Goal: Communication & Community: Answer question/provide support

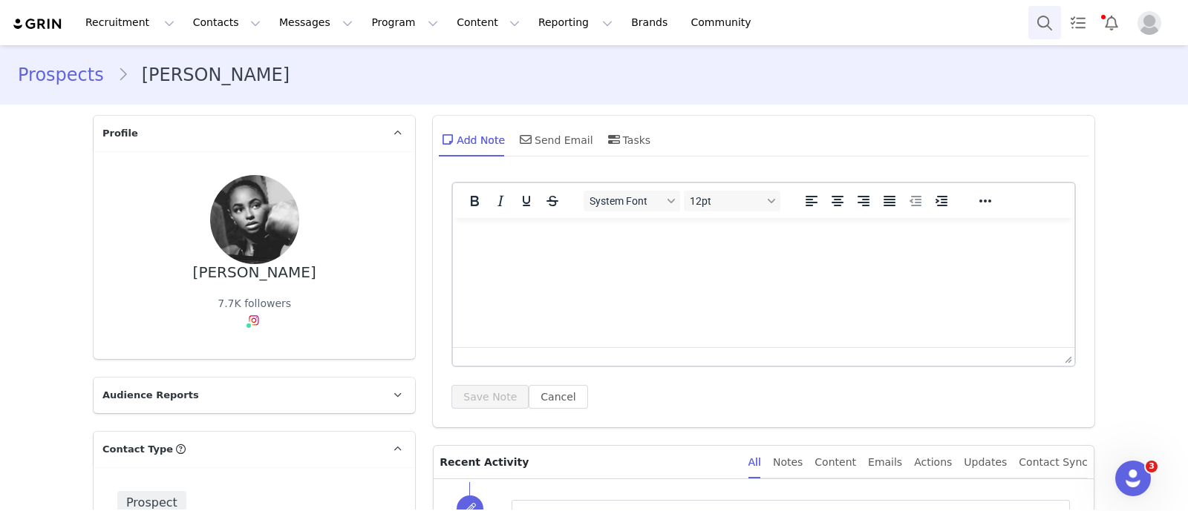
scroll to position [2731, 0]
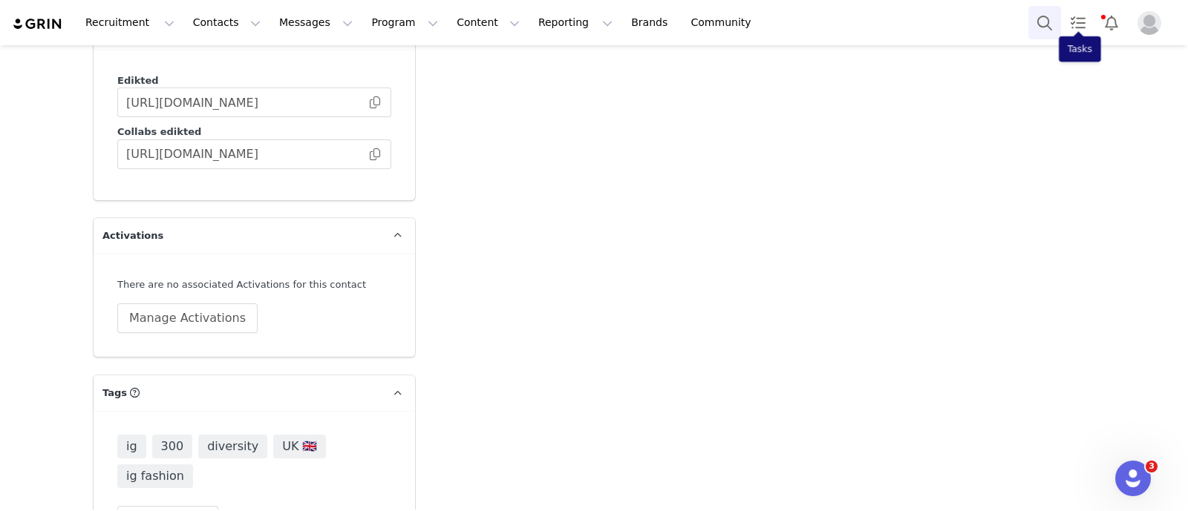
click at [1053, 24] on button "Search" at bounding box center [1044, 22] width 33 height 33
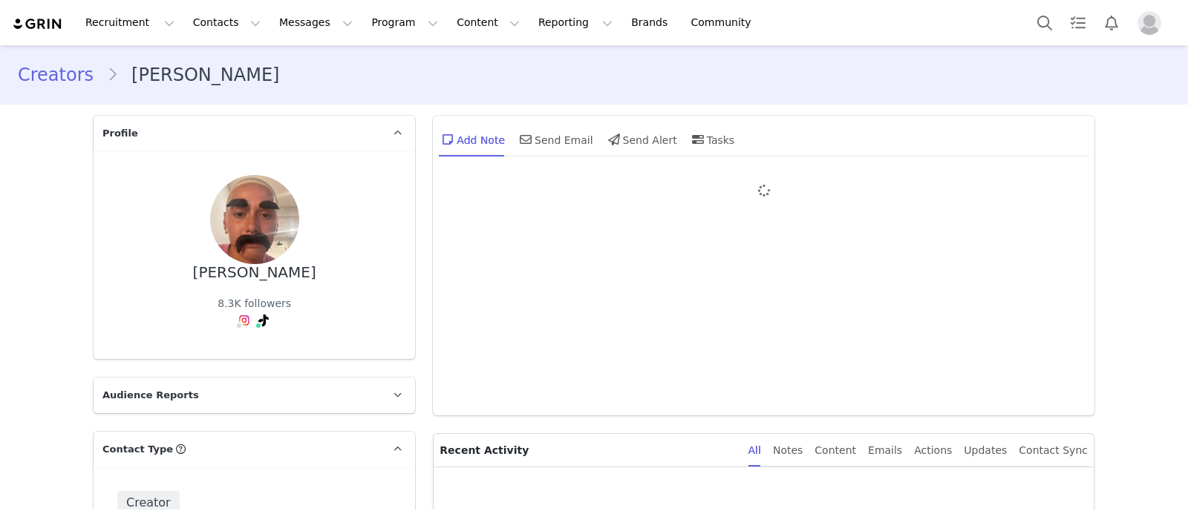
type input "+1 ([GEOGRAPHIC_DATA])"
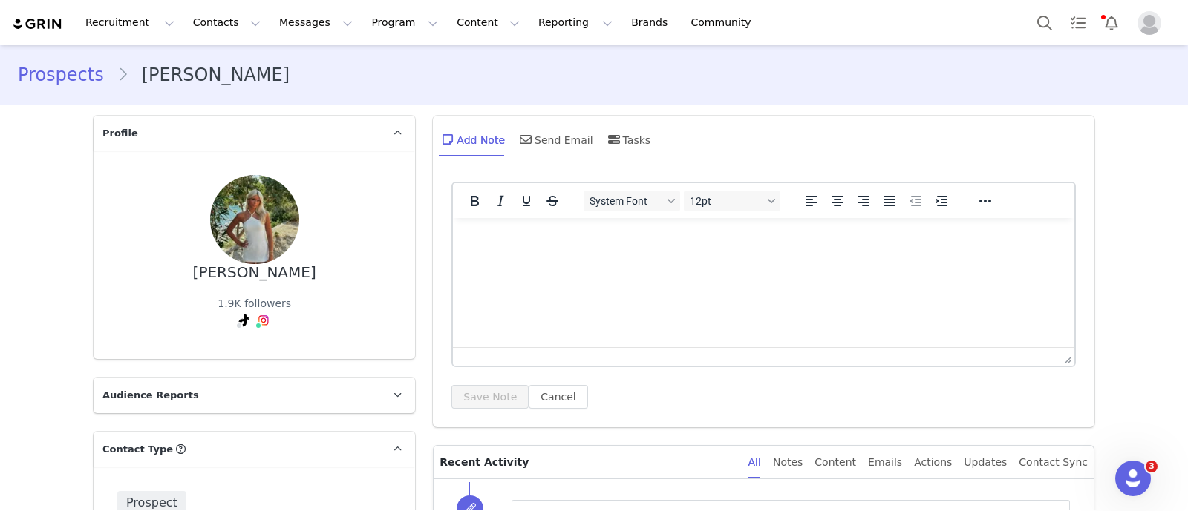
scroll to position [2731, 0]
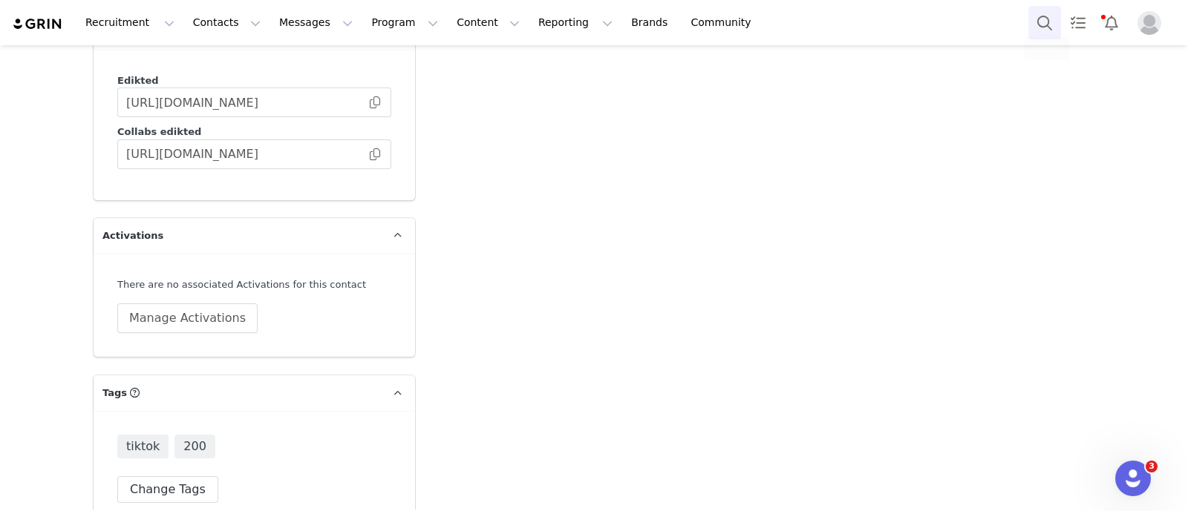
click at [1061, 22] on div at bounding box center [1102, 22] width 148 height 33
click at [1053, 27] on button "Search" at bounding box center [1044, 22] width 33 height 33
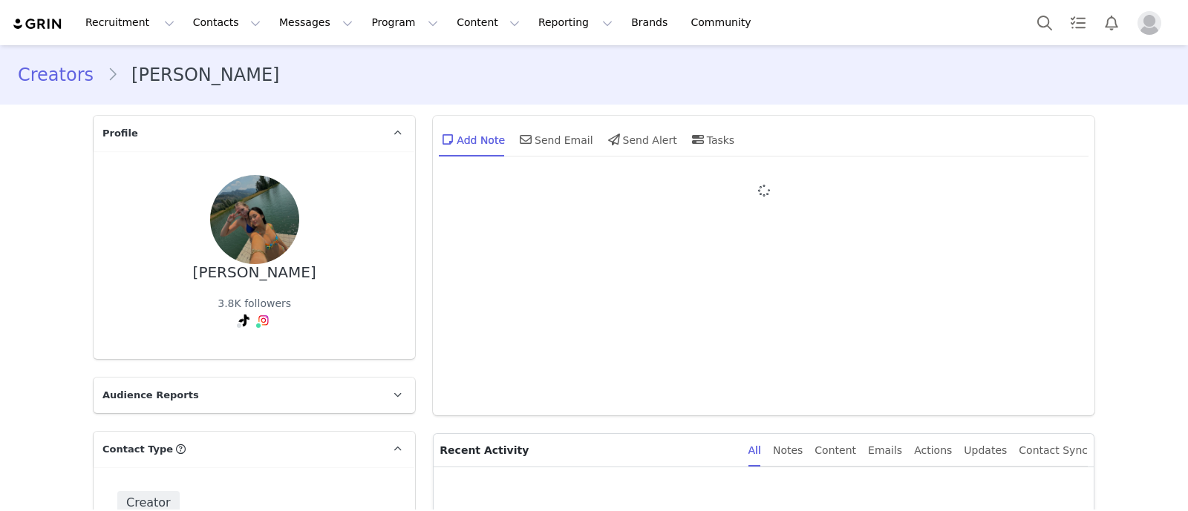
type input "+1 ([GEOGRAPHIC_DATA])"
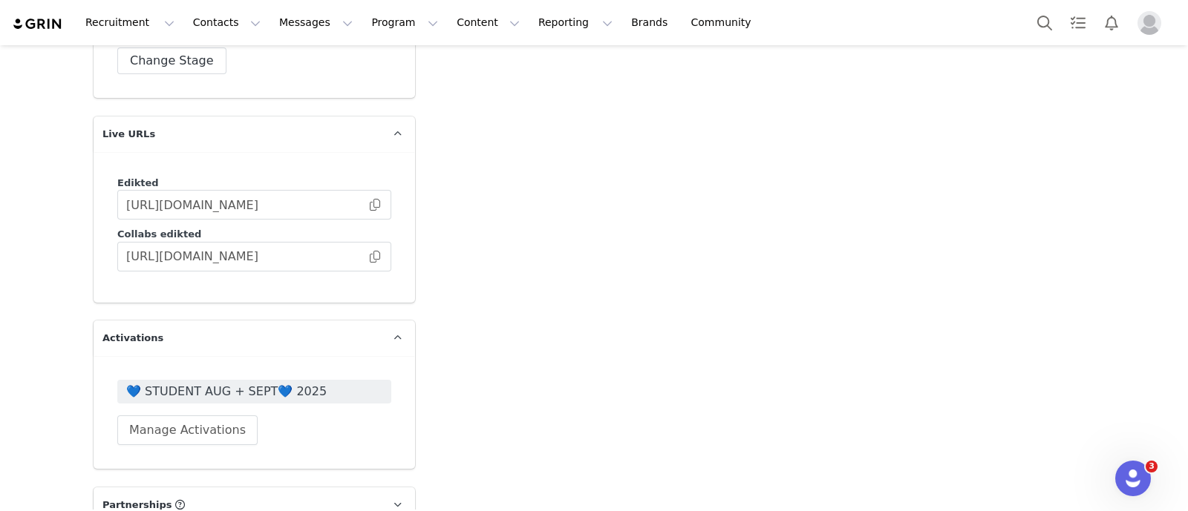
scroll to position [2739, 0]
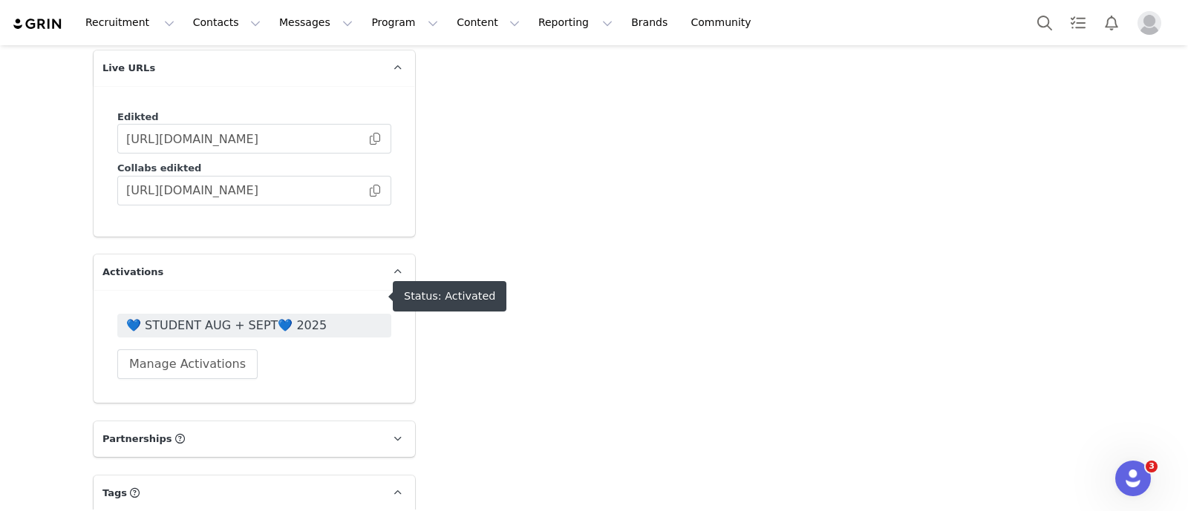
click at [315, 317] on span "💙 STUDENT AUG + SEPT💙 2025" at bounding box center [254, 326] width 256 height 18
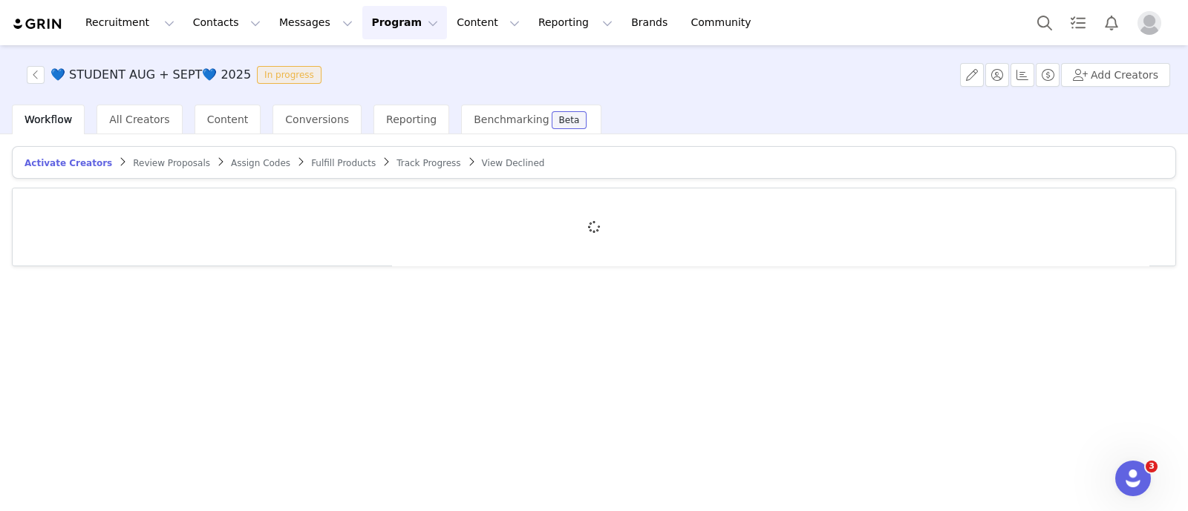
click at [312, 160] on span "Fulfill Products" at bounding box center [343, 163] width 65 height 10
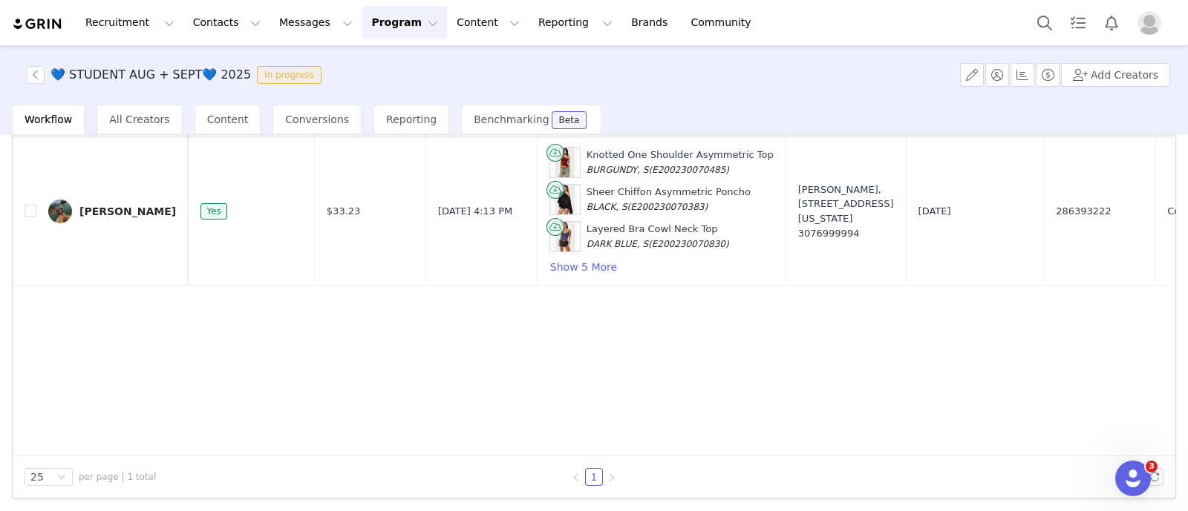
scroll to position [0, 174]
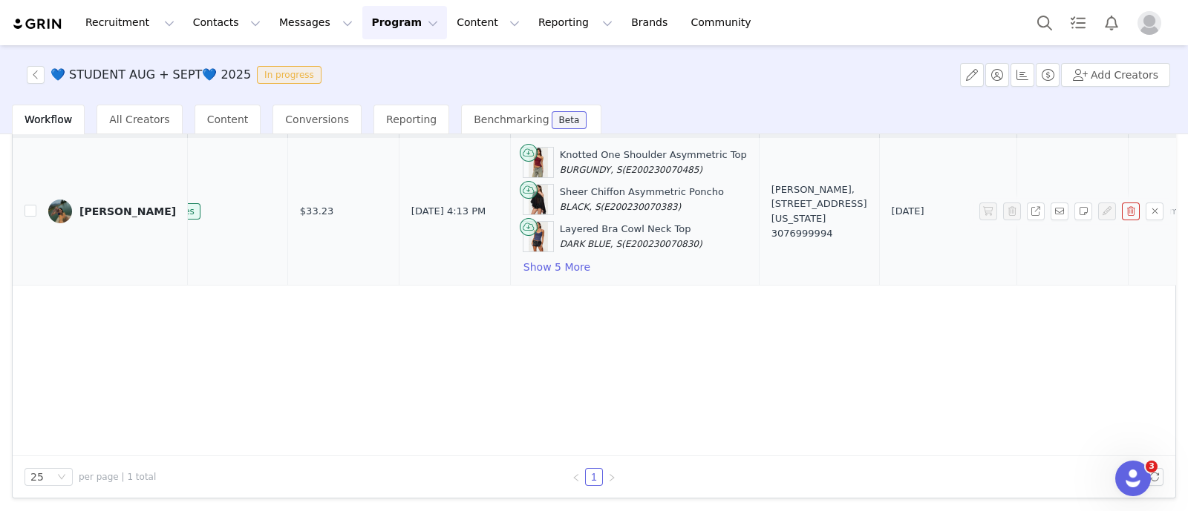
click at [1029, 212] on span "286393222" at bounding box center [1056, 211] width 55 height 15
copy span "286393222"
click at [278, 13] on button "Messages Messages" at bounding box center [315, 22] width 91 height 33
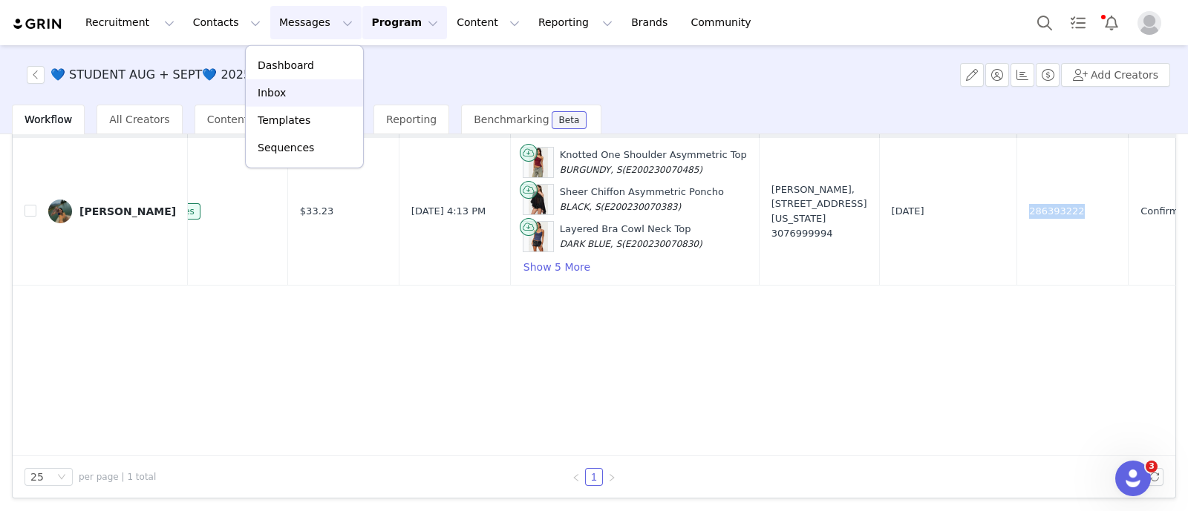
click at [282, 102] on link "Inbox" at bounding box center [304, 92] width 117 height 27
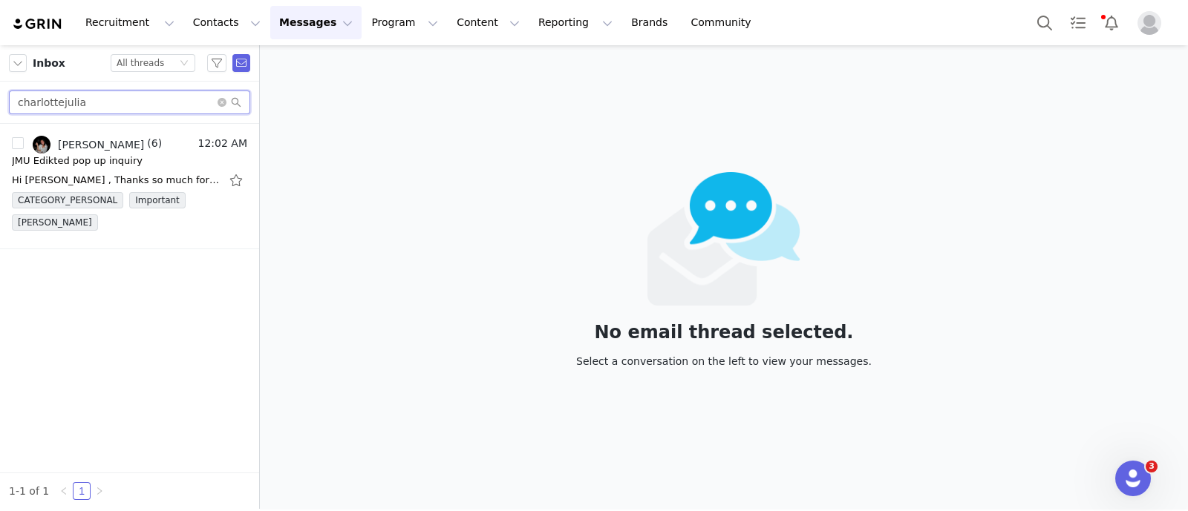
click at [110, 97] on input "charlottejulia" at bounding box center [129, 103] width 241 height 24
paste input "[EMAIL_ADDRESS][US_STATE]"
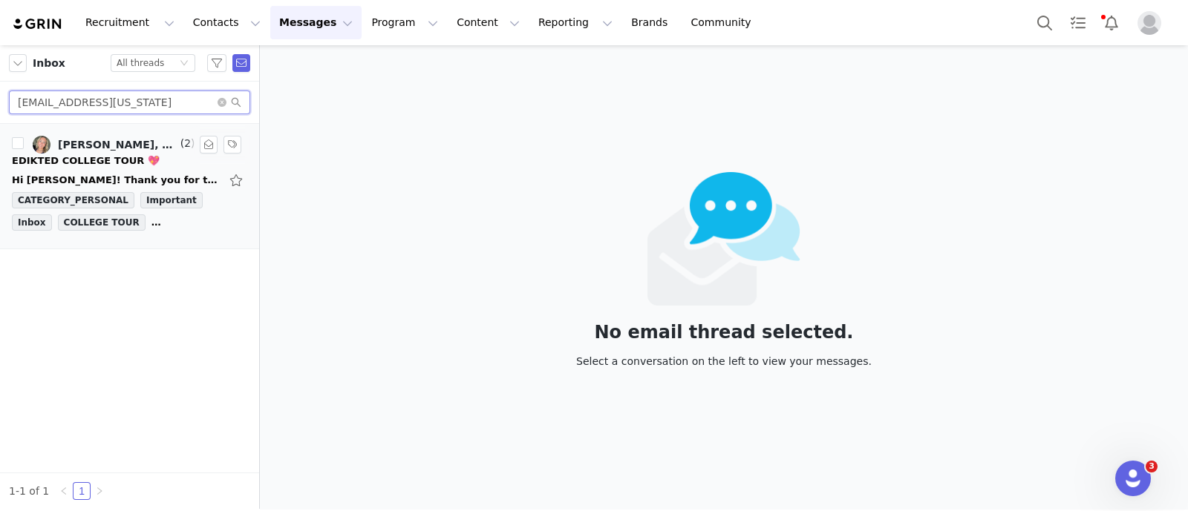
type input "[EMAIL_ADDRESS][US_STATE]"
click at [136, 154] on div "EDIKTED COLLEGE TOUR 💖" at bounding box center [129, 161] width 235 height 15
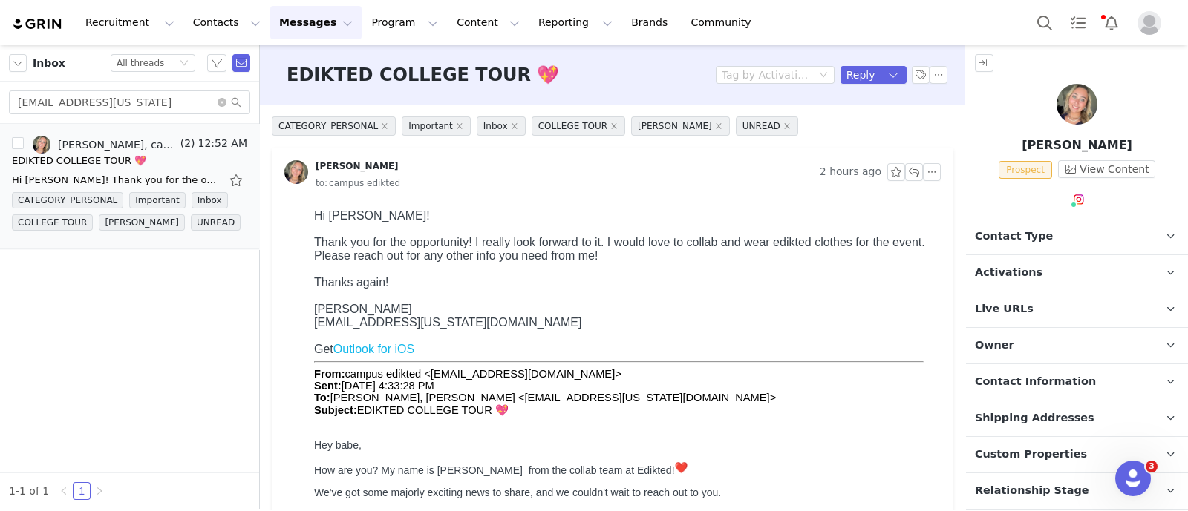
click at [994, 245] on p "Contact Type Contact type can be Creator, Prospect, Application, or Manager." at bounding box center [1059, 237] width 186 height 36
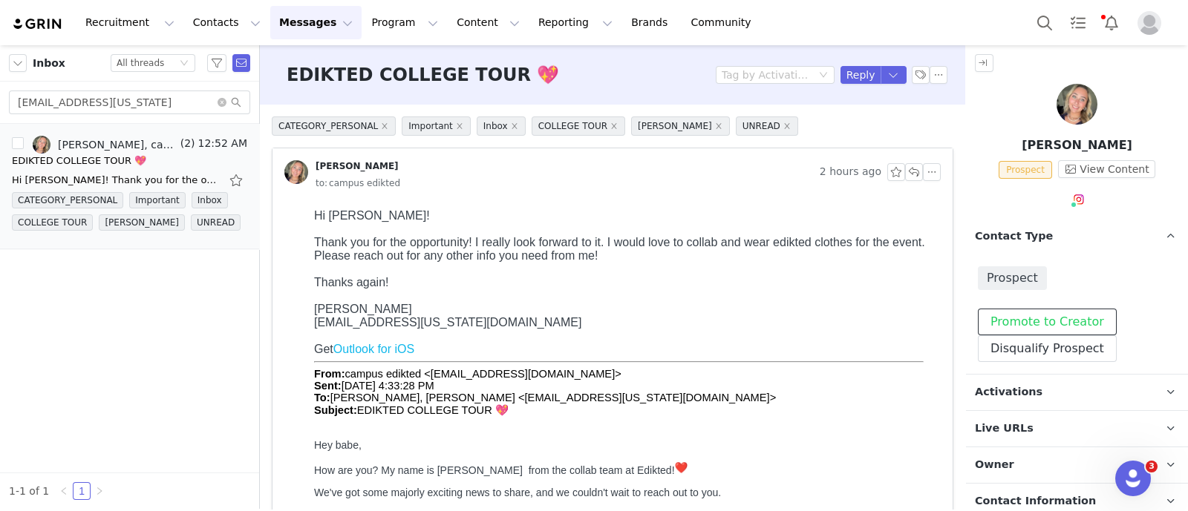
click at [1021, 310] on button "Promote to Creator" at bounding box center [1046, 322] width 139 height 27
click at [1033, 239] on span "Contact Type" at bounding box center [1014, 237] width 78 height 16
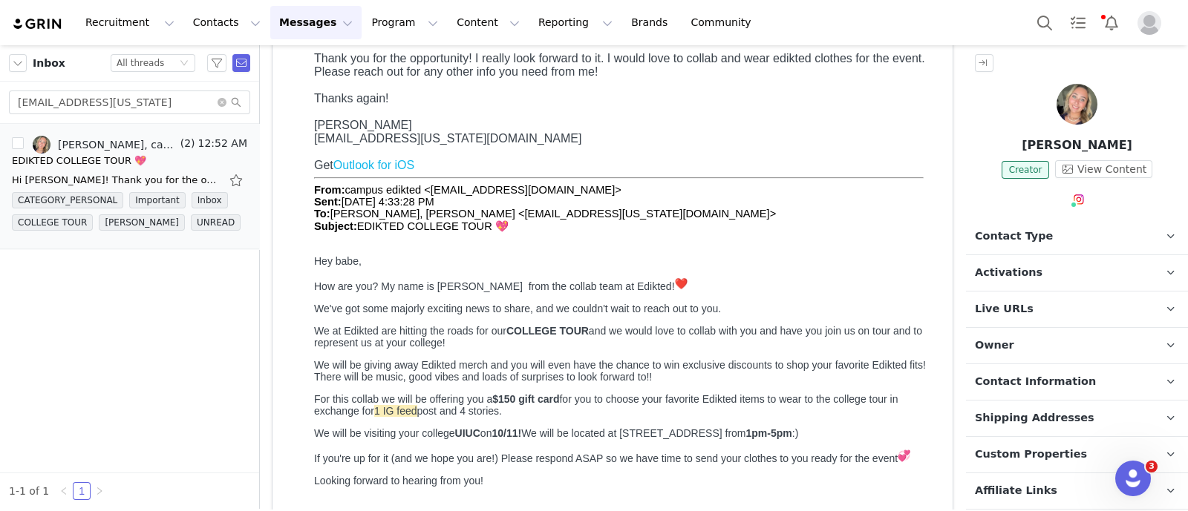
scroll to position [185, 0]
click at [1037, 258] on p "Activations" at bounding box center [1059, 273] width 186 height 36
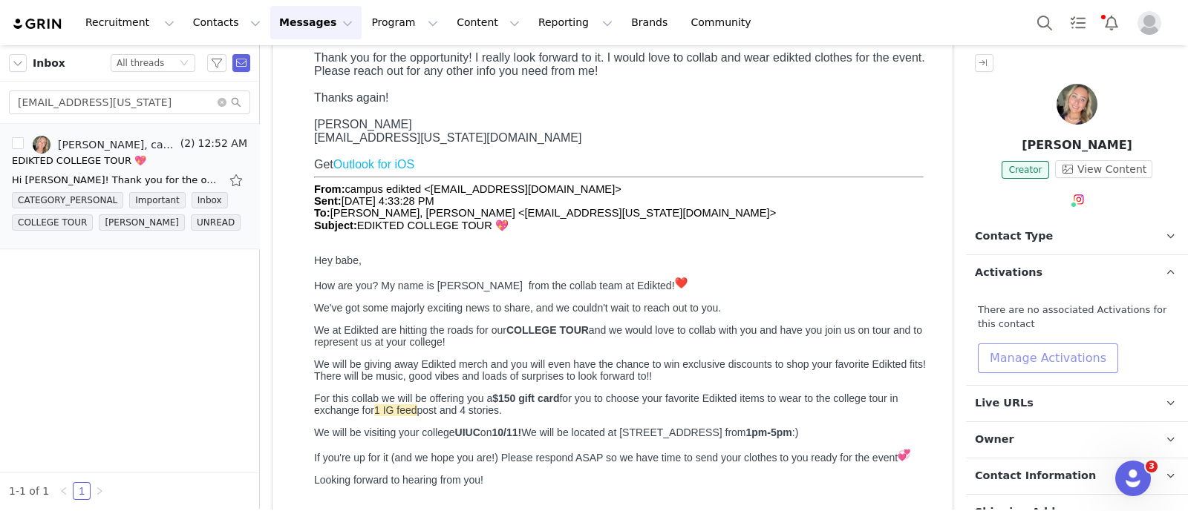
click at [1048, 361] on button "Manage Activations" at bounding box center [1047, 359] width 140 height 30
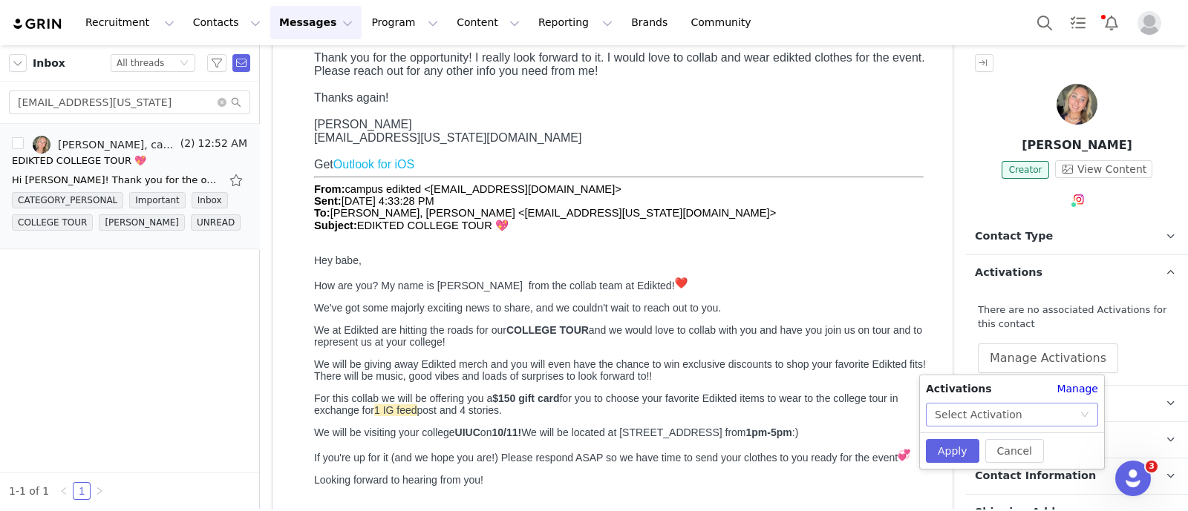
click at [1072, 408] on div "Select Activation" at bounding box center [1006, 415] width 145 height 22
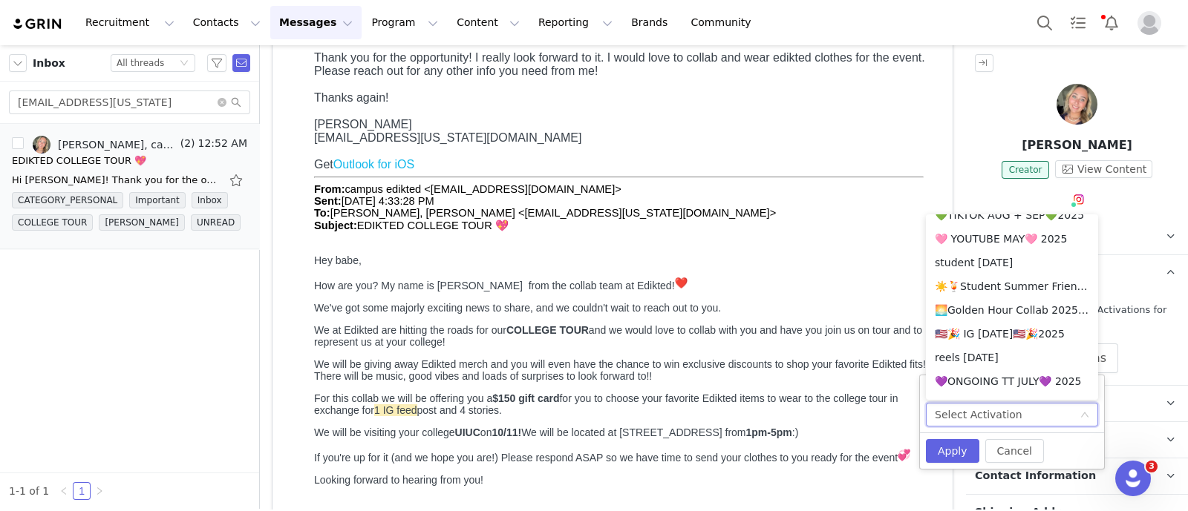
scroll to position [835, 0]
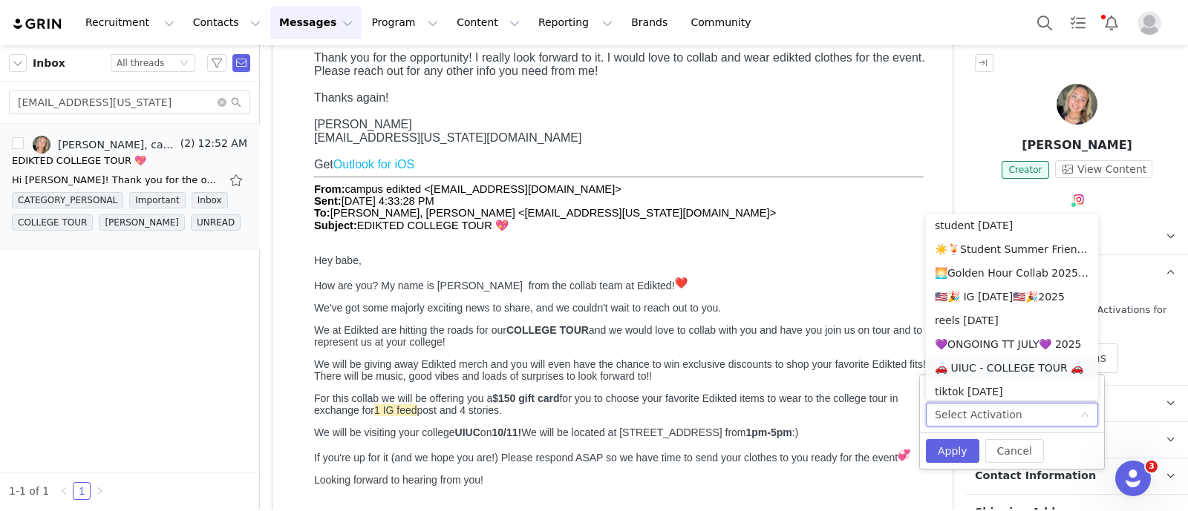
click at [1006, 364] on li "🚗 UIUC - COLLEGE TOUR 🚗" at bounding box center [1012, 368] width 172 height 24
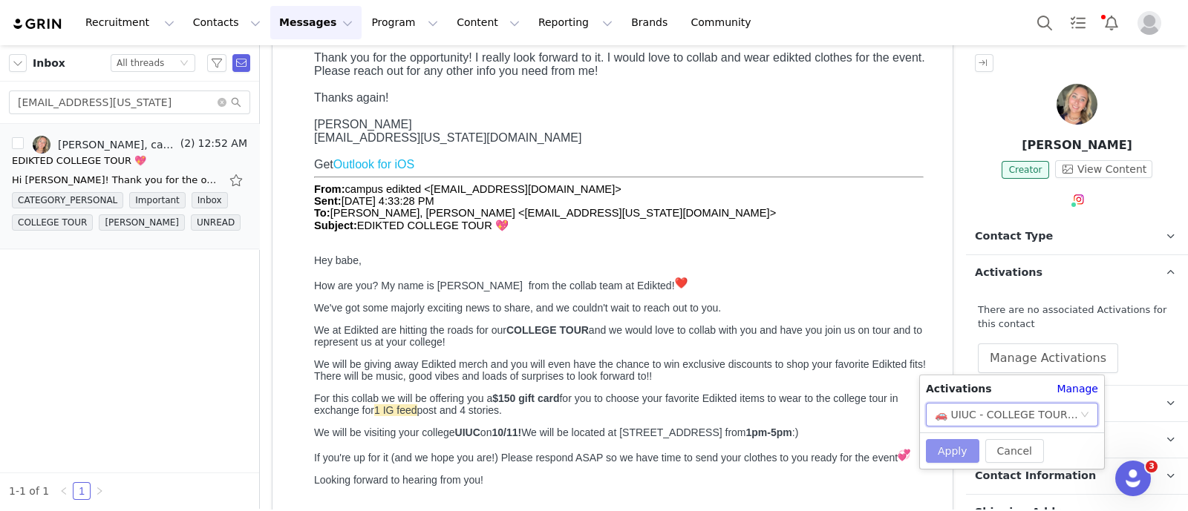
click at [954, 448] on button "Apply" at bounding box center [952, 451] width 53 height 24
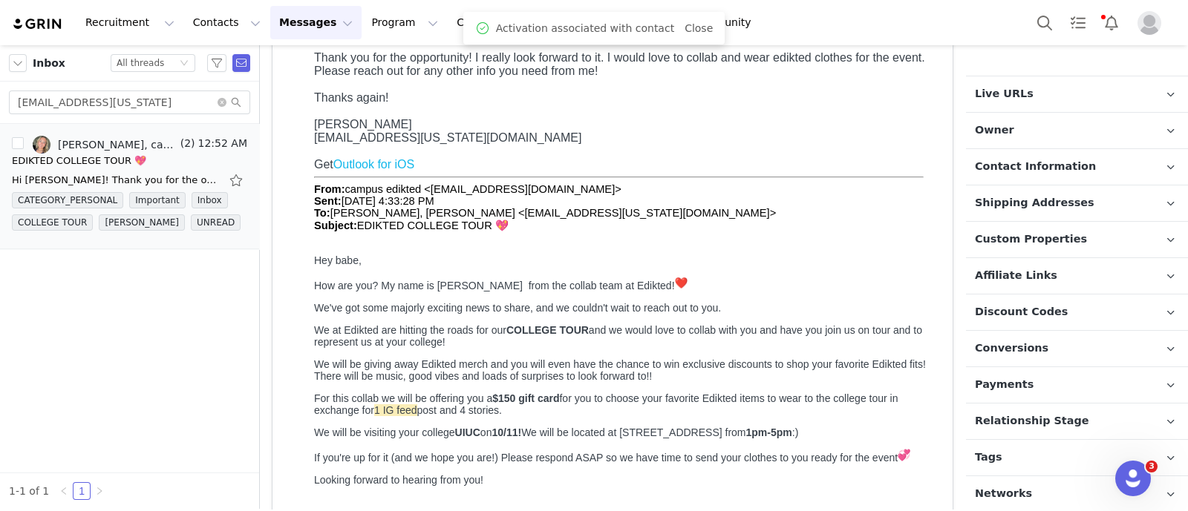
click at [1028, 425] on span "Relationship Stage" at bounding box center [1032, 421] width 114 height 16
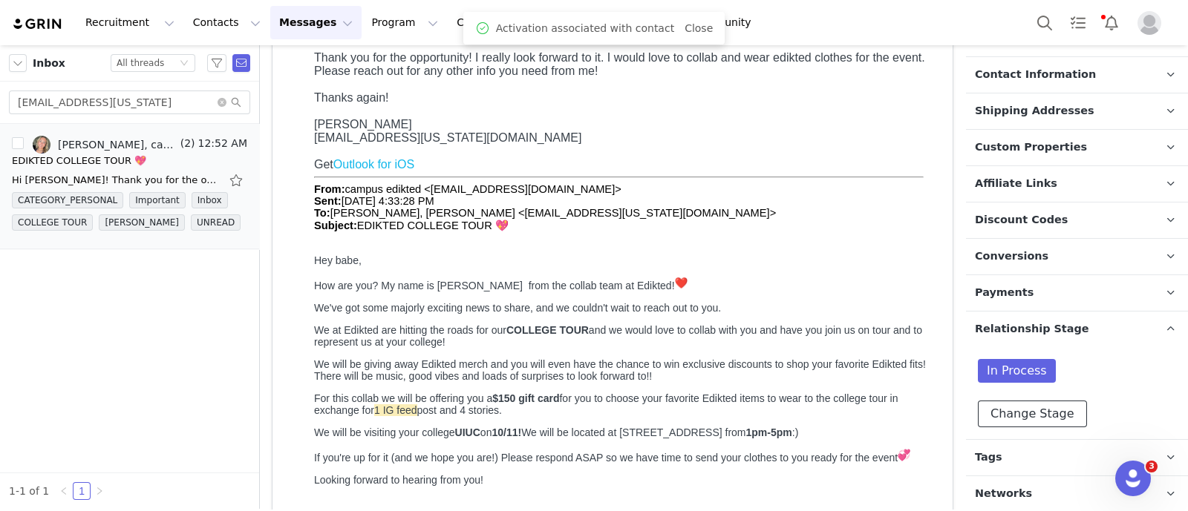
click at [1035, 402] on button "Change Stage" at bounding box center [1031, 414] width 109 height 27
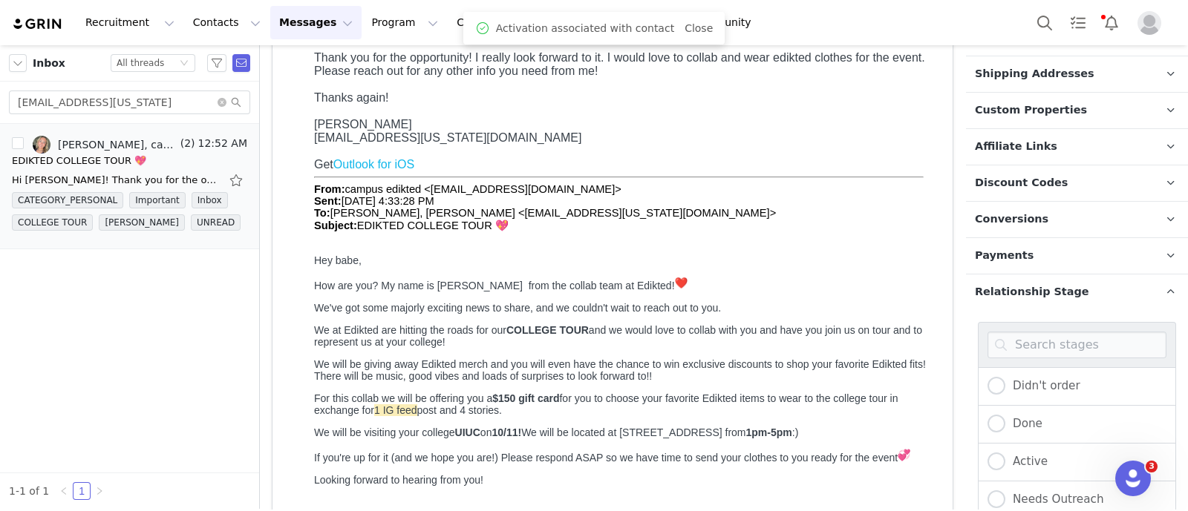
scroll to position [648, 0]
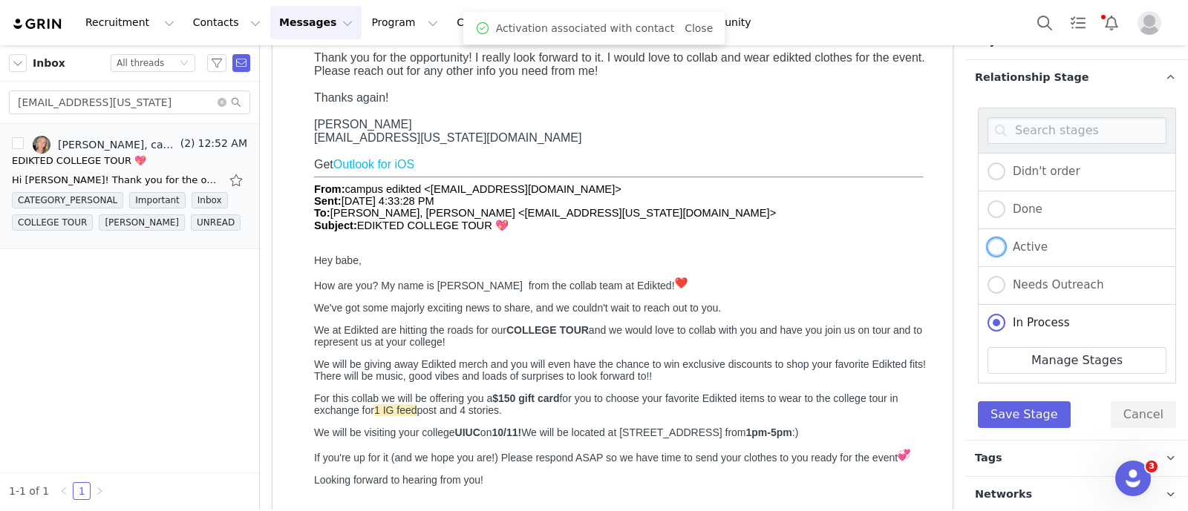
drag, startPoint x: 1032, startPoint y: 246, endPoint x: 1032, endPoint y: 256, distance: 9.7
click at [1032, 246] on span "Active" at bounding box center [1026, 246] width 42 height 13
click at [1005, 246] on input "Active" at bounding box center [996, 247] width 18 height 19
radio input "true"
radio input "false"
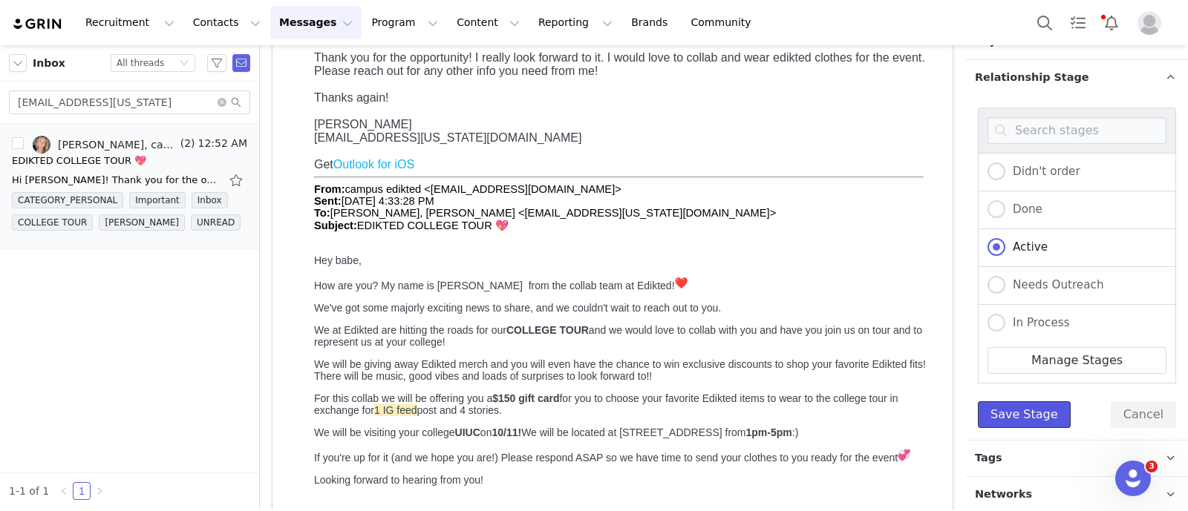
click at [1037, 416] on button "Save Stage" at bounding box center [1023, 415] width 93 height 27
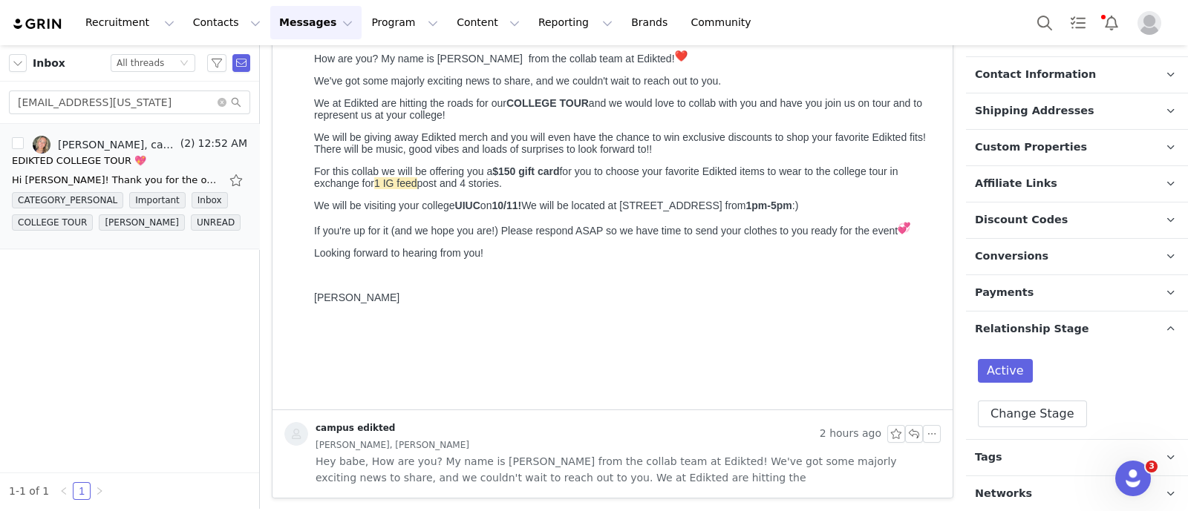
scroll to position [0, 0]
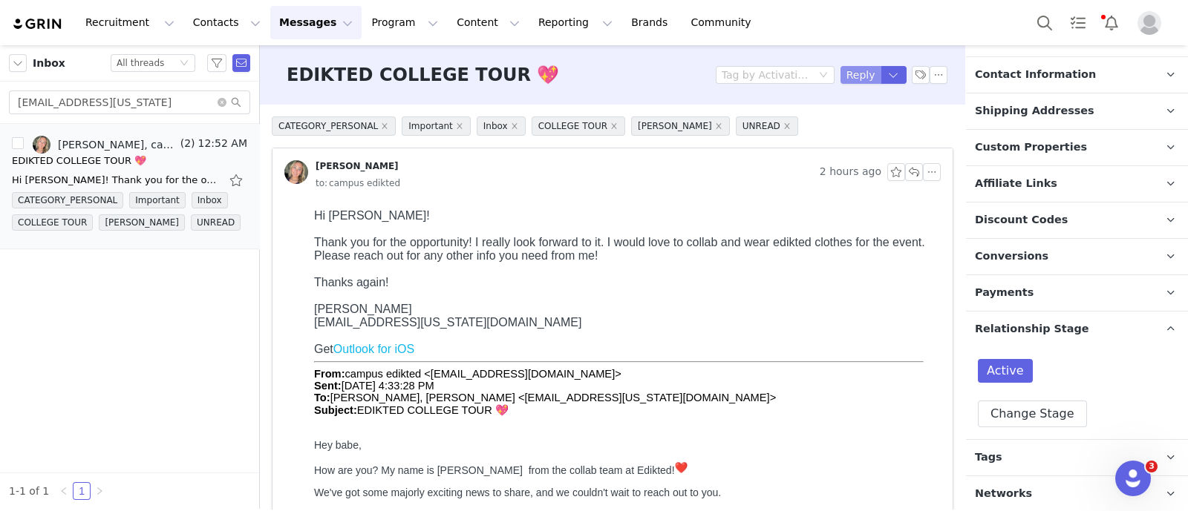
click at [856, 68] on button "Reply" at bounding box center [860, 75] width 41 height 18
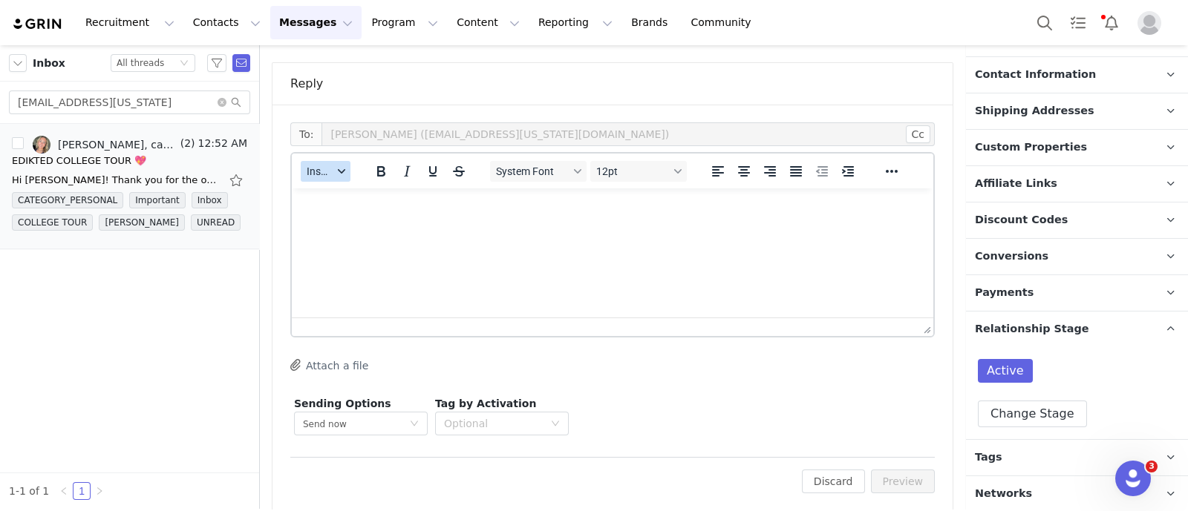
click at [327, 172] on span "Insert" at bounding box center [320, 172] width 26 height 12
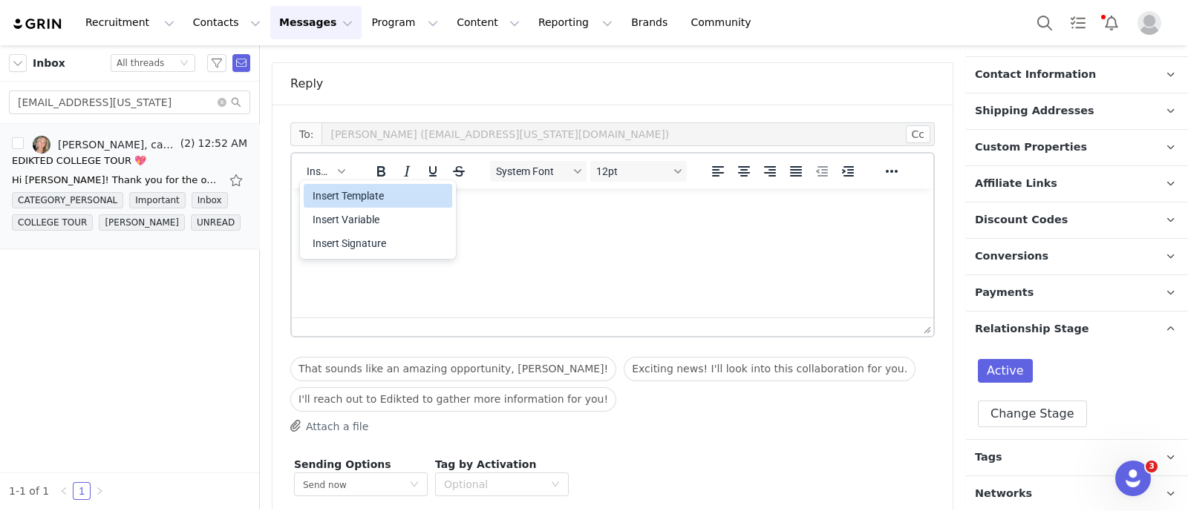
click at [352, 196] on div "Insert Template" at bounding box center [379, 196] width 134 height 18
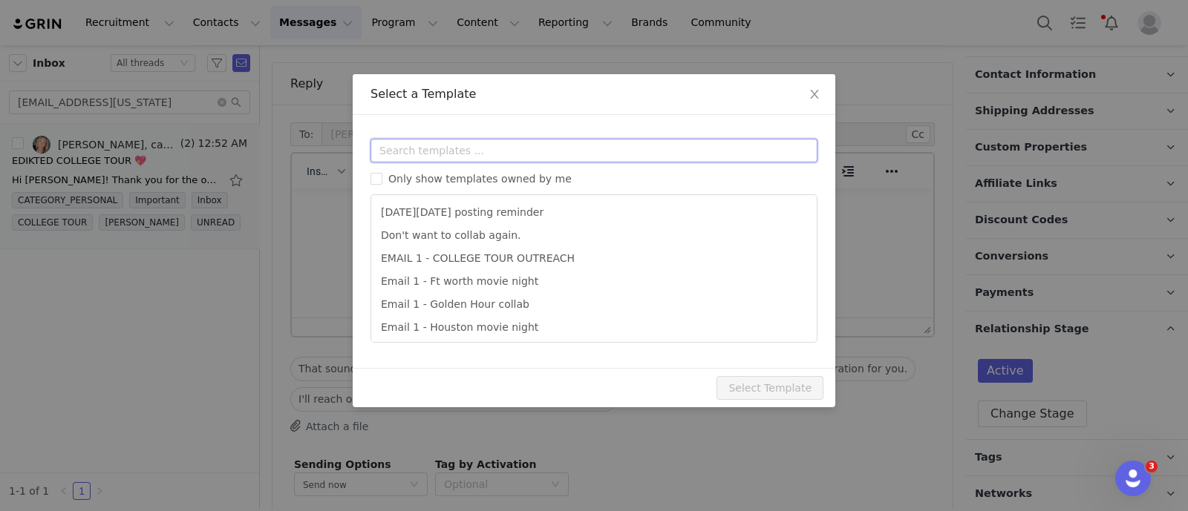
click at [416, 148] on input "text" at bounding box center [593, 151] width 447 height 24
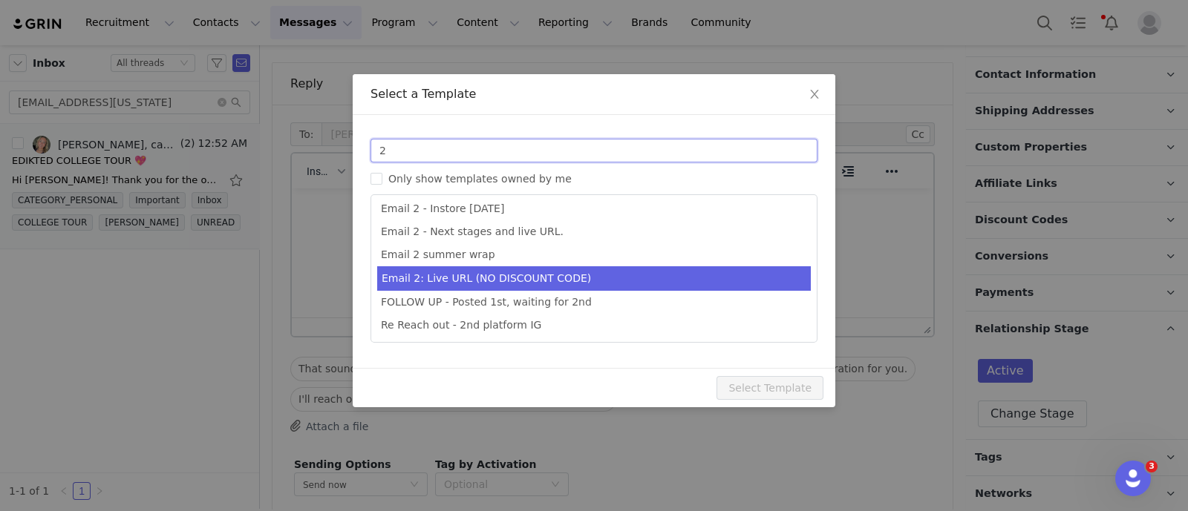
type input "2"
type input "Collab with Edikted"
click at [535, 276] on li "Email 2: Live URL (NO DISCOUNT CODE)" at bounding box center [593, 278] width 433 height 24
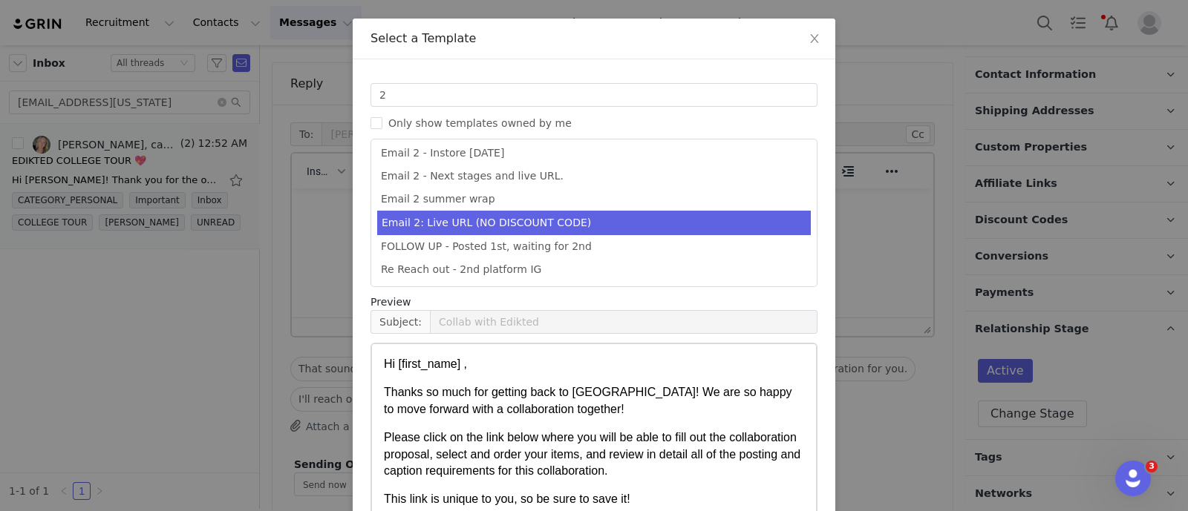
scroll to position [147, 0]
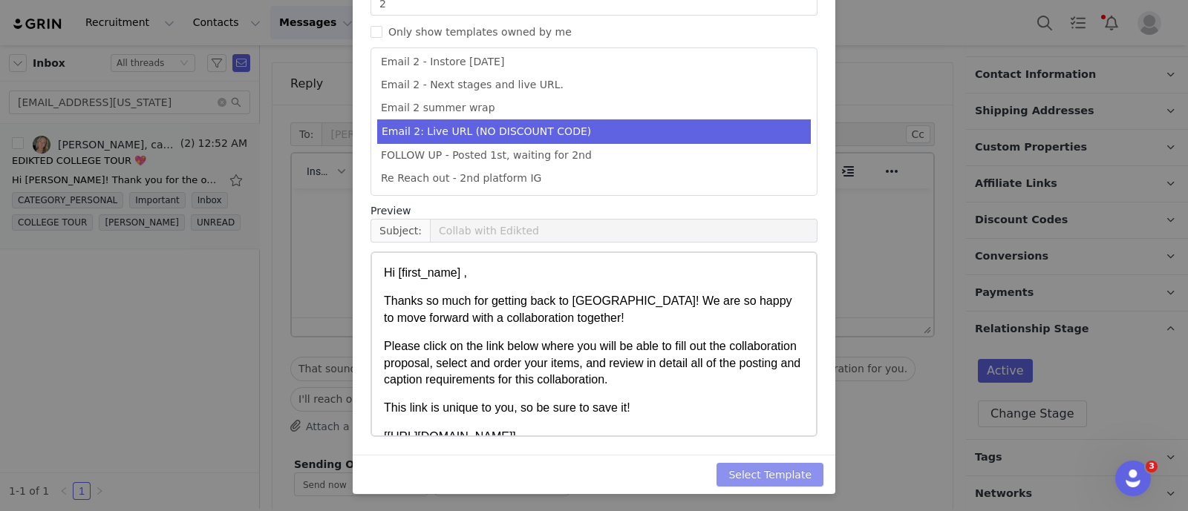
click at [787, 466] on button "Select Template" at bounding box center [769, 475] width 107 height 24
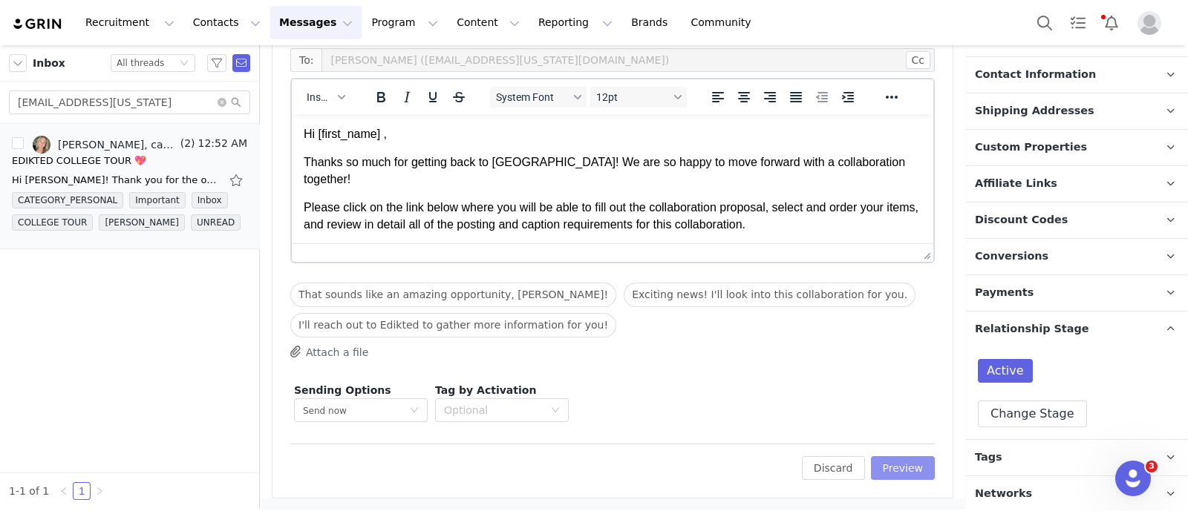
click at [908, 463] on button "Preview" at bounding box center [903, 468] width 65 height 24
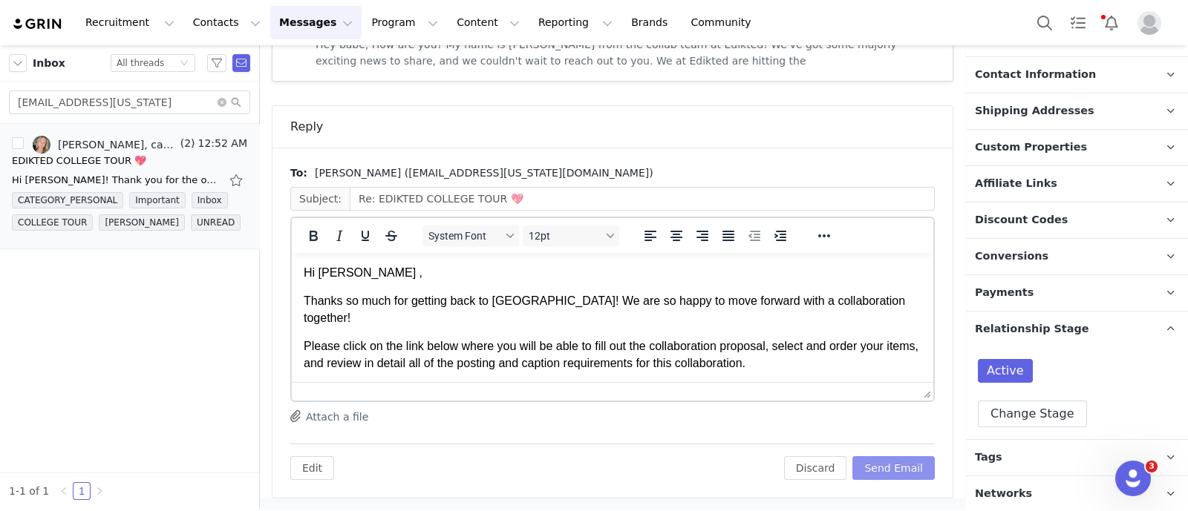
click at [877, 459] on button "Send Email" at bounding box center [893, 468] width 82 height 24
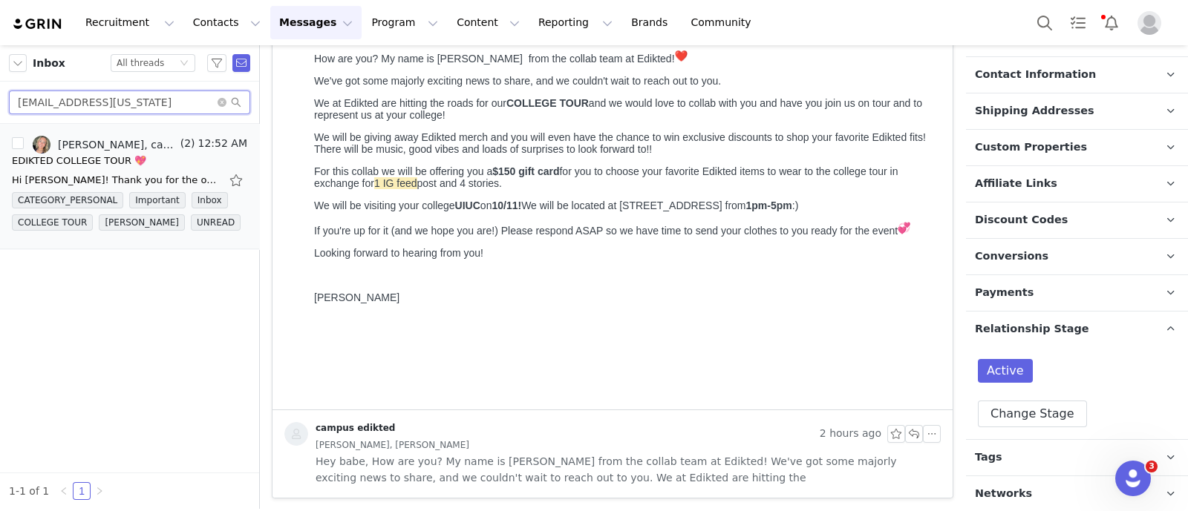
click at [138, 99] on input "[EMAIL_ADDRESS][US_STATE]" at bounding box center [129, 103] width 241 height 24
click at [138, 98] on input "[EMAIL_ADDRESS][US_STATE]" at bounding box center [129, 103] width 241 height 24
click at [139, 97] on input "[EMAIL_ADDRESS][US_STATE]" at bounding box center [129, 103] width 241 height 24
paste input "[EMAIL_ADDRESS][DOMAIN_NAME]"
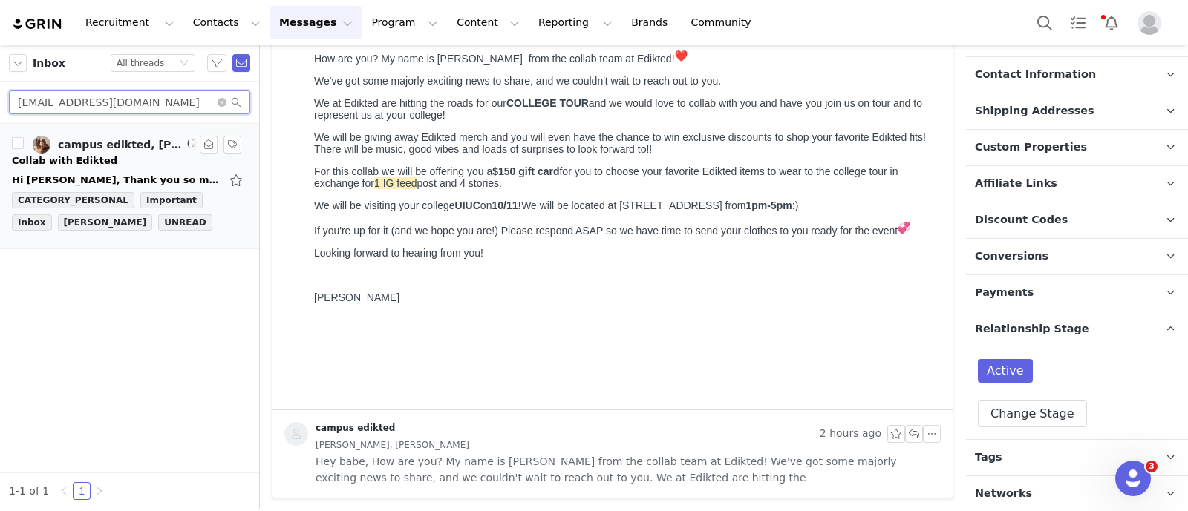
type input "[EMAIL_ADDRESS][DOMAIN_NAME]"
click at [136, 154] on div "Collab with Edikted" at bounding box center [129, 161] width 235 height 15
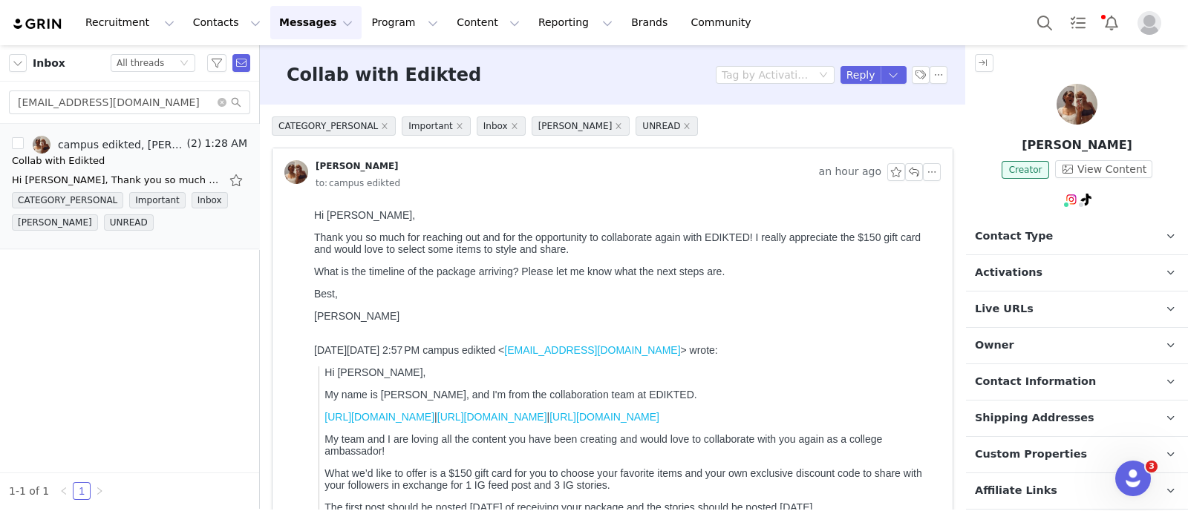
scroll to position [0, 0]
click at [1032, 239] on span "Contact Type" at bounding box center [1014, 237] width 78 height 16
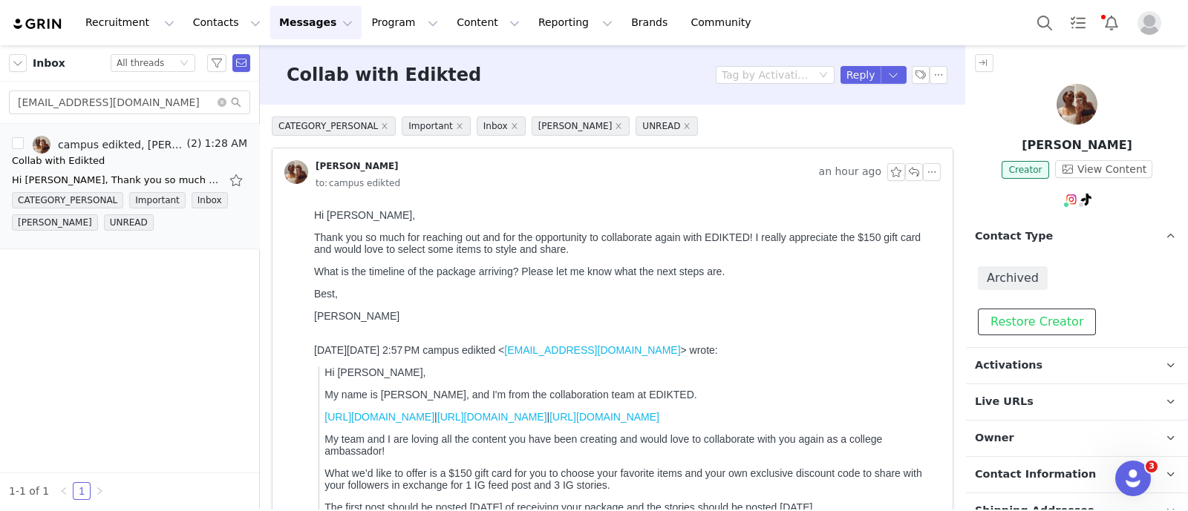
click at [1036, 318] on button "Restore Creator" at bounding box center [1036, 322] width 118 height 27
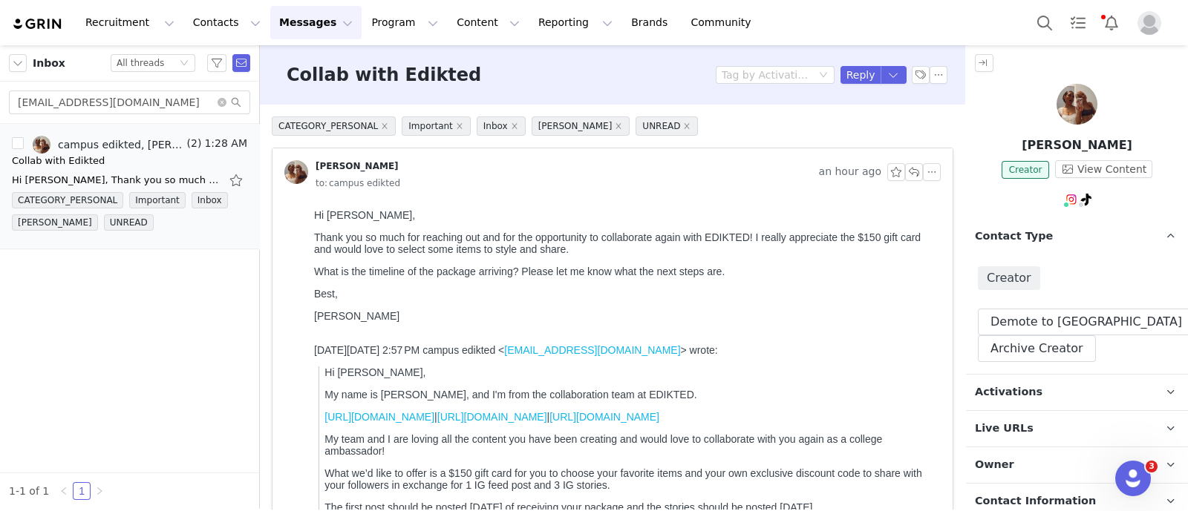
click at [1020, 459] on p "Owner The account user who owns the contact" at bounding box center [1059, 466] width 186 height 36
click at [1020, 460] on p "Owner The account user who owns the contact" at bounding box center [1059, 466] width 186 height 36
click at [1018, 398] on span "Activations" at bounding box center [1009, 392] width 68 height 16
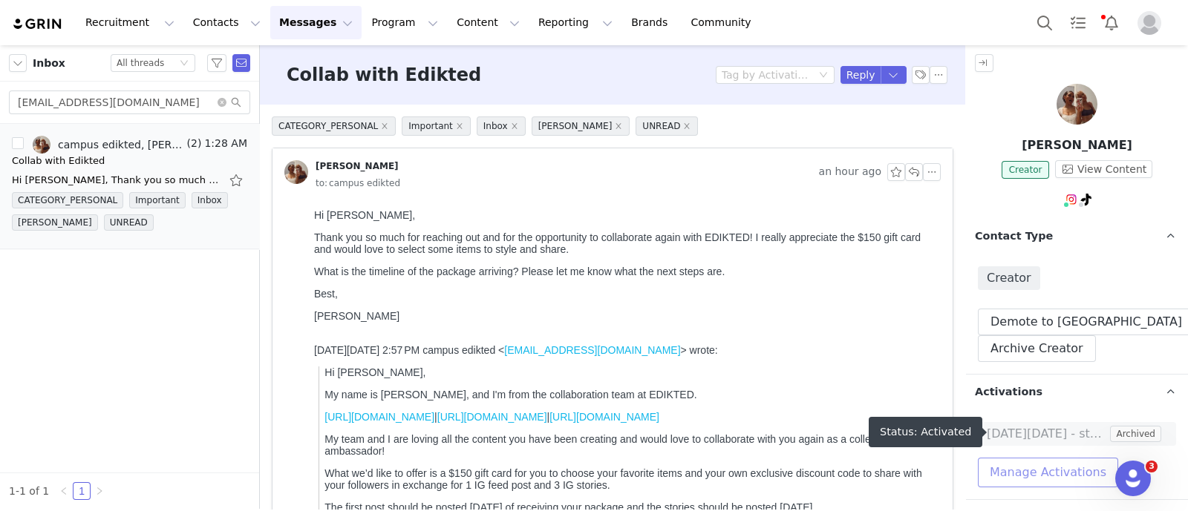
click at [1043, 470] on button "Manage Activations" at bounding box center [1047, 473] width 140 height 30
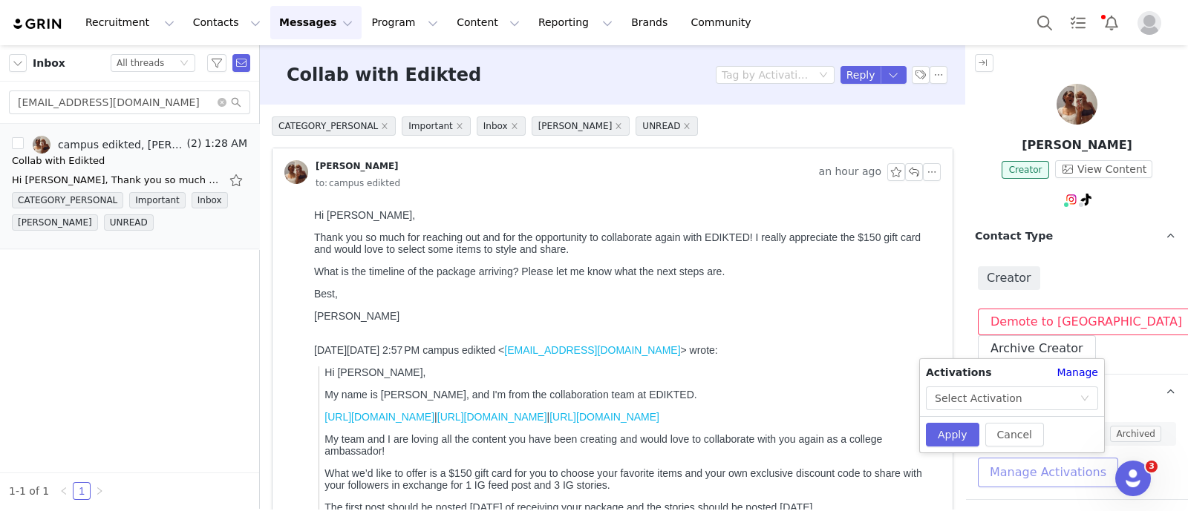
scroll to position [185, 0]
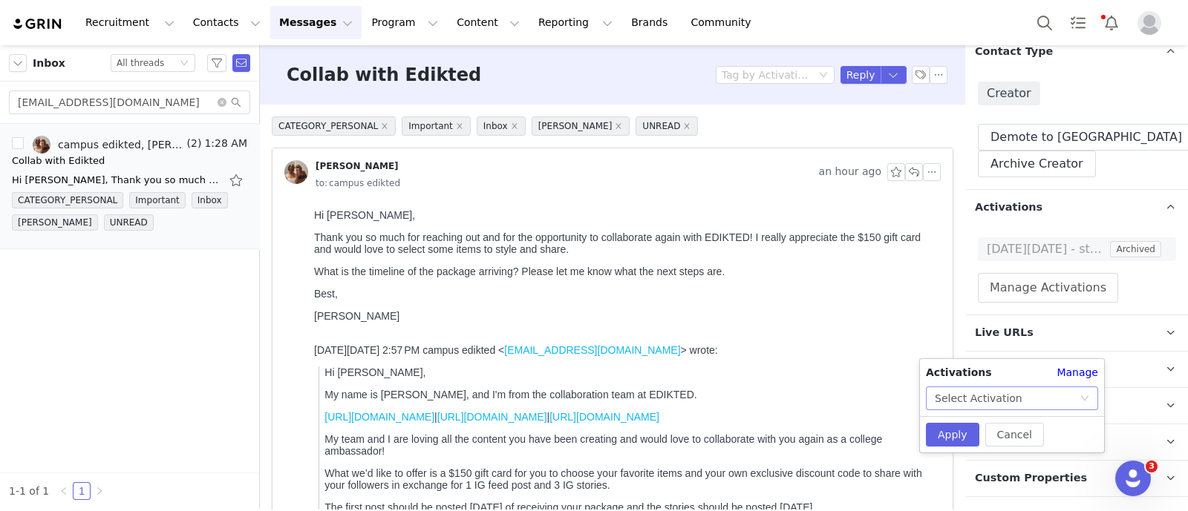
click at [1052, 403] on div "Select Activation" at bounding box center [1006, 398] width 145 height 22
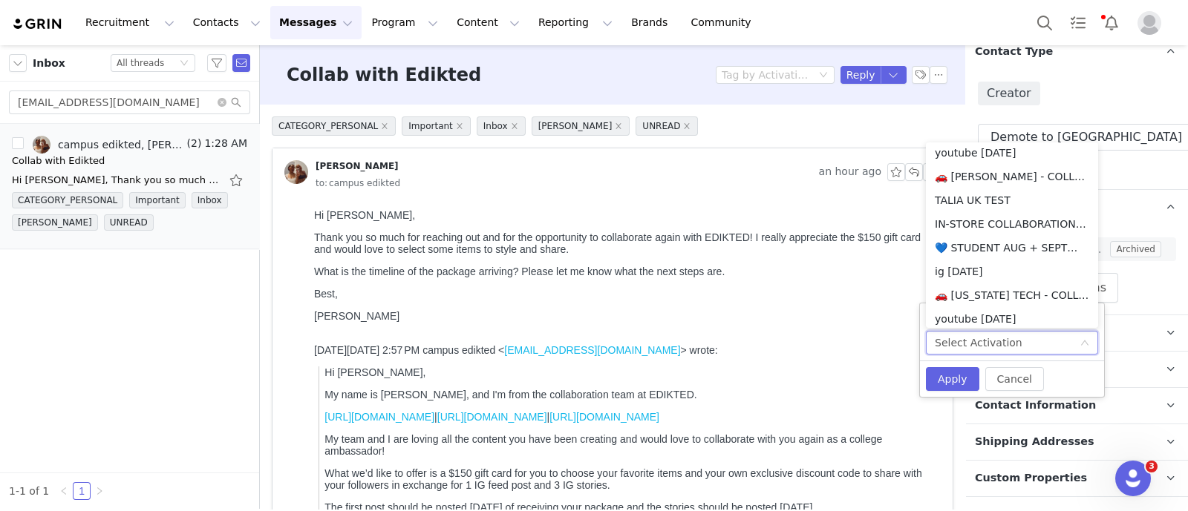
scroll to position [471, 0]
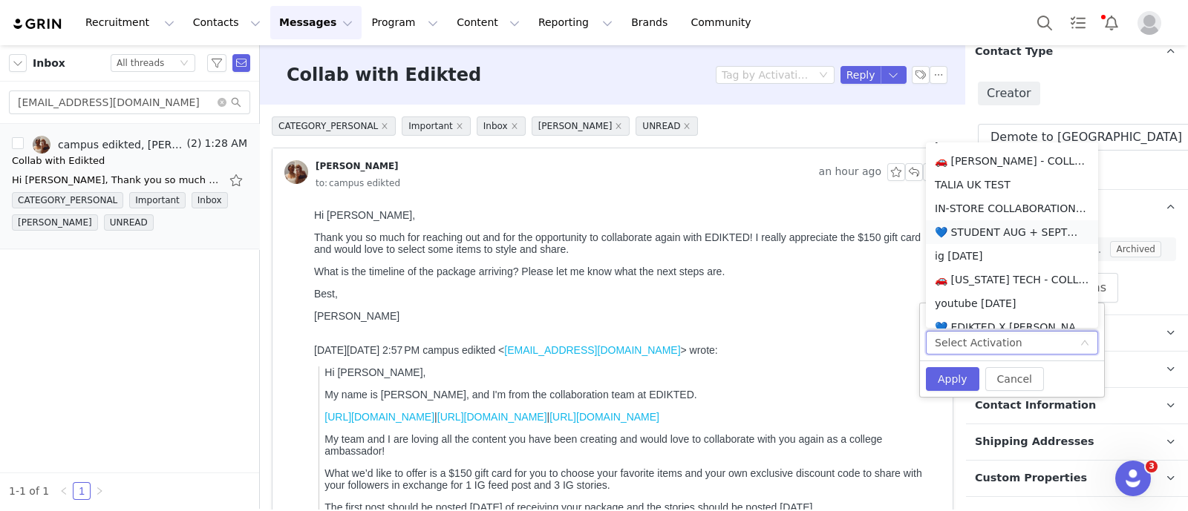
click at [1018, 235] on li "💙 STUDENT AUG + SEPT💙 2025" at bounding box center [1012, 232] width 172 height 24
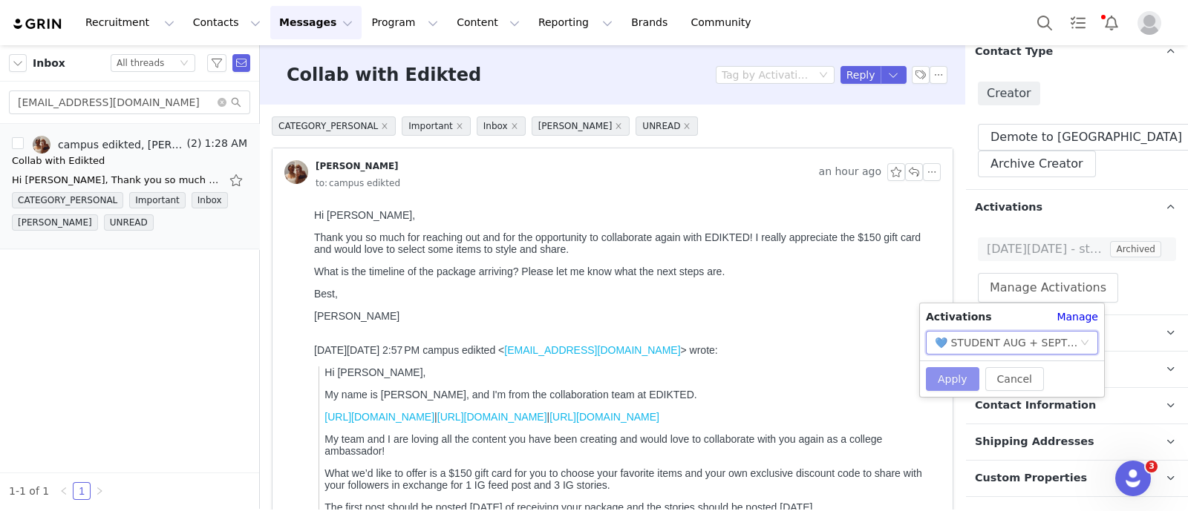
click at [950, 381] on button "Apply" at bounding box center [952, 379] width 53 height 24
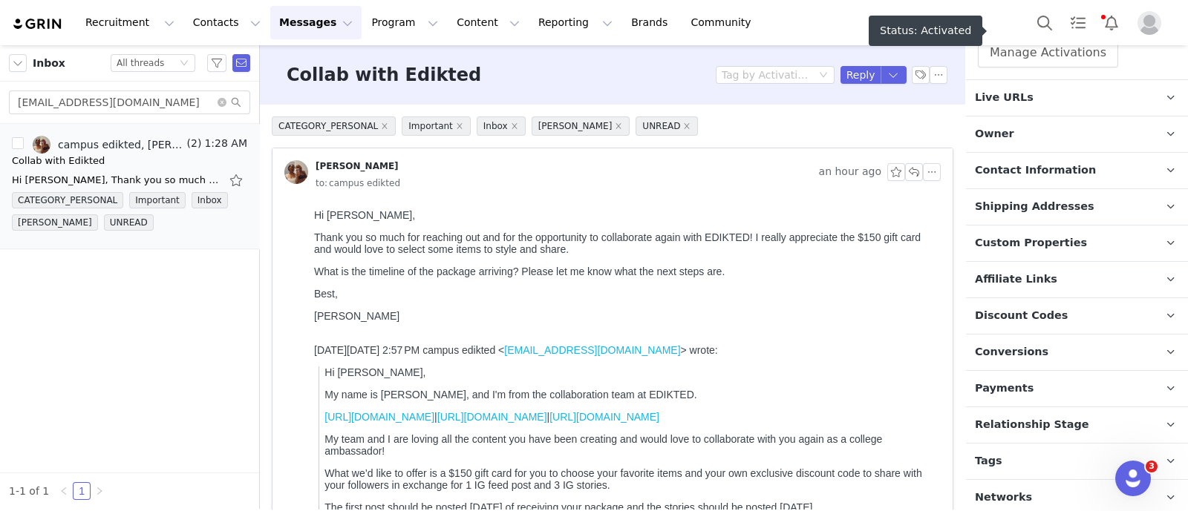
scroll to position [423, 0]
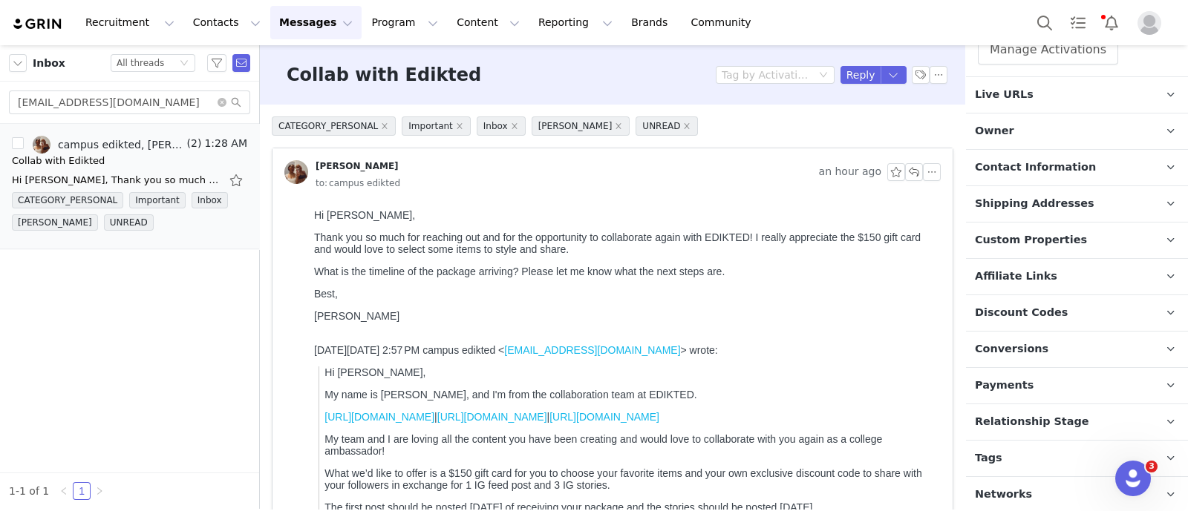
click at [1069, 423] on p "Relationship Stage Use relationship stages to move contacts through a logical s…" at bounding box center [1059, 422] width 186 height 36
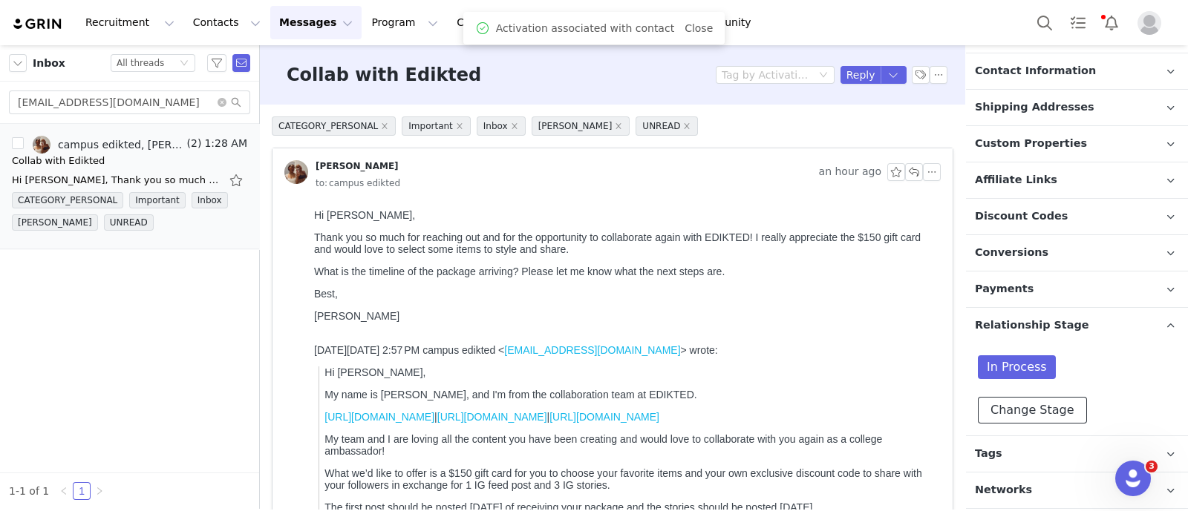
click at [1033, 402] on button "Change Stage" at bounding box center [1031, 410] width 109 height 27
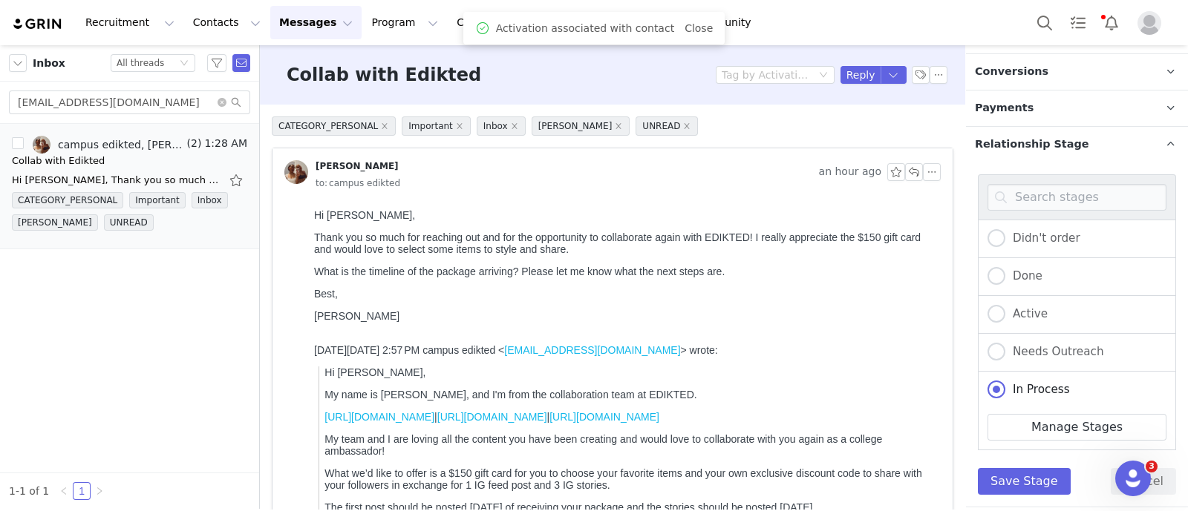
scroll to position [734, 0]
click at [1037, 307] on span "Active" at bounding box center [1026, 313] width 42 height 13
click at [1005, 304] on input "Active" at bounding box center [996, 313] width 18 height 19
radio input "true"
radio input "false"
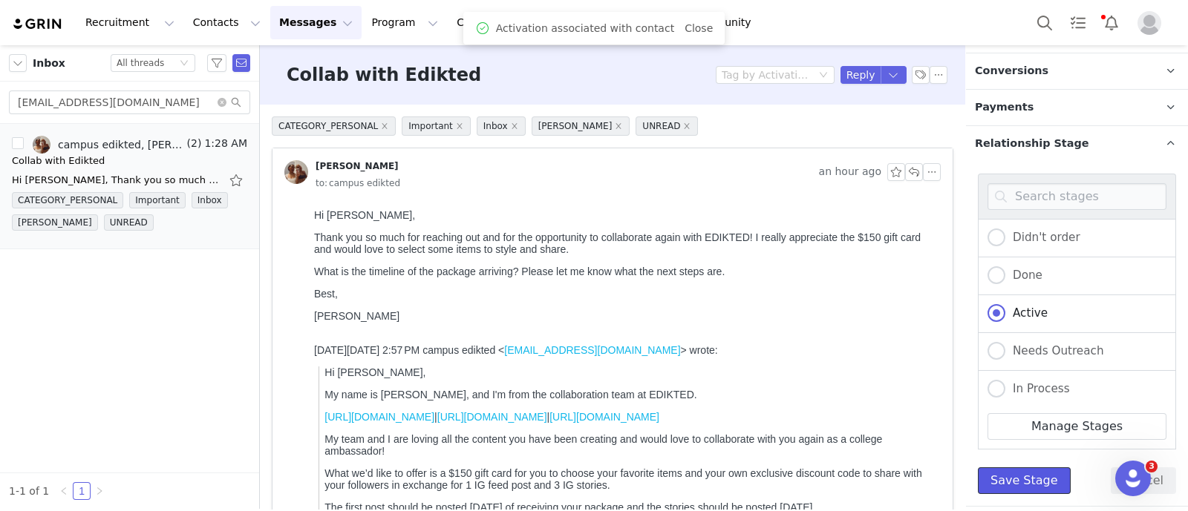
click at [1011, 468] on button "Save Stage" at bounding box center [1023, 481] width 93 height 27
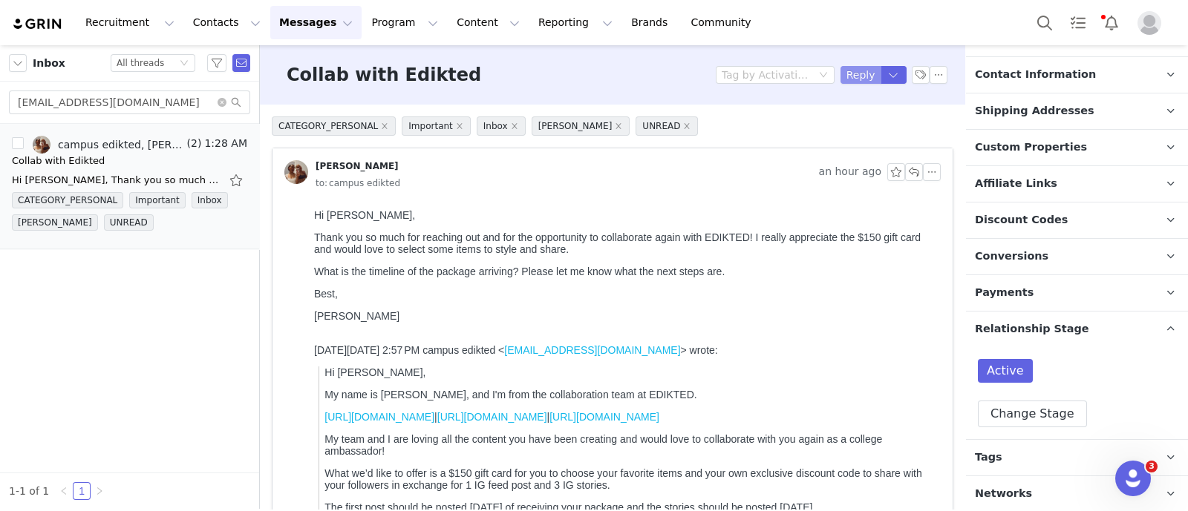
click at [845, 79] on button "Reply" at bounding box center [860, 75] width 41 height 18
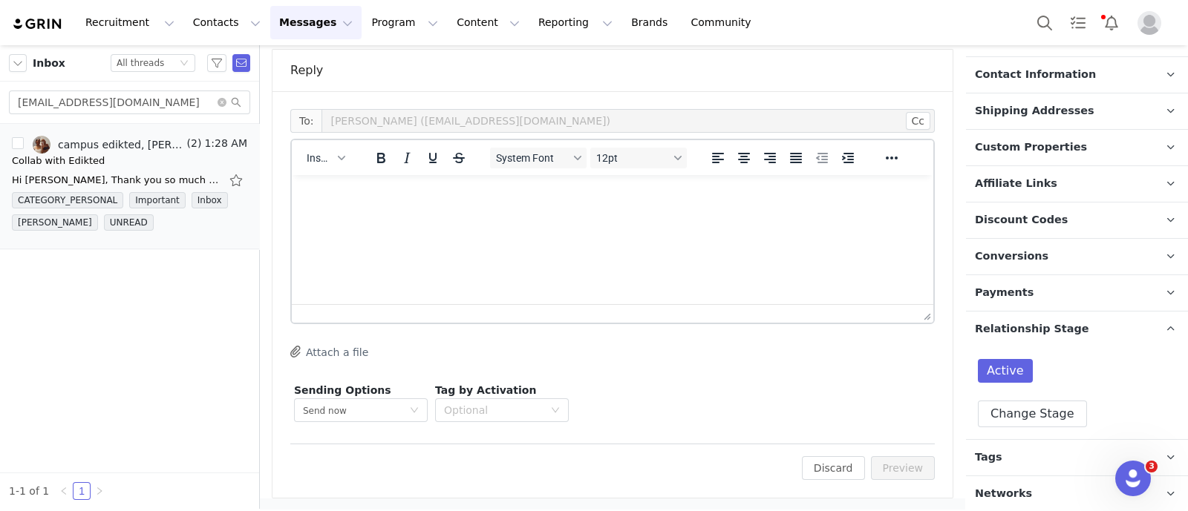
scroll to position [0, 0]
click at [334, 165] on button "Insert" at bounding box center [326, 158] width 50 height 21
click at [356, 187] on div "Insert Template" at bounding box center [379, 183] width 134 height 18
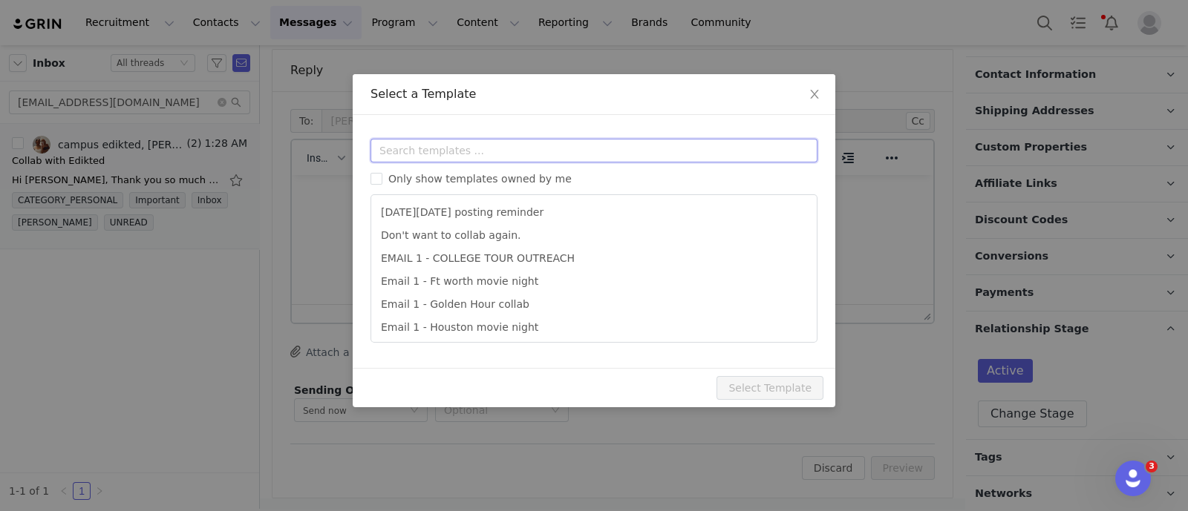
click at [421, 151] on input "text" at bounding box center [593, 151] width 447 height 24
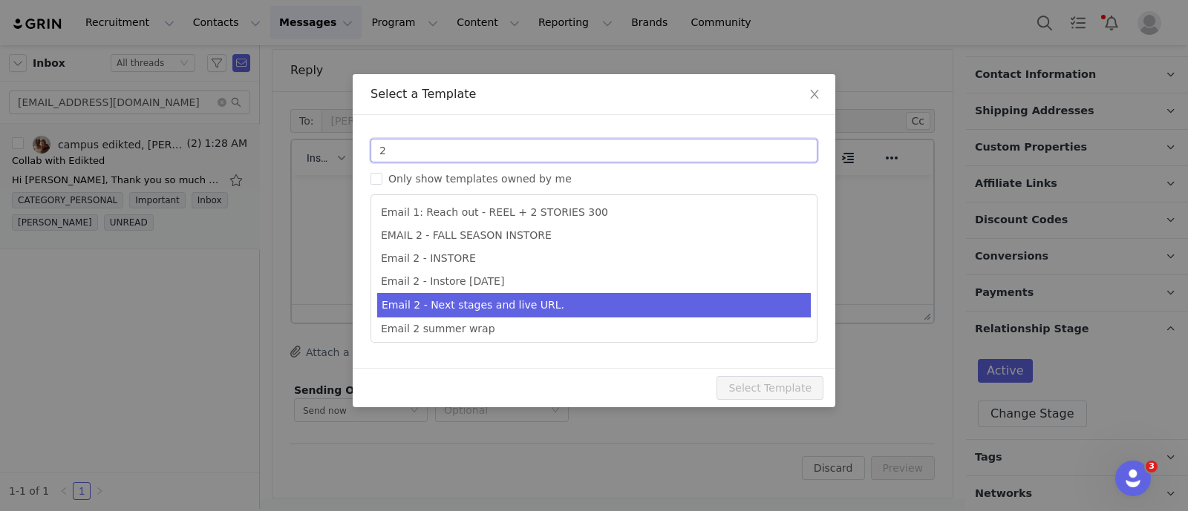
type input "2"
type input "Collab with Edikted"
click at [471, 298] on li "Email 2 - Next stages and live URL." at bounding box center [593, 305] width 433 height 24
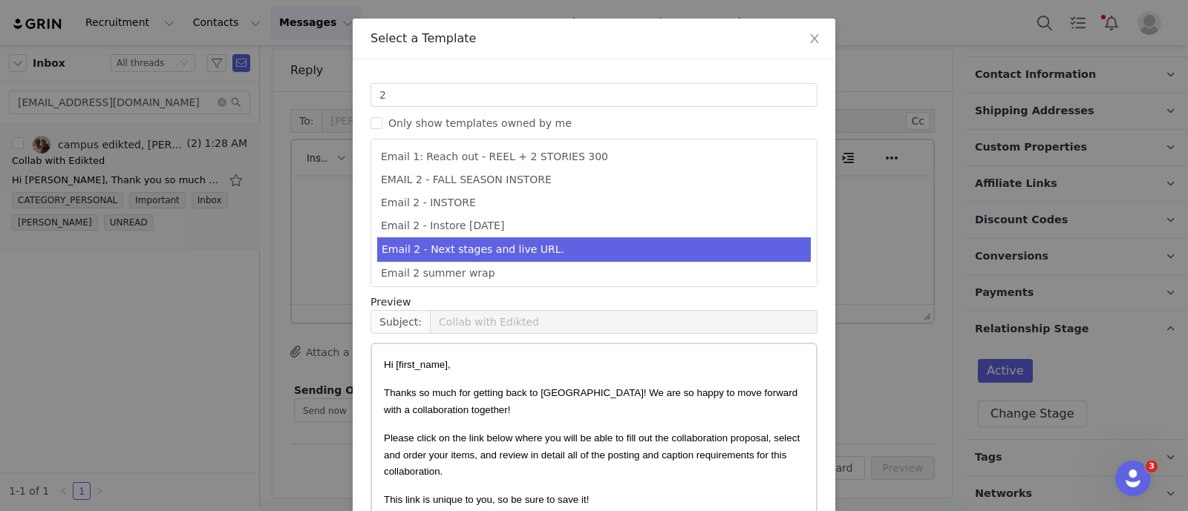
scroll to position [147, 0]
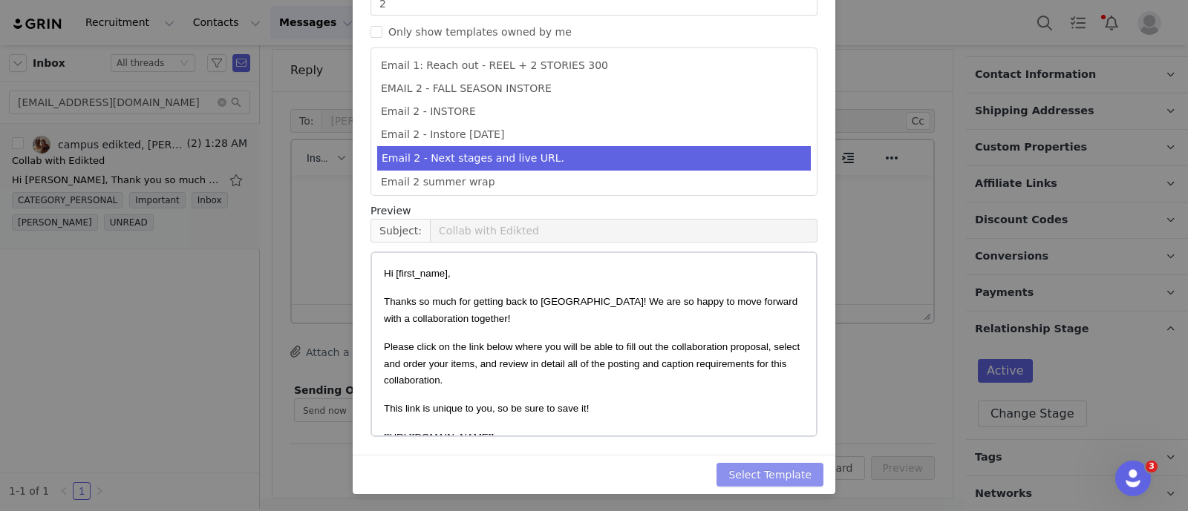
click at [795, 474] on button "Select Template" at bounding box center [769, 475] width 107 height 24
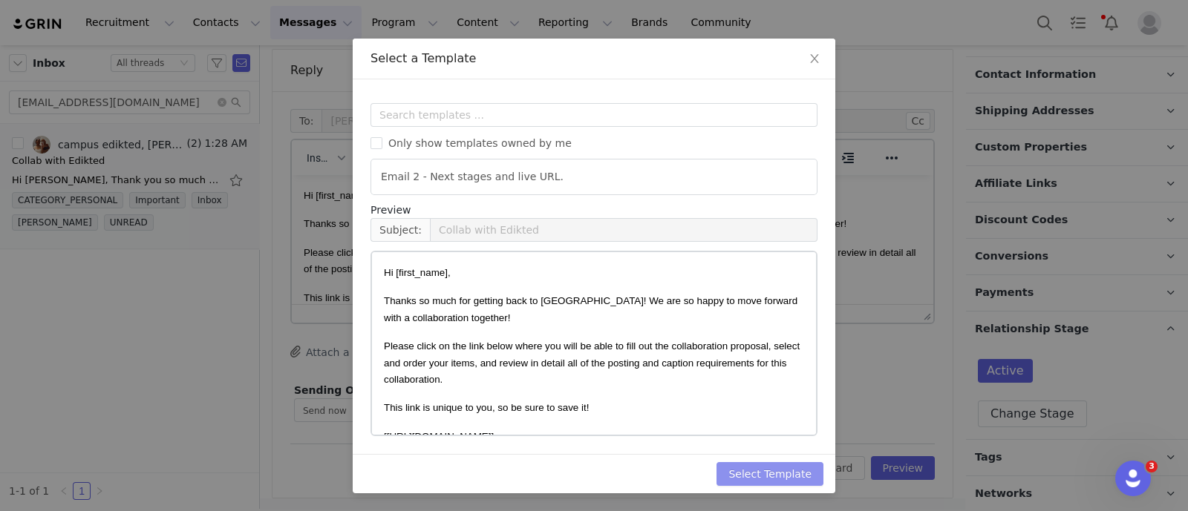
scroll to position [0, 0]
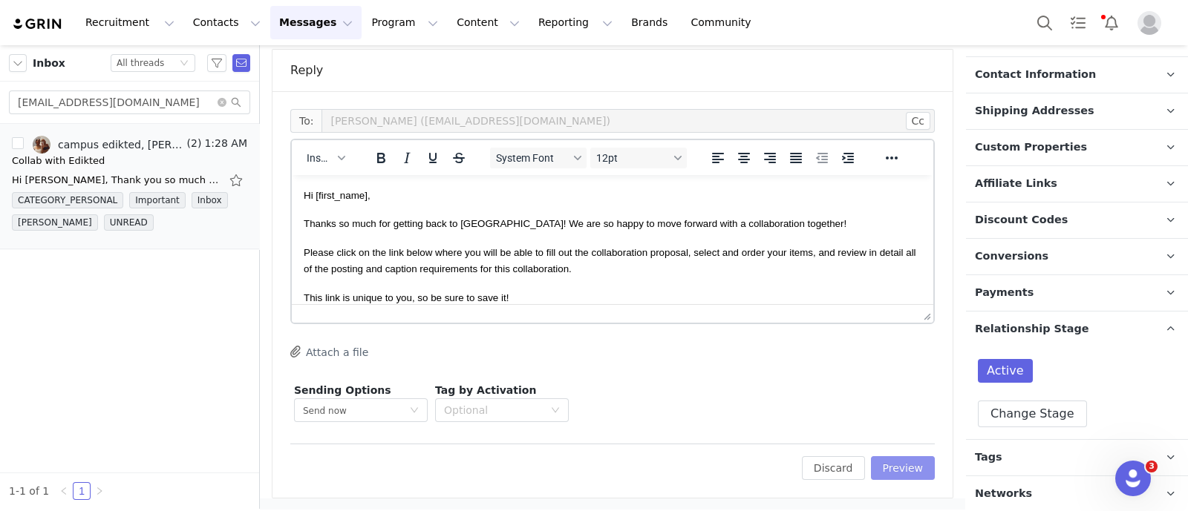
click at [887, 469] on button "Preview" at bounding box center [903, 468] width 65 height 24
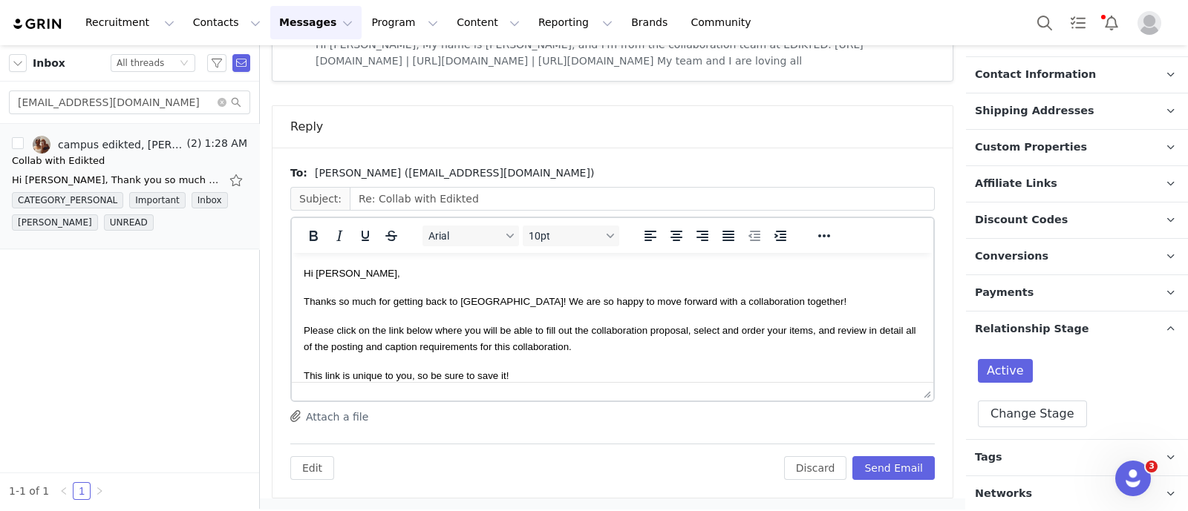
click at [789, 308] on p "Thanks so much for getting back to [GEOGRAPHIC_DATA]! We are so happy to move f…" at bounding box center [613, 301] width 618 height 16
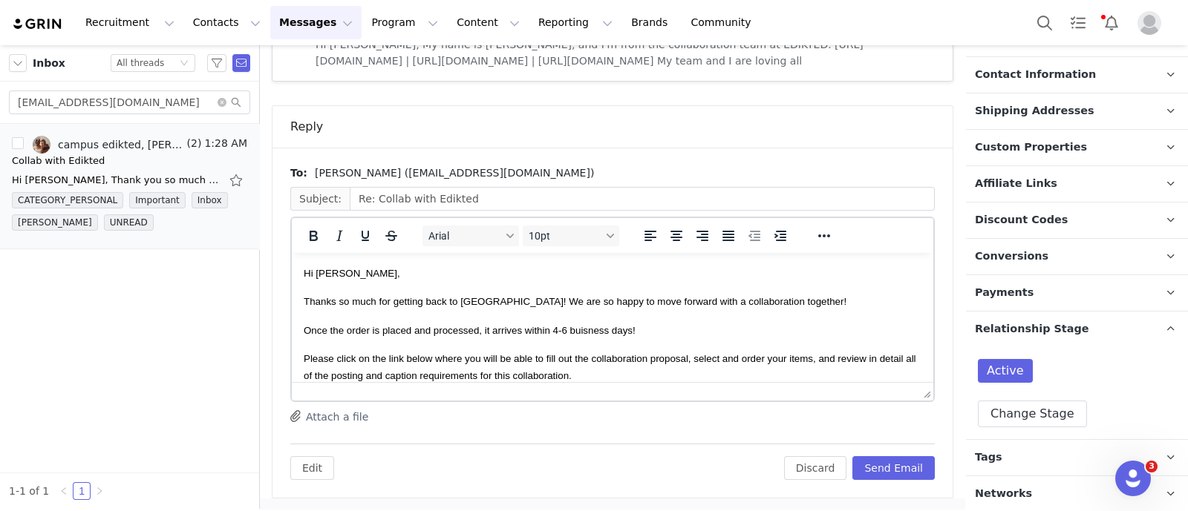
click at [597, 330] on span "Once the order is placed and processed, it arrives within 4-6 buisness days! ﻿" at bounding box center [471, 330] width 334 height 11
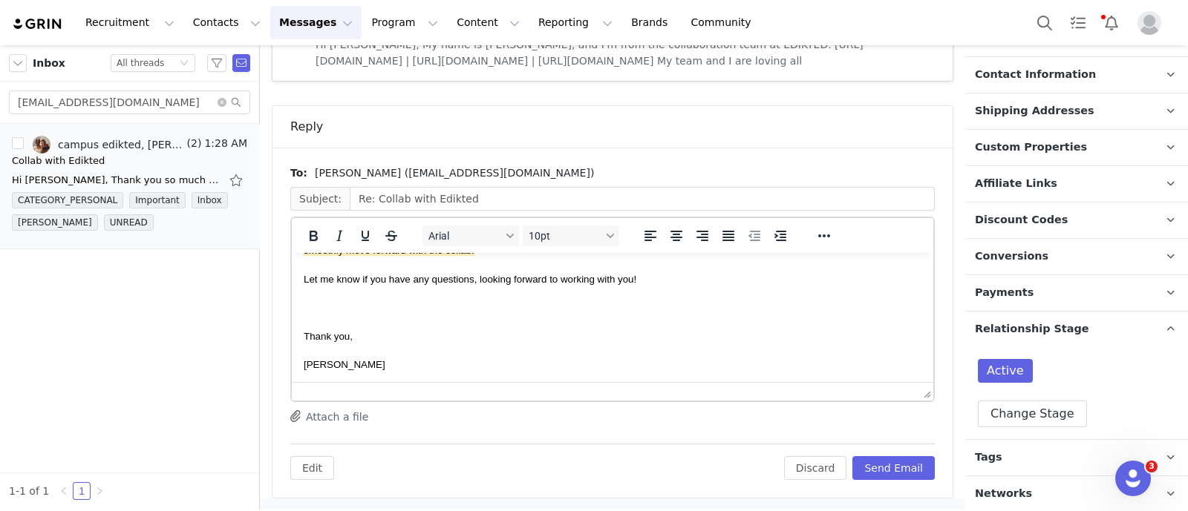
scroll to position [381, 0]
click at [885, 465] on button "Send Email" at bounding box center [893, 468] width 82 height 24
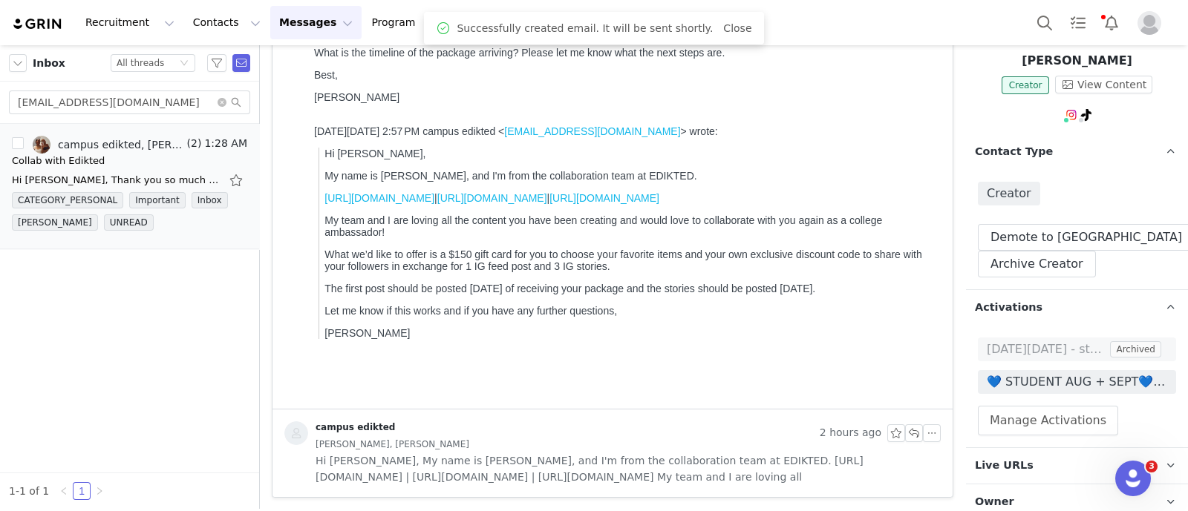
scroll to position [0, 0]
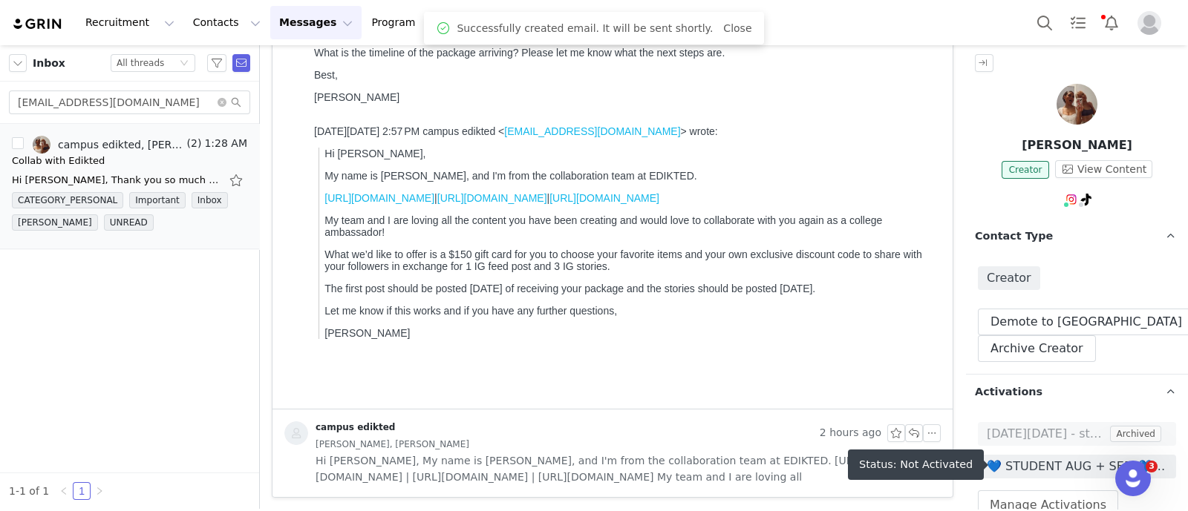
click at [1061, 469] on span "💙 STUDENT AUG + SEPT💙 2025" at bounding box center [1076, 467] width 180 height 18
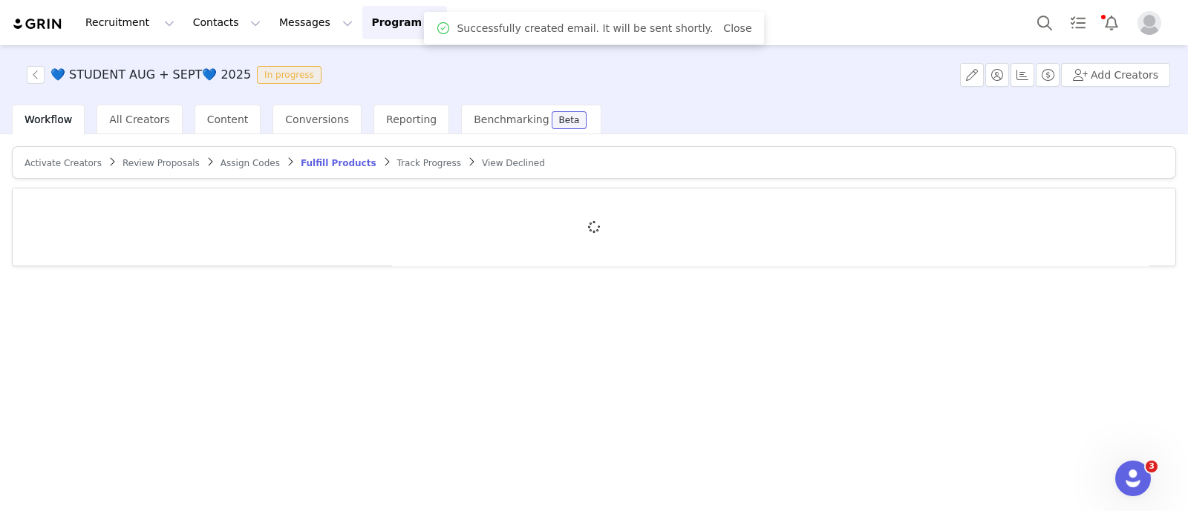
click at [86, 161] on span "Activate Creators" at bounding box center [62, 163] width 77 height 10
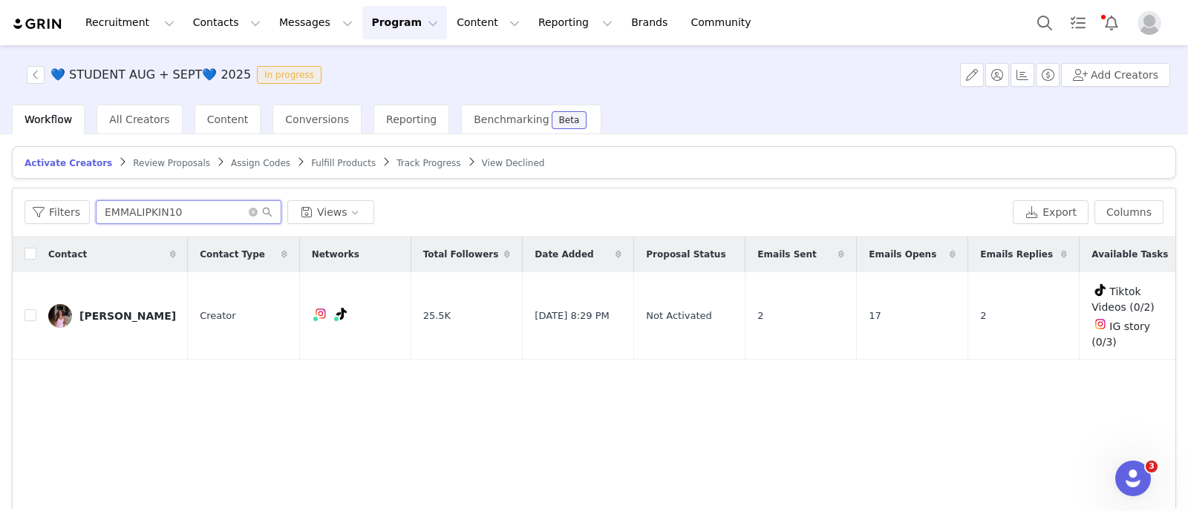
click at [141, 207] on input "EMMALIPKIN10" at bounding box center [189, 212] width 186 height 24
paste input "[EMAIL_ADDRESS][DOMAIN_NAME]"
type input "[EMAIL_ADDRESS][DOMAIN_NAME]"
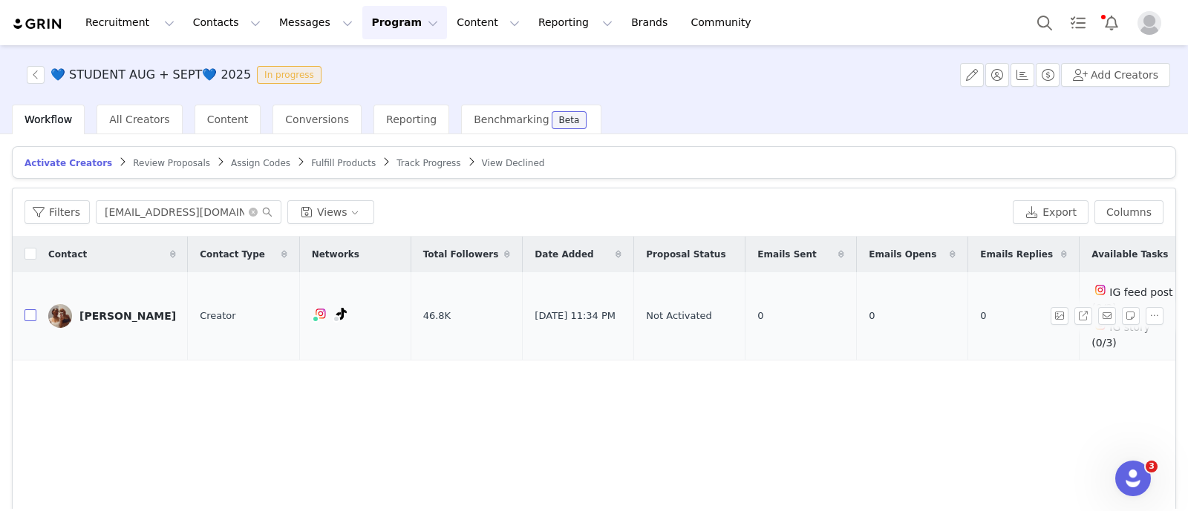
click at [31, 309] on input "checkbox" at bounding box center [30, 315] width 12 height 12
checkbox input "true"
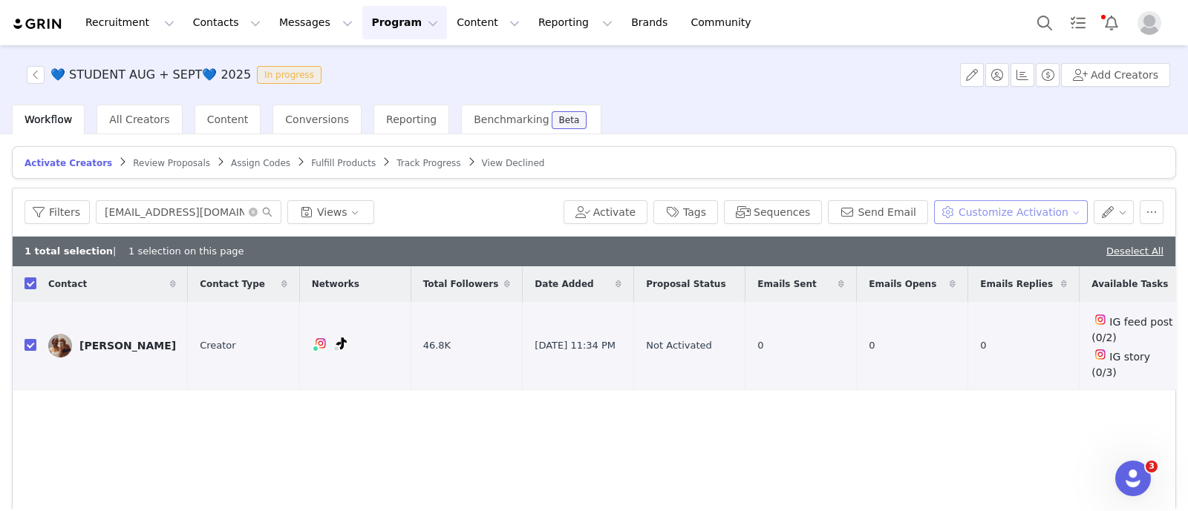
click at [967, 210] on button "Customize Activation" at bounding box center [1011, 212] width 154 height 24
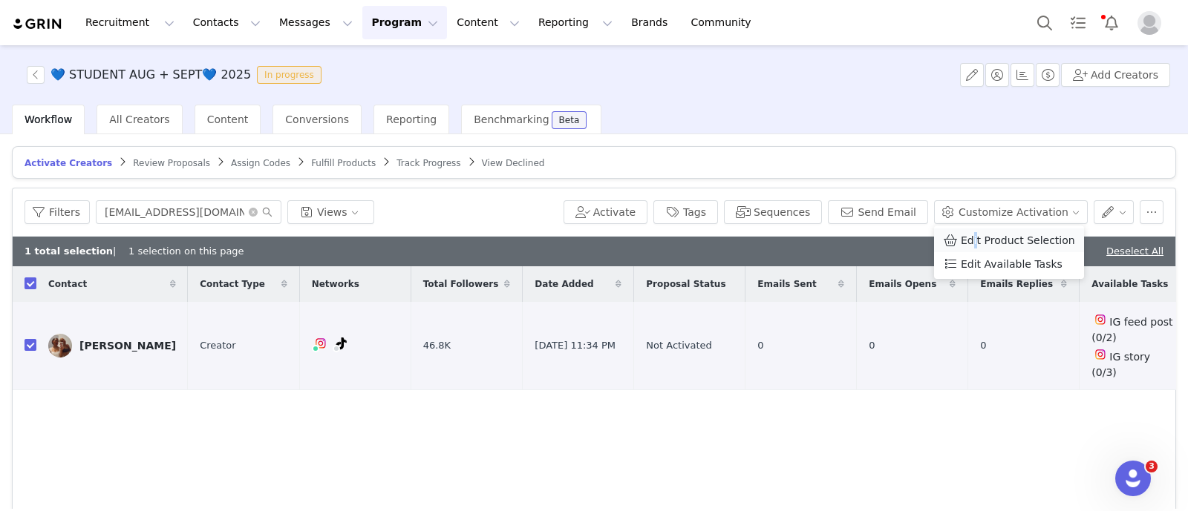
click at [973, 235] on span "Edit Product Selection" at bounding box center [1017, 240] width 114 height 16
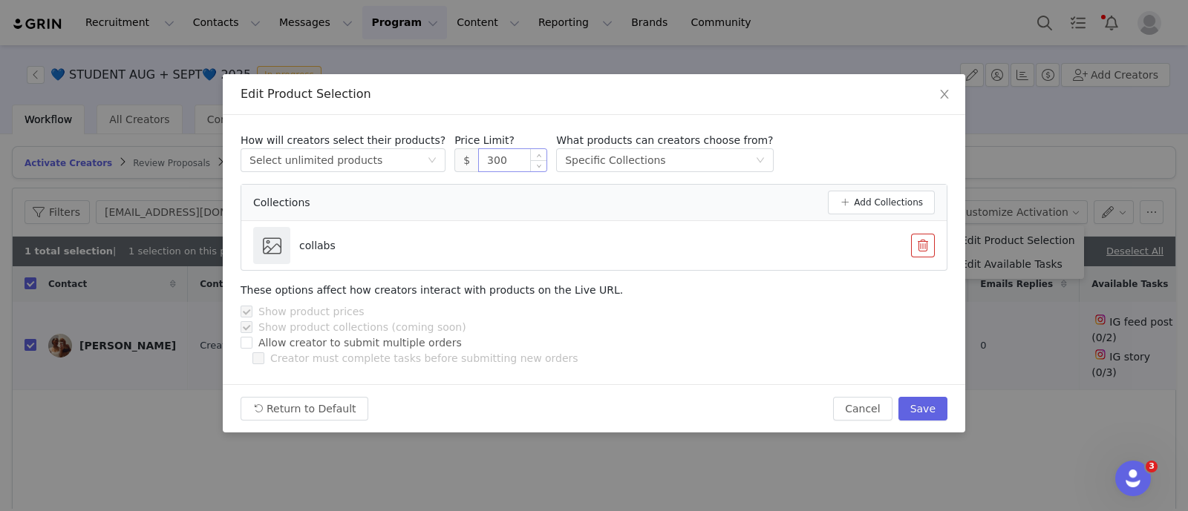
click at [489, 157] on input "300" at bounding box center [513, 160] width 68 height 22
click at [921, 410] on button "Save" at bounding box center [922, 409] width 49 height 24
type input "300"
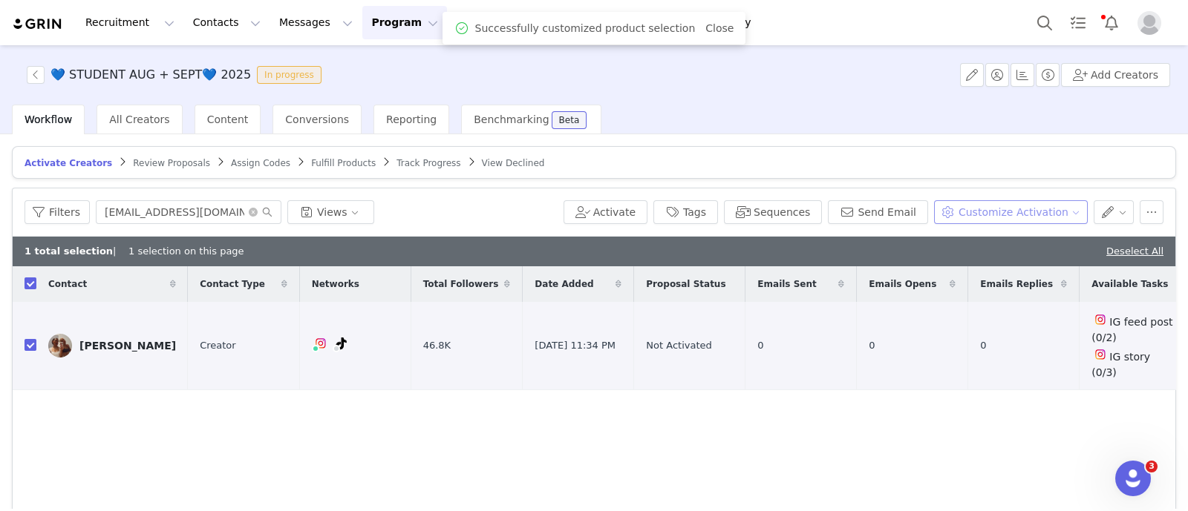
click at [998, 204] on button "Customize Activation" at bounding box center [1011, 212] width 154 height 24
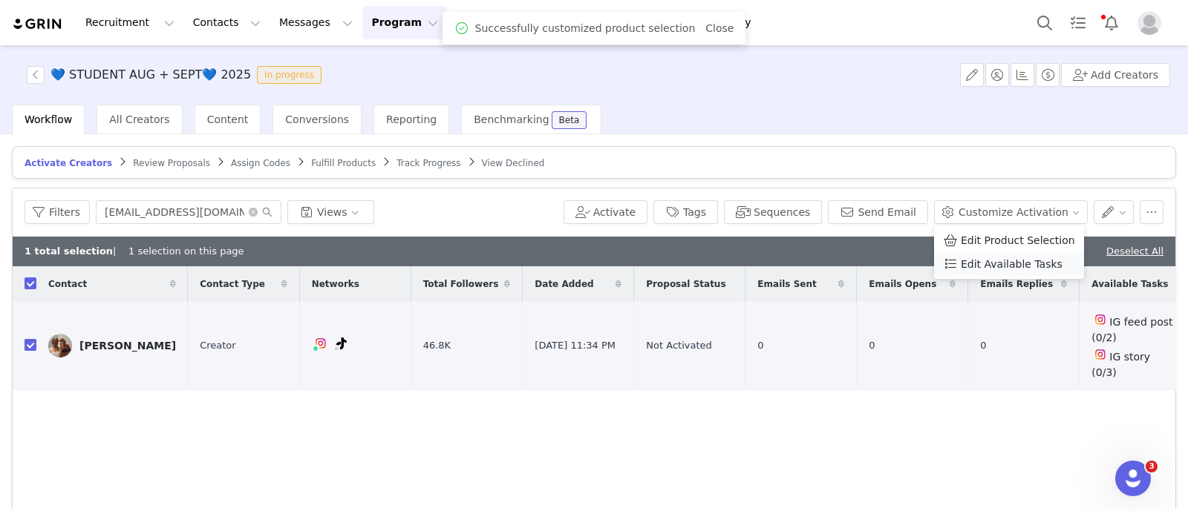
click at [1002, 269] on span "Edit Available Tasks" at bounding box center [1011, 264] width 102 height 16
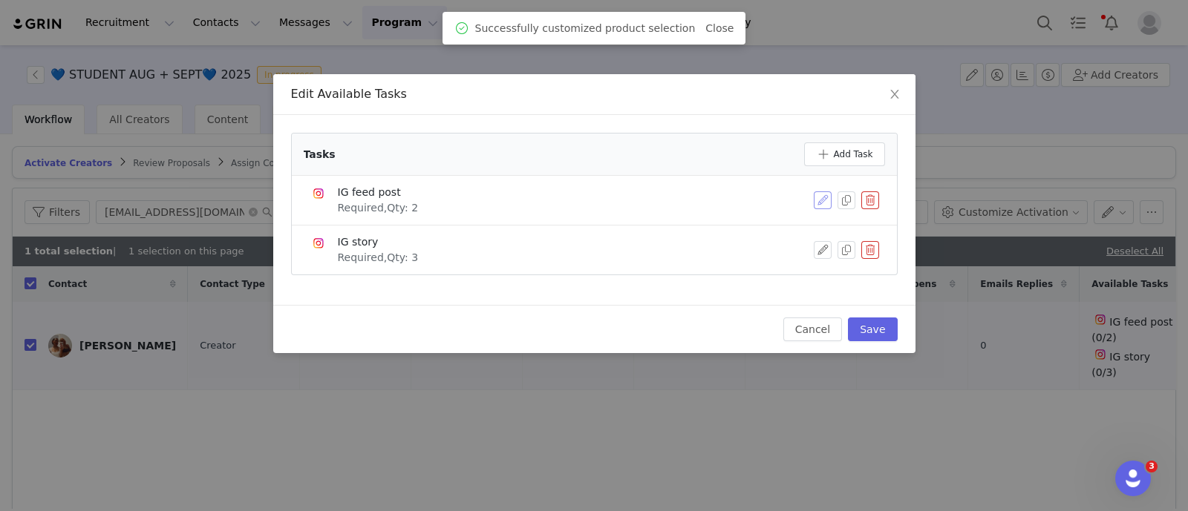
click at [814, 199] on button "button" at bounding box center [822, 200] width 18 height 18
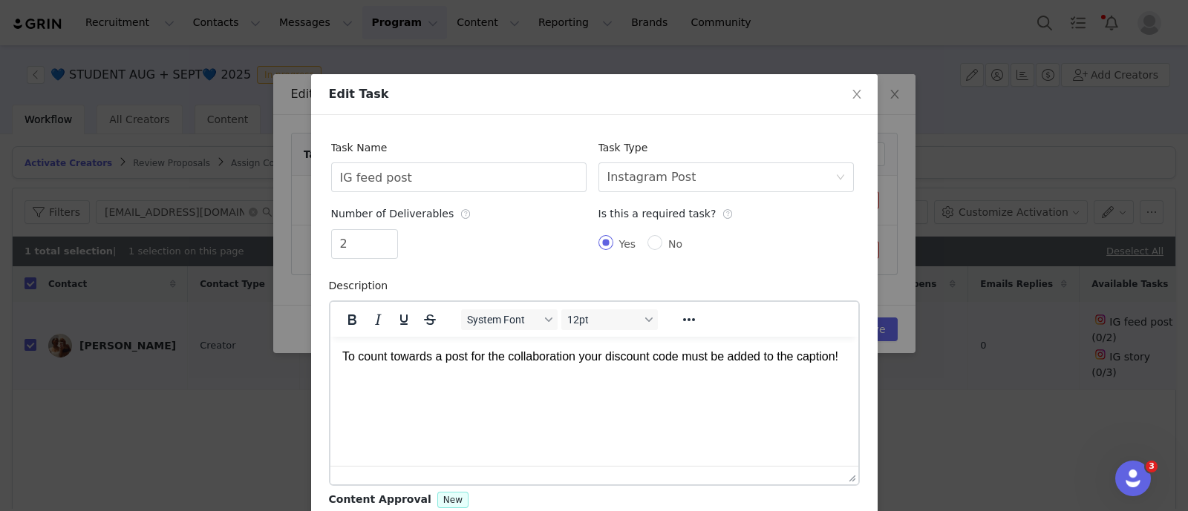
click at [383, 259] on div "2" at bounding box center [458, 247] width 255 height 36
type input "1"
click at [383, 256] on span "Decrease Value" at bounding box center [389, 249] width 16 height 17
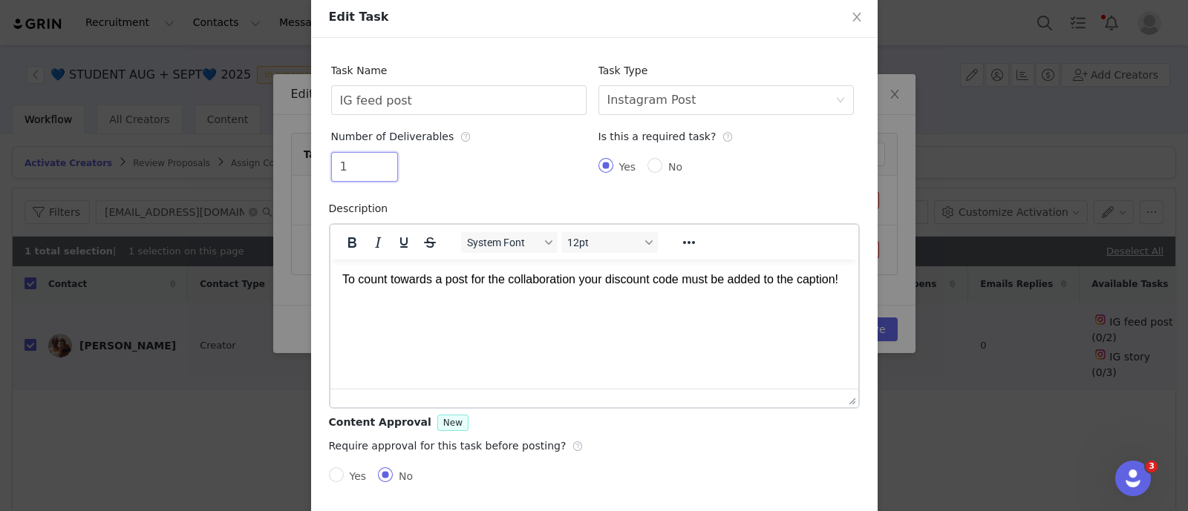
scroll to position [138, 0]
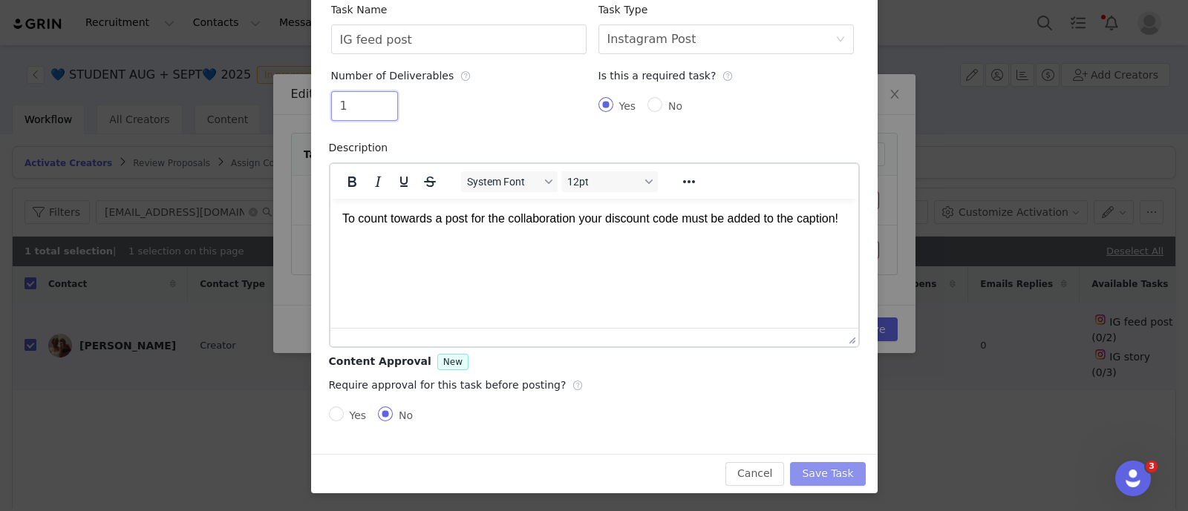
click at [845, 473] on button "Save Task" at bounding box center [827, 474] width 75 height 24
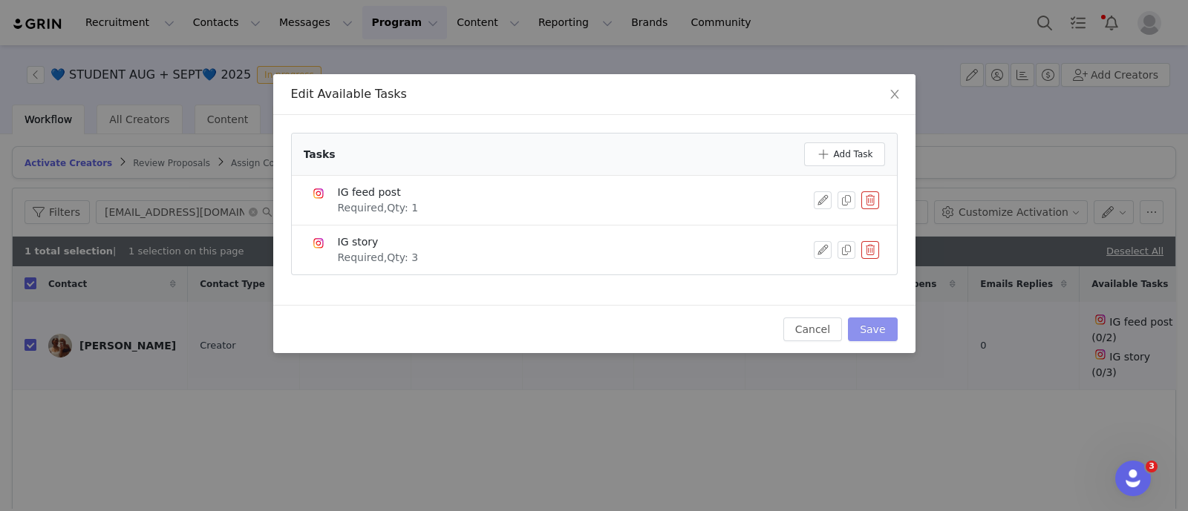
click at [882, 325] on button "Save" at bounding box center [872, 330] width 49 height 24
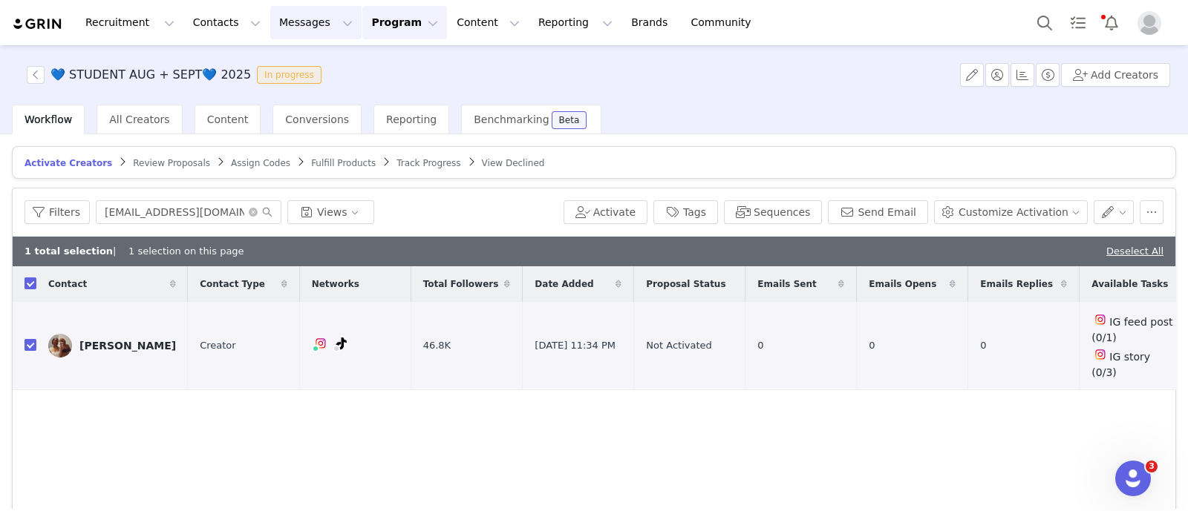
drag, startPoint x: 268, startPoint y: 22, endPoint x: 272, endPoint y: 33, distance: 12.4
click at [270, 22] on button "Messages Messages" at bounding box center [315, 22] width 91 height 33
click at [293, 103] on link "Inbox" at bounding box center [304, 92] width 117 height 27
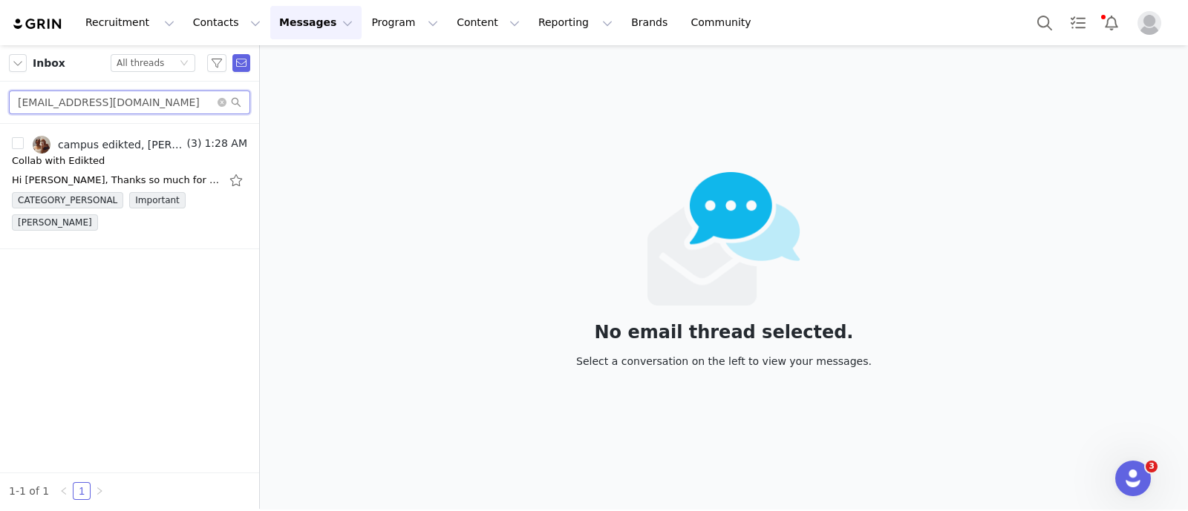
click at [150, 100] on input "[EMAIL_ADDRESS][DOMAIN_NAME]" at bounding box center [129, 103] width 241 height 24
paste input "ophiekamienski"
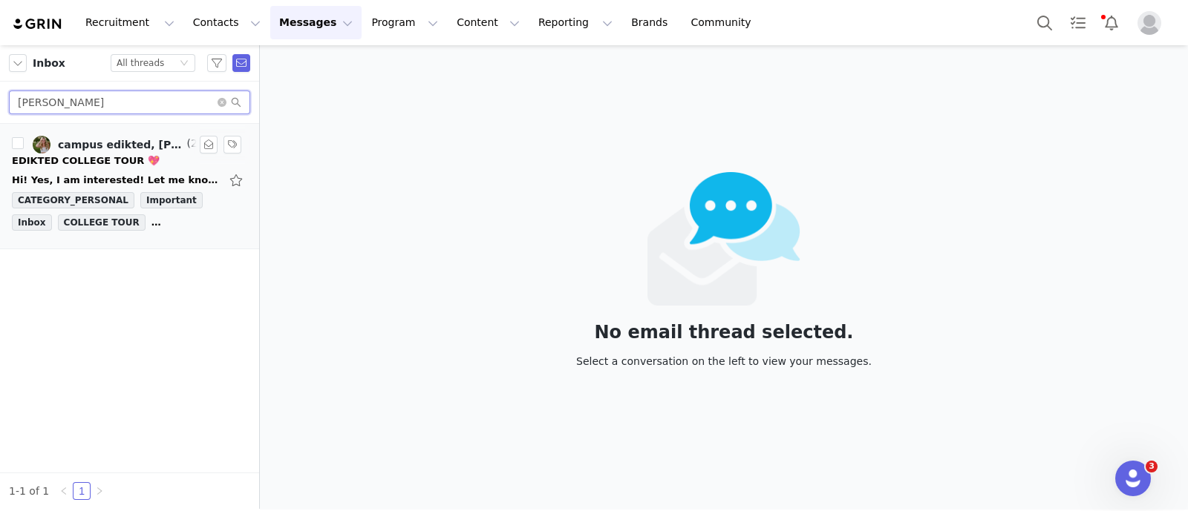
type input "[PERSON_NAME]"
click at [151, 153] on link "campus edikted, [PERSON_NAME]" at bounding box center [108, 145] width 151 height 18
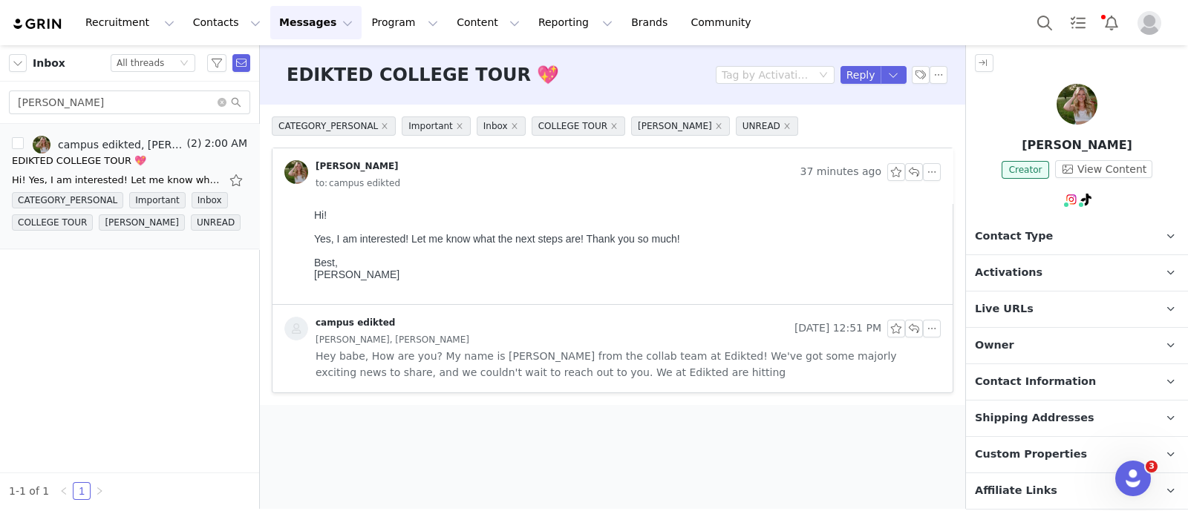
click at [1039, 229] on span "Contact Type" at bounding box center [1014, 237] width 78 height 16
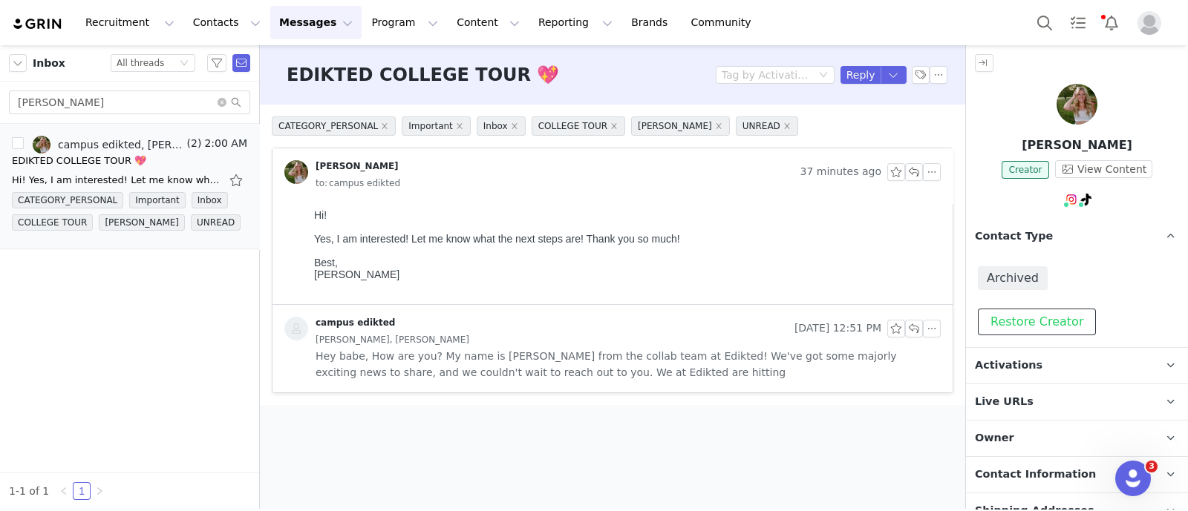
click at [1044, 317] on button "Restore Creator" at bounding box center [1036, 322] width 118 height 27
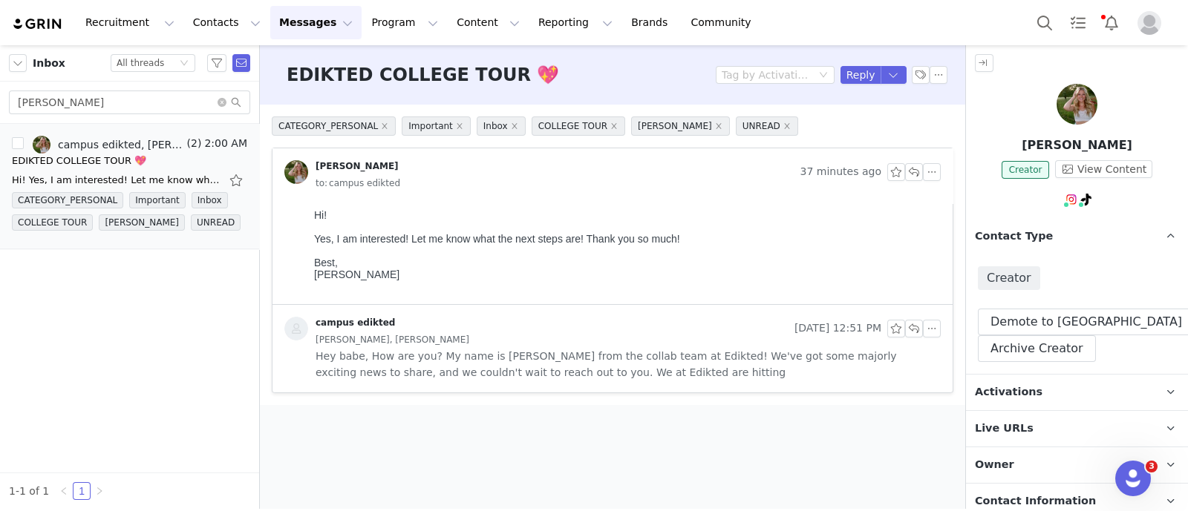
click at [1049, 235] on p "Contact Type Contact type can be Creator, Prospect, Application, or Manager." at bounding box center [1059, 237] width 186 height 36
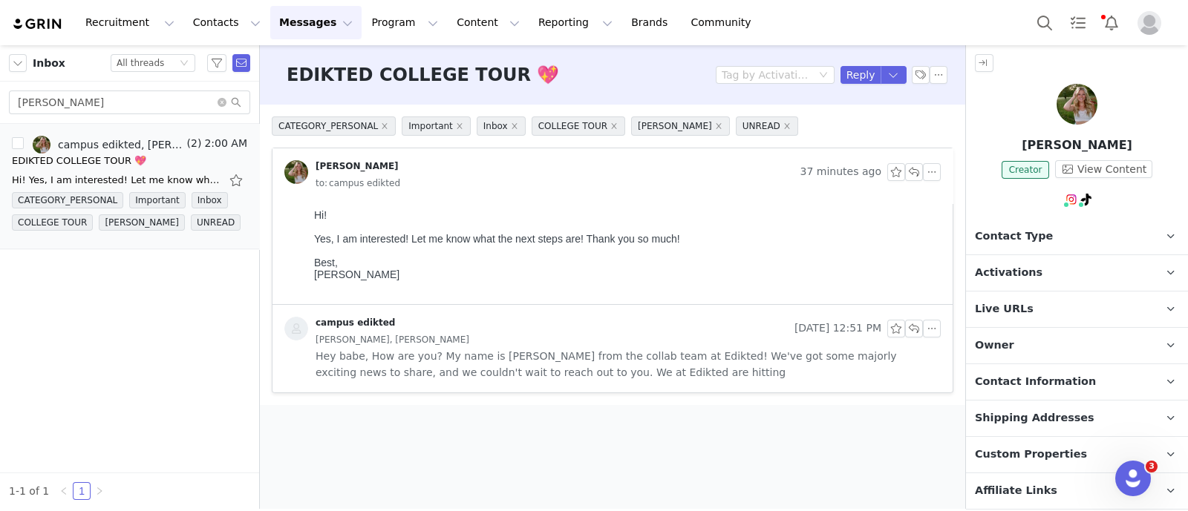
click at [1056, 263] on p "Activations" at bounding box center [1059, 273] width 186 height 36
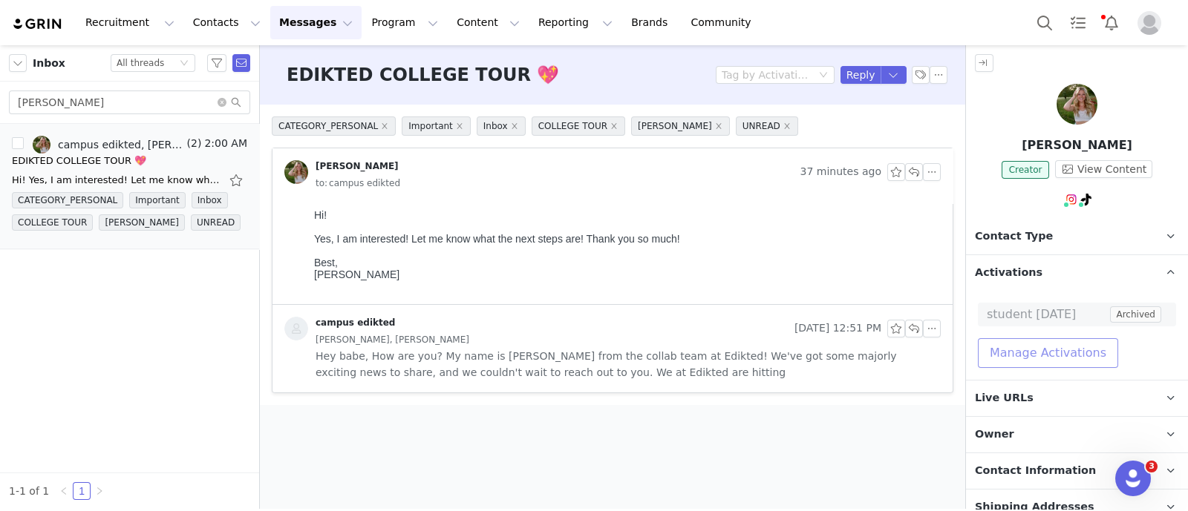
click at [1076, 357] on button "Manage Activations" at bounding box center [1047, 353] width 140 height 30
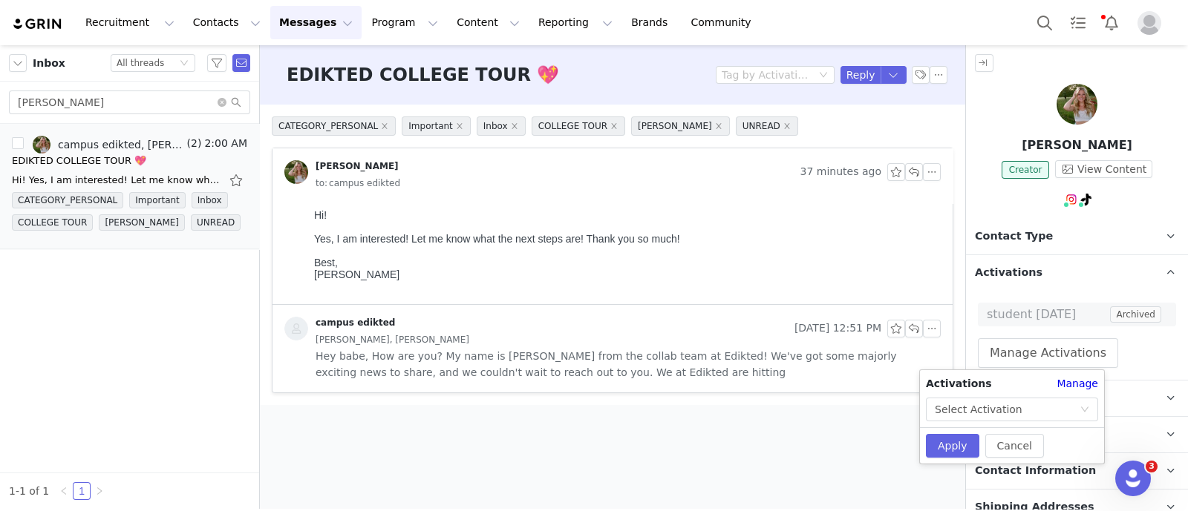
click at [802, 373] on span "Hey babe, How are you? My name is [PERSON_NAME] from the collab team at Edikted…" at bounding box center [627, 364] width 625 height 33
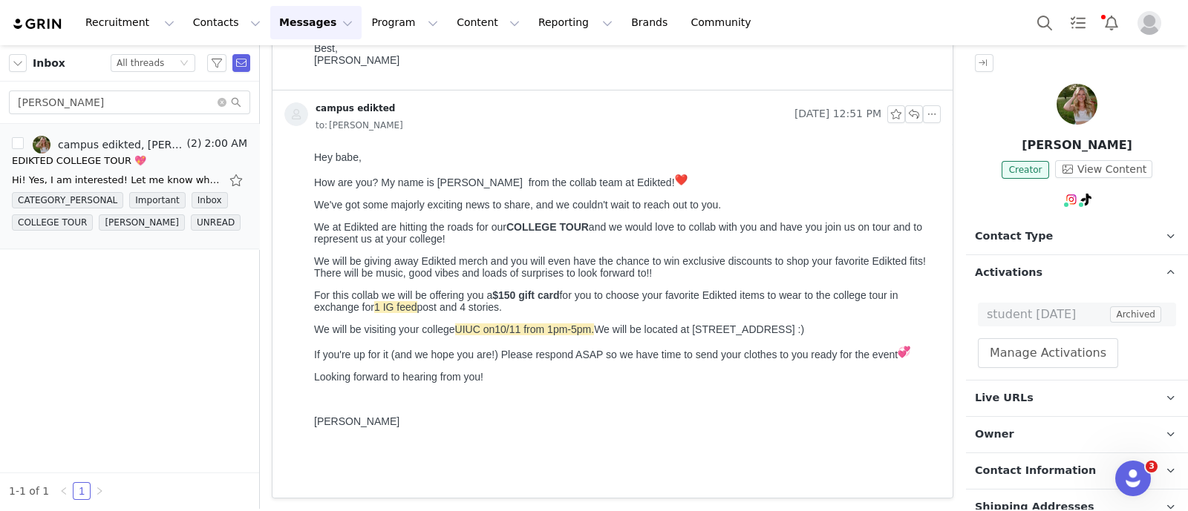
scroll to position [215, 0]
click at [1052, 358] on button "Manage Activations" at bounding box center [1047, 353] width 140 height 30
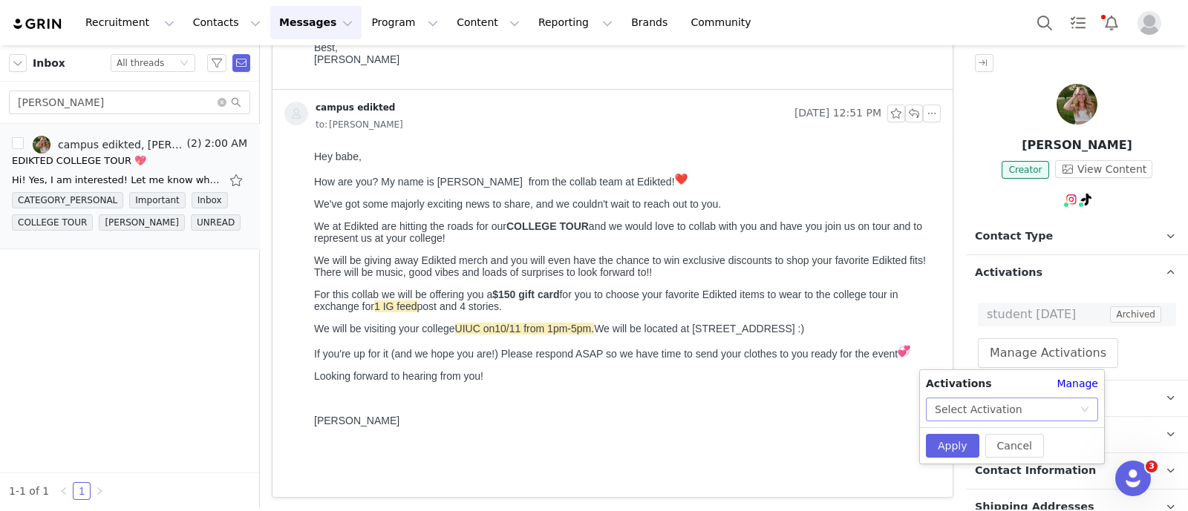
click at [1075, 403] on div "Select Activation" at bounding box center [1006, 410] width 145 height 22
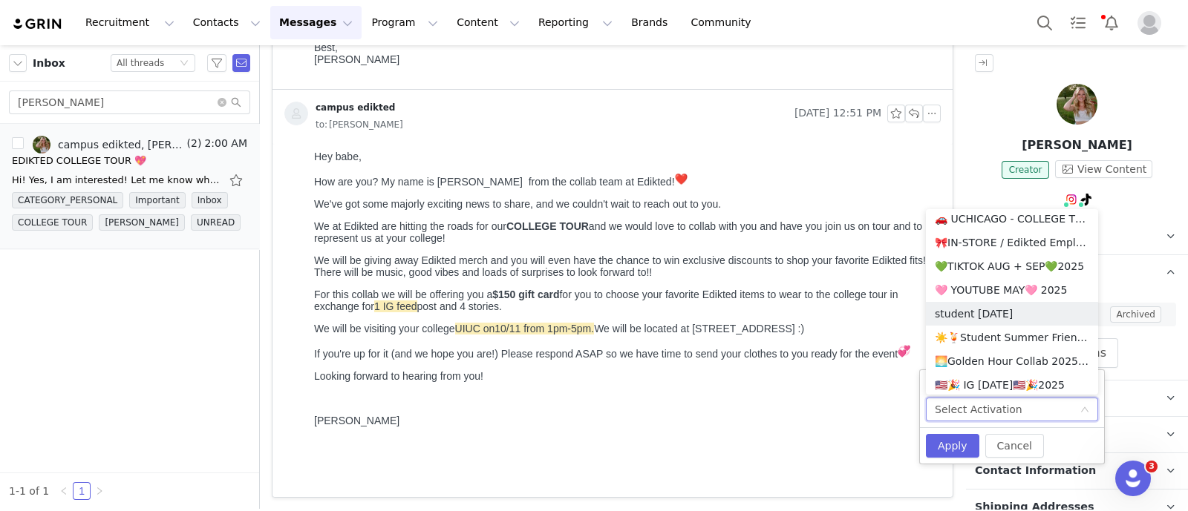
scroll to position [835, 0]
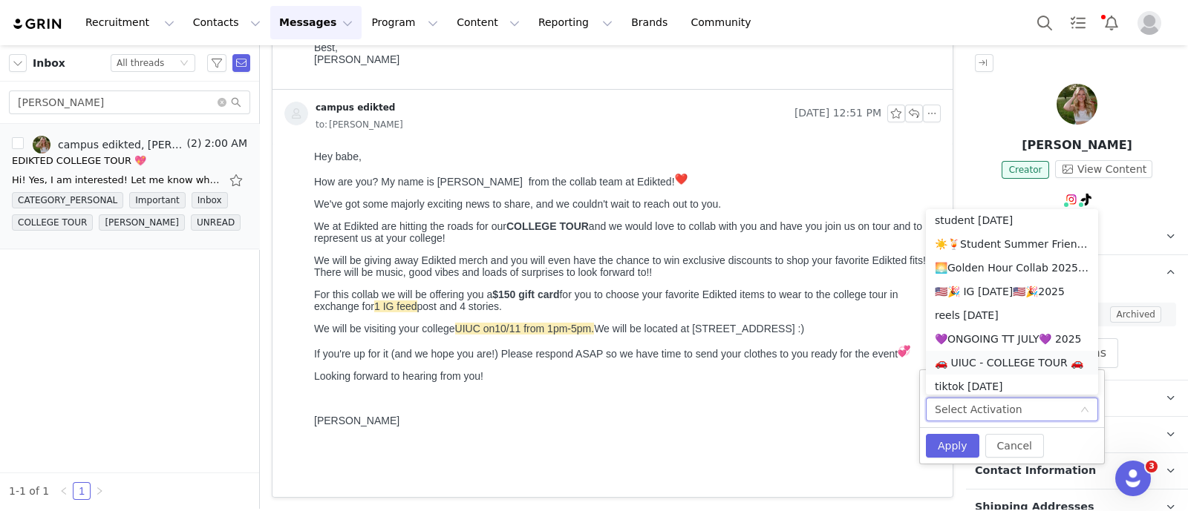
click at [993, 358] on li "🚗 UIUC - COLLEGE TOUR 🚗" at bounding box center [1012, 363] width 172 height 24
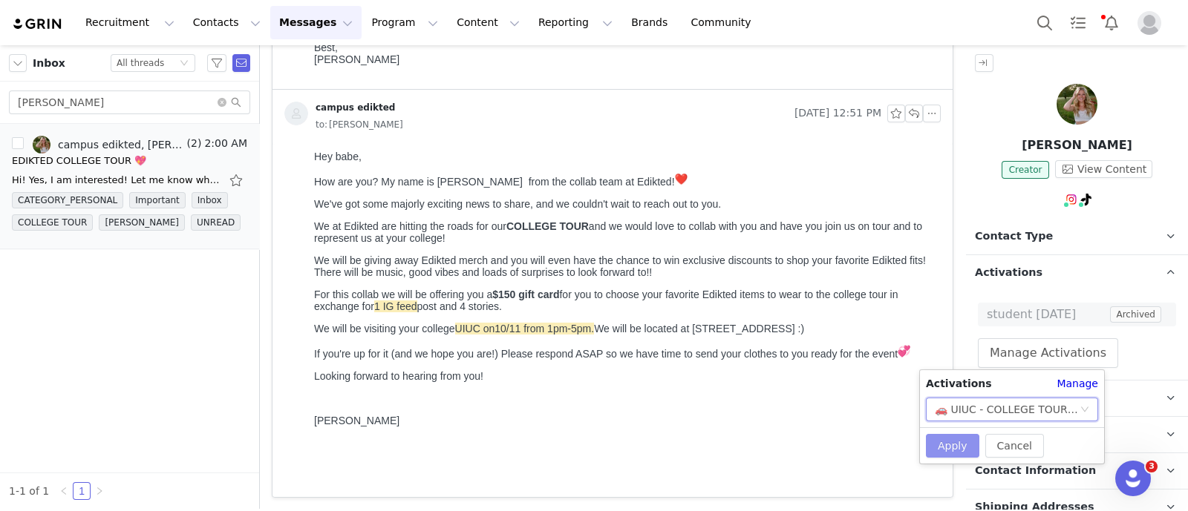
click at [953, 443] on button "Apply" at bounding box center [952, 446] width 53 height 24
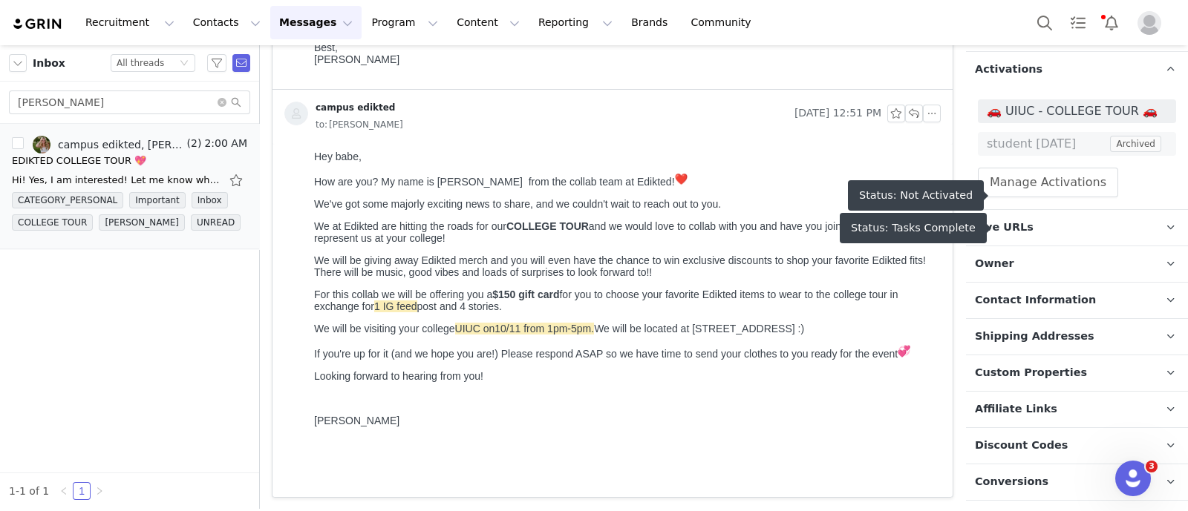
scroll to position [278, 0]
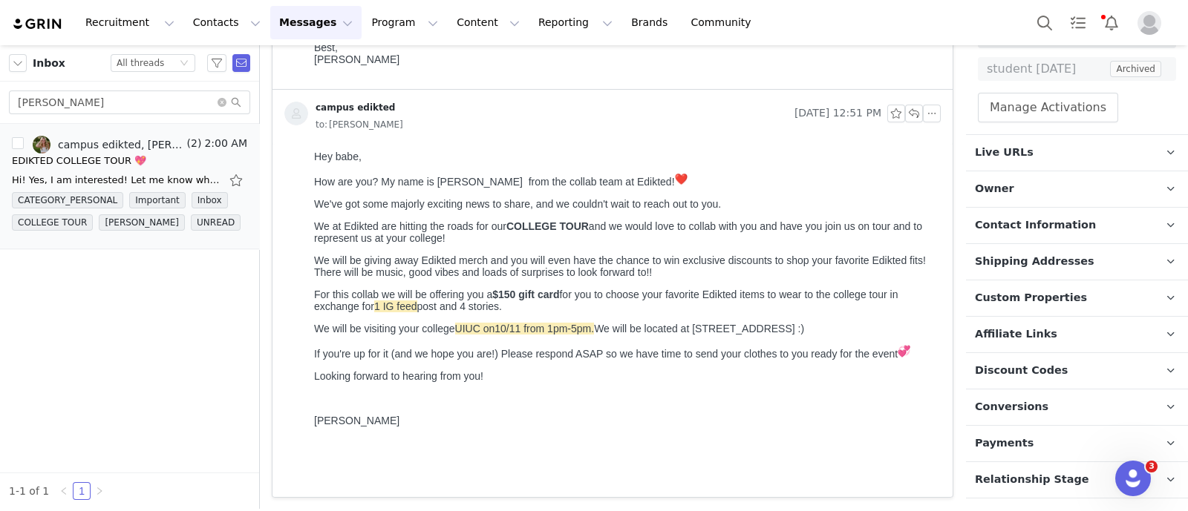
click at [1039, 476] on span "Relationship Stage" at bounding box center [1032, 480] width 114 height 16
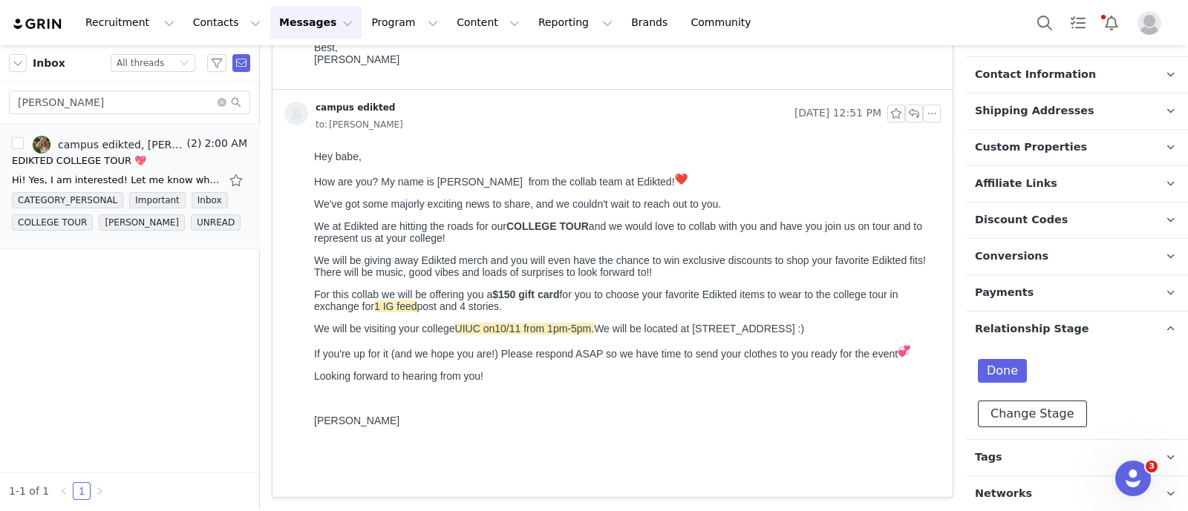
click at [1032, 402] on button "Change Stage" at bounding box center [1031, 414] width 109 height 27
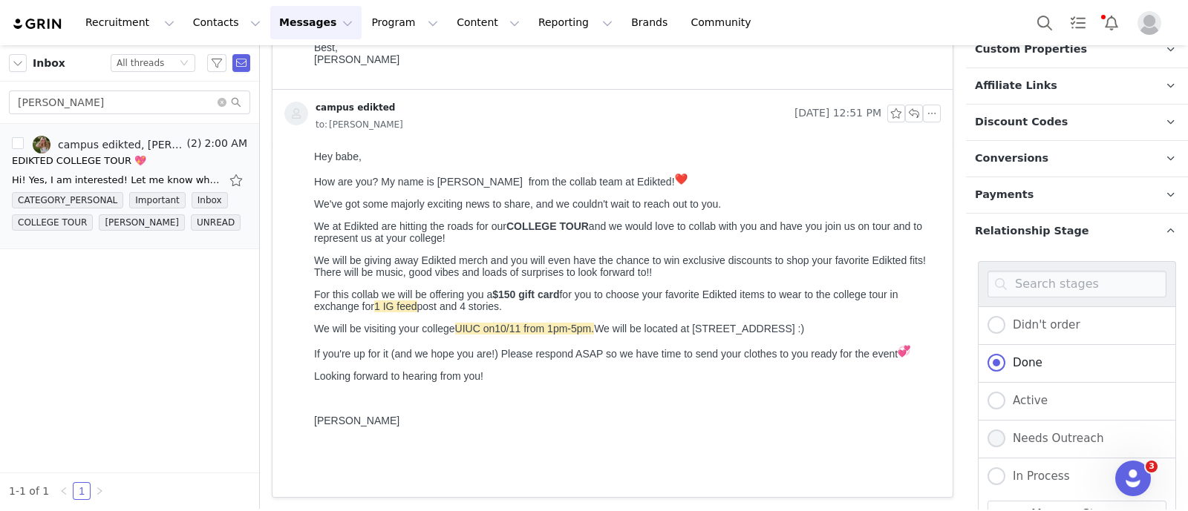
scroll to position [615, 0]
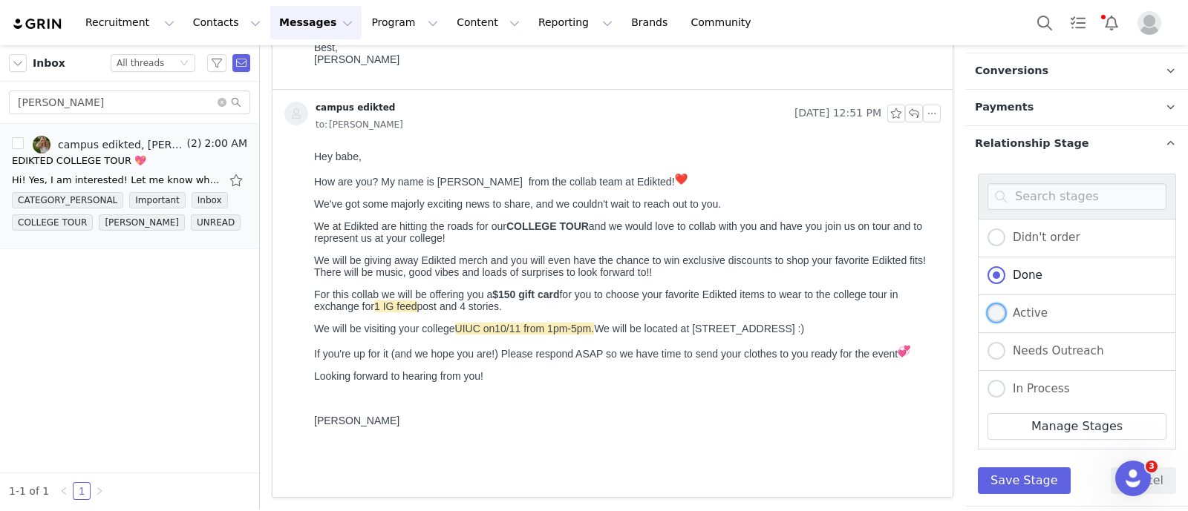
click at [1032, 309] on span "Active" at bounding box center [1026, 313] width 42 height 13
click at [1005, 309] on input "Active" at bounding box center [996, 313] width 18 height 19
radio input "true"
radio input "false"
radio input "true"
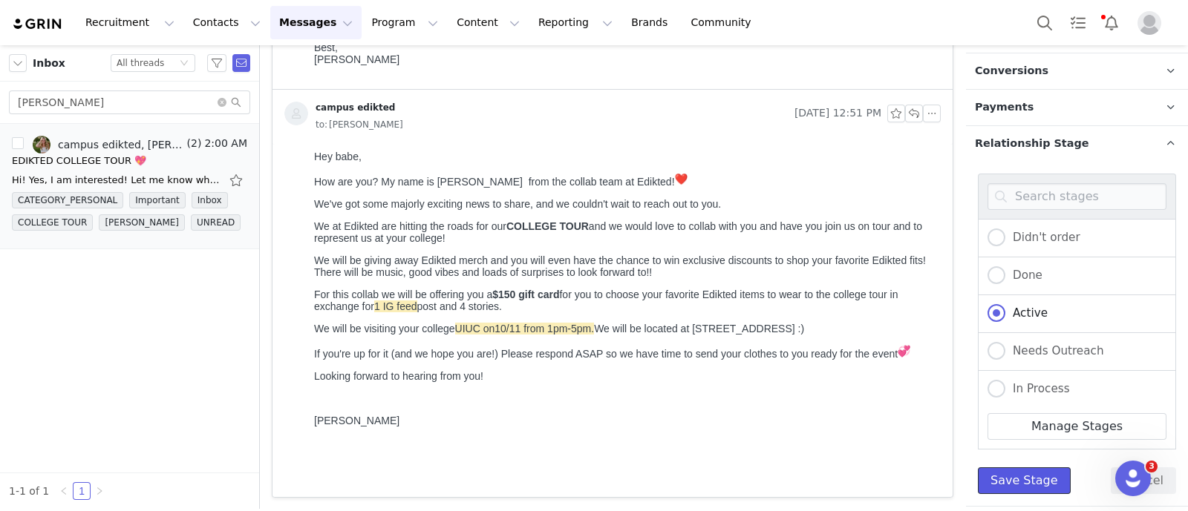
click at [1022, 477] on button "Save Stage" at bounding box center [1023, 481] width 93 height 27
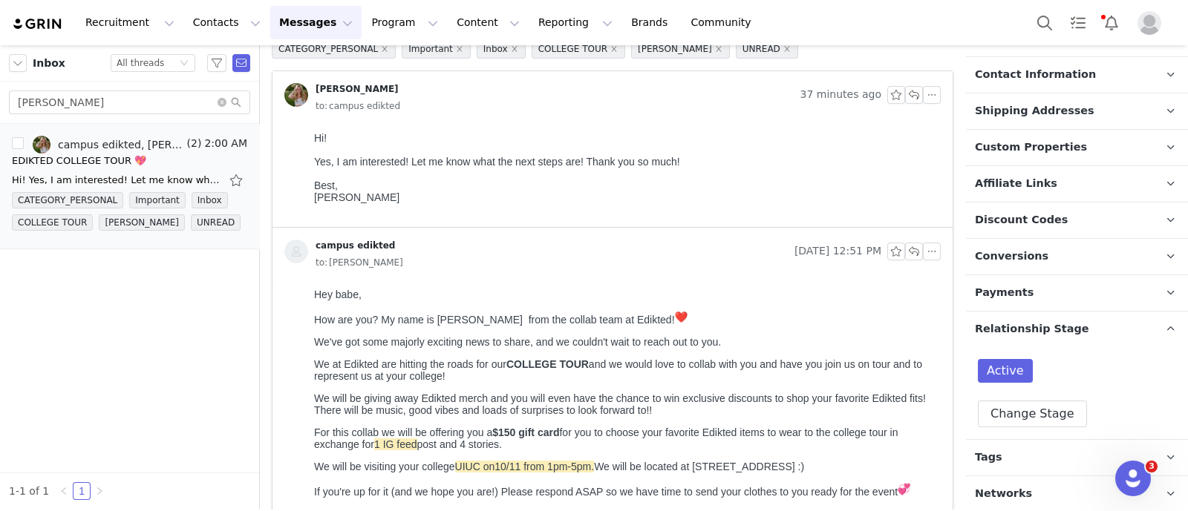
scroll to position [0, 0]
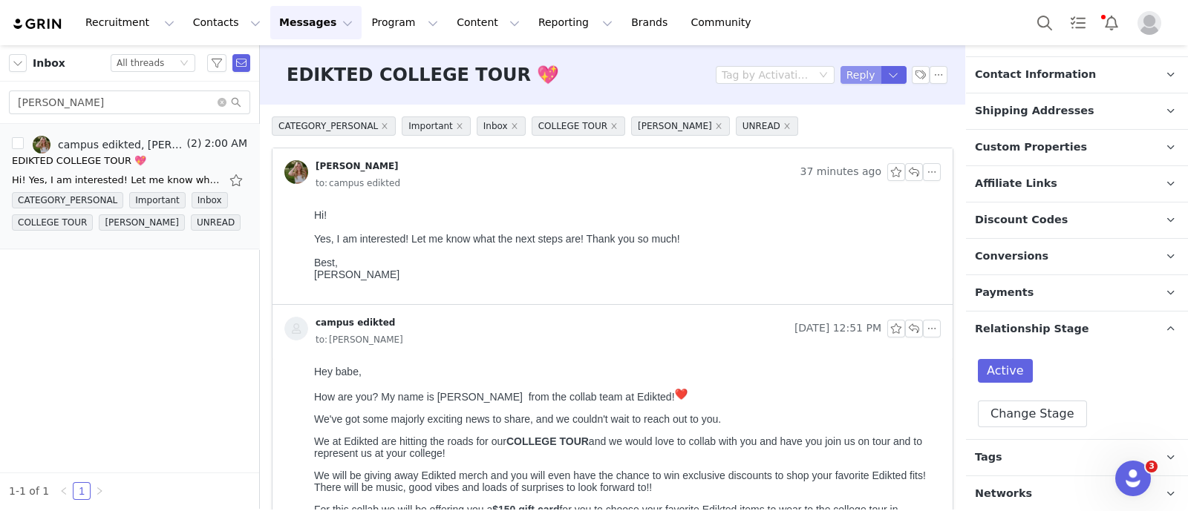
click at [845, 74] on button "Reply" at bounding box center [860, 75] width 41 height 18
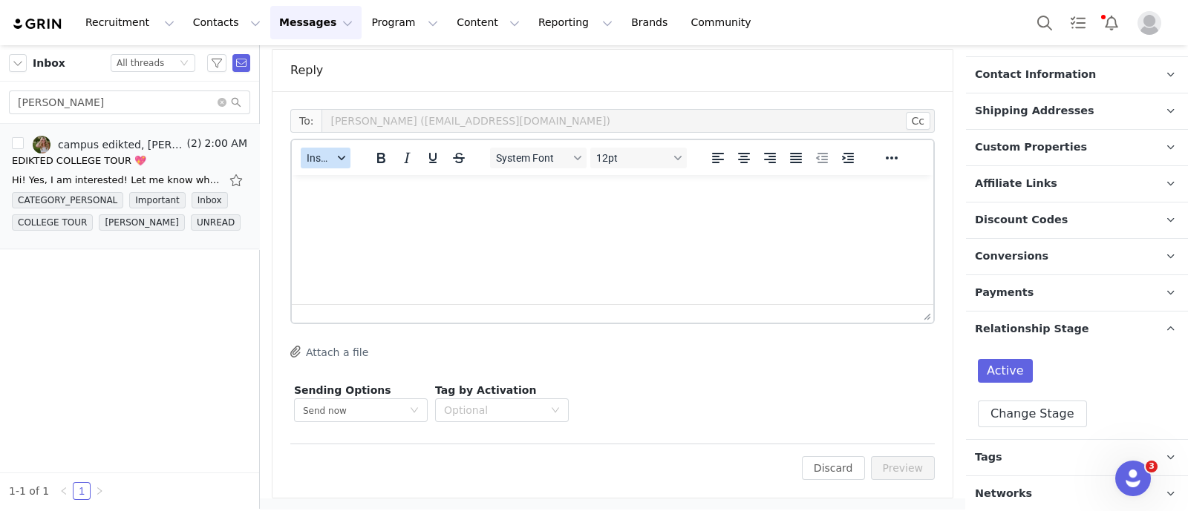
click at [330, 152] on span "Insert" at bounding box center [320, 158] width 26 height 12
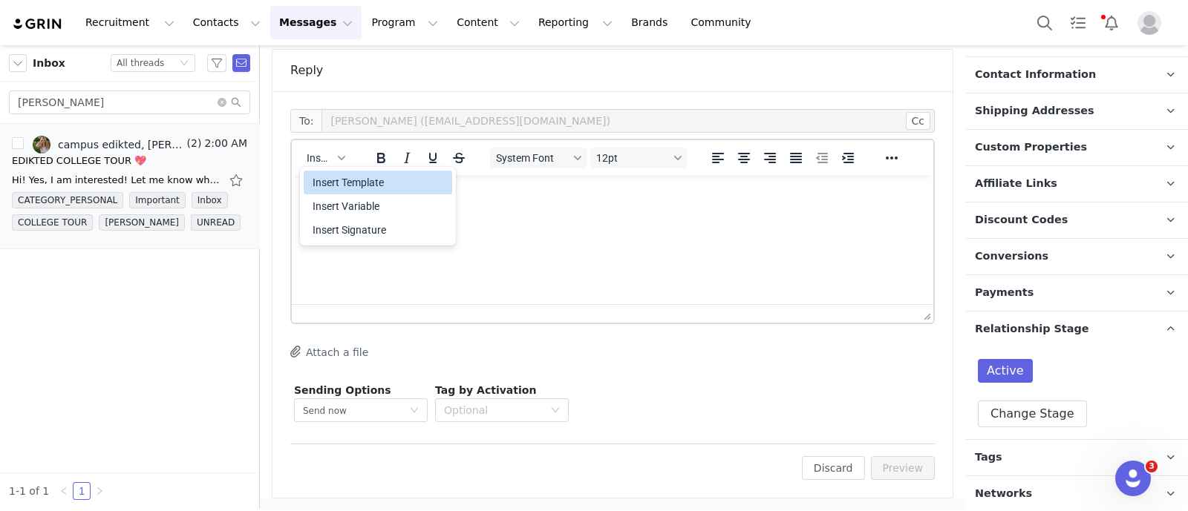
click at [364, 185] on div "Insert Template" at bounding box center [379, 183] width 134 height 18
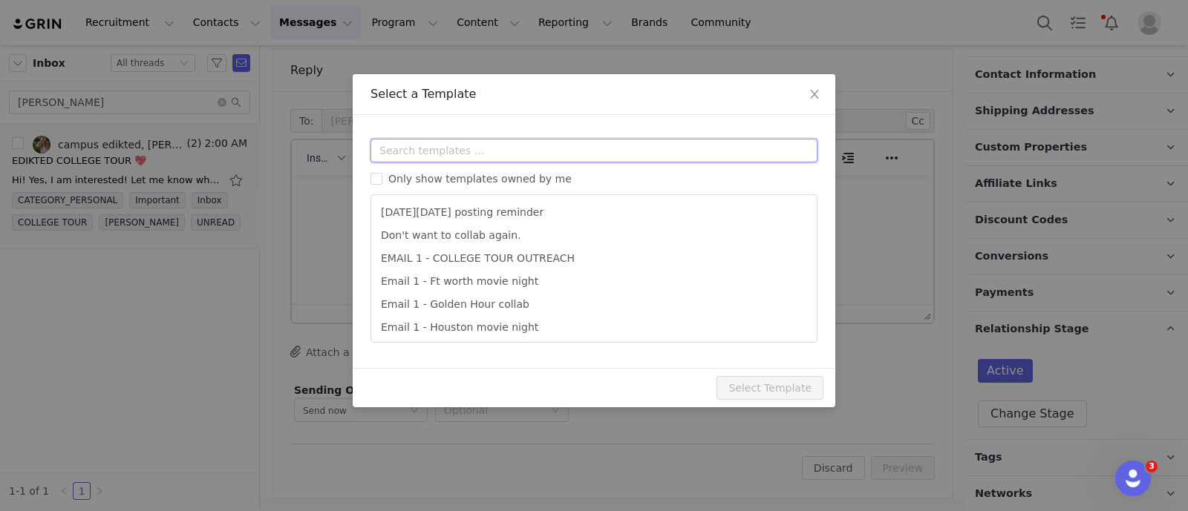
click at [435, 154] on input "text" at bounding box center [593, 151] width 447 height 24
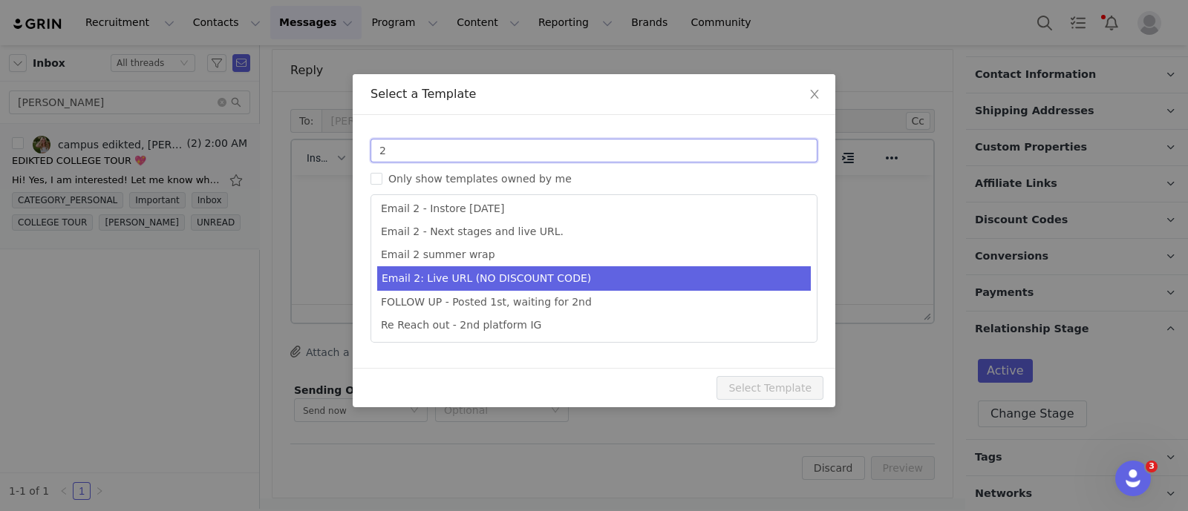
type input "2"
type input "Collab with Edikted"
click at [512, 275] on li "Email 2: Live URL (NO DISCOUNT CODE)" at bounding box center [593, 278] width 433 height 24
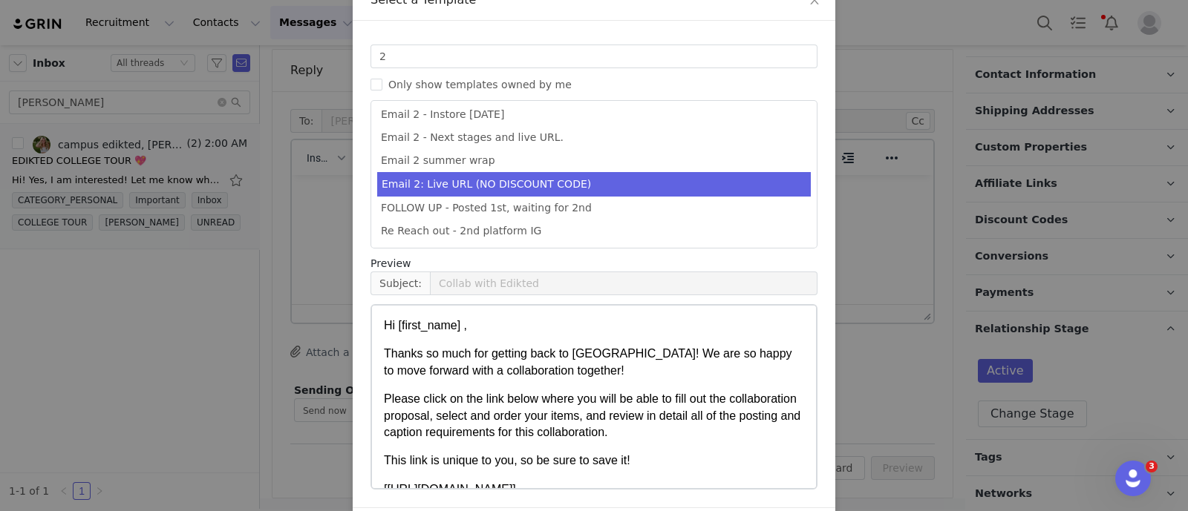
scroll to position [147, 0]
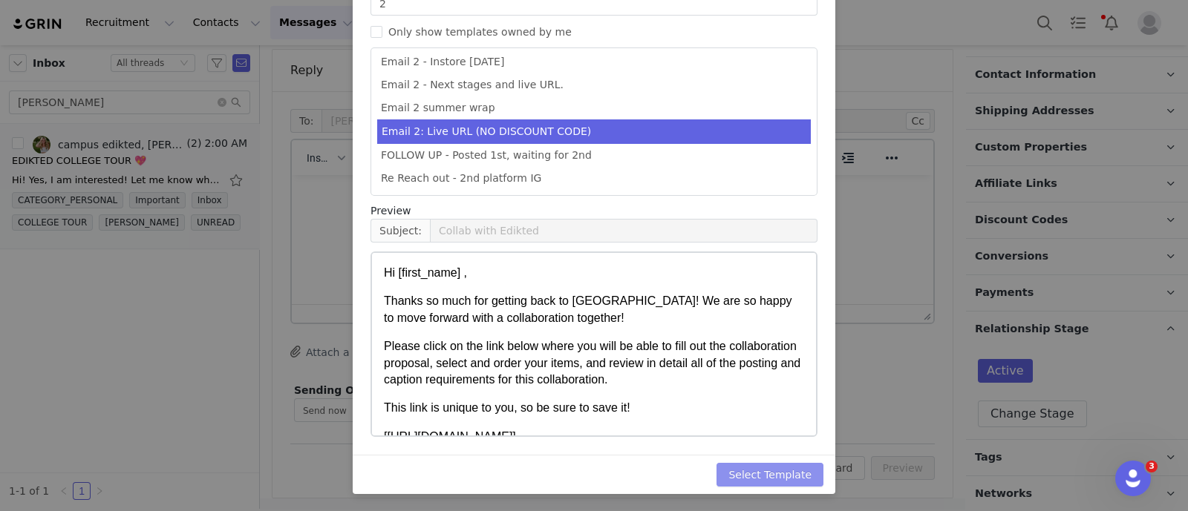
click at [802, 477] on button "Select Template" at bounding box center [769, 475] width 107 height 24
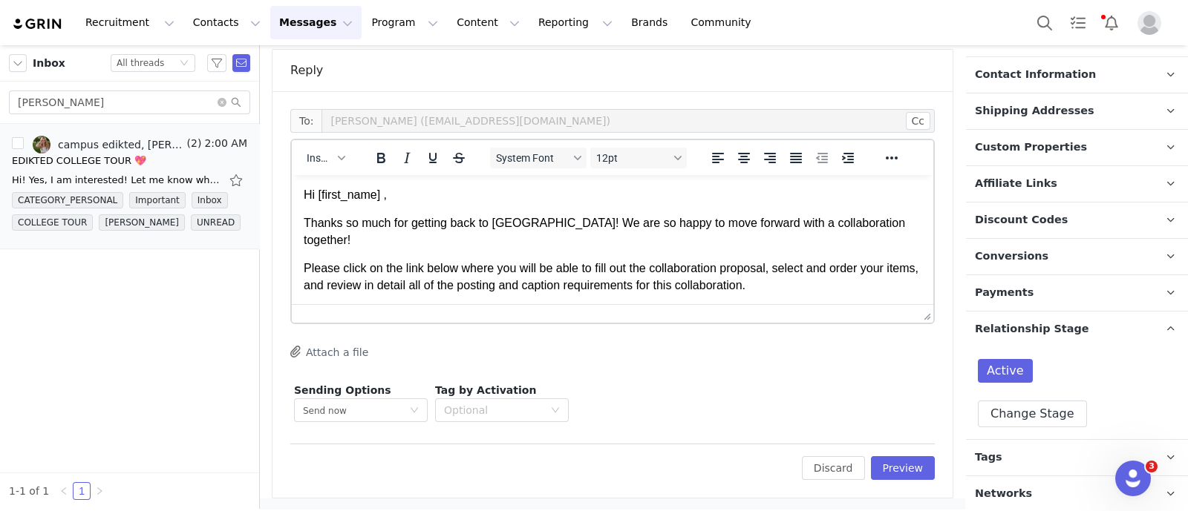
scroll to position [0, 0]
click at [890, 465] on button "Preview" at bounding box center [903, 468] width 65 height 24
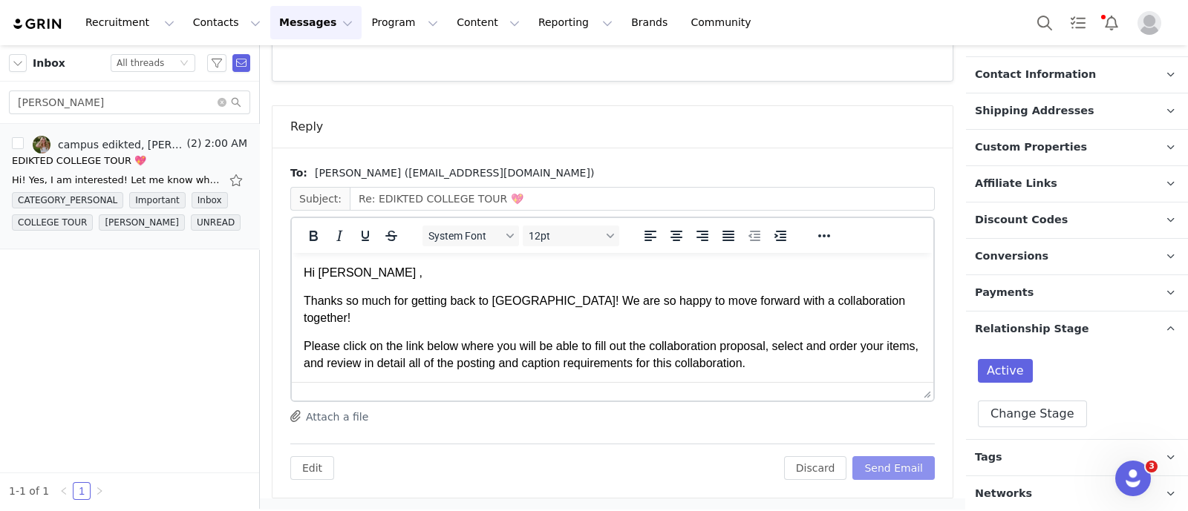
click at [878, 468] on button "Send Email" at bounding box center [893, 468] width 82 height 24
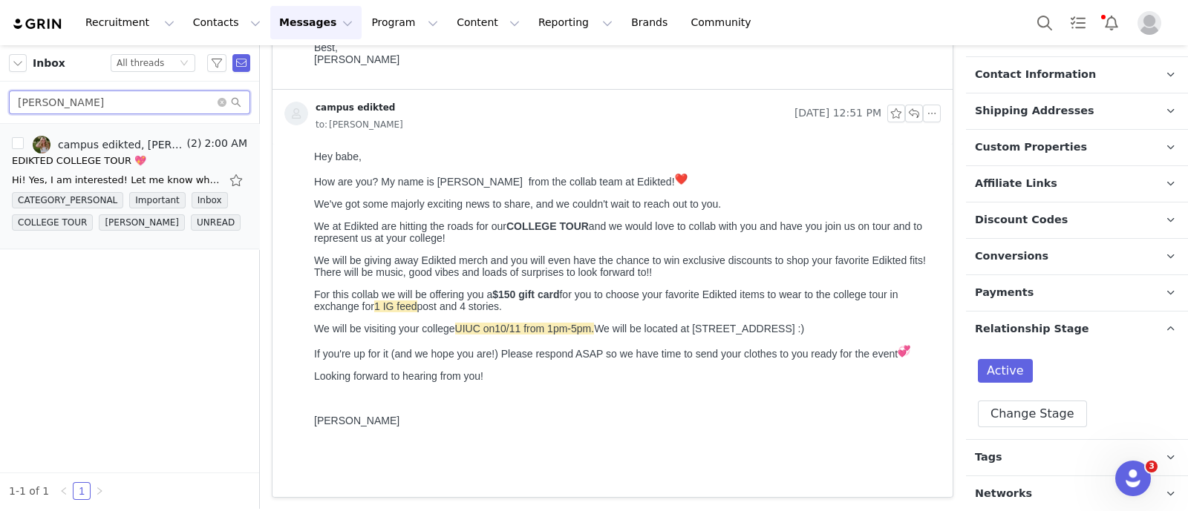
click at [180, 111] on input "[PERSON_NAME]" at bounding box center [129, 103] width 241 height 24
paste input "miagudgeon"
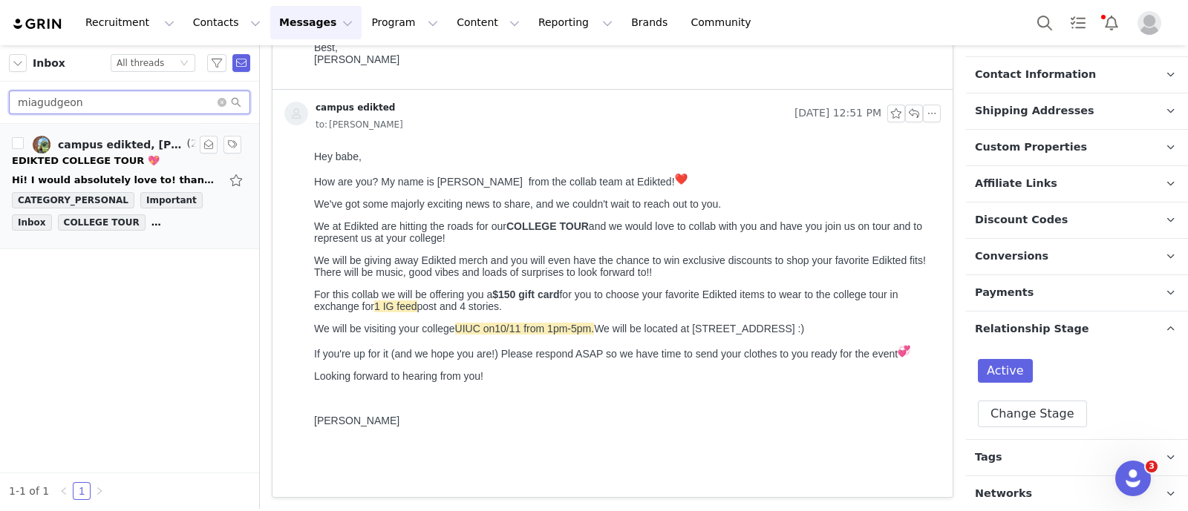
type input "miagudgeon"
click at [136, 151] on link "campus edikted, [PERSON_NAME]" at bounding box center [108, 145] width 151 height 18
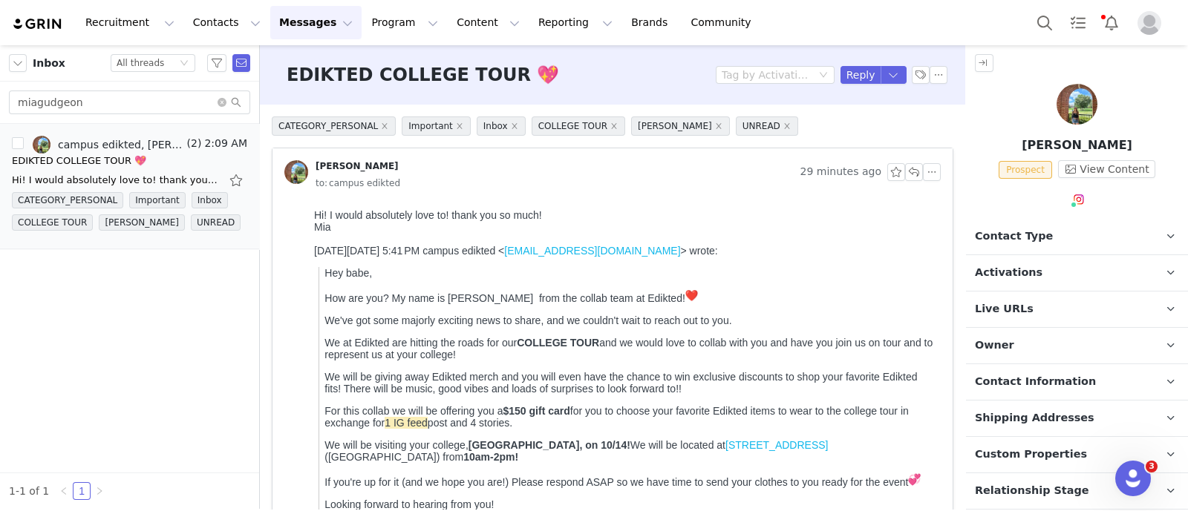
scroll to position [92, 0]
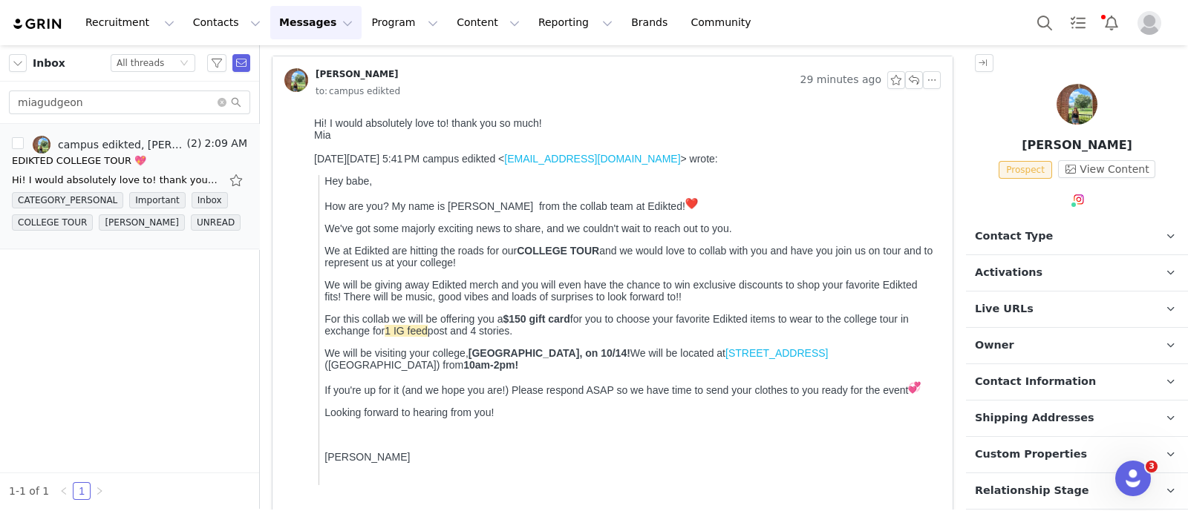
click at [1069, 245] on p "Contact Type Contact type can be Creator, Prospect, Application, or Manager." at bounding box center [1059, 237] width 186 height 36
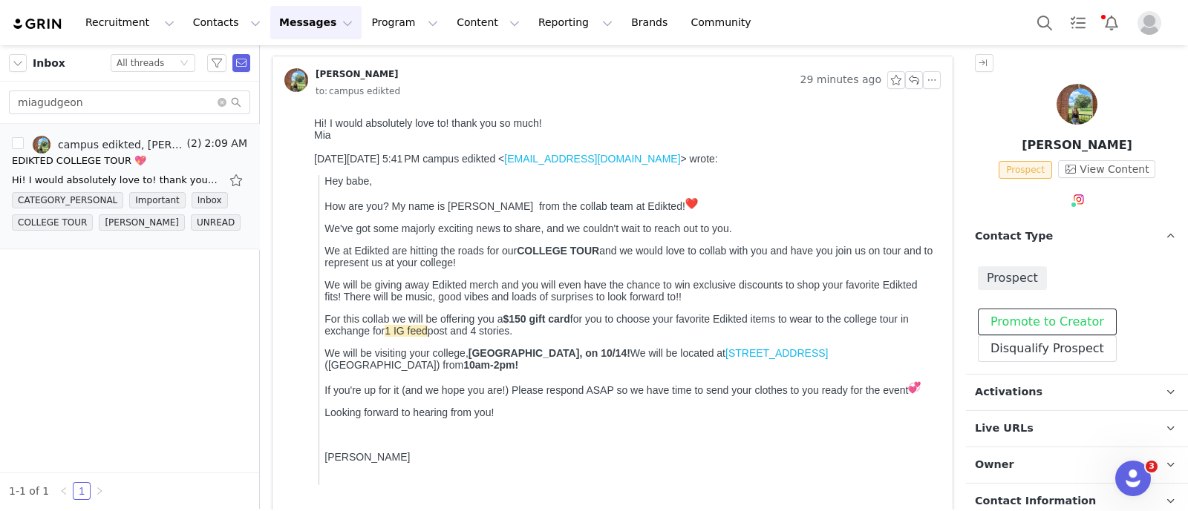
click at [1049, 319] on button "Promote to Creator" at bounding box center [1046, 322] width 139 height 27
click at [1070, 226] on p "Contact Type Contact type can be Creator, Prospect, Application, or Manager." at bounding box center [1059, 237] width 186 height 36
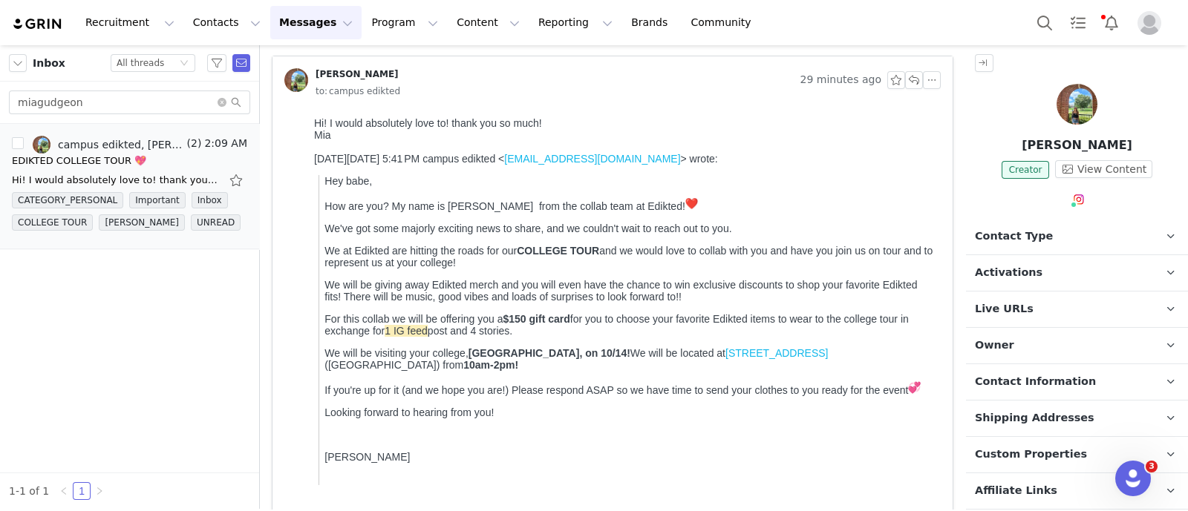
click at [1033, 283] on p "Activations" at bounding box center [1059, 273] width 186 height 36
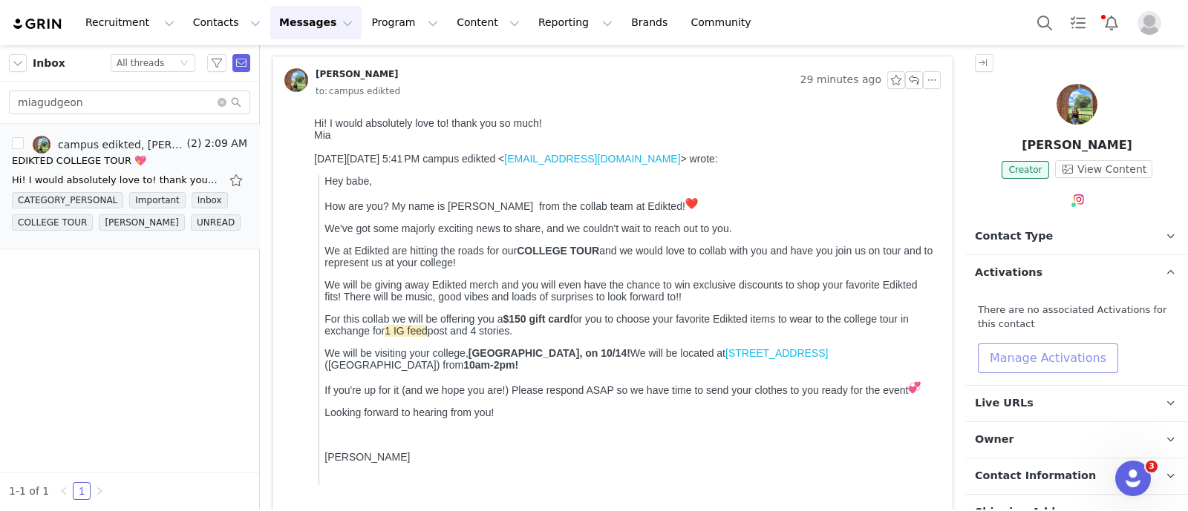
click at [1062, 362] on button "Manage Activations" at bounding box center [1047, 359] width 140 height 30
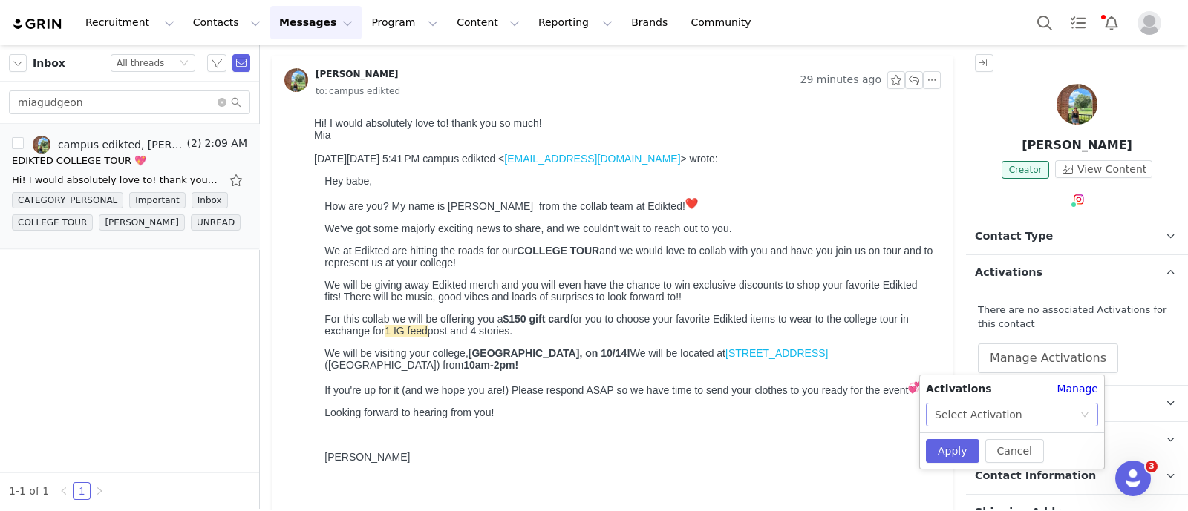
click at [1070, 415] on div "Select Activation" at bounding box center [1006, 415] width 145 height 22
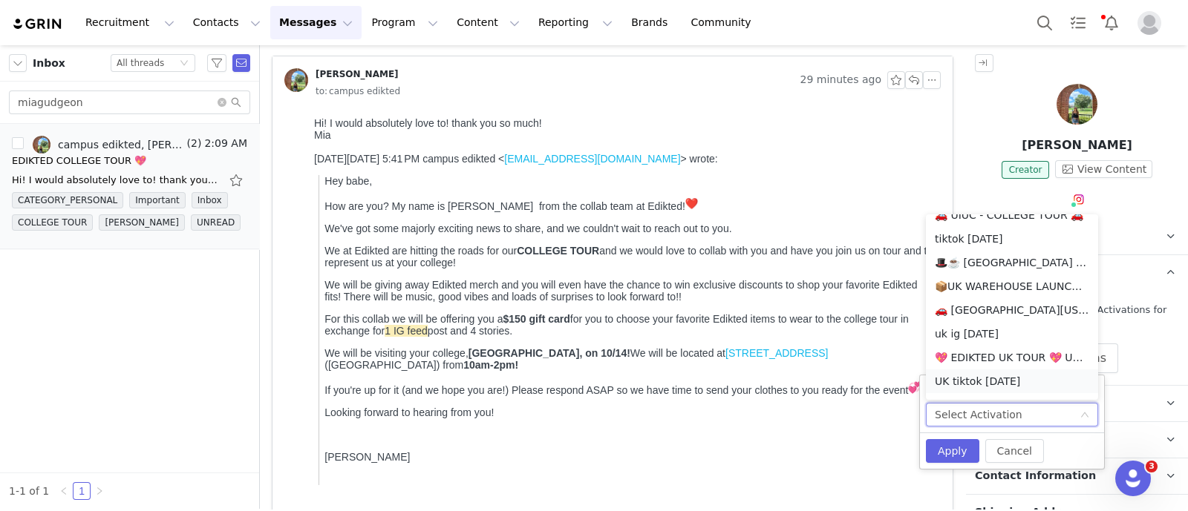
scroll to position [933, 0]
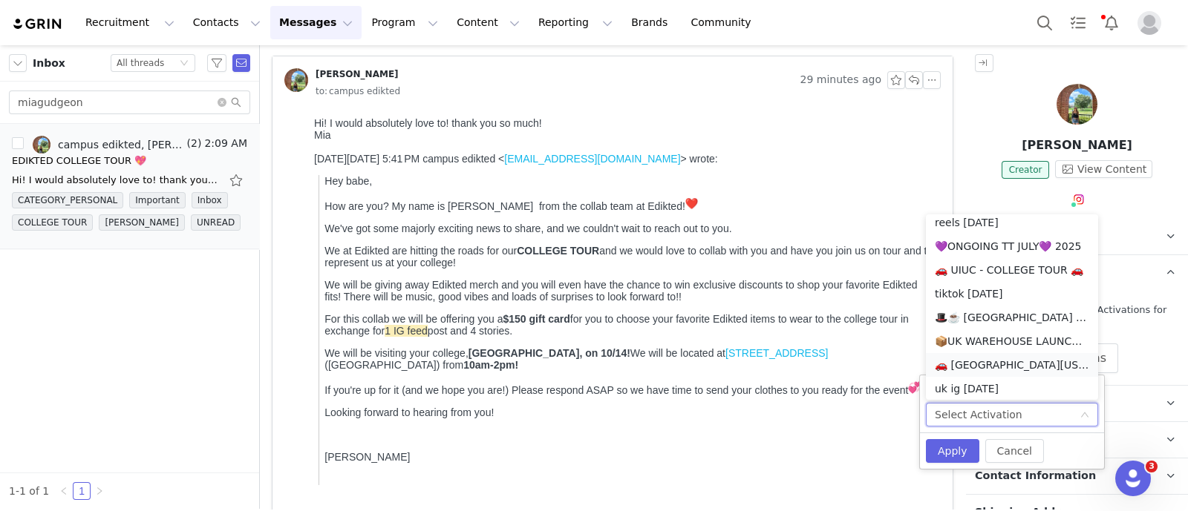
click at [995, 365] on li "🚗 [GEOGRAPHIC_DATA][US_STATE] - COLLEGE TOUR 🚗" at bounding box center [1012, 365] width 172 height 24
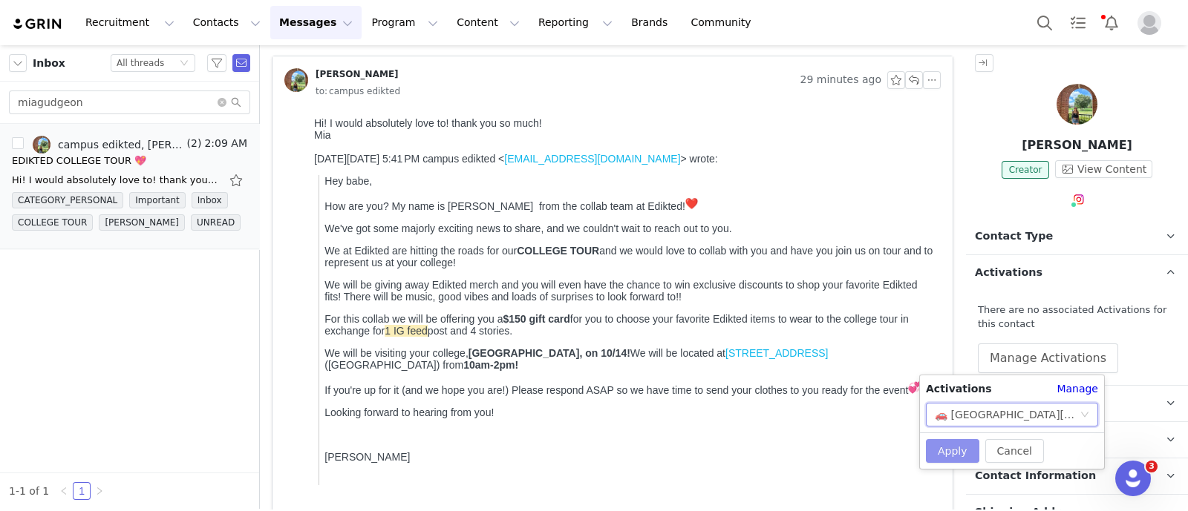
click at [950, 451] on button "Apply" at bounding box center [952, 451] width 53 height 24
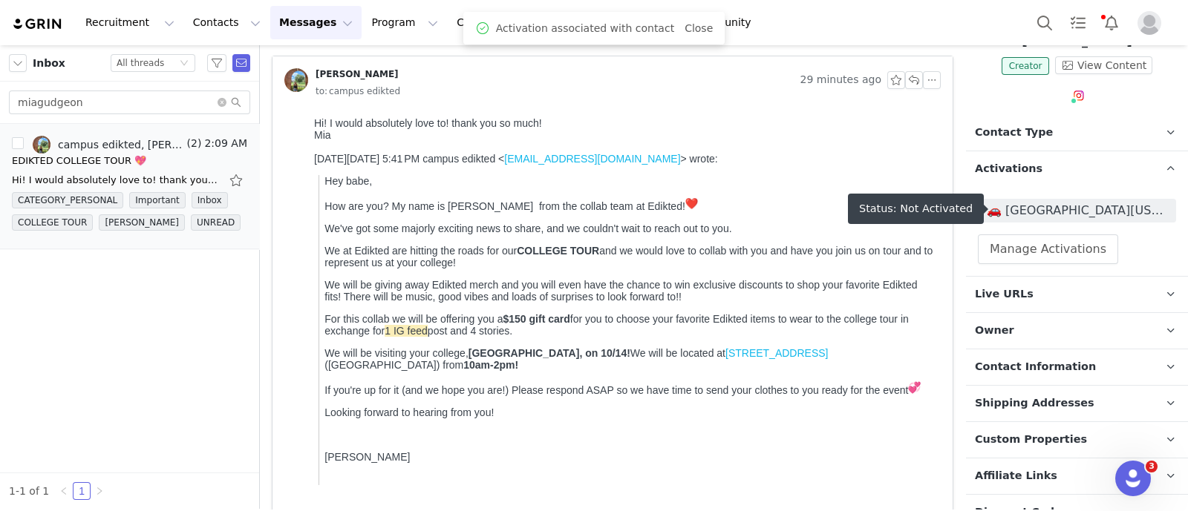
scroll to position [304, 0]
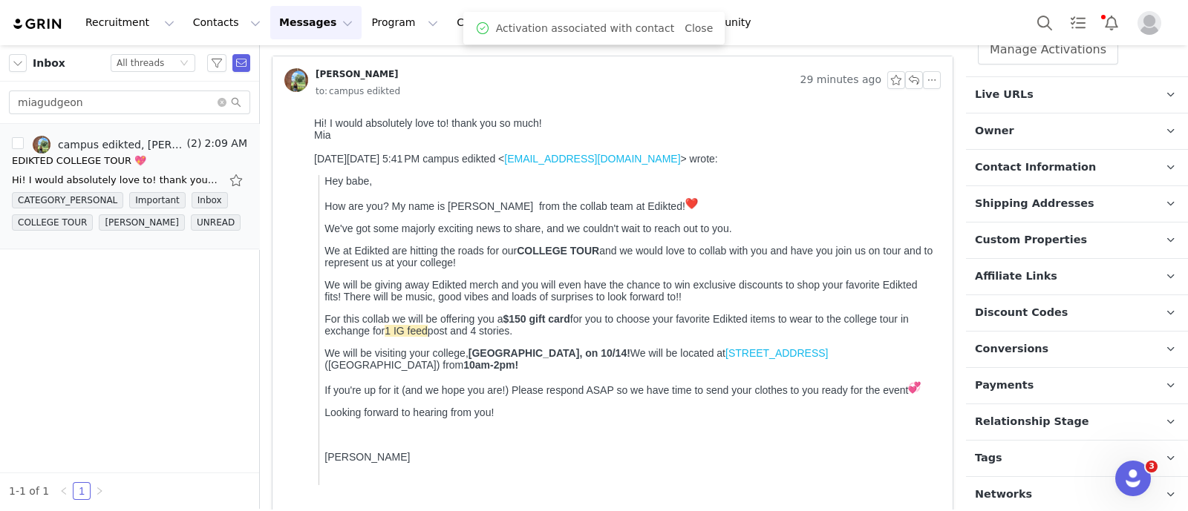
click at [1043, 414] on span "Relationship Stage" at bounding box center [1032, 422] width 114 height 16
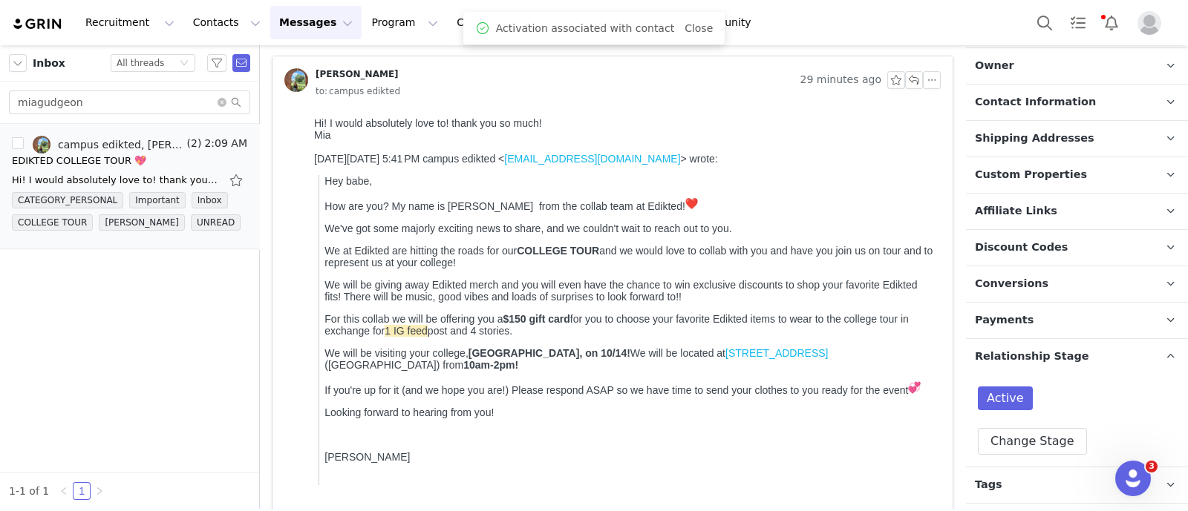
scroll to position [396, 0]
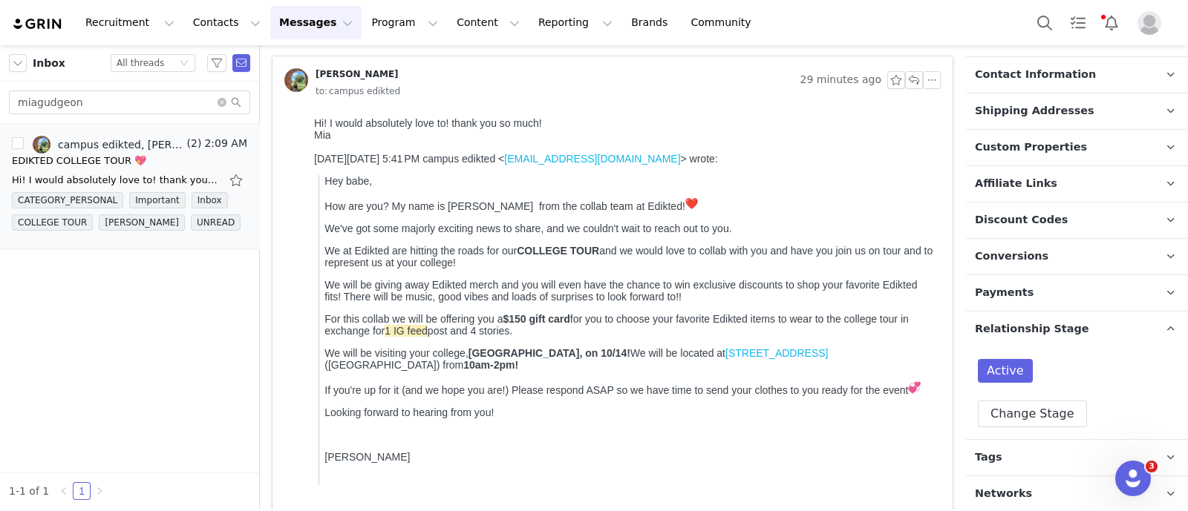
click at [1054, 333] on span "Relationship Stage" at bounding box center [1032, 329] width 114 height 16
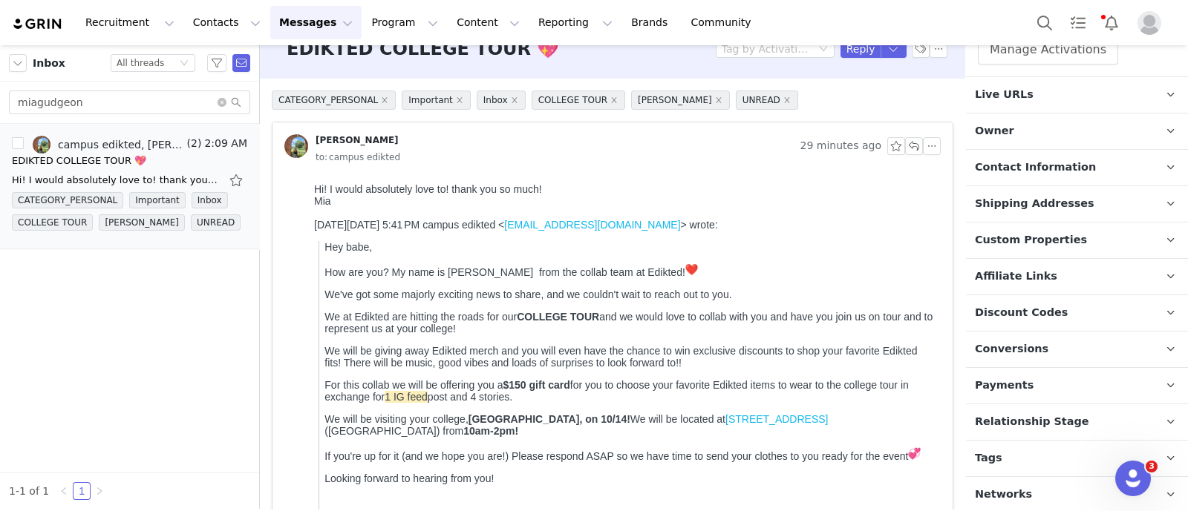
scroll to position [0, 0]
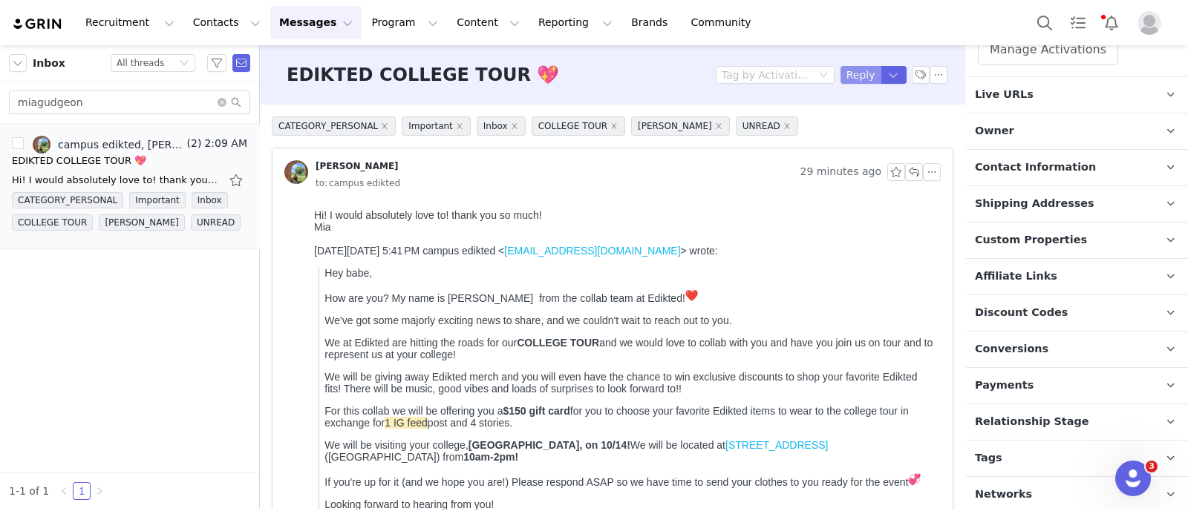
click at [856, 81] on button "Reply" at bounding box center [860, 75] width 41 height 18
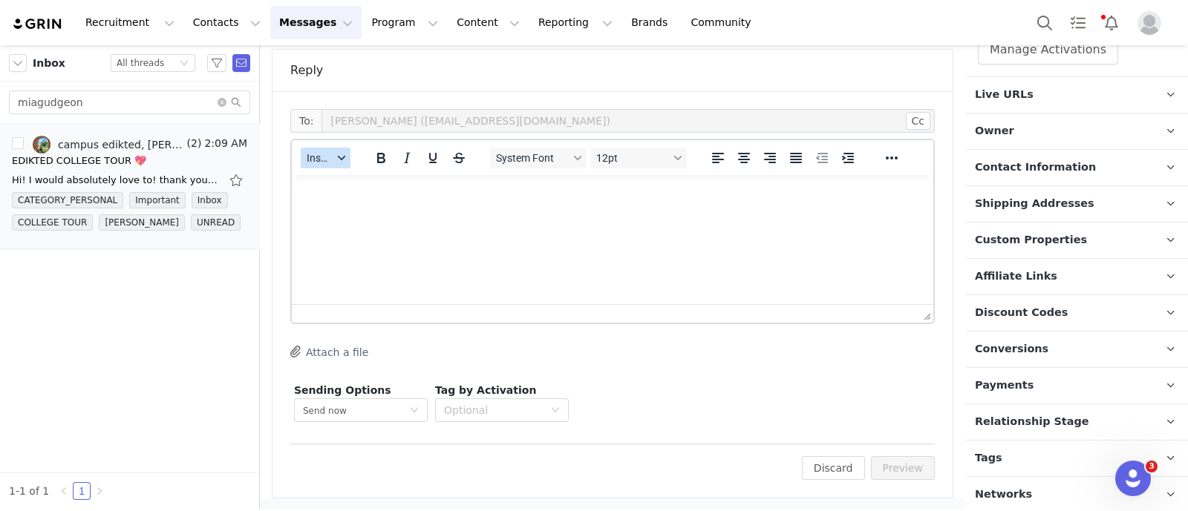
click at [307, 154] on span "Insert" at bounding box center [320, 158] width 26 height 12
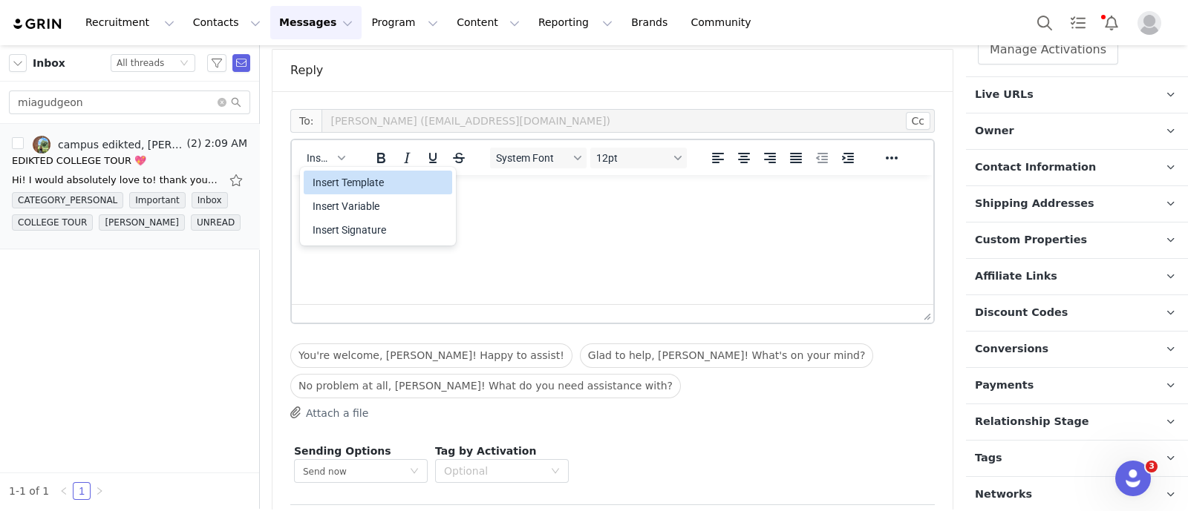
click at [350, 183] on div "Insert Template" at bounding box center [379, 183] width 134 height 18
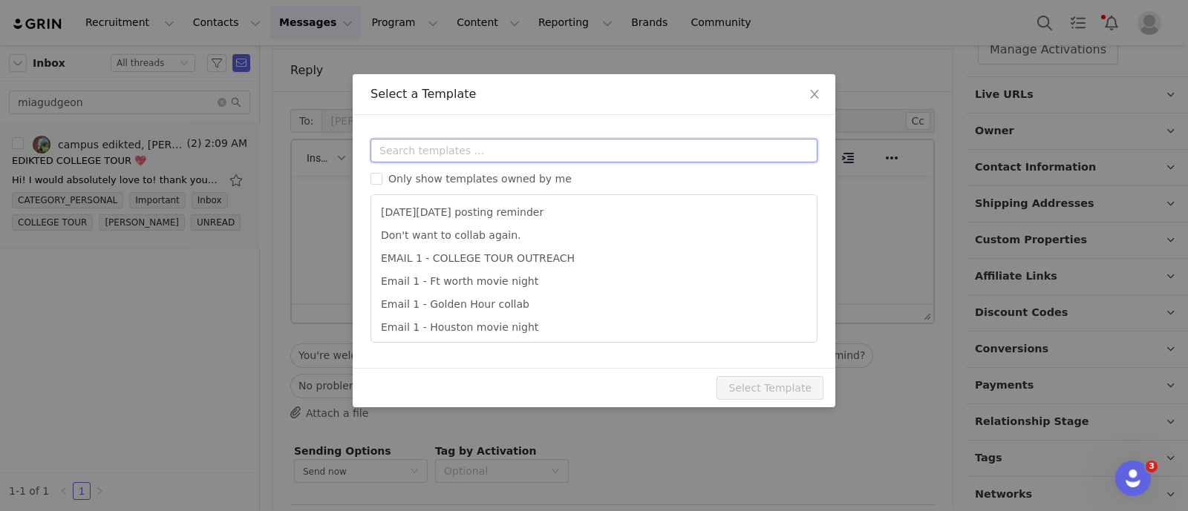
click at [439, 151] on input "text" at bounding box center [593, 151] width 447 height 24
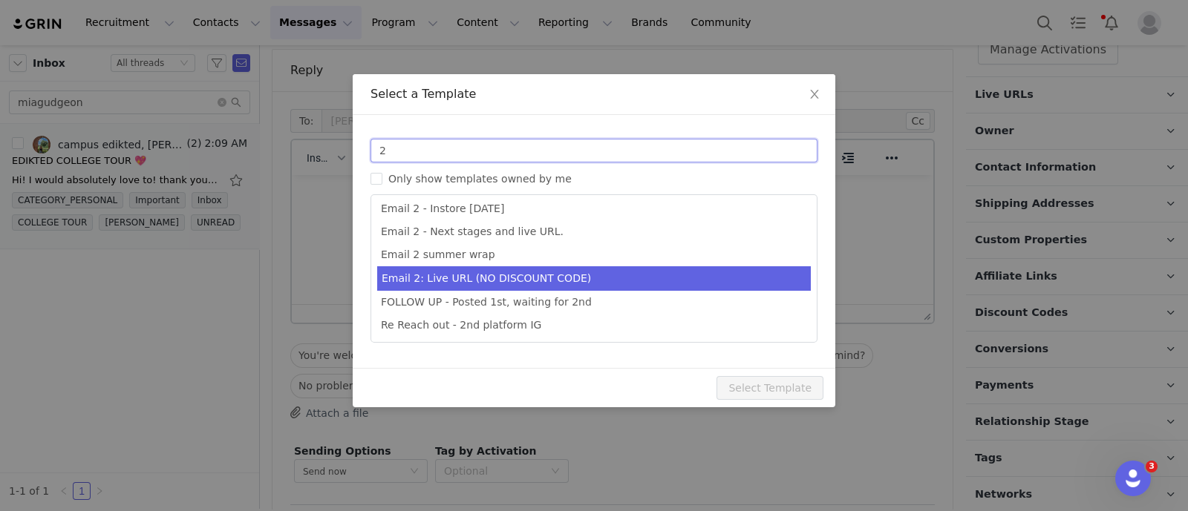
type input "2"
type input "Collab with Edikted"
click at [536, 275] on li "Email 2: Live URL (NO DISCOUNT CODE)" at bounding box center [593, 278] width 433 height 24
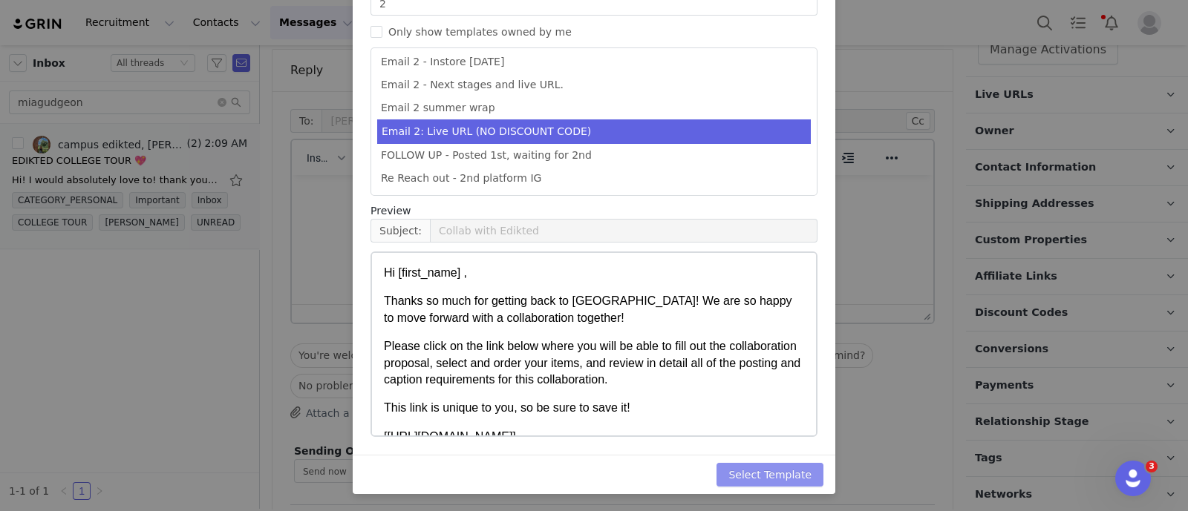
click at [800, 464] on button "Select Template" at bounding box center [769, 475] width 107 height 24
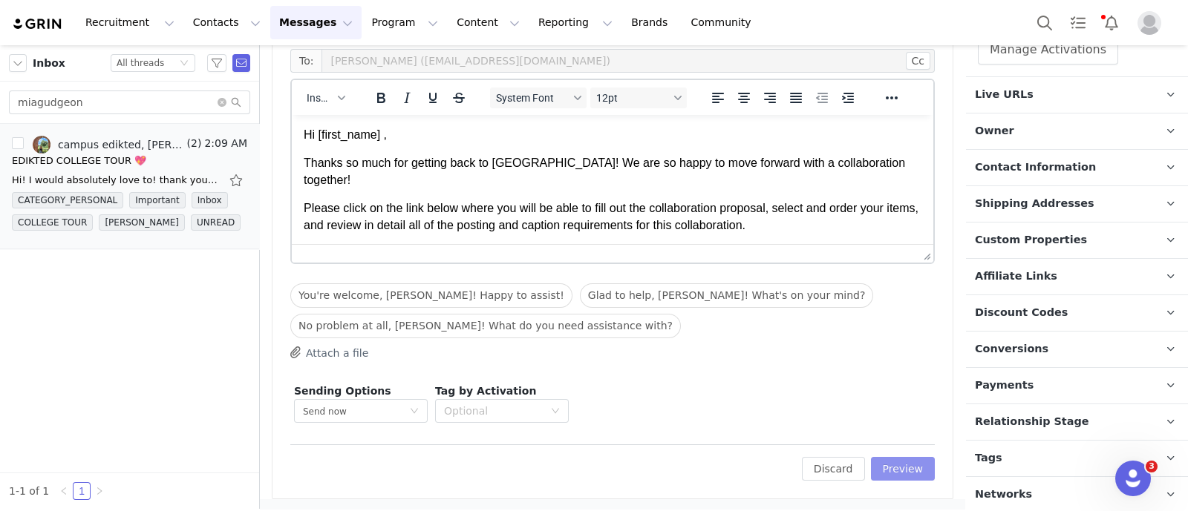
click at [896, 457] on button "Preview" at bounding box center [903, 469] width 65 height 24
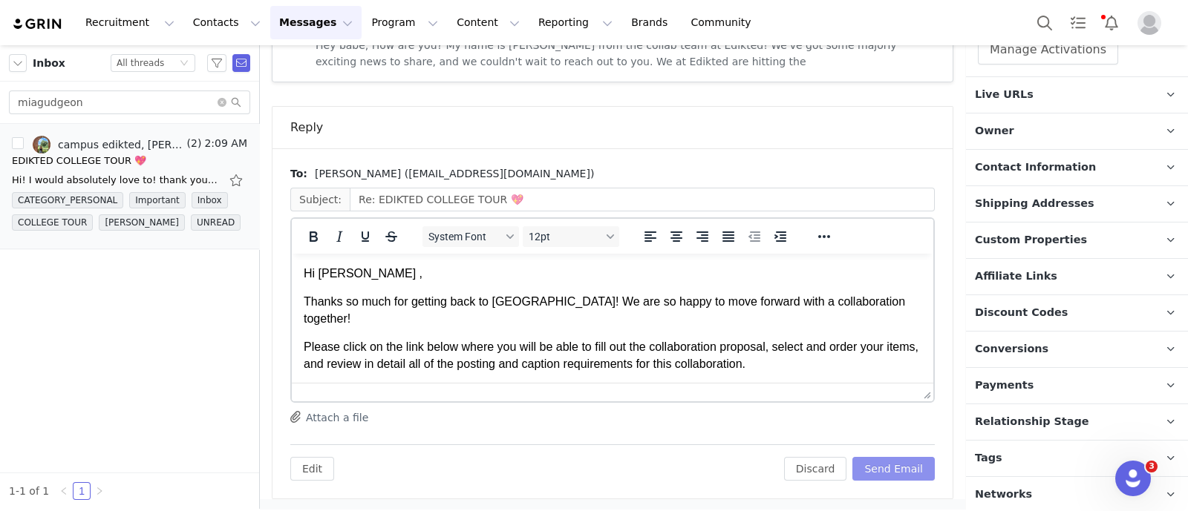
click at [897, 465] on button "Send Email" at bounding box center [893, 469] width 82 height 24
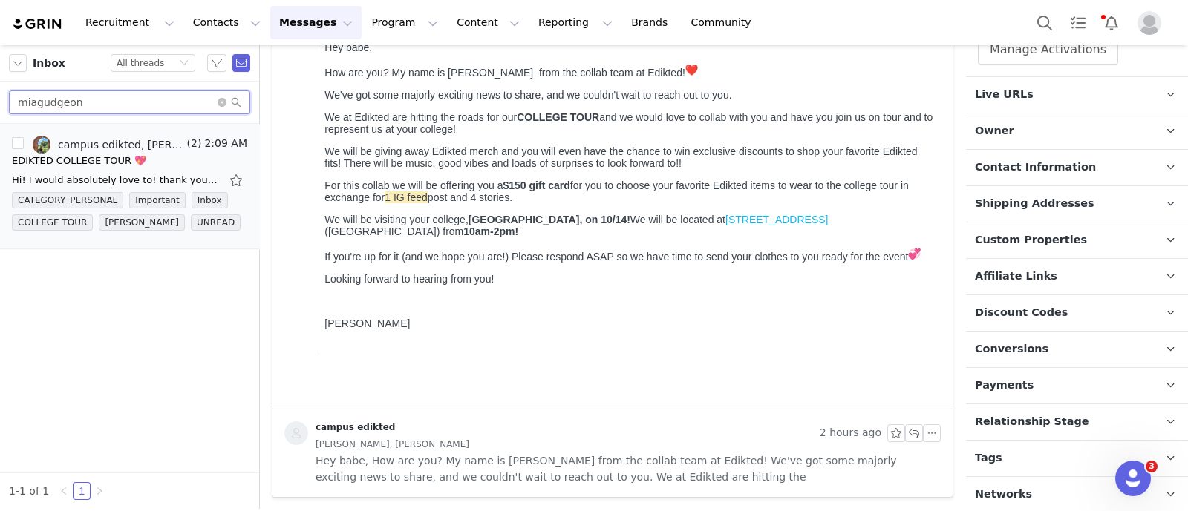
click at [119, 102] on input "miagudgeon" at bounding box center [129, 103] width 241 height 24
paste input "rezzamaggie07"
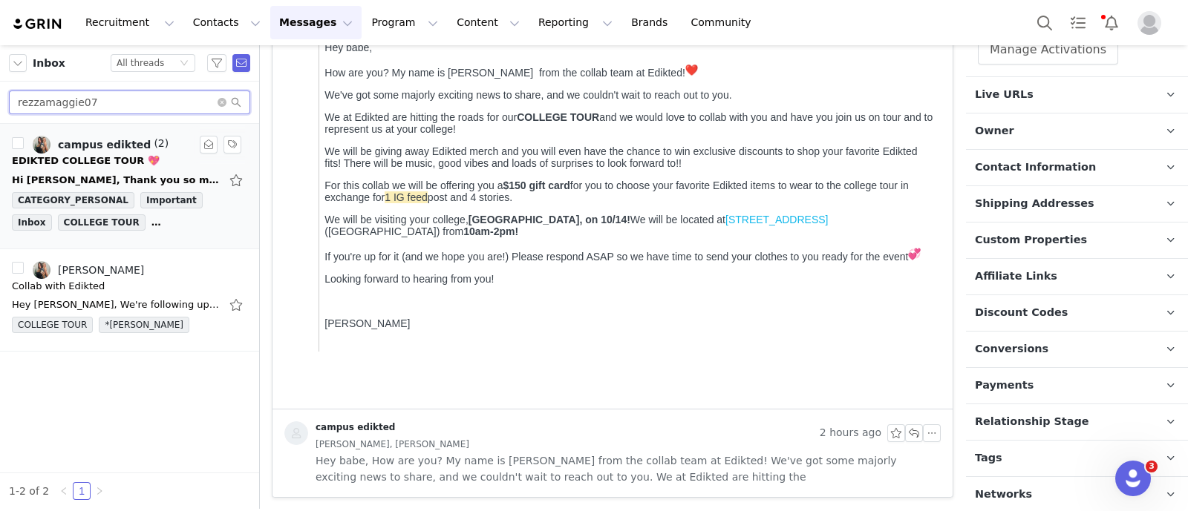
type input "rezzamaggie07"
click at [111, 153] on link "campus edikted" at bounding box center [92, 145] width 118 height 18
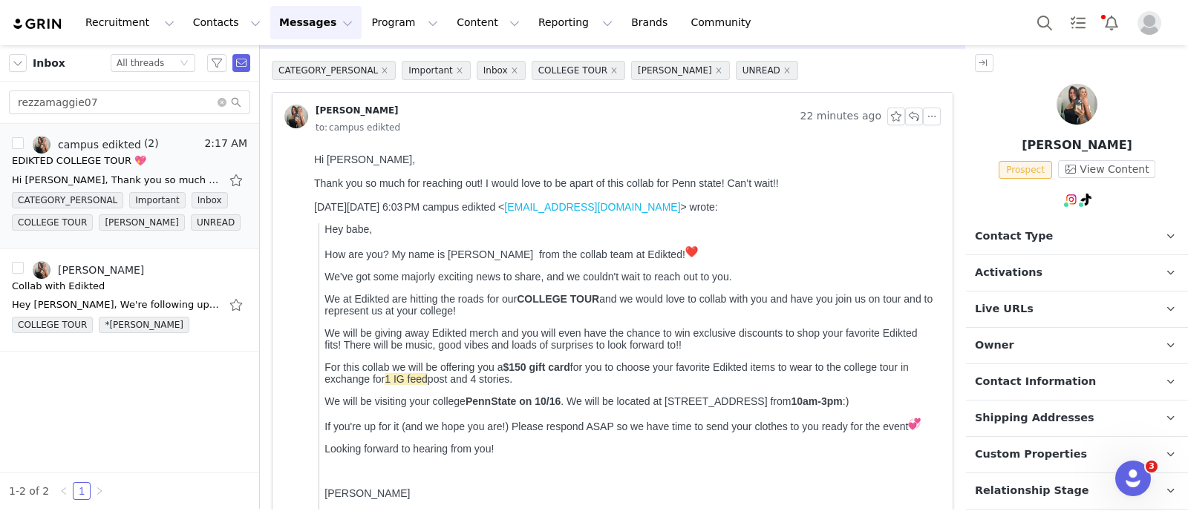
scroll to position [92, 0]
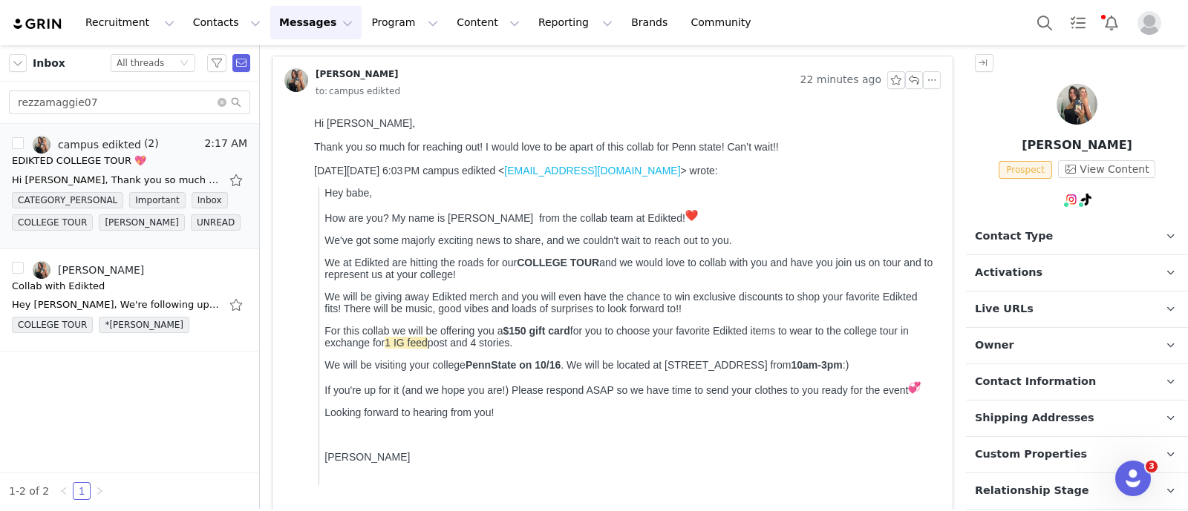
click at [1021, 229] on span "Contact Type" at bounding box center [1014, 237] width 78 height 16
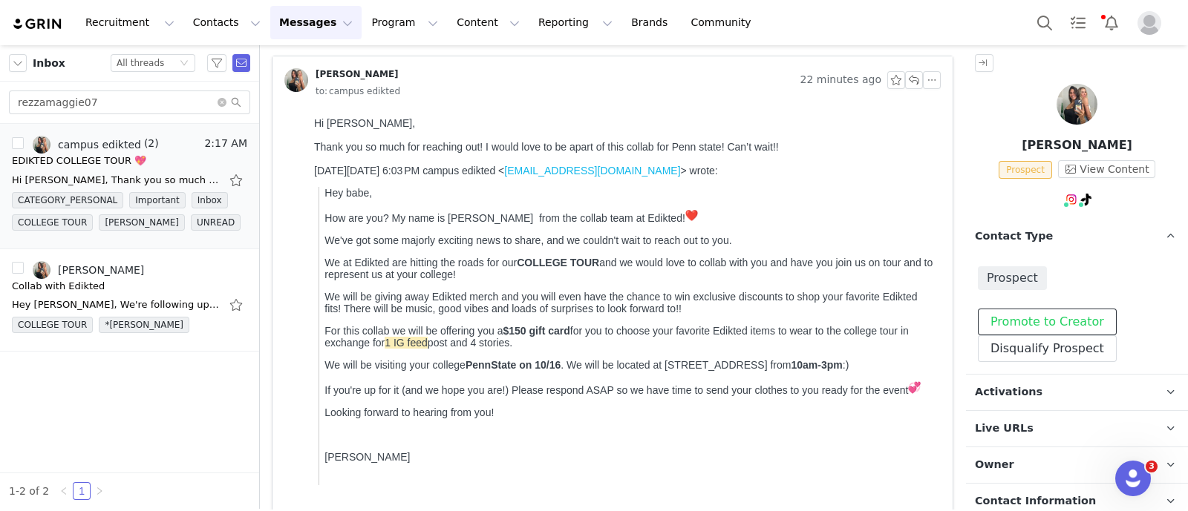
click at [1035, 313] on button "Promote to Creator" at bounding box center [1046, 322] width 139 height 27
click at [1064, 231] on p "Contact Type Contact type can be Creator, Prospect, Application, or Manager." at bounding box center [1059, 237] width 186 height 36
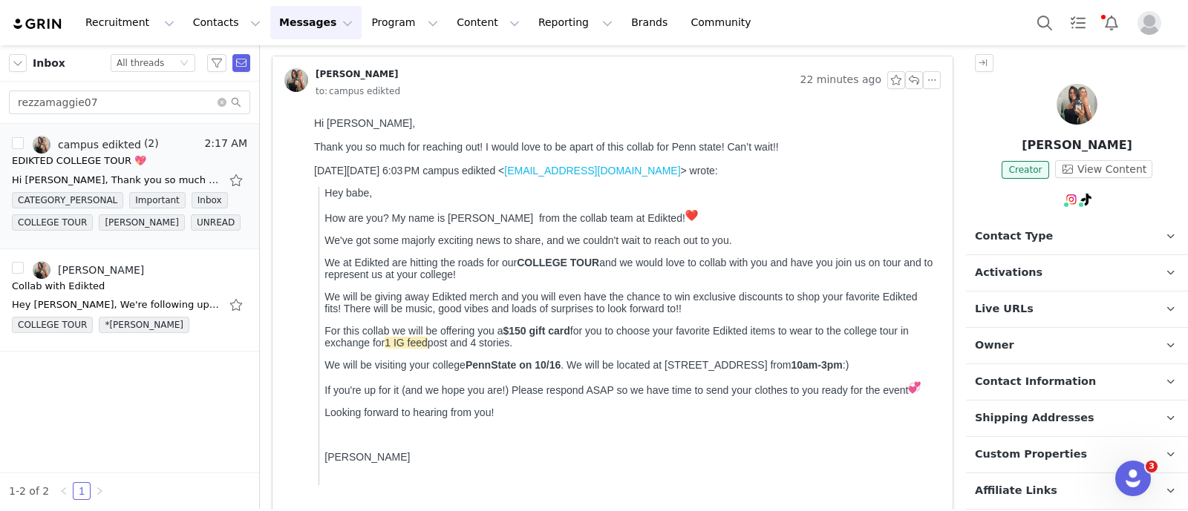
click at [1065, 277] on p "Activations" at bounding box center [1059, 273] width 186 height 36
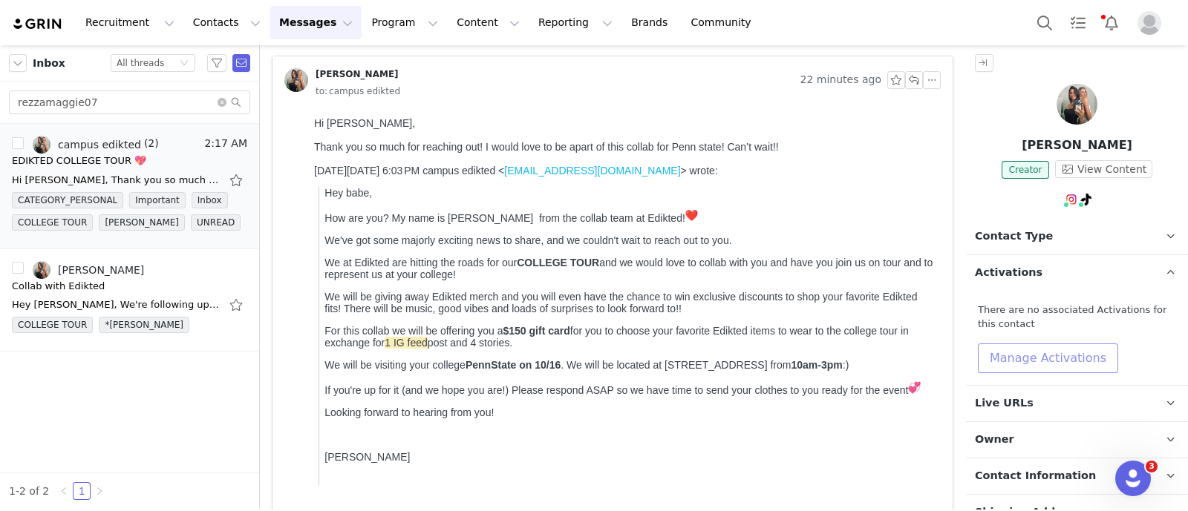
click at [1072, 350] on button "Manage Activations" at bounding box center [1047, 359] width 140 height 30
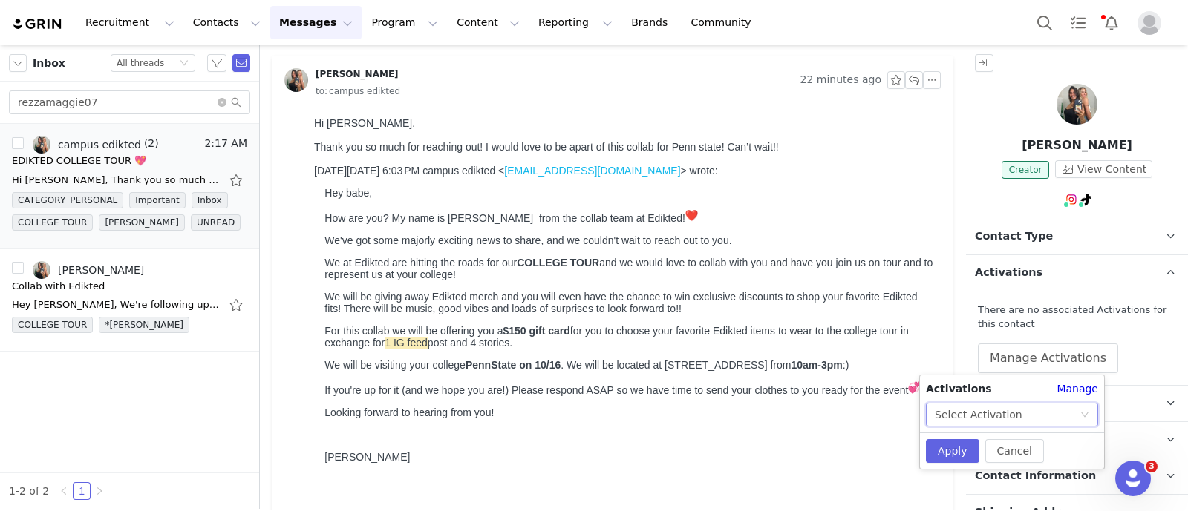
click at [1084, 416] on icon "icon: down" at bounding box center [1084, 414] width 9 height 9
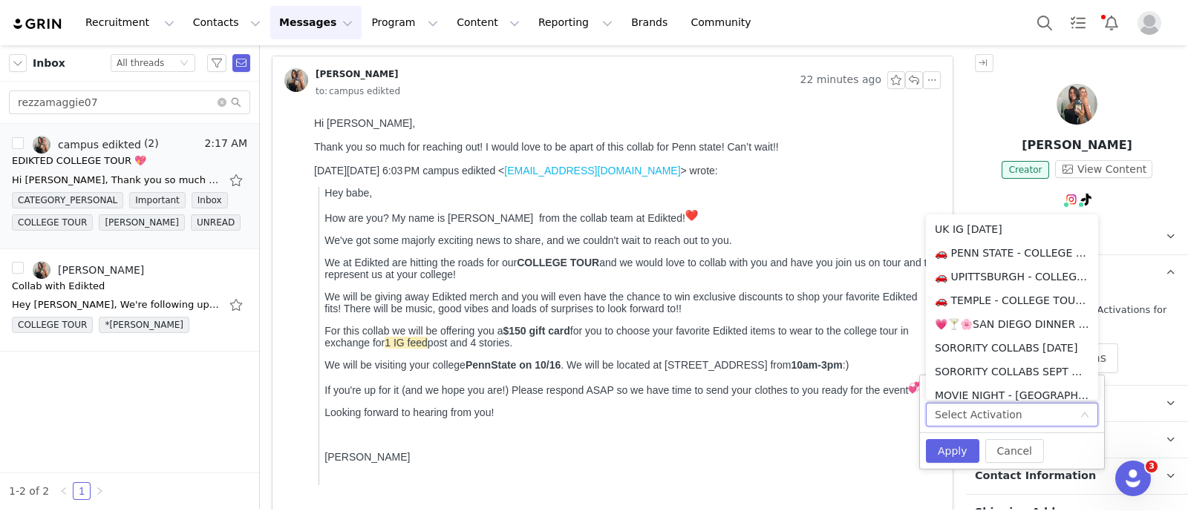
scroll to position [193, 0]
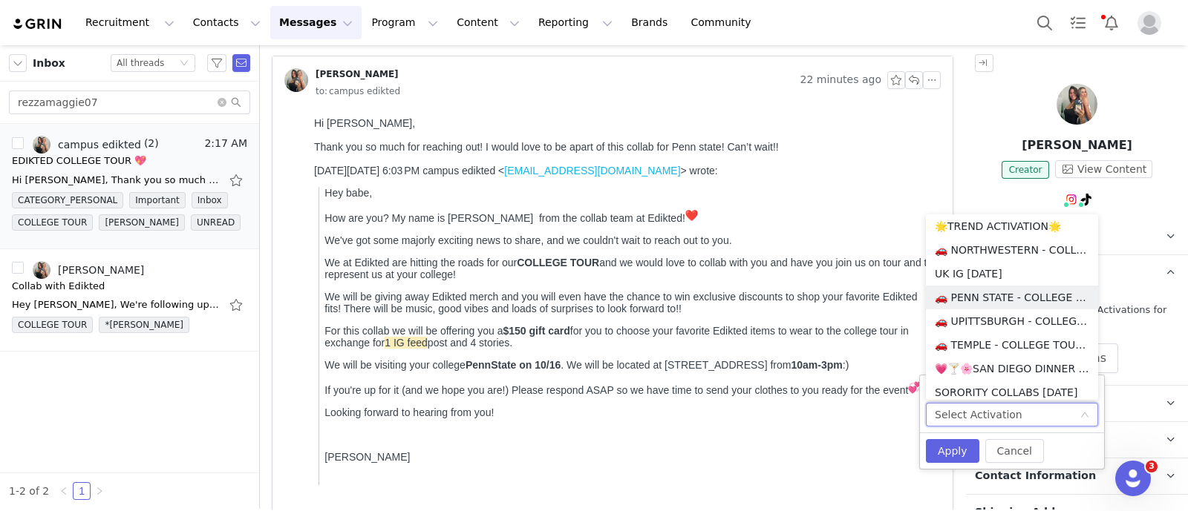
click at [993, 298] on li "🚗 PENN STATE - COLLEGE TOUR 🚗" at bounding box center [1012, 298] width 172 height 24
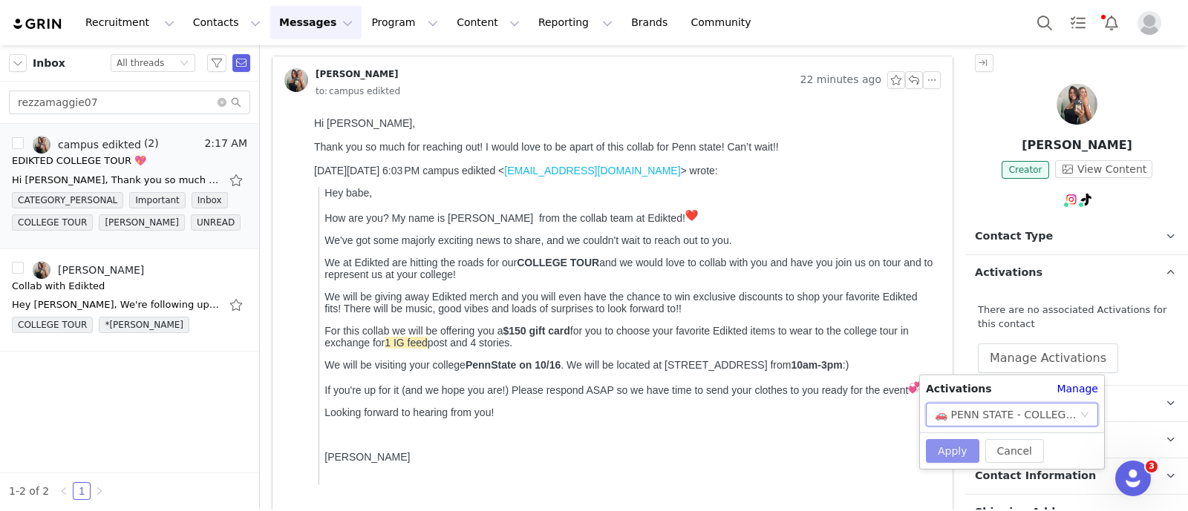
click at [941, 445] on button "Apply" at bounding box center [952, 451] width 53 height 24
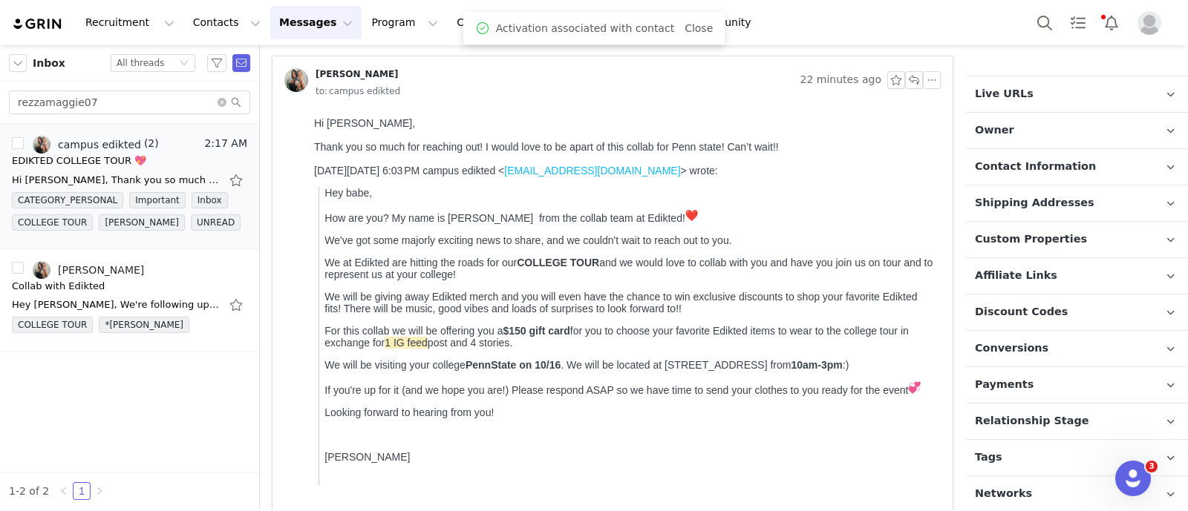
click at [1017, 416] on span "Relationship Stage" at bounding box center [1032, 421] width 114 height 16
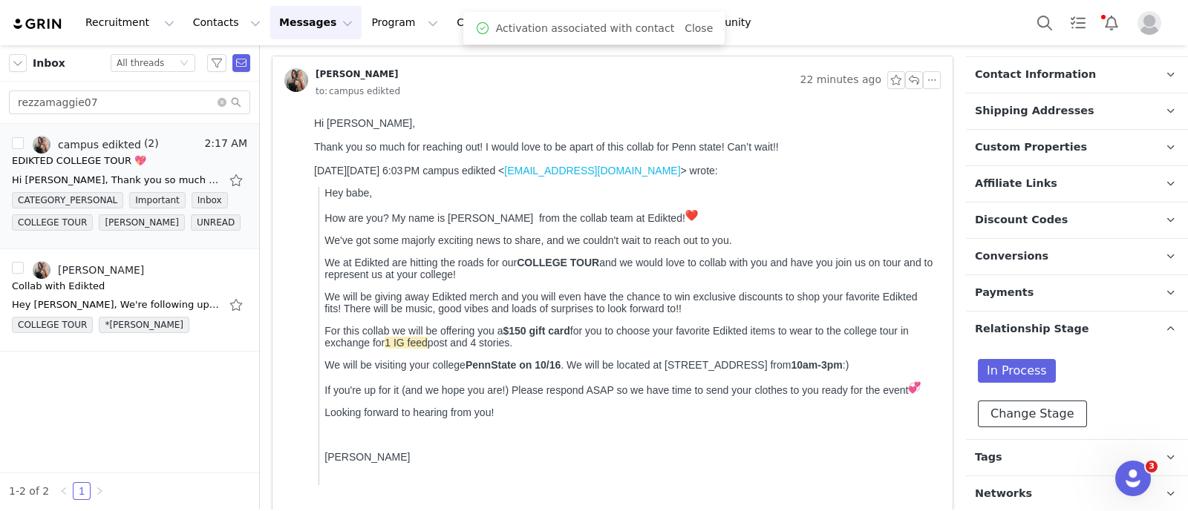
click at [1051, 408] on button "Change Stage" at bounding box center [1031, 414] width 109 height 27
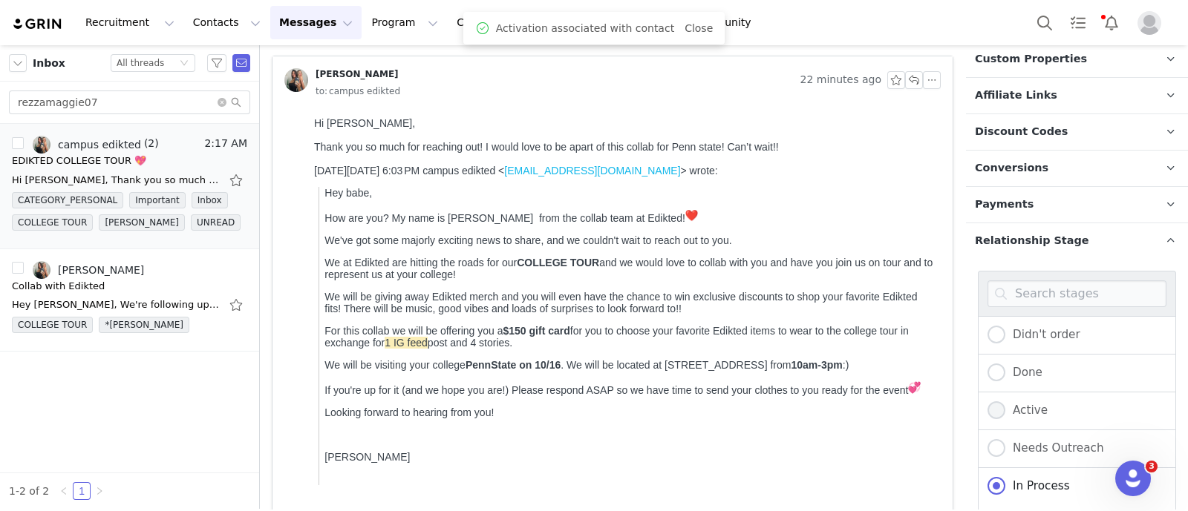
scroll to position [582, 0]
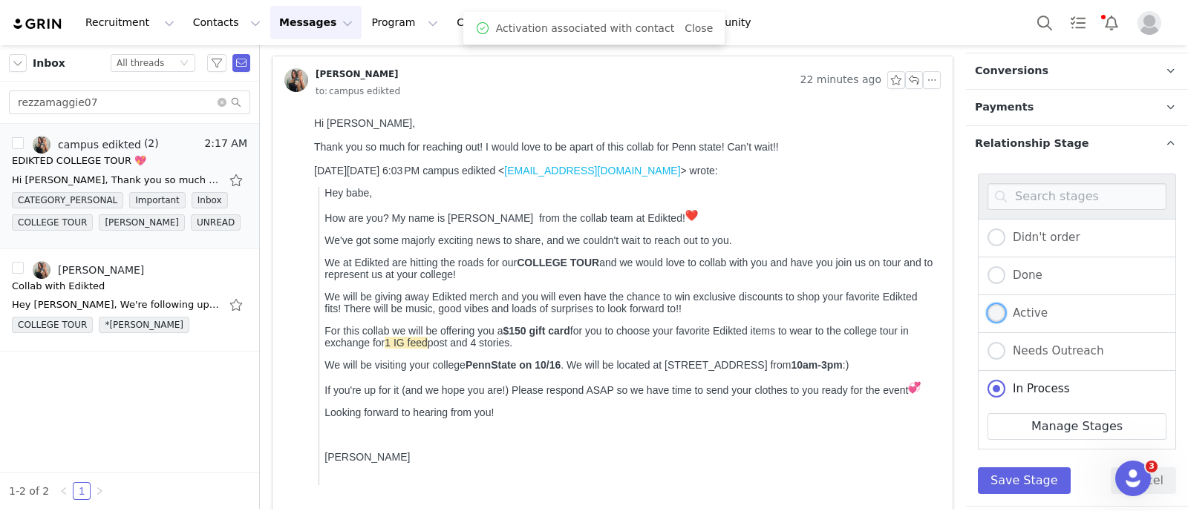
click at [1029, 307] on span "Active" at bounding box center [1026, 313] width 42 height 13
click at [1005, 304] on input "Active" at bounding box center [996, 313] width 18 height 19
radio input "true"
radio input "false"
click at [1041, 486] on button "Save Stage" at bounding box center [1023, 481] width 93 height 27
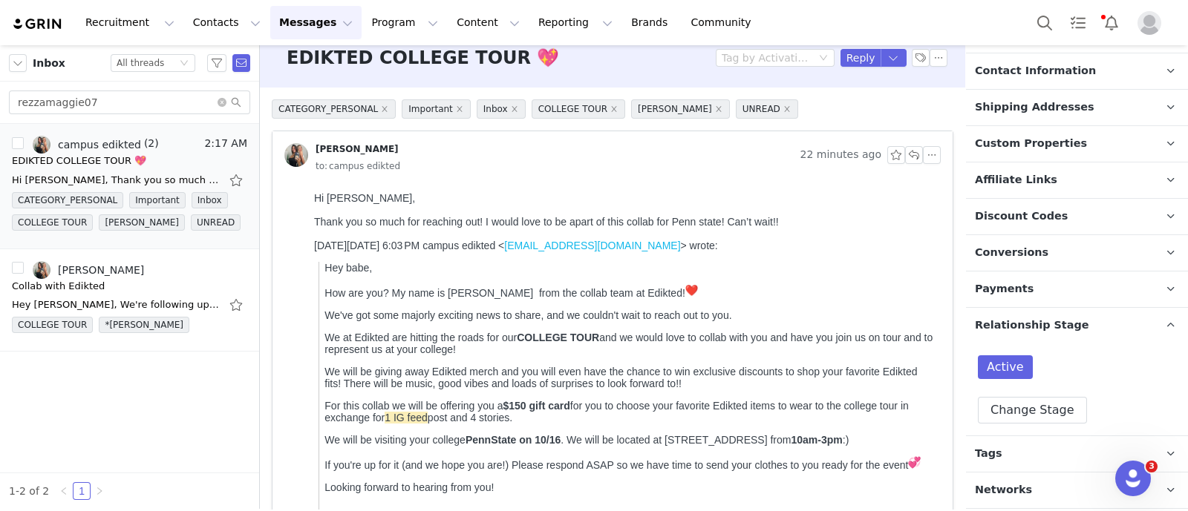
scroll to position [0, 0]
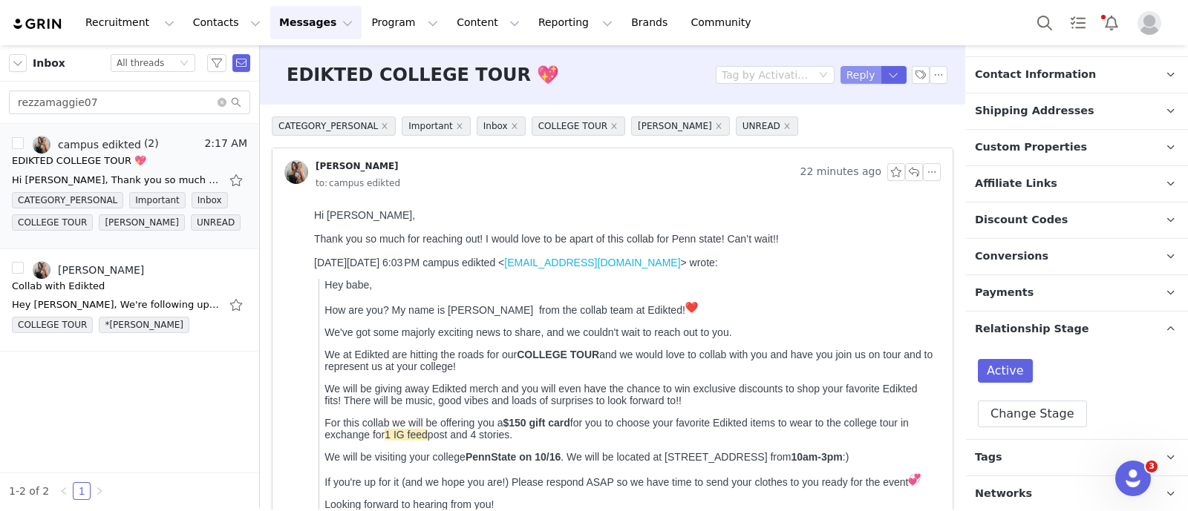
click at [842, 78] on button "Reply" at bounding box center [860, 75] width 41 height 18
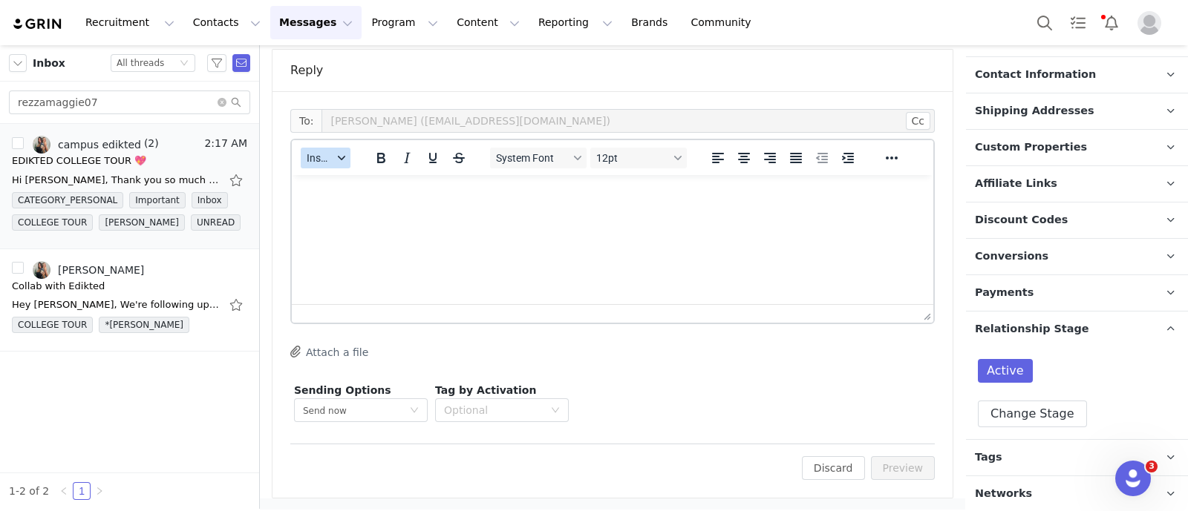
click at [322, 154] on span "Insert" at bounding box center [320, 158] width 26 height 12
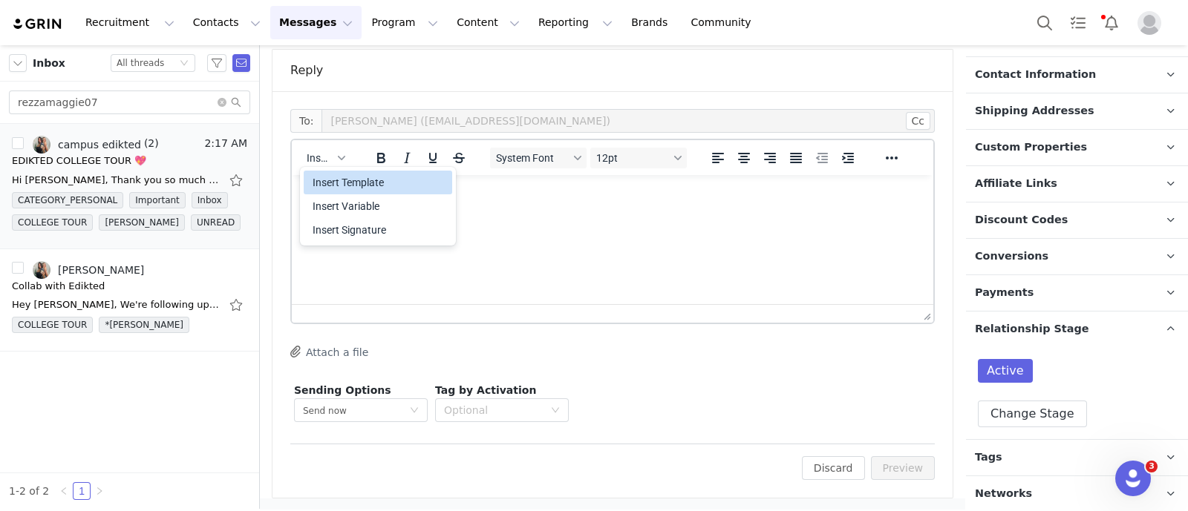
click at [375, 182] on div "Insert Template" at bounding box center [379, 183] width 134 height 18
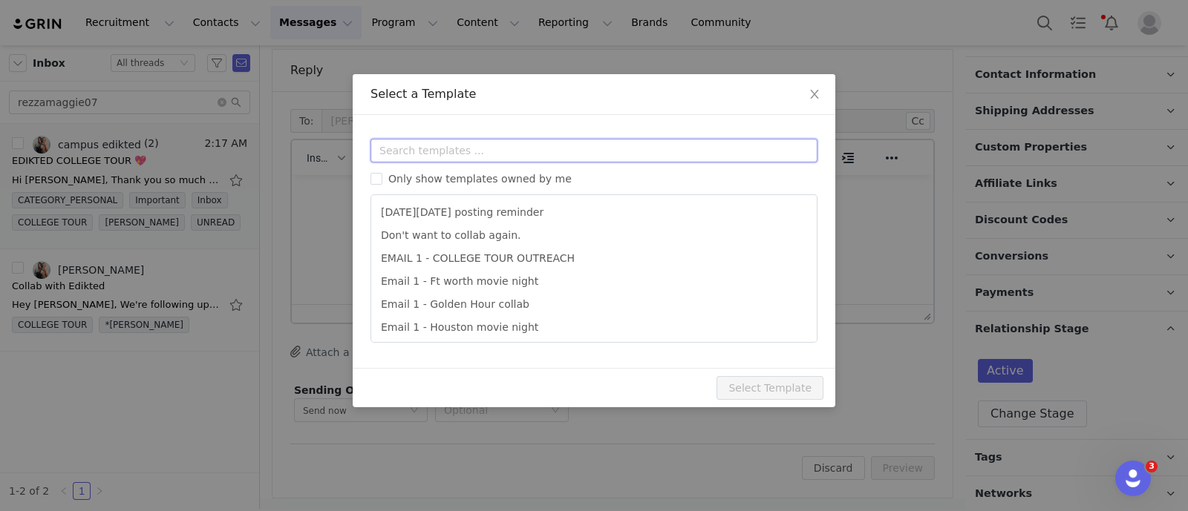
click at [430, 148] on input "text" at bounding box center [593, 151] width 447 height 24
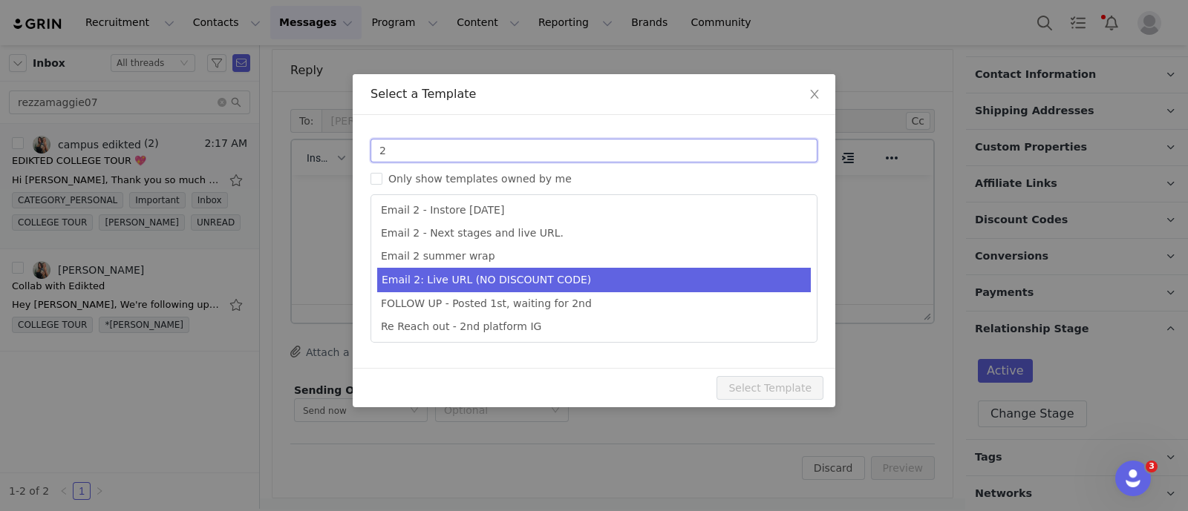
type input "2"
type input "Collab with Edikted"
click at [534, 287] on li "Email 2: Live URL (NO DISCOUNT CODE)" at bounding box center [593, 280] width 433 height 24
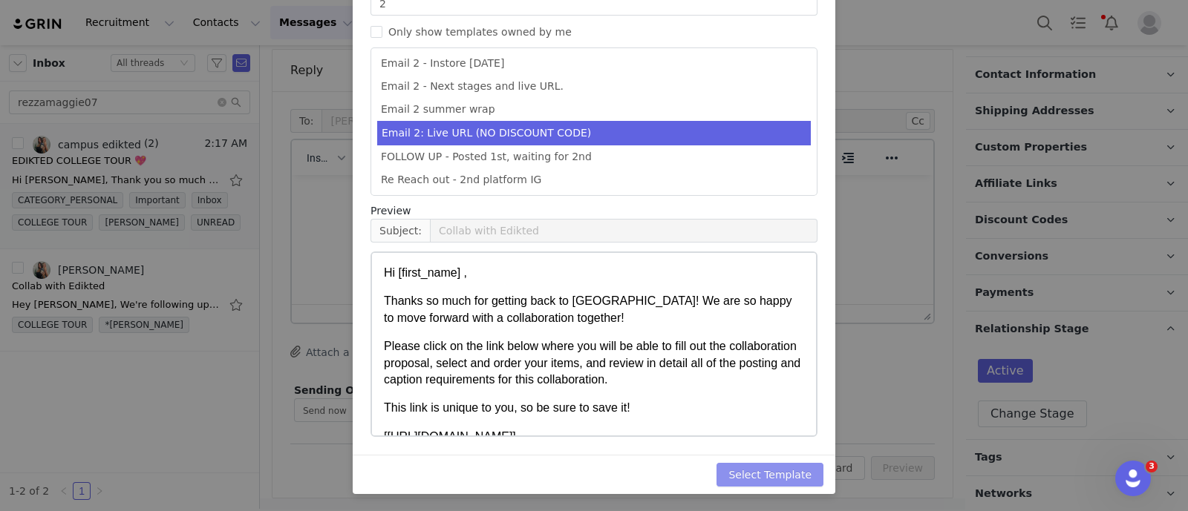
click at [787, 472] on button "Select Template" at bounding box center [769, 475] width 107 height 24
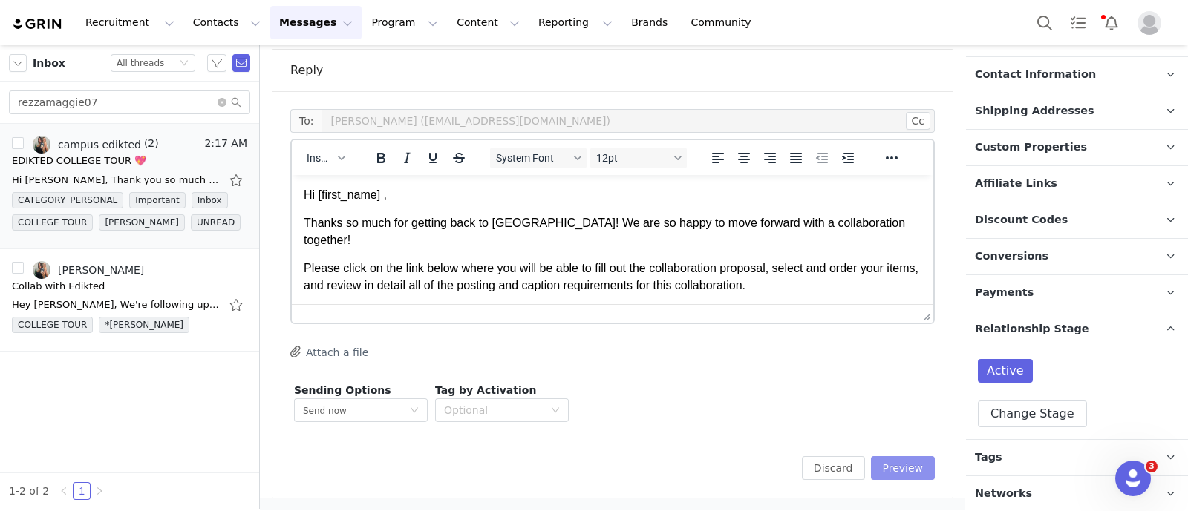
click at [877, 463] on button "Preview" at bounding box center [903, 468] width 65 height 24
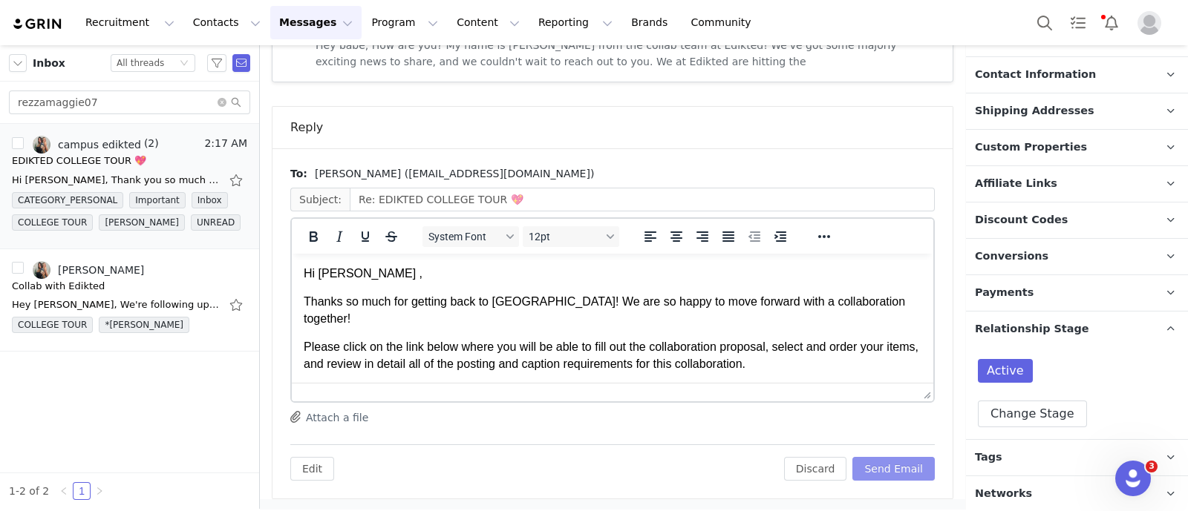
click at [879, 471] on button "Send Email" at bounding box center [893, 469] width 82 height 24
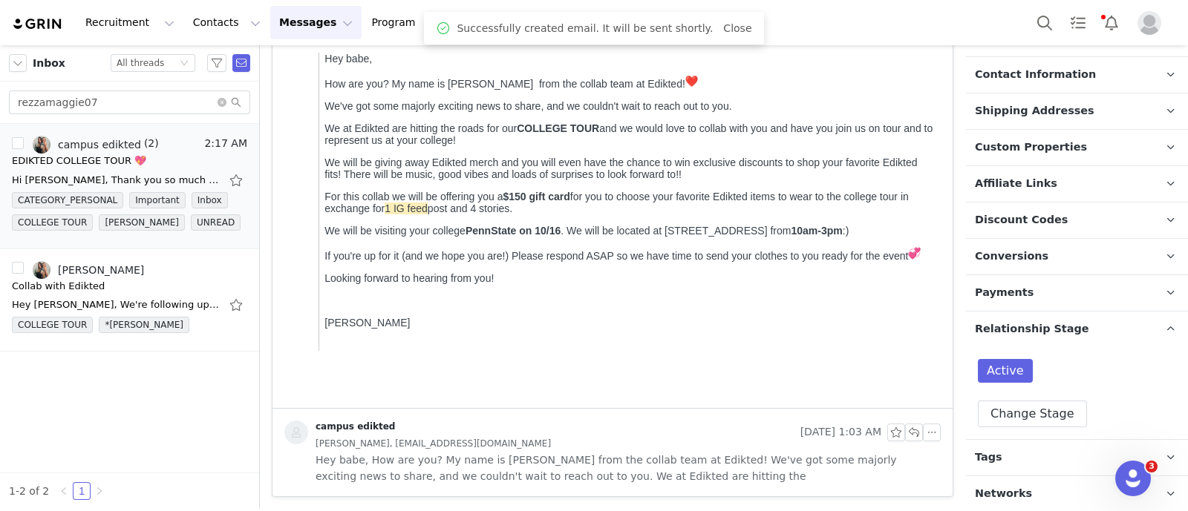
scroll to position [226, 0]
click at [160, 105] on input "rezzamaggie07" at bounding box center [129, 103] width 241 height 24
paste input "lindsayandlaurenburgess"
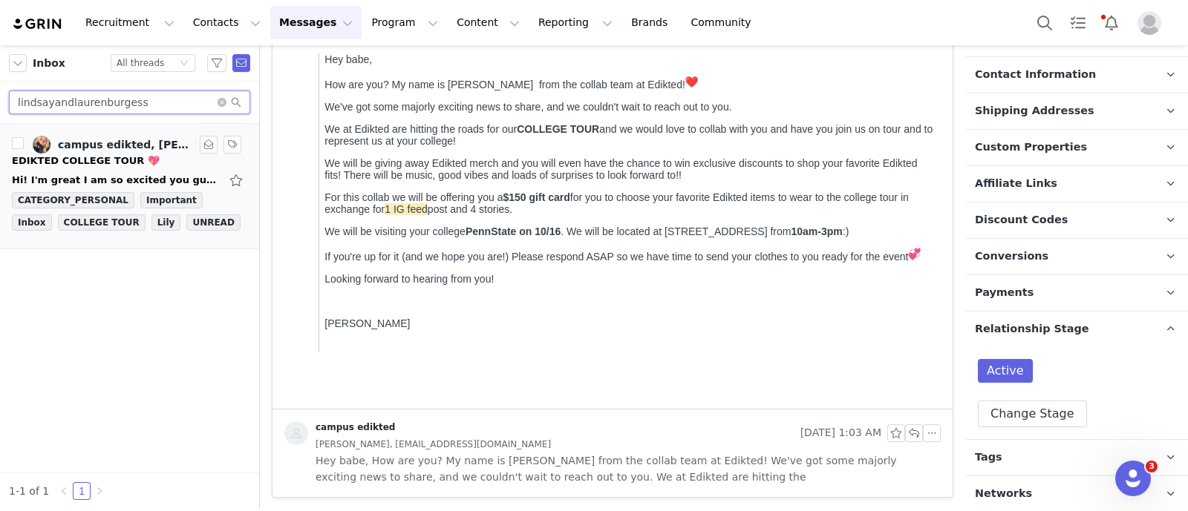
type input "lindsayandlaurenburgess"
click at [143, 150] on link "campus edikted, [PERSON_NAME]" at bounding box center [112, 145] width 159 height 18
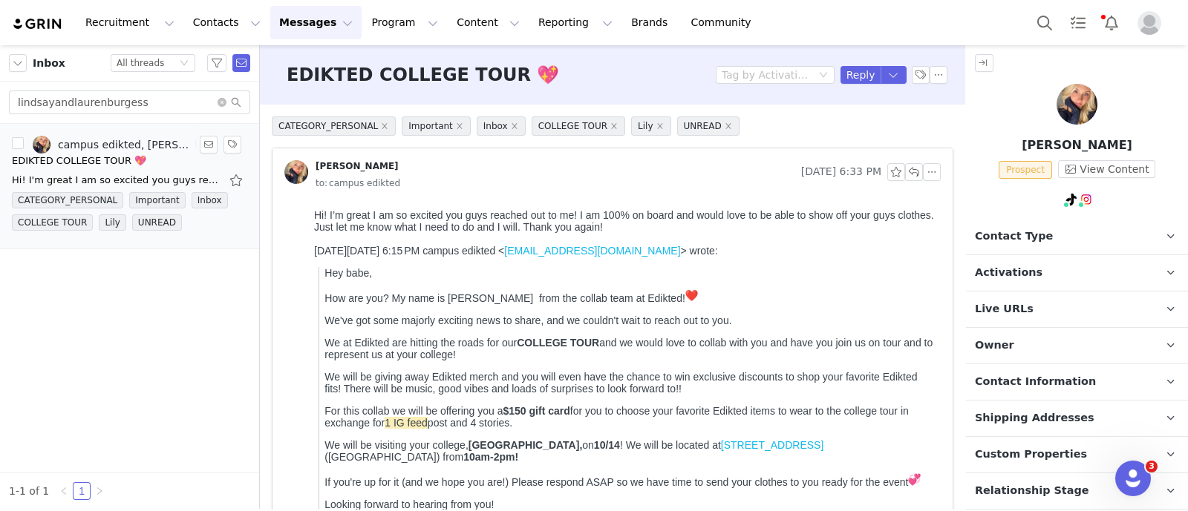
scroll to position [0, 0]
click at [1017, 240] on span "Contact Type" at bounding box center [1014, 237] width 78 height 16
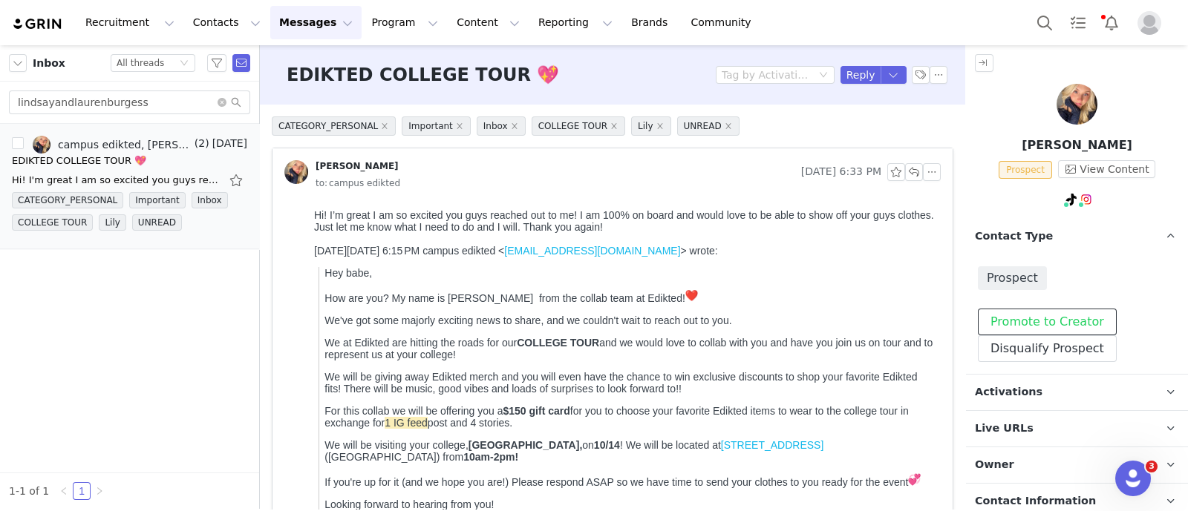
click at [1032, 319] on button "Promote to Creator" at bounding box center [1046, 322] width 139 height 27
click at [1076, 224] on p "Contact Type Contact type can be Creator, Prospect, Application, or Manager." at bounding box center [1059, 237] width 186 height 36
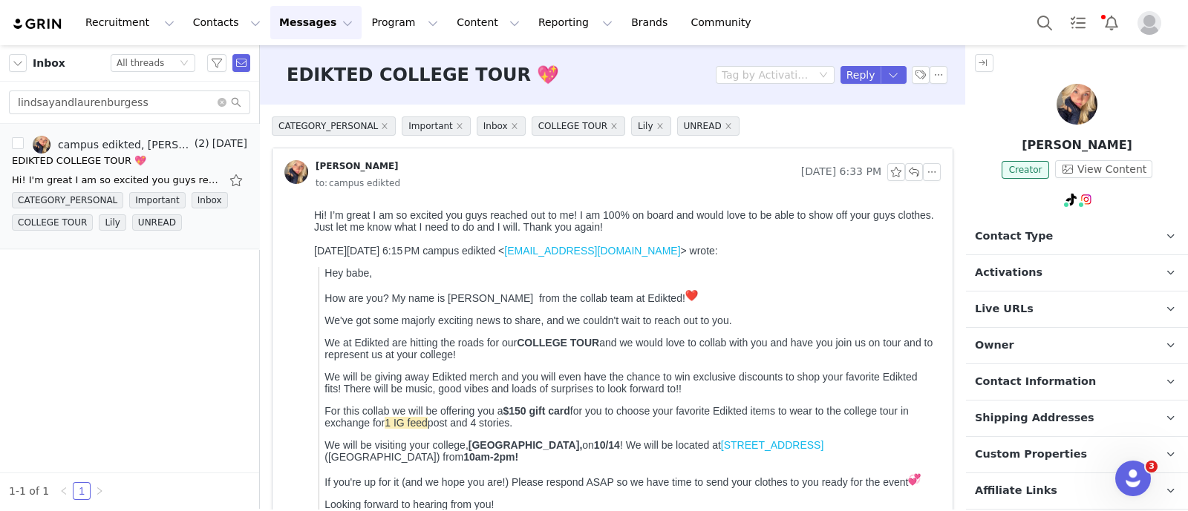
click at [1054, 269] on p "Activations" at bounding box center [1059, 273] width 186 height 36
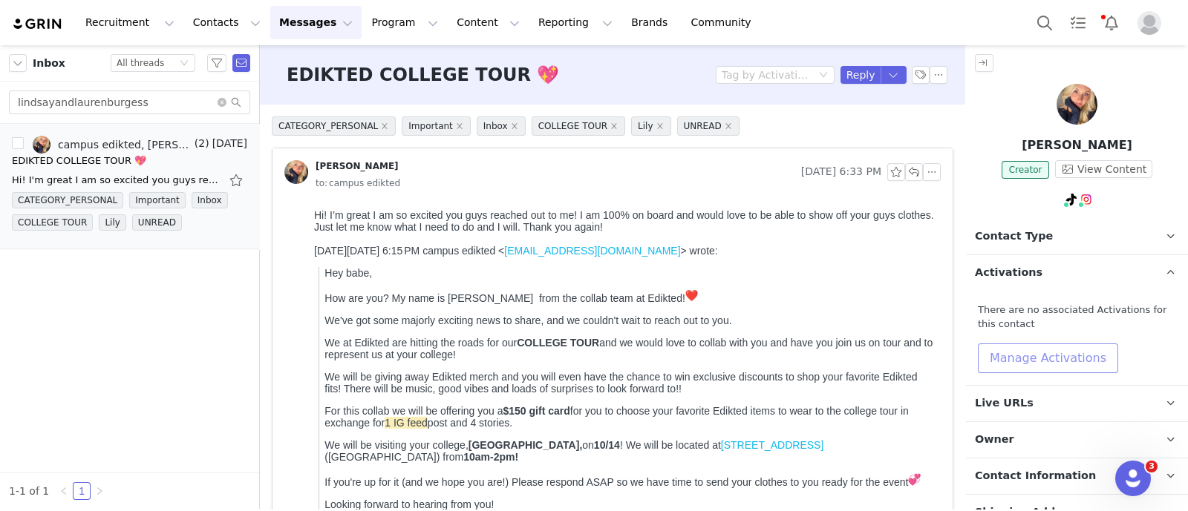
click at [1061, 351] on button "Manage Activations" at bounding box center [1047, 359] width 140 height 30
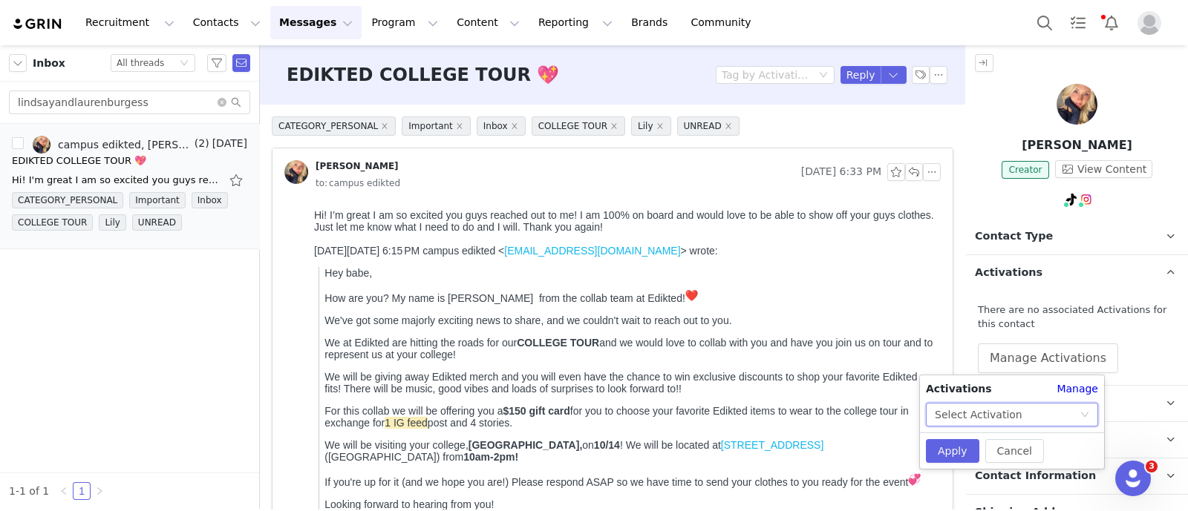
click at [1081, 416] on icon "icon: down" at bounding box center [1084, 414] width 9 height 9
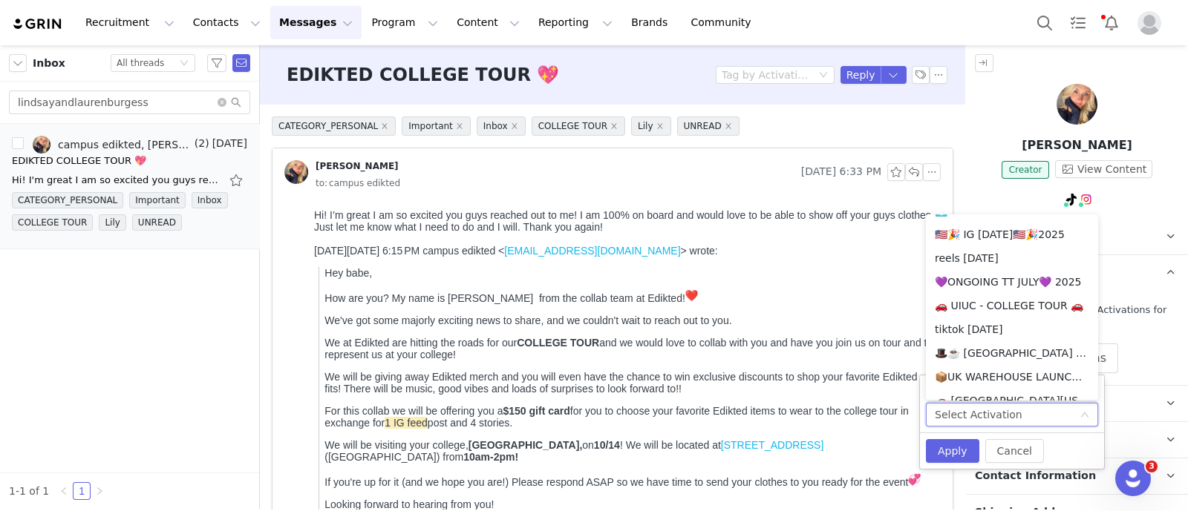
scroll to position [935, 0]
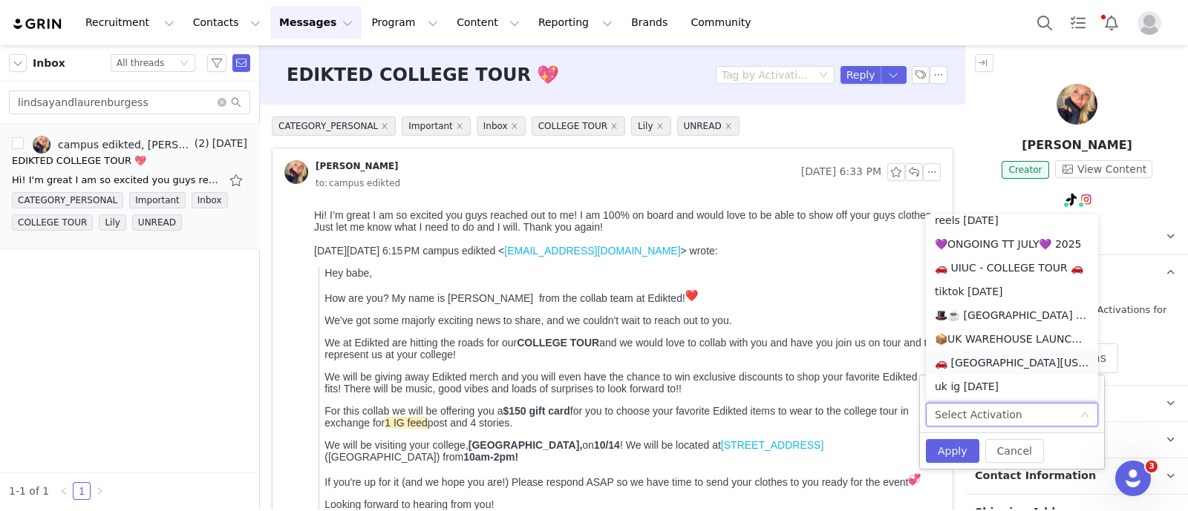
click at [992, 361] on li "🚗 [GEOGRAPHIC_DATA][US_STATE] - COLLEGE TOUR 🚗" at bounding box center [1012, 363] width 172 height 24
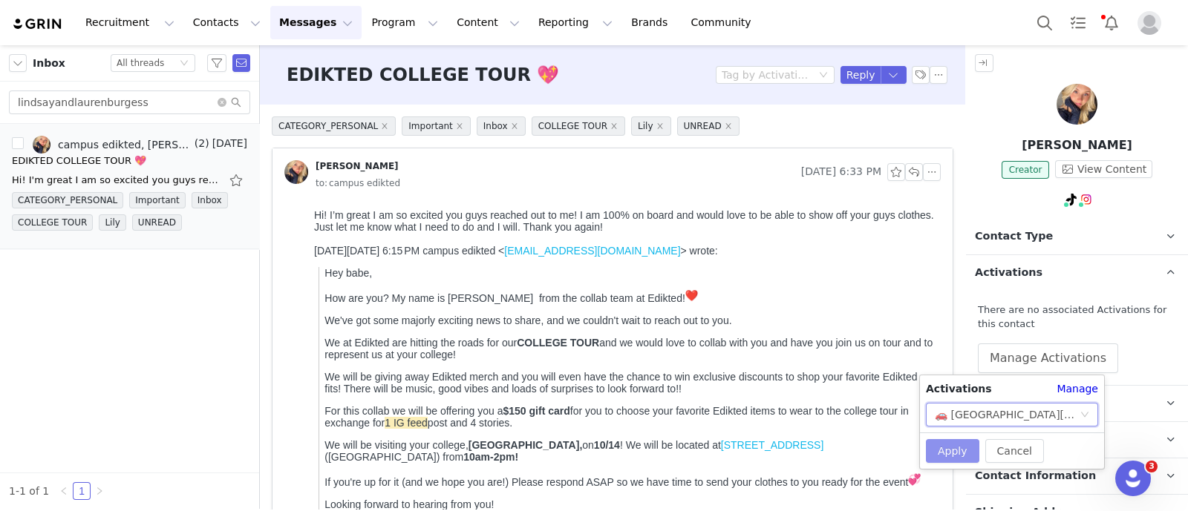
click at [960, 447] on button "Apply" at bounding box center [952, 451] width 53 height 24
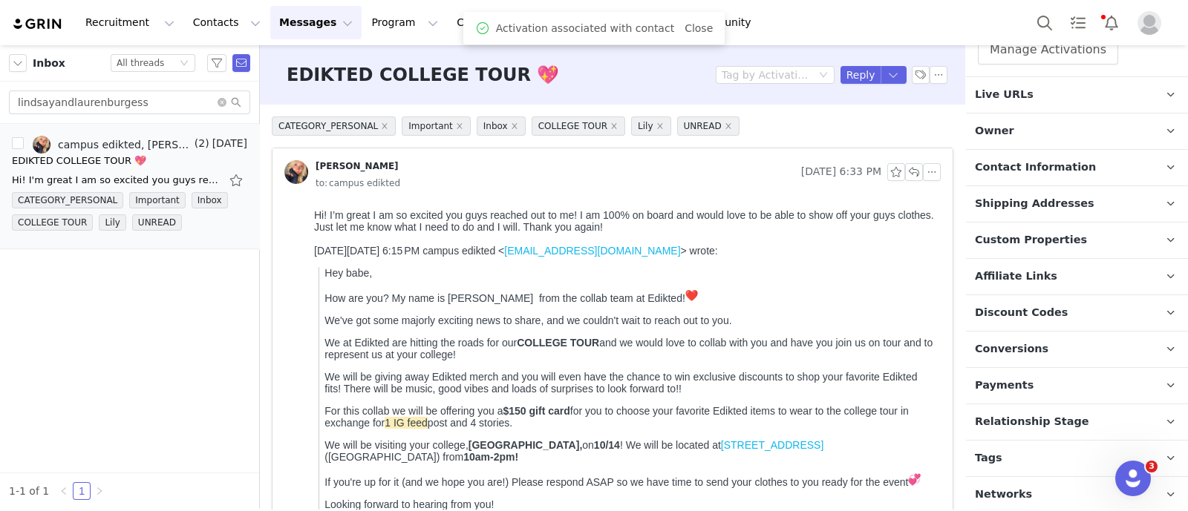
click at [1047, 414] on span "Relationship Stage" at bounding box center [1032, 422] width 114 height 16
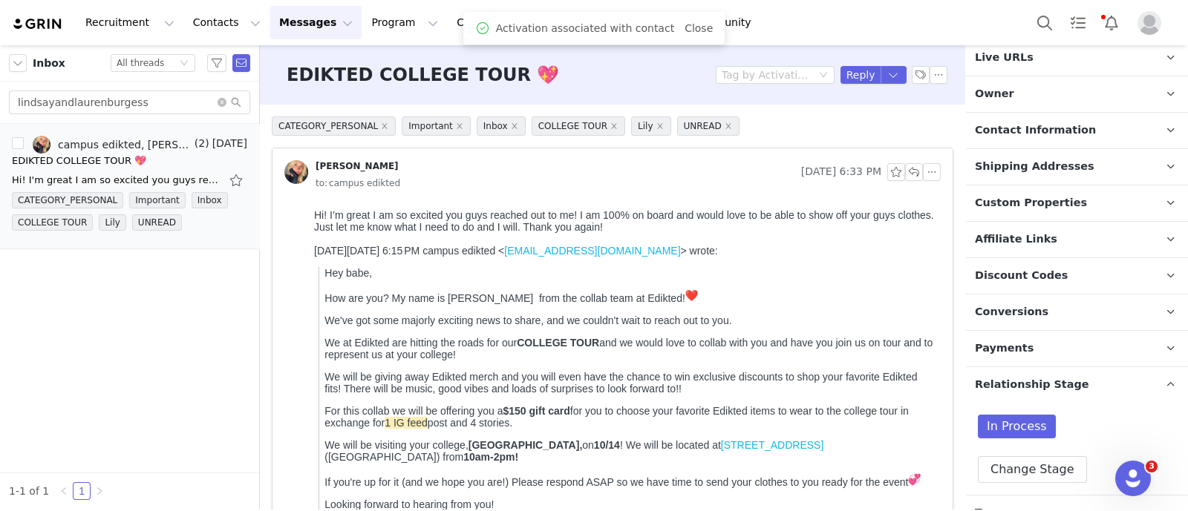
scroll to position [396, 0]
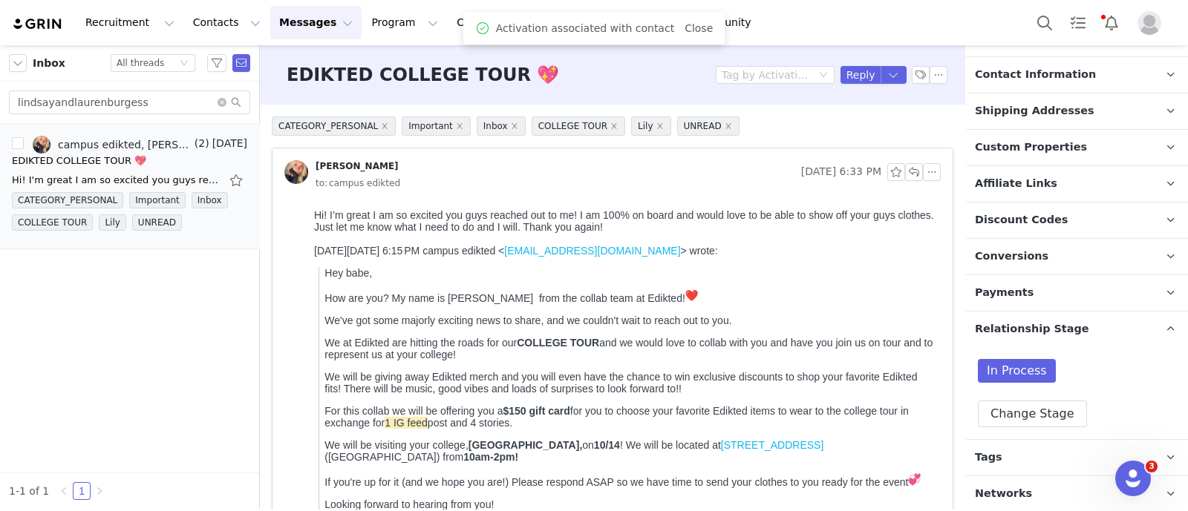
click at [1041, 394] on div "In Process Change Stage" at bounding box center [1076, 393] width 198 height 68
click at [1039, 401] on button "Change Stage" at bounding box center [1031, 414] width 109 height 27
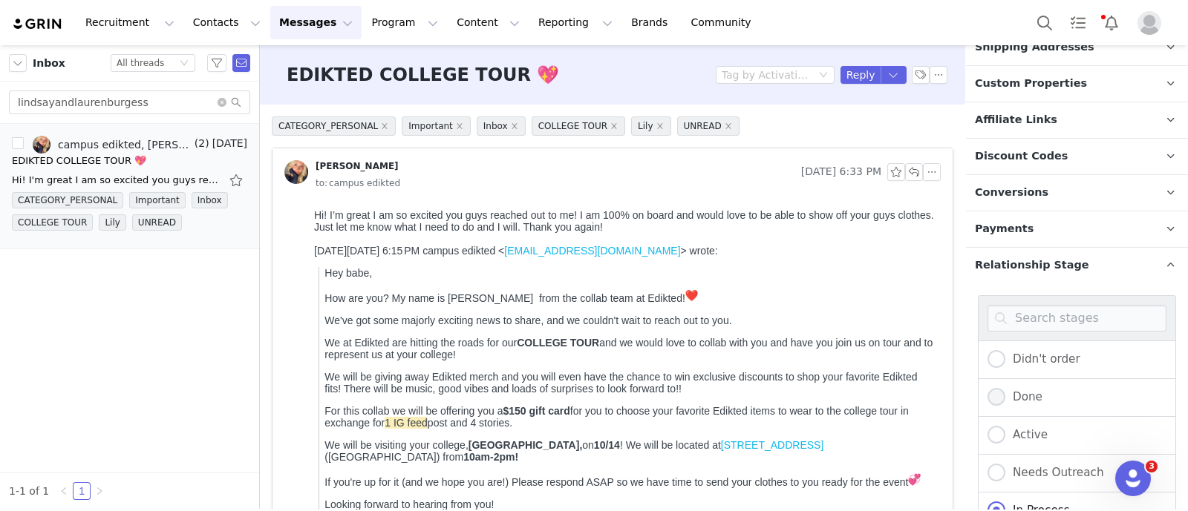
scroll to position [489, 0]
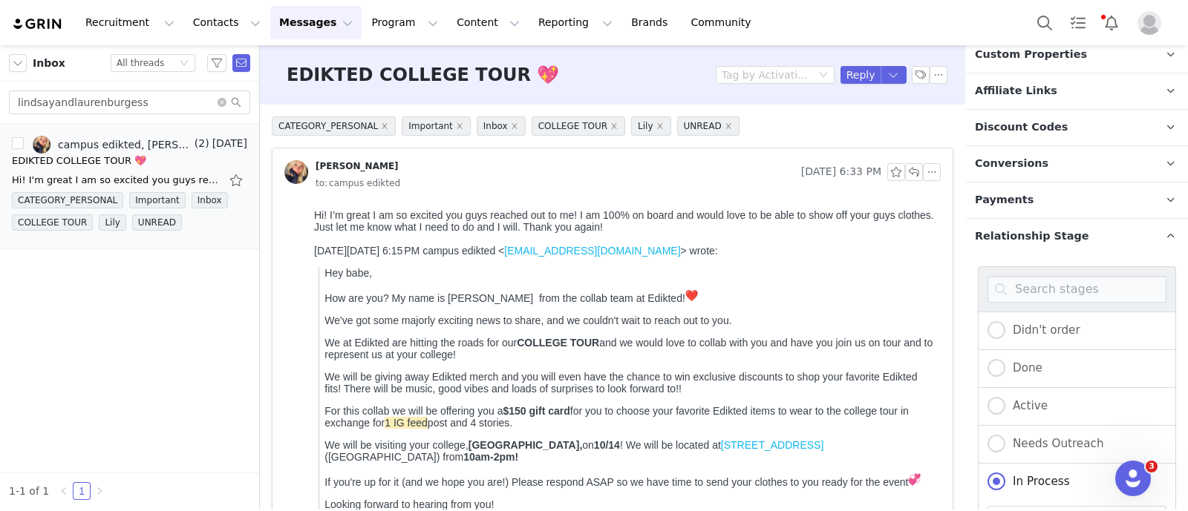
click at [1032, 390] on div "Active" at bounding box center [1076, 407] width 198 height 38
click at [1028, 399] on span "Active" at bounding box center [1026, 405] width 42 height 13
click at [1005, 397] on input "Active" at bounding box center [996, 406] width 18 height 19
radio input "true"
radio input "false"
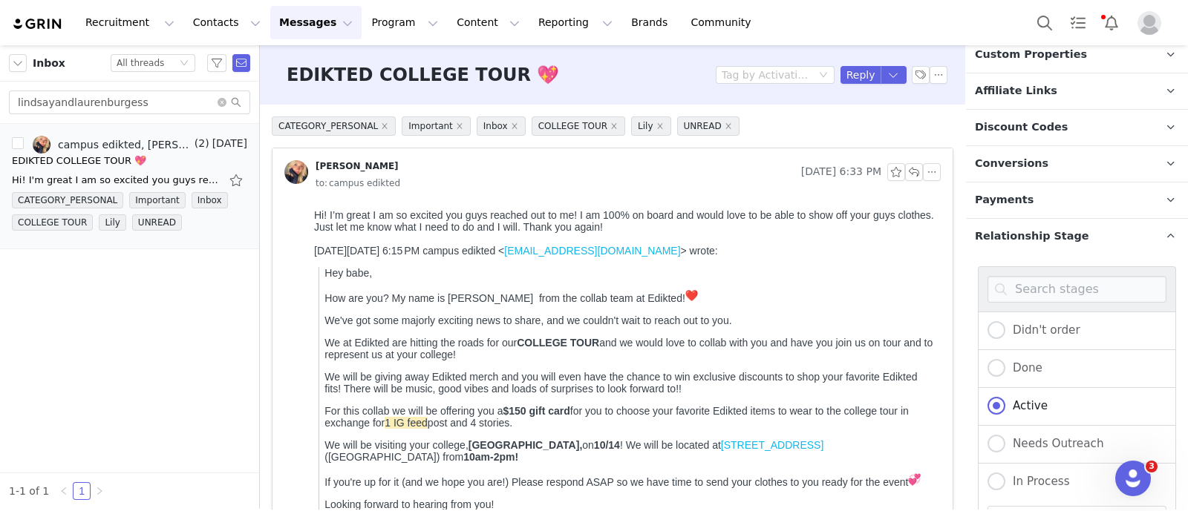
scroll to position [648, 0]
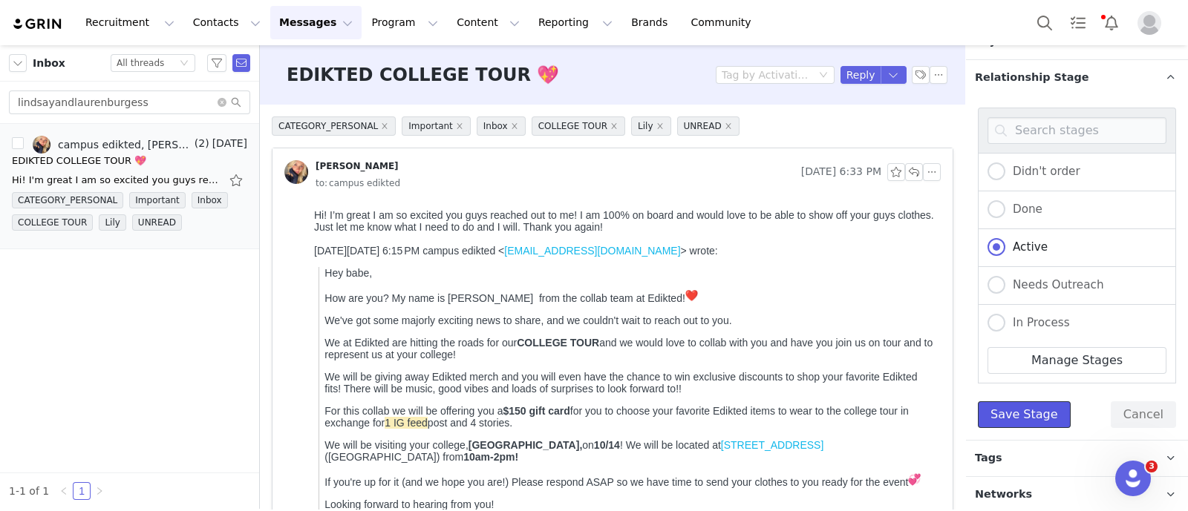
click at [1029, 402] on button "Save Stage" at bounding box center [1023, 415] width 93 height 27
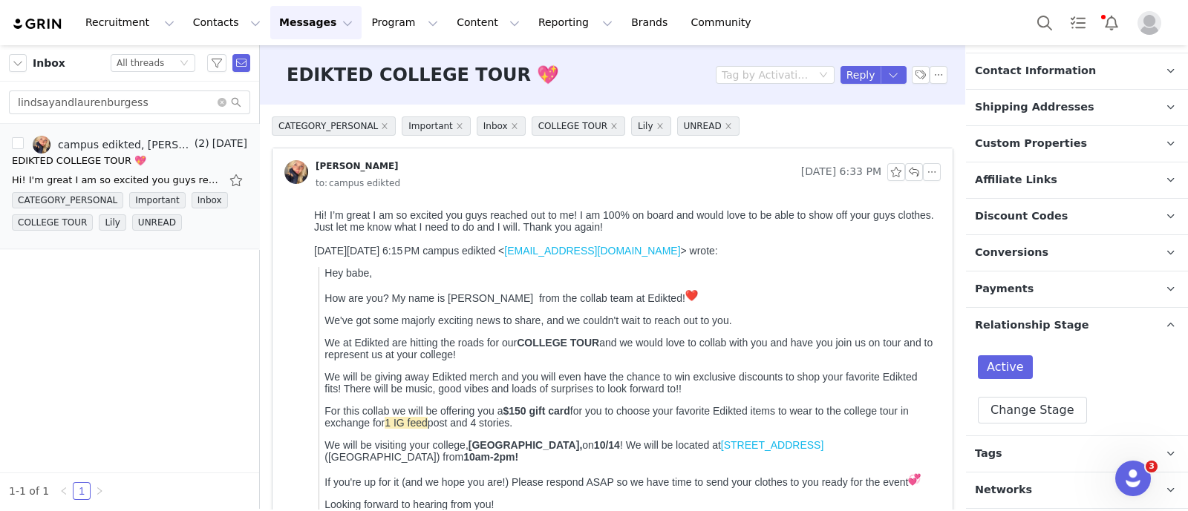
scroll to position [396, 0]
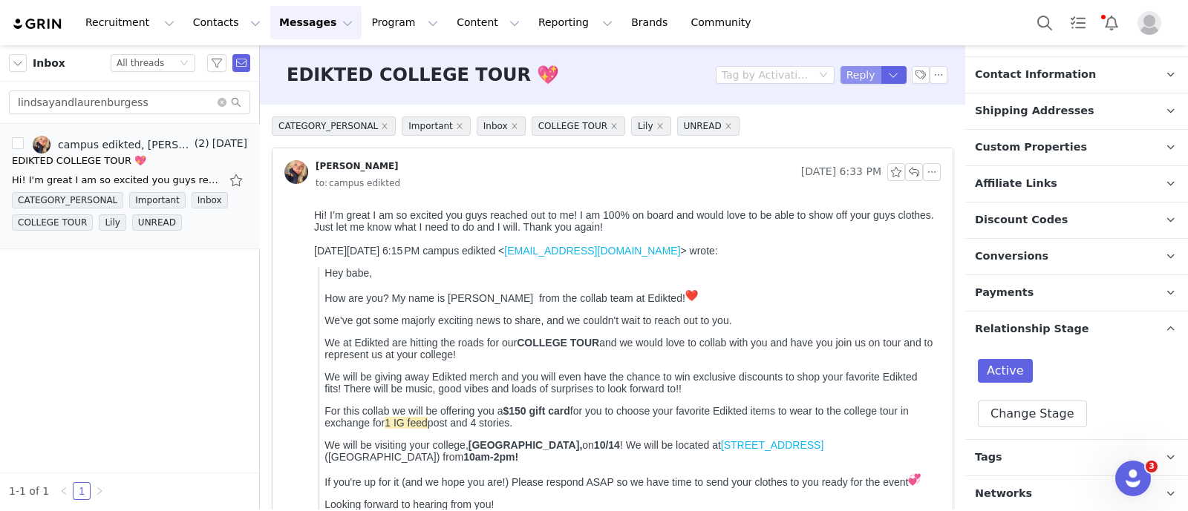
click at [841, 76] on button "Reply" at bounding box center [860, 75] width 41 height 18
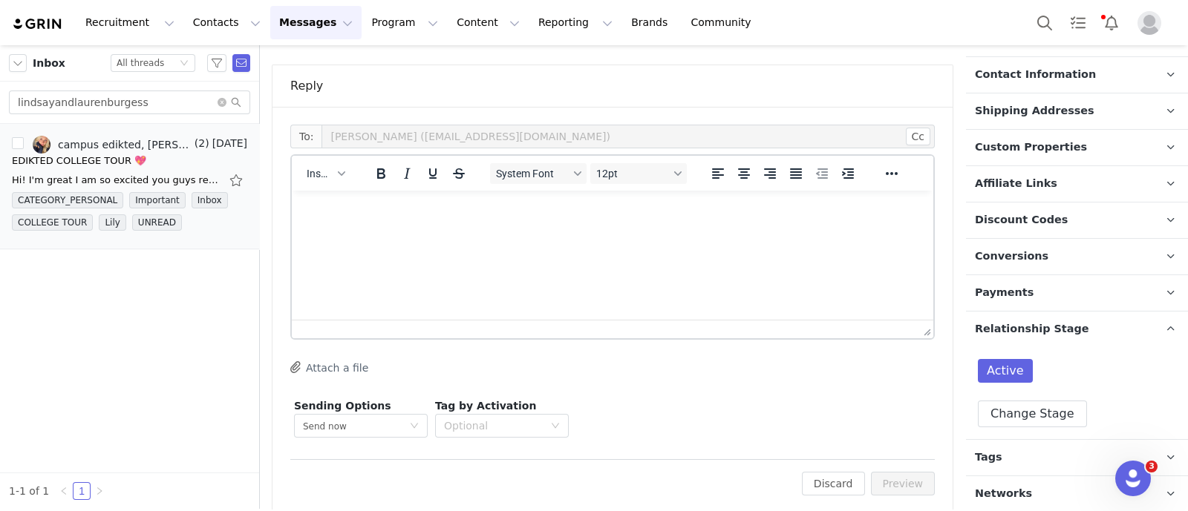
scroll to position [0, 0]
click at [327, 160] on div "Insert" at bounding box center [326, 173] width 68 height 29
click at [338, 170] on icon "button" at bounding box center [341, 173] width 7 height 7
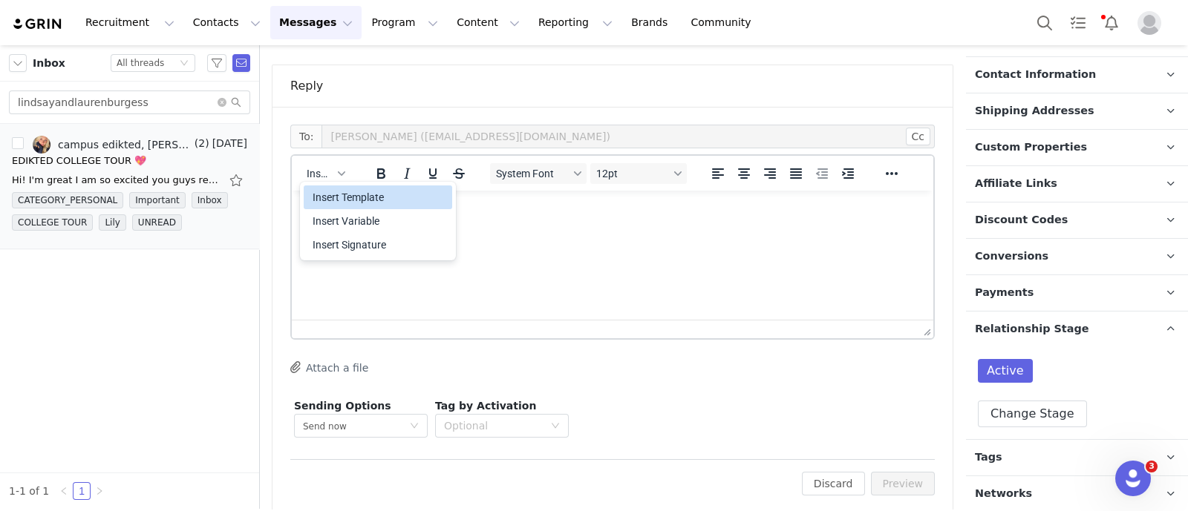
click at [399, 201] on div "Insert Template" at bounding box center [379, 198] width 134 height 18
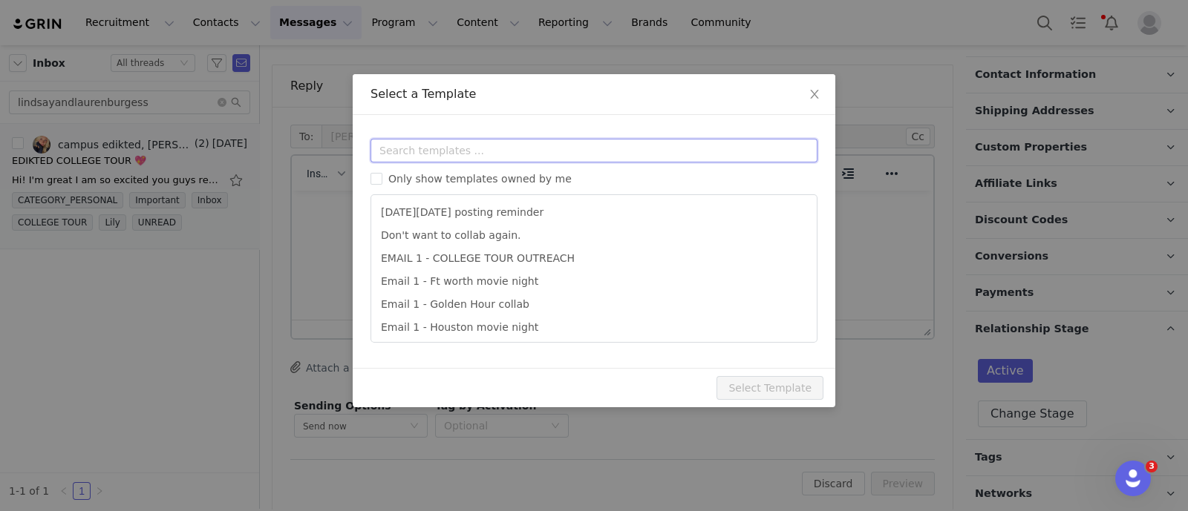
click at [479, 151] on input "text" at bounding box center [593, 151] width 447 height 24
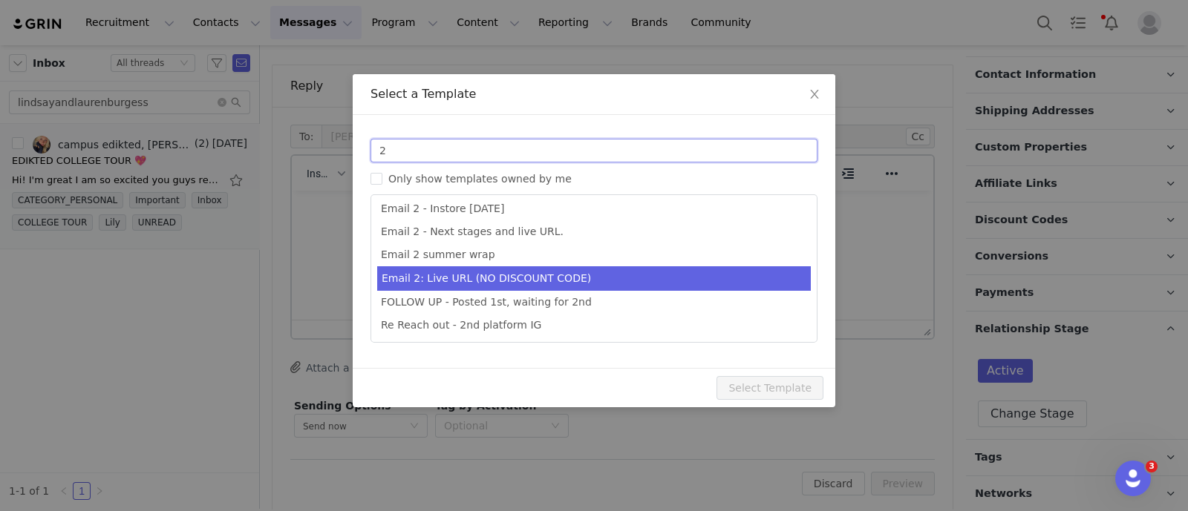
type input "2"
type input "Collab with Edikted"
click at [546, 283] on li "Email 2: Live URL (NO DISCOUNT CODE)" at bounding box center [593, 278] width 433 height 24
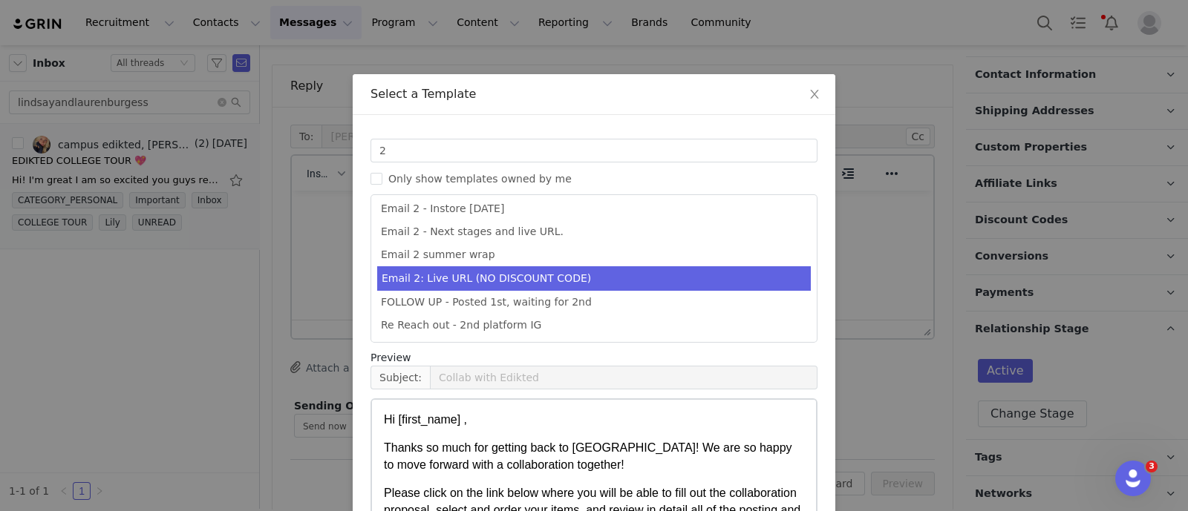
scroll to position [147, 0]
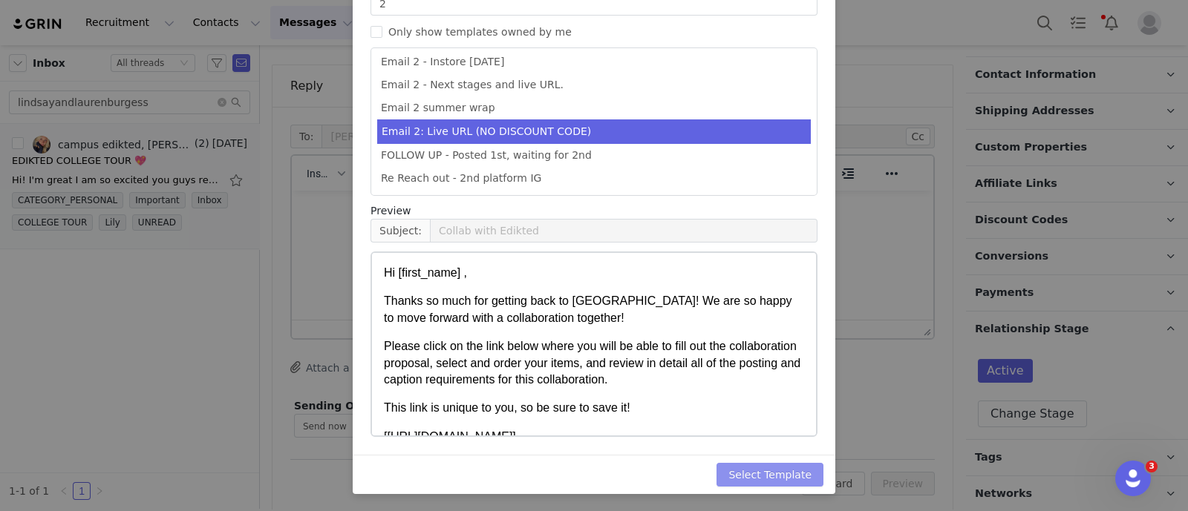
click at [787, 471] on button "Select Template" at bounding box center [769, 475] width 107 height 24
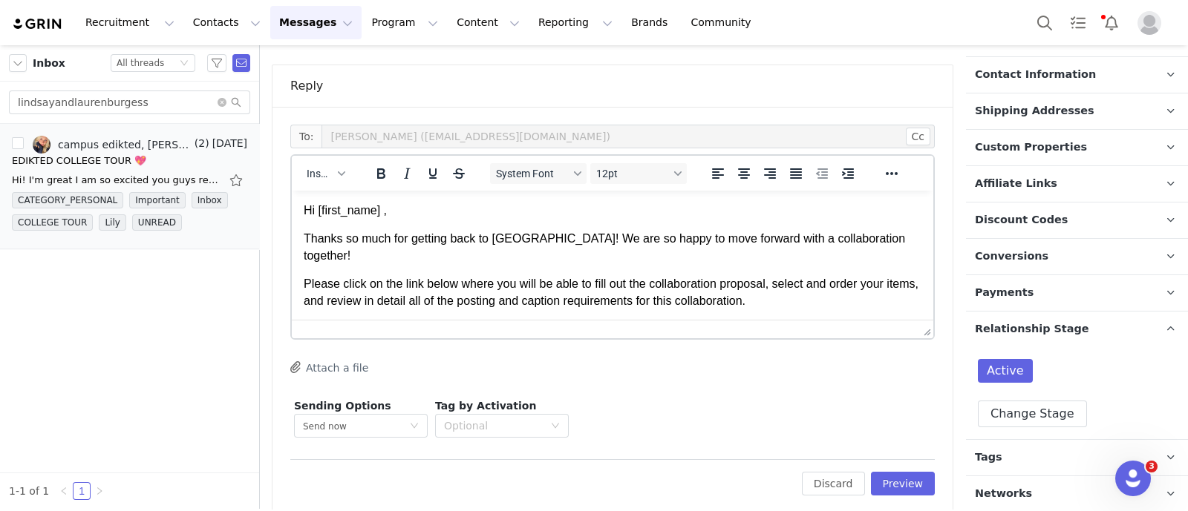
scroll to position [0, 0]
click at [896, 480] on button "Preview" at bounding box center [903, 484] width 65 height 24
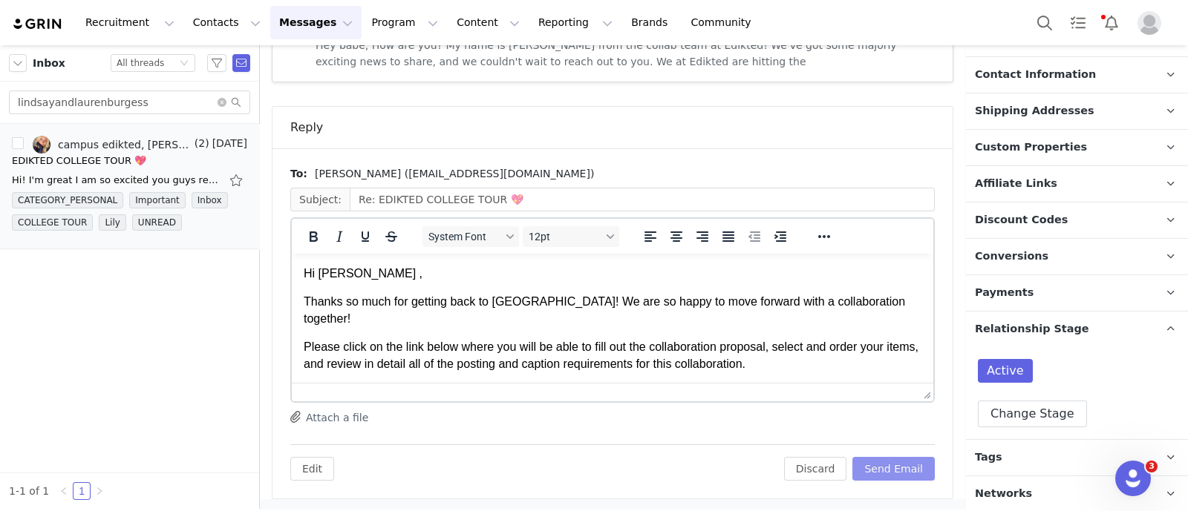
click at [888, 467] on button "Send Email" at bounding box center [893, 469] width 82 height 24
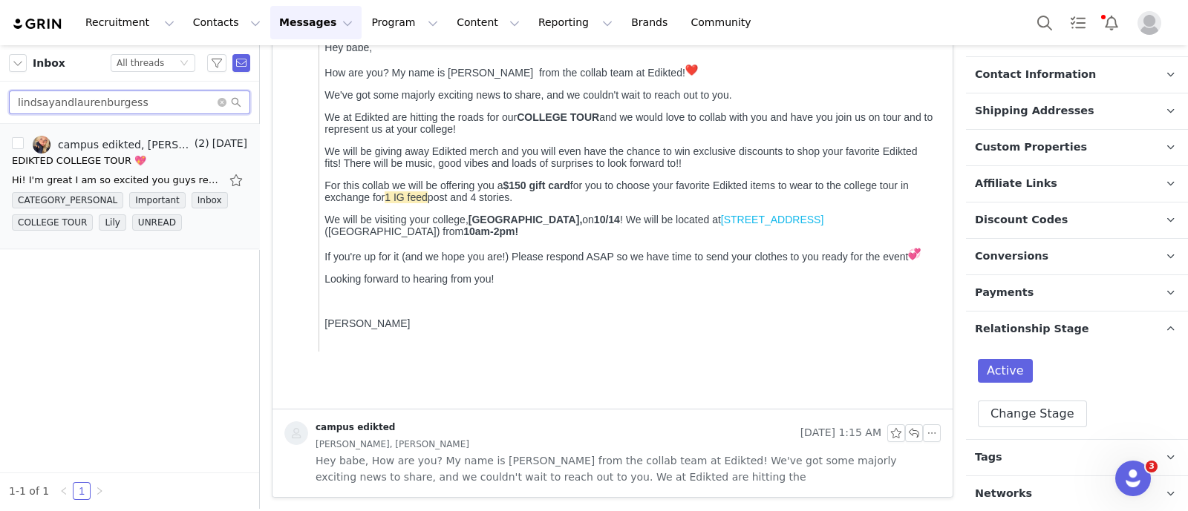
click at [166, 105] on input "lindsayandlaurenburgess" at bounding box center [129, 103] width 241 height 24
paste input "nataliegargueta"
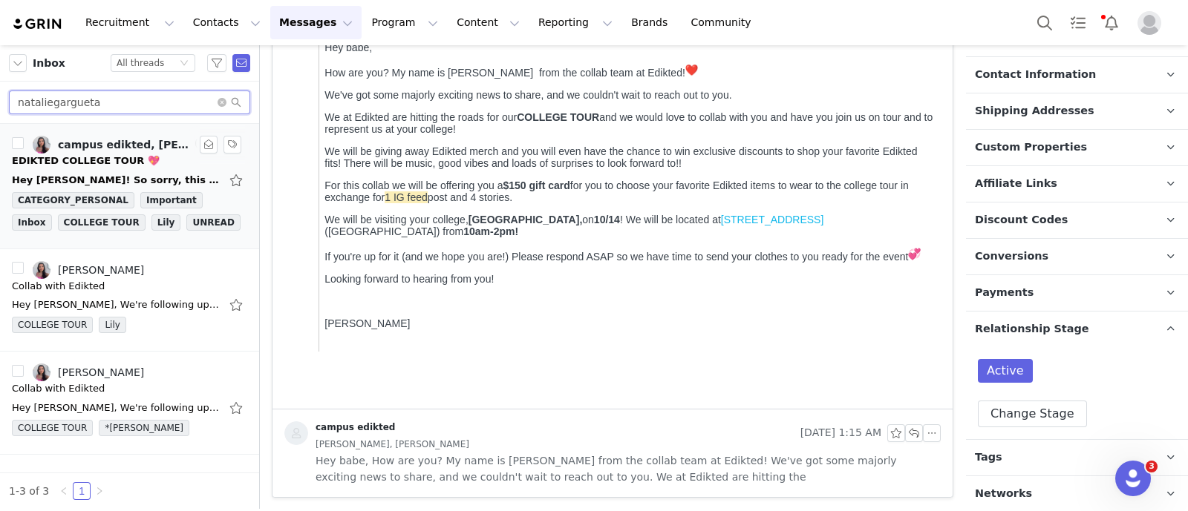
type input "nataliegargueta"
click at [137, 157] on div "EDIKTED COLLEGE TOUR 💖" at bounding box center [129, 161] width 235 height 15
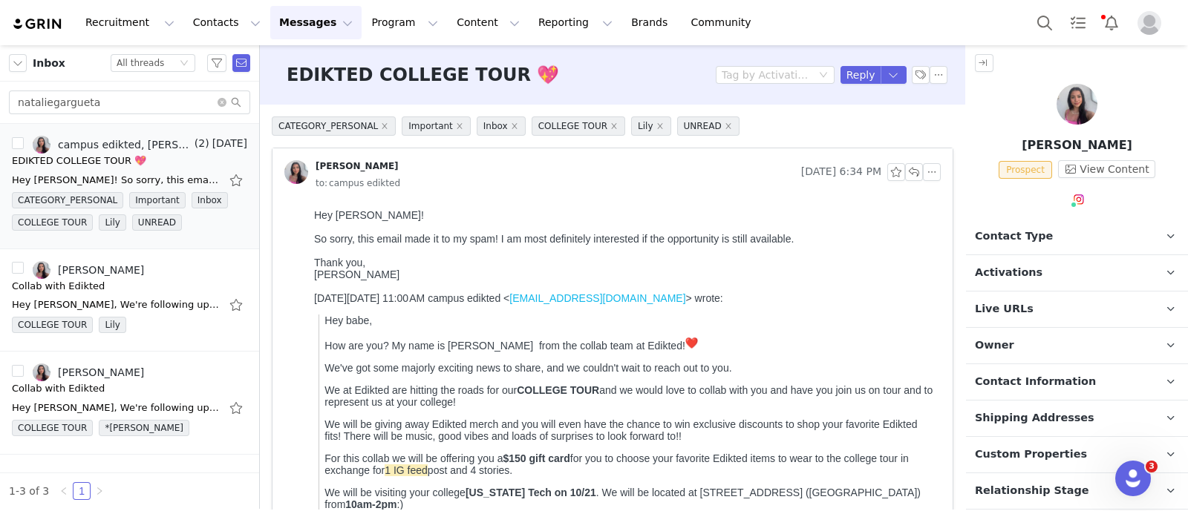
scroll to position [0, 0]
click at [1003, 237] on span "Contact Type" at bounding box center [1014, 237] width 78 height 16
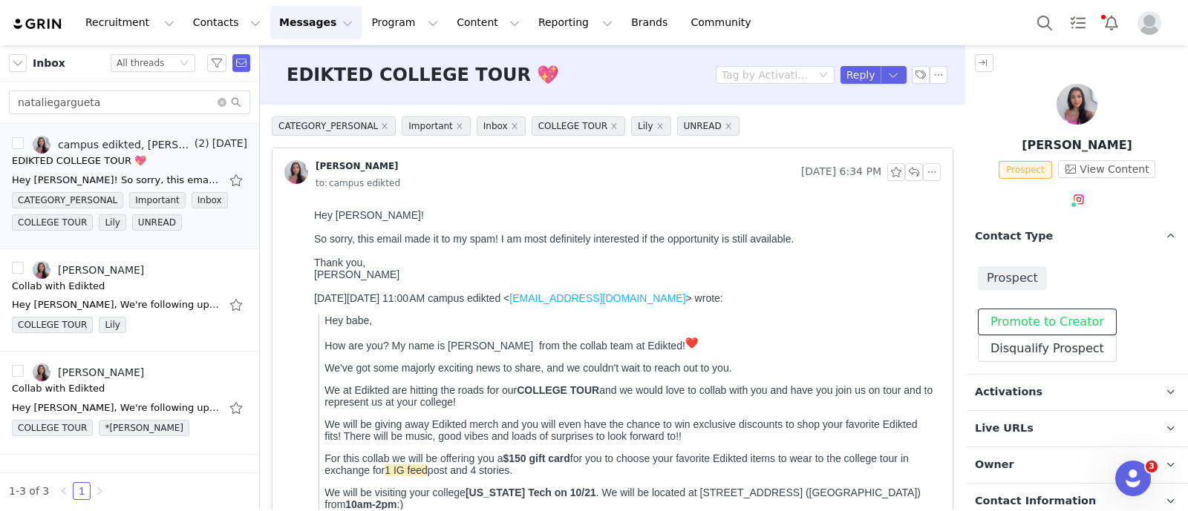
click at [1054, 319] on button "Promote to Creator" at bounding box center [1046, 322] width 139 height 27
click at [1048, 243] on p "Contact Type Contact type can be Creator, Prospect, Application, or Manager." at bounding box center [1059, 237] width 186 height 36
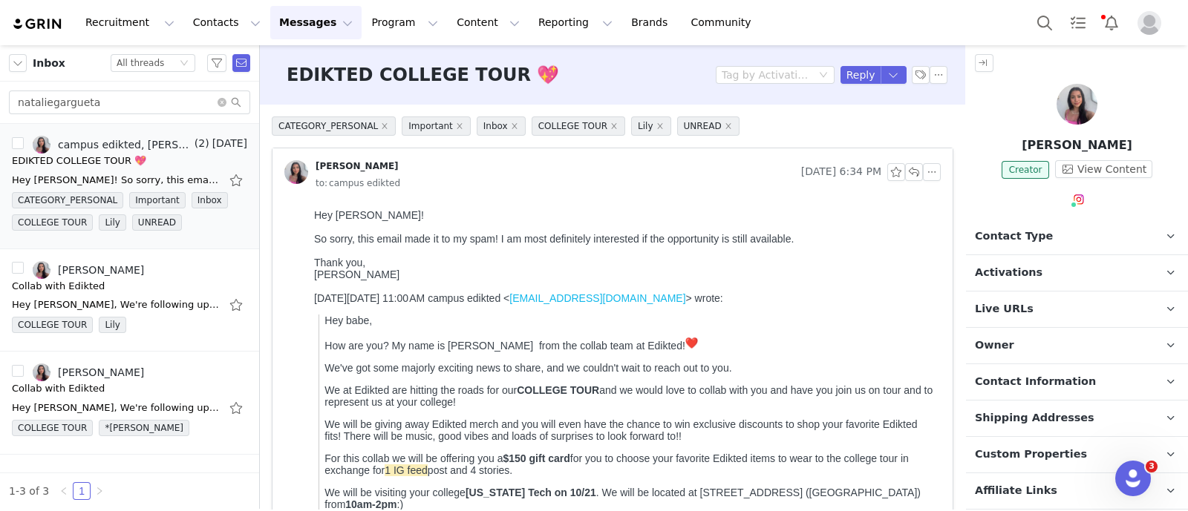
click at [1056, 276] on p "Activations" at bounding box center [1059, 273] width 186 height 36
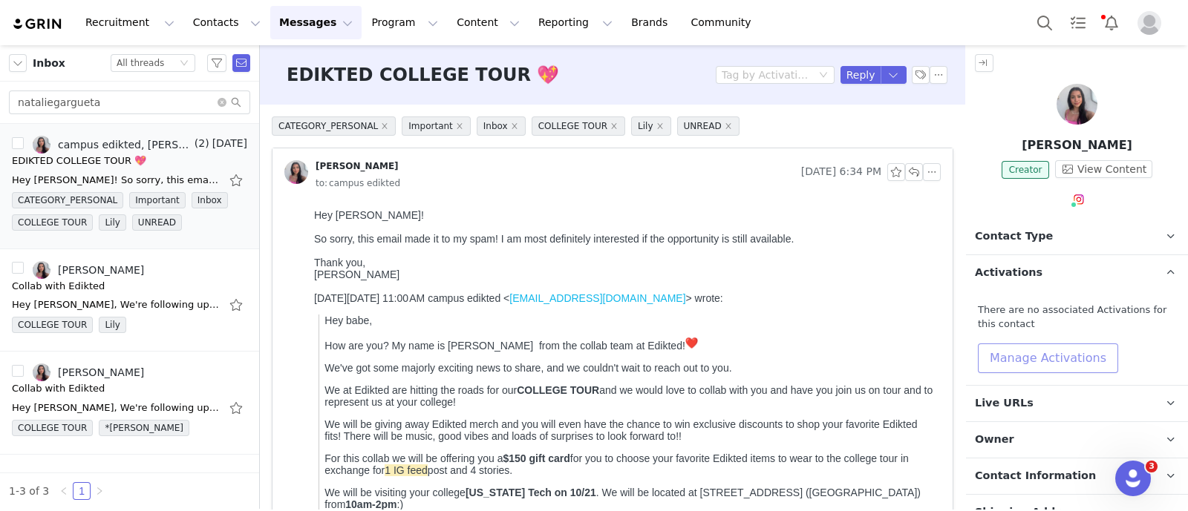
click at [1075, 361] on button "Manage Activations" at bounding box center [1047, 359] width 140 height 30
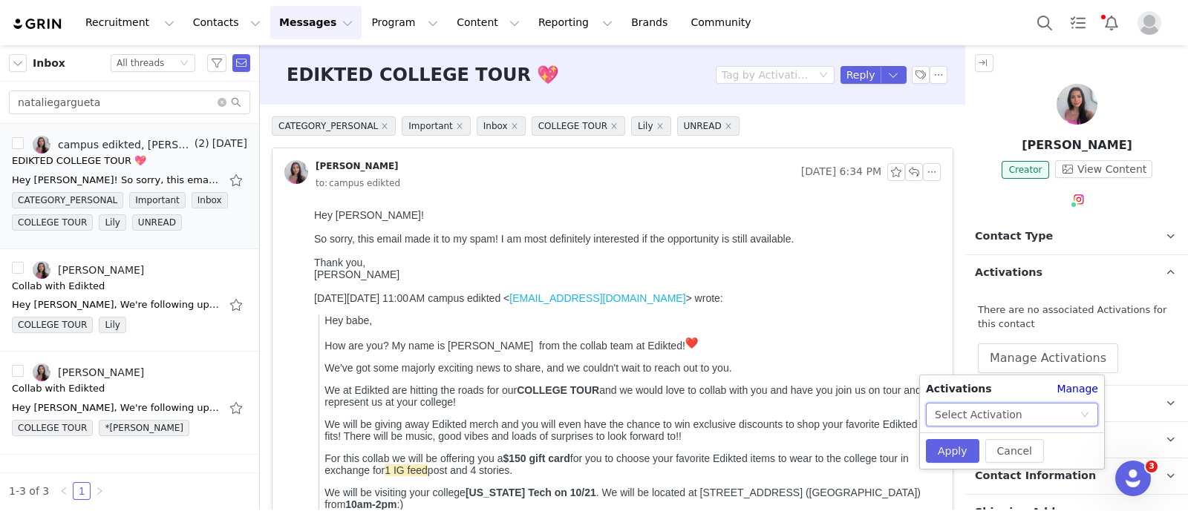
click at [1075, 416] on div "Select Activation" at bounding box center [1006, 415] width 145 height 22
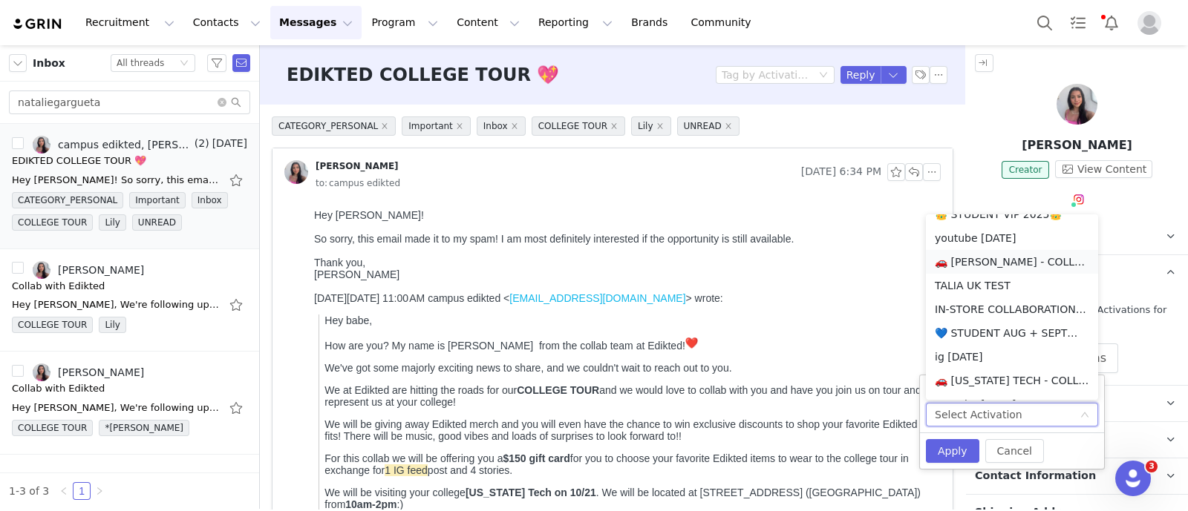
scroll to position [557, 0]
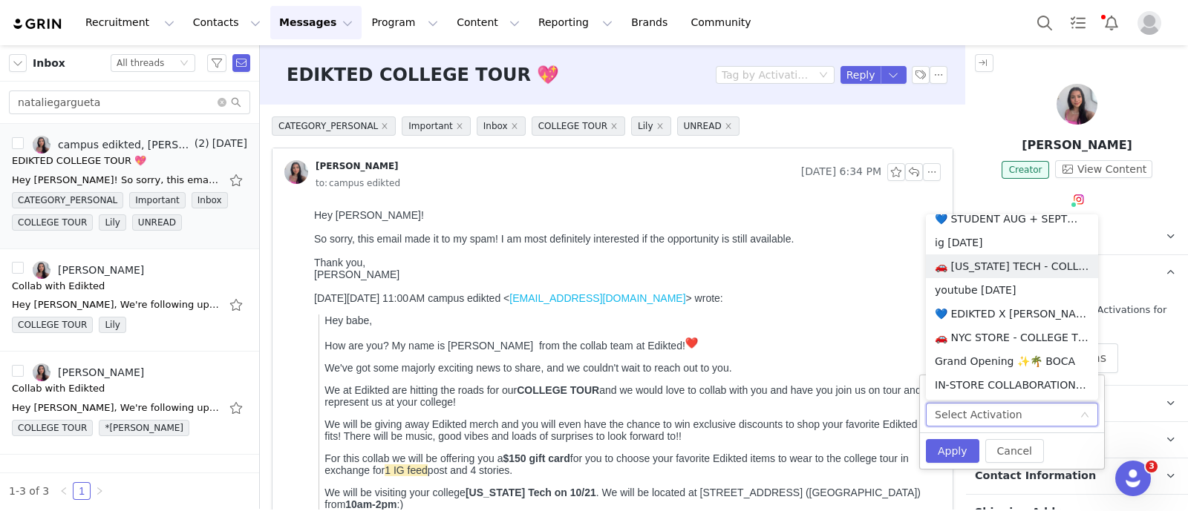
click at [1008, 267] on li "🚗 [US_STATE] TECH - COLLEGE TOUR 🚗" at bounding box center [1012, 267] width 172 height 24
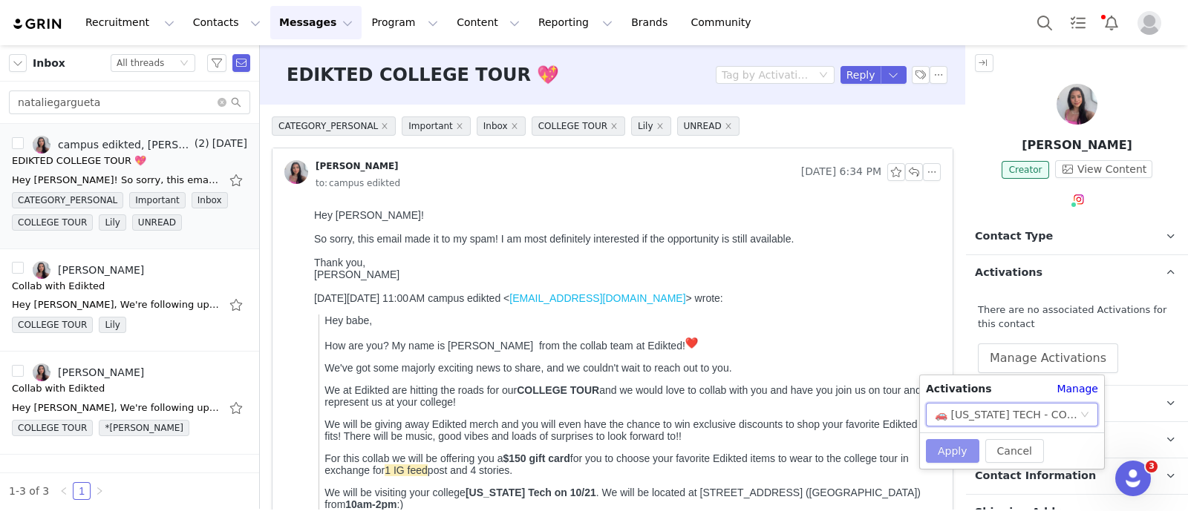
click at [966, 447] on button "Apply" at bounding box center [952, 451] width 53 height 24
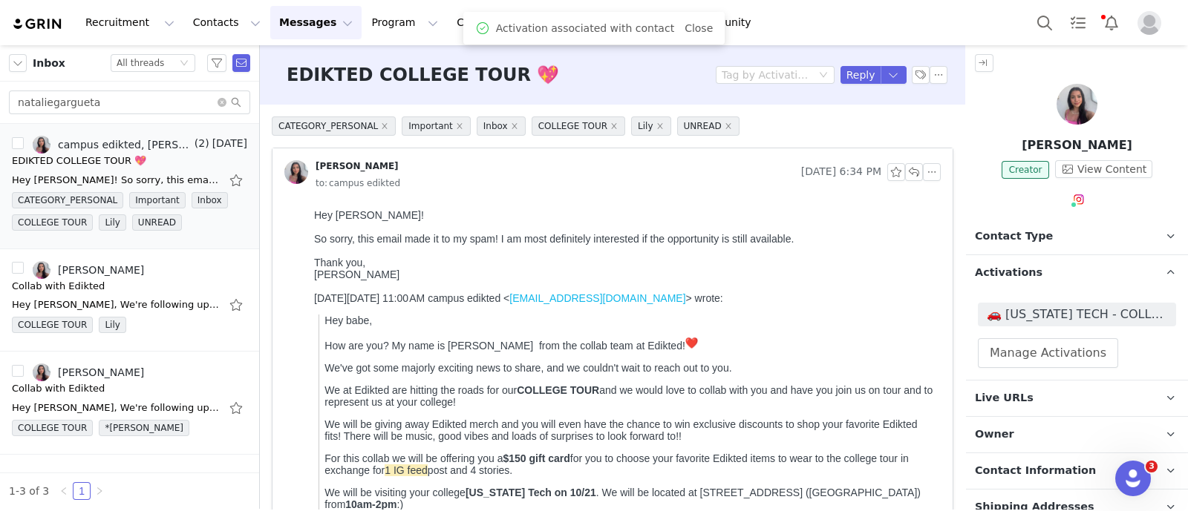
click at [1063, 265] on p "Activations" at bounding box center [1059, 273] width 186 height 36
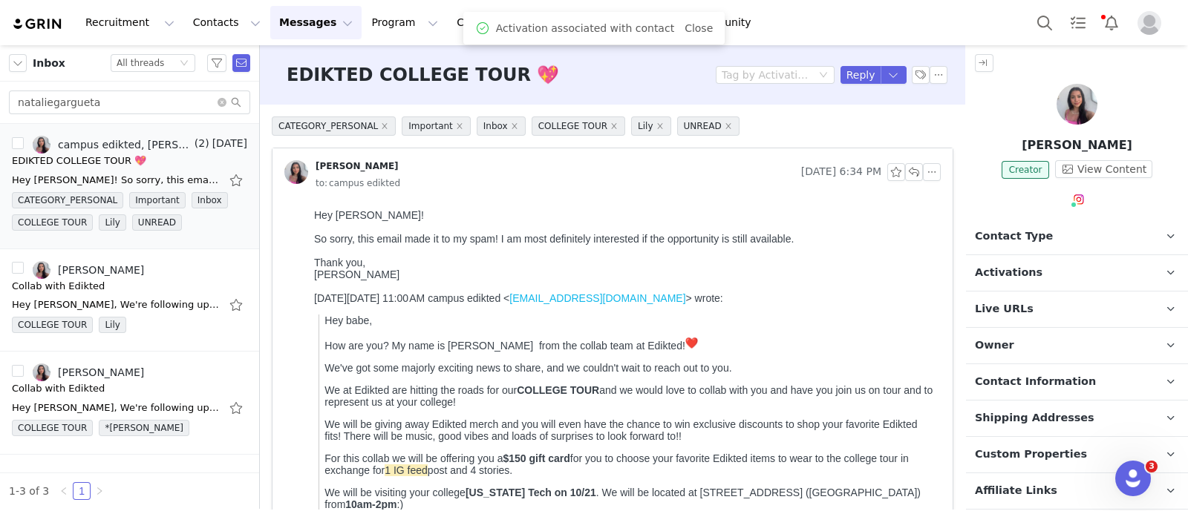
click at [1038, 343] on p "Owner The account user who owns the contact" at bounding box center [1059, 346] width 186 height 36
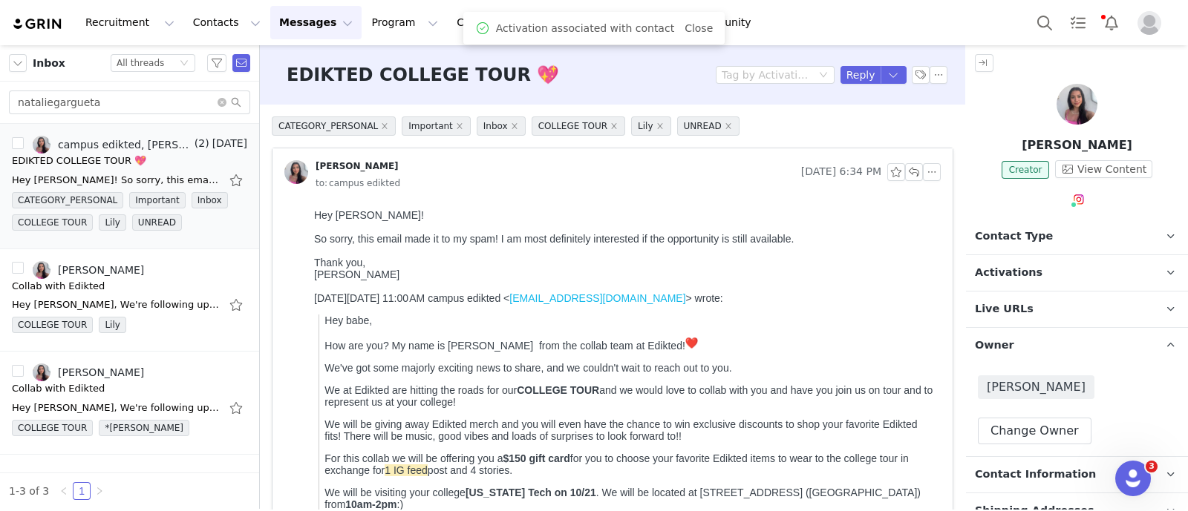
click at [1038, 343] on p "Owner The account user who owns the contact" at bounding box center [1059, 346] width 186 height 36
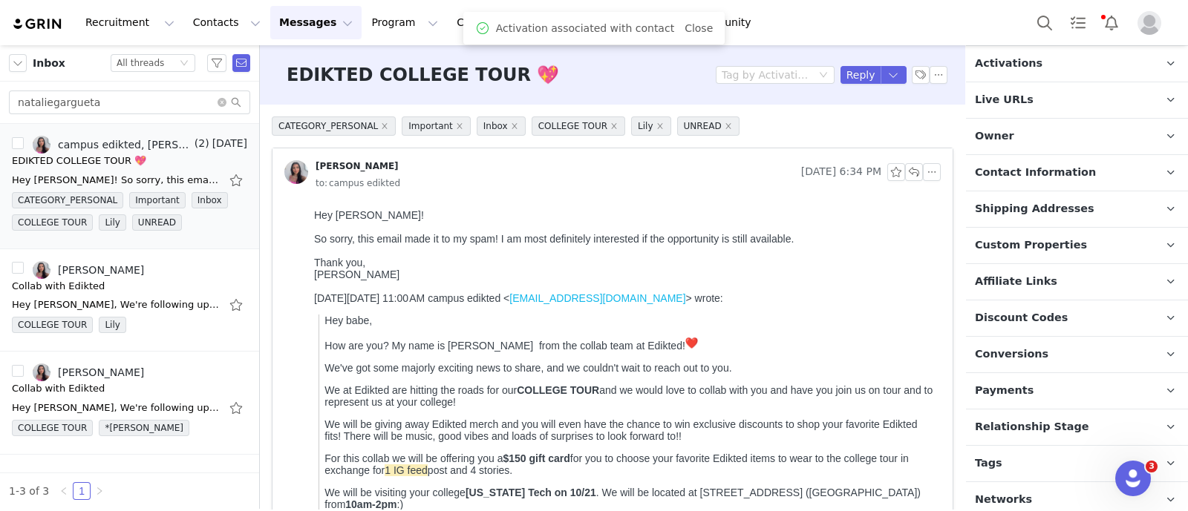
scroll to position [215, 0]
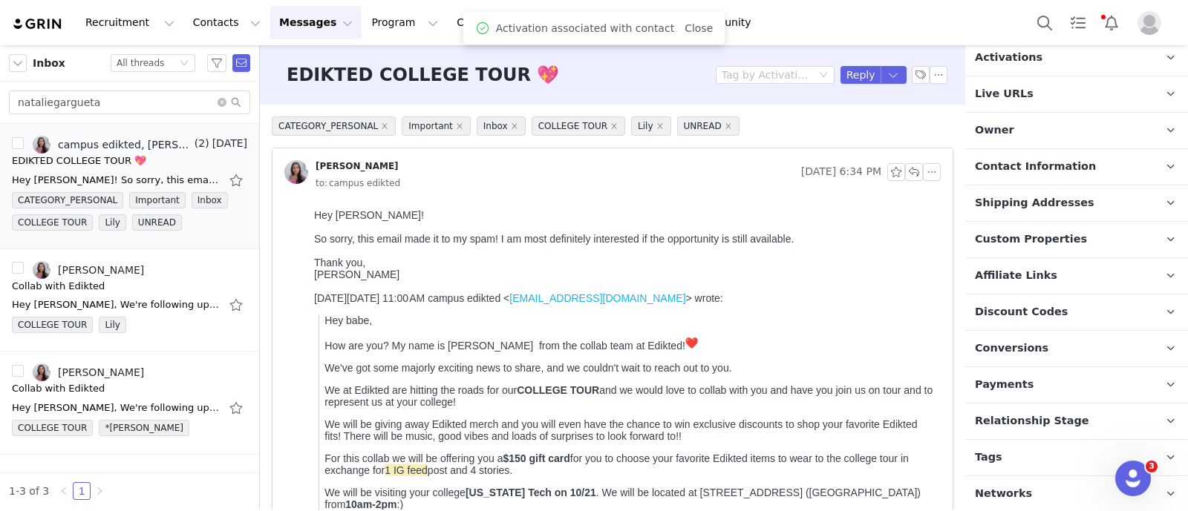
click at [1038, 413] on span "Relationship Stage" at bounding box center [1032, 421] width 114 height 16
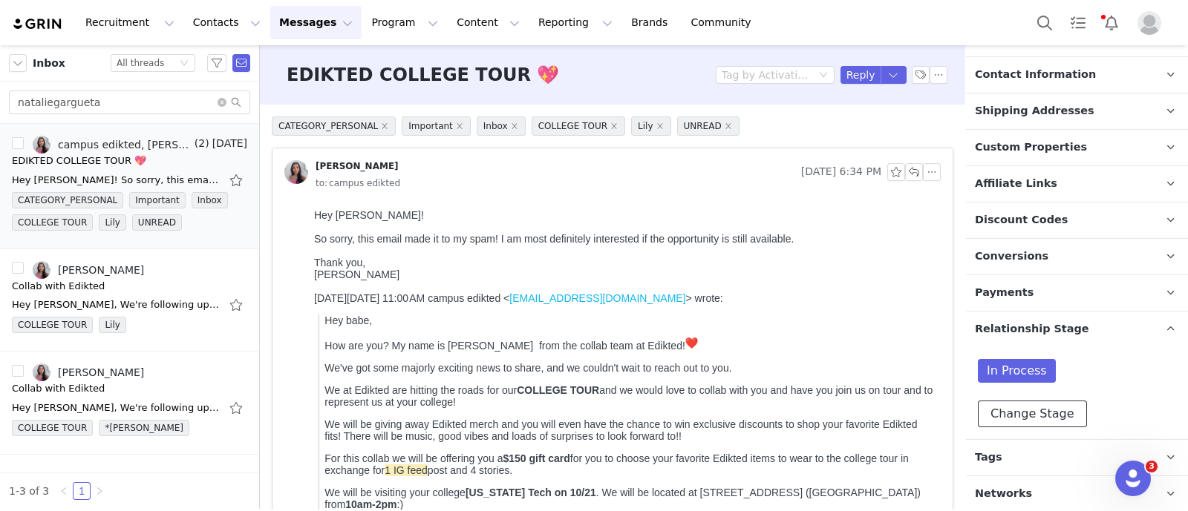
click at [1042, 412] on button "Change Stage" at bounding box center [1031, 414] width 109 height 27
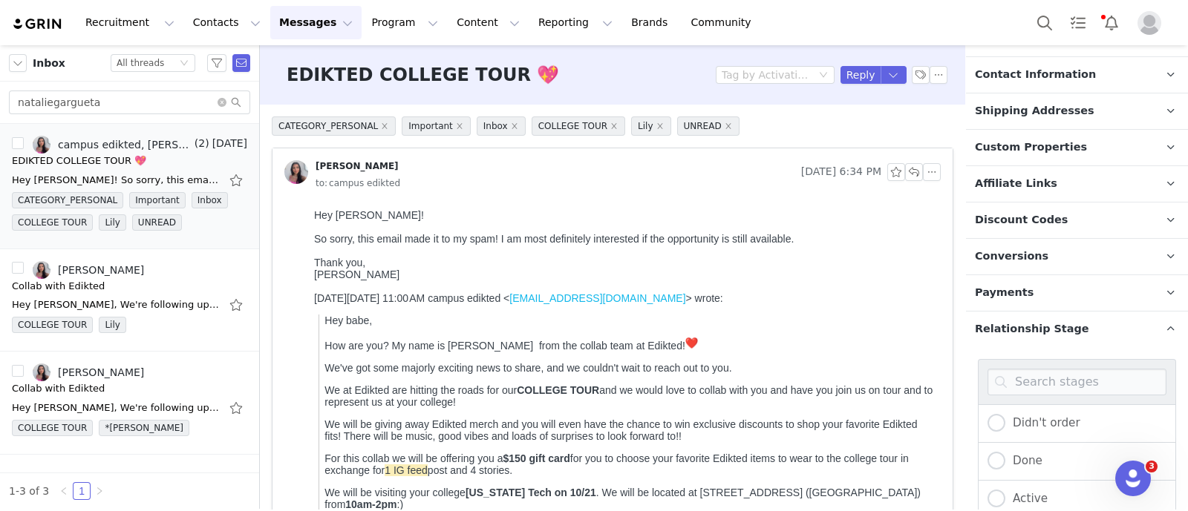
scroll to position [560, 0]
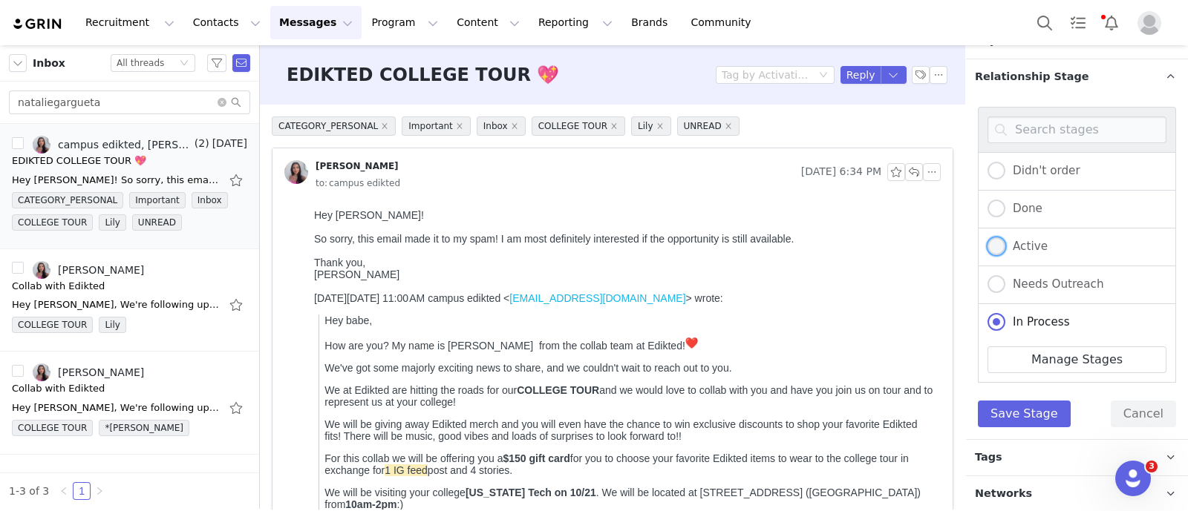
click at [1028, 241] on span "Active" at bounding box center [1026, 246] width 42 height 13
click at [1005, 241] on input "Active" at bounding box center [996, 247] width 18 height 19
radio input "true"
radio input "false"
click at [1026, 405] on button "Save Stage" at bounding box center [1023, 414] width 93 height 27
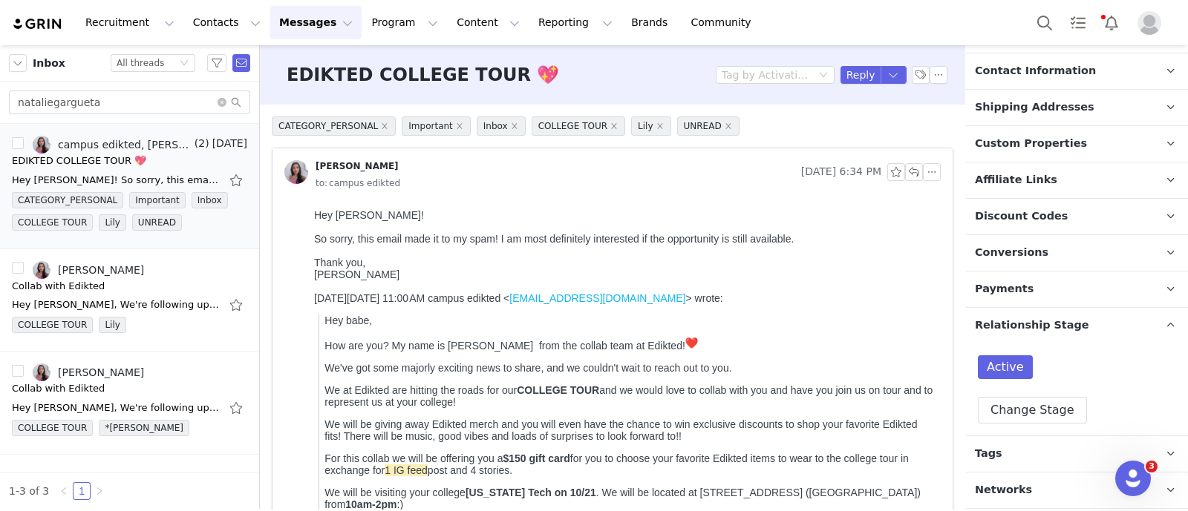
scroll to position [307, 0]
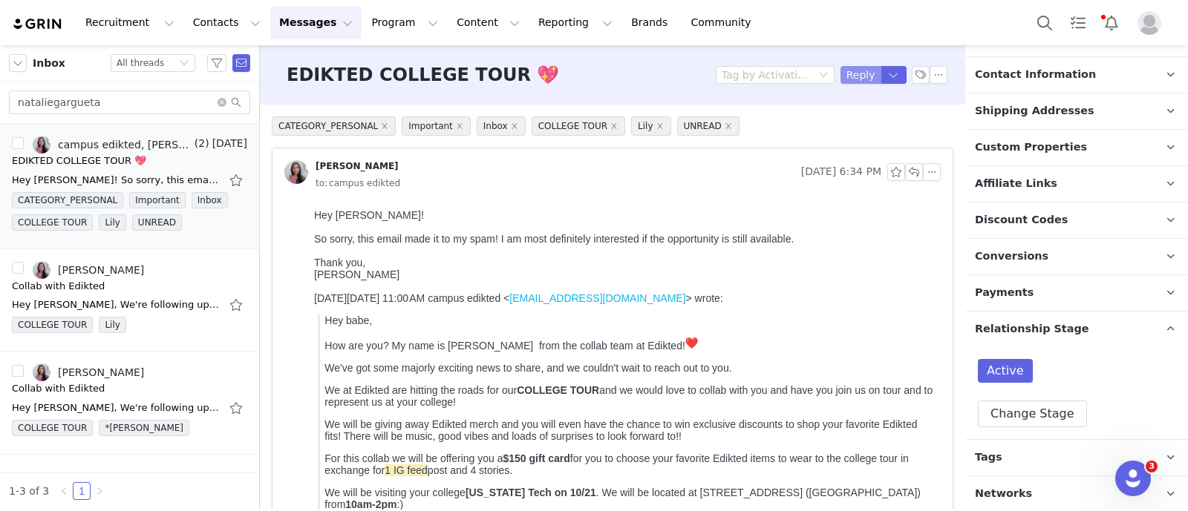
click at [843, 79] on button "Reply" at bounding box center [860, 75] width 41 height 18
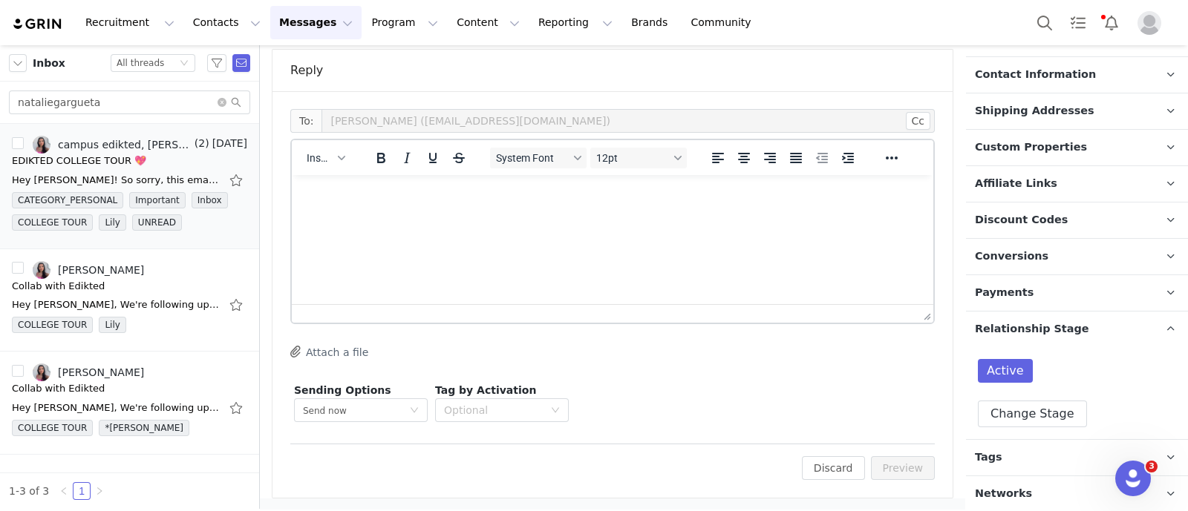
scroll to position [0, 0]
drag, startPoint x: 337, startPoint y: 157, endPoint x: 338, endPoint y: 165, distance: 7.6
click at [337, 161] on button "Insert" at bounding box center [326, 158] width 50 height 21
click at [353, 185] on div "Insert Template" at bounding box center [379, 183] width 134 height 18
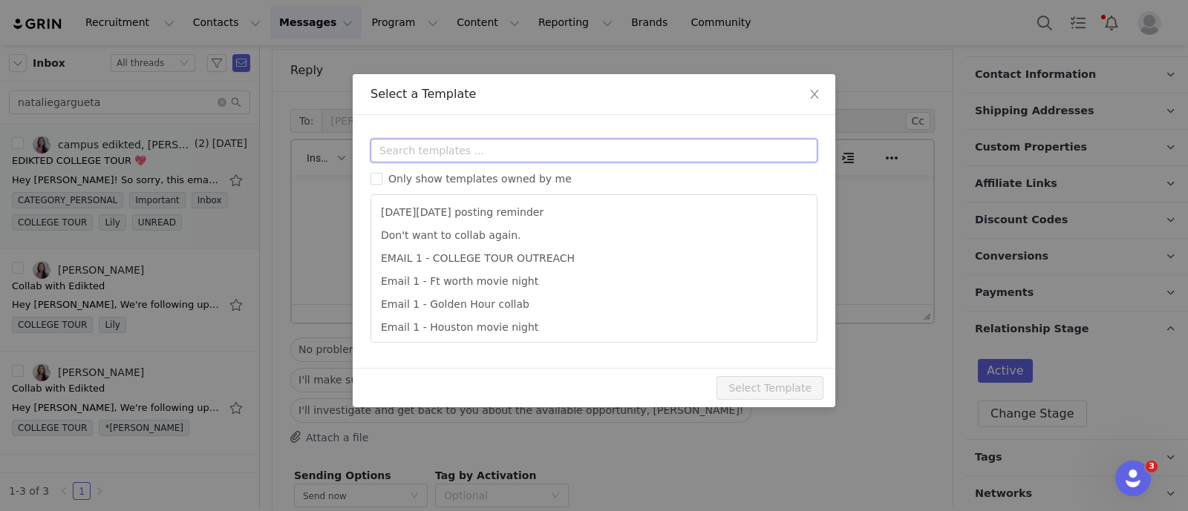
click at [439, 160] on input "text" at bounding box center [593, 151] width 447 height 24
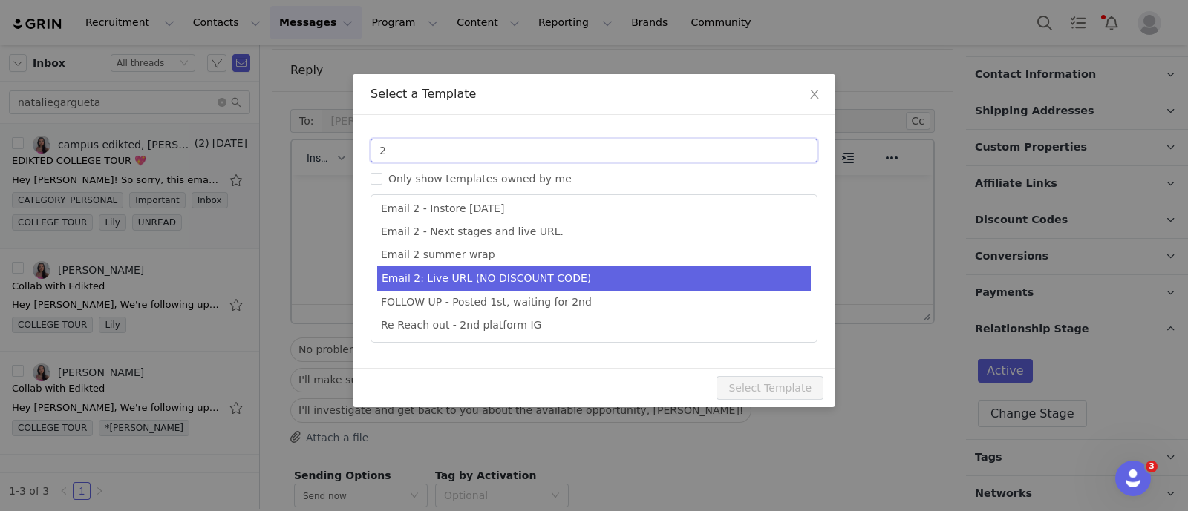
type input "2"
type input "Collab with Edikted"
click at [504, 275] on li "Email 2: Live URL (NO DISCOUNT CODE)" at bounding box center [593, 278] width 433 height 24
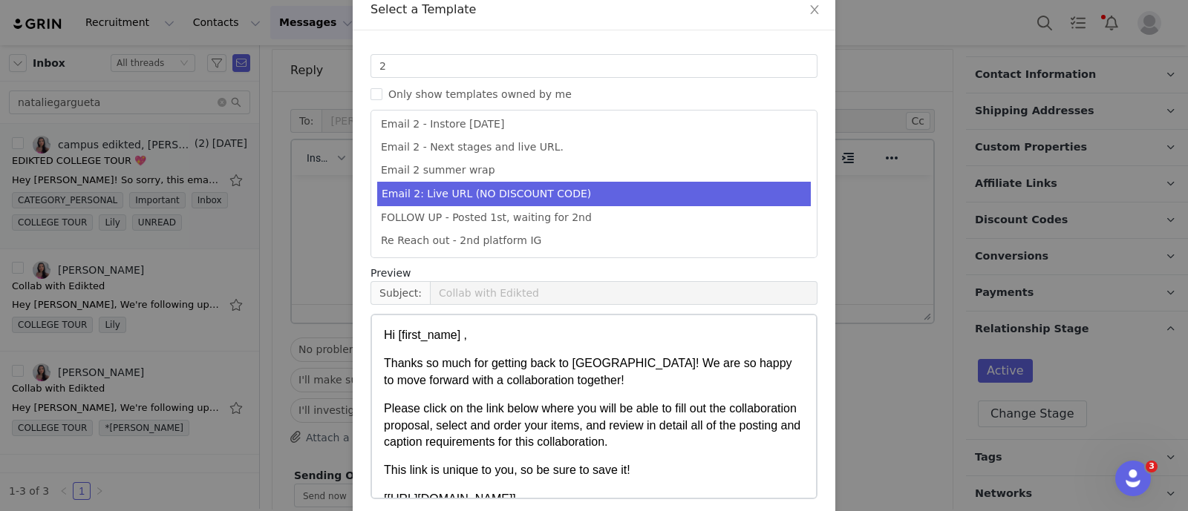
scroll to position [147, 0]
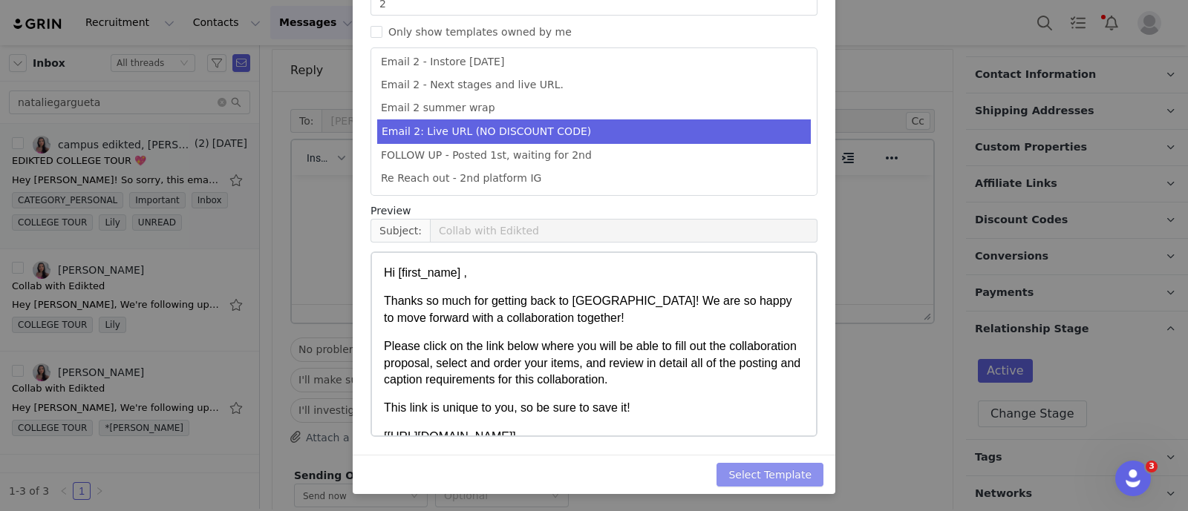
click at [804, 469] on button "Select Template" at bounding box center [769, 475] width 107 height 24
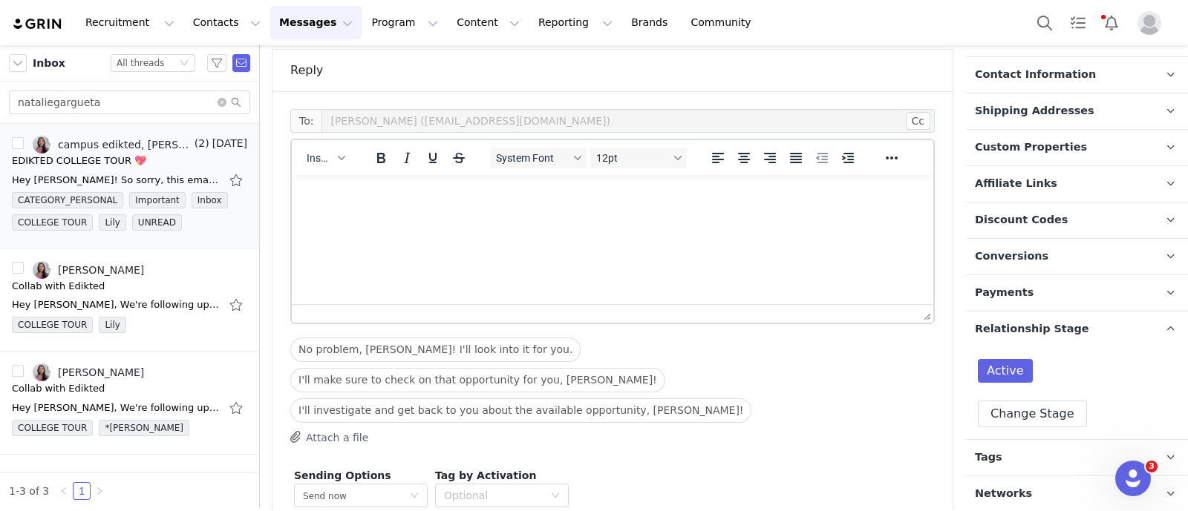
scroll to position [0, 0]
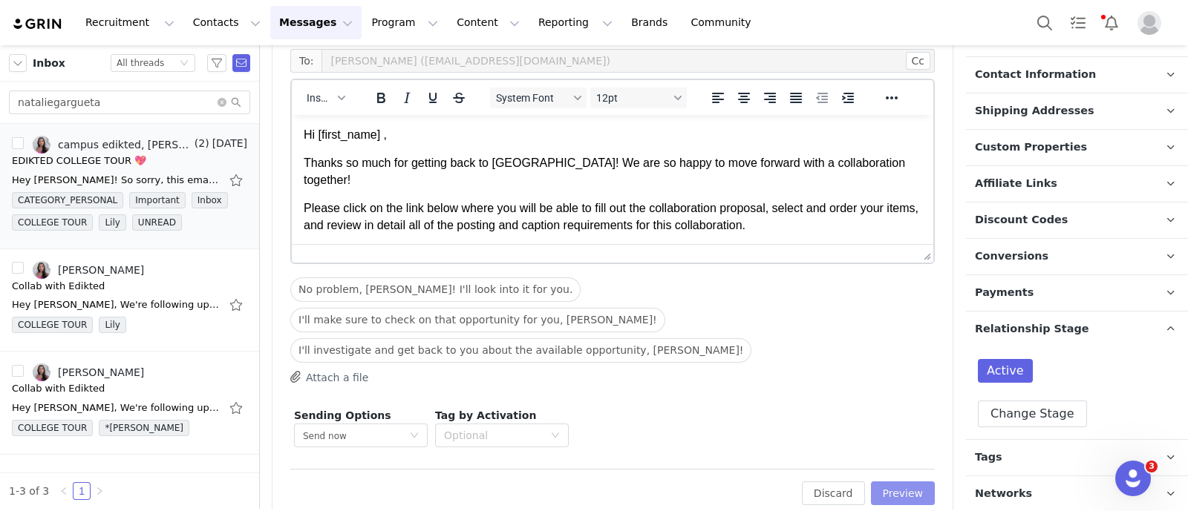
click at [892, 482] on button "Preview" at bounding box center [903, 494] width 65 height 24
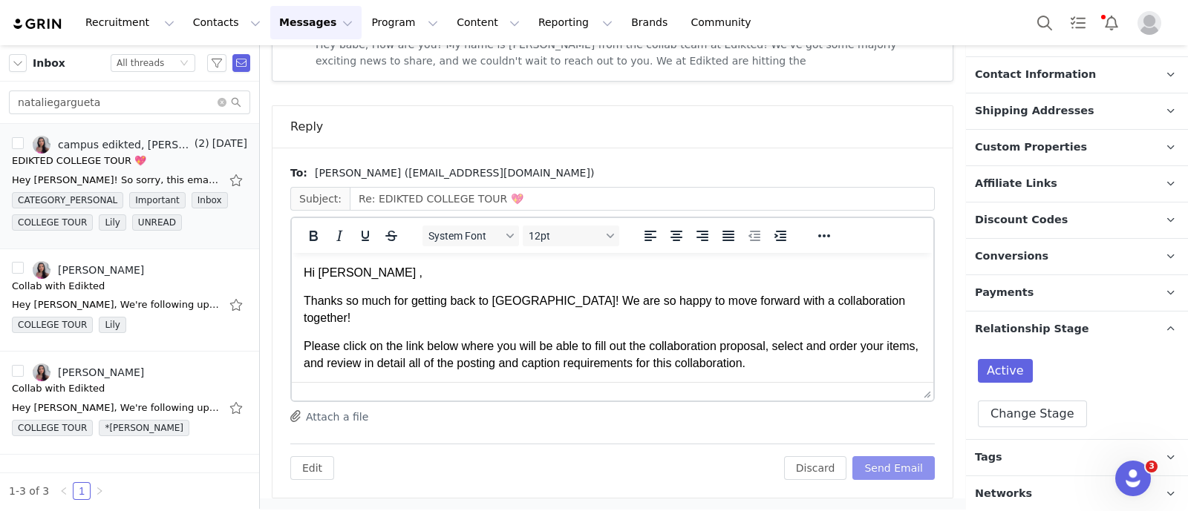
click at [904, 462] on button "Send Email" at bounding box center [893, 468] width 82 height 24
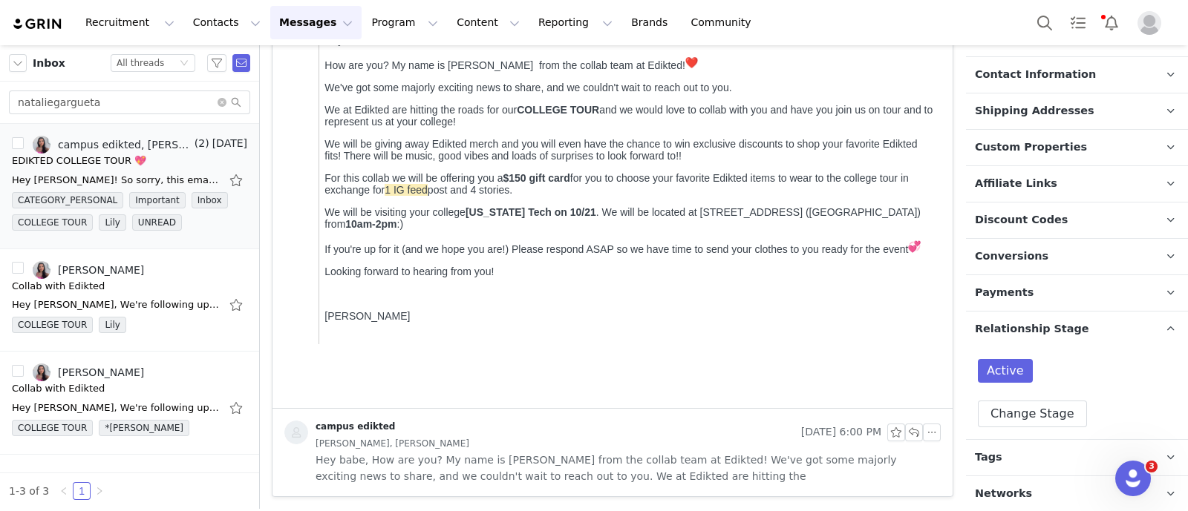
scroll to position [280, 0]
click at [140, 102] on input "nataliegargueta" at bounding box center [129, 103] width 241 height 24
paste input "cculen1"
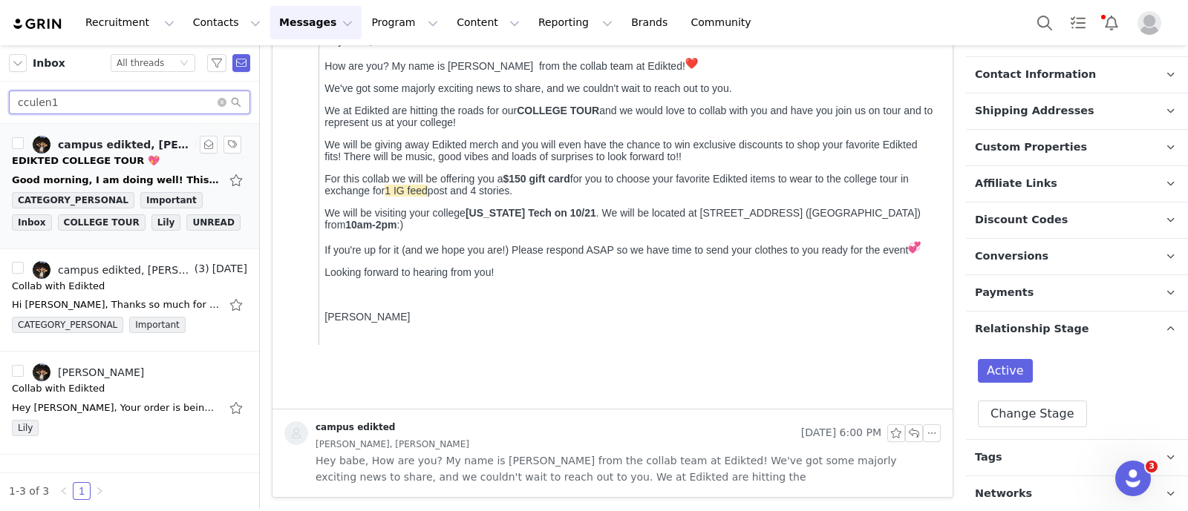
type input "cculen1"
click at [119, 171] on div "Good morning, I am doing well! This sounds like such a fun opportunity I would …" at bounding box center [129, 180] width 235 height 24
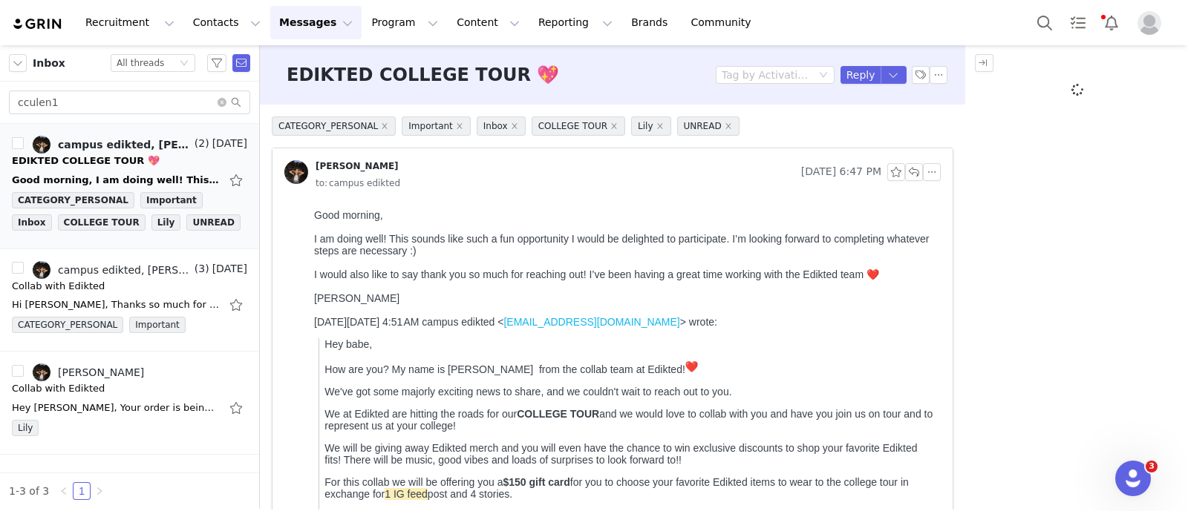
scroll to position [0, 0]
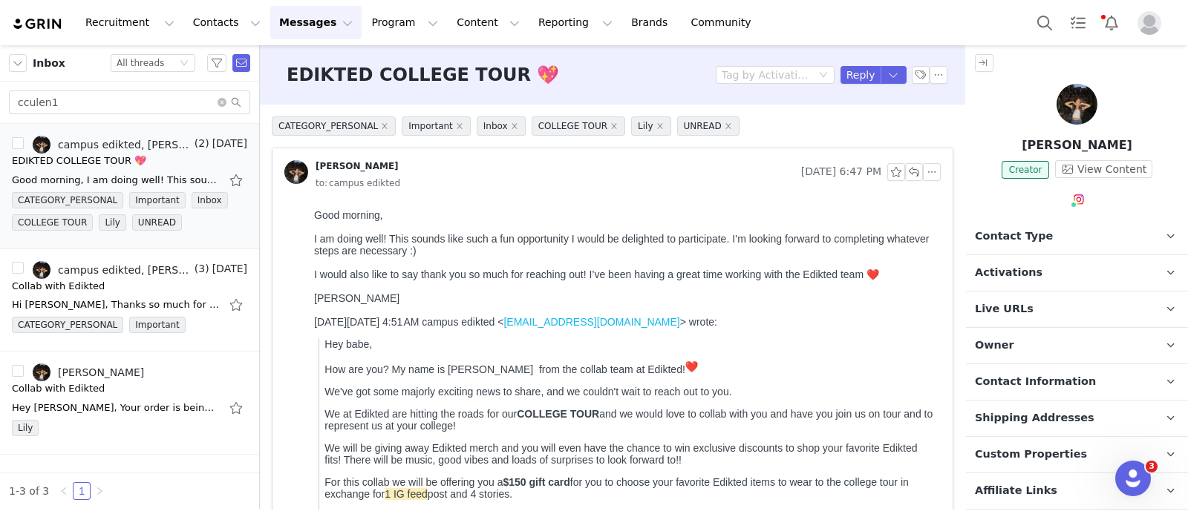
click at [1023, 241] on span "Contact Type" at bounding box center [1014, 237] width 78 height 16
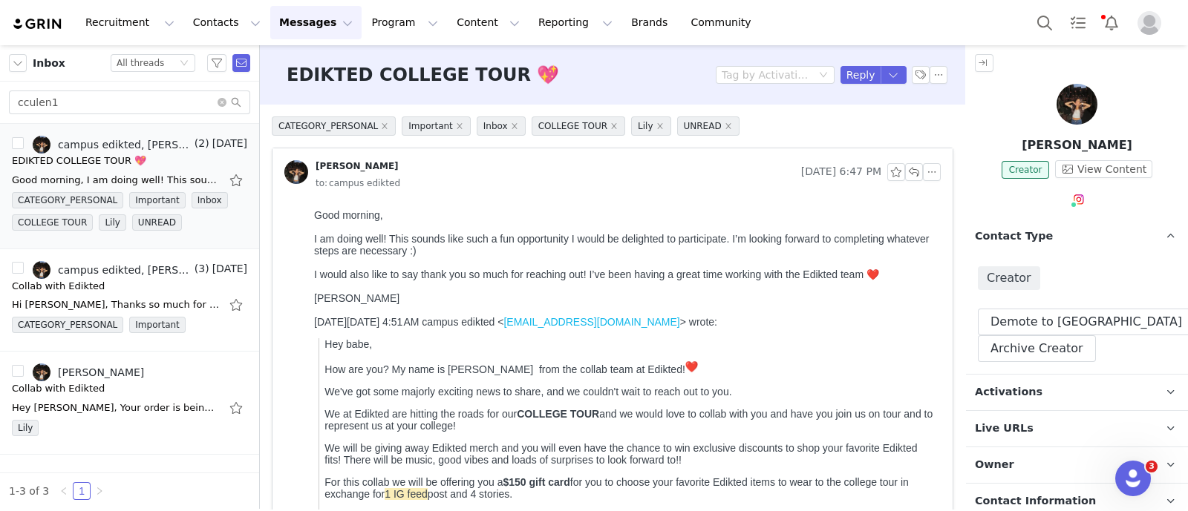
click at [1059, 389] on p "Activations" at bounding box center [1059, 393] width 186 height 36
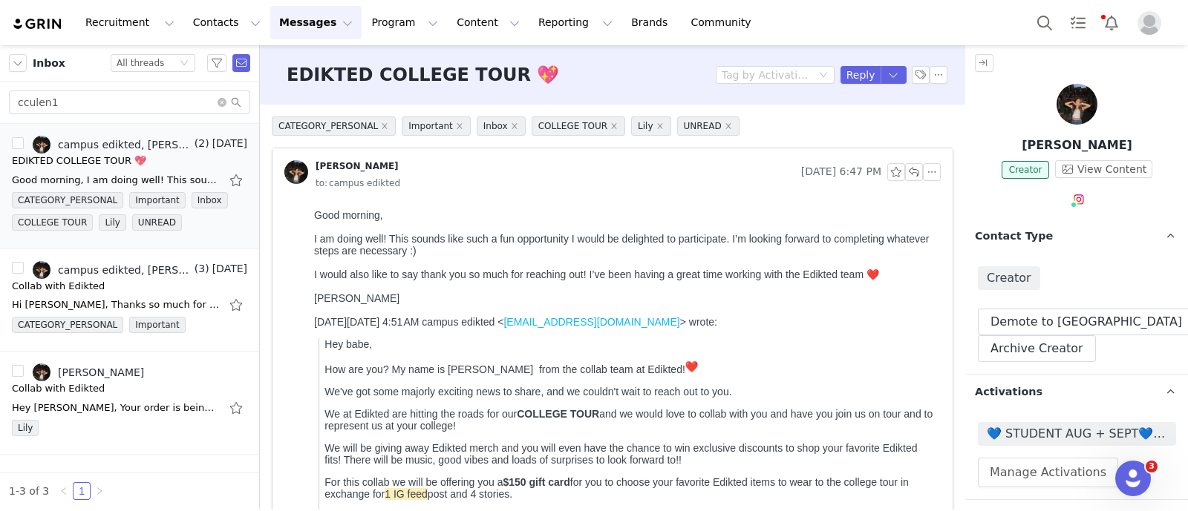
drag, startPoint x: 1077, startPoint y: 237, endPoint x: 1077, endPoint y: 246, distance: 9.6
click at [1077, 236] on p "Contact Type Contact type can be Creator, Prospect, Application, or Manager." at bounding box center [1059, 237] width 186 height 36
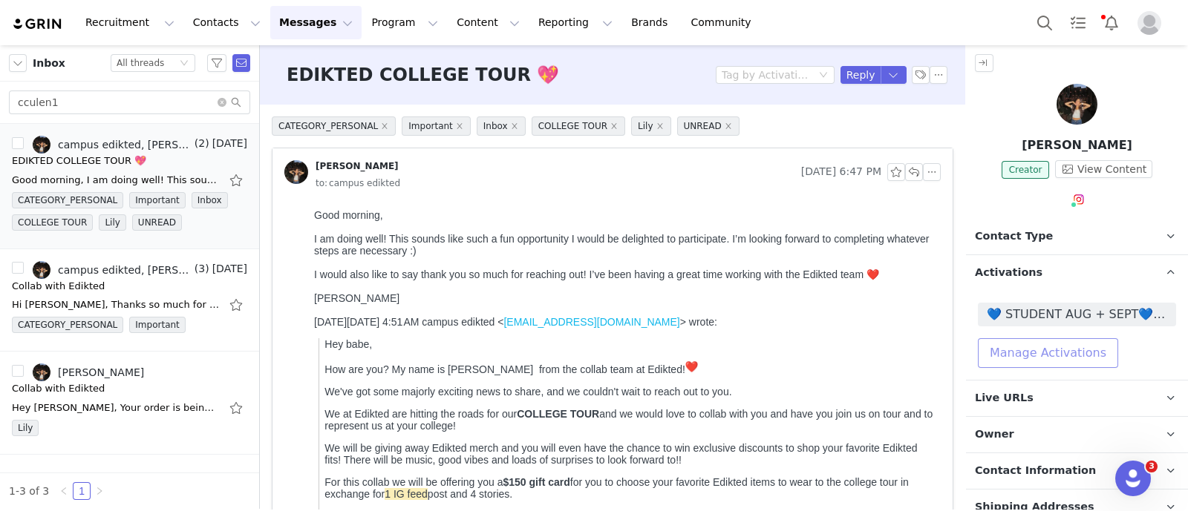
click at [1076, 345] on button "Manage Activations" at bounding box center [1047, 353] width 140 height 30
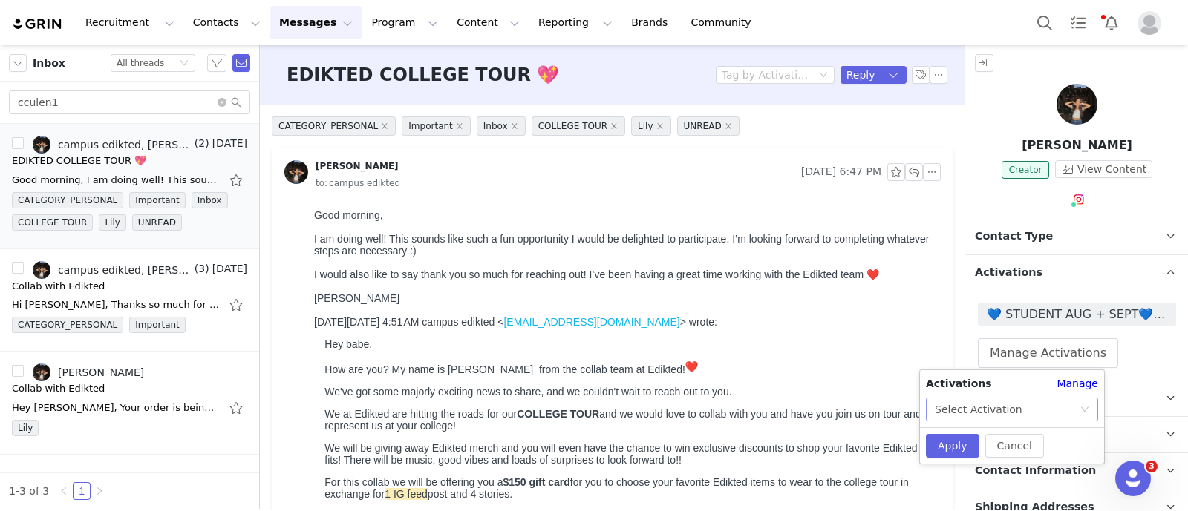
click at [1085, 407] on icon "icon: down" at bounding box center [1084, 409] width 9 height 9
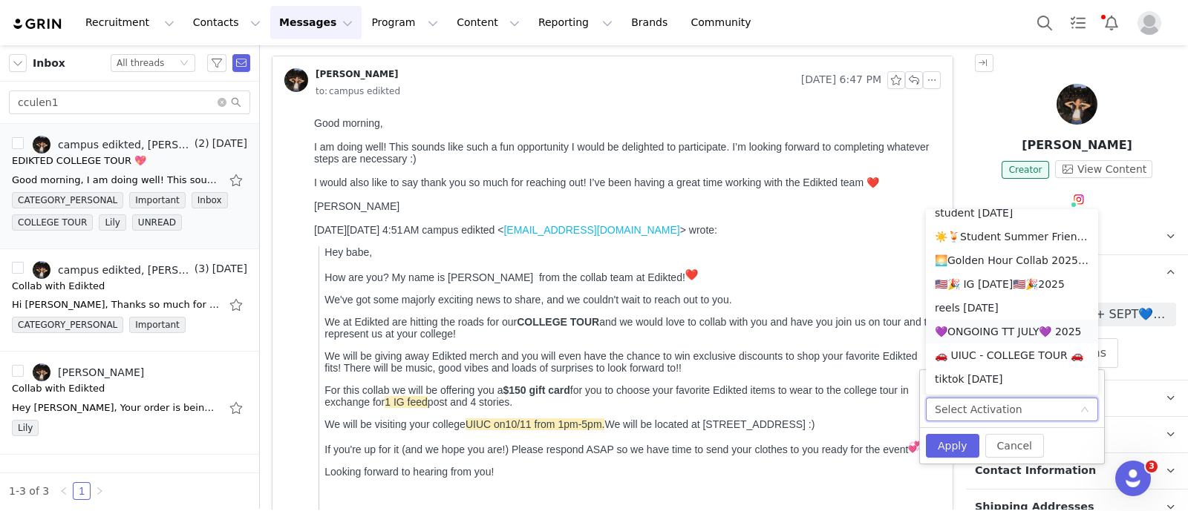
scroll to position [935, 0]
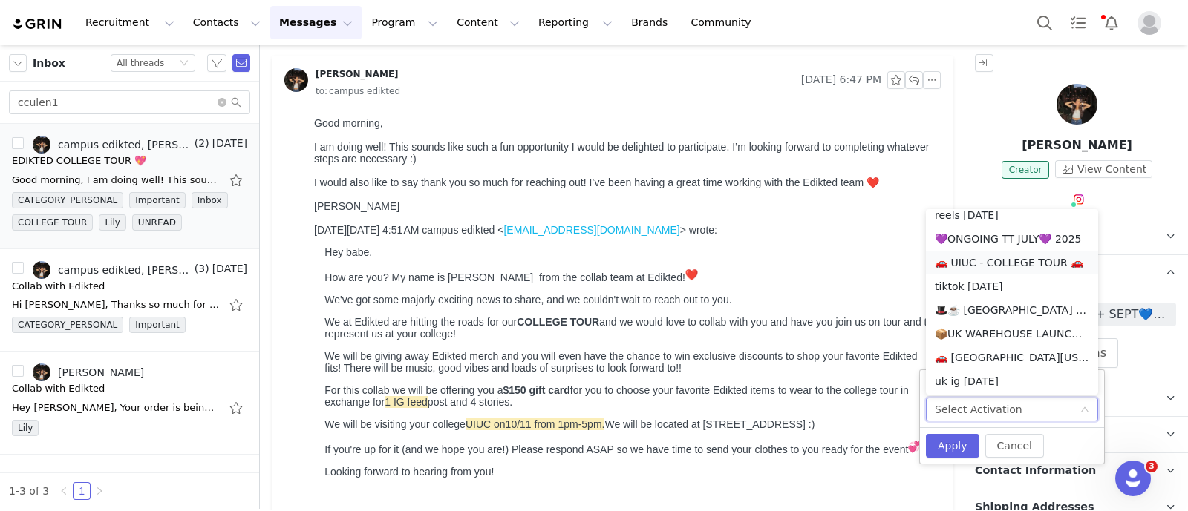
click at [1011, 256] on li "🚗 UIUC - COLLEGE TOUR 🚗" at bounding box center [1012, 263] width 172 height 24
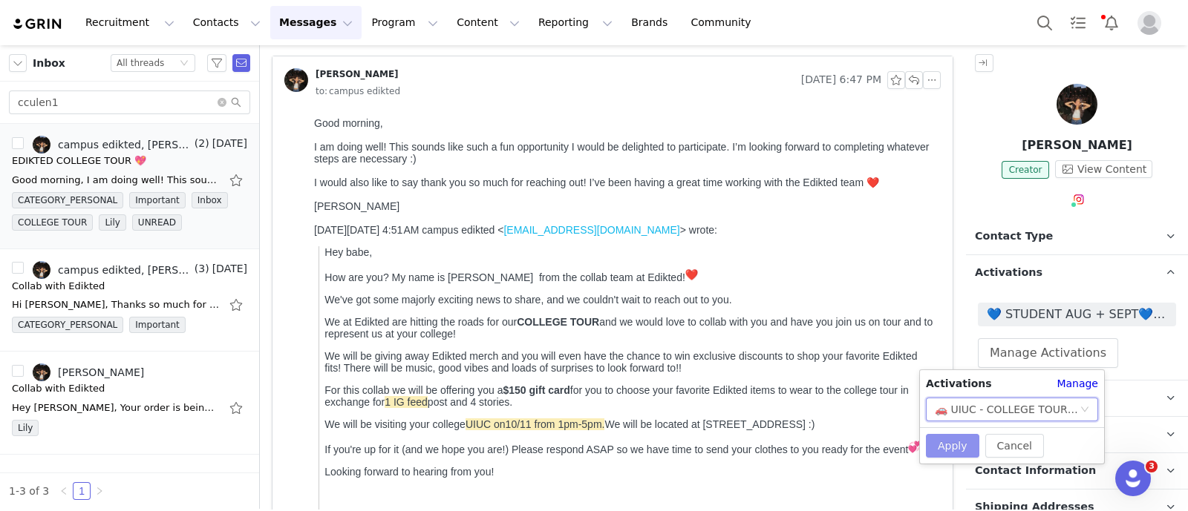
click at [943, 443] on button "Apply" at bounding box center [952, 446] width 53 height 24
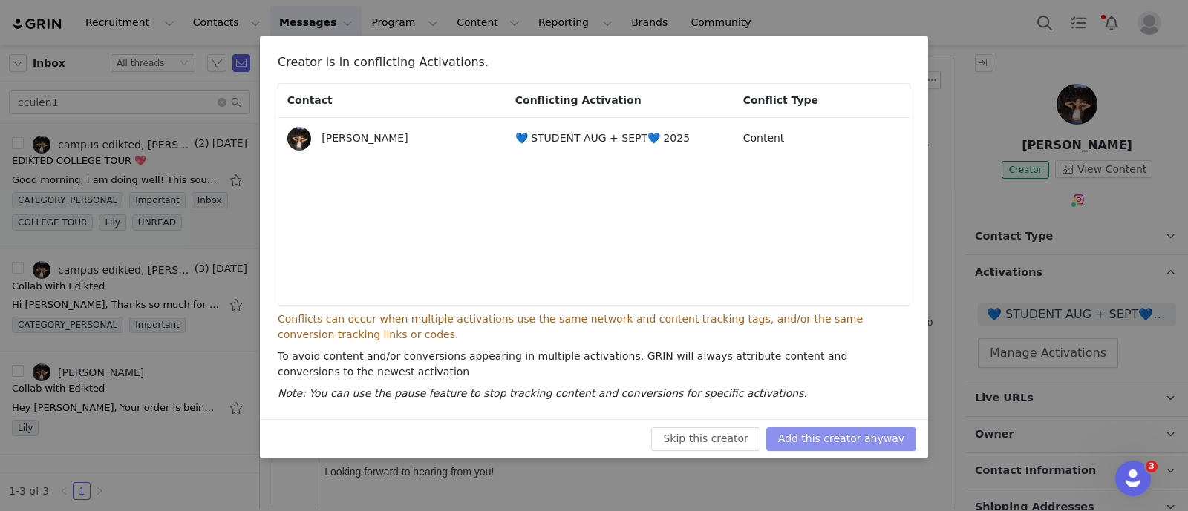
click at [862, 437] on button "Add this creator anyway" at bounding box center [841, 440] width 150 height 24
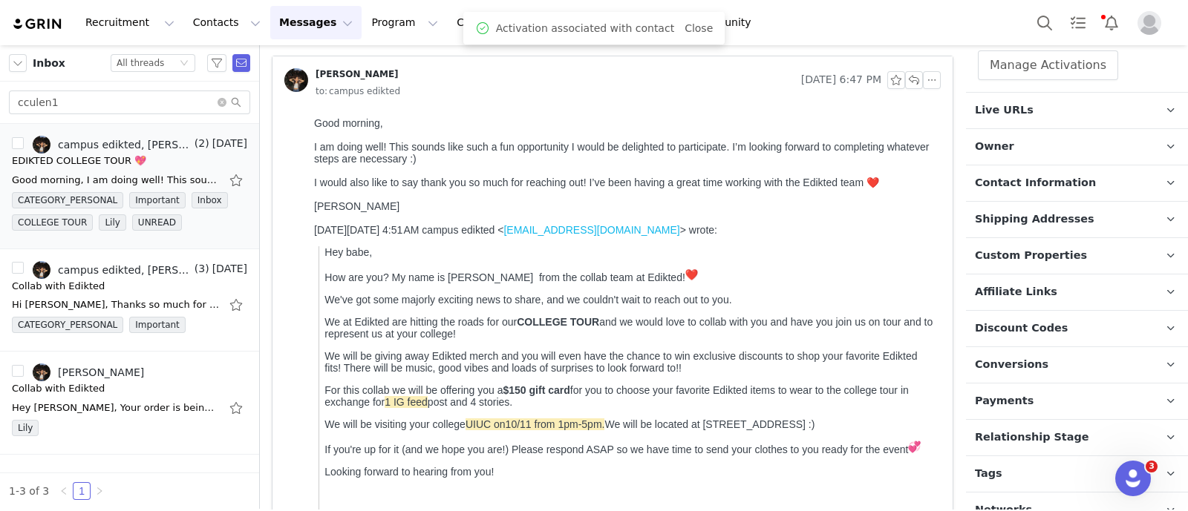
scroll to position [337, 0]
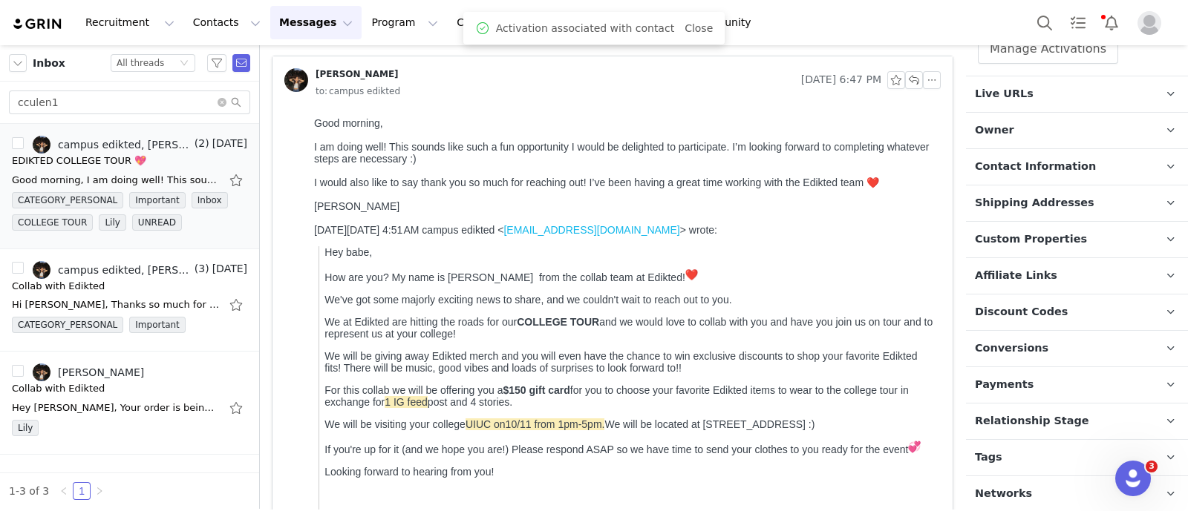
click at [1058, 425] on span "Relationship Stage" at bounding box center [1032, 421] width 114 height 16
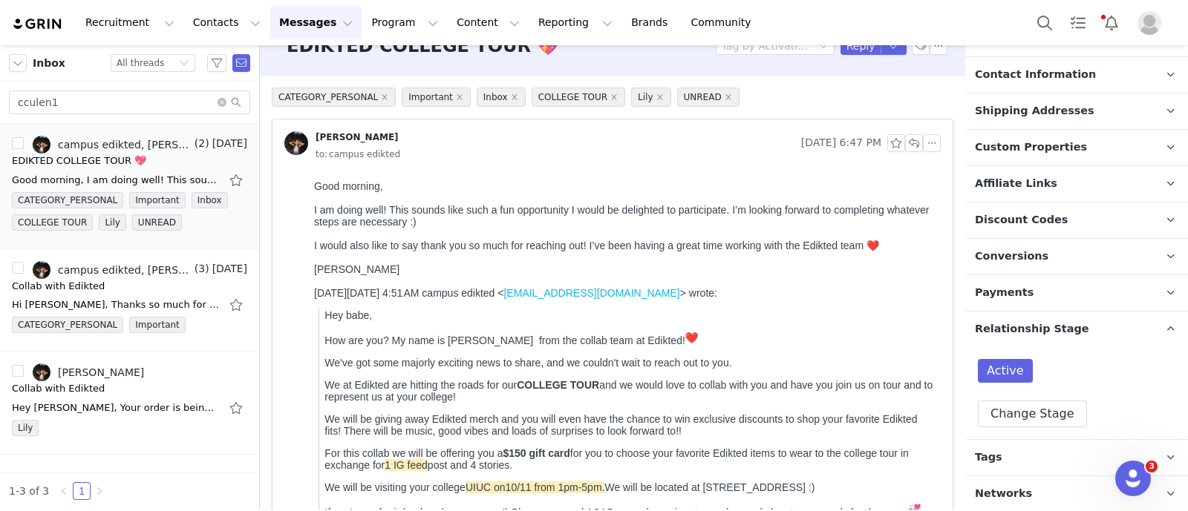
scroll to position [0, 0]
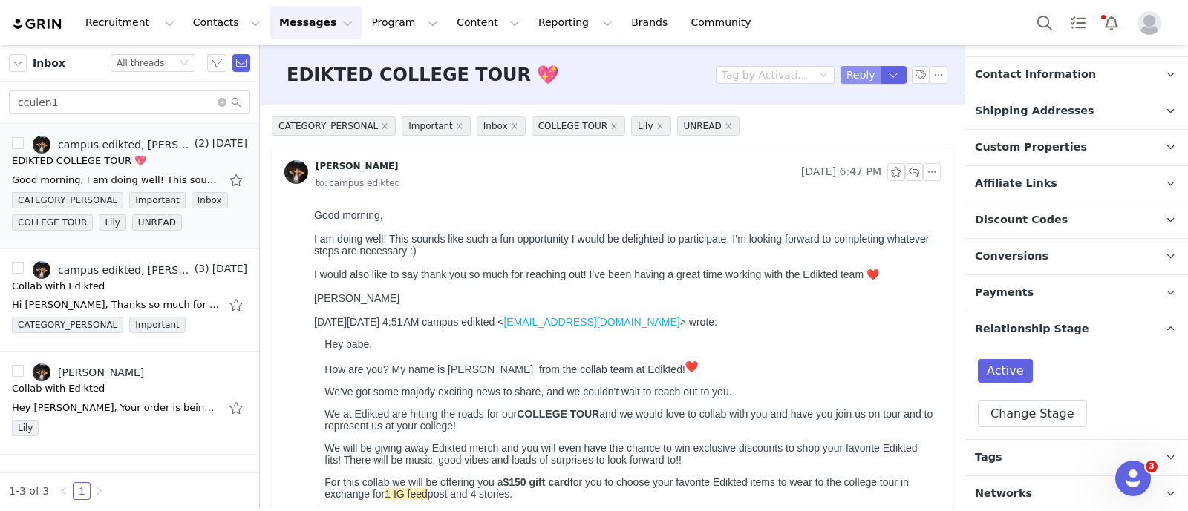
click at [851, 77] on button "Reply" at bounding box center [860, 75] width 41 height 18
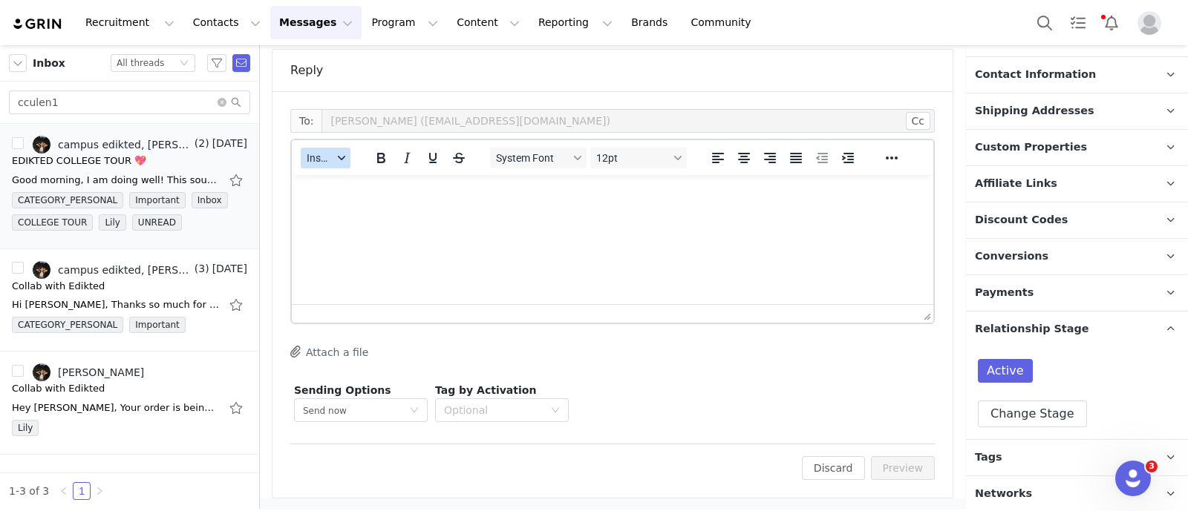
click at [336, 166] on button "Insert" at bounding box center [326, 158] width 50 height 21
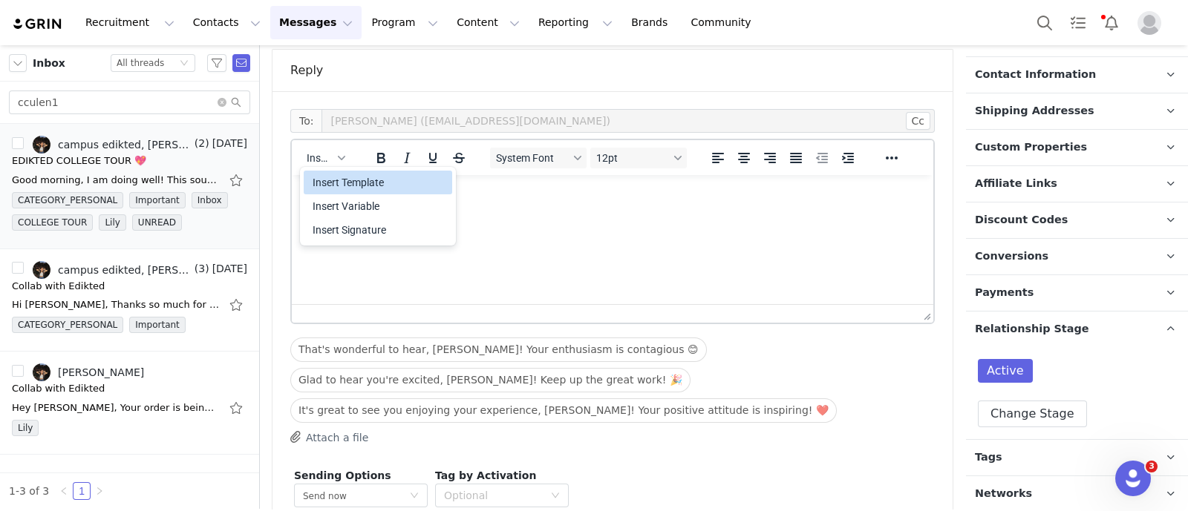
click at [353, 183] on div "Insert Template" at bounding box center [379, 183] width 134 height 18
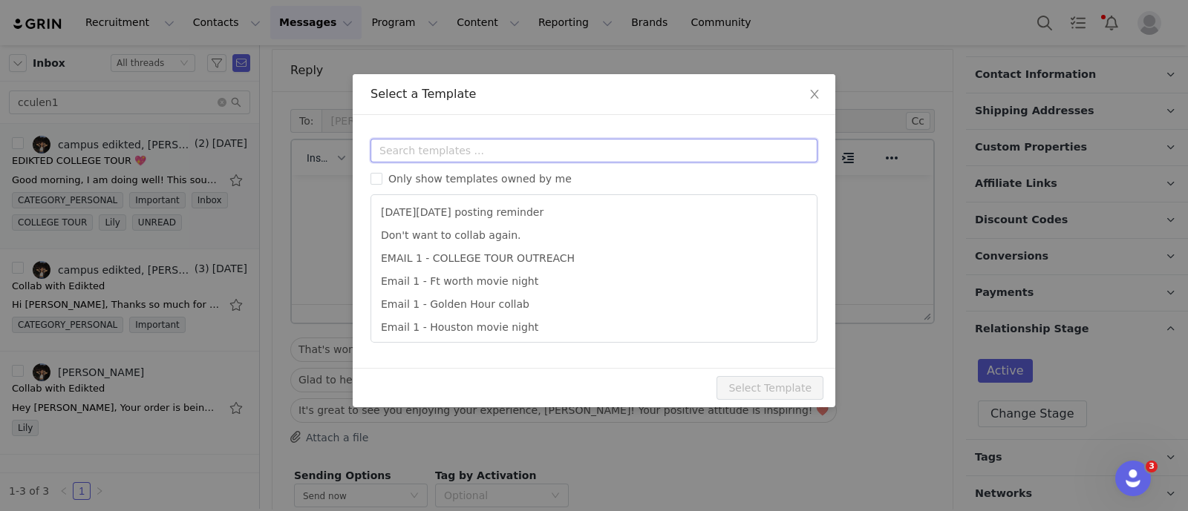
click at [433, 154] on input "text" at bounding box center [593, 151] width 447 height 24
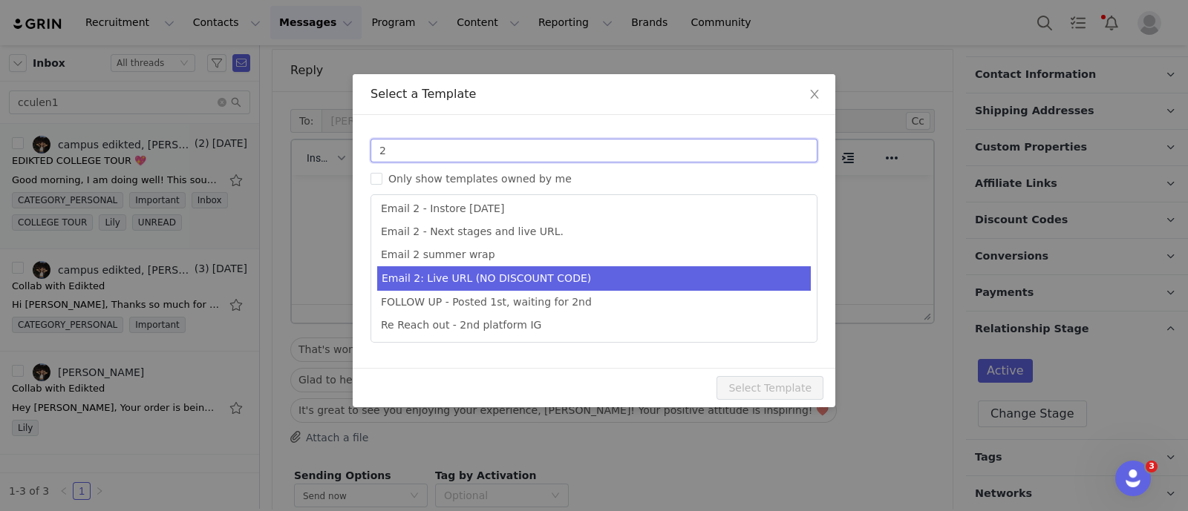
type input "2"
type input "Collab with Edikted"
click at [523, 287] on li "Email 2: Live URL (NO DISCOUNT CODE)" at bounding box center [593, 278] width 433 height 24
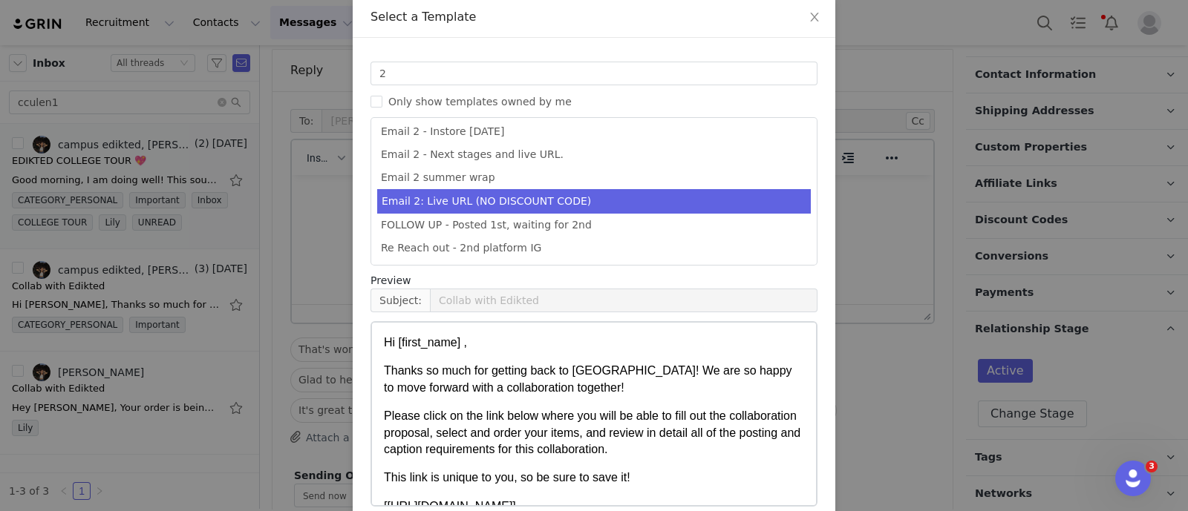
scroll to position [147, 0]
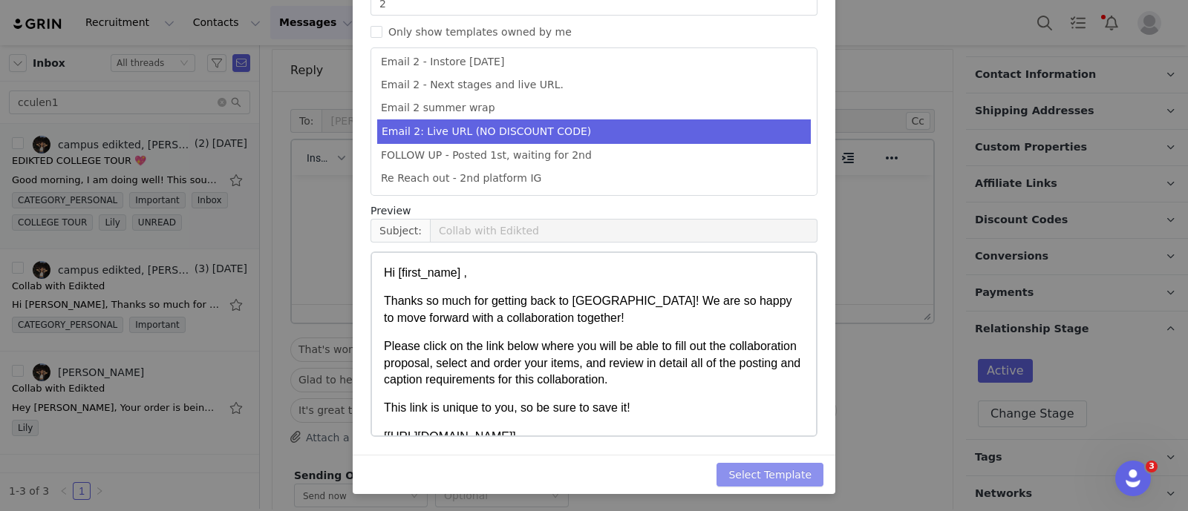
click at [790, 470] on button "Select Template" at bounding box center [769, 475] width 107 height 24
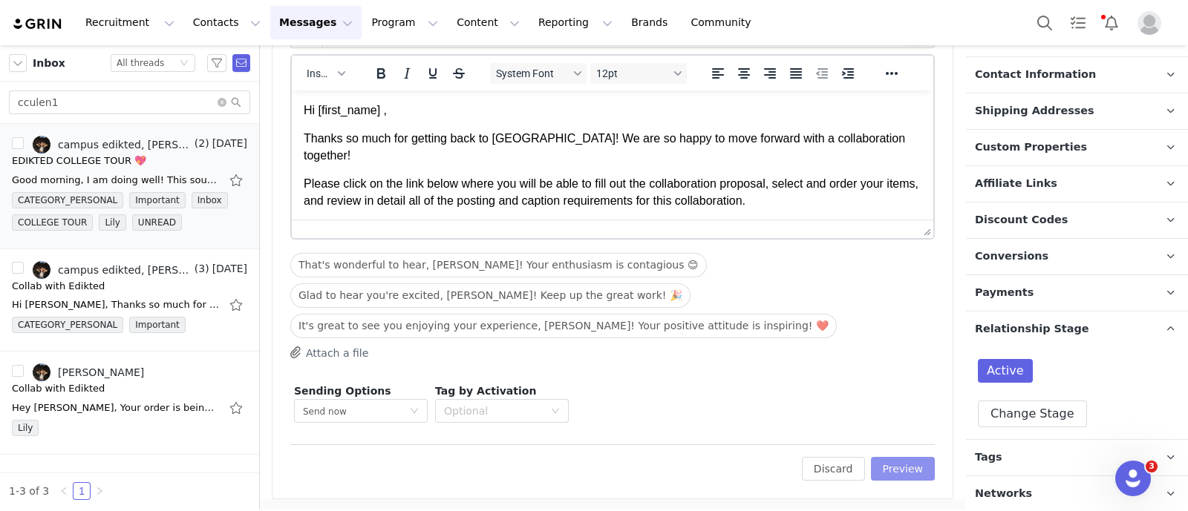
click at [894, 469] on button "Preview" at bounding box center [903, 469] width 65 height 24
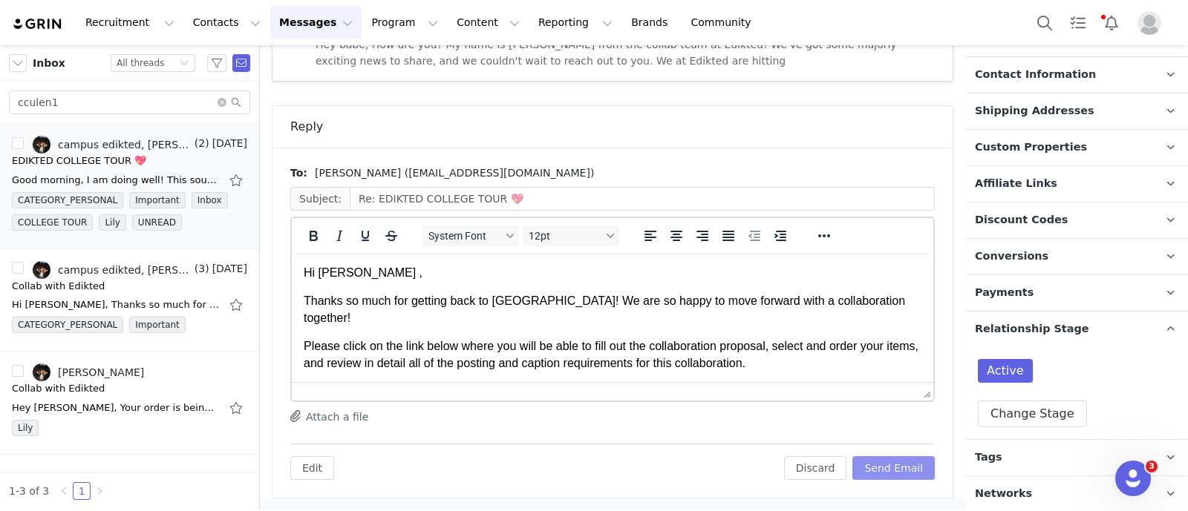
click at [885, 464] on button "Send Email" at bounding box center [893, 468] width 82 height 24
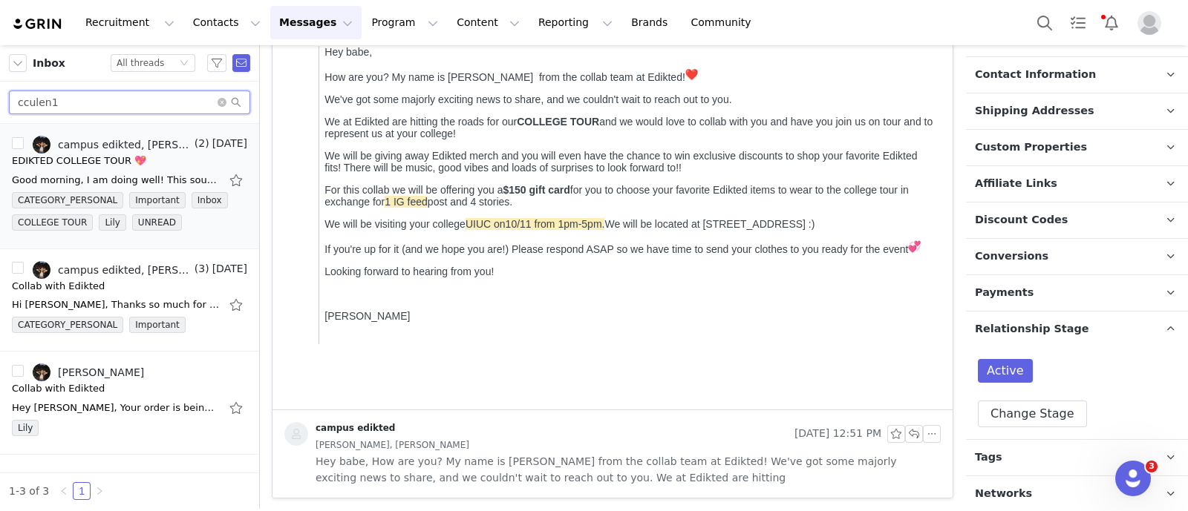
click at [178, 101] on input "cculen1" at bounding box center [129, 103] width 241 height 24
paste input "ellieseifert12"
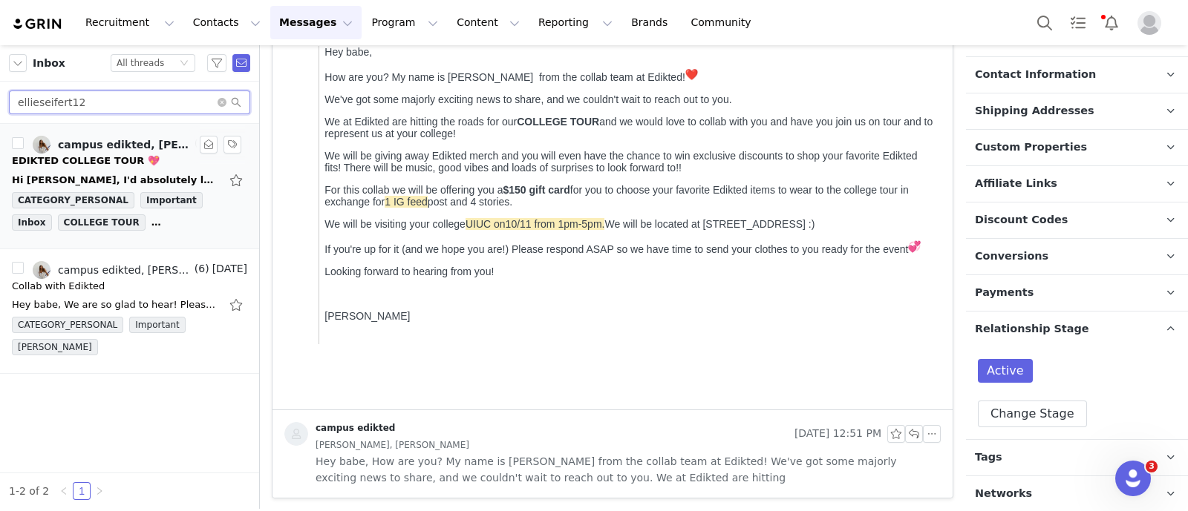
type input "ellieseifert12"
click at [148, 157] on div "EDIKTED COLLEGE TOUR 💖" at bounding box center [129, 161] width 235 height 15
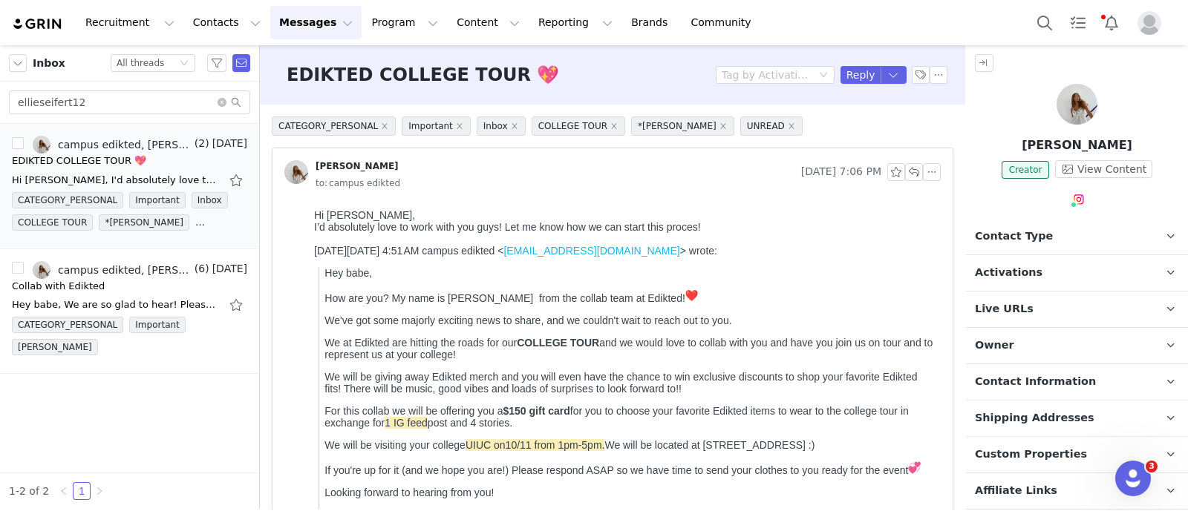
click at [1032, 229] on span "Contact Type" at bounding box center [1014, 237] width 78 height 16
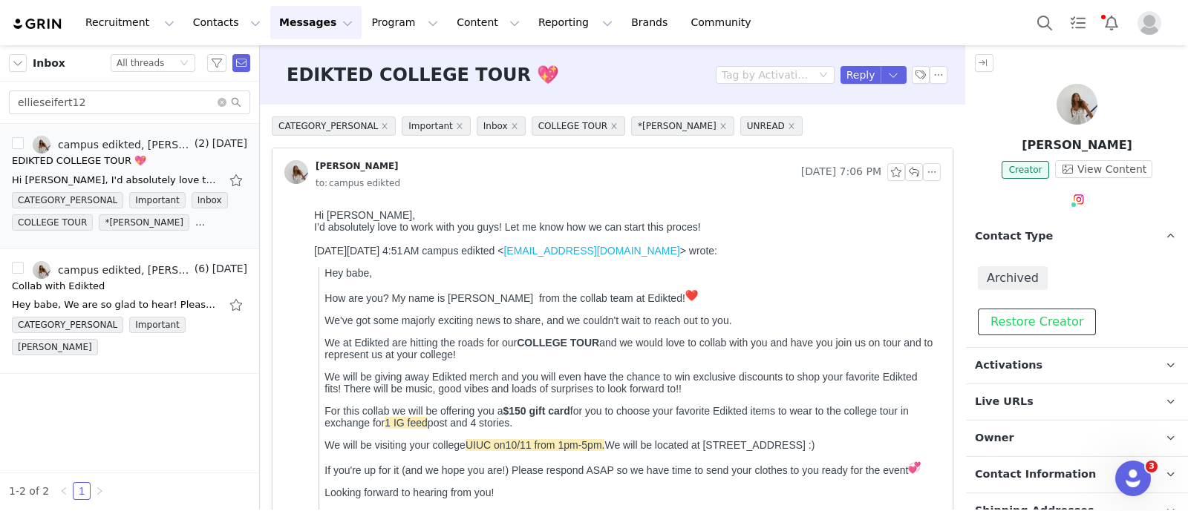
click at [1045, 315] on button "Restore Creator" at bounding box center [1036, 322] width 118 height 27
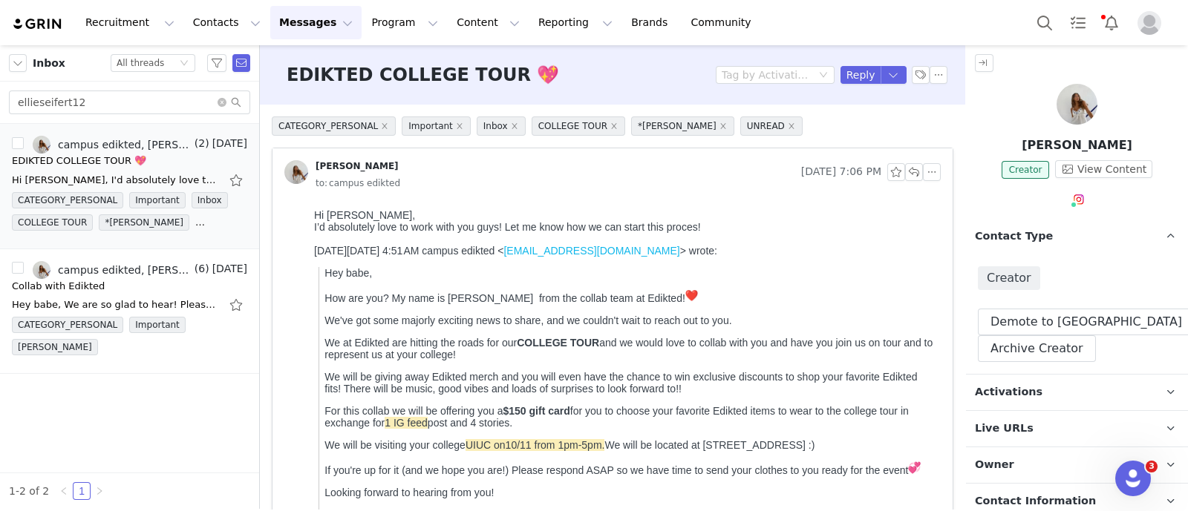
click at [1067, 232] on p "Contact Type Contact type can be Creator, Prospect, Application, or Manager." at bounding box center [1059, 237] width 186 height 36
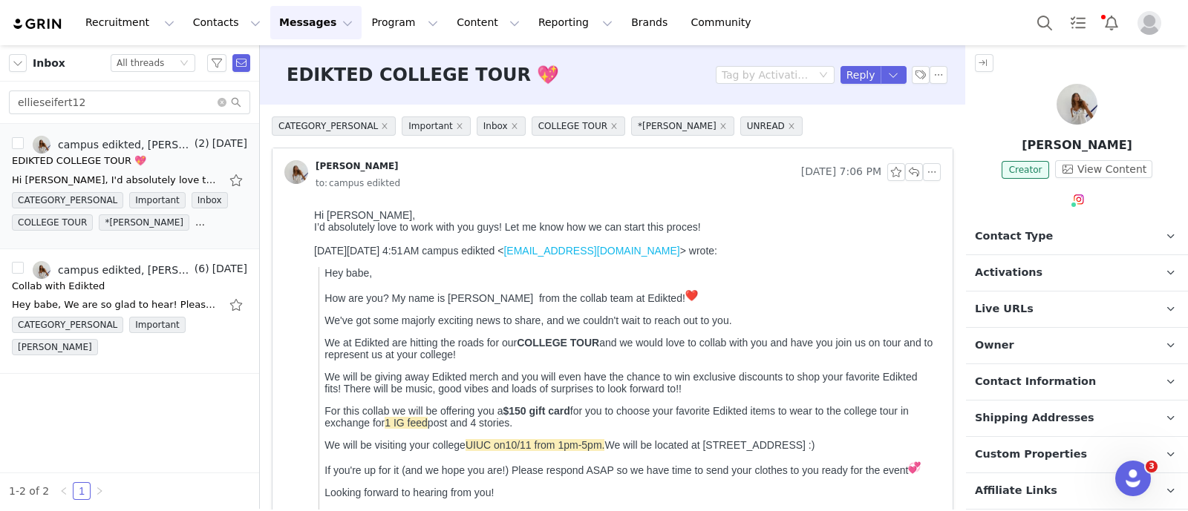
click at [1070, 272] on p "Activations" at bounding box center [1059, 273] width 186 height 36
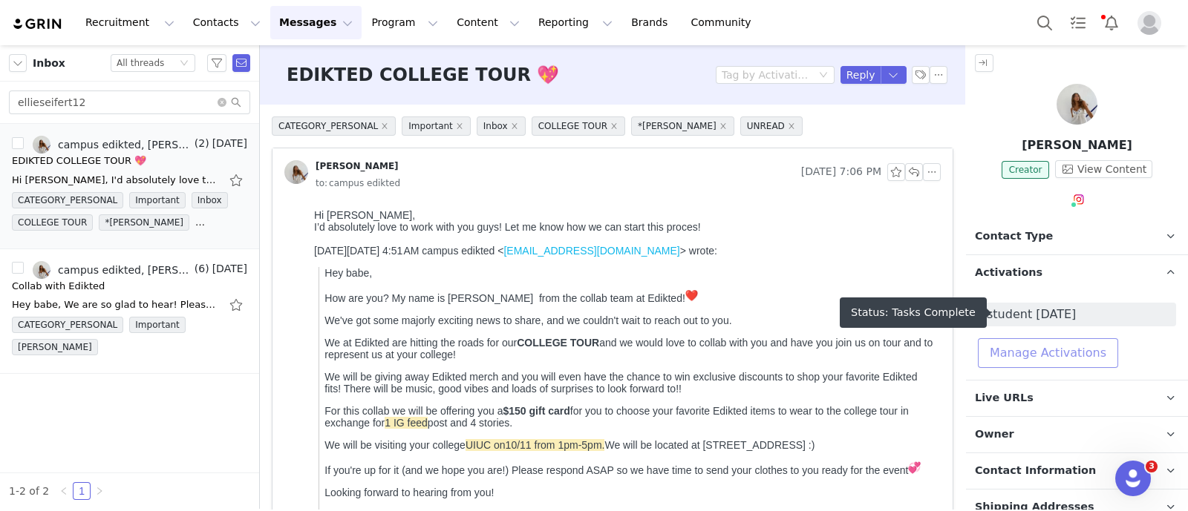
click at [1072, 345] on button "Manage Activations" at bounding box center [1047, 353] width 140 height 30
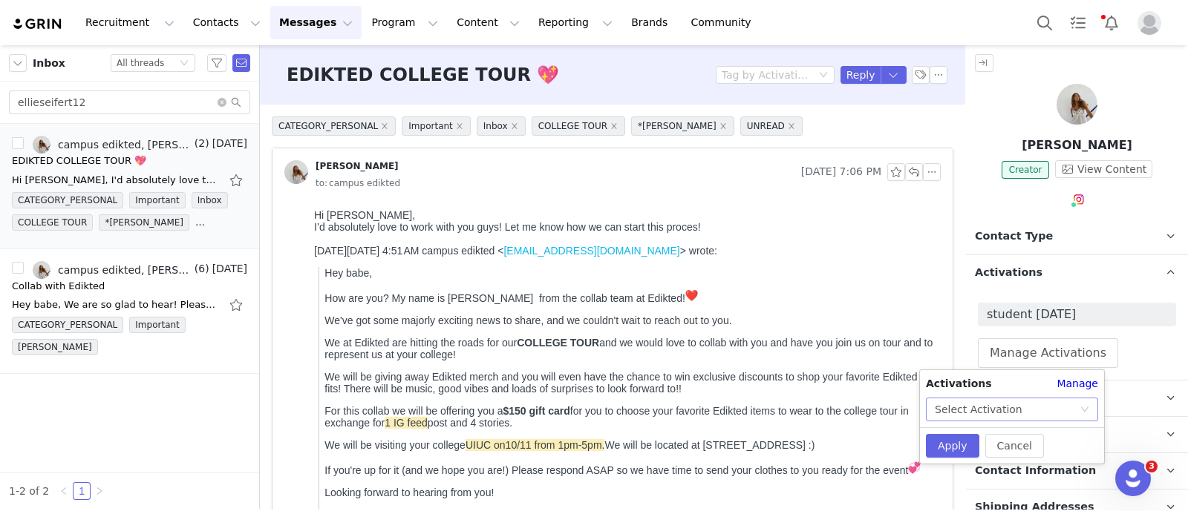
click at [1076, 406] on div "Select Activation" at bounding box center [1006, 410] width 145 height 22
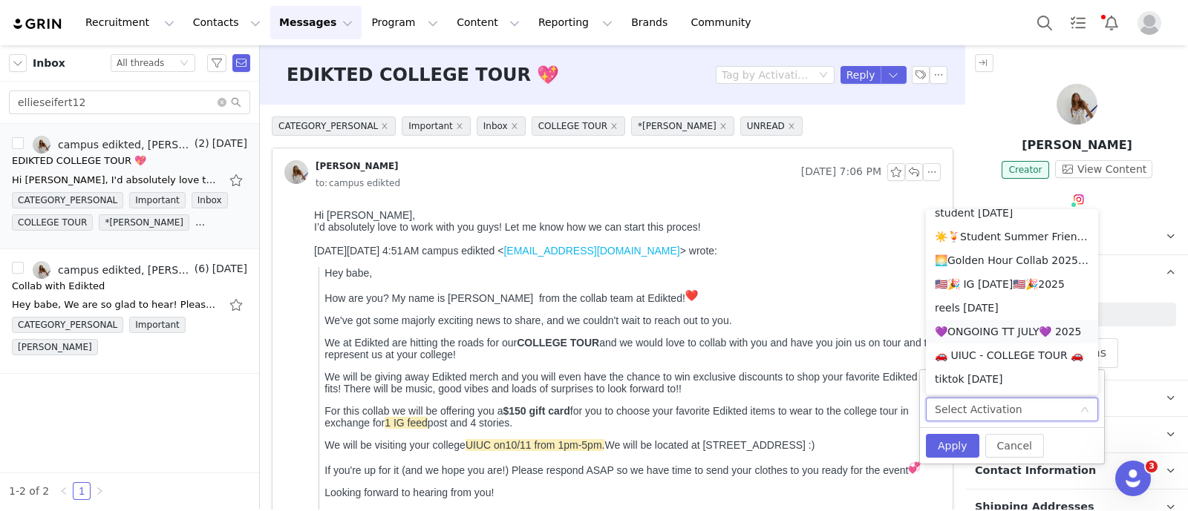
scroll to position [935, 0]
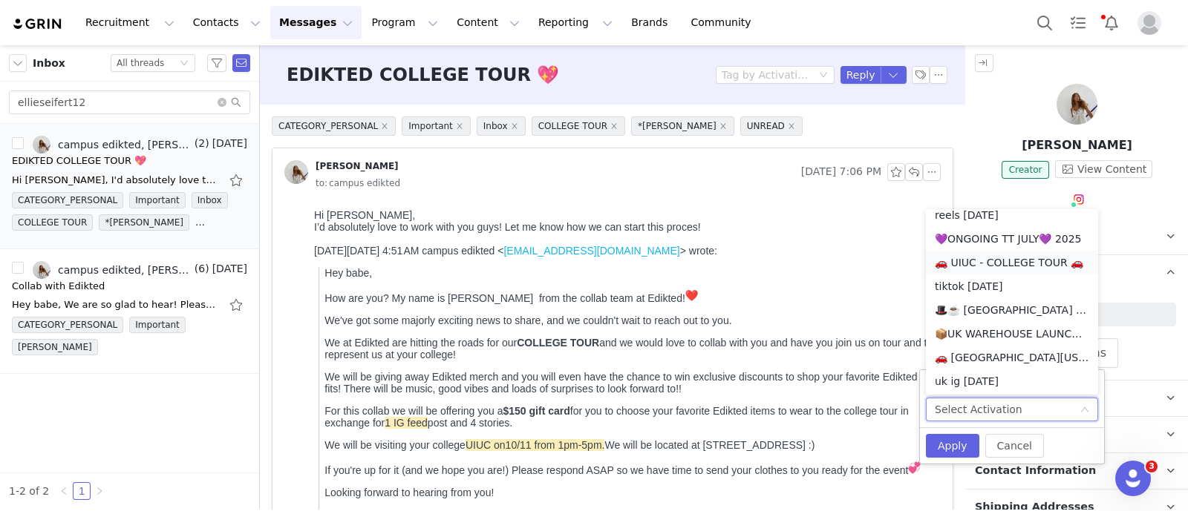
click at [1018, 265] on li "🚗 UIUC - COLLEGE TOUR 🚗" at bounding box center [1012, 263] width 172 height 24
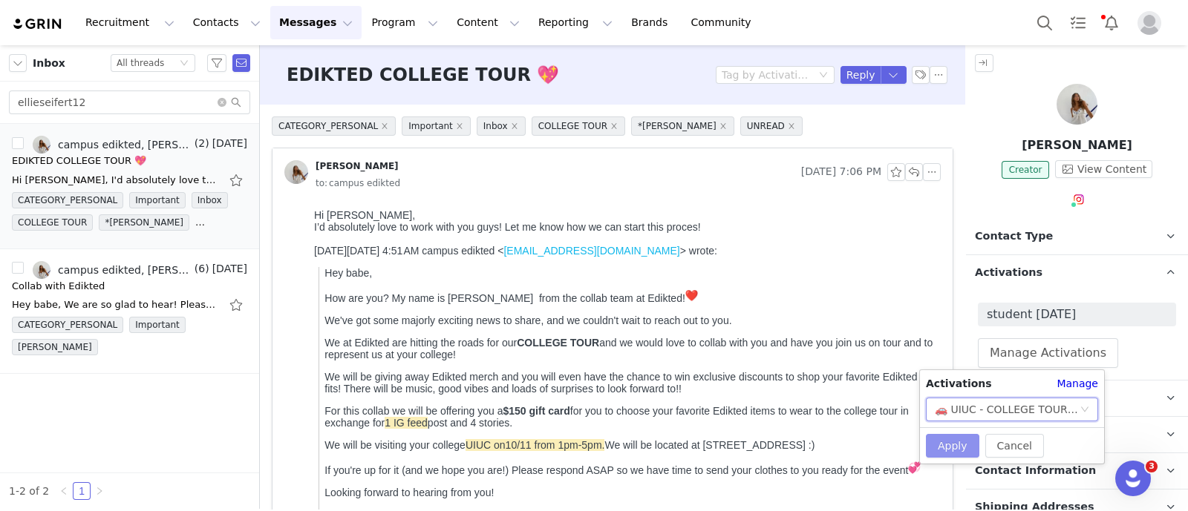
click at [951, 447] on button "Apply" at bounding box center [952, 446] width 53 height 24
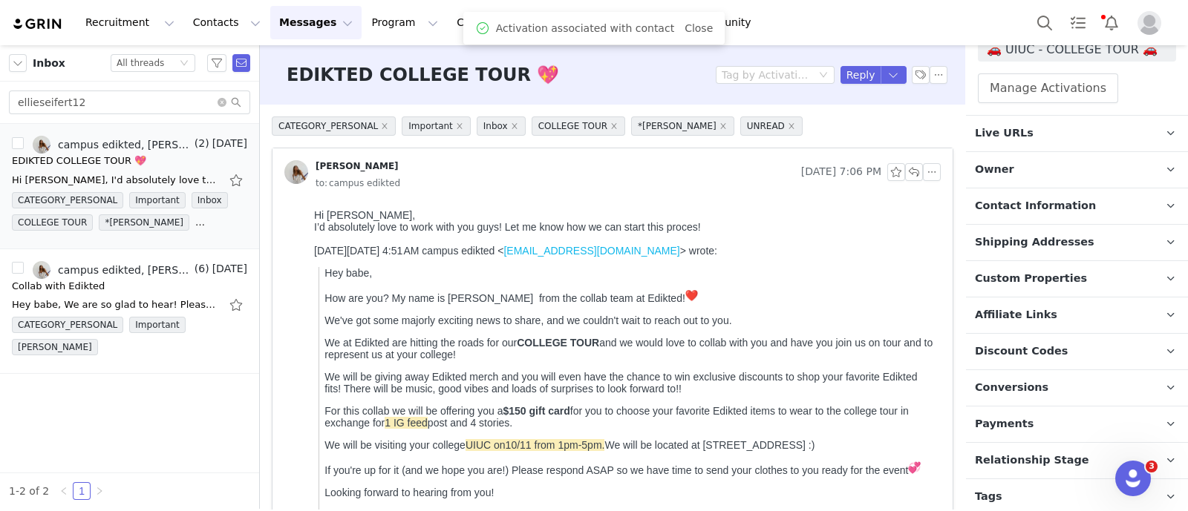
click at [1070, 421] on p "Payments" at bounding box center [1059, 425] width 186 height 36
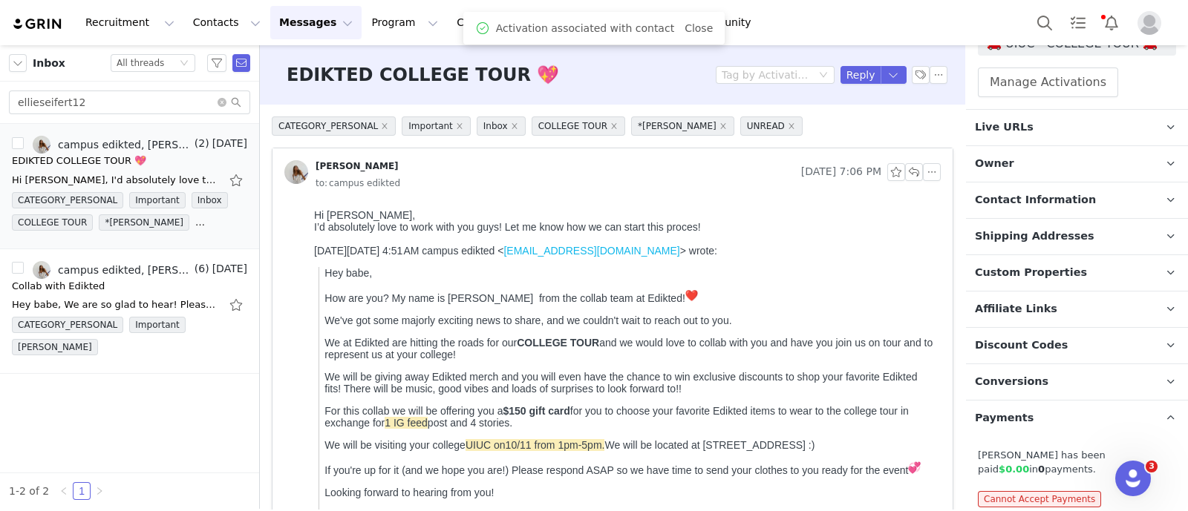
click at [1052, 412] on p "Payments" at bounding box center [1059, 419] width 186 height 36
click at [1054, 451] on span "Relationship Stage" at bounding box center [1032, 455] width 114 height 16
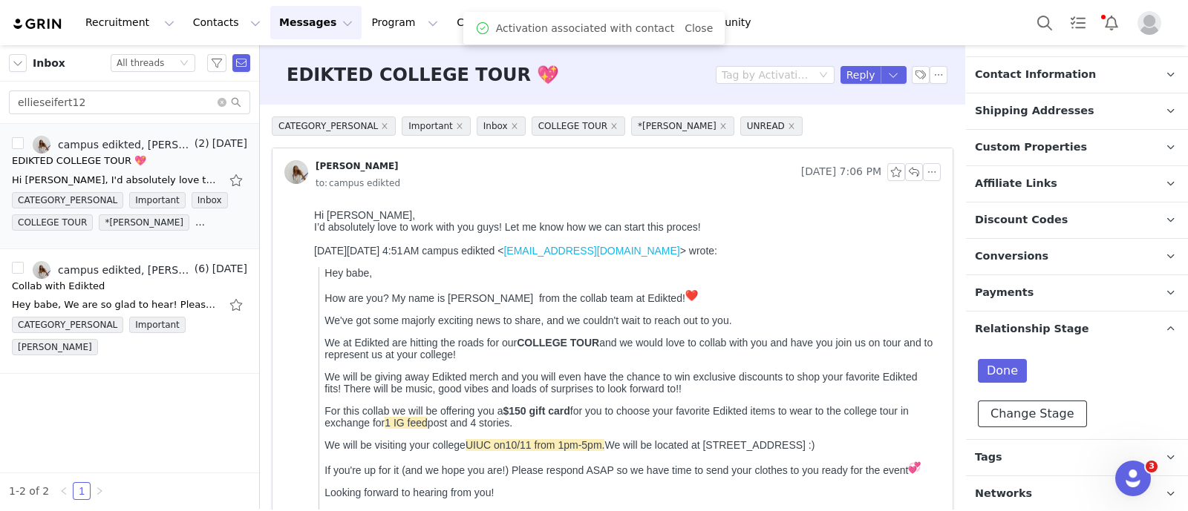
click at [1042, 410] on button "Change Stage" at bounding box center [1031, 414] width 109 height 27
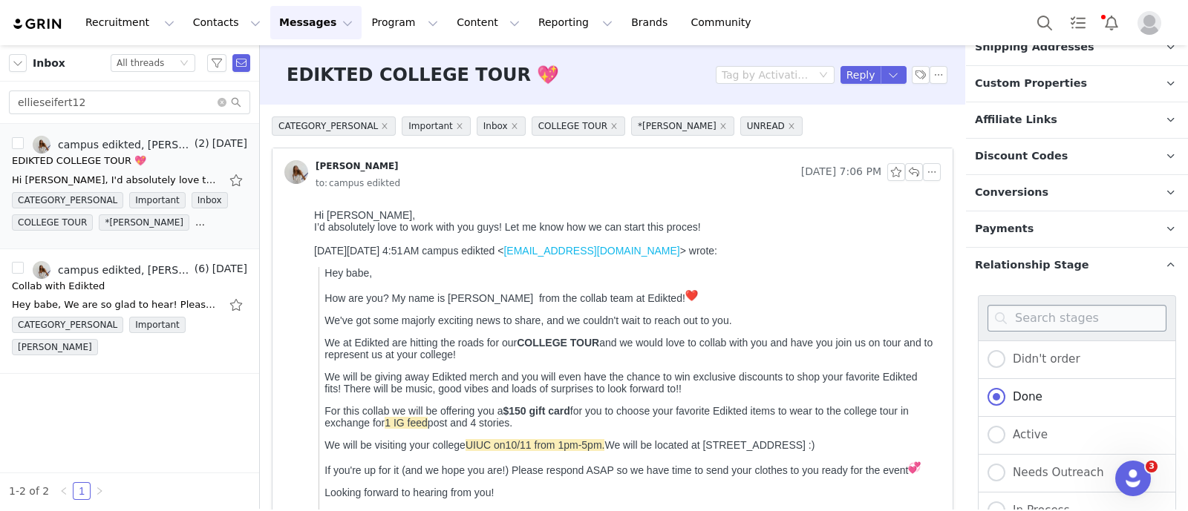
scroll to position [522, 0]
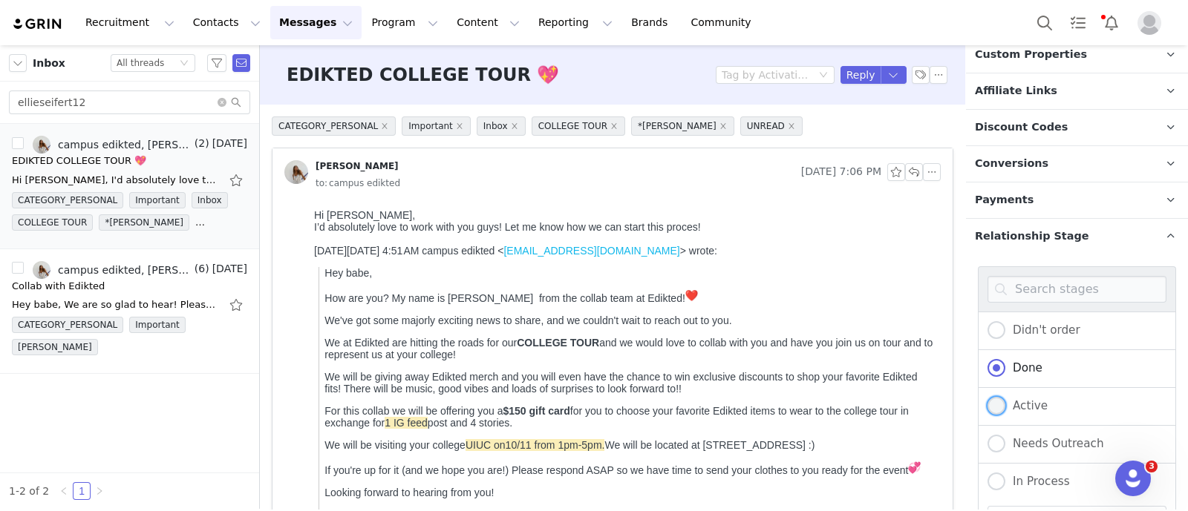
click at [1038, 402] on span "Active" at bounding box center [1026, 405] width 42 height 13
click at [1005, 402] on input "Active" at bounding box center [996, 406] width 18 height 19
radio input "true"
radio input "false"
radio input "true"
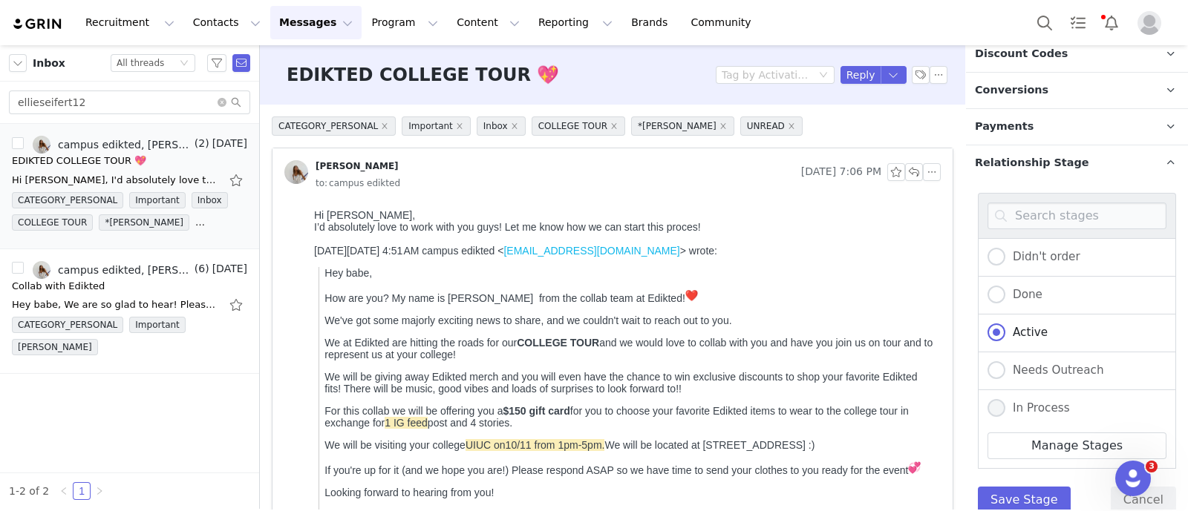
scroll to position [681, 0]
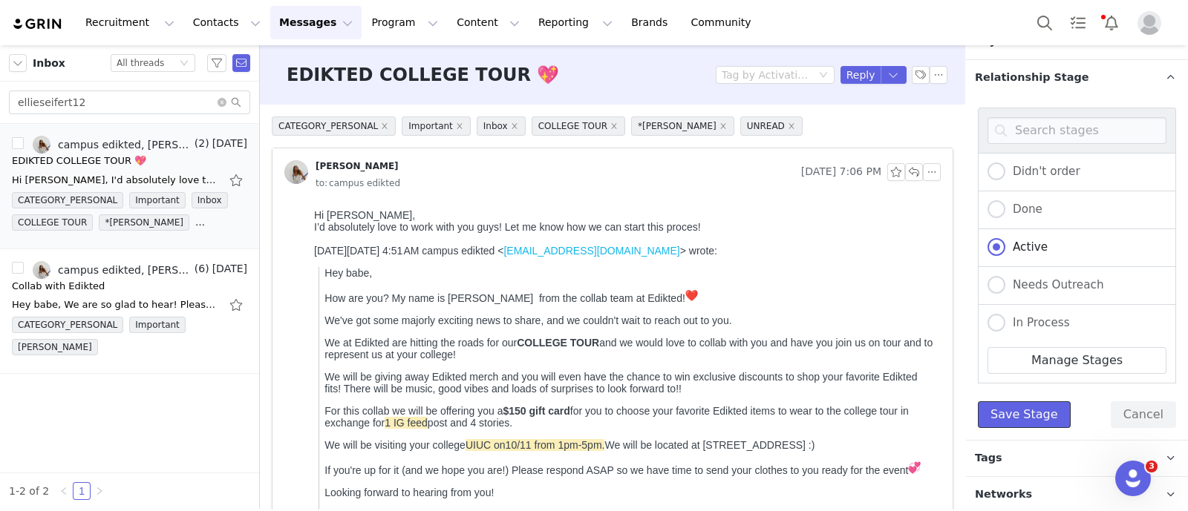
drag, startPoint x: 1023, startPoint y: 410, endPoint x: 1003, endPoint y: 384, distance: 33.4
click at [1022, 411] on button "Save Stage" at bounding box center [1023, 415] width 93 height 27
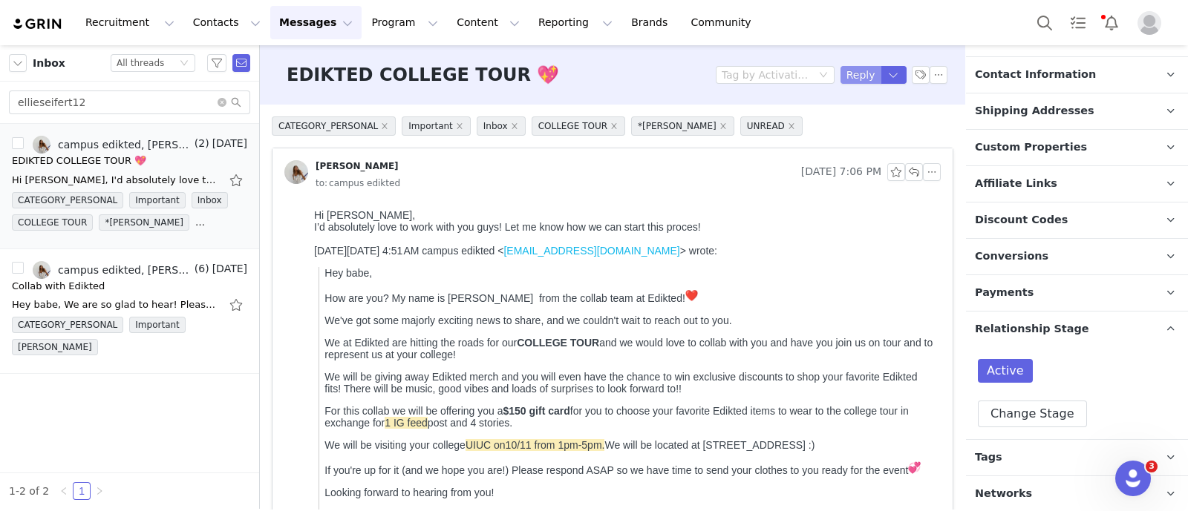
click at [846, 81] on button "Reply" at bounding box center [860, 75] width 41 height 18
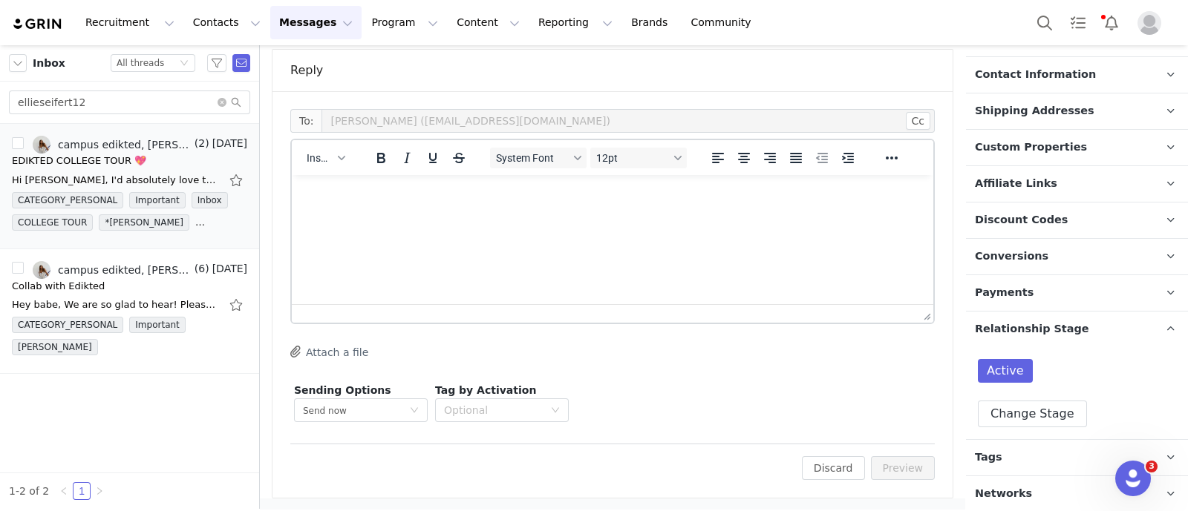
scroll to position [0, 0]
click at [335, 155] on div "button" at bounding box center [341, 157] width 12 height 7
click at [375, 188] on div "Insert Template" at bounding box center [379, 183] width 134 height 18
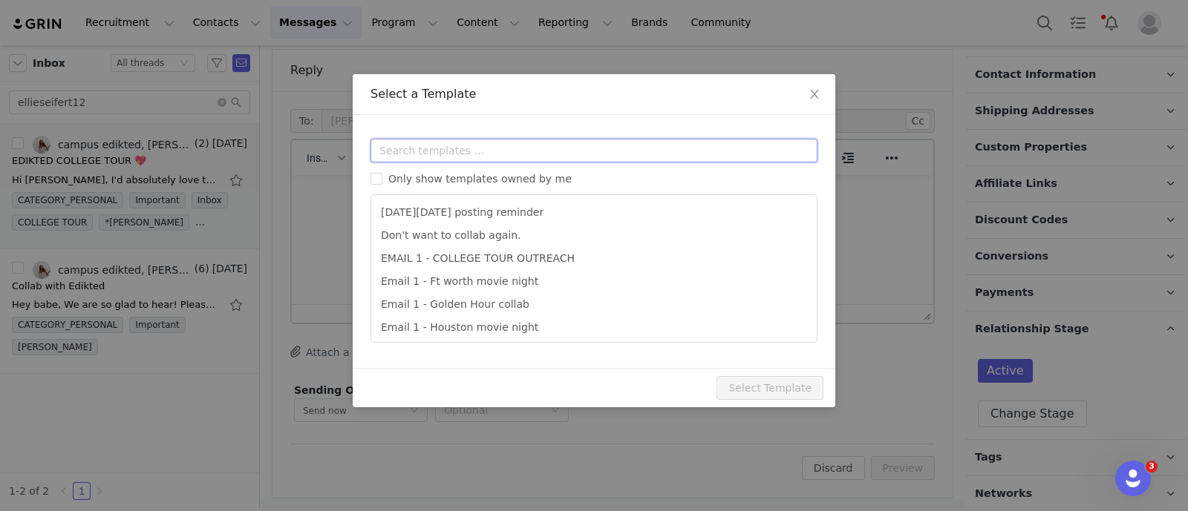
click at [416, 145] on input "text" at bounding box center [593, 151] width 447 height 24
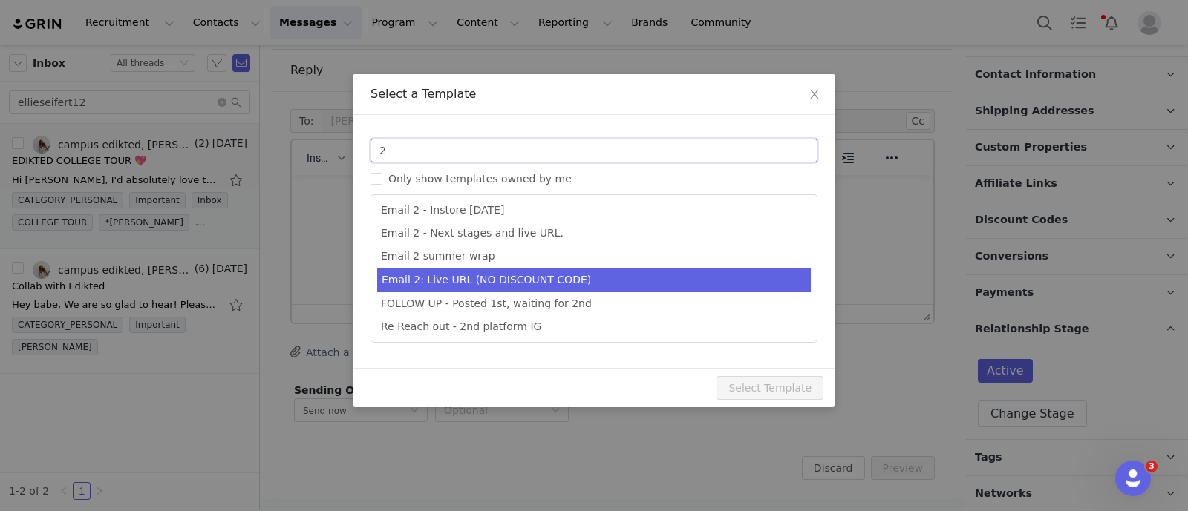
type input "2"
type input "Collab with Edikted"
click at [523, 275] on li "Email 2: Live URL (NO DISCOUNT CODE)" at bounding box center [593, 280] width 433 height 24
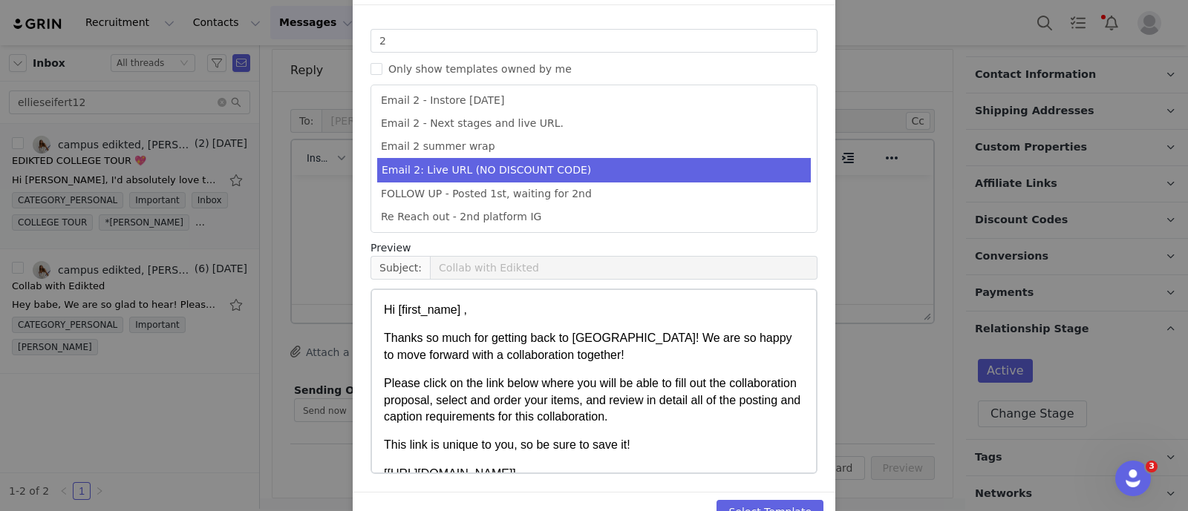
scroll to position [147, 0]
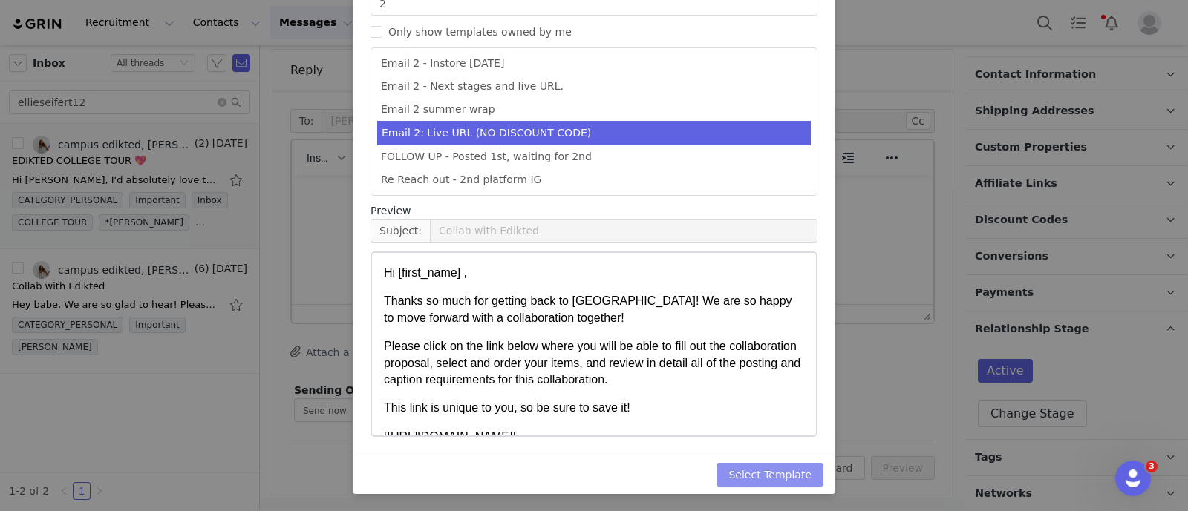
click at [777, 468] on button "Select Template" at bounding box center [769, 475] width 107 height 24
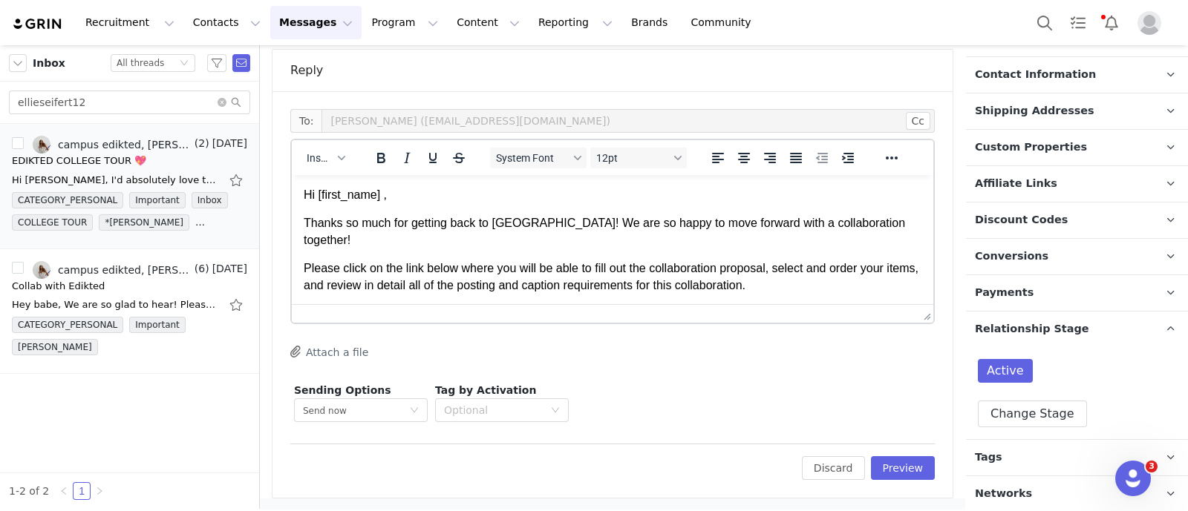
scroll to position [0, 0]
click at [903, 466] on button "Preview" at bounding box center [903, 468] width 65 height 24
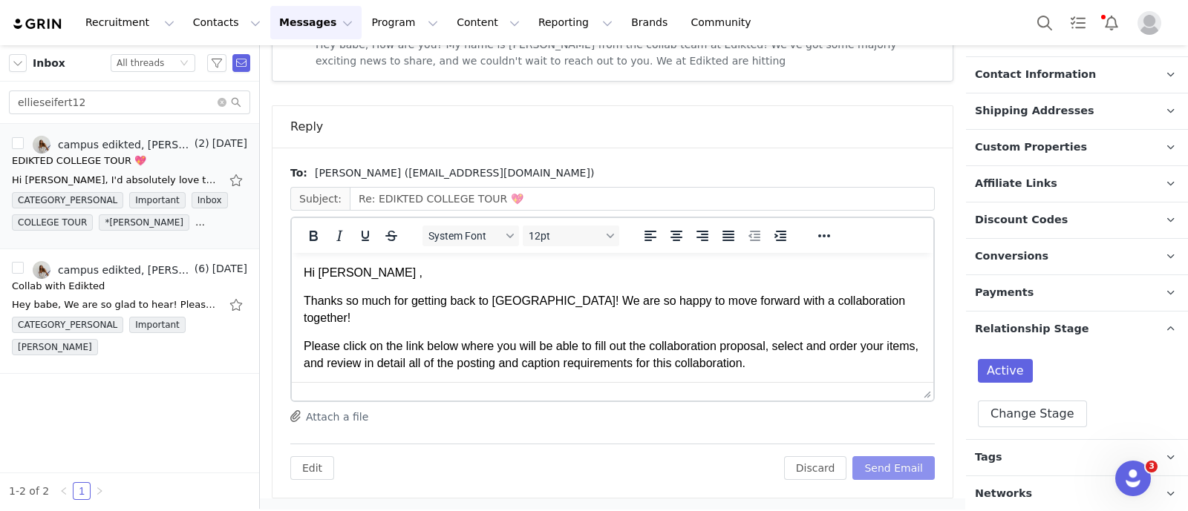
click at [897, 468] on button "Send Email" at bounding box center [893, 468] width 82 height 24
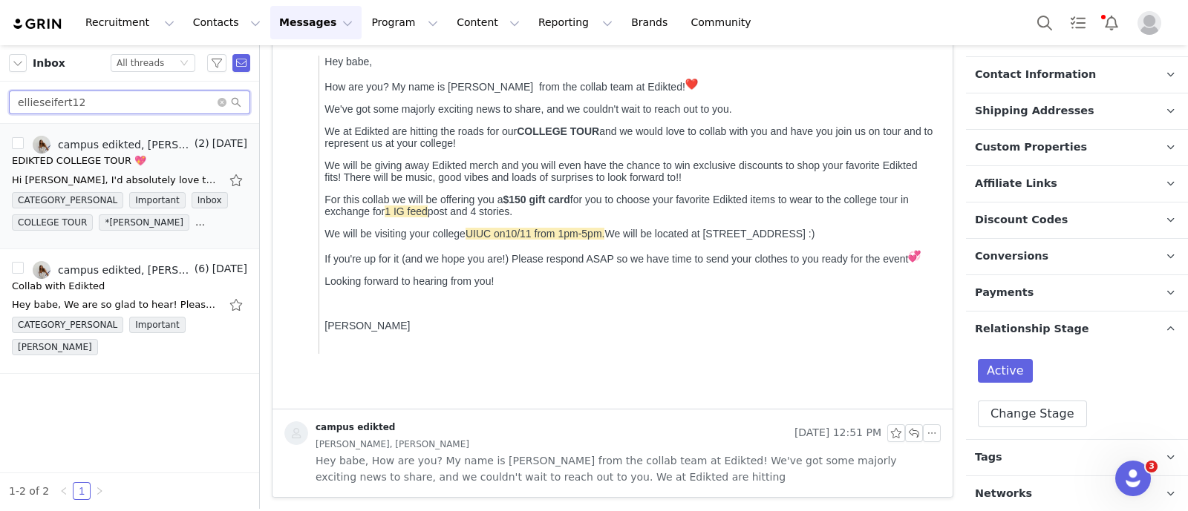
click at [134, 106] on input "ellieseifert12" at bounding box center [129, 103] width 241 height 24
paste input "madiminehart"
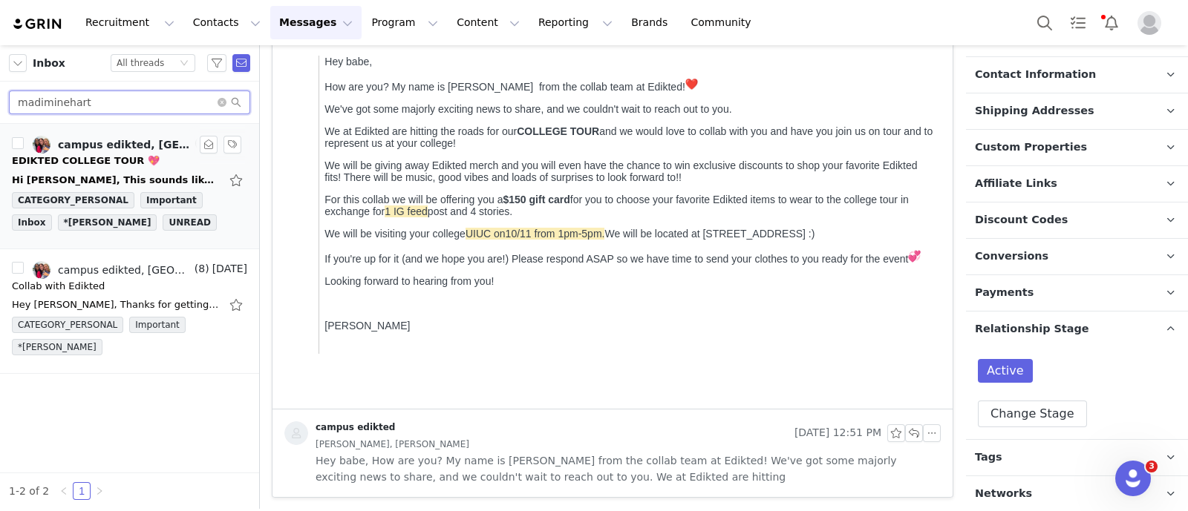
type input "madiminehart"
click at [117, 150] on div "campus edikted, [GEOGRAPHIC_DATA]" at bounding box center [125, 145] width 134 height 12
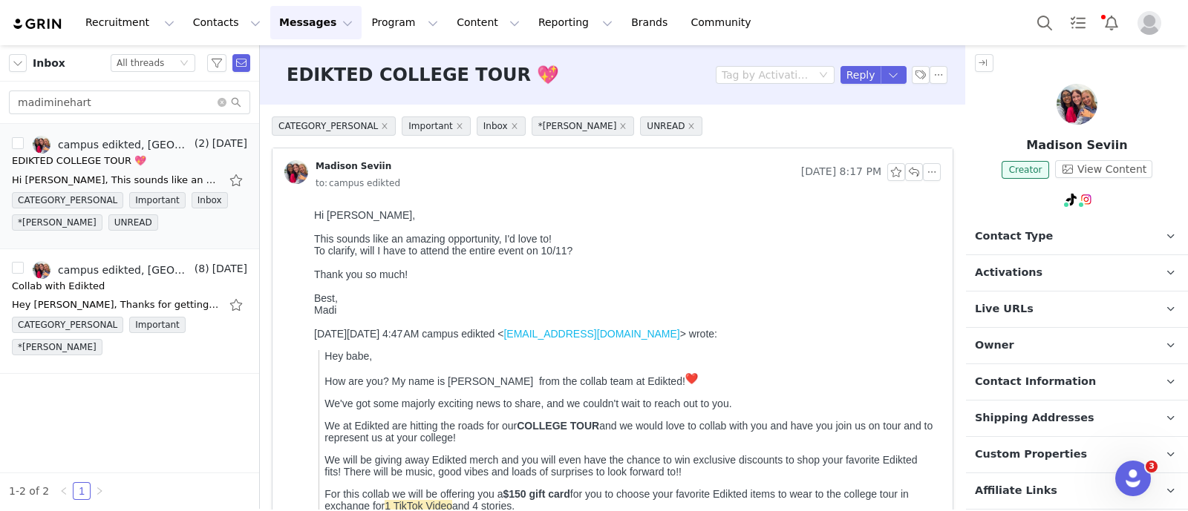
scroll to position [185, 0]
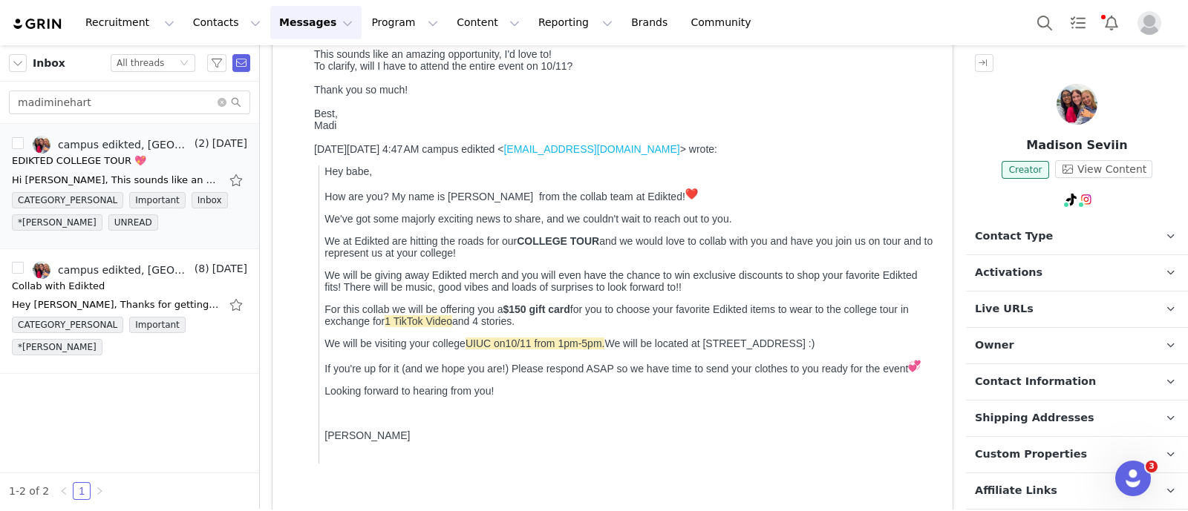
click at [1049, 226] on p "Contact Type Contact type can be Creator, Prospect, Application, or Manager." at bounding box center [1059, 237] width 186 height 36
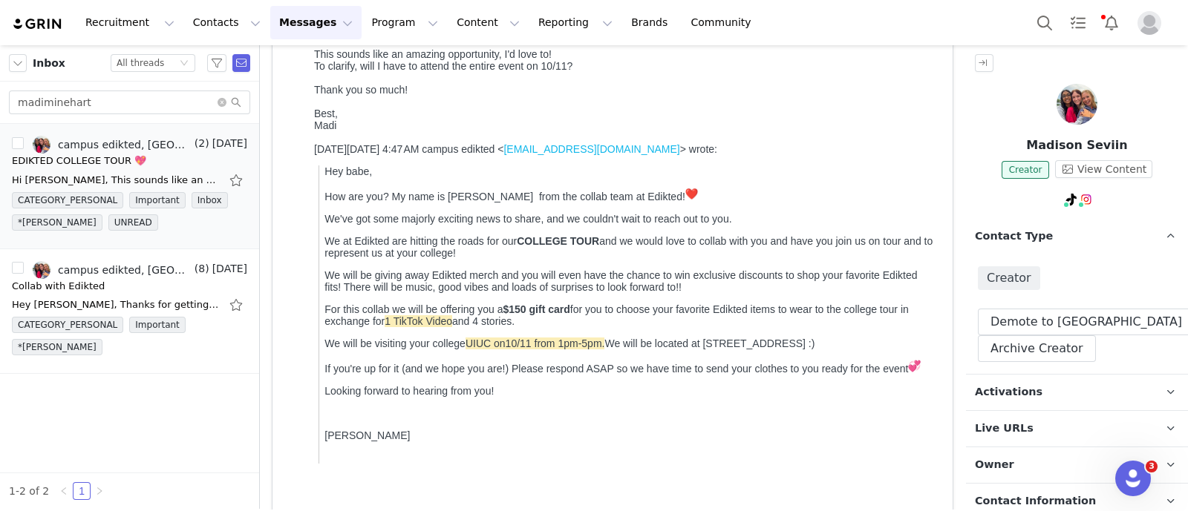
click at [1057, 393] on p "Activations" at bounding box center [1059, 393] width 186 height 36
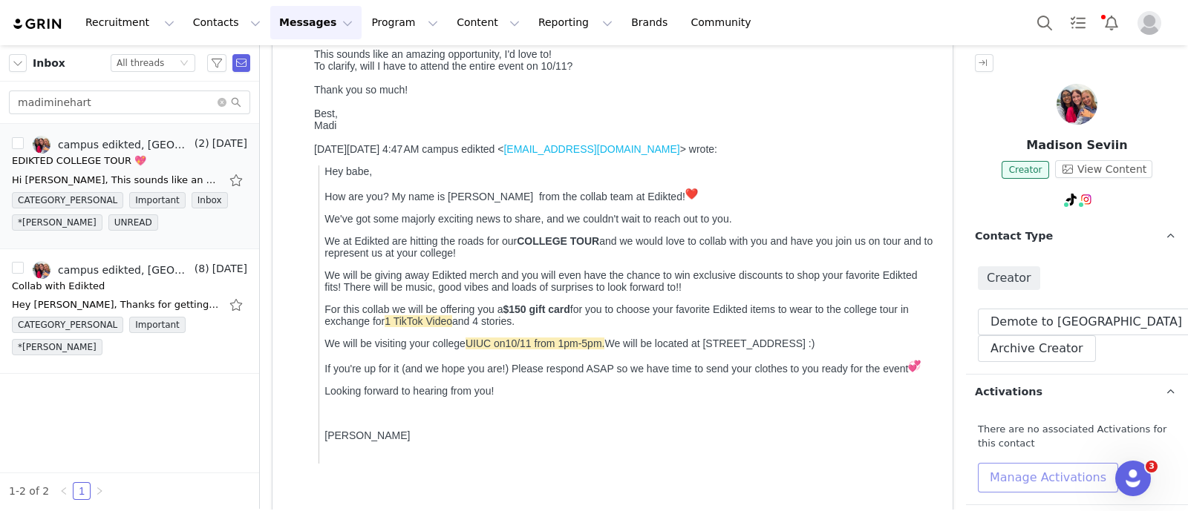
click at [1076, 476] on button "Manage Activations" at bounding box center [1047, 478] width 140 height 30
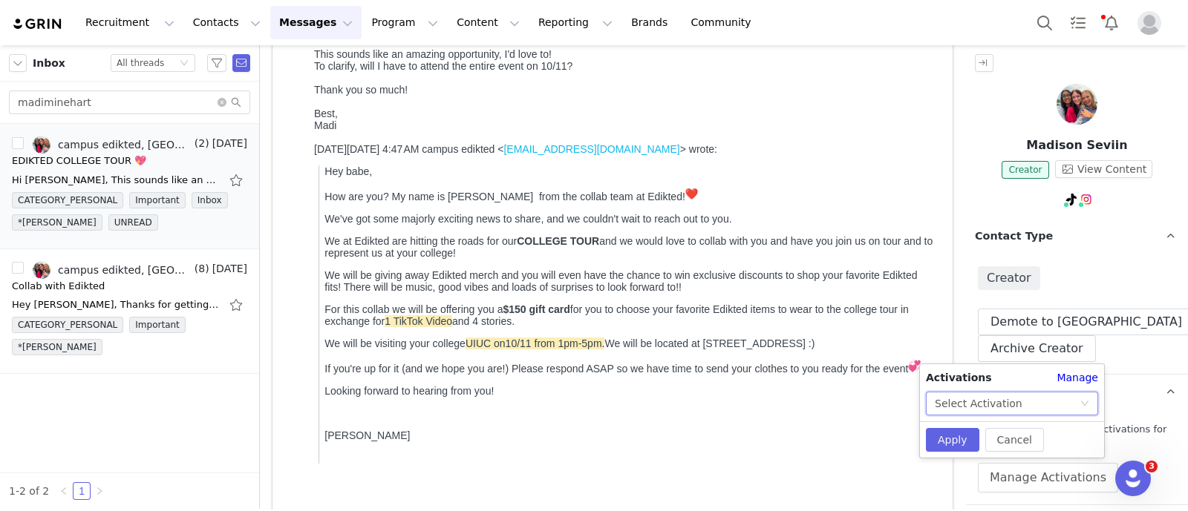
click at [1096, 404] on div "Select Activation" at bounding box center [1012, 404] width 172 height 24
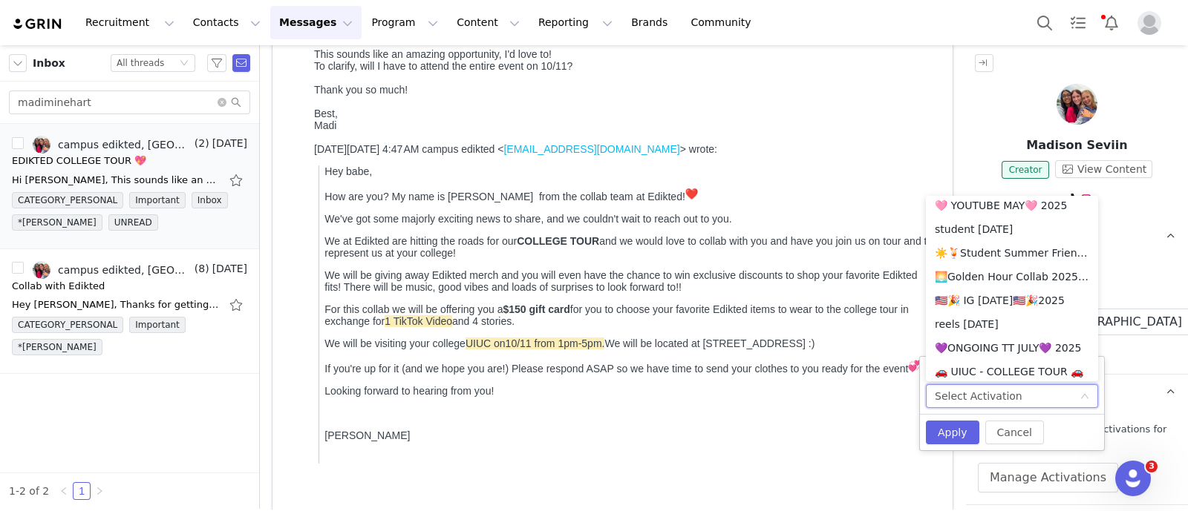
scroll to position [842, 0]
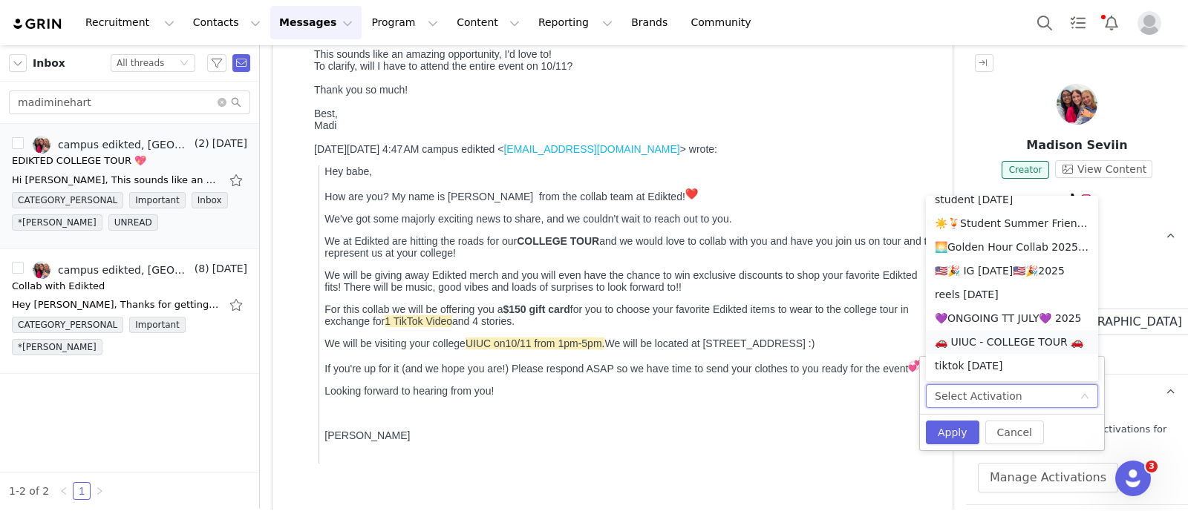
click at [997, 342] on li "🚗 UIUC - COLLEGE TOUR 🚗" at bounding box center [1012, 342] width 172 height 24
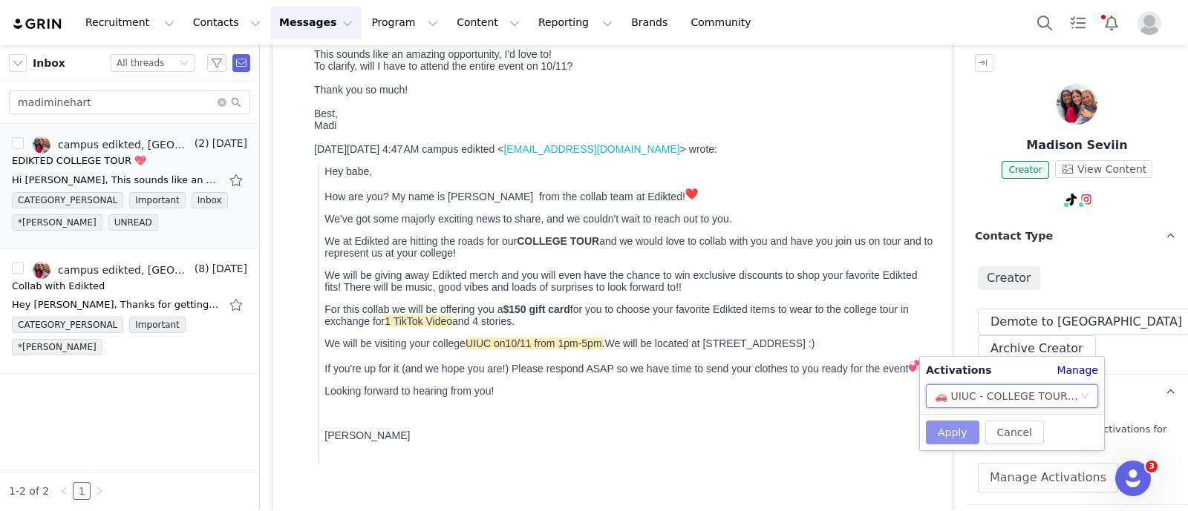
click at [952, 426] on button "Apply" at bounding box center [952, 433] width 53 height 24
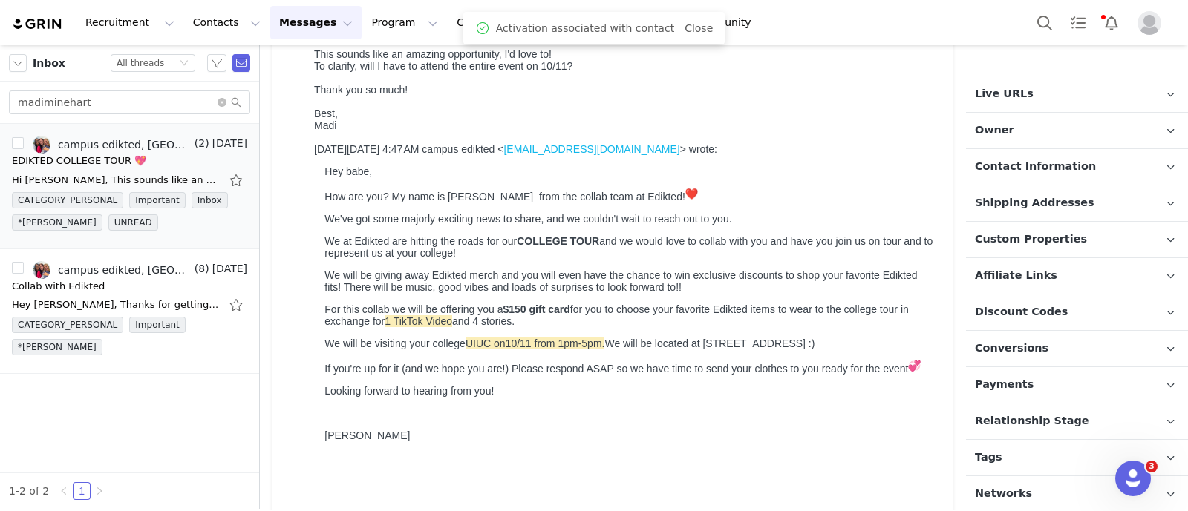
click at [1054, 415] on span "Relationship Stage" at bounding box center [1032, 421] width 114 height 16
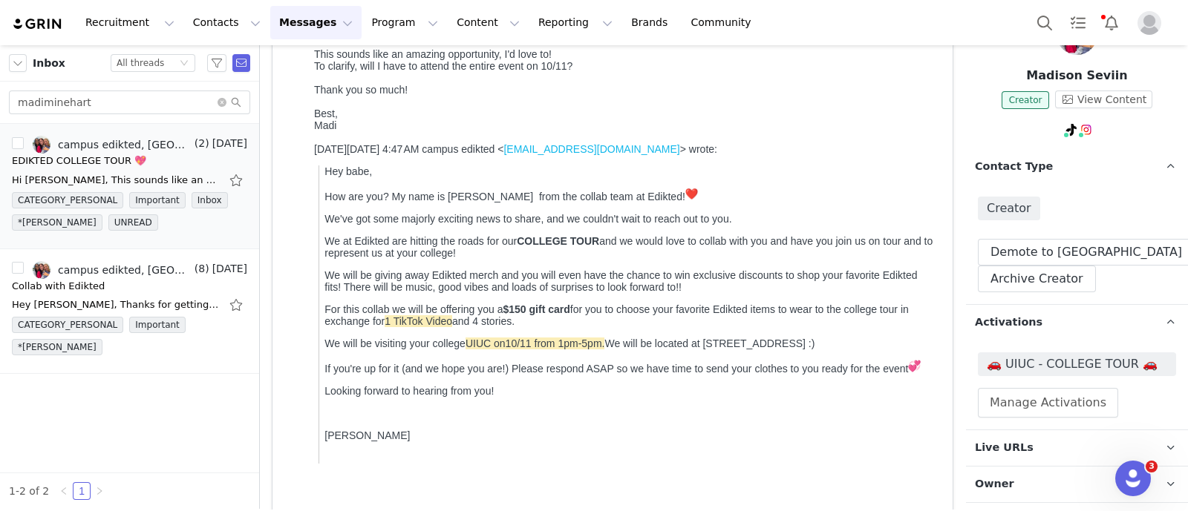
scroll to position [0, 0]
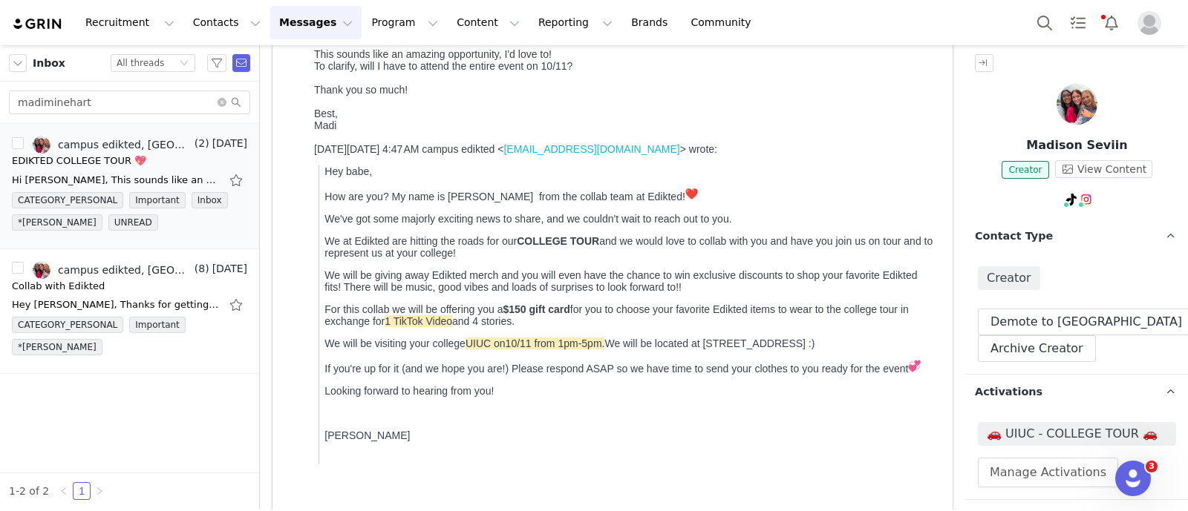
click at [1069, 95] on img at bounding box center [1076, 104] width 41 height 41
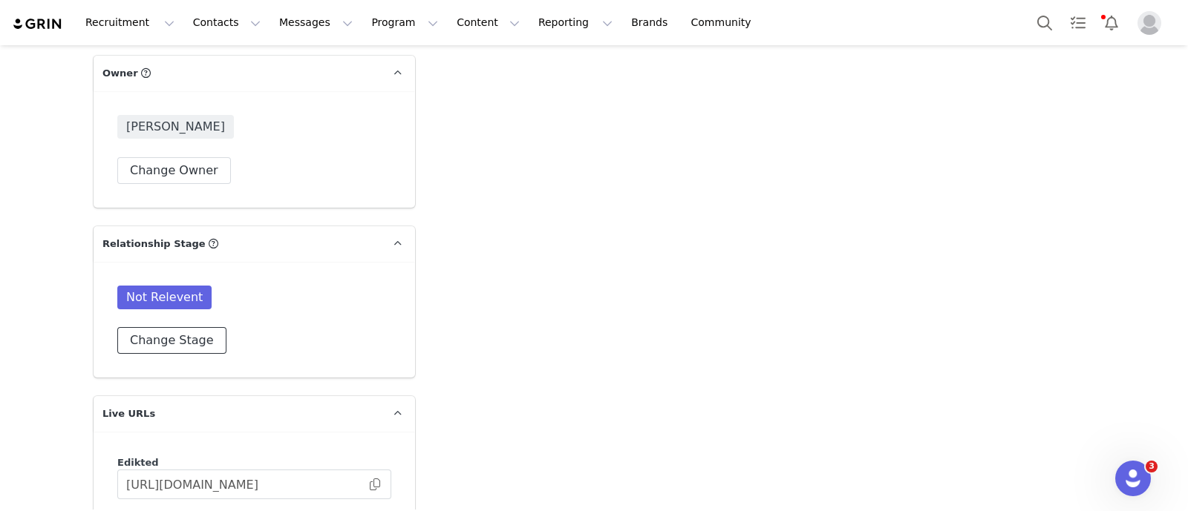
click at [177, 327] on button "Change Stage" at bounding box center [171, 340] width 109 height 27
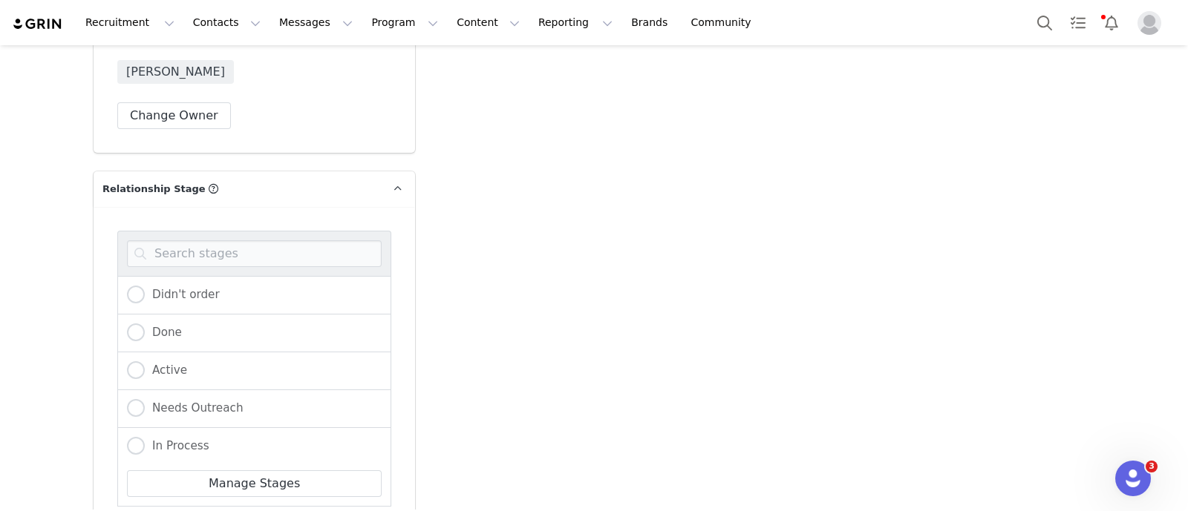
scroll to position [2504, 0]
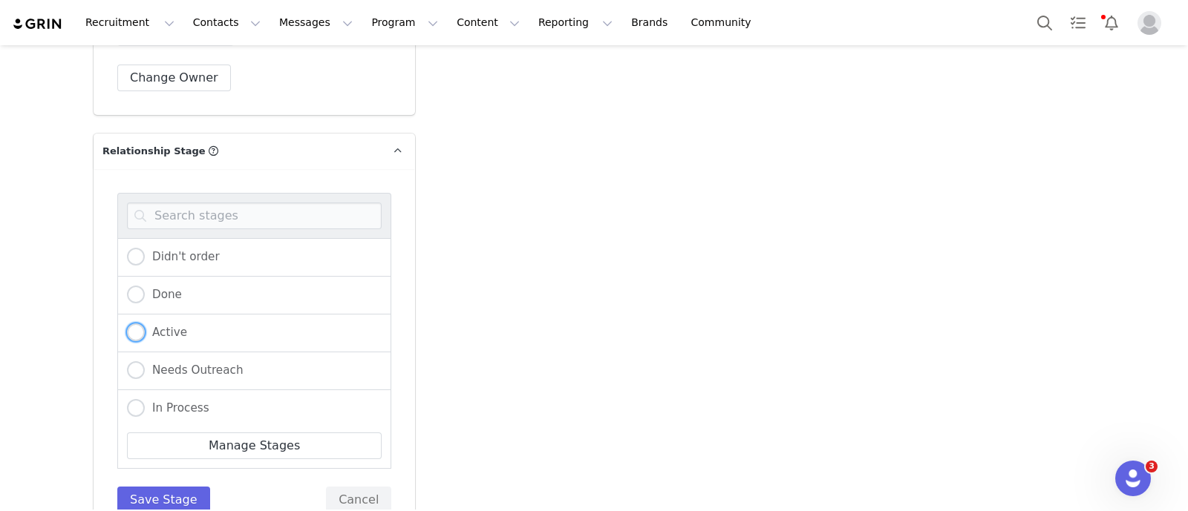
drag, startPoint x: 156, startPoint y: 285, endPoint x: 161, endPoint y: 301, distance: 17.1
click at [157, 326] on span "Active" at bounding box center [166, 332] width 42 height 13
click at [145, 324] on input "Active" at bounding box center [136, 333] width 18 height 19
radio input "true"
radio input "false"
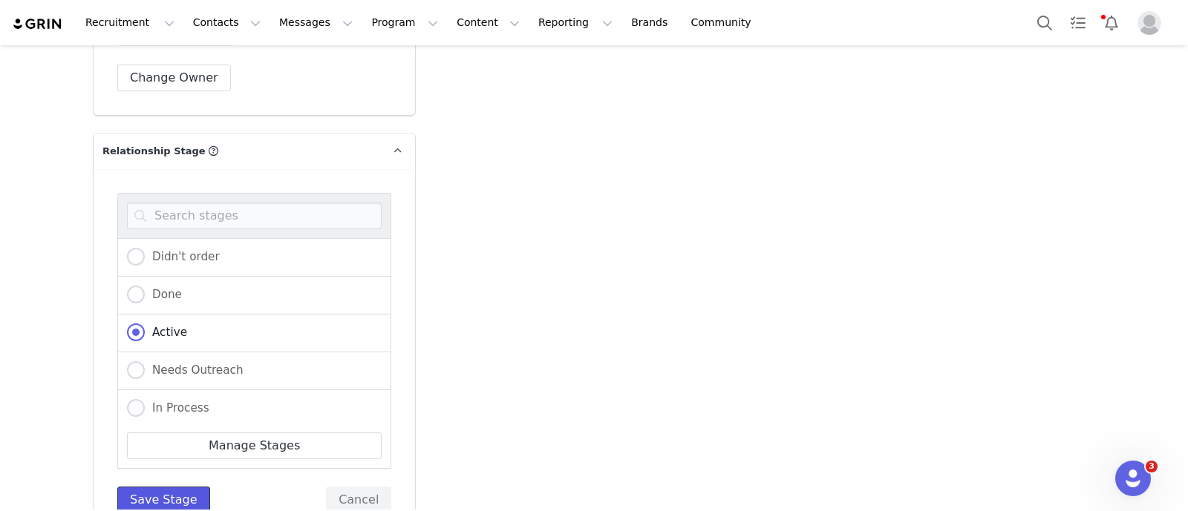
click at [154, 487] on button "Save Stage" at bounding box center [163, 500] width 93 height 27
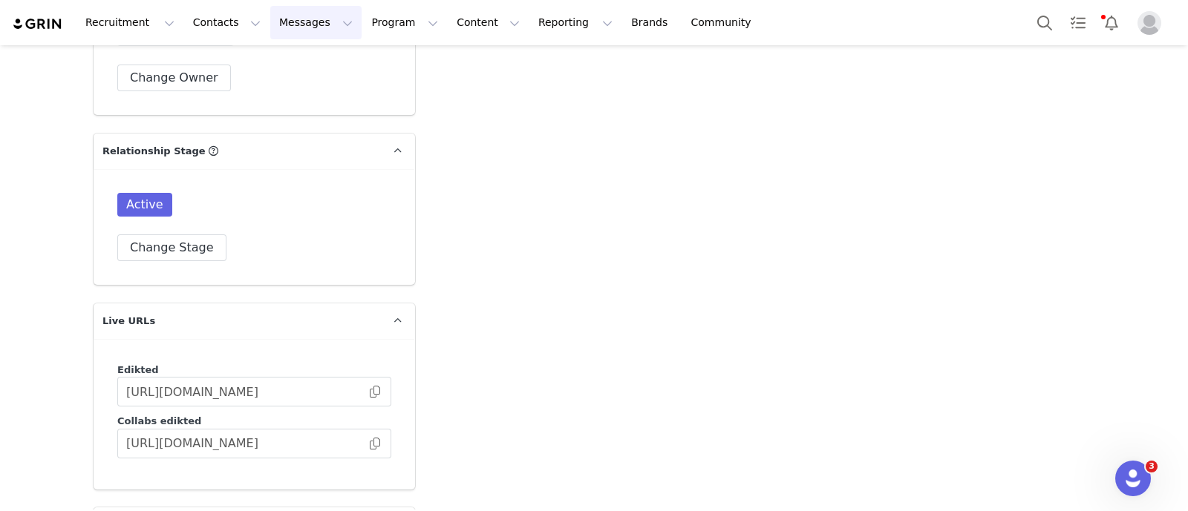
click at [289, 26] on button "Messages Messages" at bounding box center [315, 22] width 91 height 33
click at [282, 89] on p "Inbox" at bounding box center [272, 93] width 28 height 16
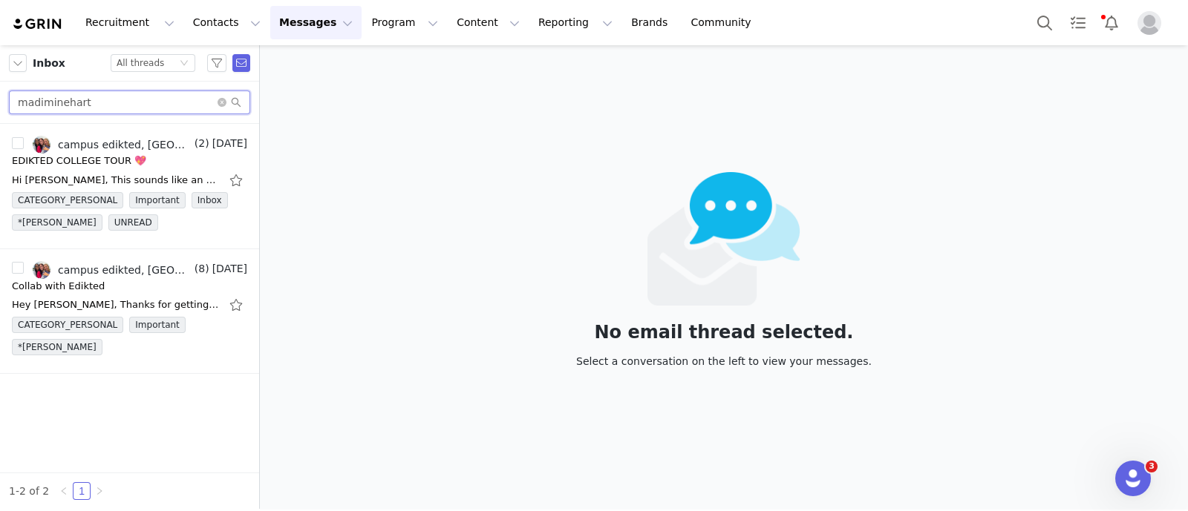
click at [108, 106] on input "madiminehart" at bounding box center [129, 103] width 241 height 24
click at [108, 171] on div "Hi [PERSON_NAME], This sounds like an amazing opportunity, I'd love to! To clar…" at bounding box center [129, 180] width 235 height 24
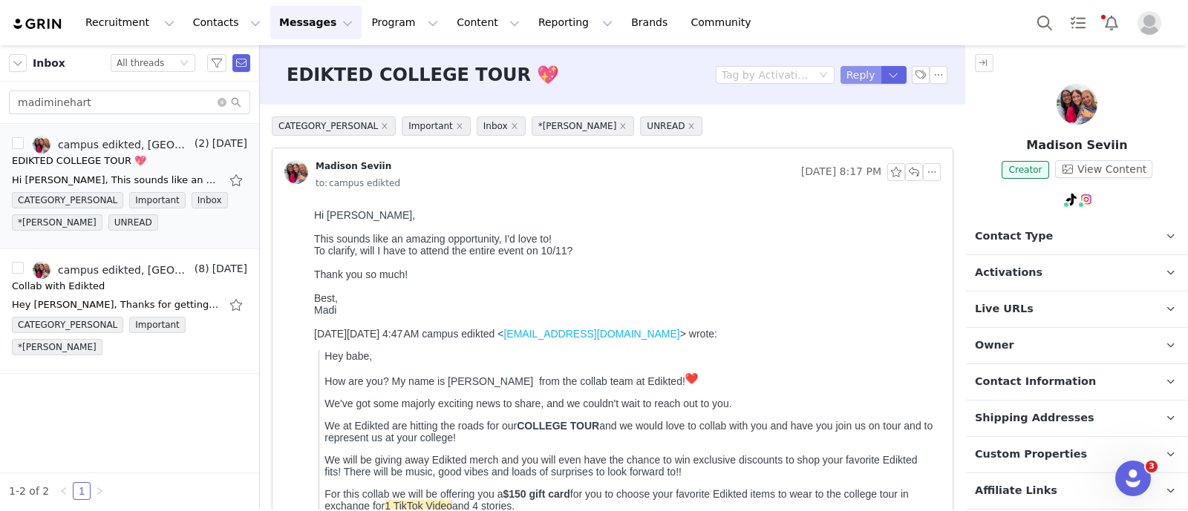
click at [843, 70] on button "Reply" at bounding box center [860, 75] width 41 height 18
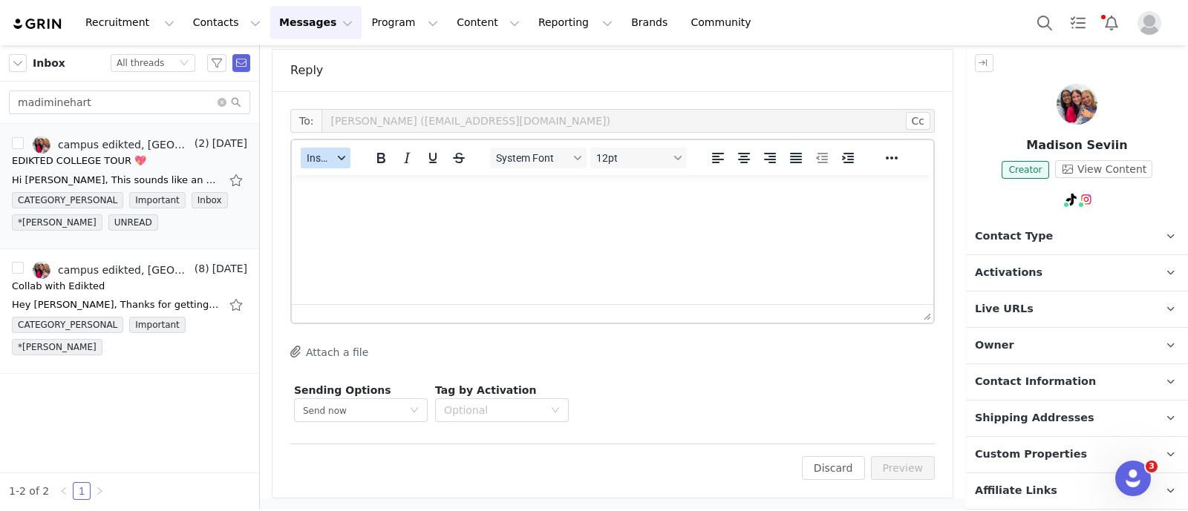
click at [332, 163] on button "Insert" at bounding box center [326, 158] width 50 height 21
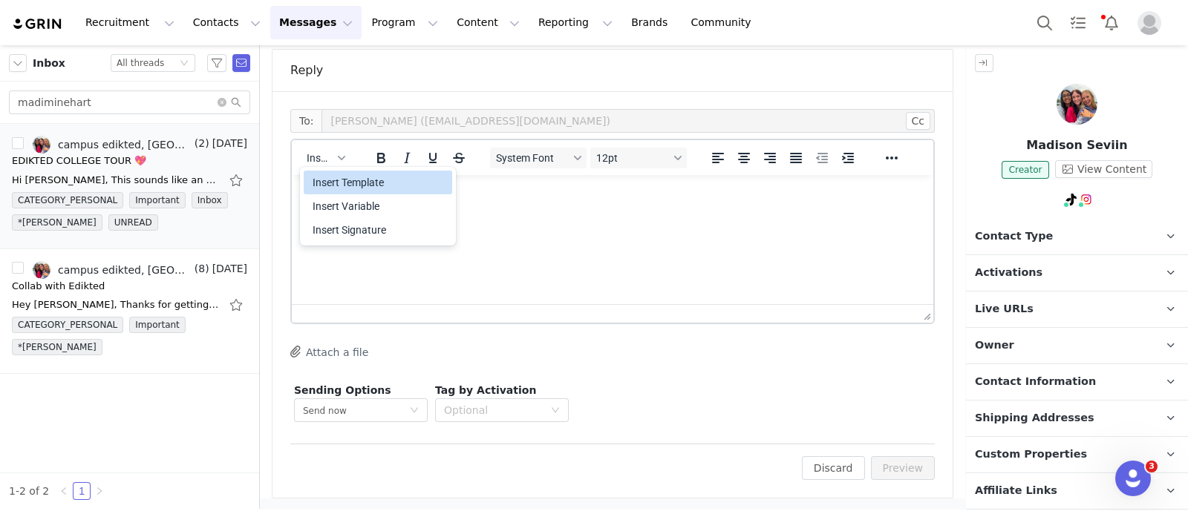
click at [384, 191] on div "Insert Template" at bounding box center [379, 183] width 134 height 18
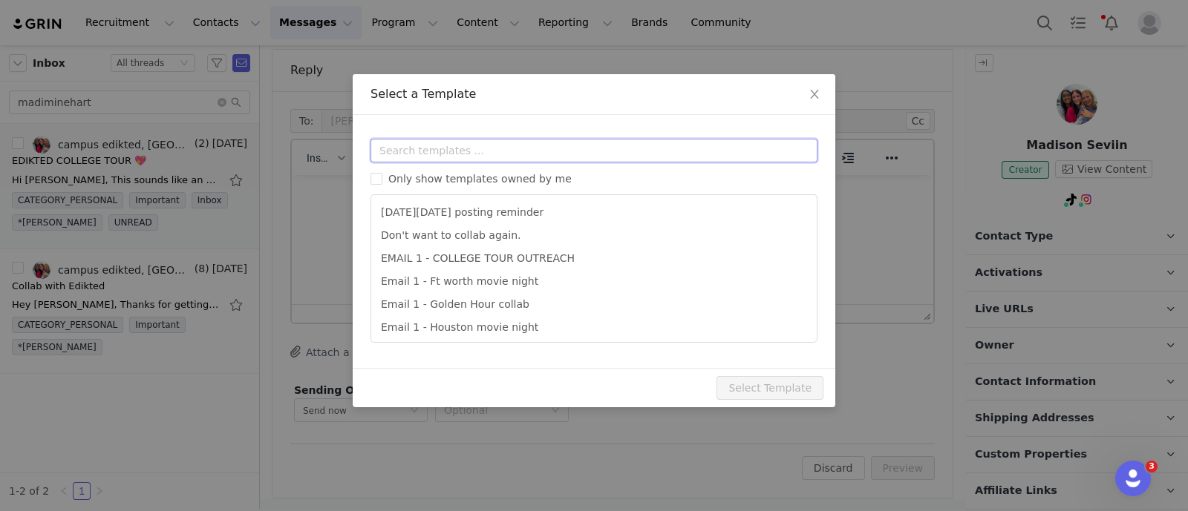
click at [482, 151] on input "text" at bounding box center [593, 151] width 447 height 24
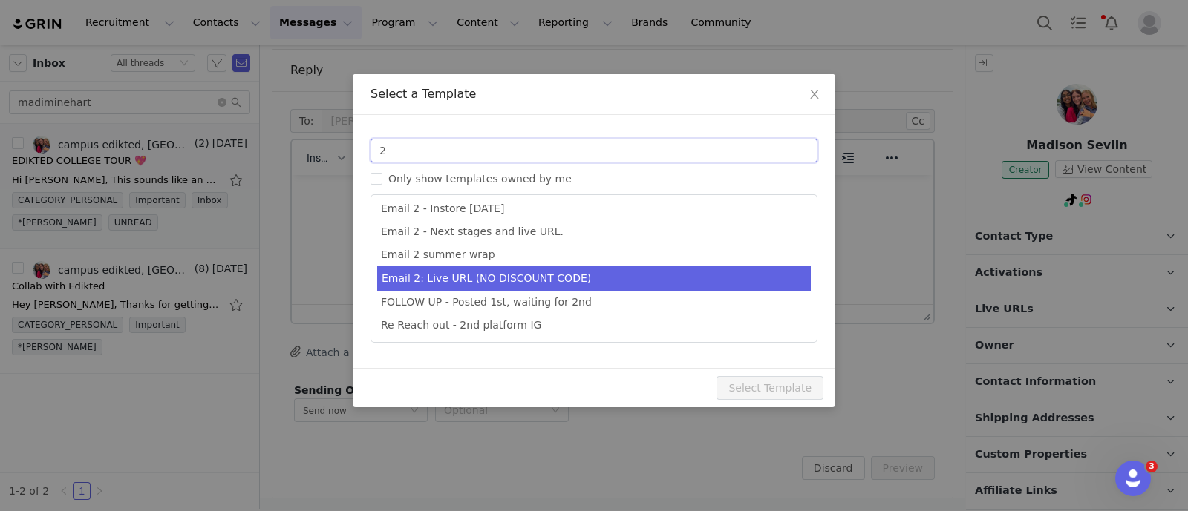
type input "2"
type input "Collab with Edikted"
click at [525, 283] on li "Email 2: Live URL (NO DISCOUNT CODE)" at bounding box center [593, 278] width 433 height 24
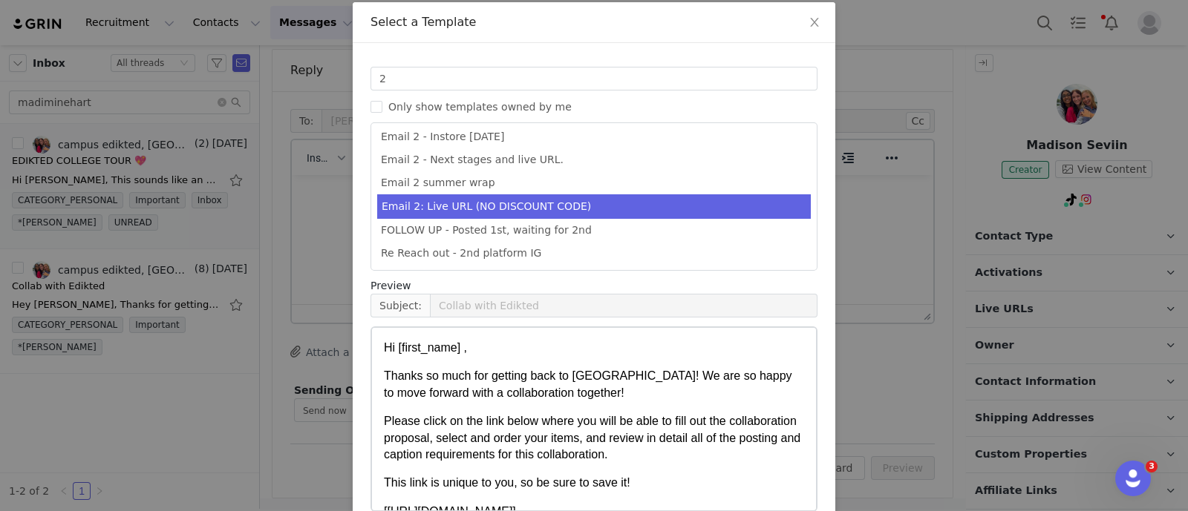
scroll to position [147, 0]
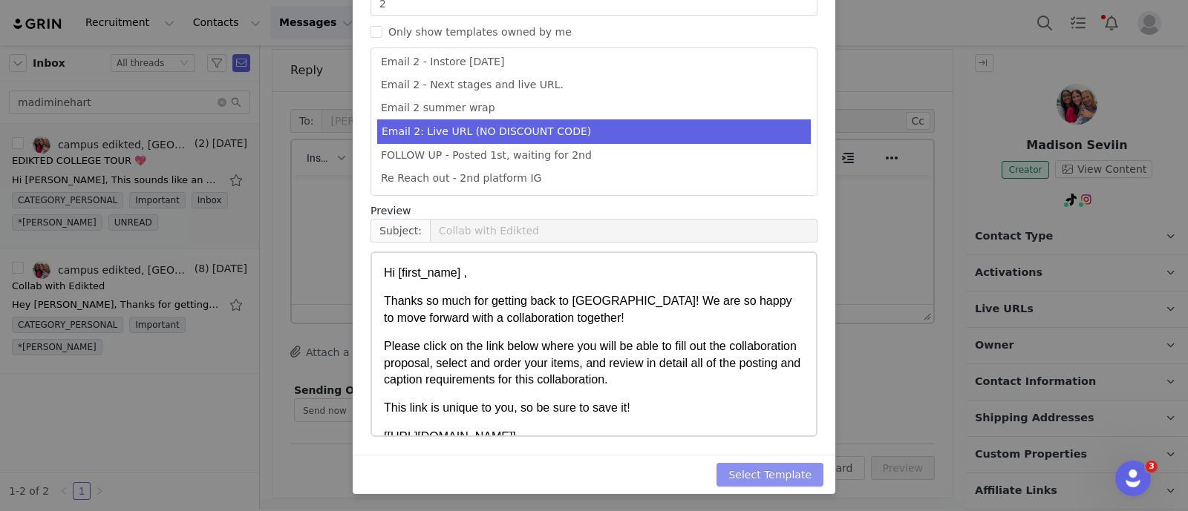
click at [794, 474] on button "Select Template" at bounding box center [769, 475] width 107 height 24
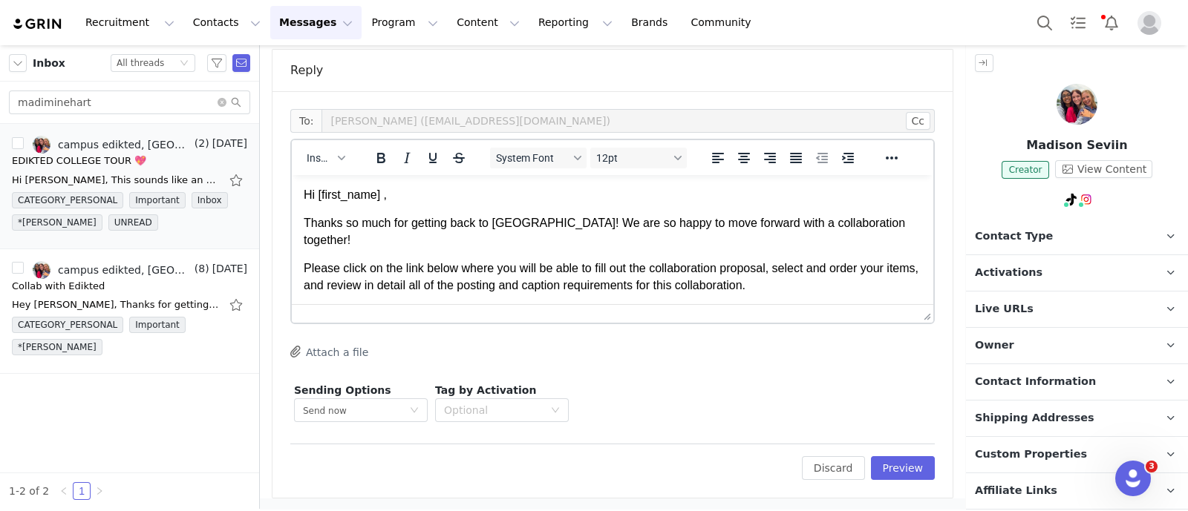
scroll to position [0, 0]
click at [896, 469] on button "Preview" at bounding box center [903, 468] width 65 height 24
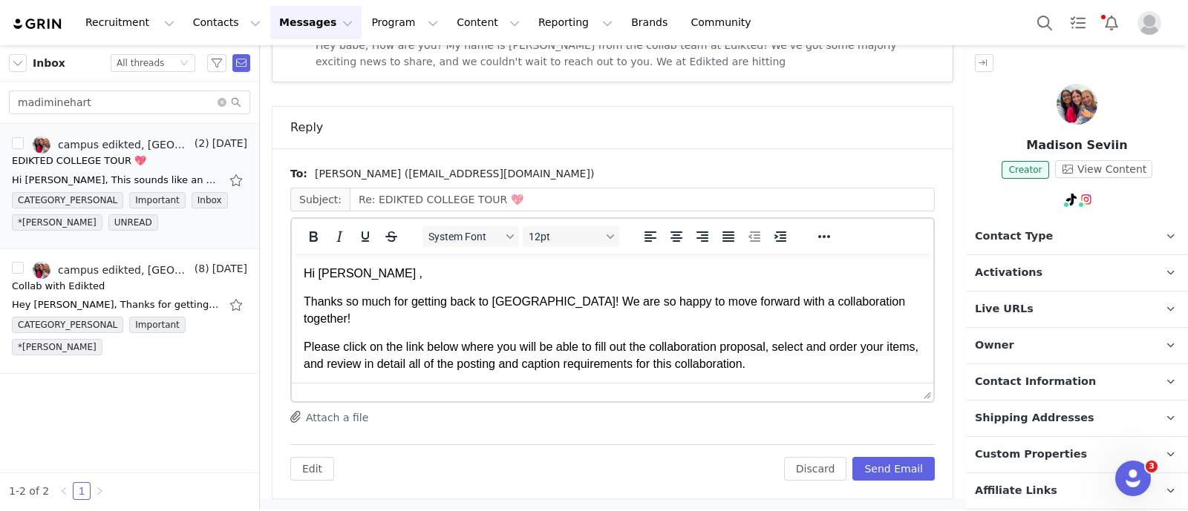
click at [877, 307] on p "Thanks so much for getting back to [GEOGRAPHIC_DATA]! We are so happy to move f…" at bounding box center [613, 310] width 618 height 33
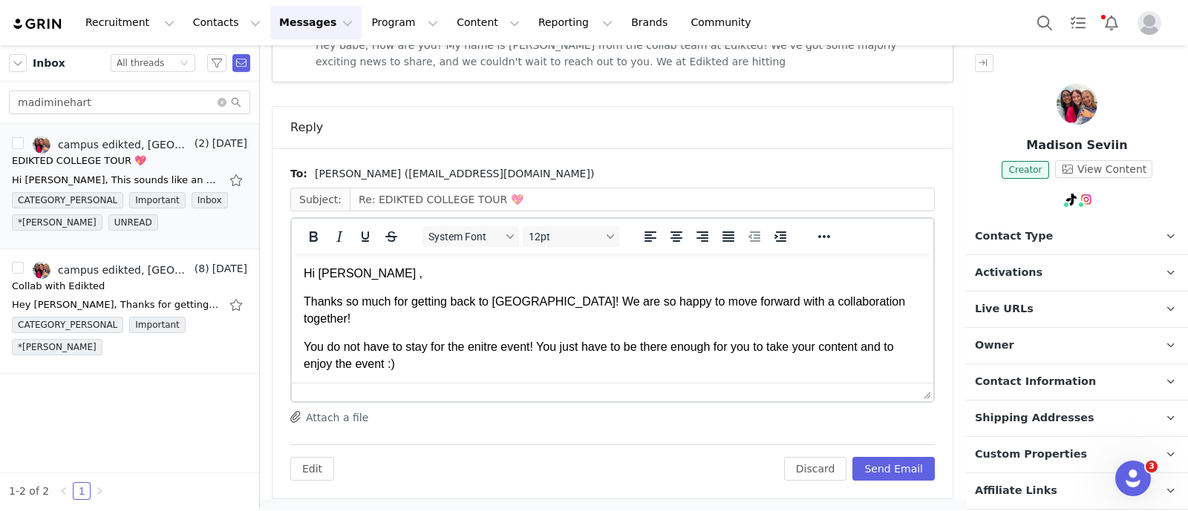
click at [492, 339] on p "You do not have to stay for the enitre event! You just have to be there enough …" at bounding box center [613, 355] width 618 height 33
click at [693, 339] on p "You do not have to stay for the entire event! You just have to be there enough …" at bounding box center [613, 355] width 618 height 33
drag, startPoint x: 748, startPoint y: 335, endPoint x: 672, endPoint y: 336, distance: 76.5
click at [672, 339] on p "You do not have to stay for the entire event! You just have to be there enough …" at bounding box center [613, 355] width 618 height 33
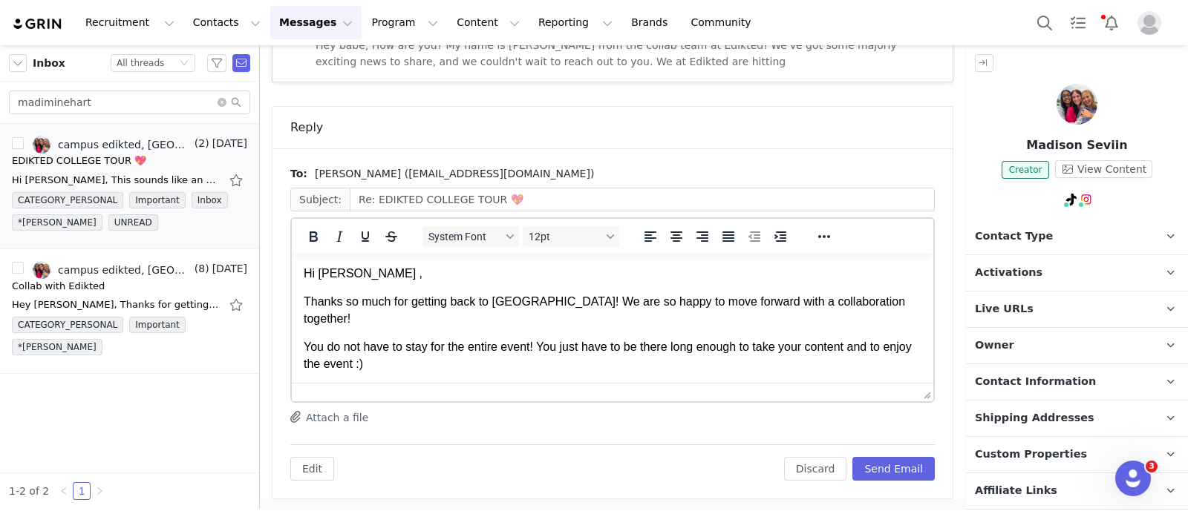
click at [418, 350] on p "You do not have to stay for the entire event! You just have to be there long en…" at bounding box center [613, 355] width 618 height 33
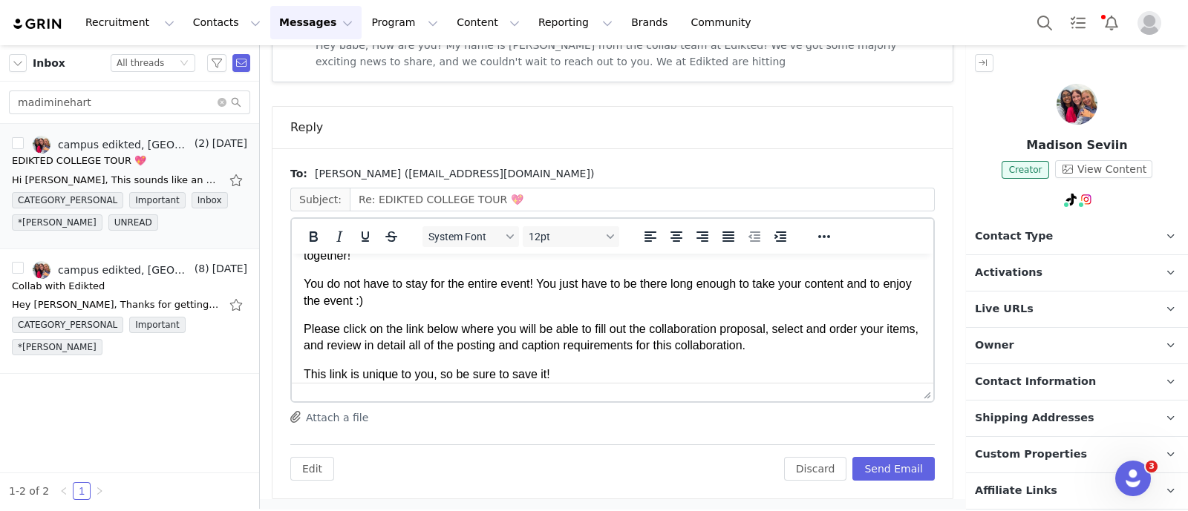
scroll to position [92, 0]
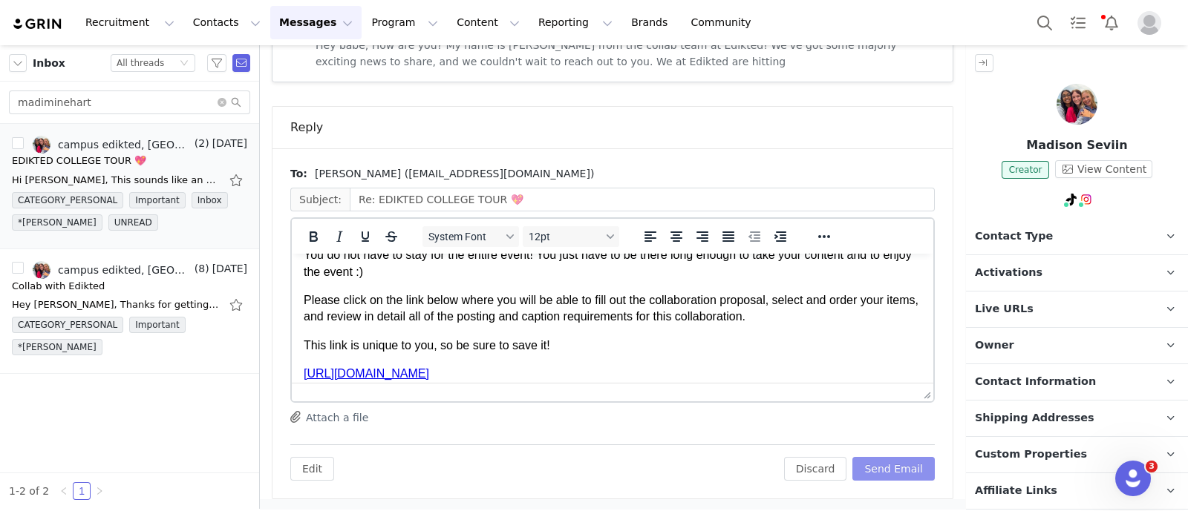
click at [899, 471] on button "Send Email" at bounding box center [893, 469] width 82 height 24
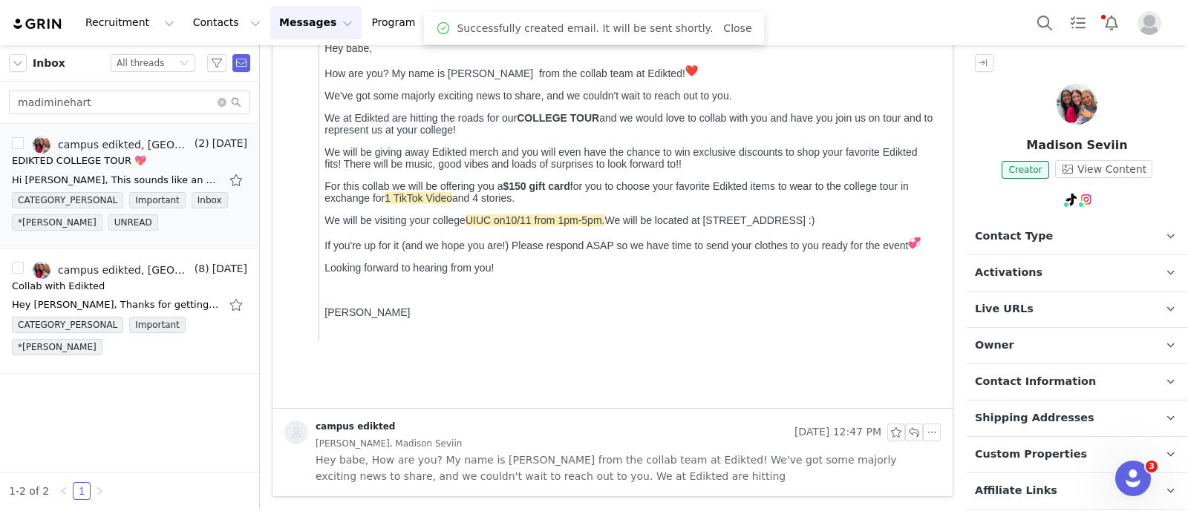
scroll to position [307, 0]
click at [1072, 272] on p "Activations" at bounding box center [1059, 273] width 186 height 36
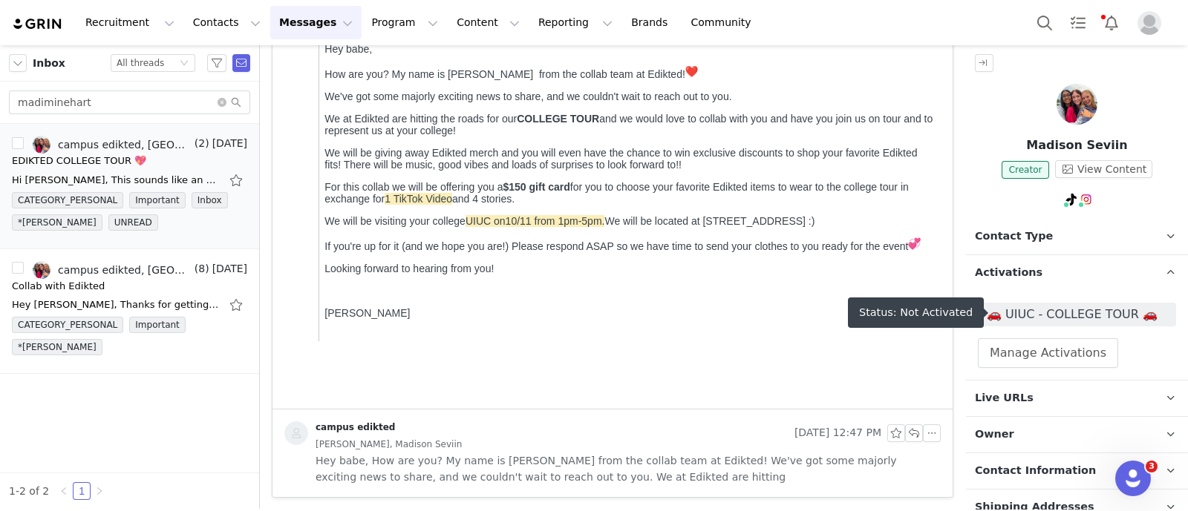
click at [1073, 313] on span "🚗 UIUC - COLLEGE TOUR 🚗" at bounding box center [1076, 315] width 180 height 18
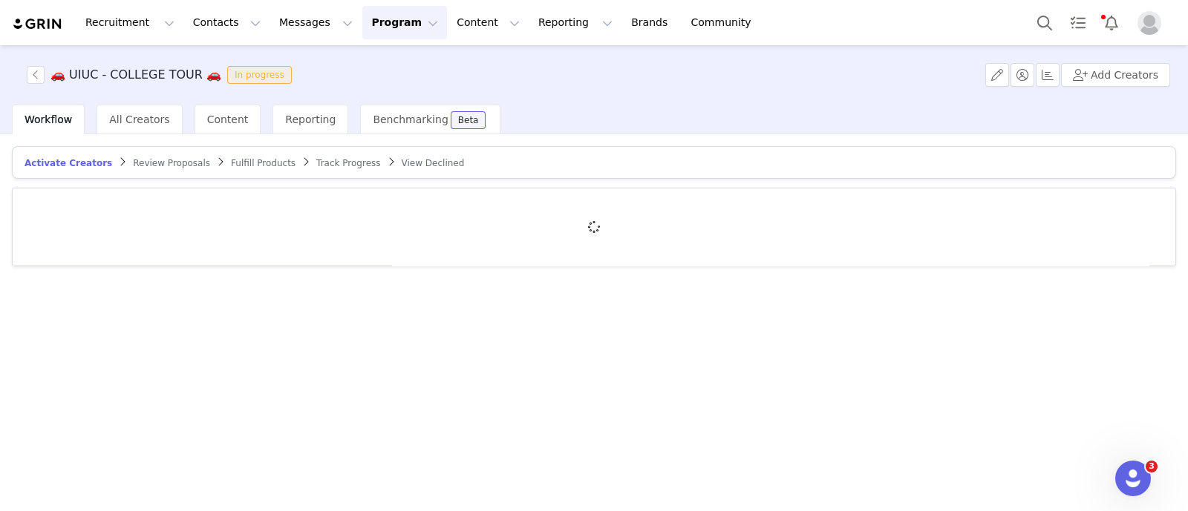
click at [111, 203] on div at bounding box center [594, 227] width 1162 height 77
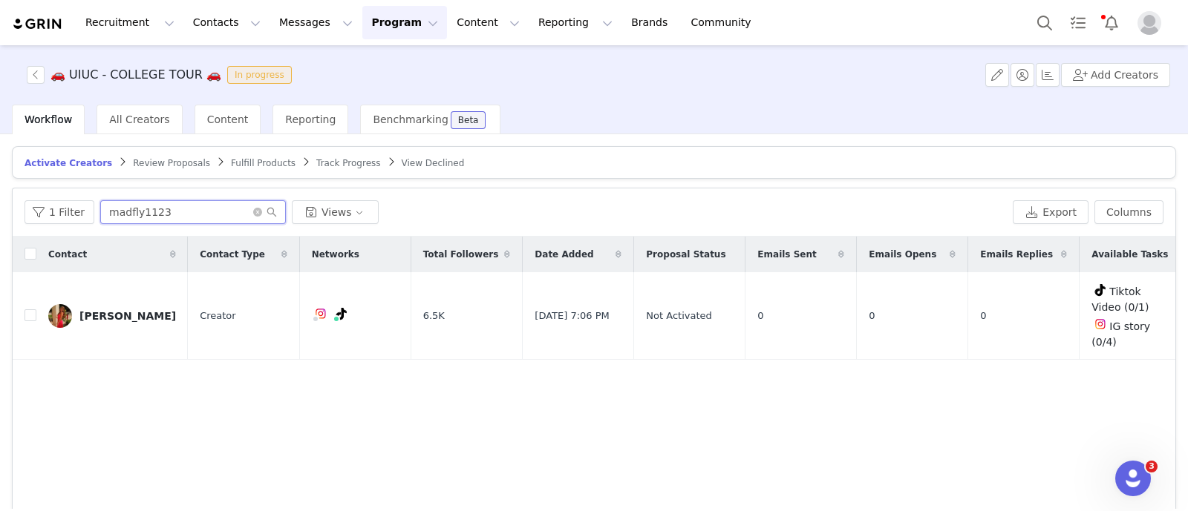
click at [125, 205] on input "madfly1123" at bounding box center [193, 212] width 186 height 24
click at [125, 206] on input "madfly1123" at bounding box center [193, 212] width 186 height 24
paste input "iminehart"
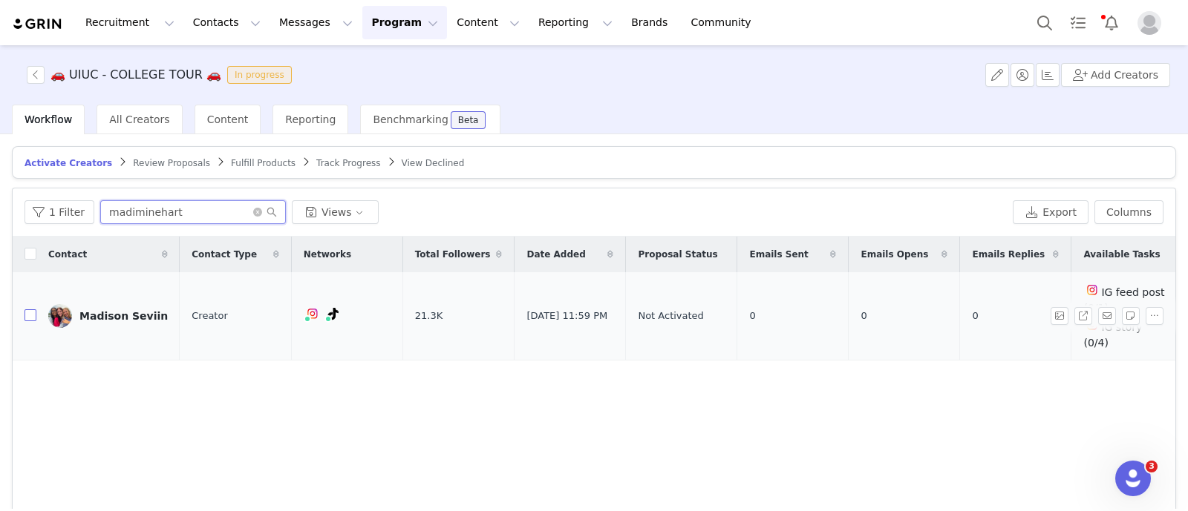
type input "madiminehart"
click at [33, 309] on input "checkbox" at bounding box center [30, 315] width 12 height 12
checkbox input "true"
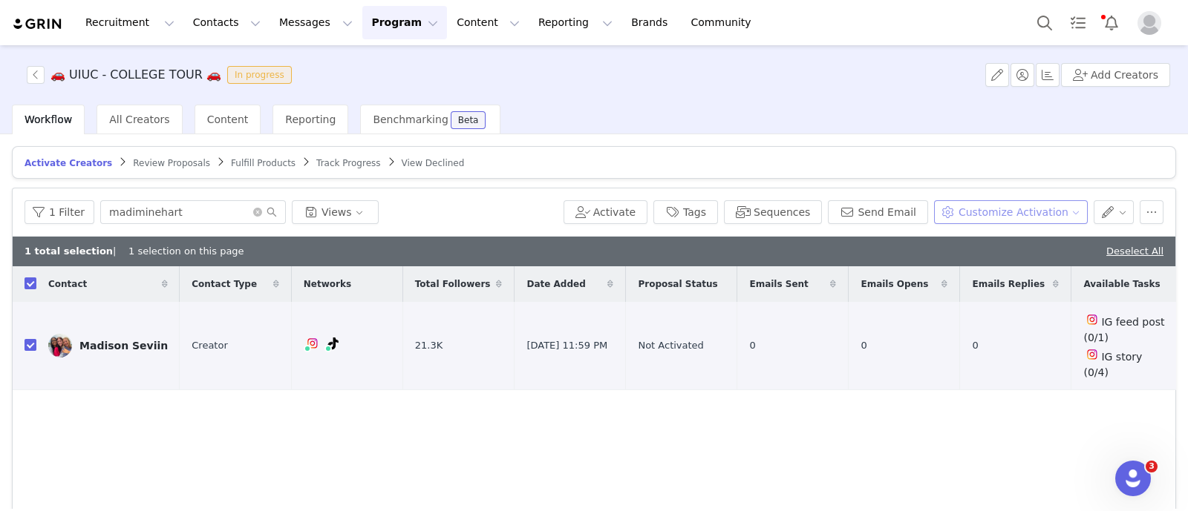
click at [1013, 209] on button "Customize Activation" at bounding box center [1011, 212] width 154 height 24
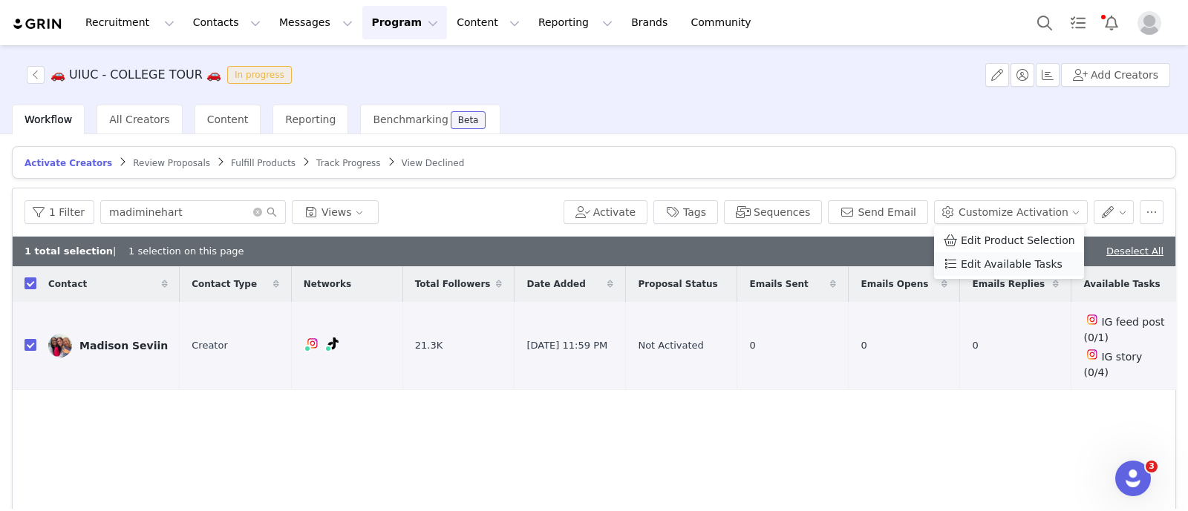
click at [1007, 263] on span "Edit Available Tasks" at bounding box center [1011, 264] width 102 height 16
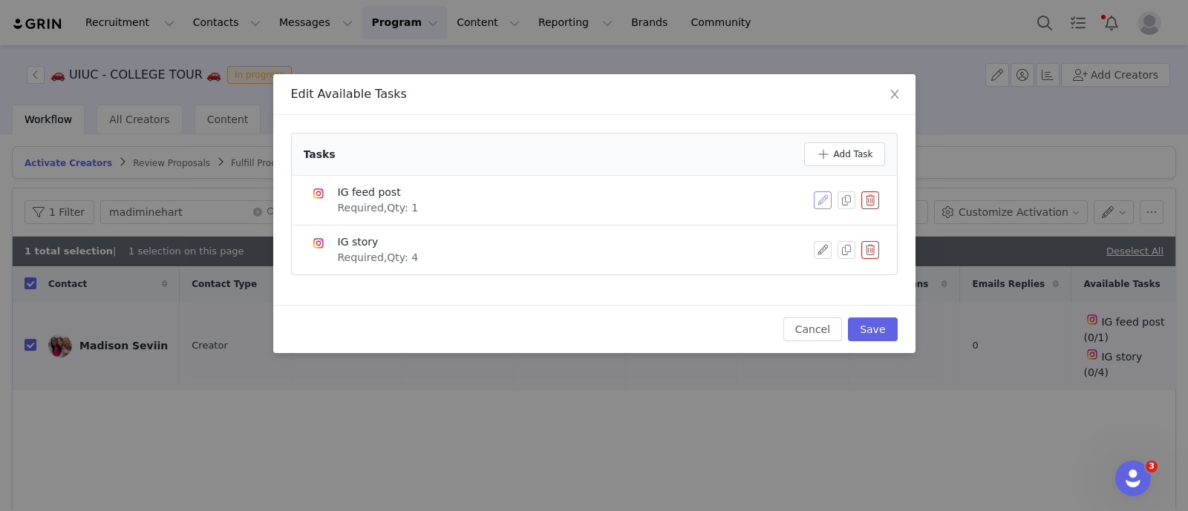
click at [816, 200] on button "button" at bounding box center [822, 200] width 18 height 18
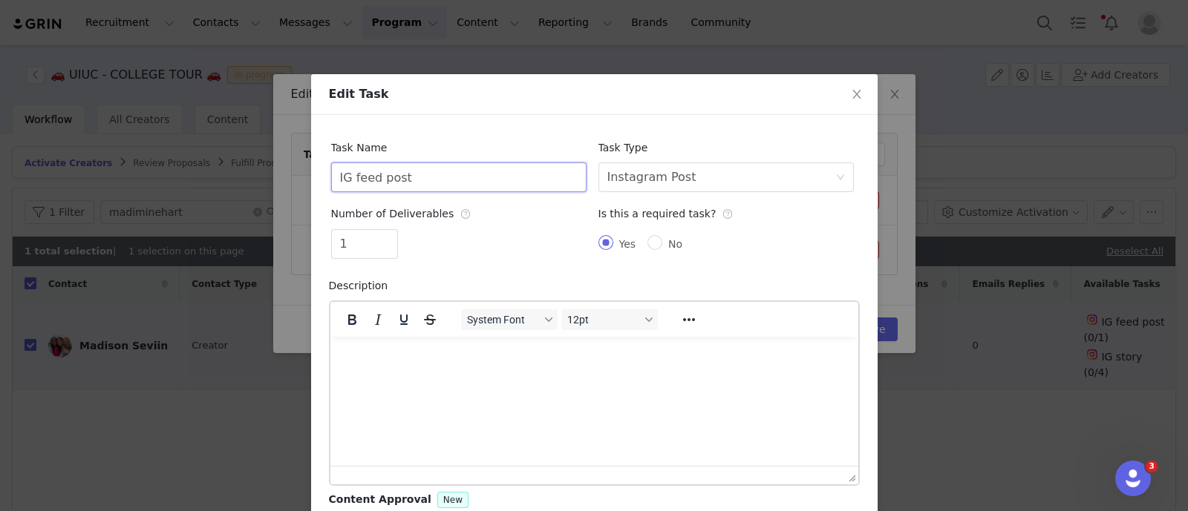
click at [416, 171] on input "IG feed post" at bounding box center [458, 178] width 255 height 30
click at [417, 171] on input "IG feed post" at bounding box center [458, 178] width 255 height 30
type input "Tiktok Video"
click at [642, 183] on div "Instagram Post" at bounding box center [651, 177] width 89 height 28
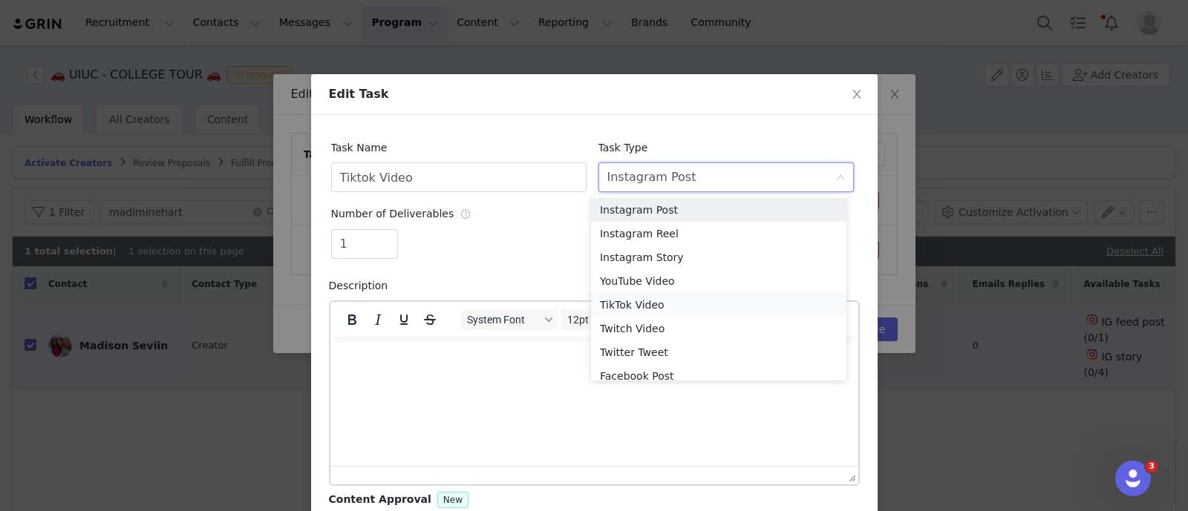
click at [645, 306] on li "TikTok Video" at bounding box center [718, 305] width 255 height 24
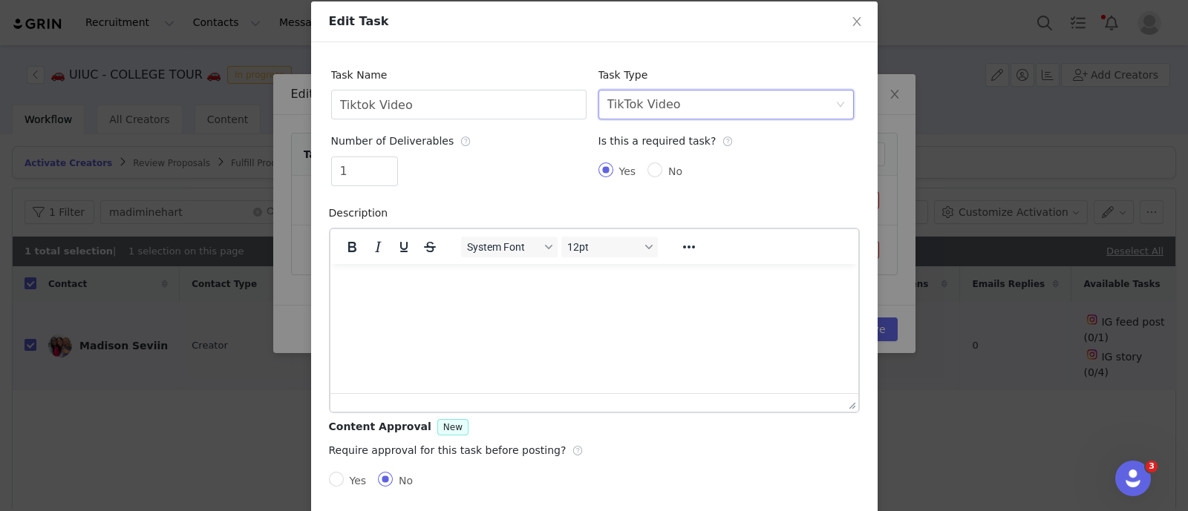
scroll to position [138, 0]
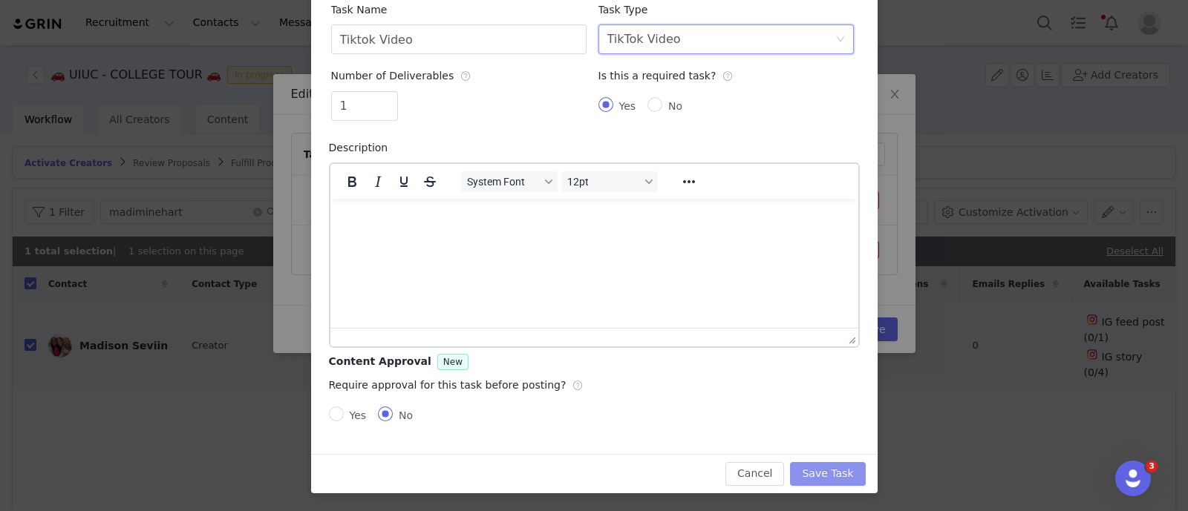
click at [840, 483] on button "Save Task" at bounding box center [827, 474] width 75 height 24
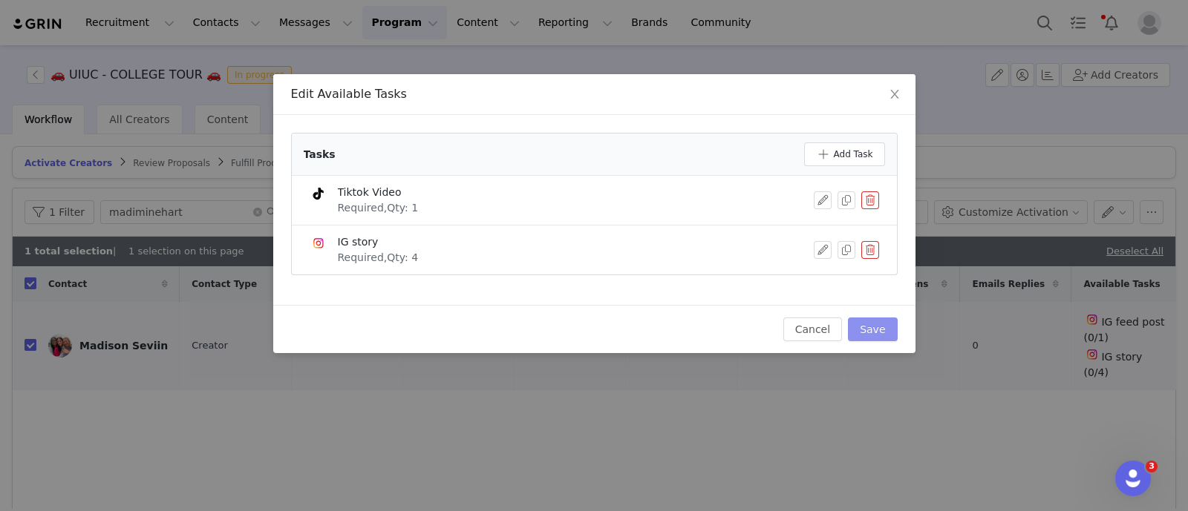
click at [883, 331] on button "Save" at bounding box center [872, 330] width 49 height 24
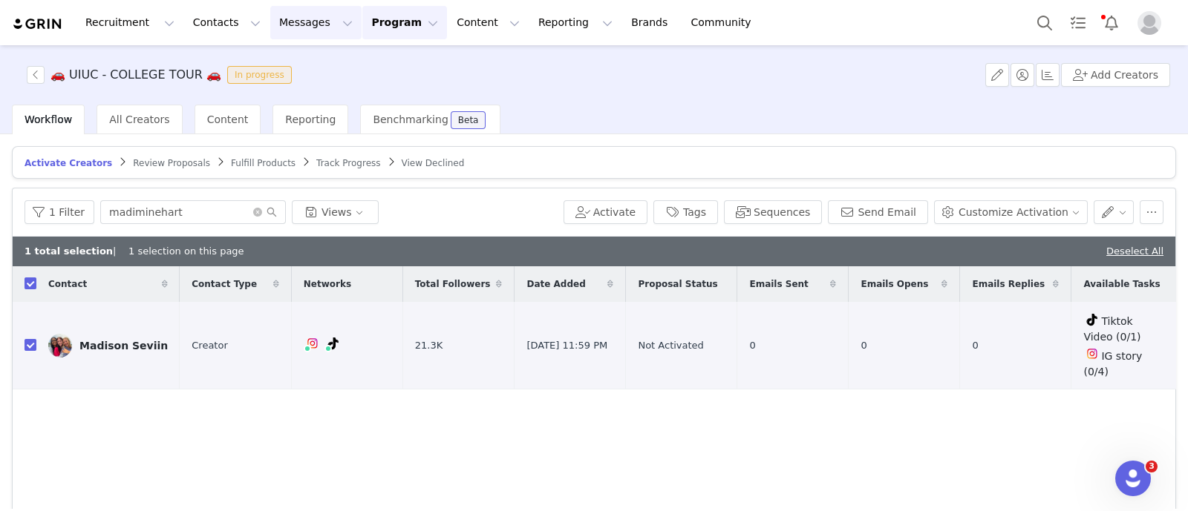
click at [282, 32] on button "Messages Messages" at bounding box center [315, 22] width 91 height 33
click at [285, 88] on div "Inbox" at bounding box center [304, 93] width 99 height 16
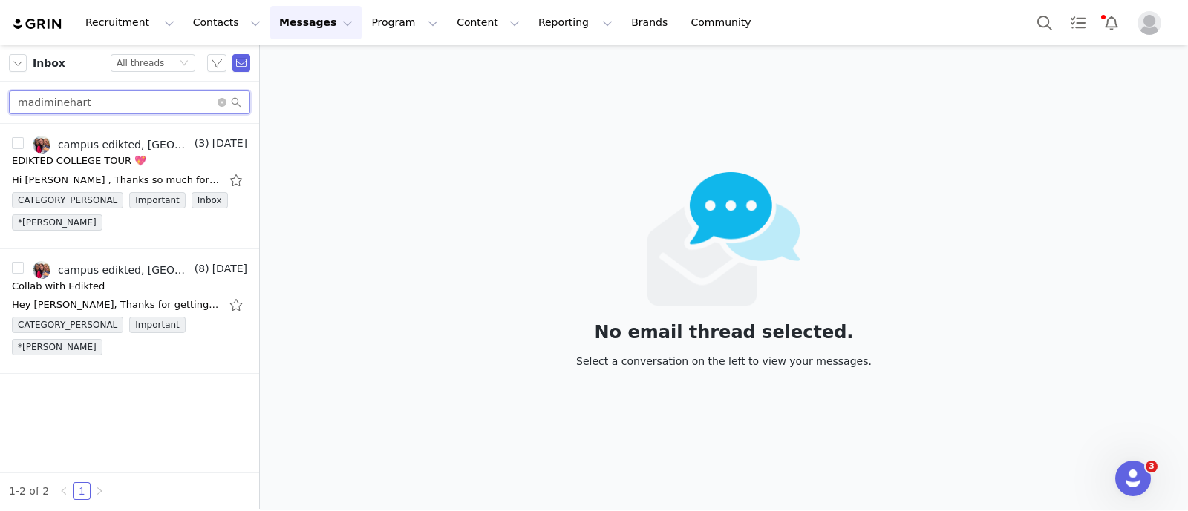
click at [106, 102] on input "madiminehart" at bounding box center [129, 103] width 241 height 24
paste input "tenson.[PERSON_NAME]@iclou"
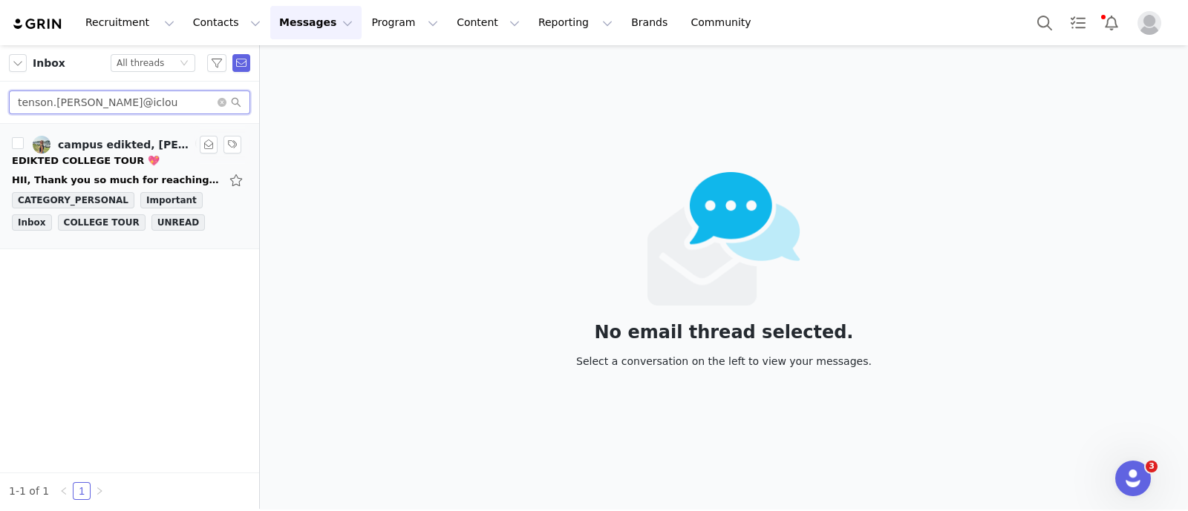
type input "tenson.[PERSON_NAME]@iclou"
click at [115, 149] on div "campus edikted, [PERSON_NAME]" at bounding box center [125, 145] width 134 height 12
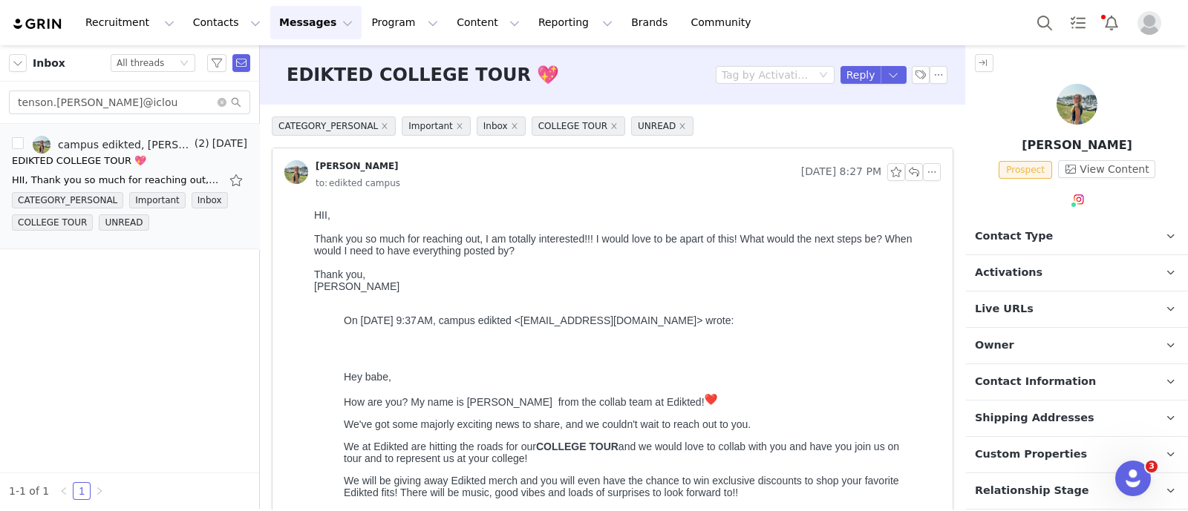
click at [1042, 227] on p "Contact Type Contact type can be Creator, Prospect, Application, or Manager." at bounding box center [1059, 237] width 186 height 36
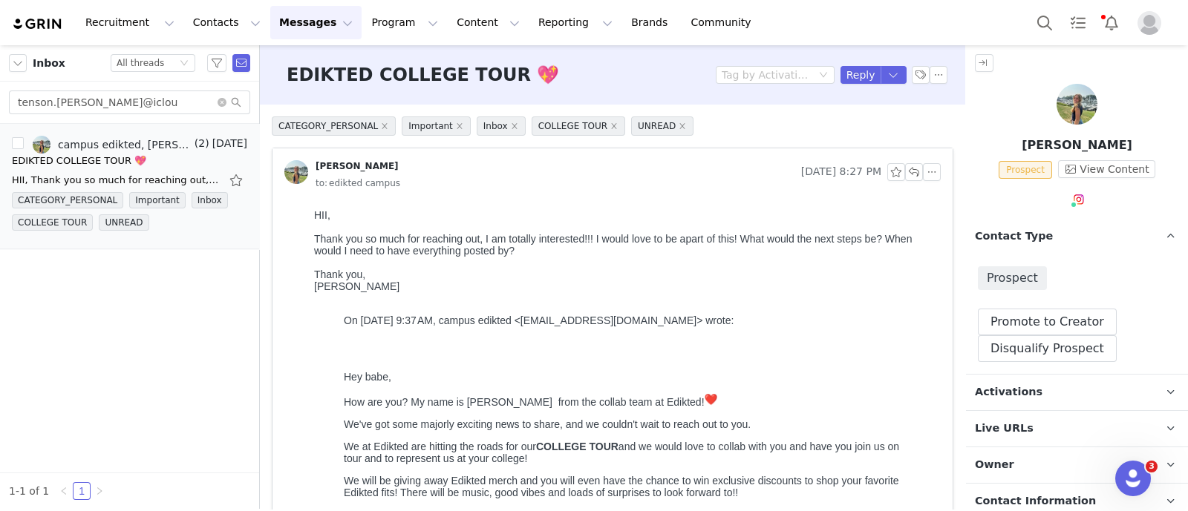
click at [1053, 304] on div "Prospect Promote to Creator Disqualify this Prospect? Yes, disqualify Disqualif…" at bounding box center [1077, 314] width 222 height 119
click at [1052, 309] on button "Promote to Creator" at bounding box center [1046, 322] width 139 height 27
click at [1050, 240] on p "Contact Type Contact type can be Creator, Prospect, Application, or Manager." at bounding box center [1059, 237] width 186 height 36
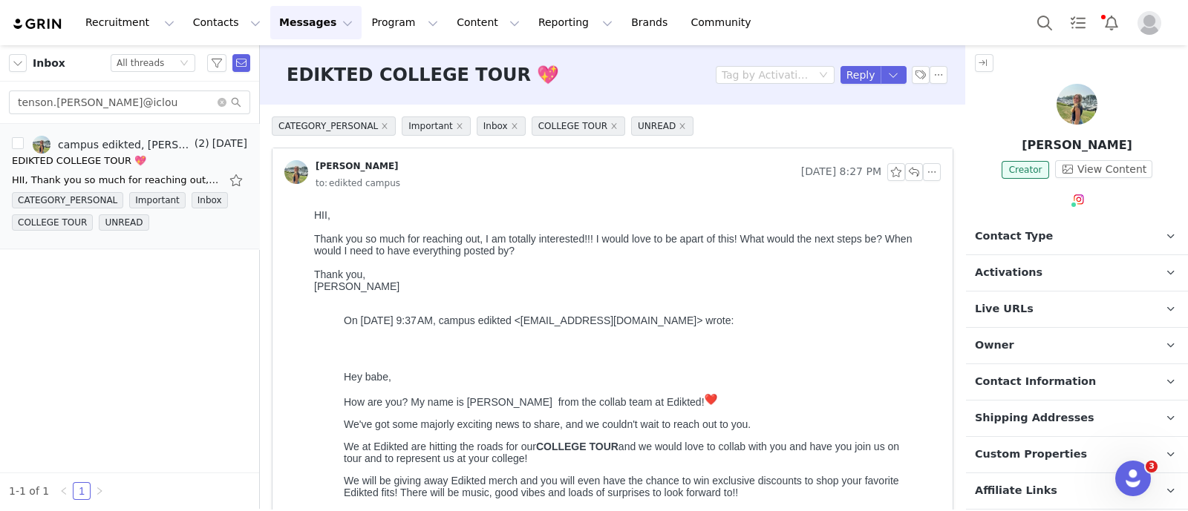
click at [1043, 263] on p "Activations" at bounding box center [1059, 273] width 186 height 36
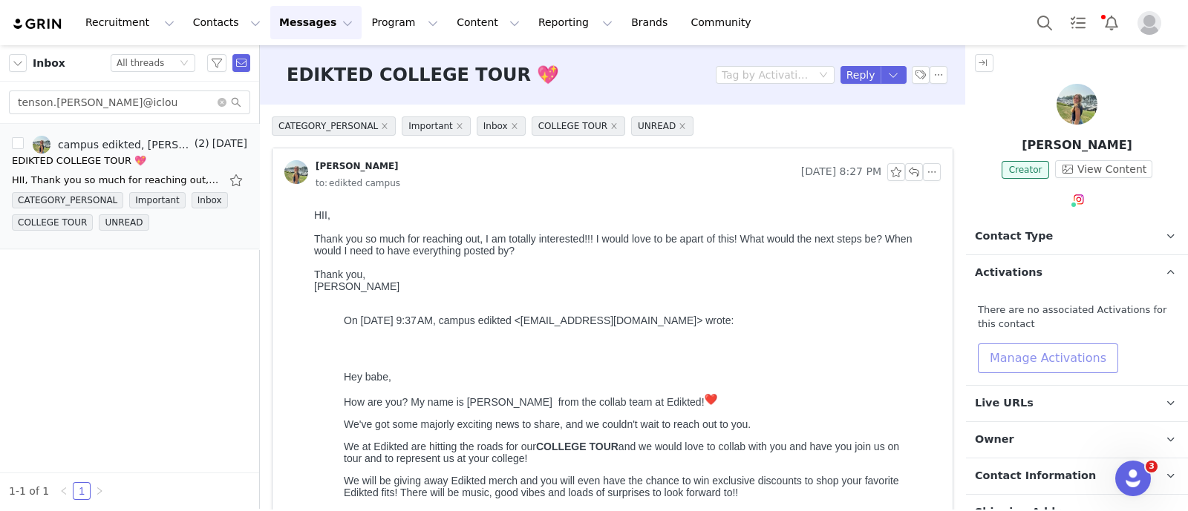
click at [1075, 354] on button "Manage Activations" at bounding box center [1047, 359] width 140 height 30
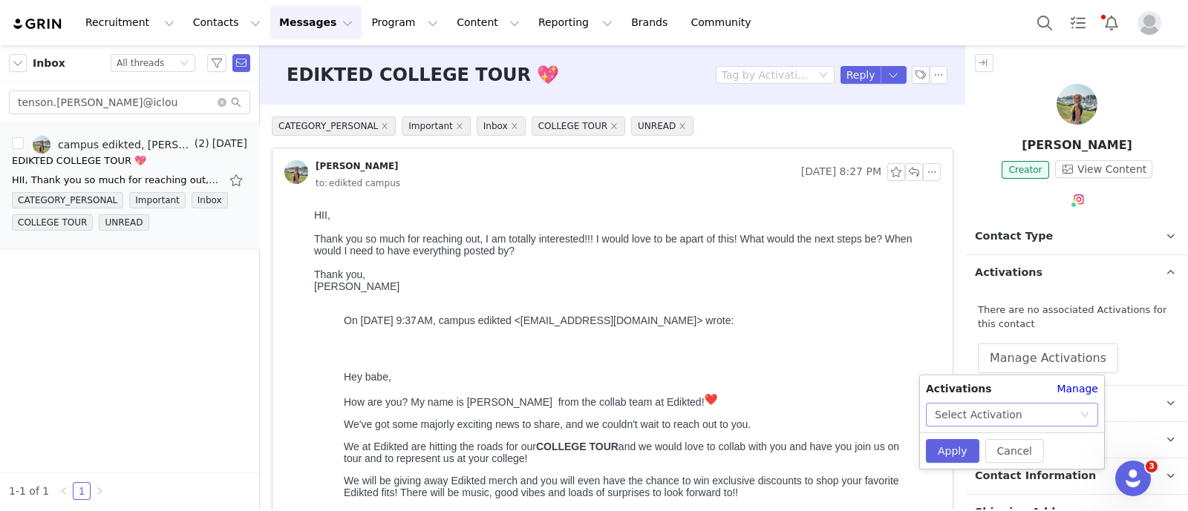
click at [1087, 415] on icon "icon: down" at bounding box center [1084, 414] width 9 height 9
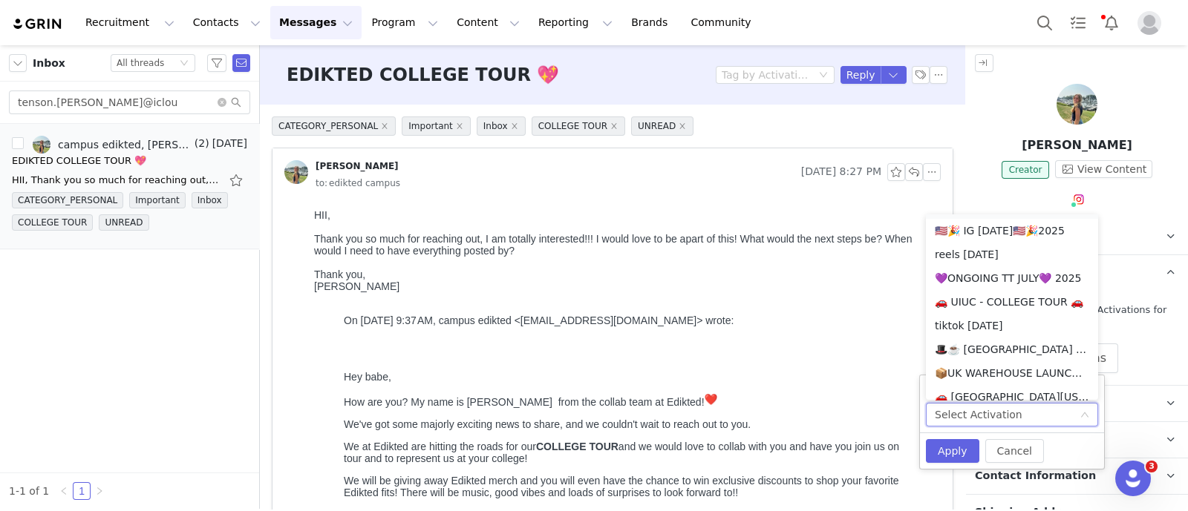
scroll to position [928, 0]
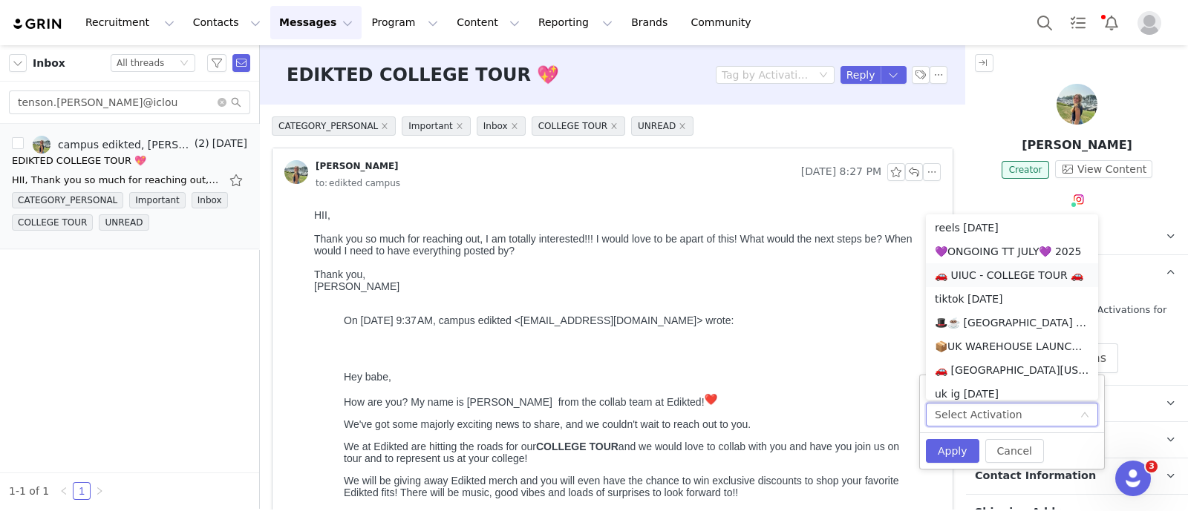
click at [997, 273] on li "🚗 UIUC - COLLEGE TOUR 🚗" at bounding box center [1012, 275] width 172 height 24
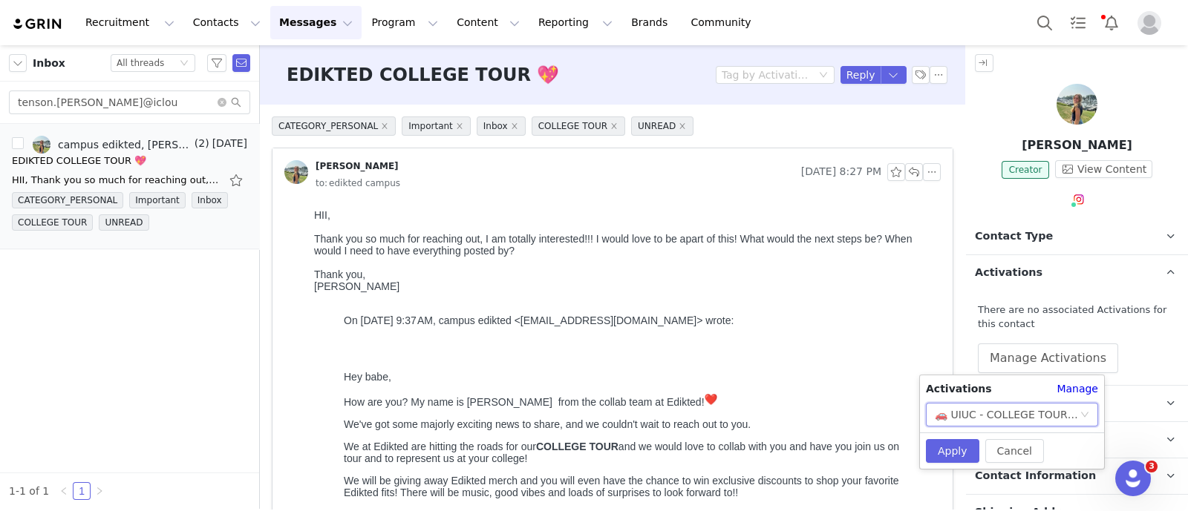
scroll to position [185, 0]
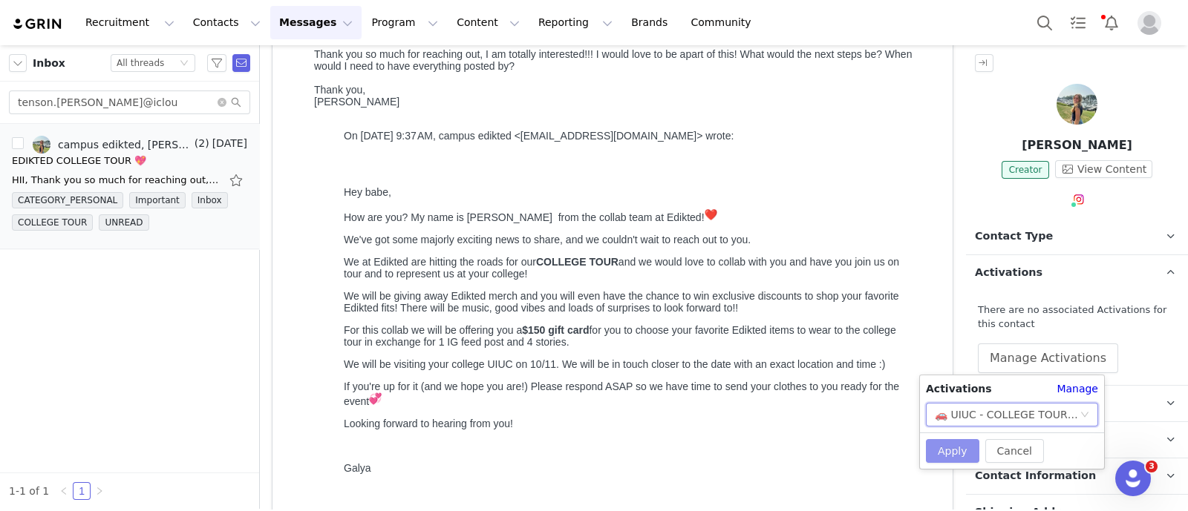
click at [946, 451] on button "Apply" at bounding box center [952, 451] width 53 height 24
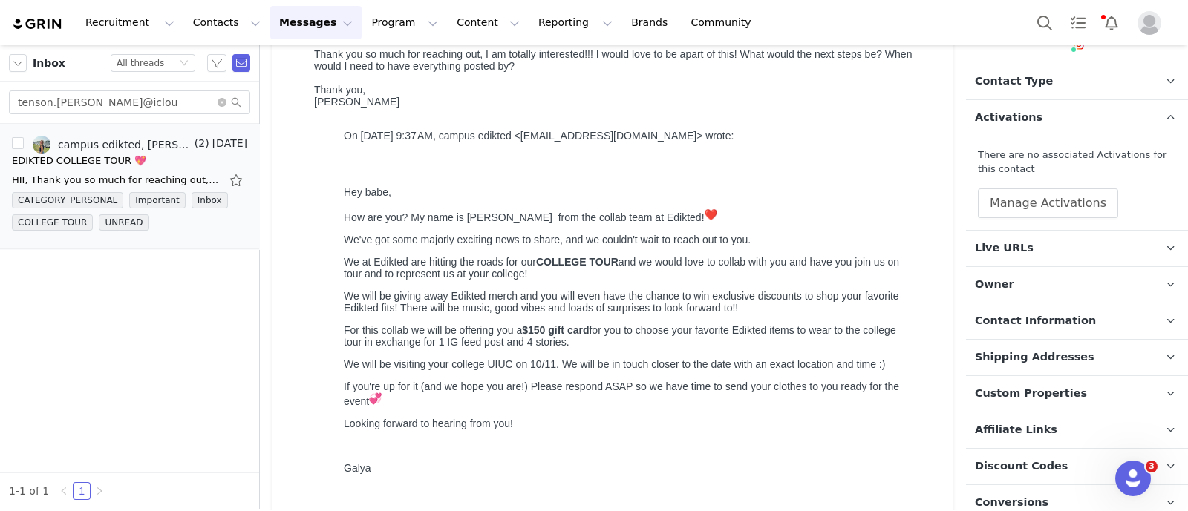
scroll to position [278, 0]
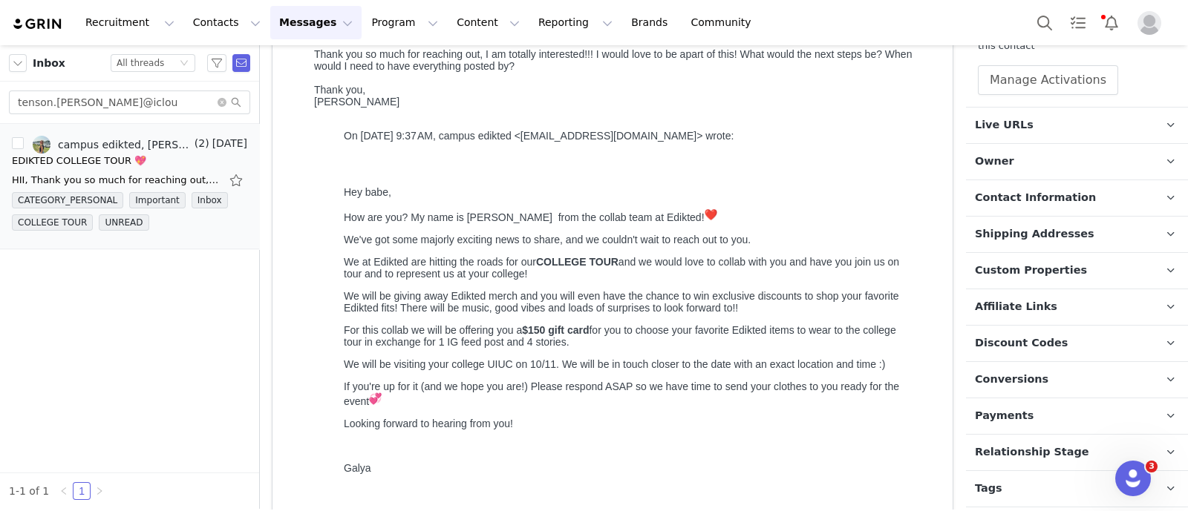
click at [1006, 162] on p "Owner The account user who owns the contact" at bounding box center [1059, 162] width 186 height 36
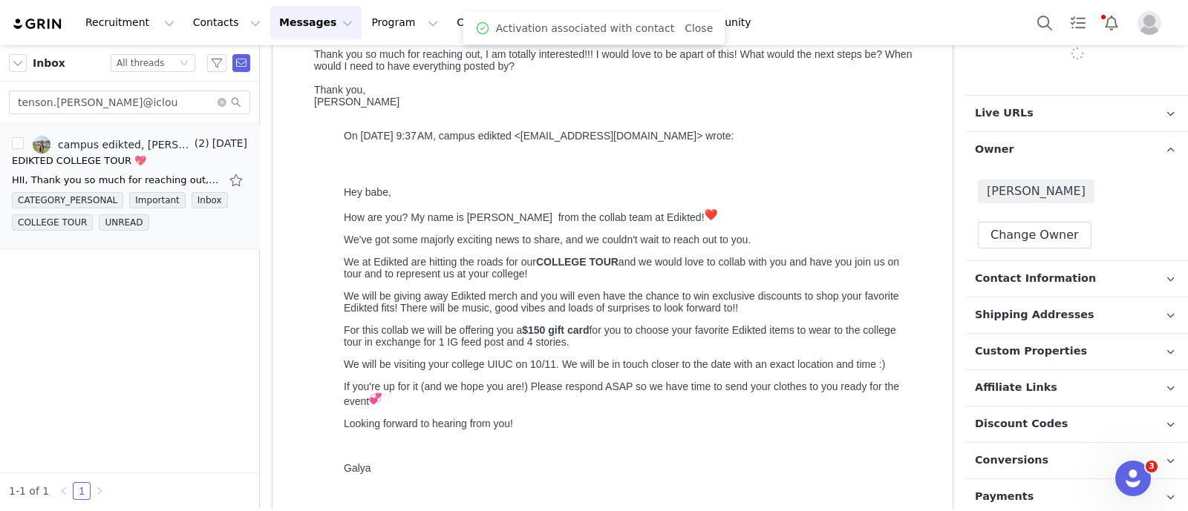
click at [1006, 162] on p "Owner The account user who owns the contact" at bounding box center [1059, 150] width 186 height 36
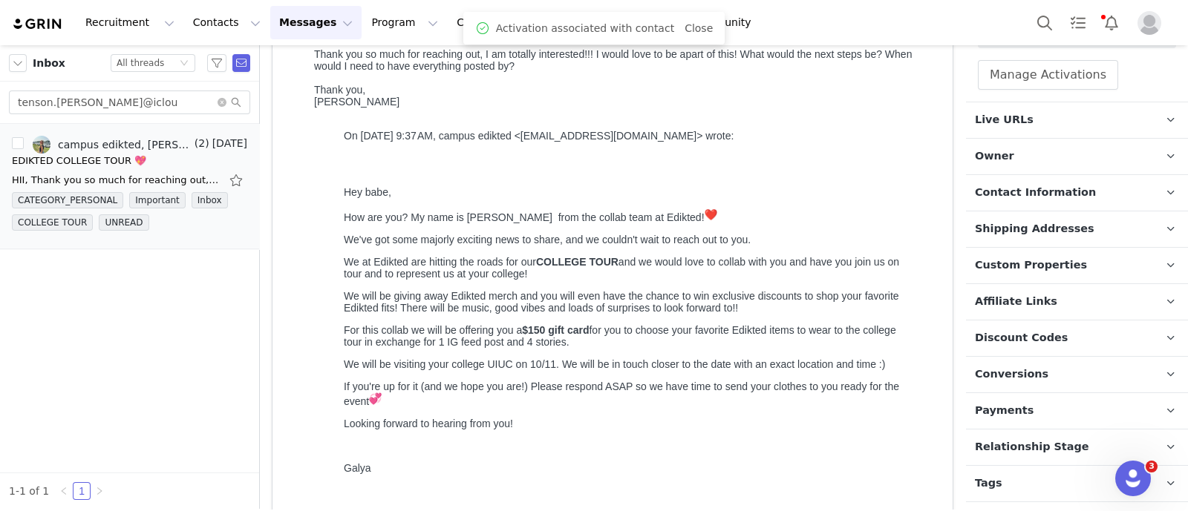
click at [1031, 480] on p "Tags Keep track of your contacts by assigning them tags. You can then filter yo…" at bounding box center [1059, 484] width 186 height 36
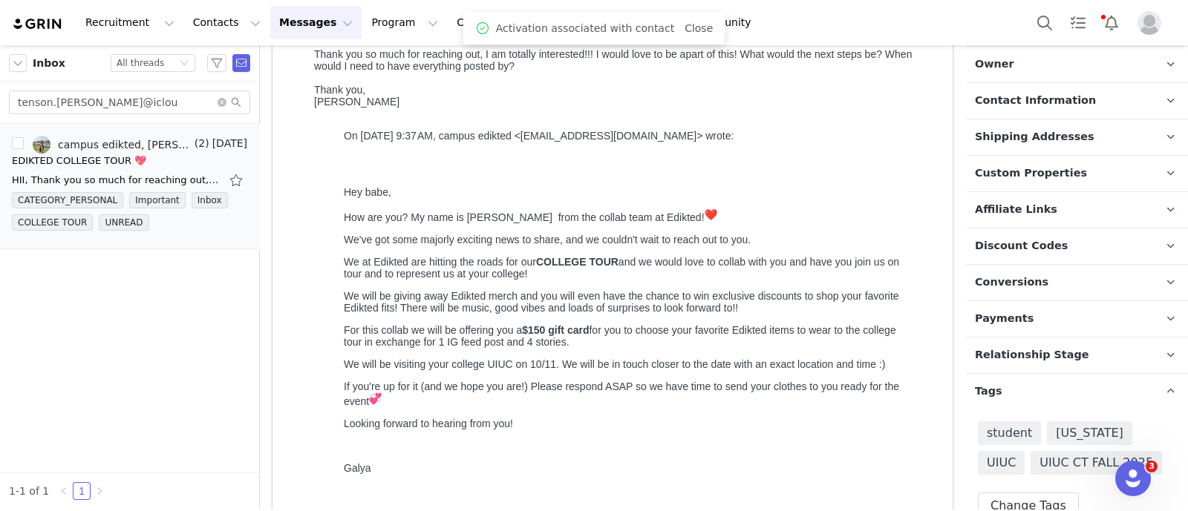
click at [1044, 379] on p "Tags Keep track of your contacts by assigning them tags. You can then filter yo…" at bounding box center [1059, 392] width 186 height 36
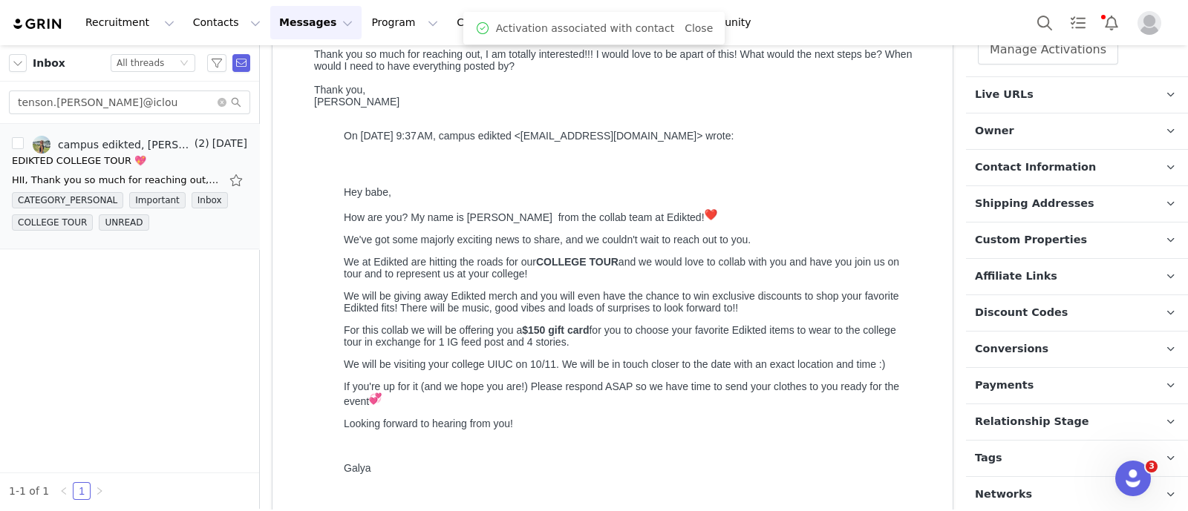
click at [1041, 414] on span "Relationship Stage" at bounding box center [1032, 422] width 114 height 16
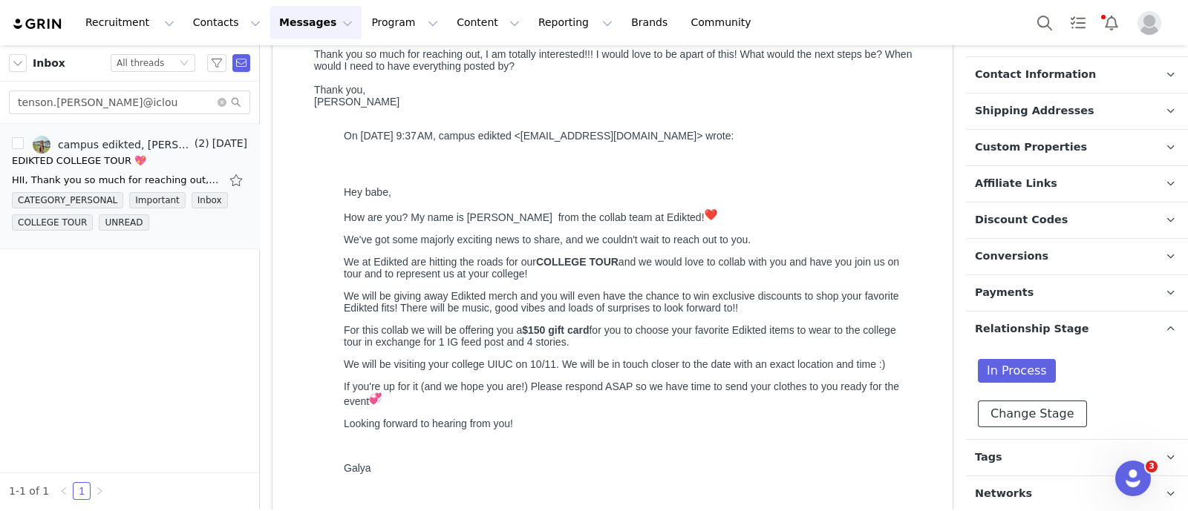
click at [1039, 410] on button "Change Stage" at bounding box center [1031, 414] width 109 height 27
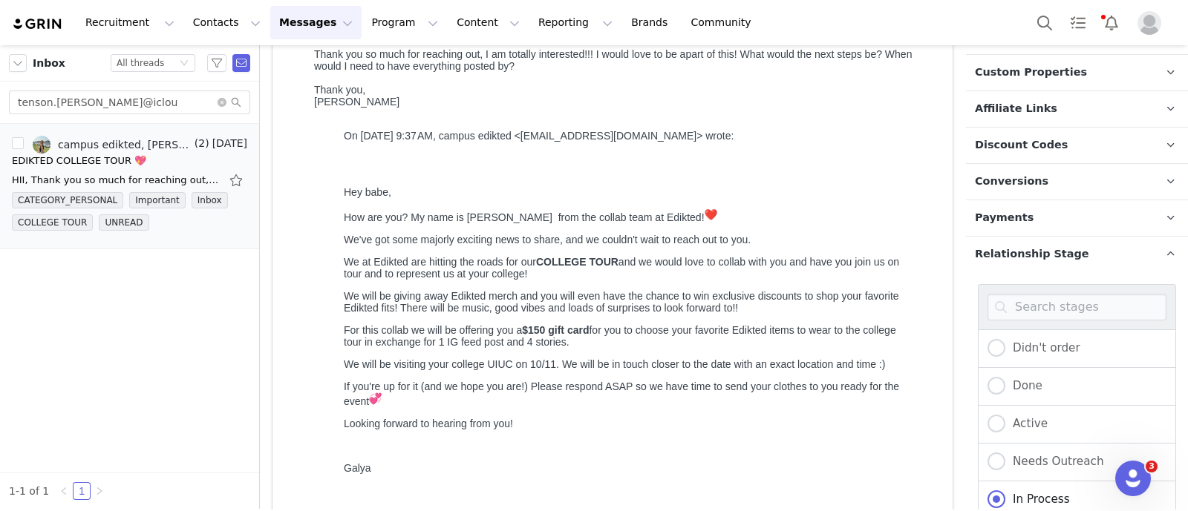
scroll to position [582, 0]
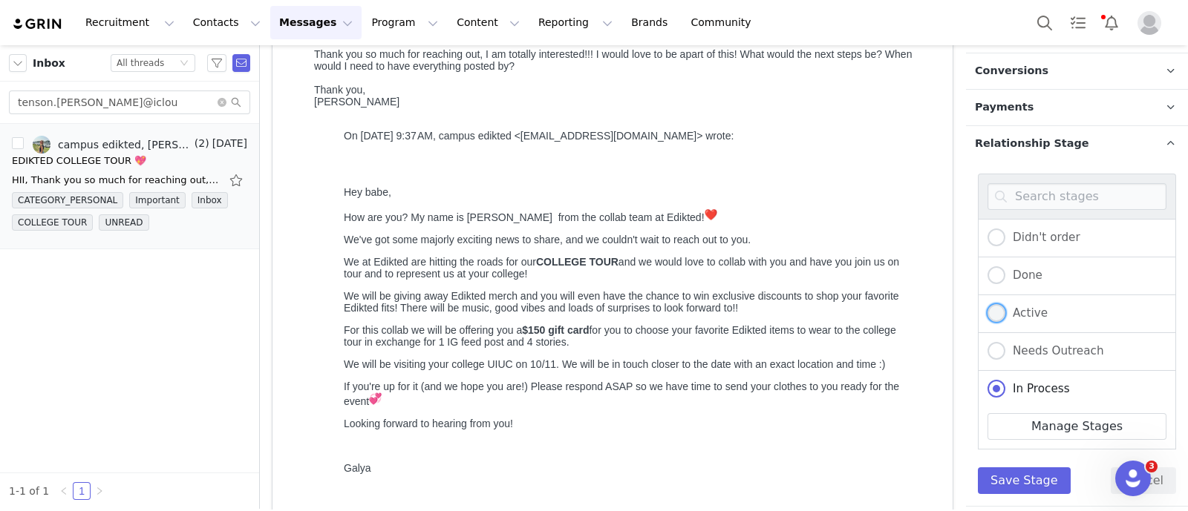
click at [1036, 311] on span "Active" at bounding box center [1026, 313] width 42 height 13
click at [1005, 311] on input "Active" at bounding box center [996, 313] width 18 height 19
radio input "true"
radio input "false"
click at [1035, 472] on button "Save Stage" at bounding box center [1023, 481] width 93 height 27
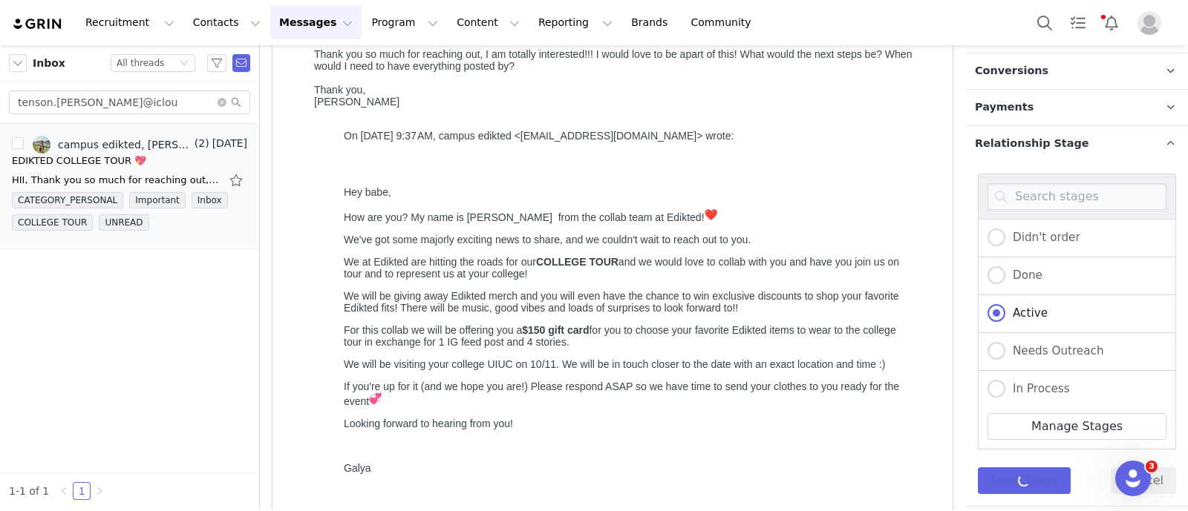
scroll to position [396, 0]
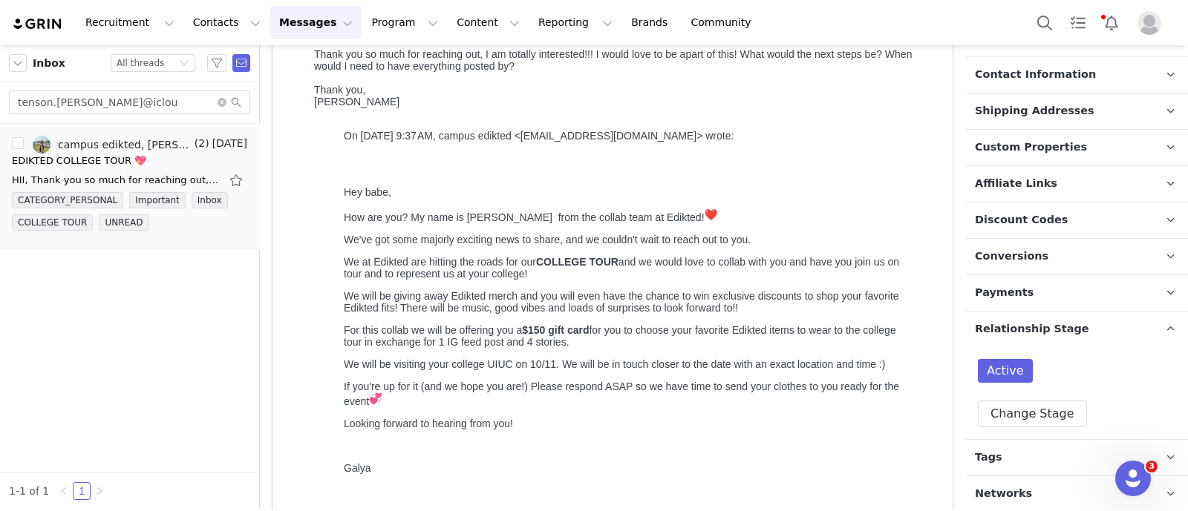
click at [1083, 322] on p "Relationship Stage Use relationship stages to move contacts through a logical s…" at bounding box center [1059, 330] width 186 height 36
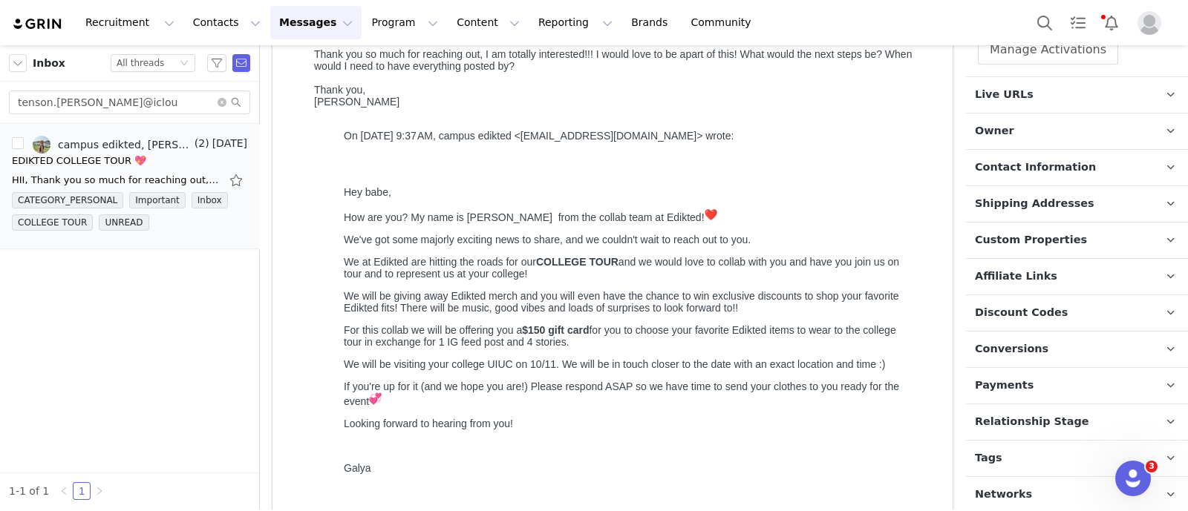
scroll to position [0, 0]
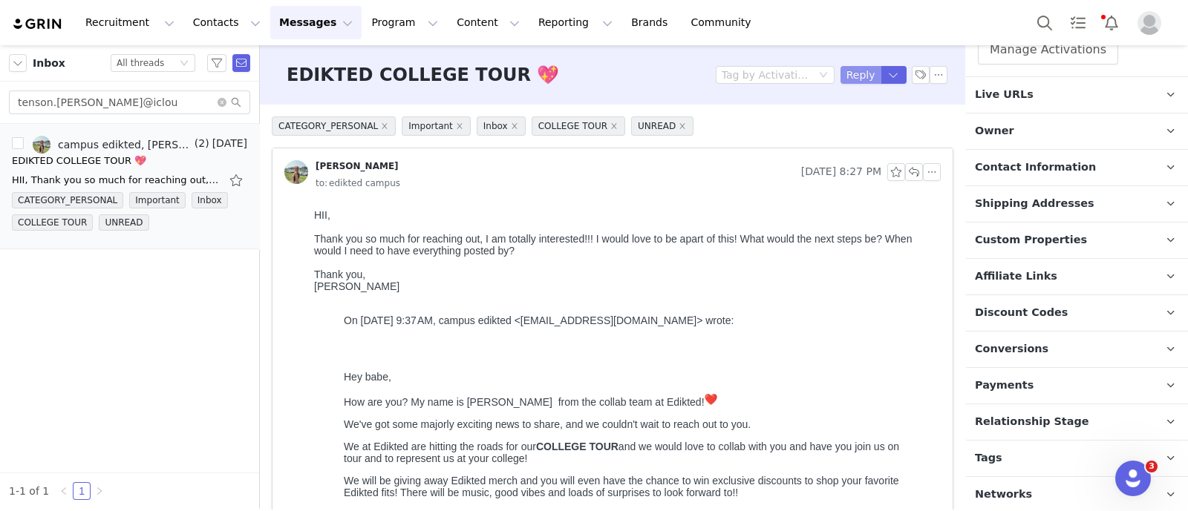
click at [843, 73] on button "Reply" at bounding box center [860, 75] width 41 height 18
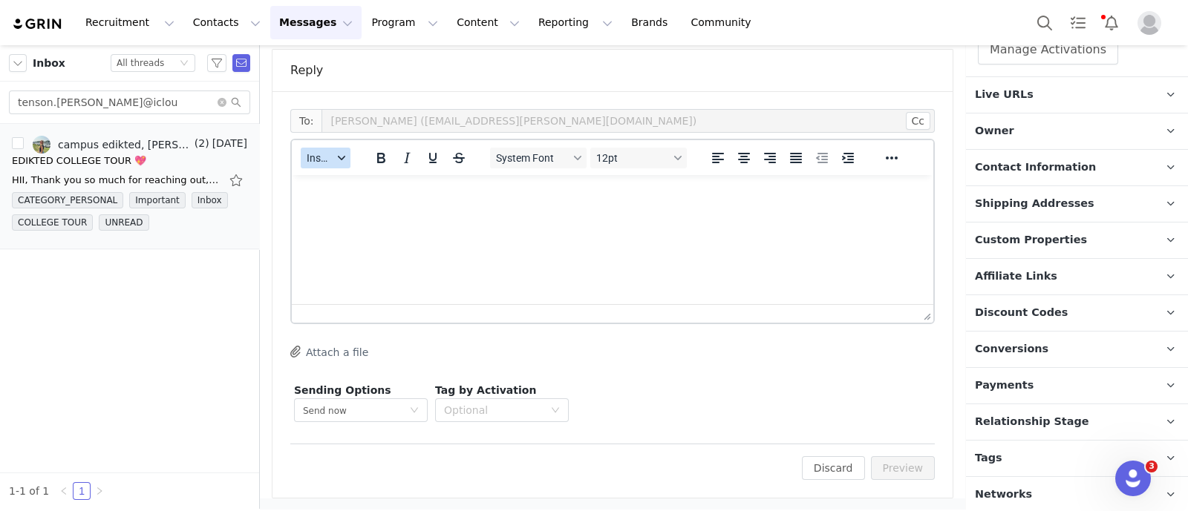
click at [327, 161] on span "Insert" at bounding box center [320, 158] width 26 height 12
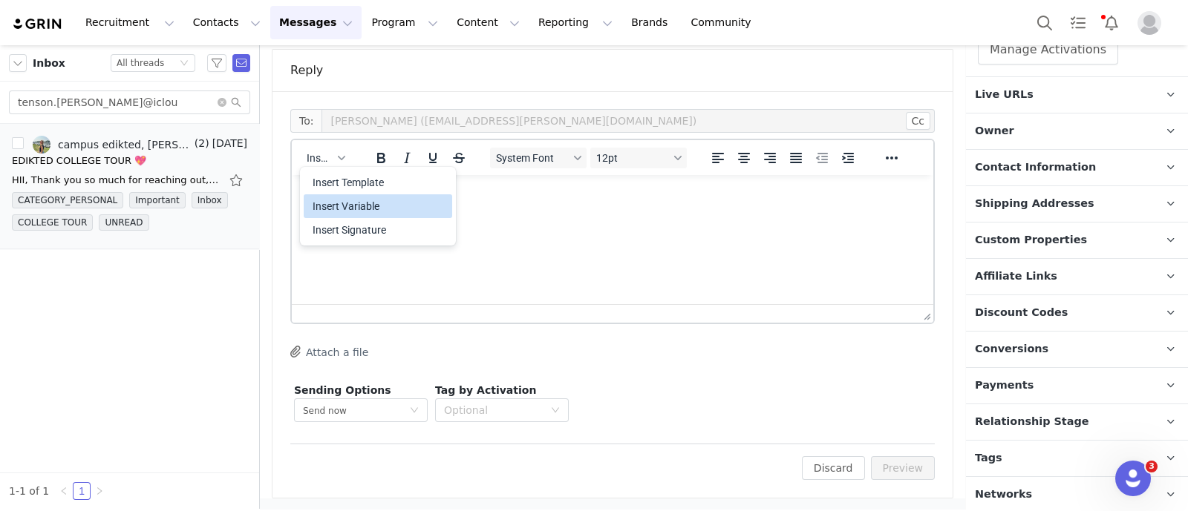
click at [375, 194] on div "Insert Variable" at bounding box center [378, 206] width 148 height 24
select select
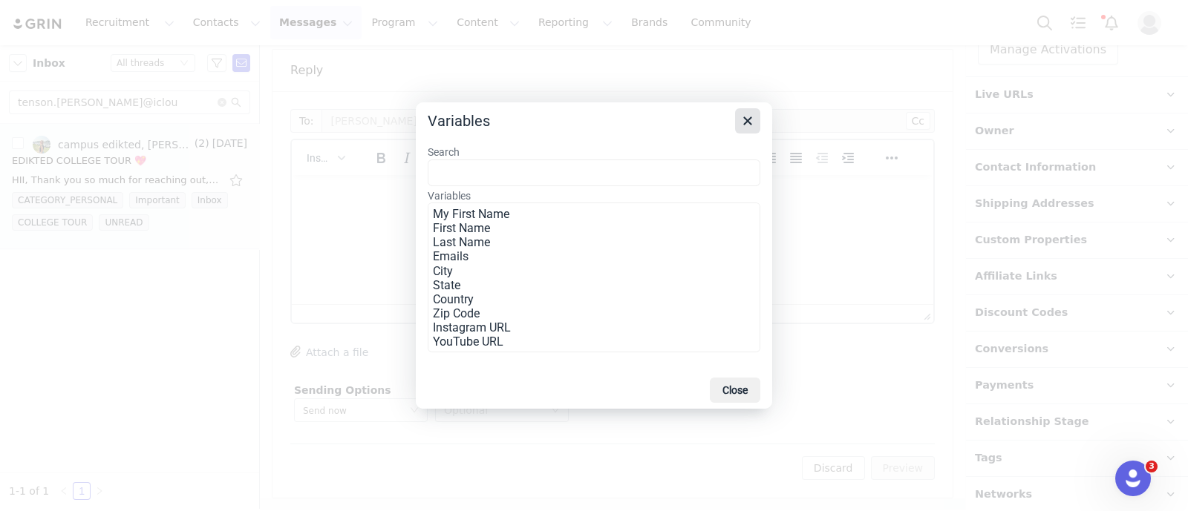
click at [756, 112] on icon "Close" at bounding box center [747, 121] width 18 height 18
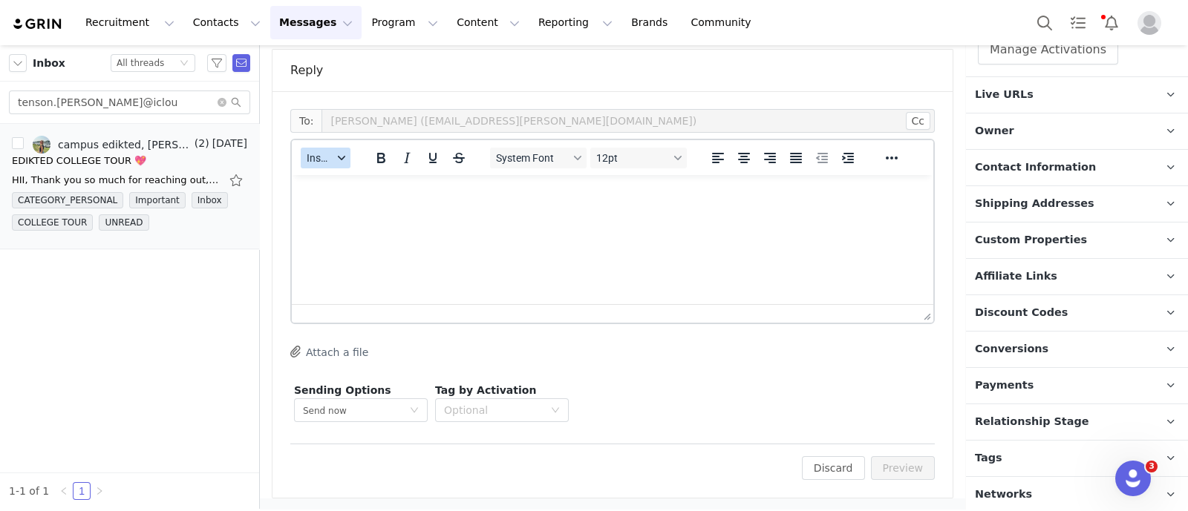
click at [335, 166] on button "Insert" at bounding box center [326, 158] width 50 height 21
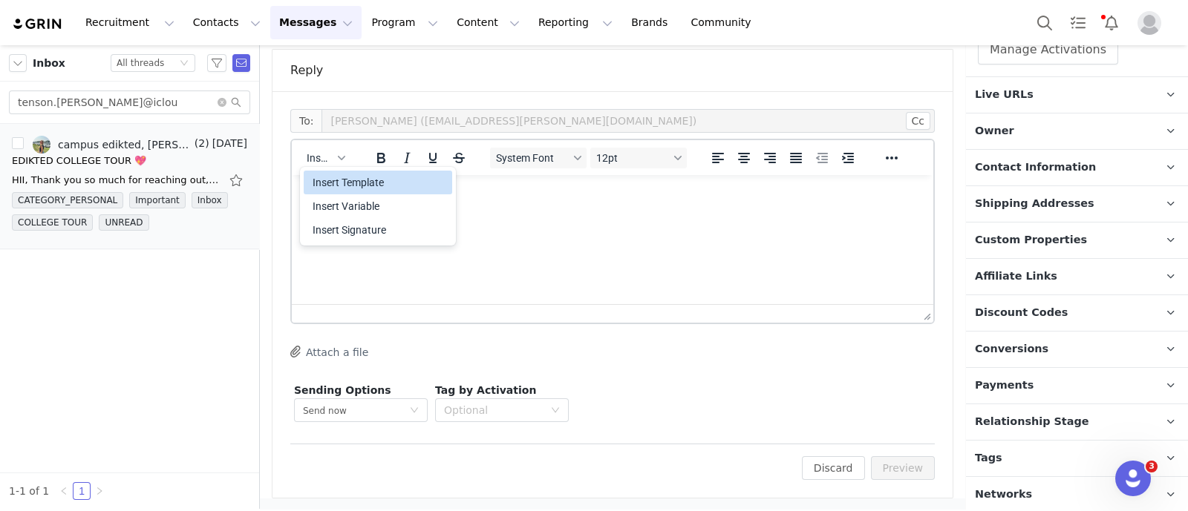
click at [352, 186] on div "Insert Template" at bounding box center [379, 183] width 134 height 18
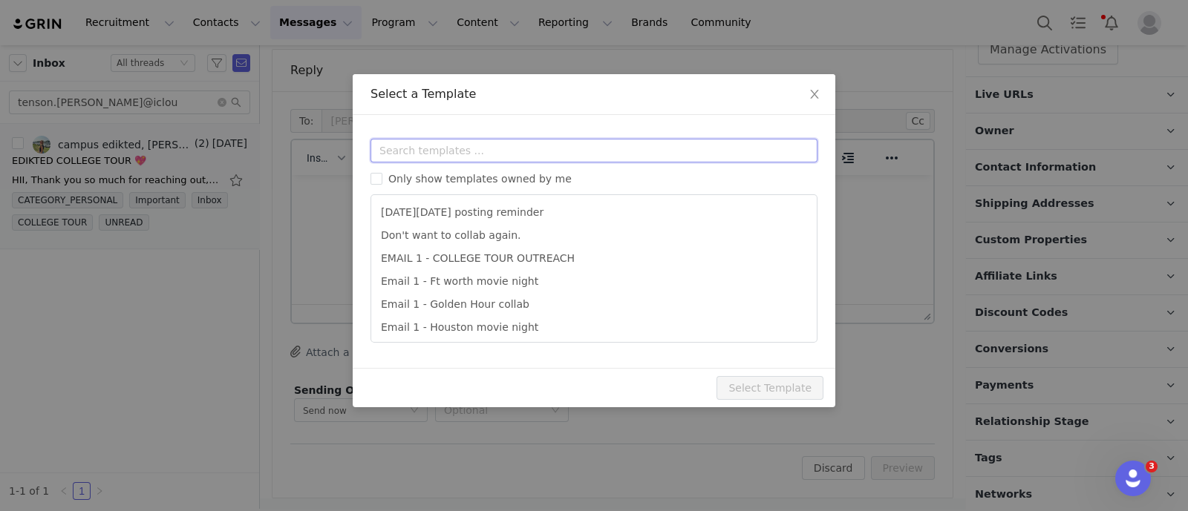
click at [462, 157] on input "text" at bounding box center [593, 151] width 447 height 24
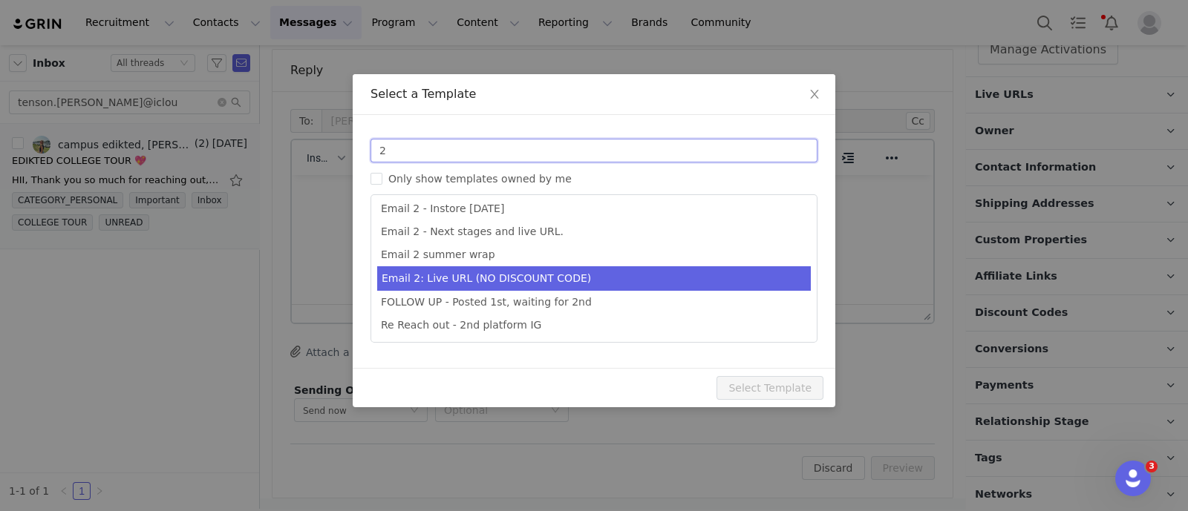
type input "2"
type input "Collab with Edikted"
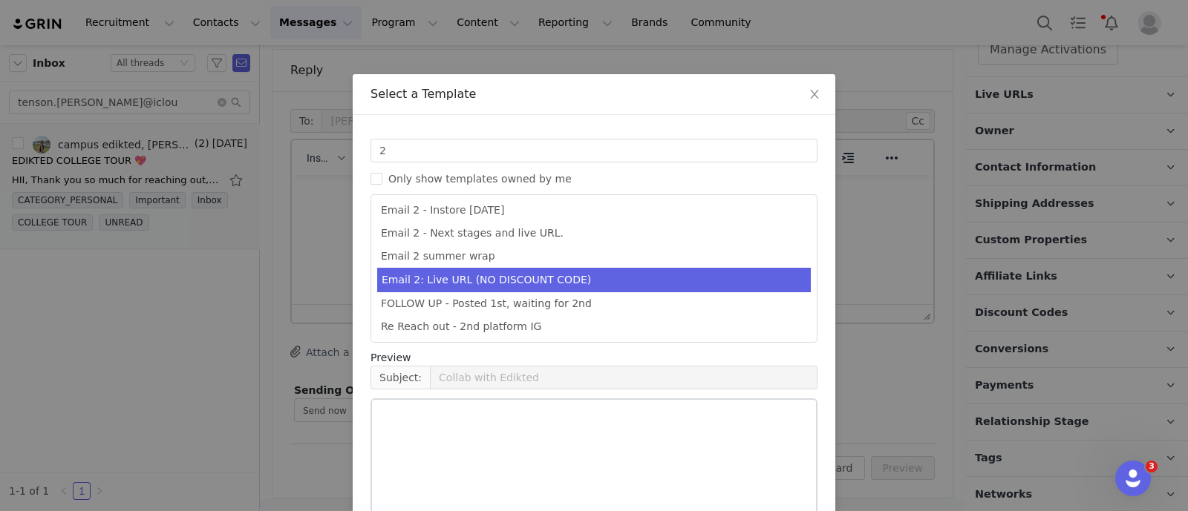
click at [534, 280] on li "Email 2: Live URL (NO DISCOUNT CODE)" at bounding box center [593, 280] width 433 height 24
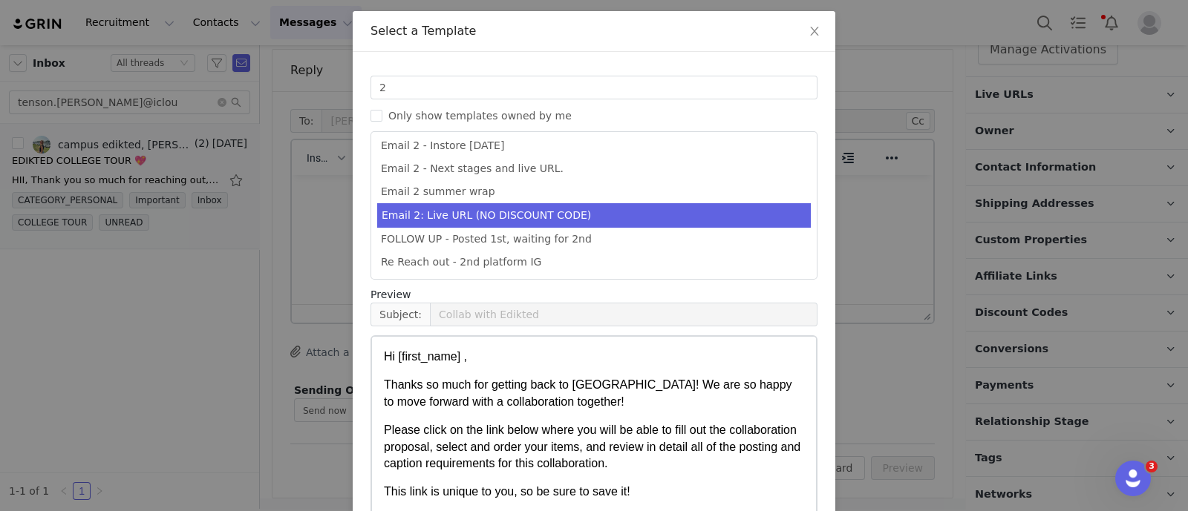
scroll to position [147, 0]
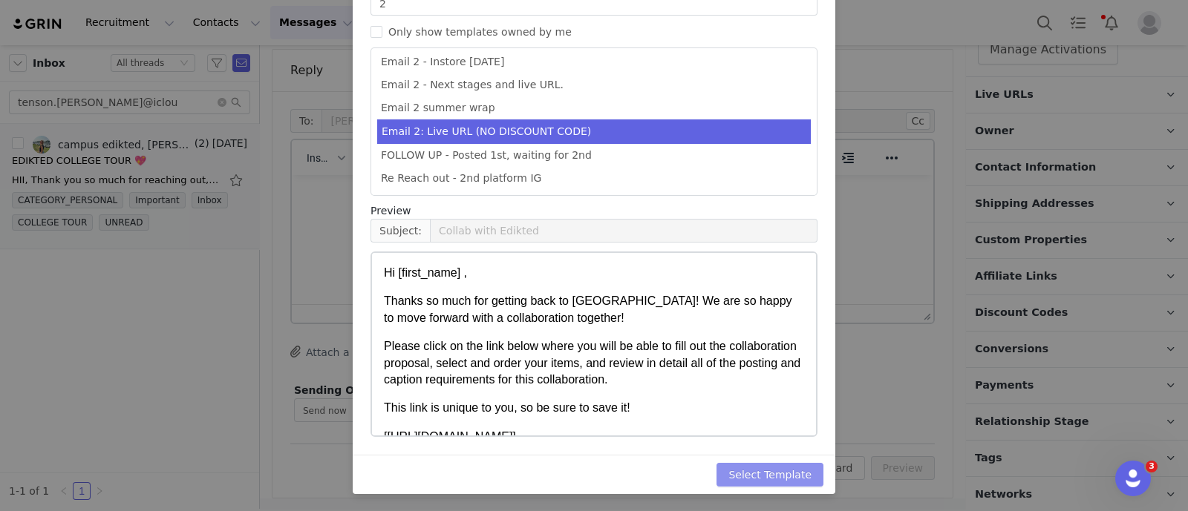
click at [789, 471] on button "Select Template" at bounding box center [769, 475] width 107 height 24
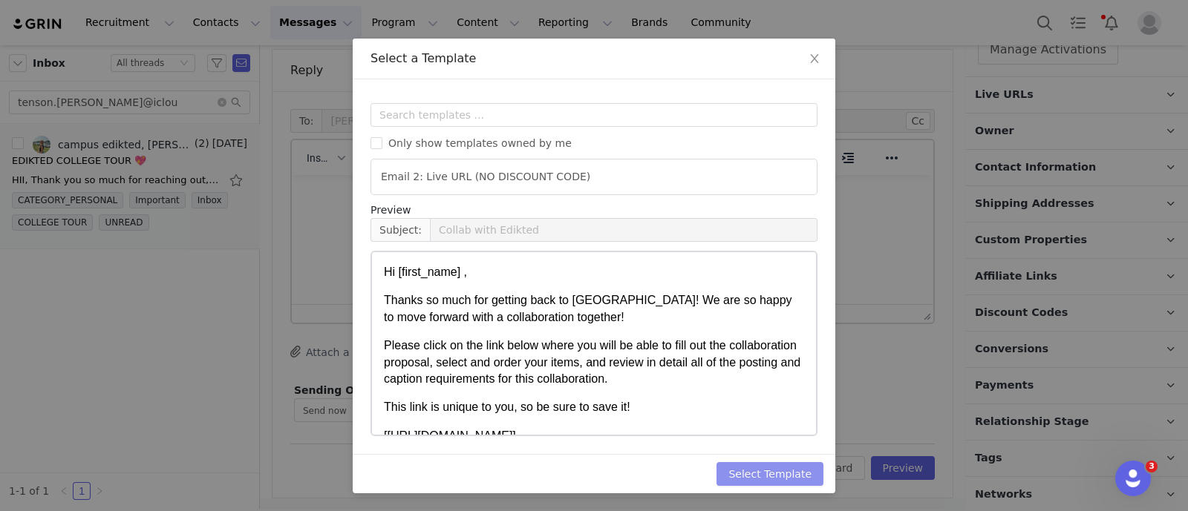
scroll to position [0, 0]
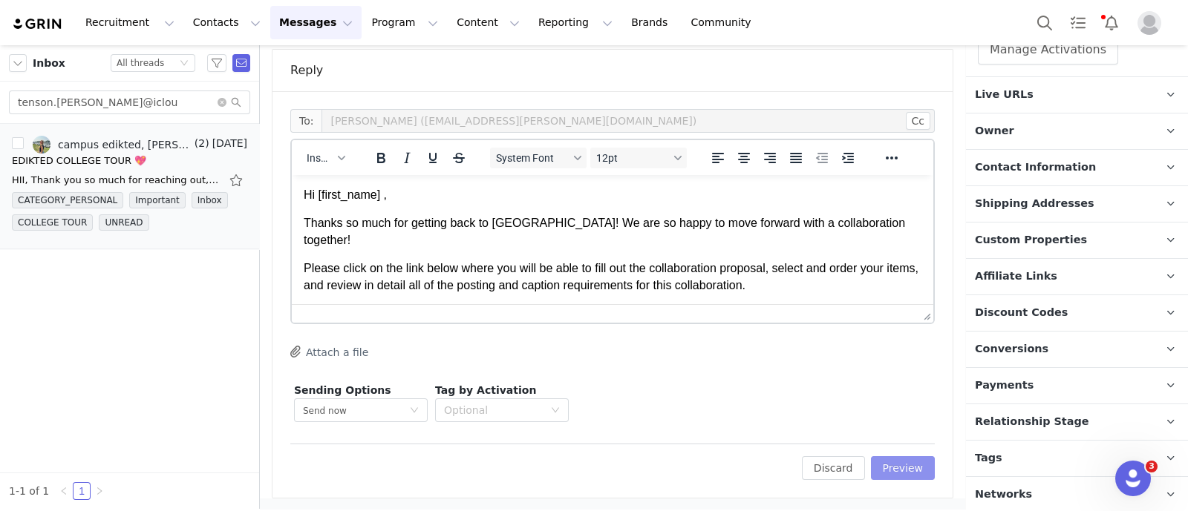
click at [903, 470] on button "Preview" at bounding box center [903, 468] width 65 height 24
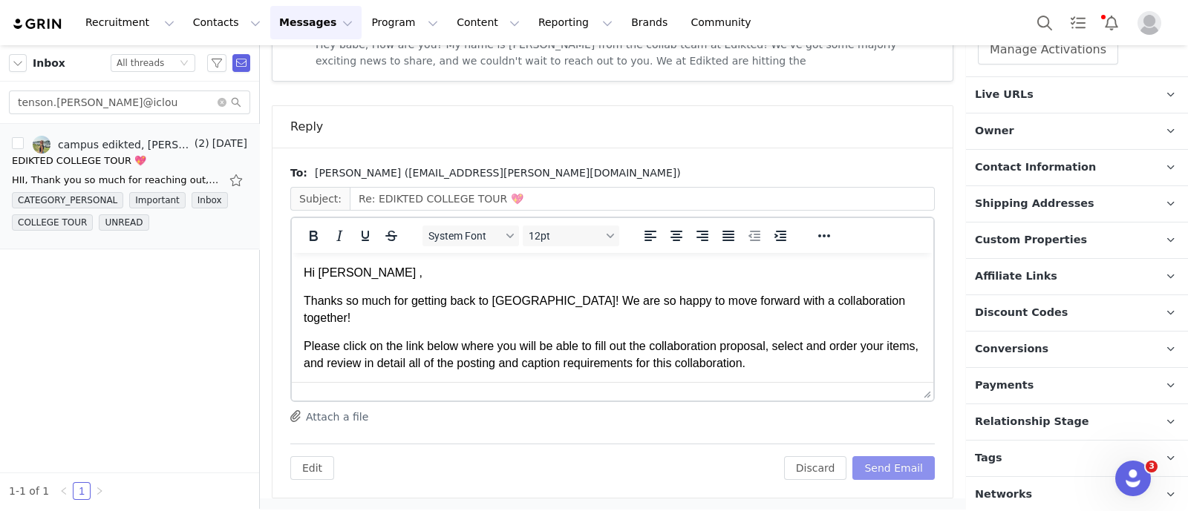
click at [895, 473] on button "Send Email" at bounding box center [893, 468] width 82 height 24
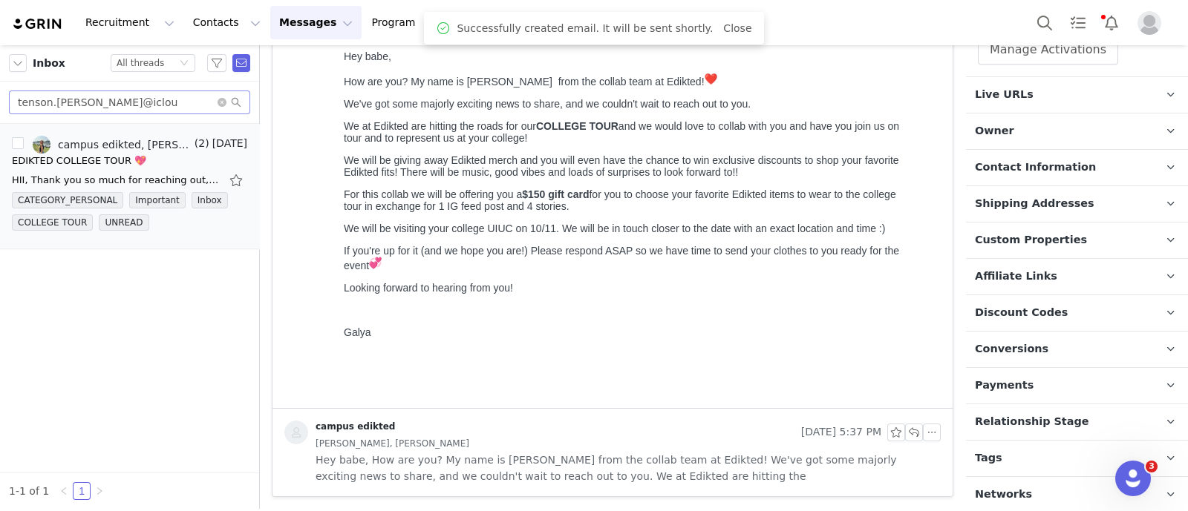
scroll to position [319, 0]
click at [154, 102] on input "tenson.[PERSON_NAME]@iclou" at bounding box center [129, 103] width 241 height 24
paste input "molbishop03"
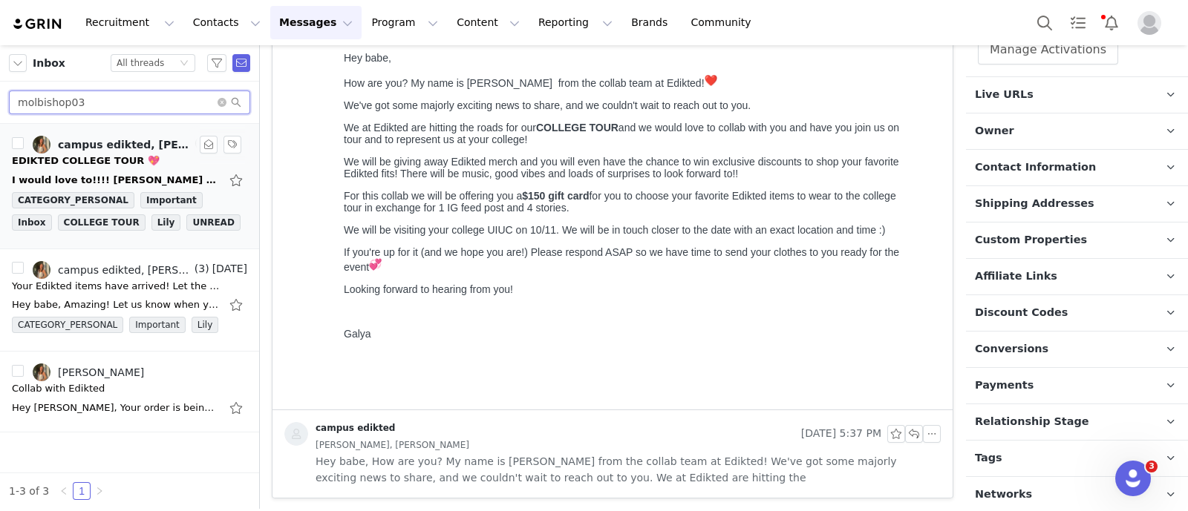
type input "molbishop03"
click at [148, 165] on div "EDIKTED COLLEGE TOUR 💖" at bounding box center [129, 161] width 235 height 15
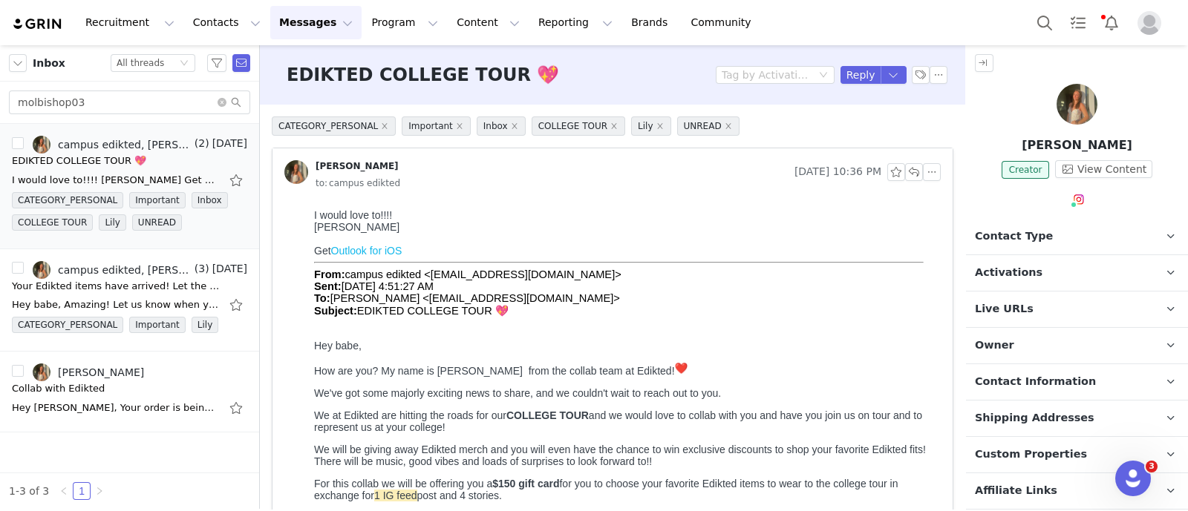
scroll to position [92, 0]
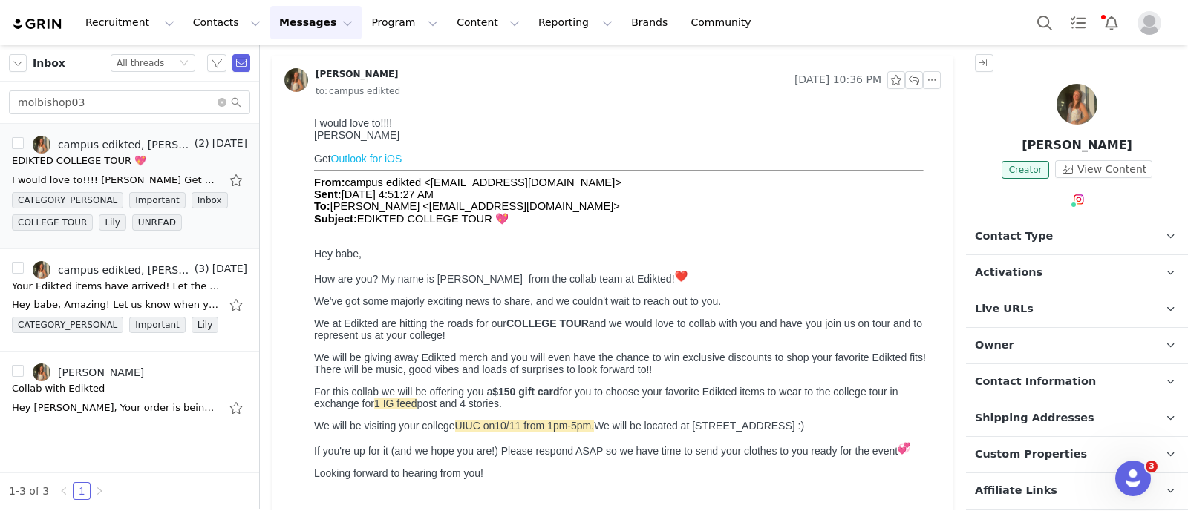
click at [1102, 232] on p "Contact Type Contact type can be Creator, Prospect, Application, or Manager." at bounding box center [1059, 237] width 186 height 36
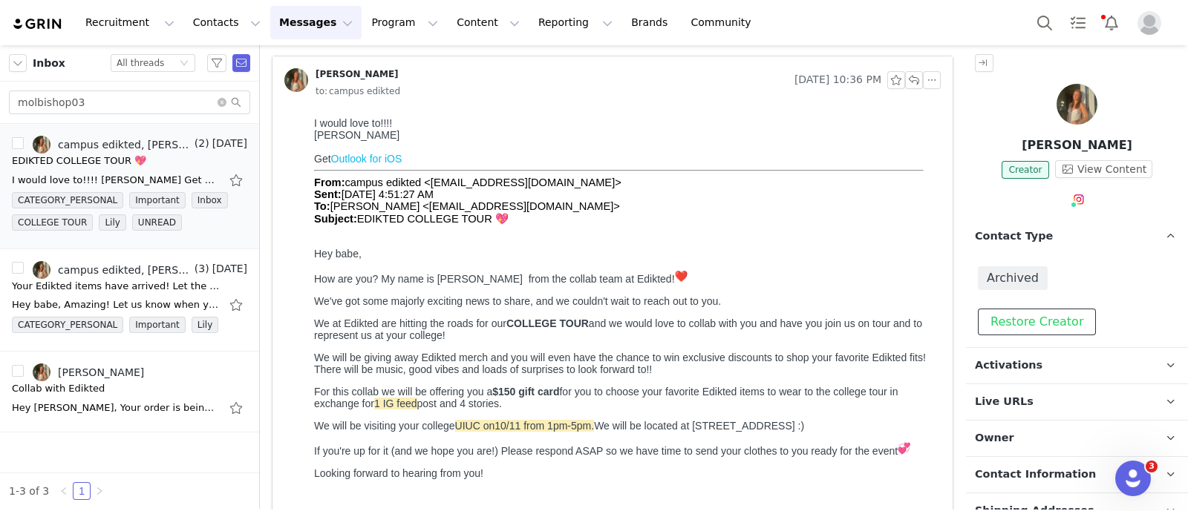
click at [1057, 322] on button "Restore Creator" at bounding box center [1036, 322] width 118 height 27
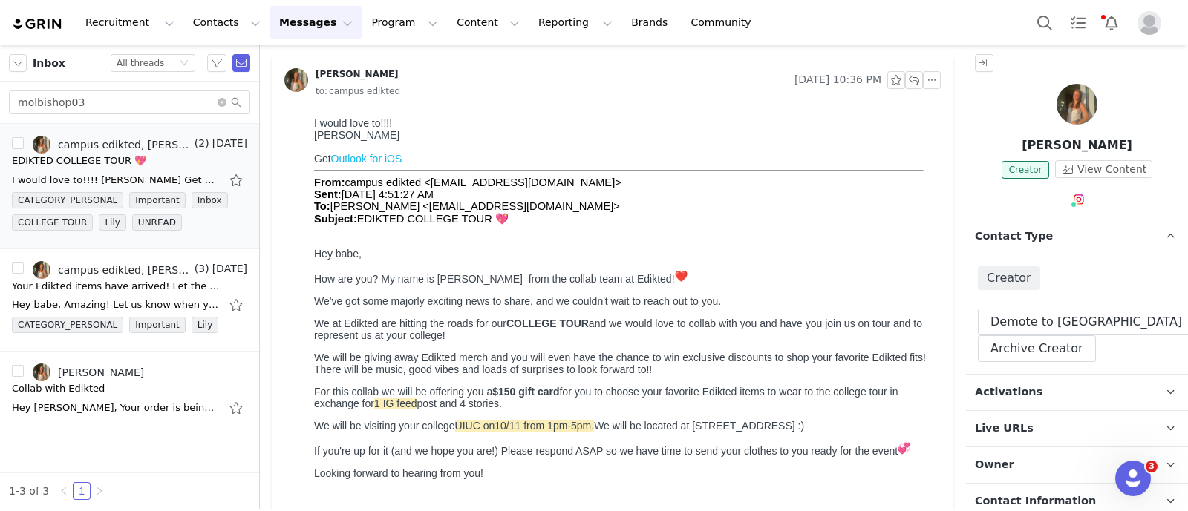
click at [1127, 230] on p "Contact Type Contact type can be Creator, Prospect, Application, or Manager." at bounding box center [1059, 237] width 186 height 36
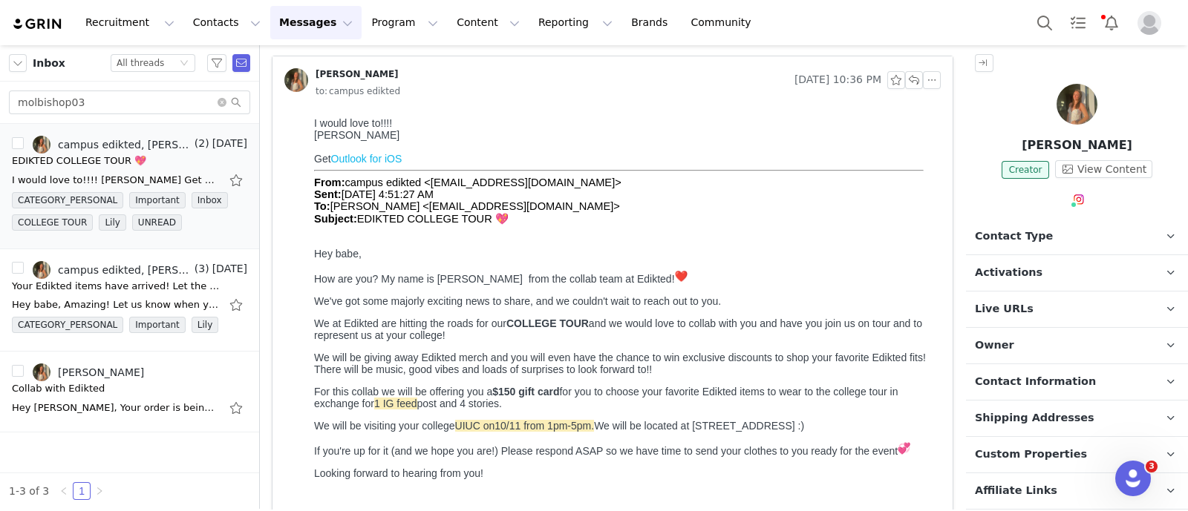
drag, startPoint x: 1075, startPoint y: 274, endPoint x: 1082, endPoint y: 320, distance: 46.6
click at [1075, 272] on p "Activations" at bounding box center [1059, 273] width 186 height 36
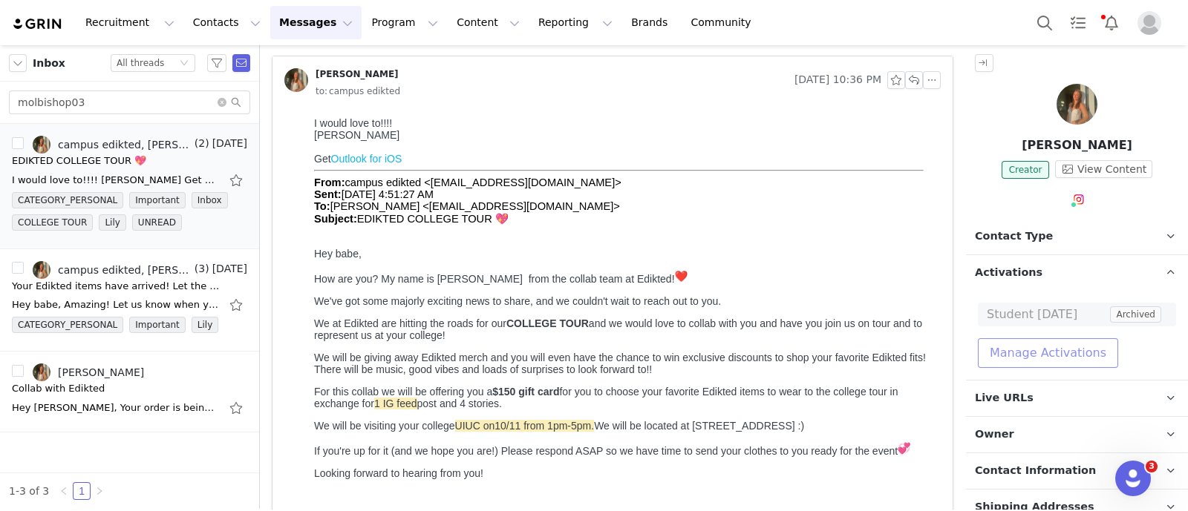
click at [1072, 354] on button "Manage Activations" at bounding box center [1047, 353] width 140 height 30
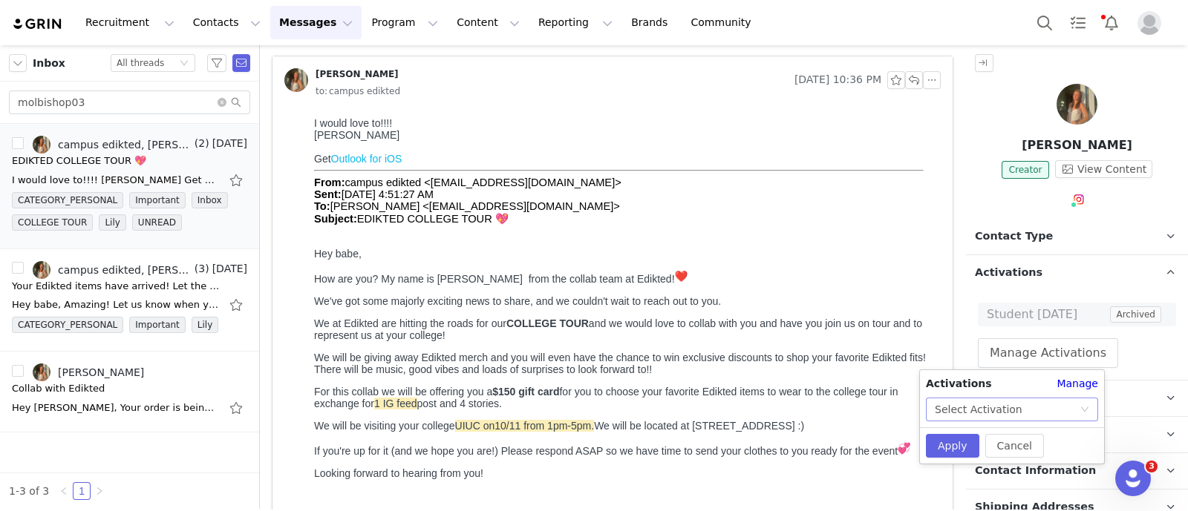
click at [1077, 411] on div "Select Activation" at bounding box center [1006, 410] width 145 height 22
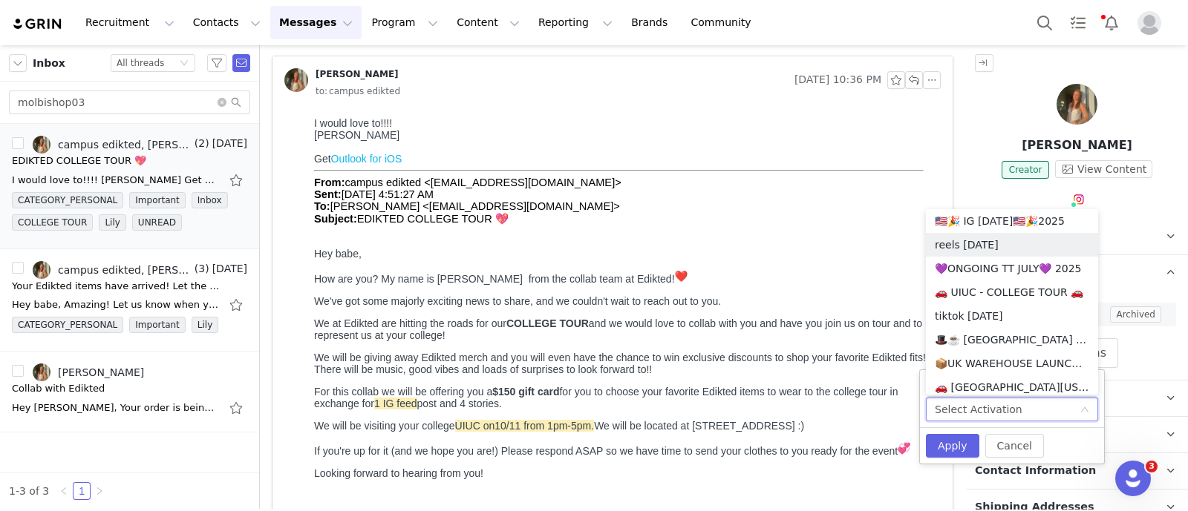
scroll to position [935, 0]
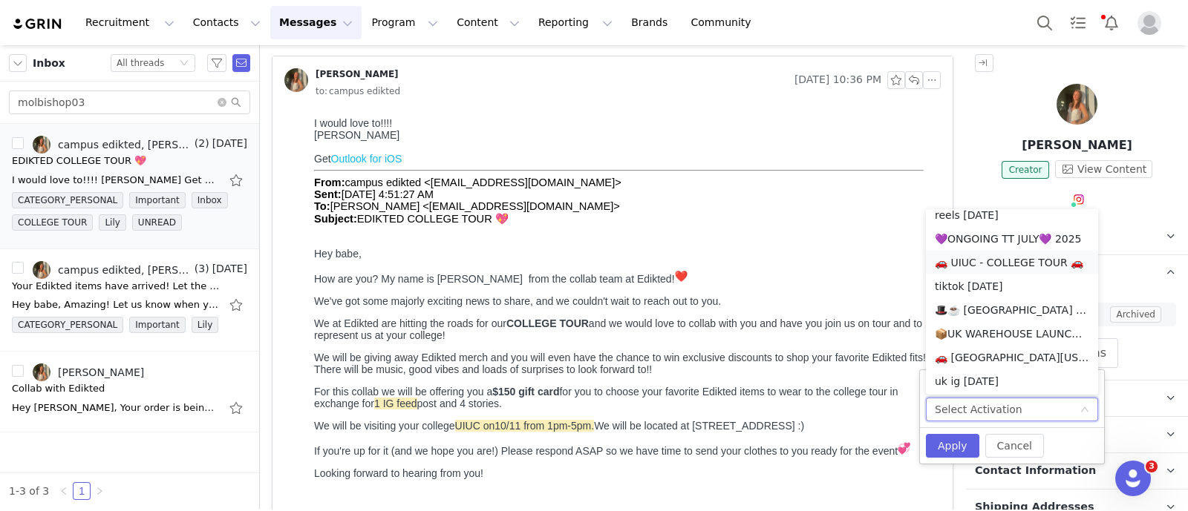
click at [989, 266] on li "🚗 UIUC - COLLEGE TOUR 🚗" at bounding box center [1012, 263] width 172 height 24
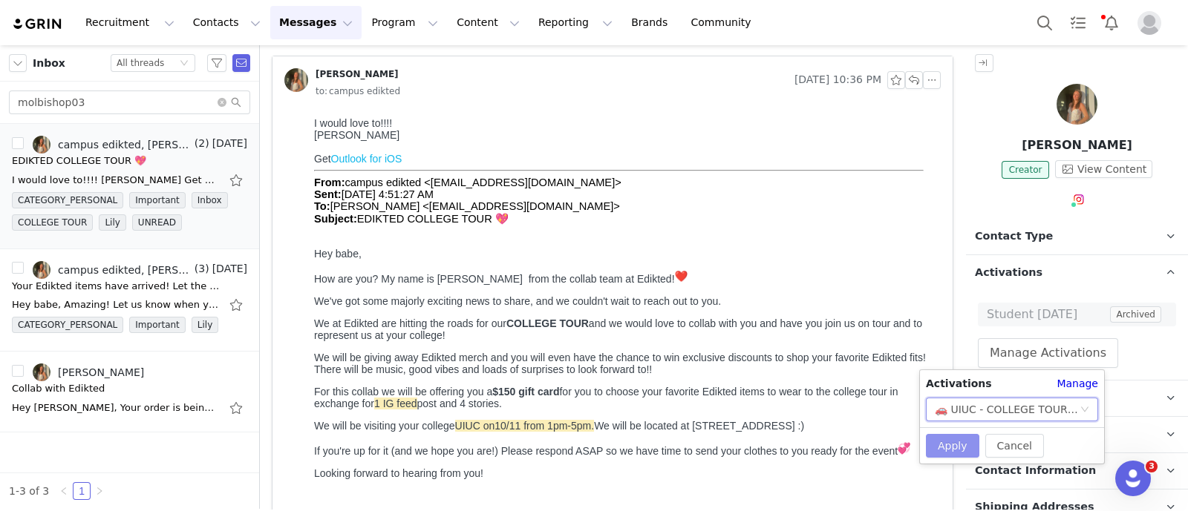
click at [950, 442] on button "Apply" at bounding box center [952, 446] width 53 height 24
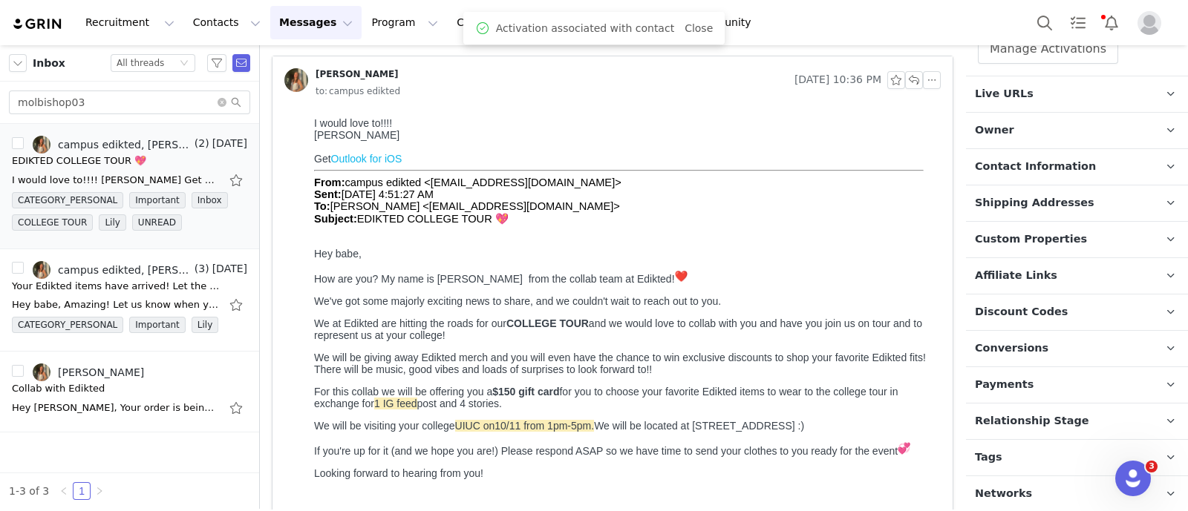
click at [1058, 413] on span "Relationship Stage" at bounding box center [1032, 421] width 114 height 16
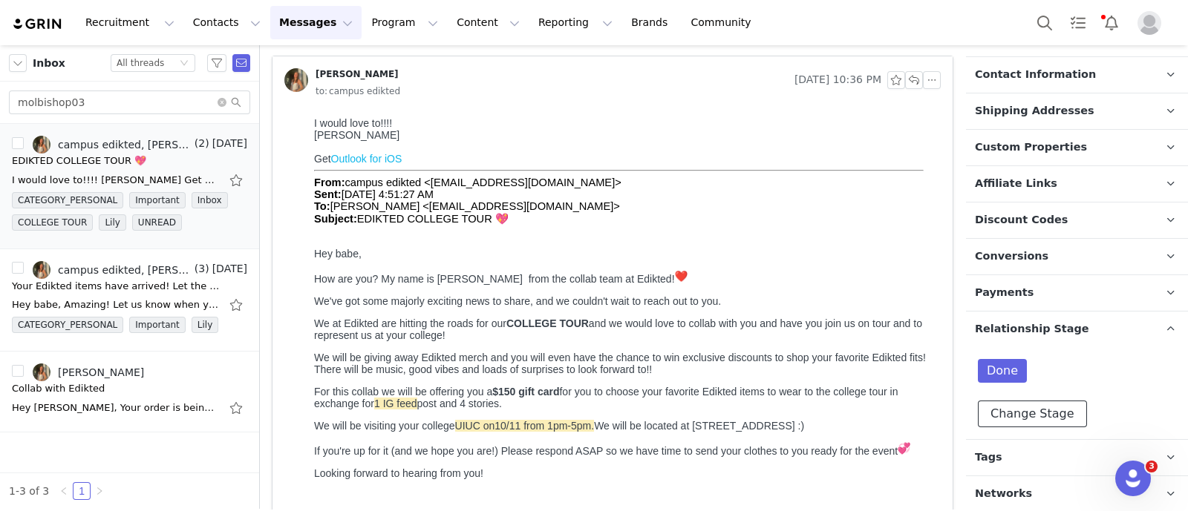
click at [1047, 402] on button "Change Stage" at bounding box center [1031, 414] width 109 height 27
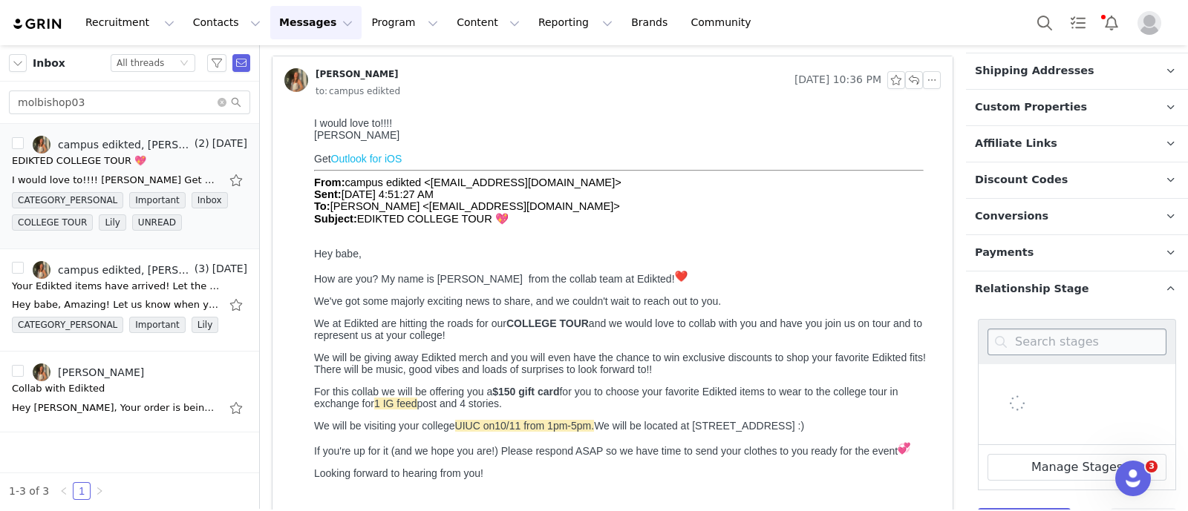
scroll to position [522, 0]
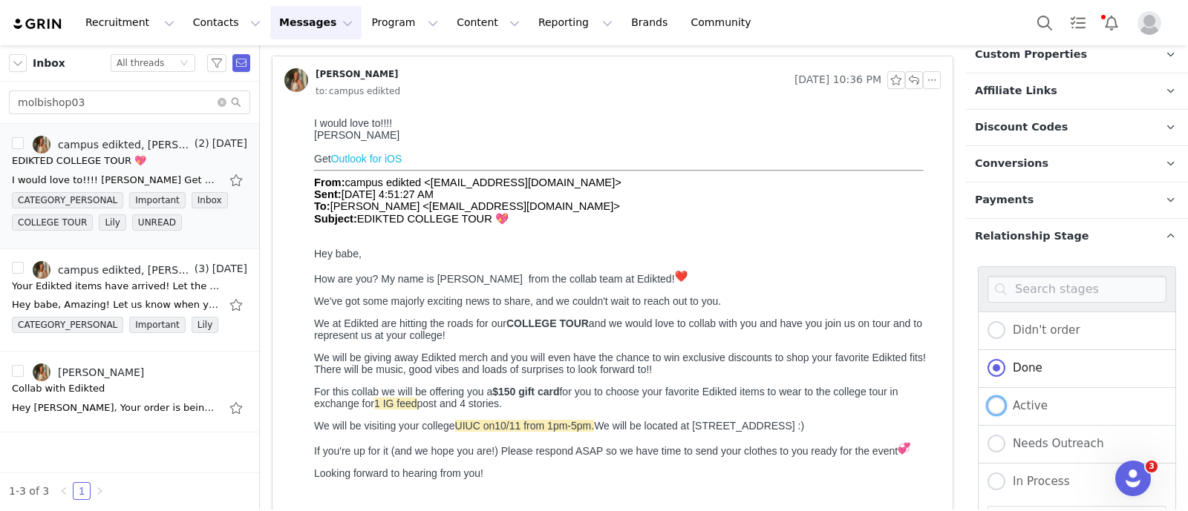
click at [1021, 399] on span "Active" at bounding box center [1026, 405] width 42 height 13
click at [1005, 397] on input "Active" at bounding box center [996, 406] width 18 height 19
radio input "true"
radio input "false"
radio input "true"
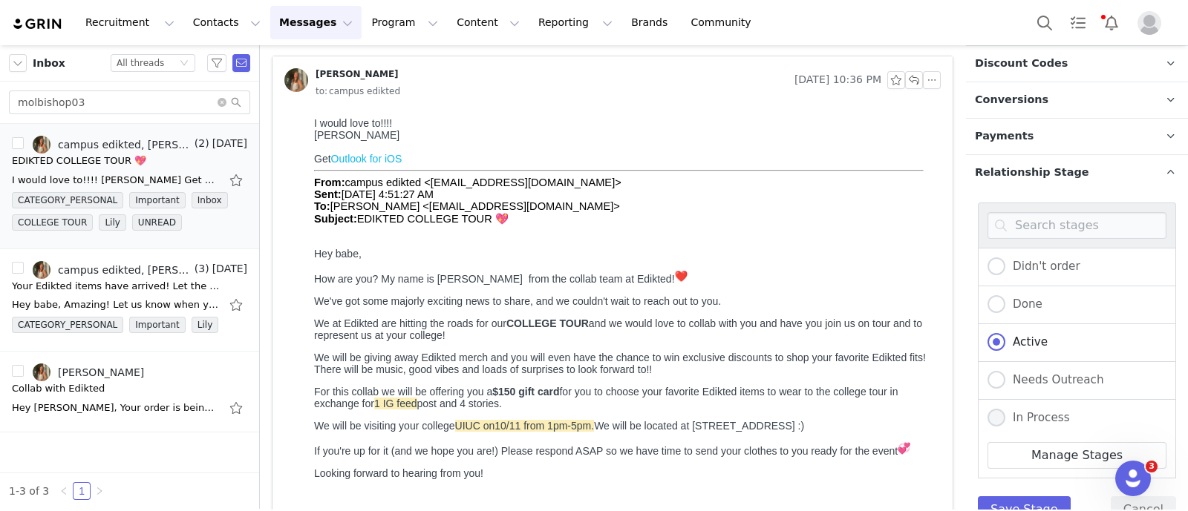
scroll to position [615, 0]
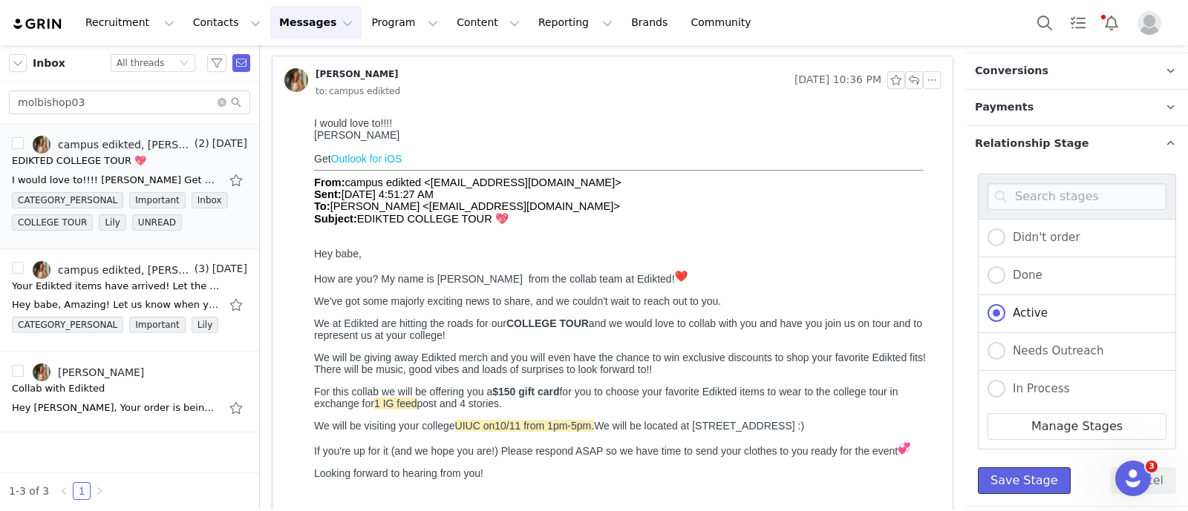
click at [1021, 486] on button "Save Stage" at bounding box center [1023, 481] width 93 height 27
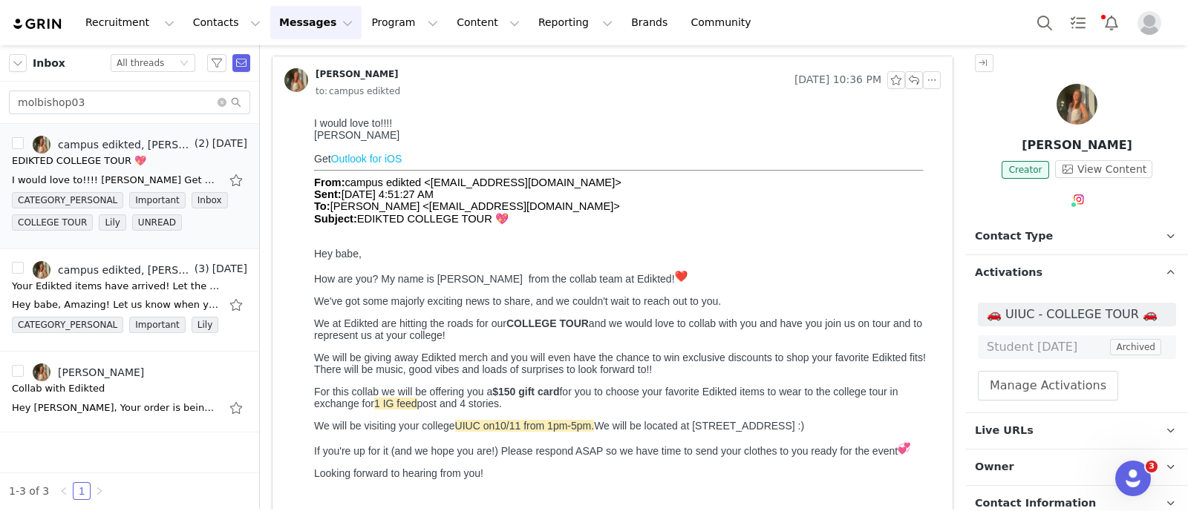
scroll to position [0, 0]
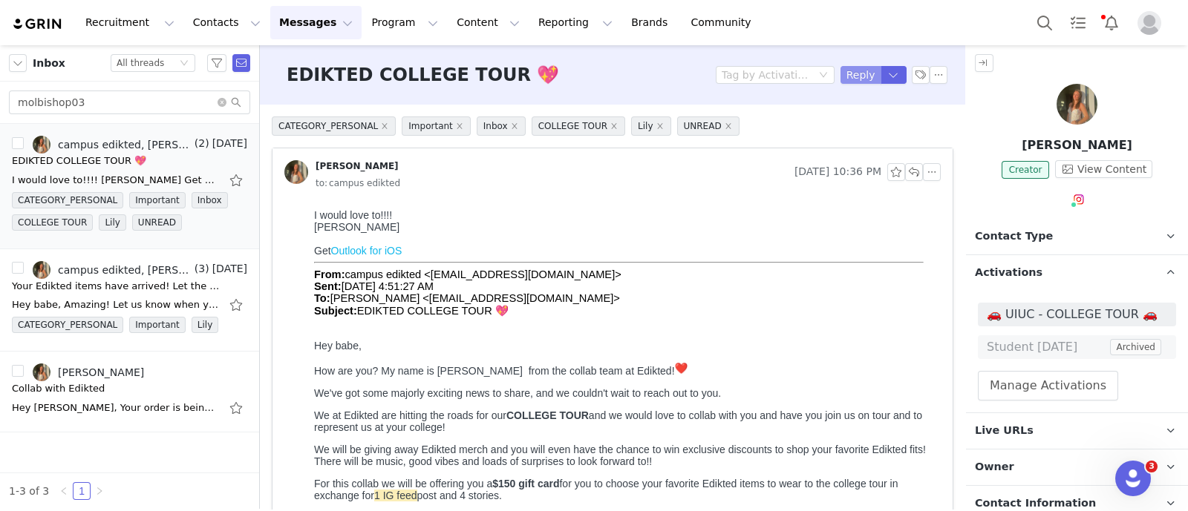
click at [843, 70] on button "Reply" at bounding box center [860, 75] width 41 height 18
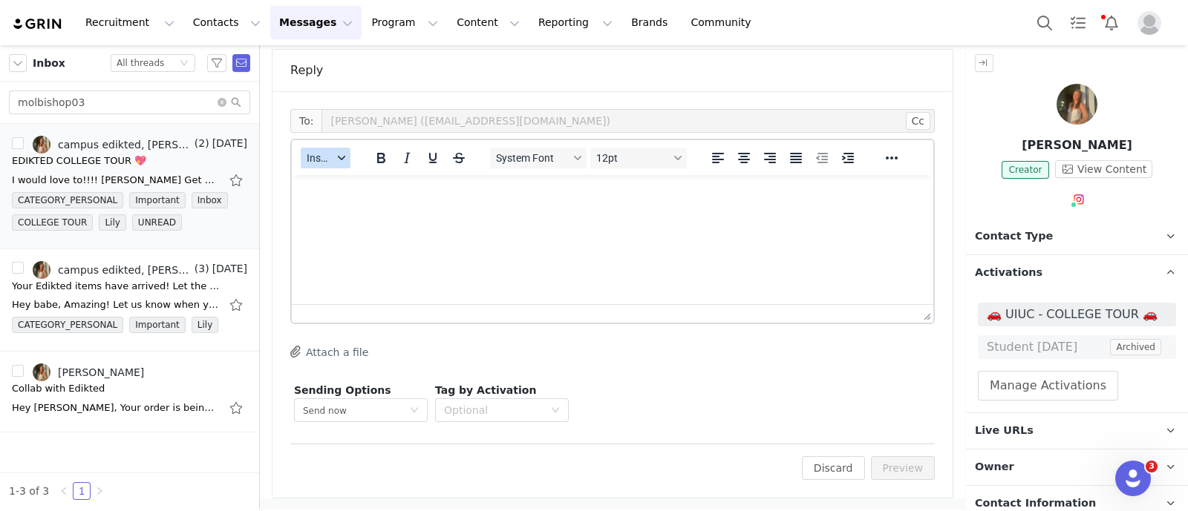
drag, startPoint x: 330, startPoint y: 153, endPoint x: 337, endPoint y: 161, distance: 11.0
click at [330, 152] on span "Insert" at bounding box center [320, 158] width 26 height 12
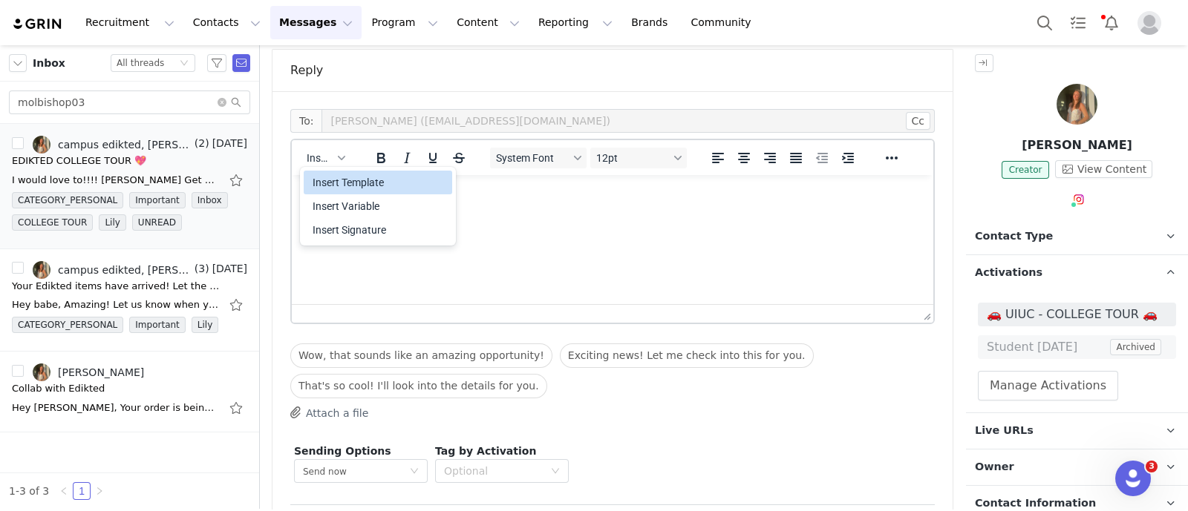
click at [366, 175] on div "Insert Template" at bounding box center [379, 183] width 134 height 18
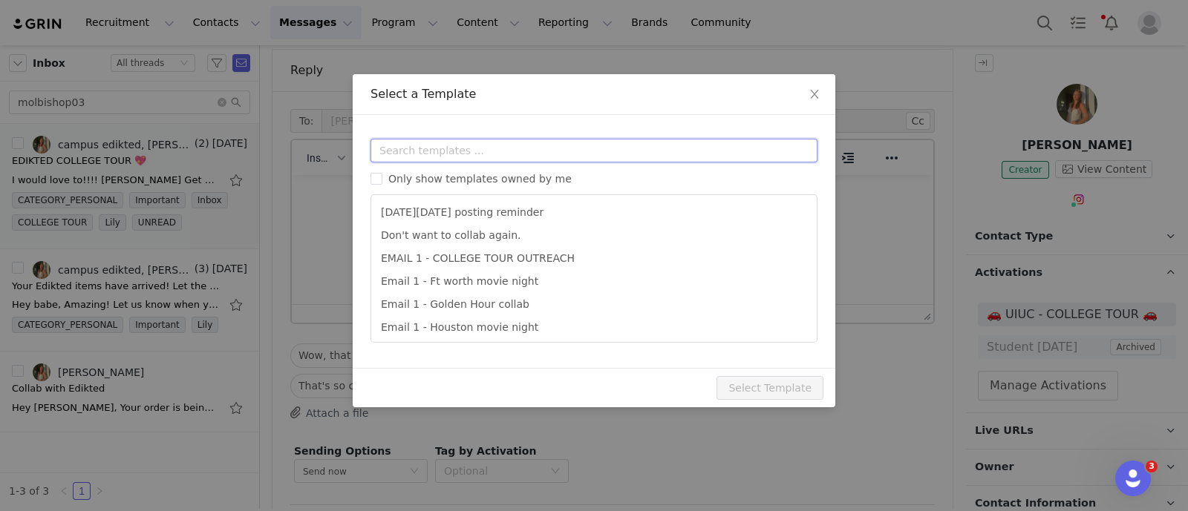
click at [425, 146] on input "text" at bounding box center [593, 151] width 447 height 24
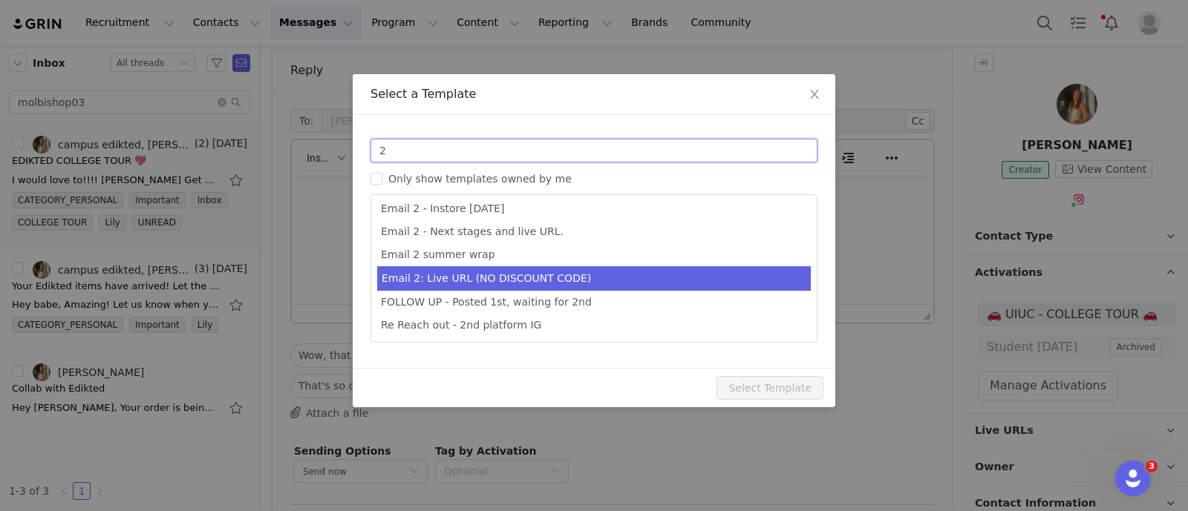
type input "2"
type input "Collab with Edikted"
click at [486, 281] on li "Email 2: Live URL (NO DISCOUNT CODE)" at bounding box center [593, 278] width 433 height 24
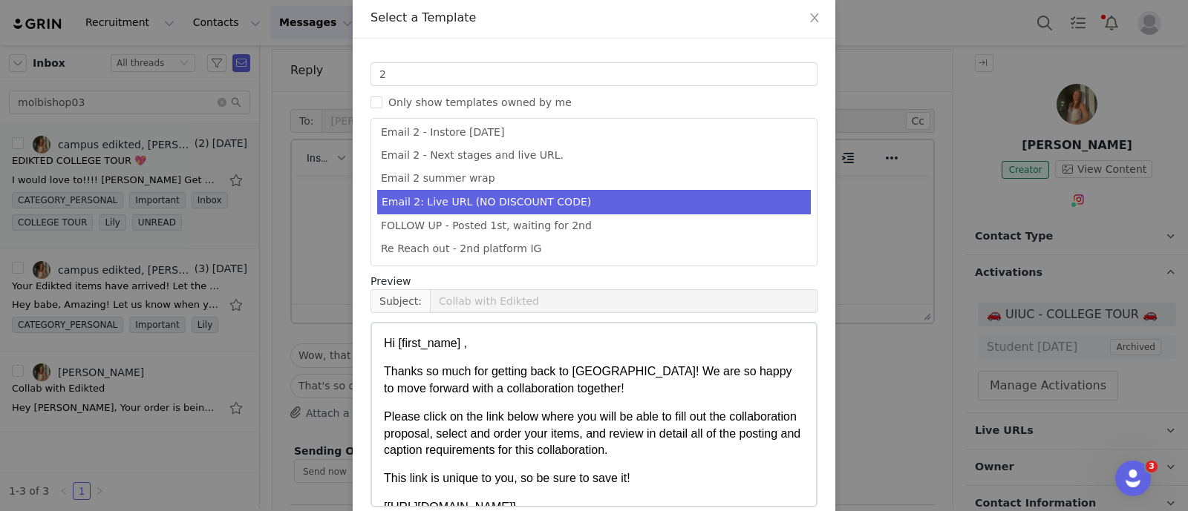
scroll to position [147, 0]
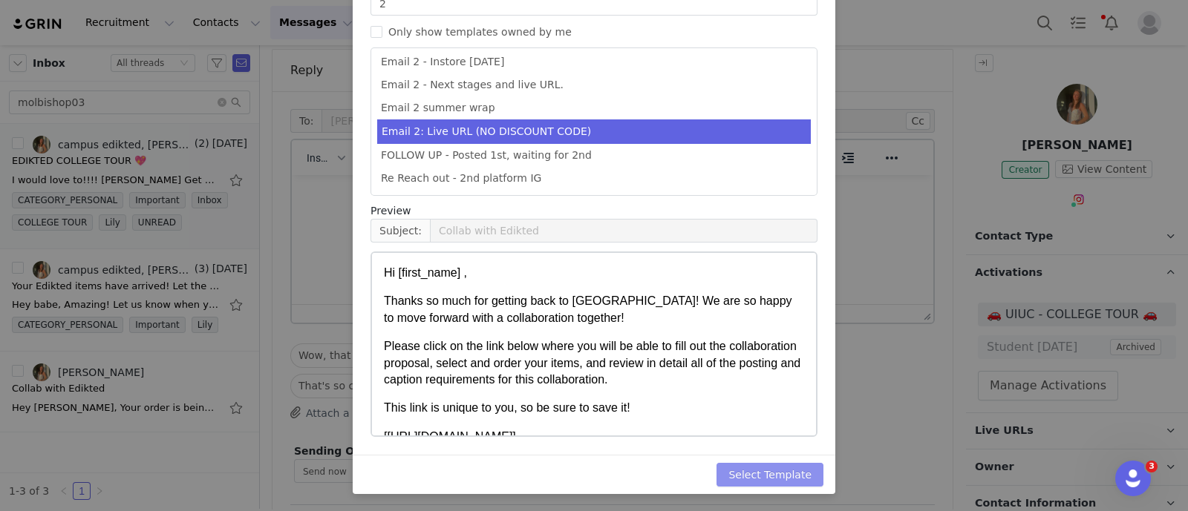
click at [793, 475] on button "Select Template" at bounding box center [769, 475] width 107 height 24
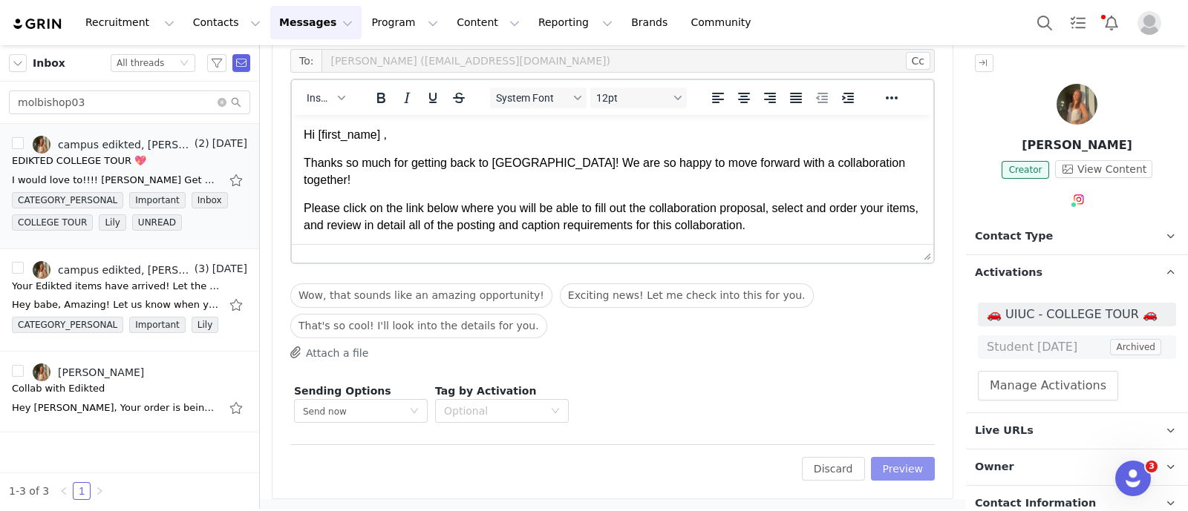
click at [898, 459] on button "Preview" at bounding box center [903, 469] width 65 height 24
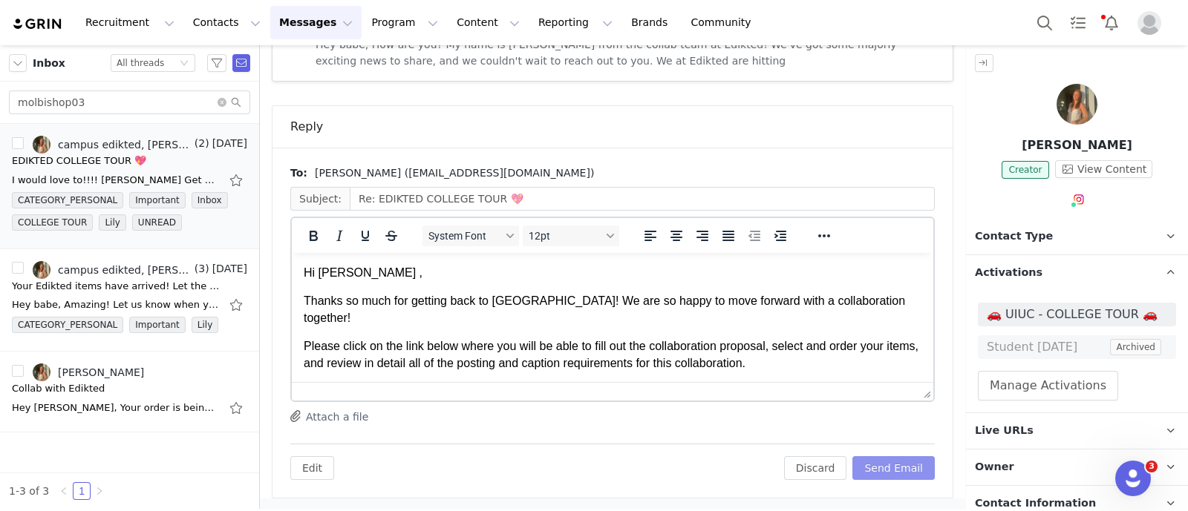
click at [877, 465] on button "Send Email" at bounding box center [893, 468] width 82 height 24
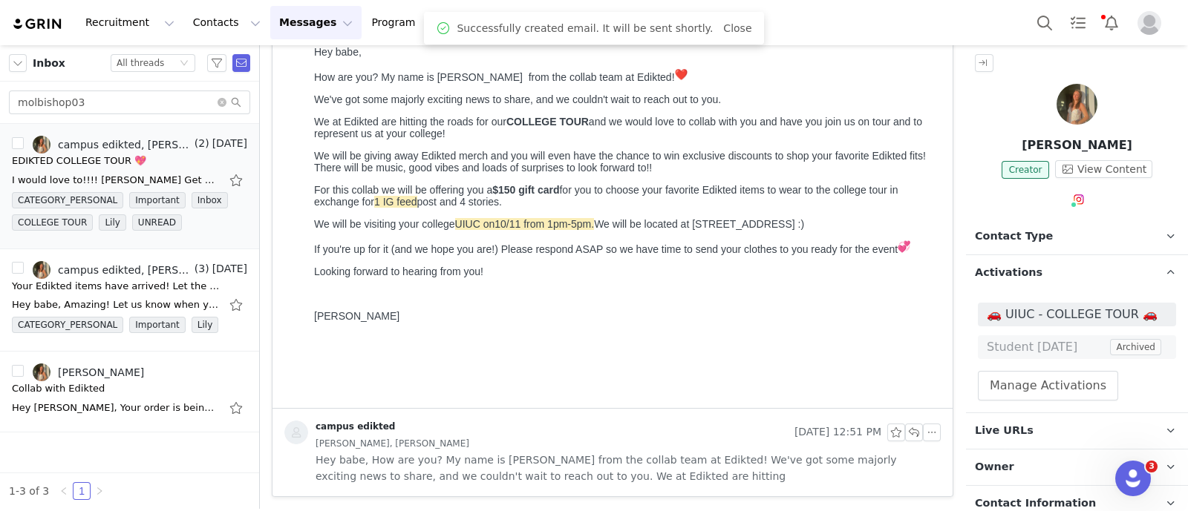
scroll to position [292, 0]
click at [141, 107] on input "molbishop03" at bounding box center [129, 103] width 241 height 24
click at [140, 107] on input "molbishop03" at bounding box center [129, 103] width 241 height 24
paste input "kategroszek0302"
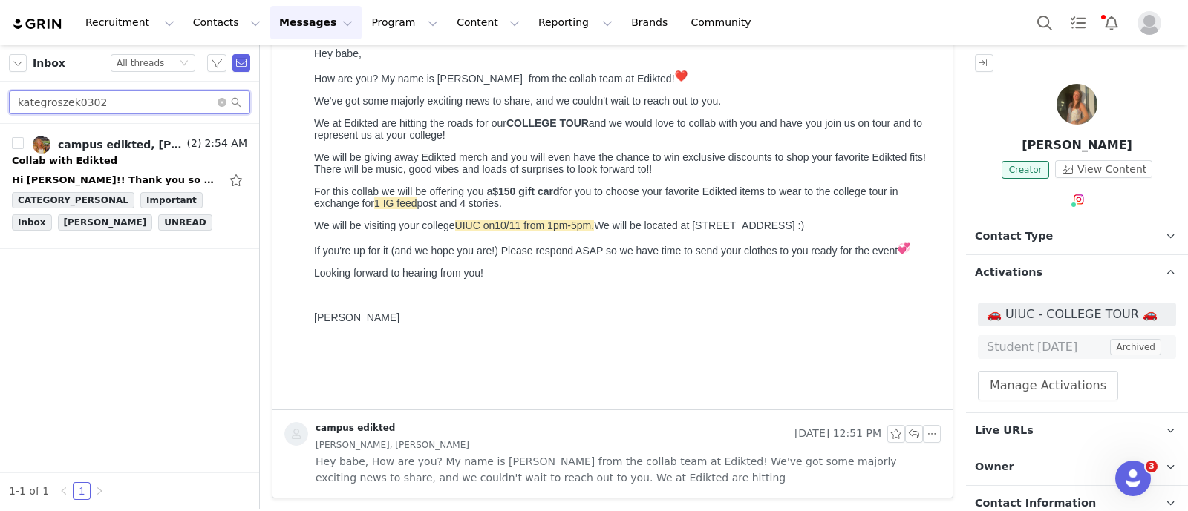
type input "kategroszek0302"
click at [122, 171] on div "Hi [PERSON_NAME]!! Thank you so much for this opportunity, I'm so excited to wo…" at bounding box center [129, 180] width 235 height 24
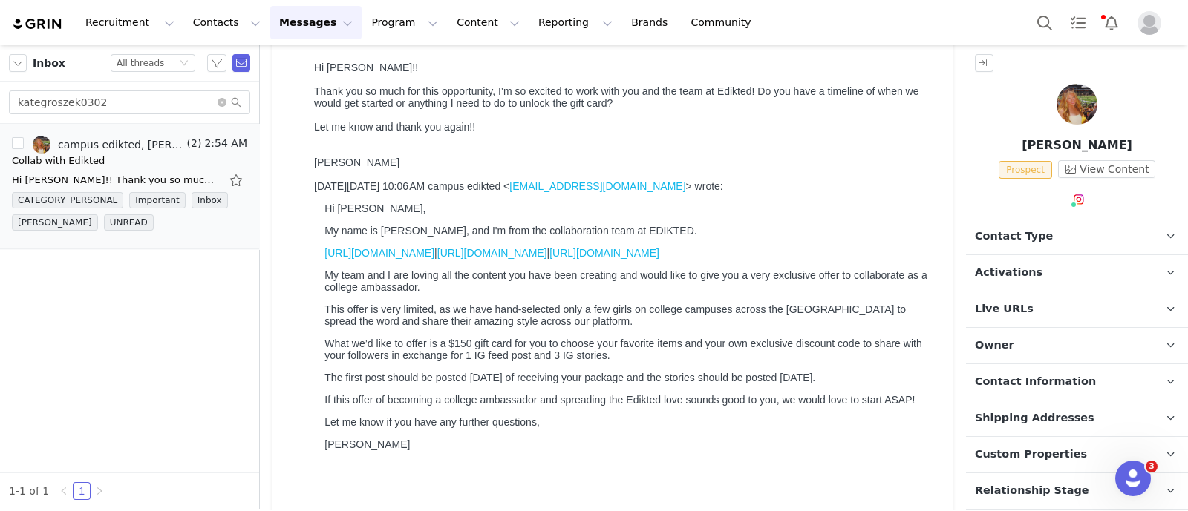
scroll to position [185, 0]
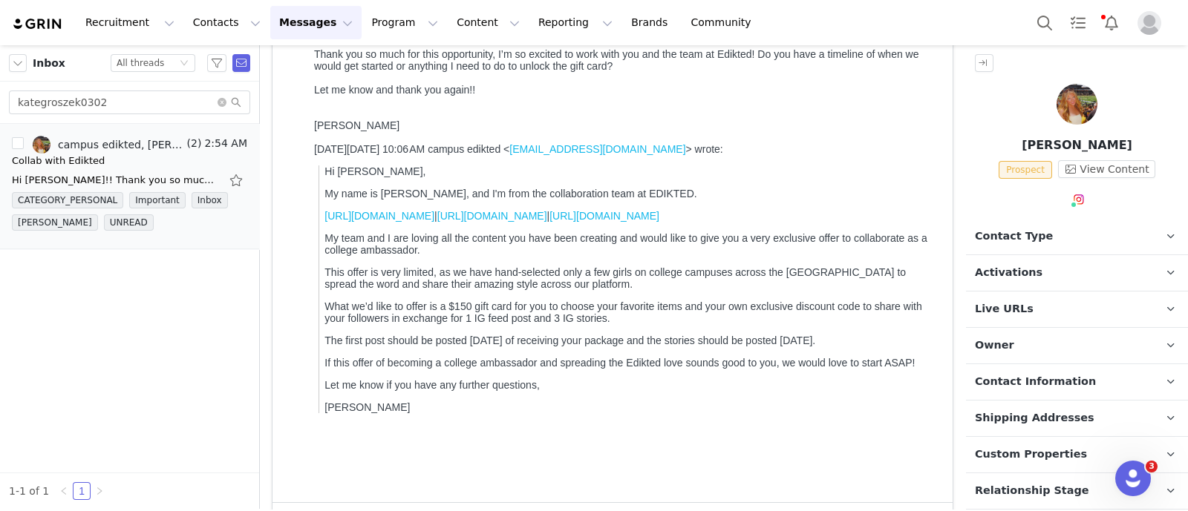
click at [1047, 348] on p "Owner The account user who owns the contact" at bounding box center [1059, 346] width 186 height 36
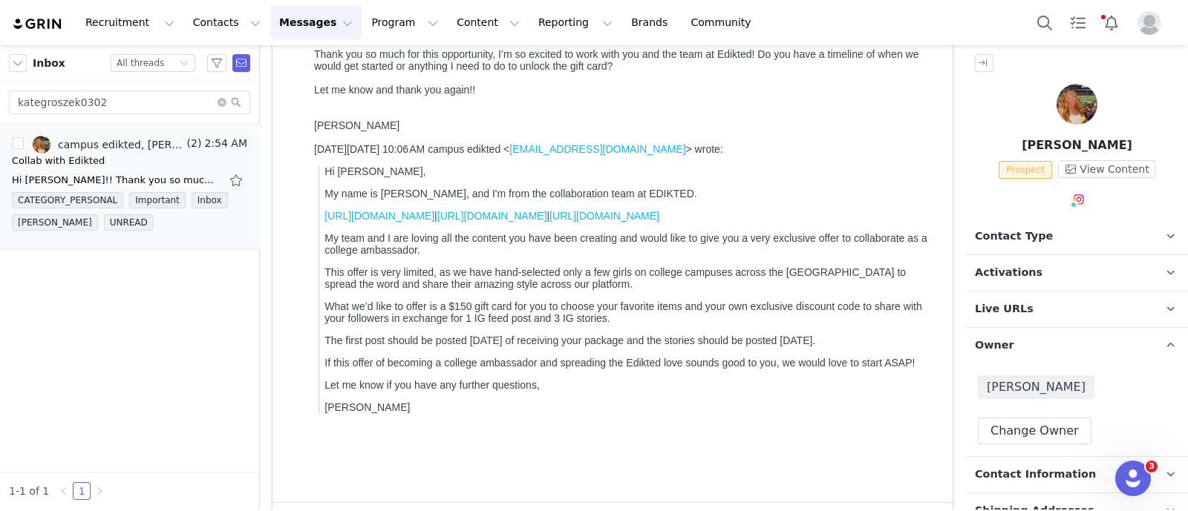
click at [1047, 348] on p "Owner The account user who owns the contact" at bounding box center [1059, 346] width 186 height 36
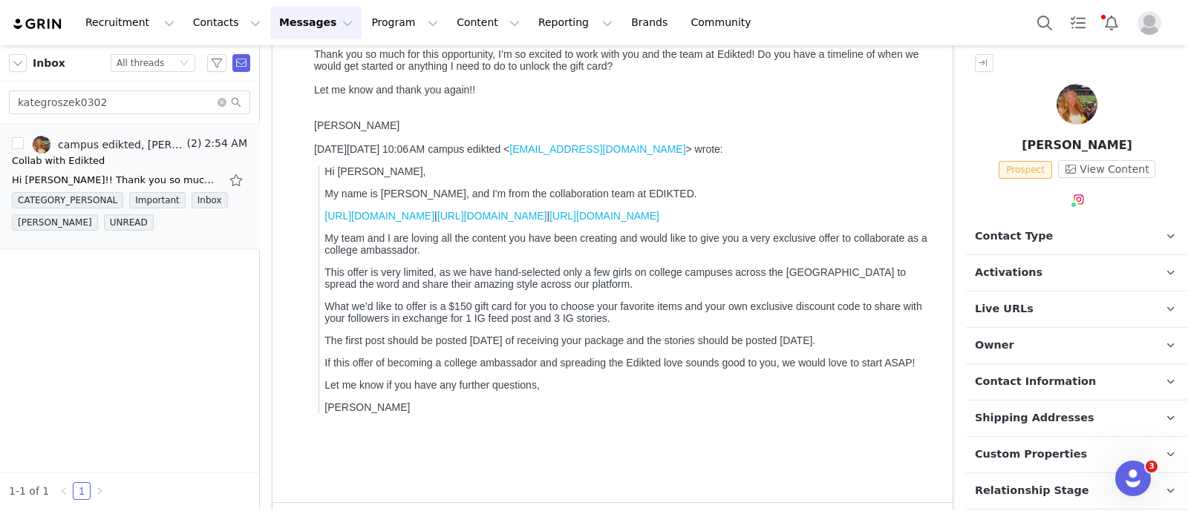
click at [1041, 238] on p "Contact Type Contact type can be Creator, Prospect, Application, or Manager." at bounding box center [1059, 237] width 186 height 36
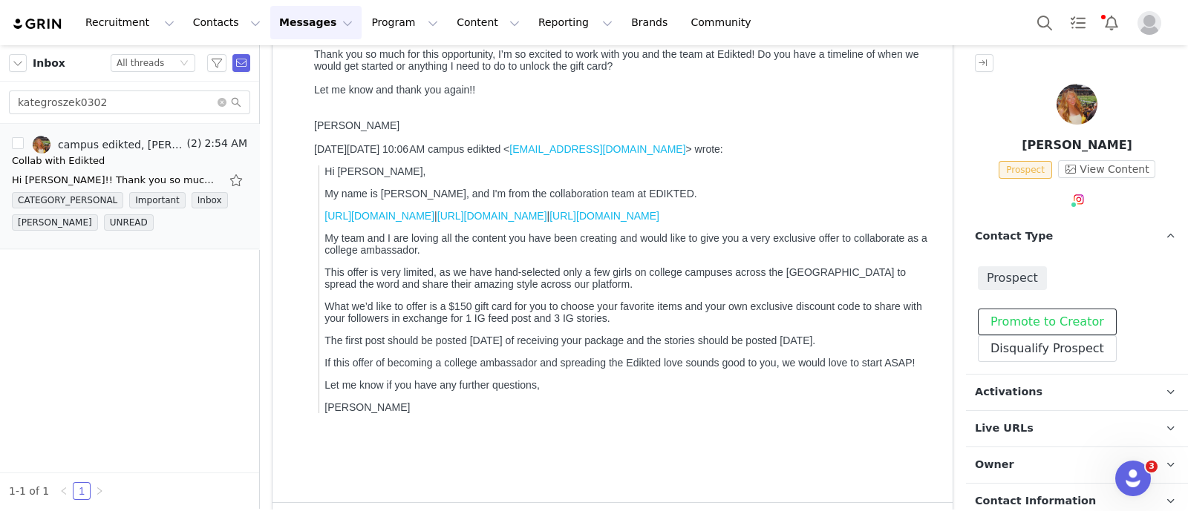
click at [1055, 318] on button "Promote to Creator" at bounding box center [1046, 322] width 139 height 27
click at [1072, 231] on p "Contact Type Contact type can be Creator, Prospect, Application, or Manager." at bounding box center [1059, 237] width 186 height 36
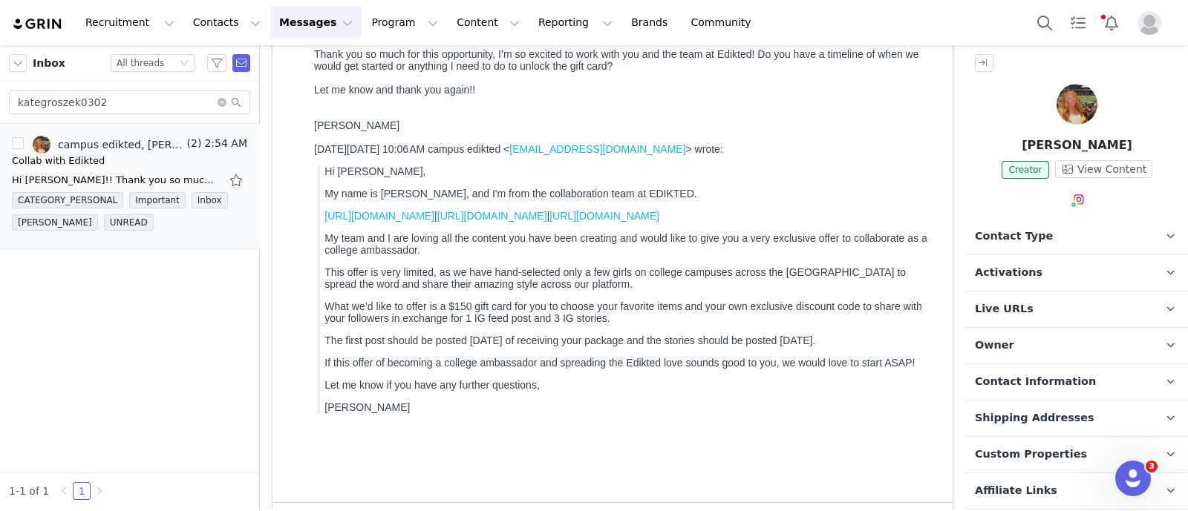
click at [1053, 266] on p "Activations" at bounding box center [1059, 273] width 186 height 36
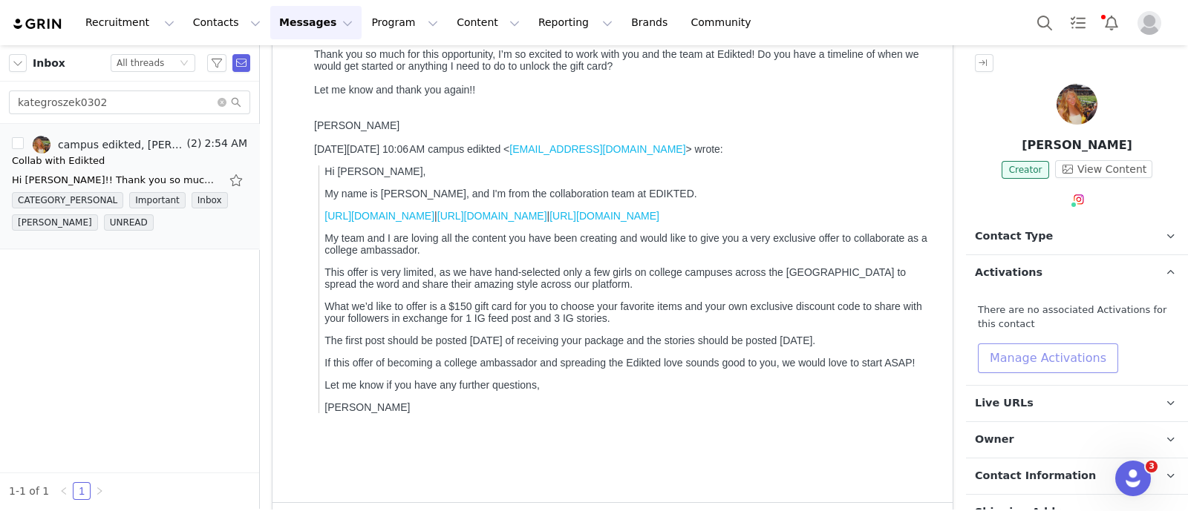
click at [1080, 355] on button "Manage Activations" at bounding box center [1047, 359] width 140 height 30
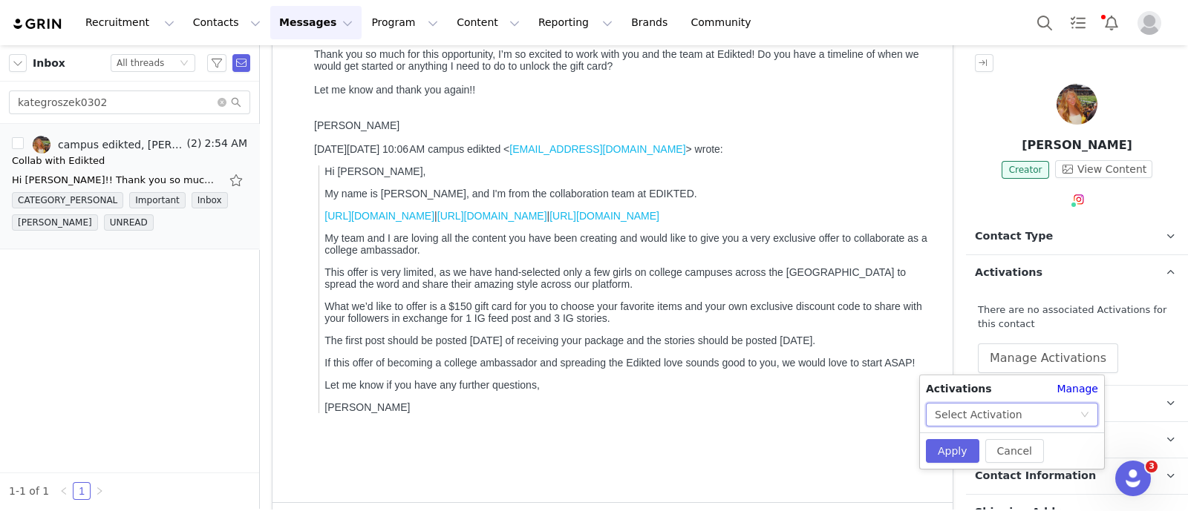
click at [1085, 407] on div "Select Activation" at bounding box center [1012, 415] width 172 height 24
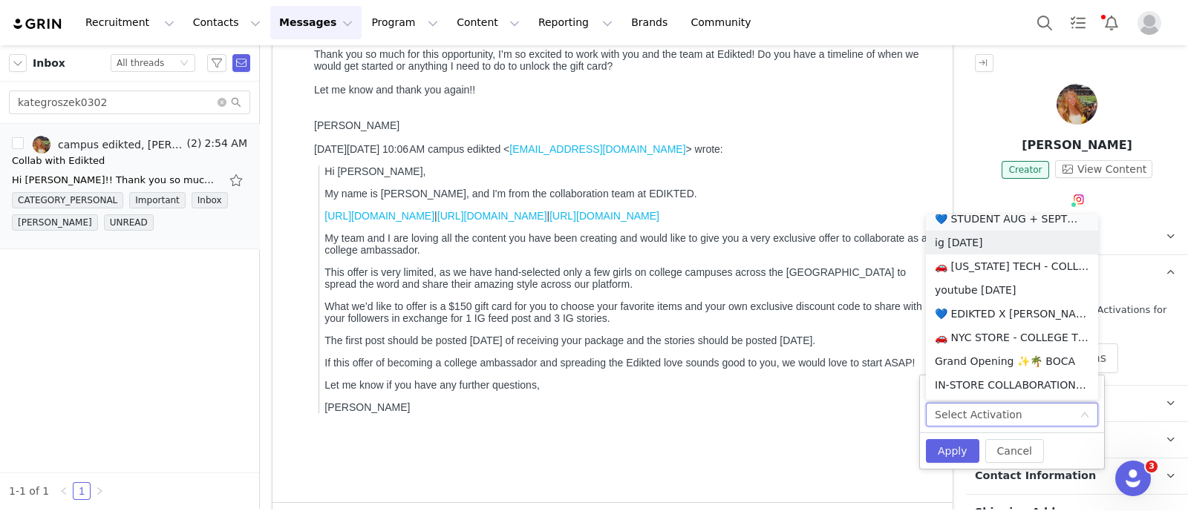
scroll to position [549, 0]
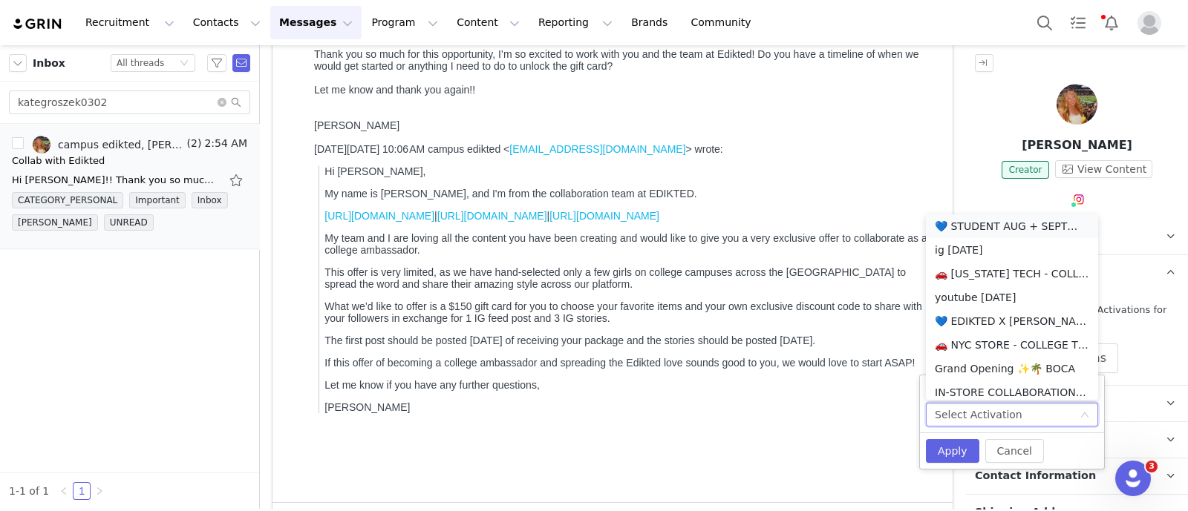
click at [1018, 229] on li "💙 STUDENT AUG + SEPT💙 2025" at bounding box center [1012, 226] width 172 height 24
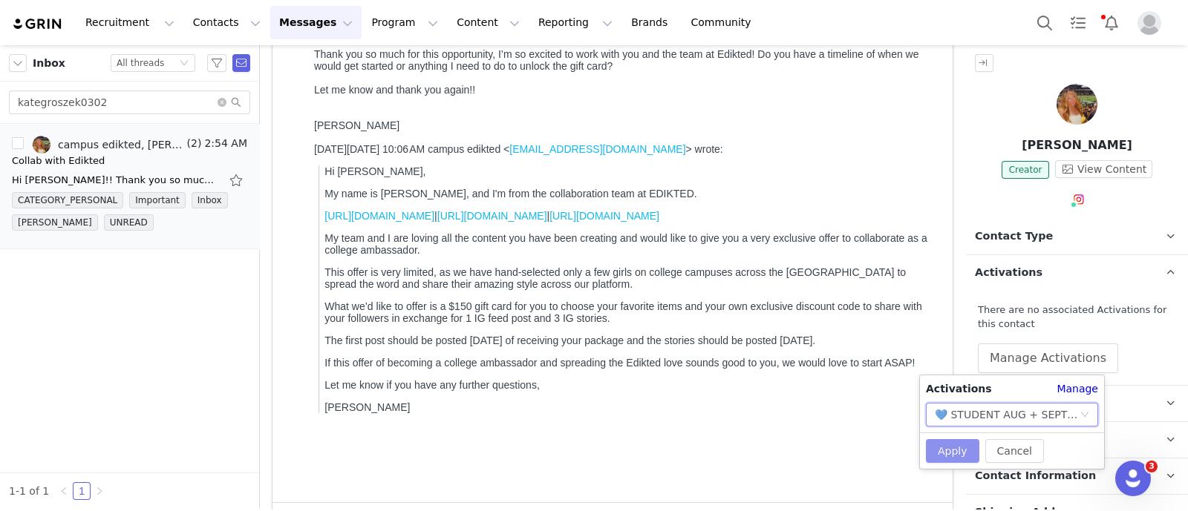
click at [949, 451] on button "Apply" at bounding box center [952, 451] width 53 height 24
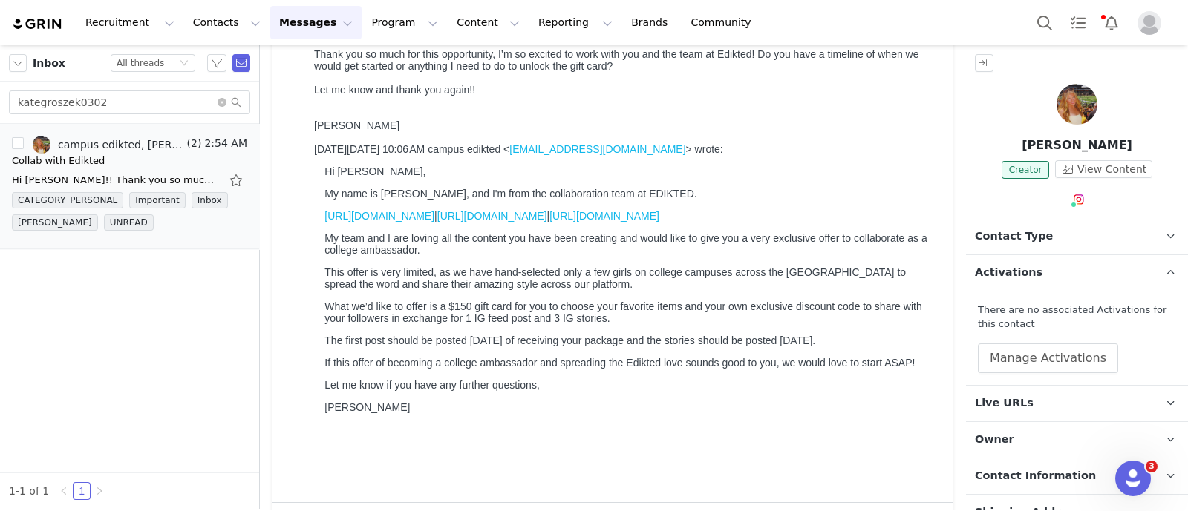
scroll to position [309, 0]
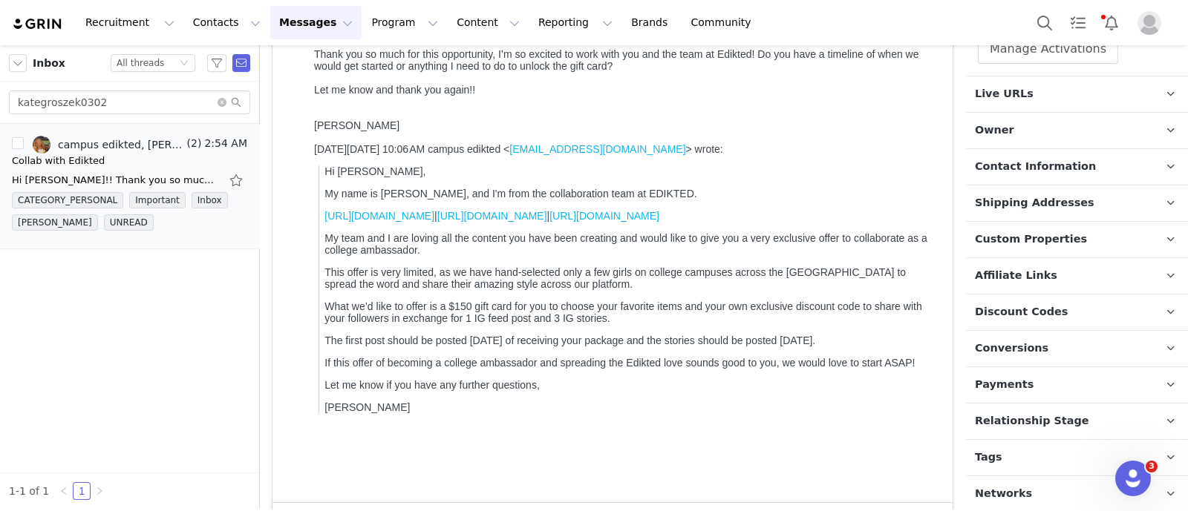
click at [1054, 429] on p "Relationship Stage Use relationship stages to move contacts through a logical s…" at bounding box center [1059, 422] width 186 height 36
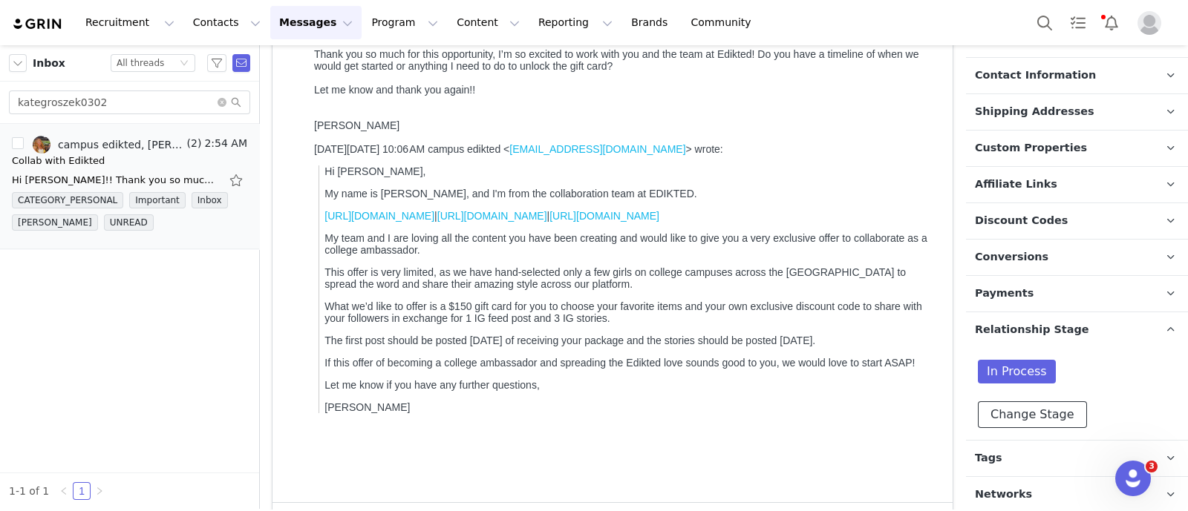
click at [1054, 402] on button "Change Stage" at bounding box center [1031, 415] width 109 height 27
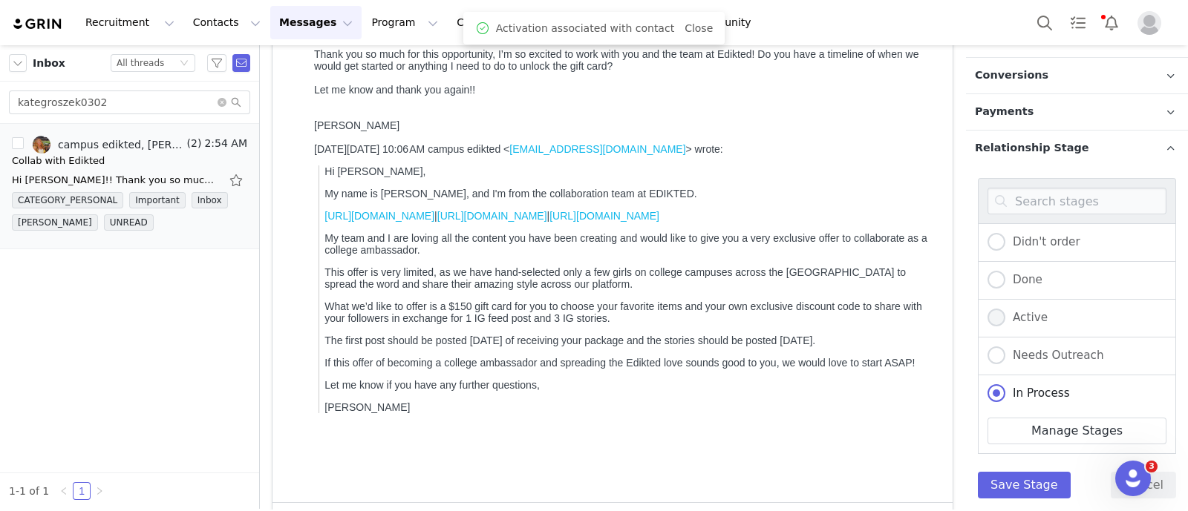
scroll to position [582, 0]
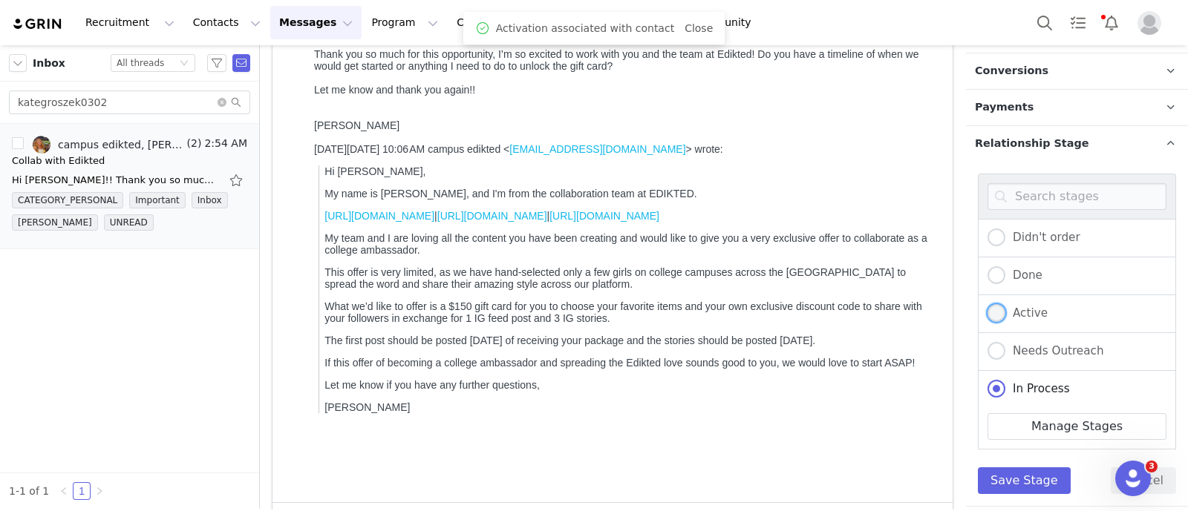
click at [1031, 309] on span "Active" at bounding box center [1026, 313] width 42 height 13
click at [1005, 309] on input "Active" at bounding box center [996, 313] width 18 height 19
radio input "true"
radio input "false"
click at [1031, 481] on button "Save Stage" at bounding box center [1023, 481] width 93 height 27
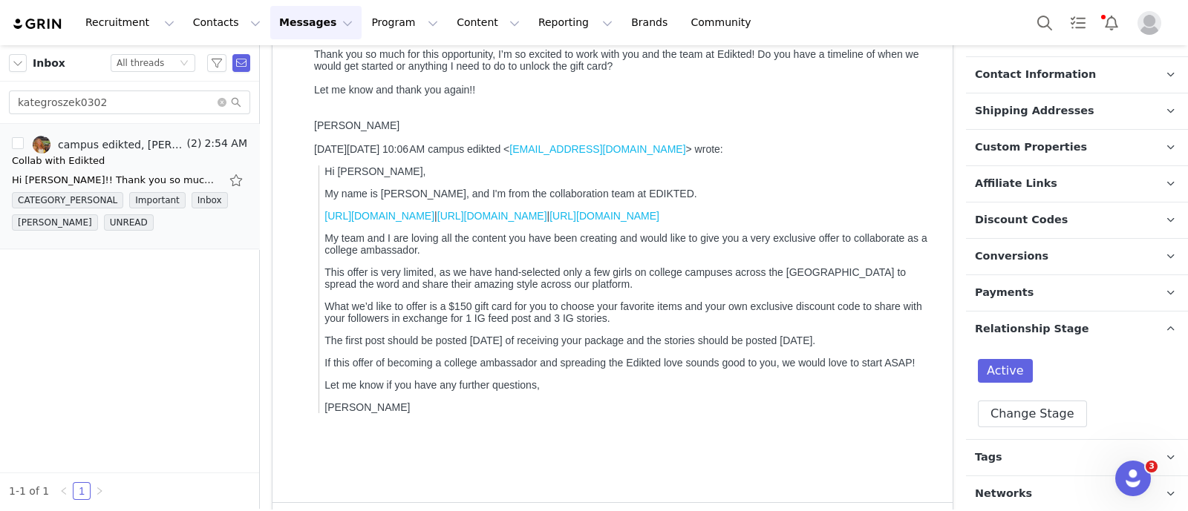
scroll to position [0, 0]
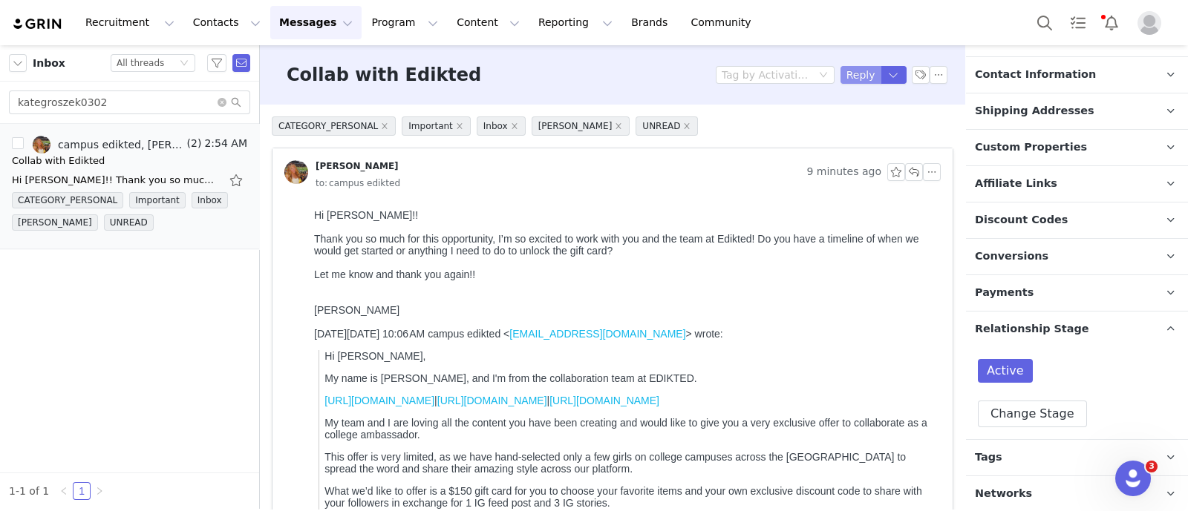
click at [840, 78] on button "Reply" at bounding box center [860, 75] width 41 height 18
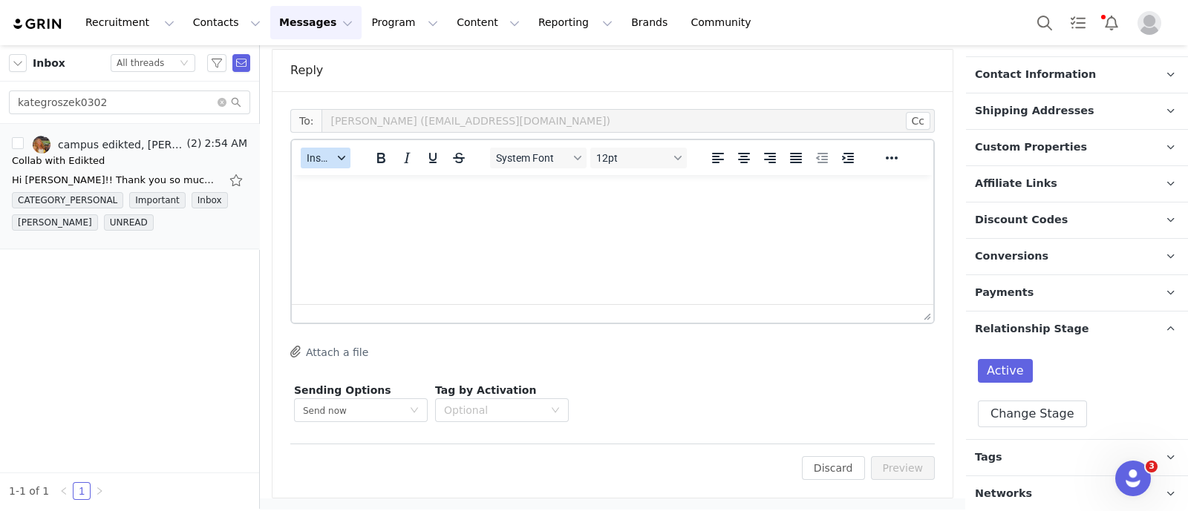
click at [338, 159] on icon "button" at bounding box center [341, 157] width 7 height 7
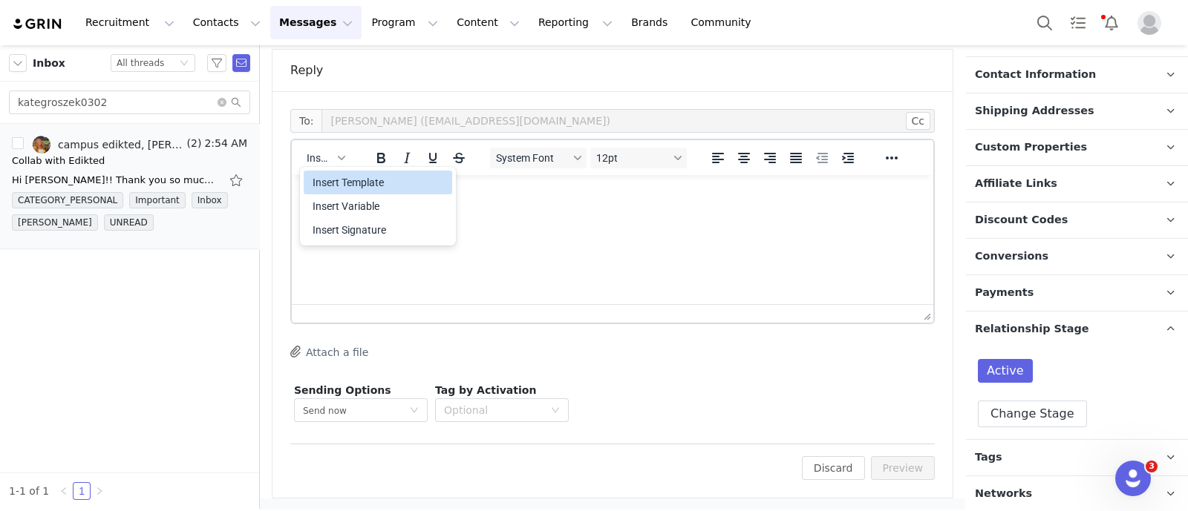
click at [360, 182] on div "Insert Template" at bounding box center [379, 183] width 134 height 18
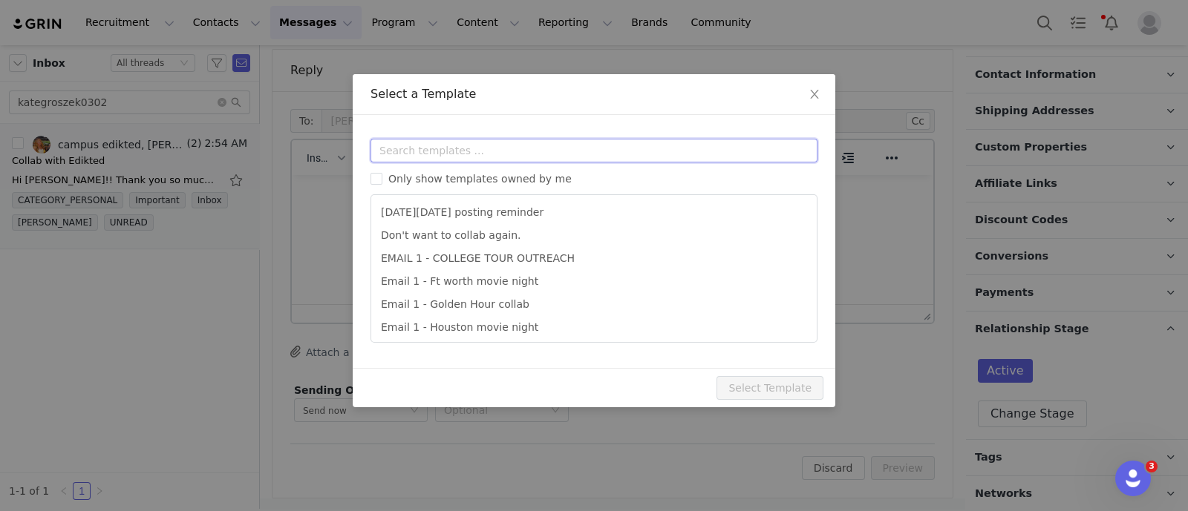
click at [418, 157] on input "text" at bounding box center [593, 151] width 447 height 24
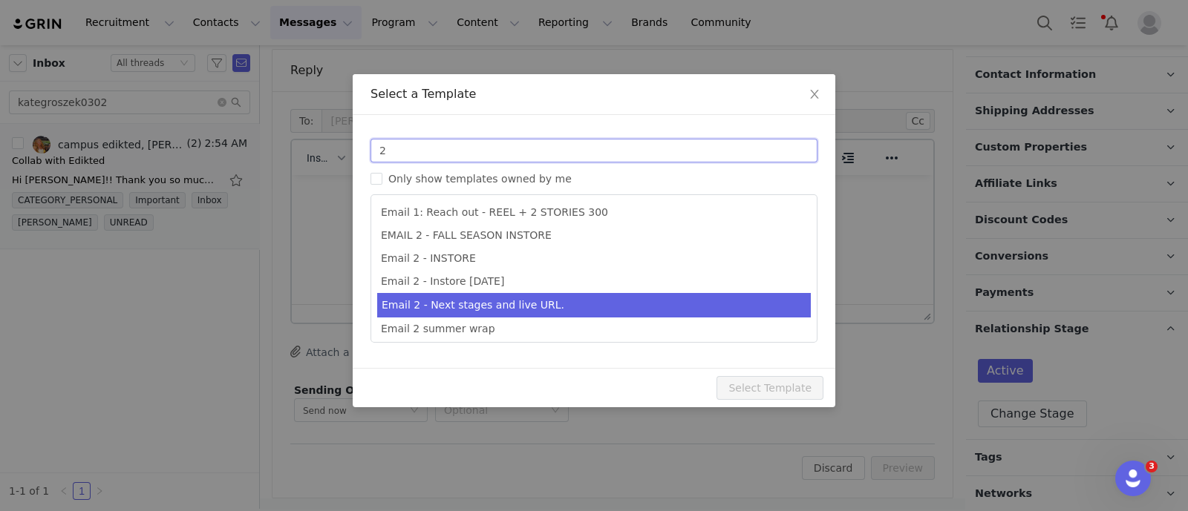
type input "2"
type input "Collab with Edikted"
click at [537, 298] on li "Email 2 - Next stages and live URL." at bounding box center [593, 305] width 433 height 24
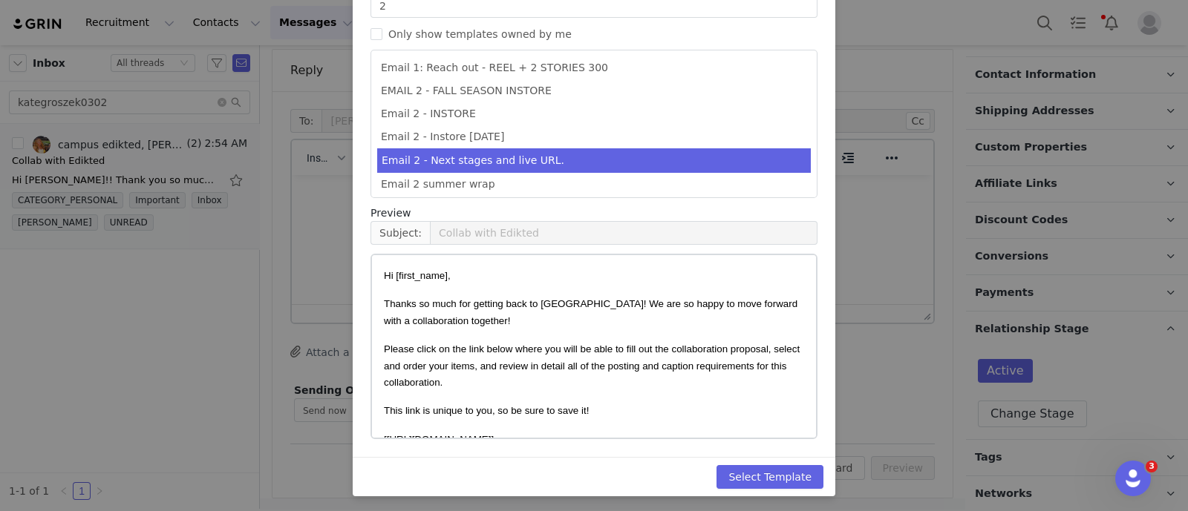
scroll to position [147, 0]
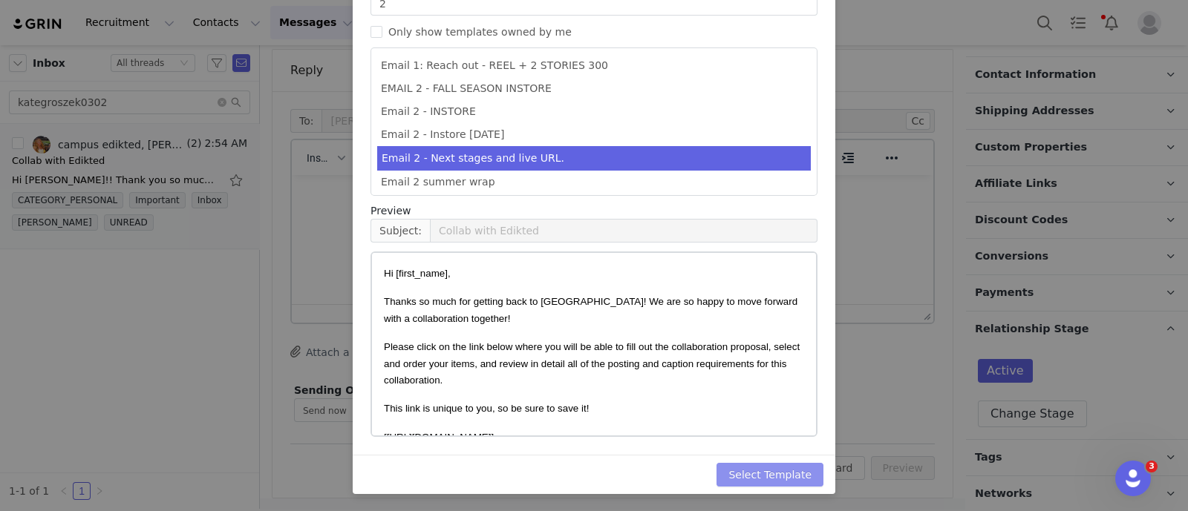
click at [802, 476] on button "Select Template" at bounding box center [769, 475] width 107 height 24
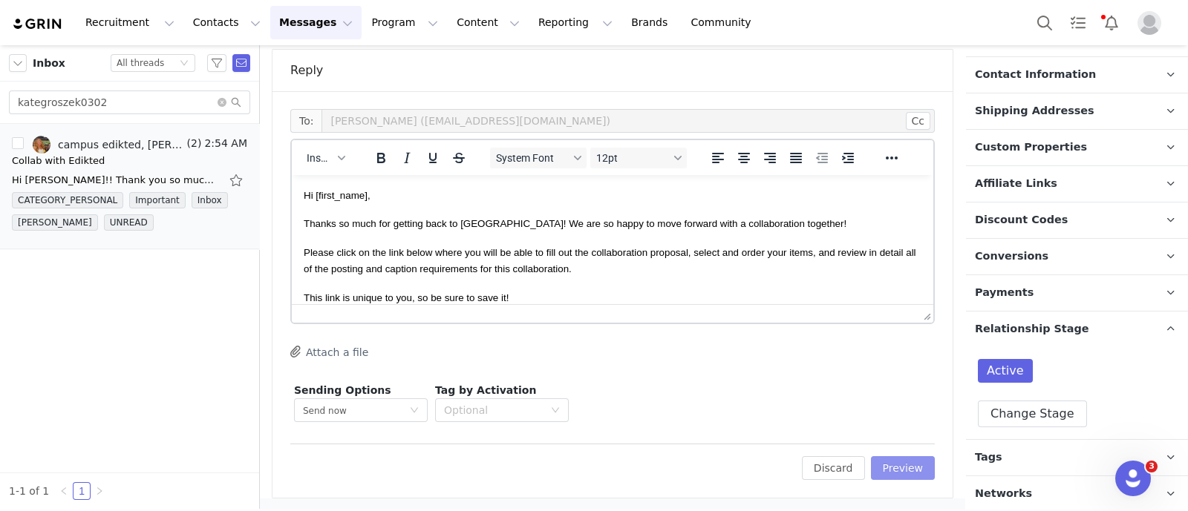
click at [904, 472] on button "Preview" at bounding box center [903, 468] width 65 height 24
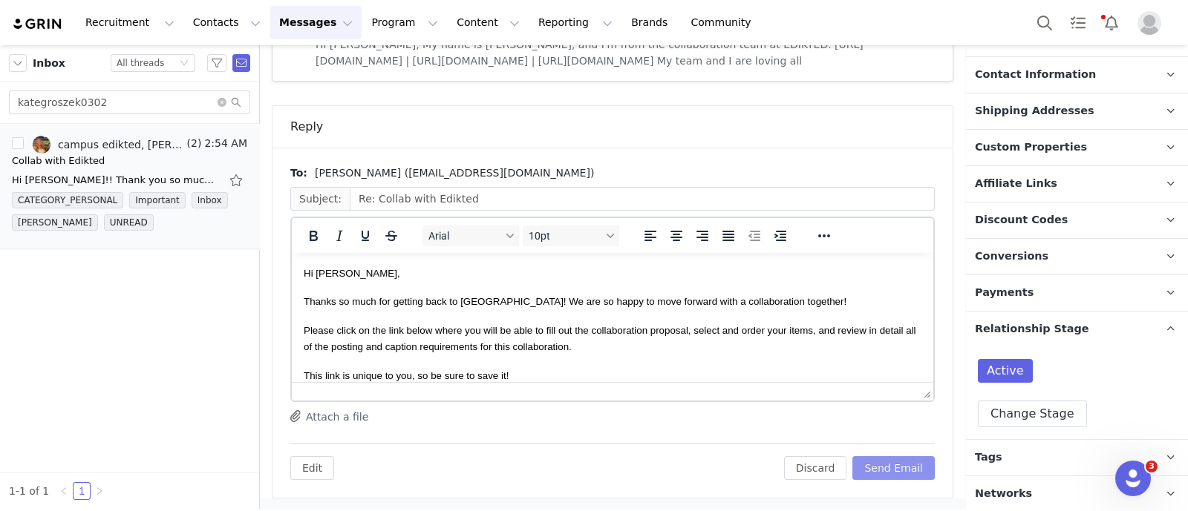
click at [898, 474] on button "Send Email" at bounding box center [893, 468] width 82 height 24
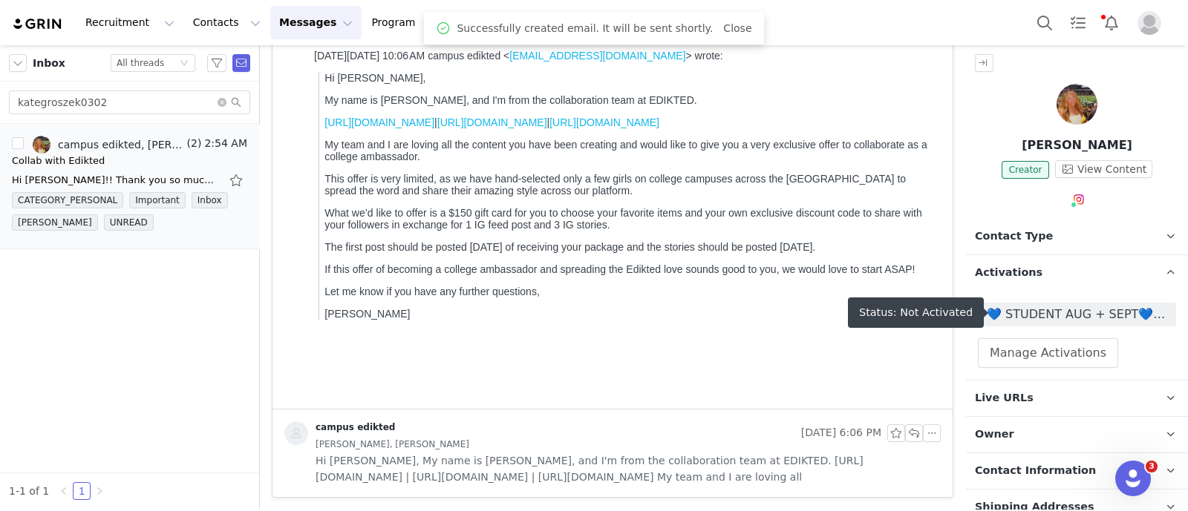
click at [1064, 313] on span "💙 STUDENT AUG + SEPT💙 2025" at bounding box center [1076, 315] width 180 height 18
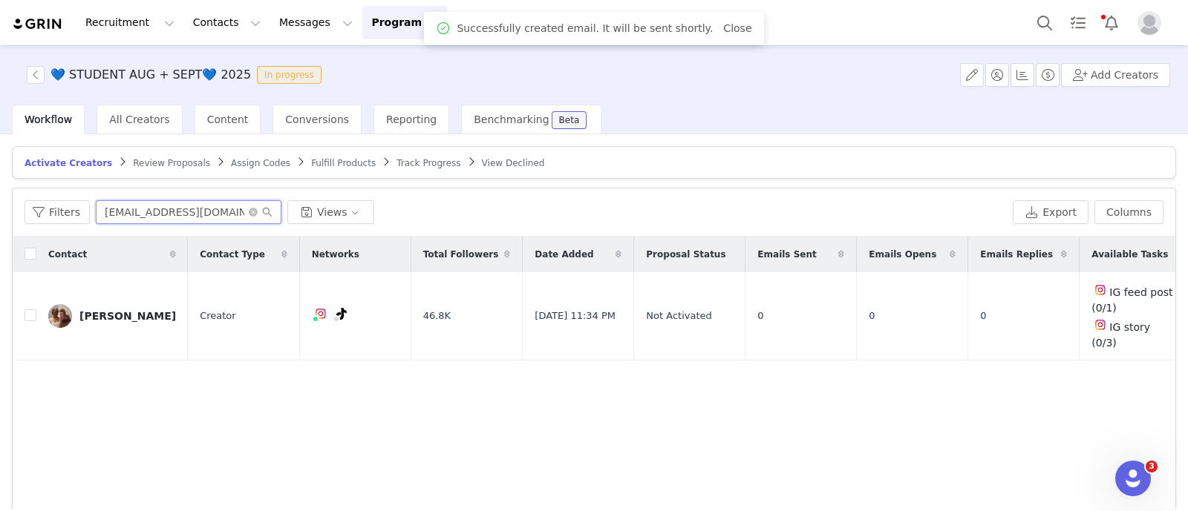
click at [149, 217] on input "[EMAIL_ADDRESS][DOMAIN_NAME]" at bounding box center [189, 212] width 186 height 24
paste input "kategroszek0302"
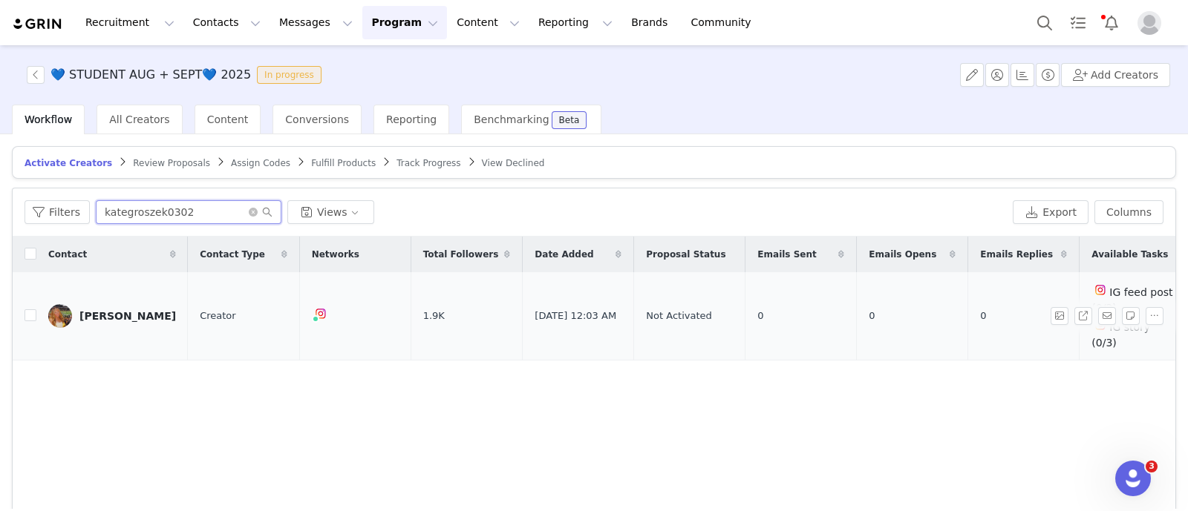
type input "kategroszek0302"
click at [36, 302] on td "[PERSON_NAME]" at bounding box center [111, 316] width 151 height 88
click at [32, 309] on input "checkbox" at bounding box center [30, 315] width 12 height 12
checkbox input "true"
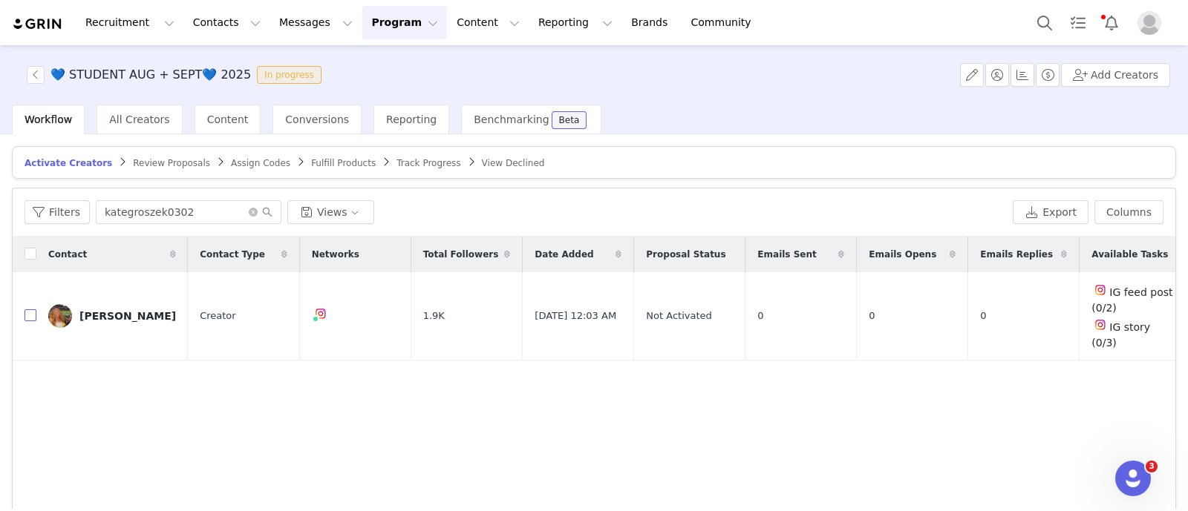
checkbox input "true"
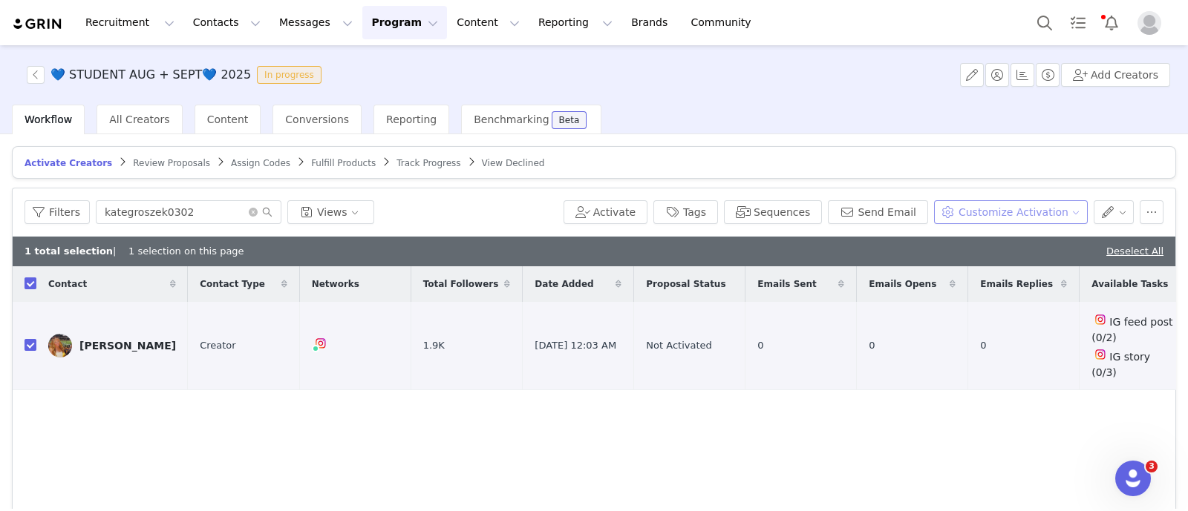
drag, startPoint x: 995, startPoint y: 209, endPoint x: 994, endPoint y: 217, distance: 8.2
click at [995, 209] on button "Customize Activation" at bounding box center [1011, 212] width 154 height 24
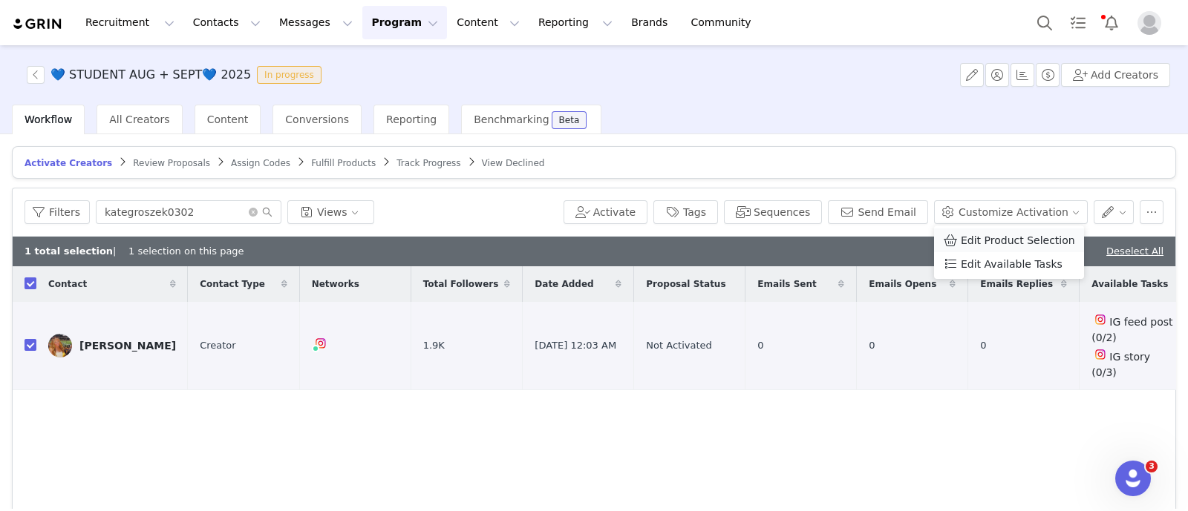
click at [988, 234] on span "Edit Product Selection" at bounding box center [1017, 240] width 114 height 16
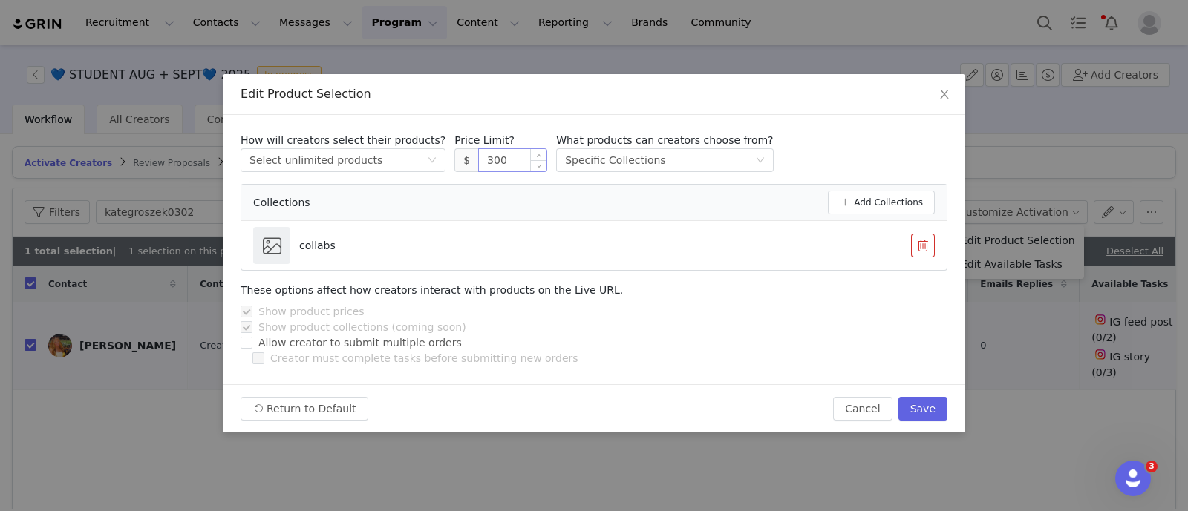
click at [494, 169] on input "300" at bounding box center [513, 160] width 68 height 22
click at [919, 404] on button "Save" at bounding box center [922, 409] width 49 height 24
type input "300"
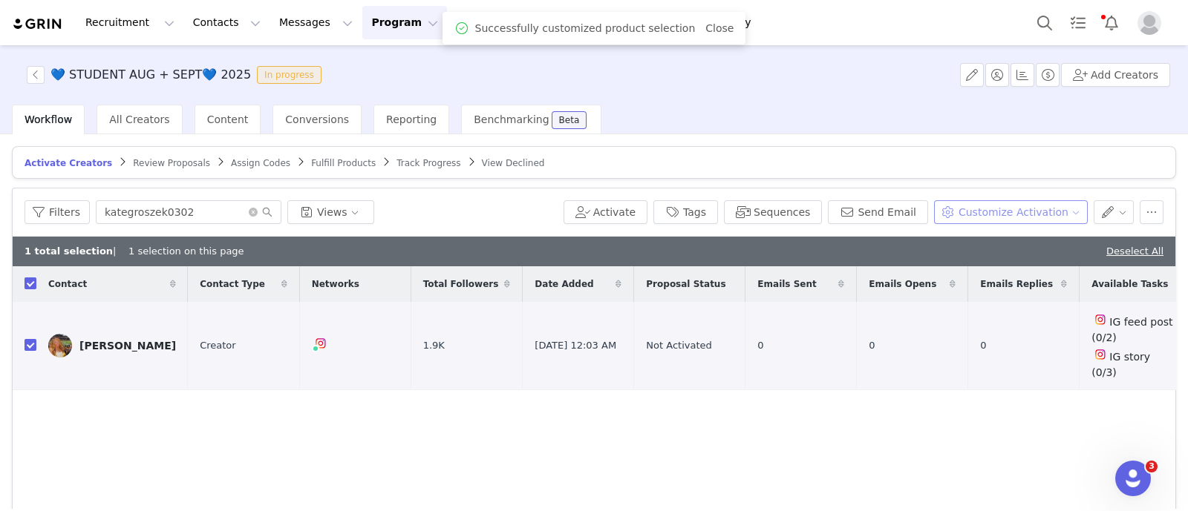
click at [1009, 206] on button "Customize Activation" at bounding box center [1011, 212] width 154 height 24
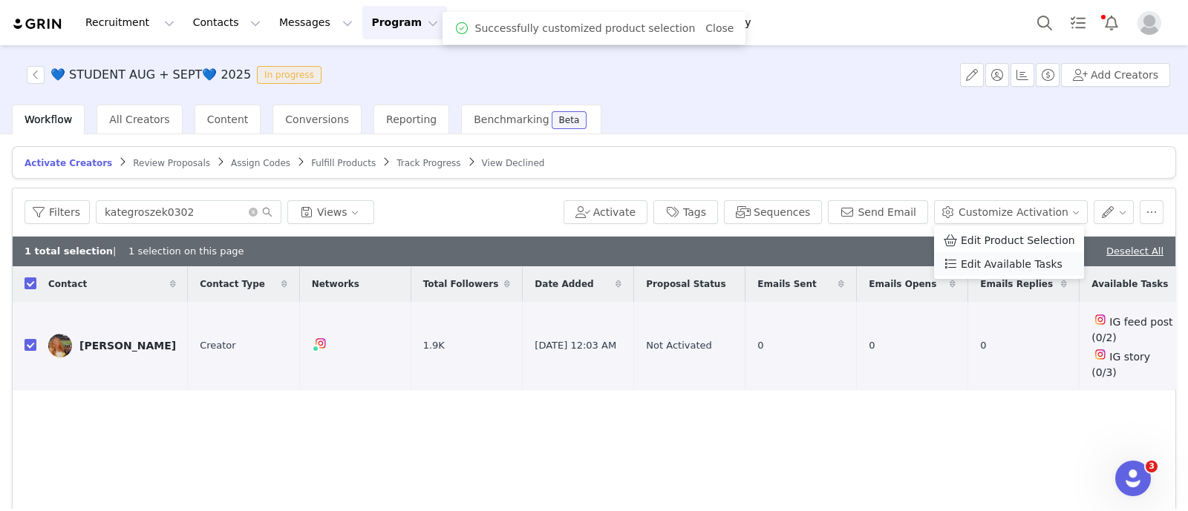
click at [998, 269] on span "Edit Available Tasks" at bounding box center [1011, 264] width 102 height 16
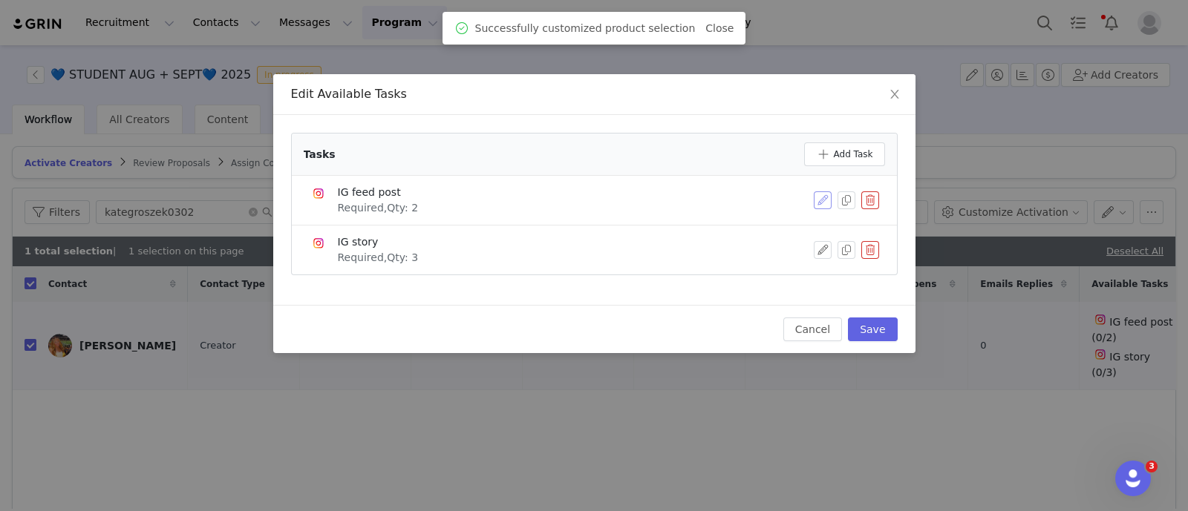
click at [819, 204] on button "button" at bounding box center [822, 200] width 18 height 18
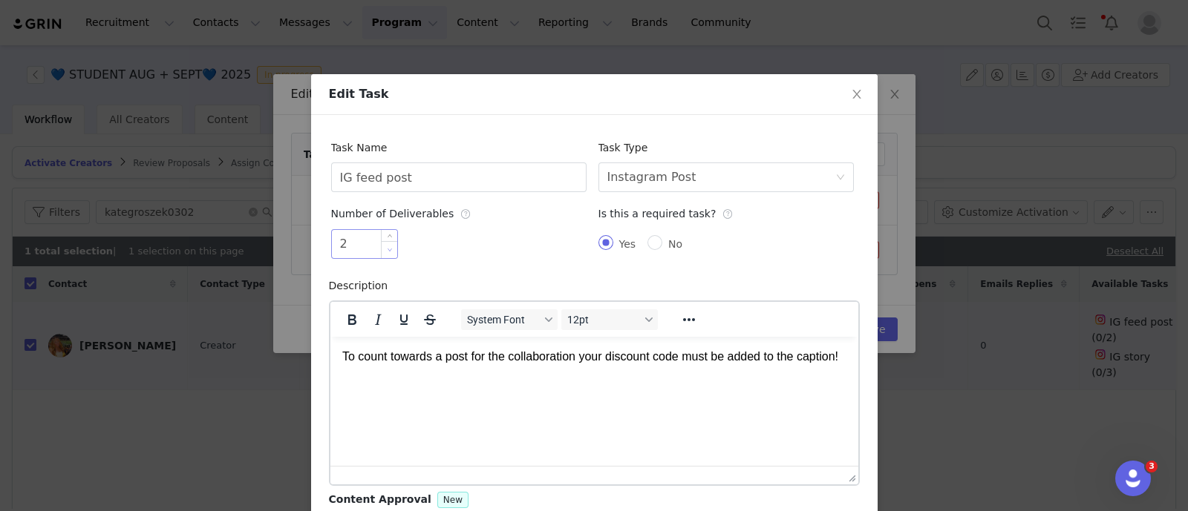
type input "1"
click at [388, 256] on span "Decrease Value" at bounding box center [389, 249] width 16 height 17
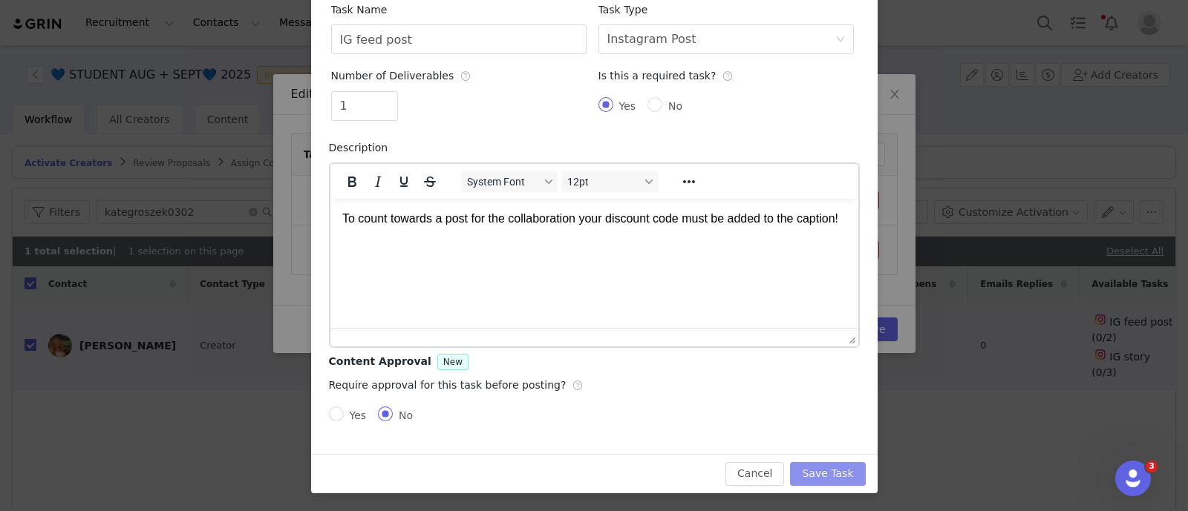
drag, startPoint x: 819, startPoint y: 465, endPoint x: 836, endPoint y: 428, distance: 40.8
click at [819, 465] on button "Save Task" at bounding box center [827, 474] width 75 height 24
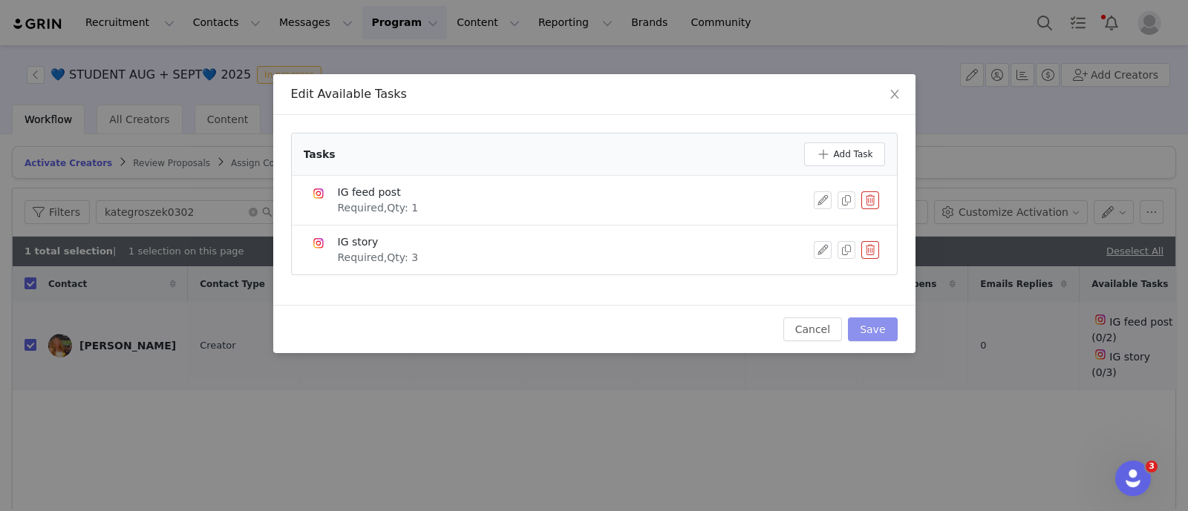
click at [882, 328] on button "Save" at bounding box center [872, 330] width 49 height 24
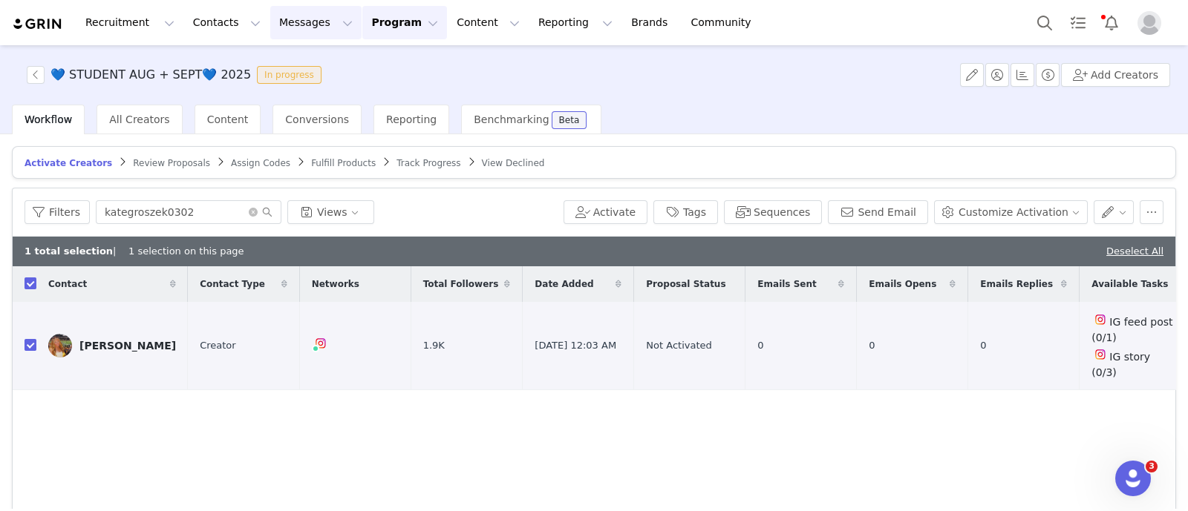
click at [270, 16] on button "Messages Messages" at bounding box center [315, 22] width 91 height 33
click at [273, 88] on p "Inbox" at bounding box center [272, 93] width 28 height 16
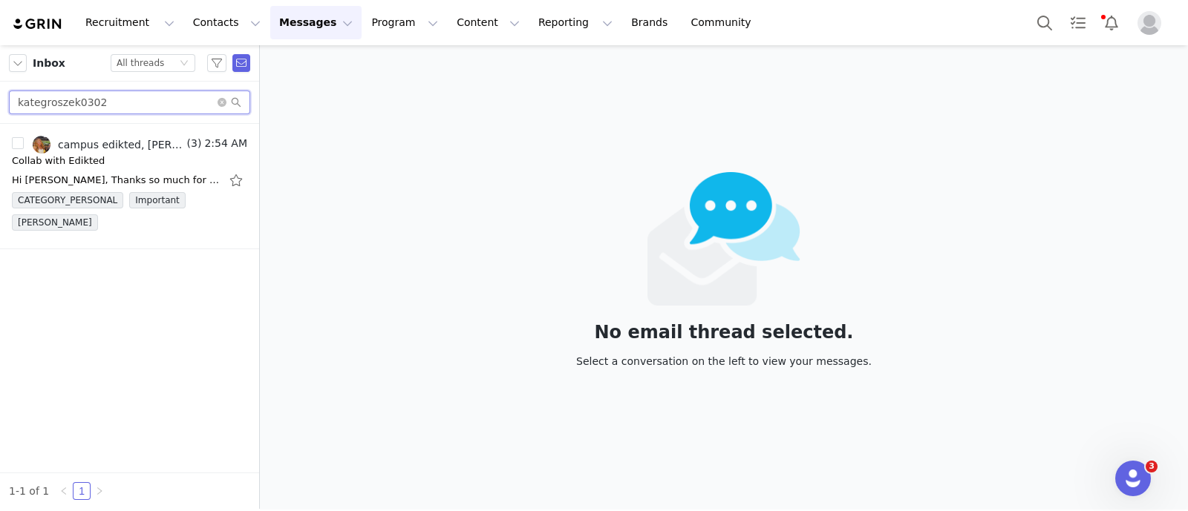
click at [111, 109] on input "kategroszek0302" at bounding box center [129, 103] width 241 height 24
paste input "izzygenualdi"
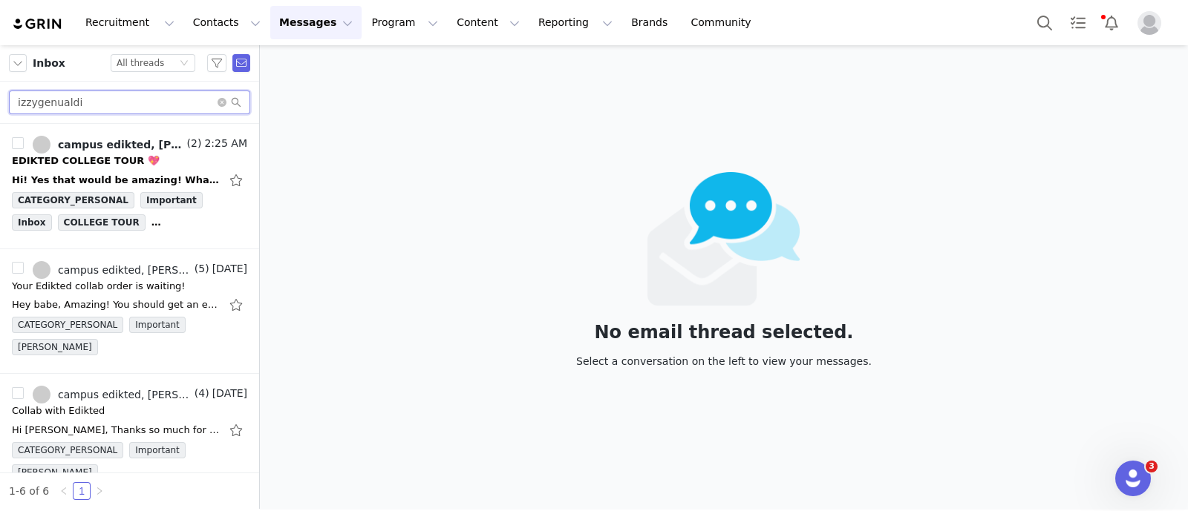
type input "izzygenualdi"
click at [108, 161] on div "EDIKTED COLLEGE TOUR 💖" at bounding box center [86, 161] width 148 height 15
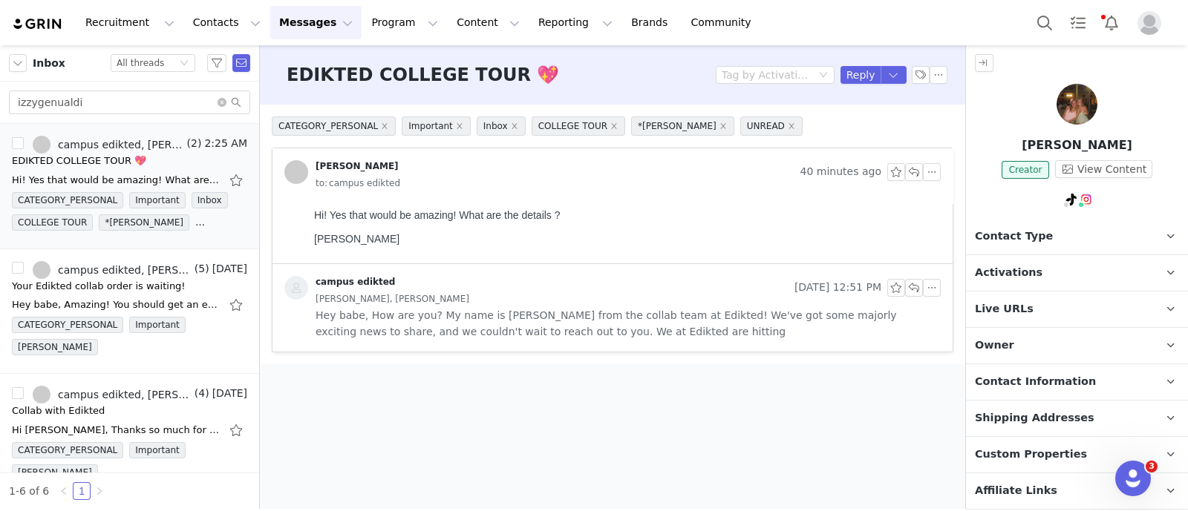
click at [1044, 331] on p "Owner The account user who owns the contact" at bounding box center [1059, 346] width 186 height 36
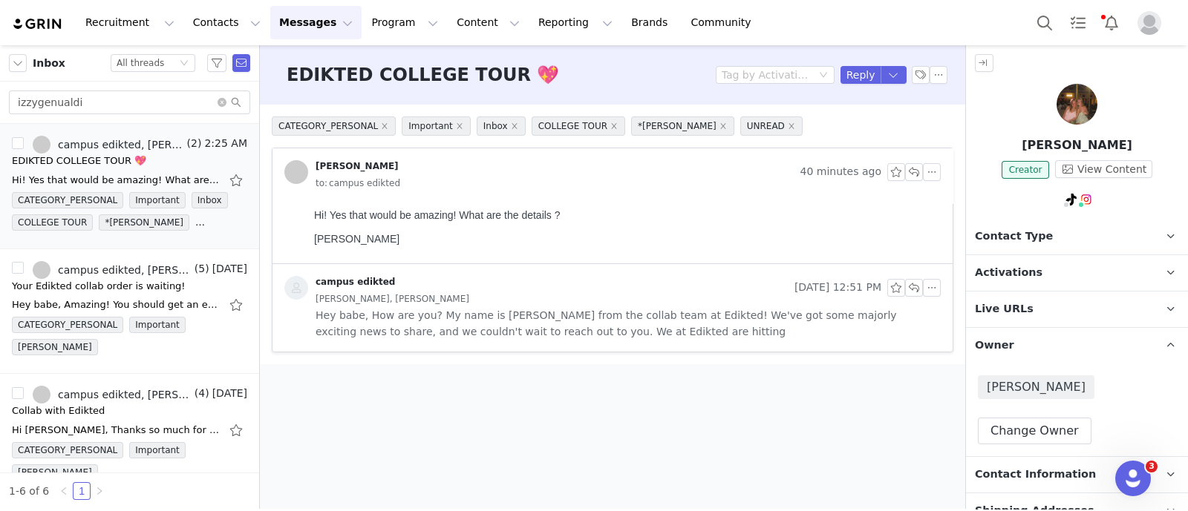
click at [1044, 331] on p "Owner The account user who owns the contact" at bounding box center [1059, 346] width 186 height 36
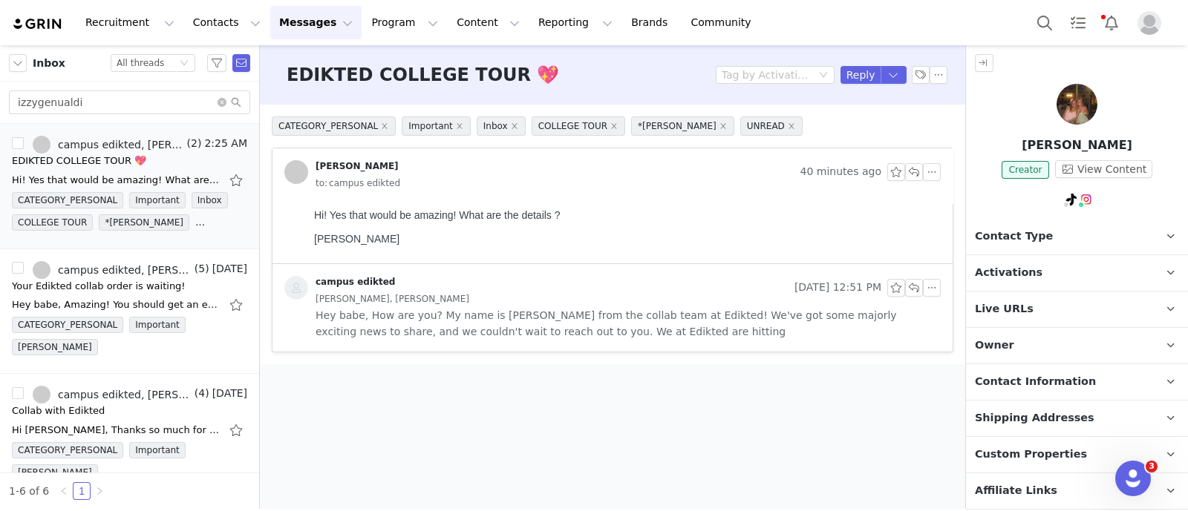
click at [1113, 230] on p "Contact Type Contact type can be Creator, Prospect, Application, or Manager." at bounding box center [1059, 237] width 186 height 36
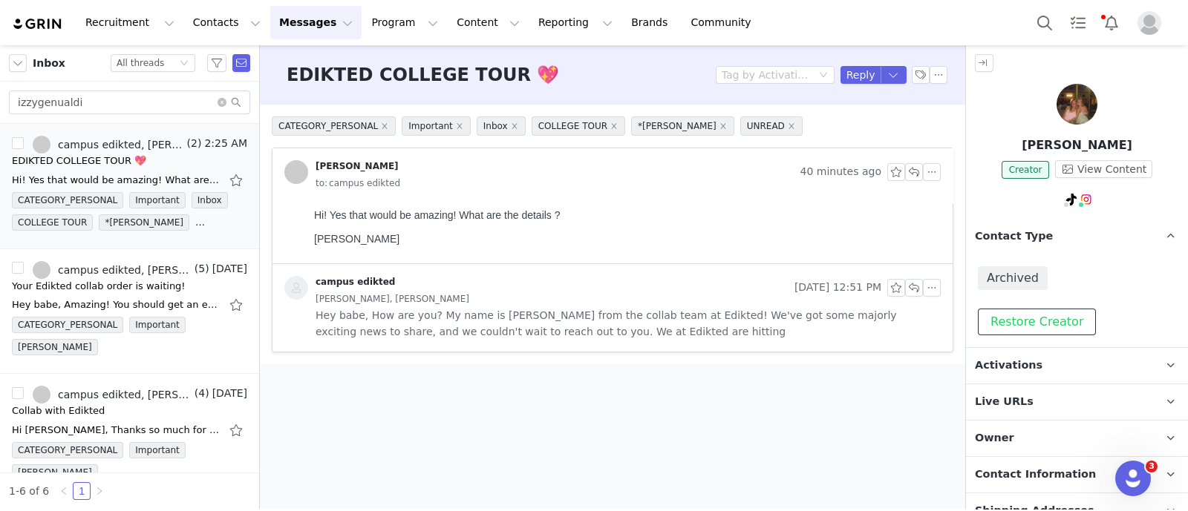
click at [1072, 309] on button "Restore Creator" at bounding box center [1036, 322] width 118 height 27
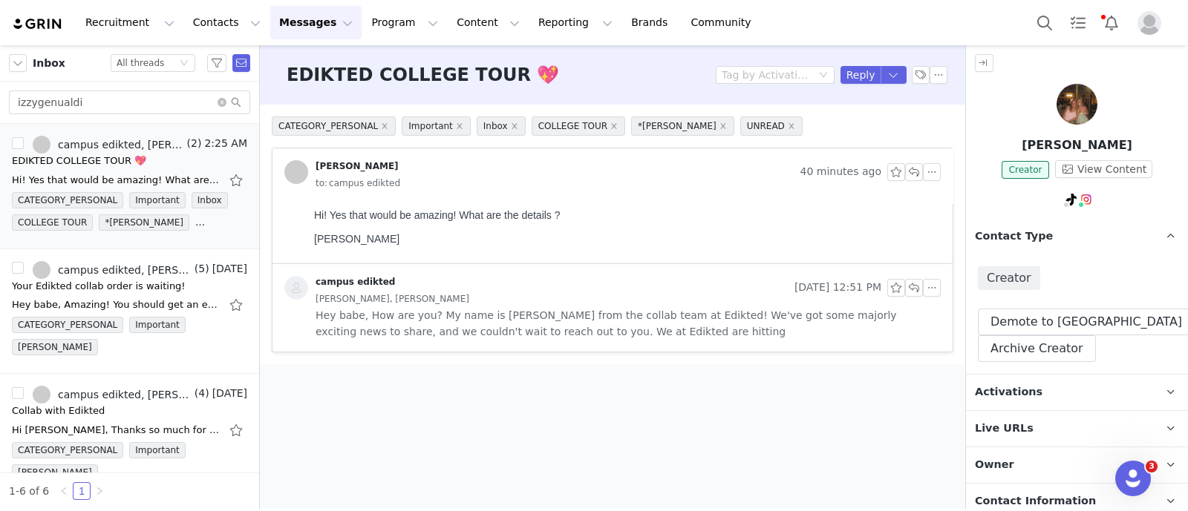
click at [1104, 224] on p "Contact Type Contact type can be Creator, Prospect, Application, or Manager." at bounding box center [1059, 237] width 186 height 36
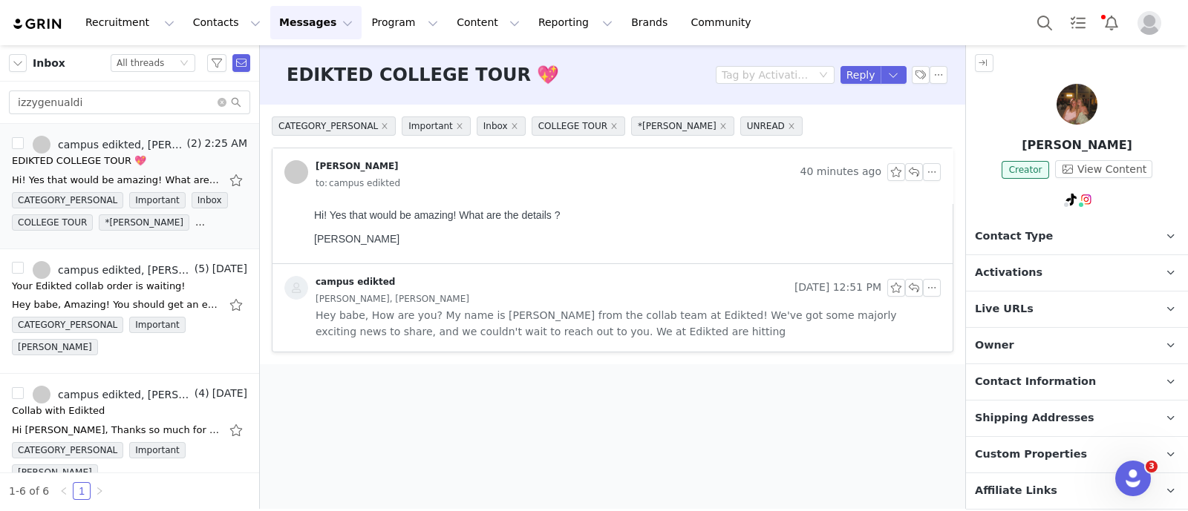
click at [1069, 272] on p "Activations" at bounding box center [1059, 273] width 186 height 36
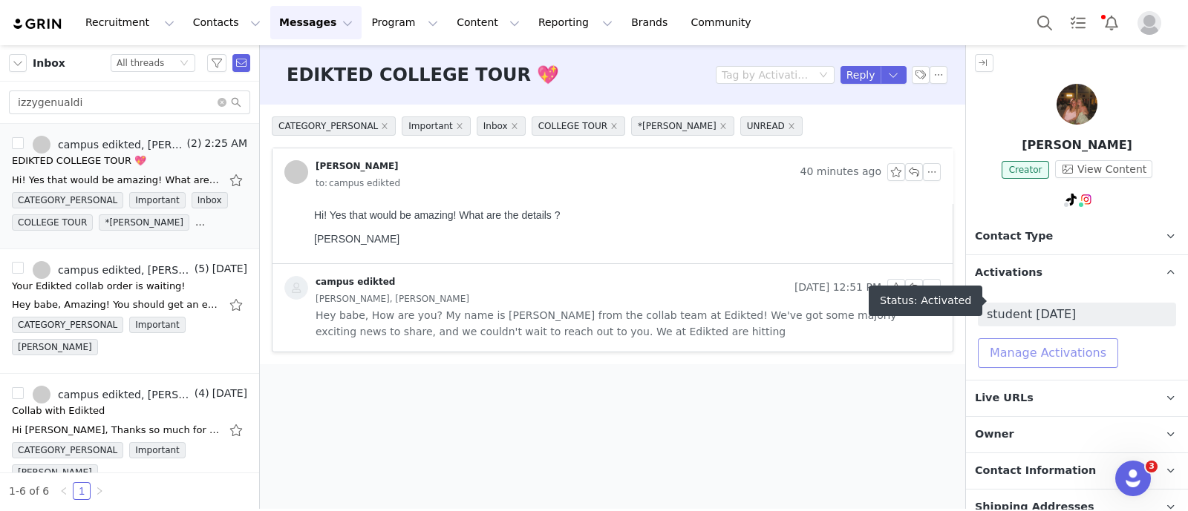
click at [1061, 338] on button "Manage Activations" at bounding box center [1047, 353] width 140 height 30
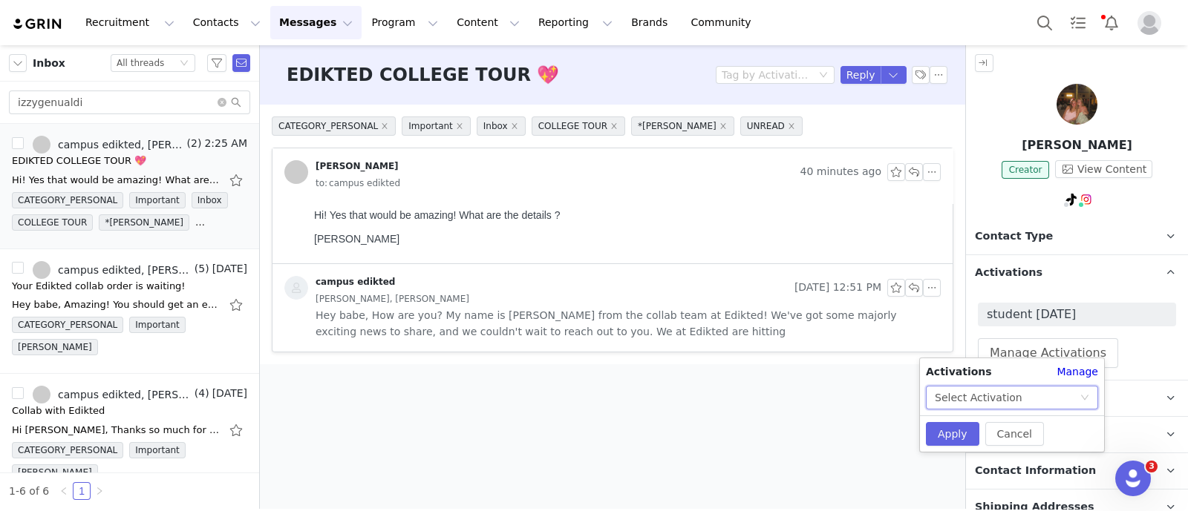
click at [1086, 398] on icon "icon: down" at bounding box center [1084, 398] width 7 height 5
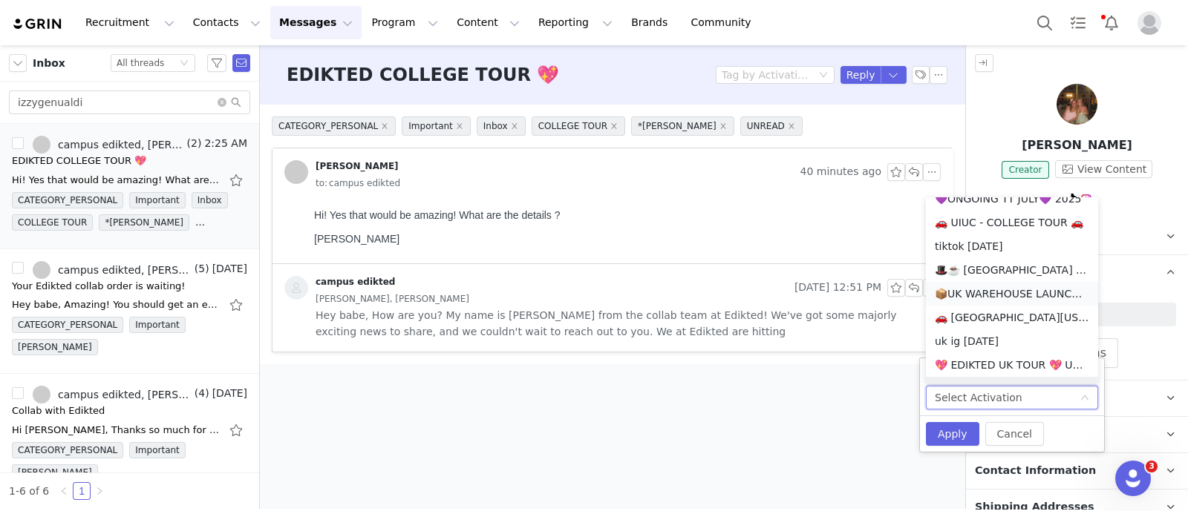
scroll to position [935, 0]
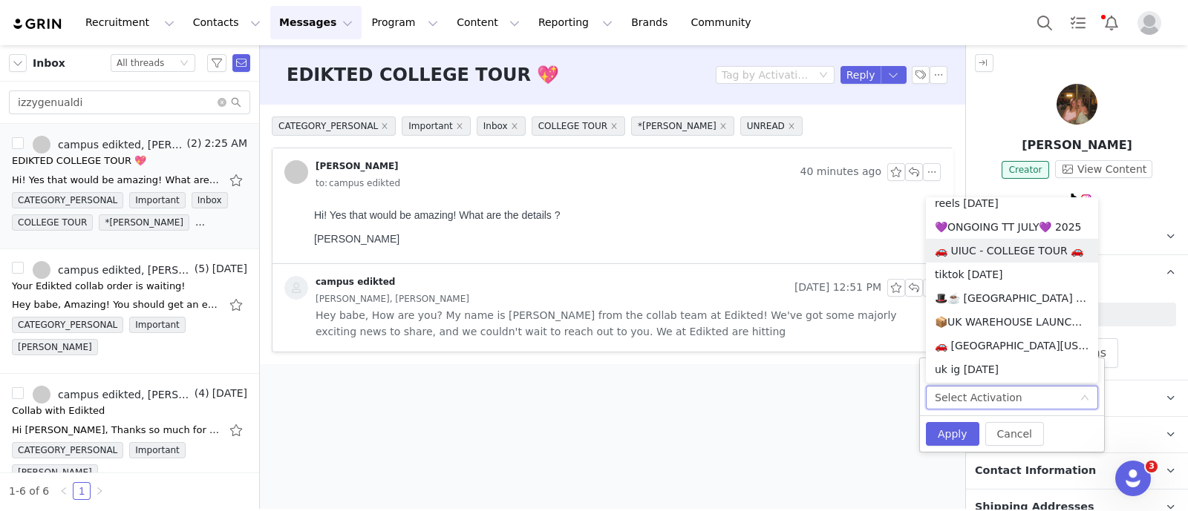
drag, startPoint x: 998, startPoint y: 252, endPoint x: 989, endPoint y: 266, distance: 17.7
click at [998, 251] on li "🚗 UIUC - COLLEGE TOUR 🚗" at bounding box center [1012, 251] width 172 height 24
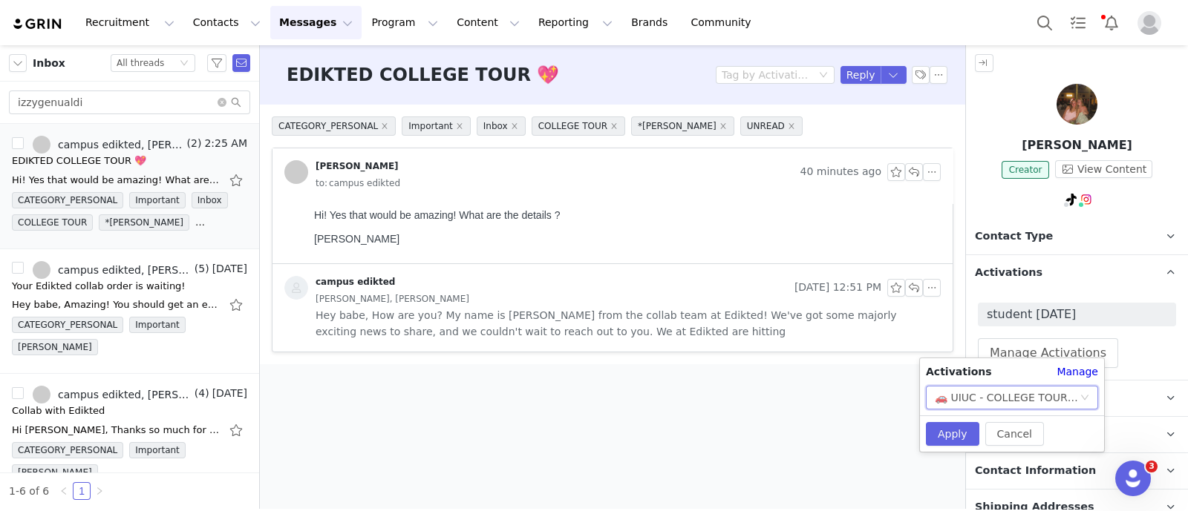
click at [754, 332] on span "Hey babe, How are you? My name is [PERSON_NAME] from the collab team at Edikted…" at bounding box center [627, 323] width 625 height 33
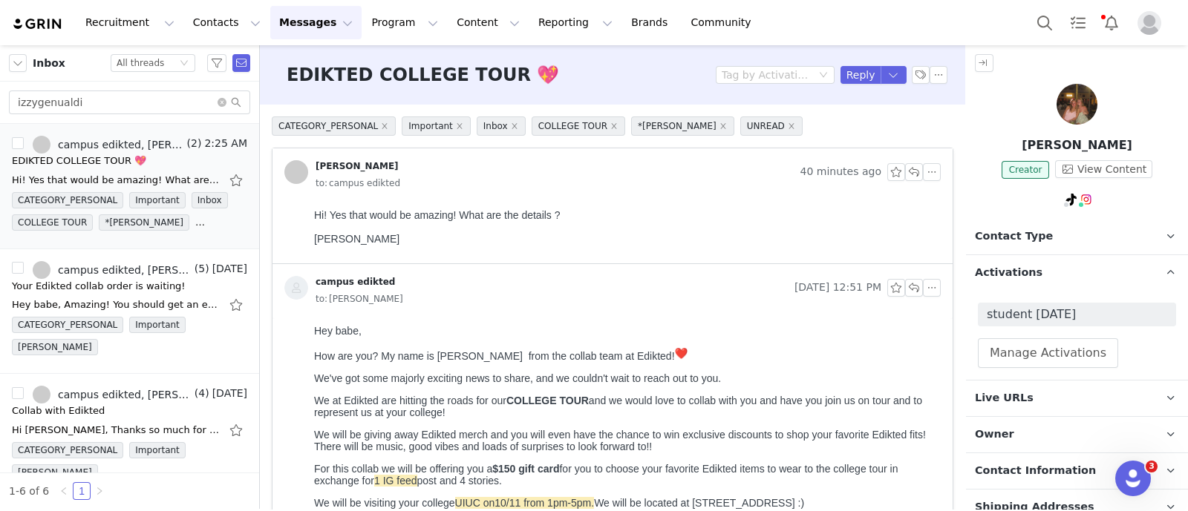
scroll to position [92, 0]
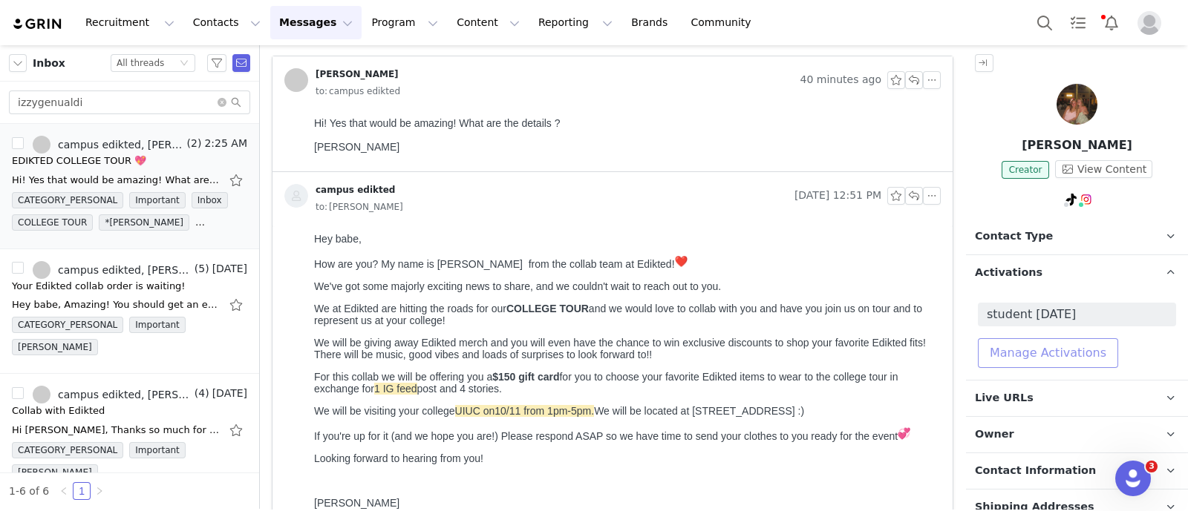
click at [1026, 347] on button "Manage Activations" at bounding box center [1047, 353] width 140 height 30
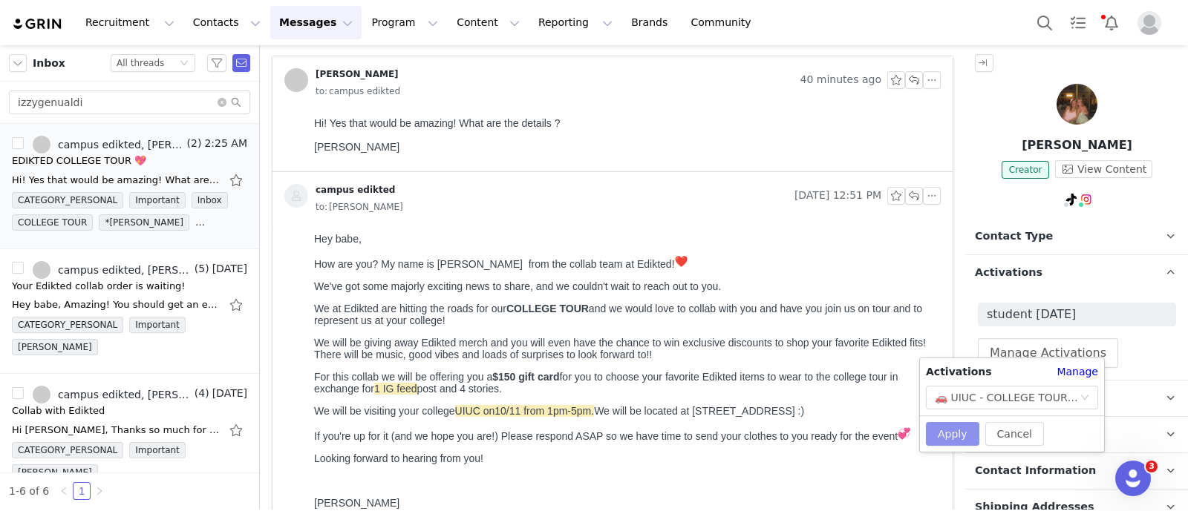
click at [935, 432] on button "Apply" at bounding box center [952, 434] width 53 height 24
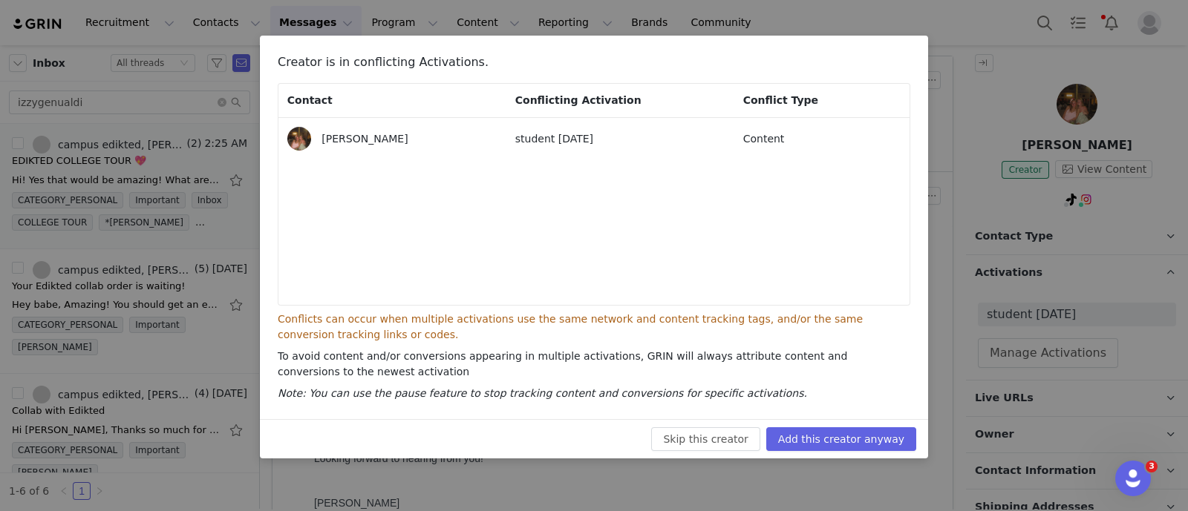
scroll to position [292, 0]
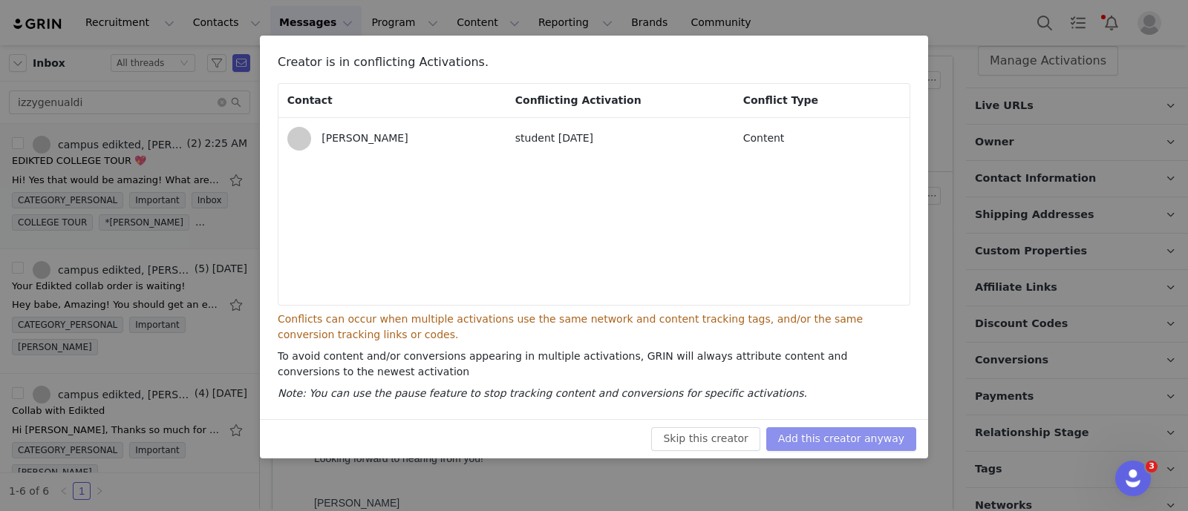
click at [861, 447] on button "Add this creator anyway" at bounding box center [841, 440] width 150 height 24
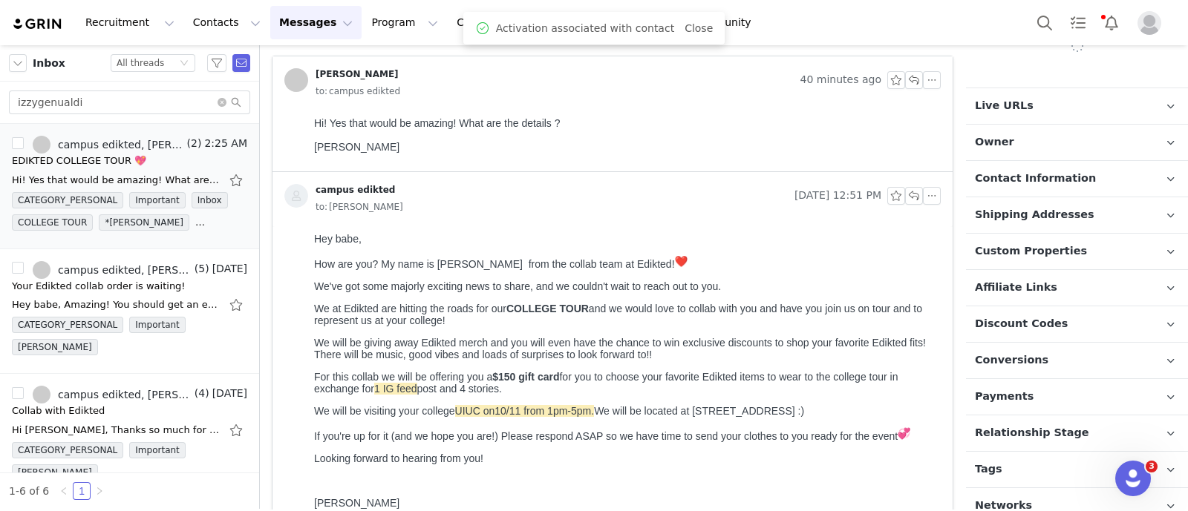
click at [1050, 421] on div "Contact Type Contact type can be Creator, Prospect, Application, or Manager. Cr…" at bounding box center [1077, 229] width 222 height 592
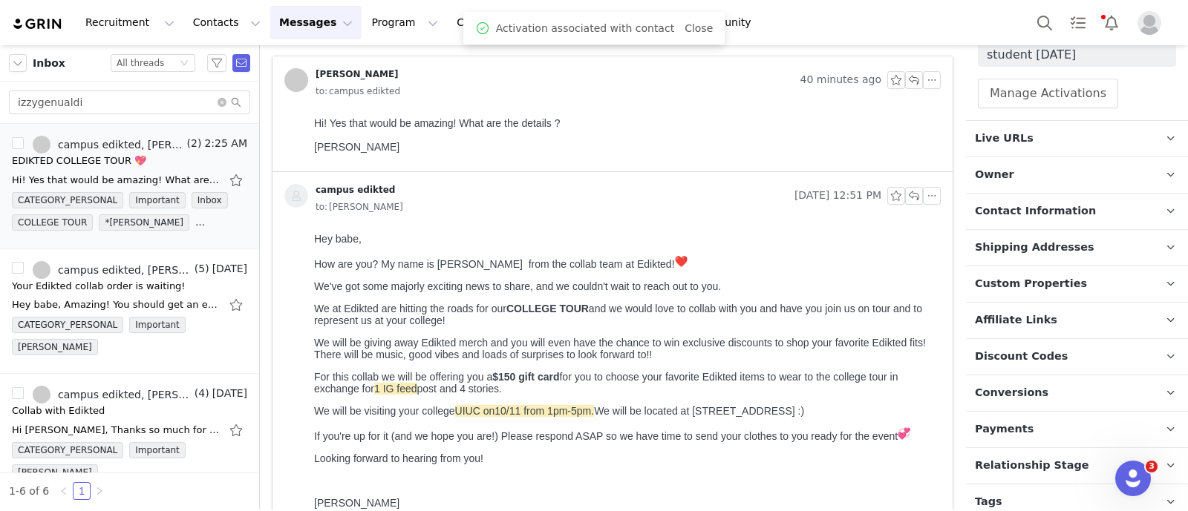
click at [1058, 458] on span "Relationship Stage" at bounding box center [1032, 466] width 114 height 16
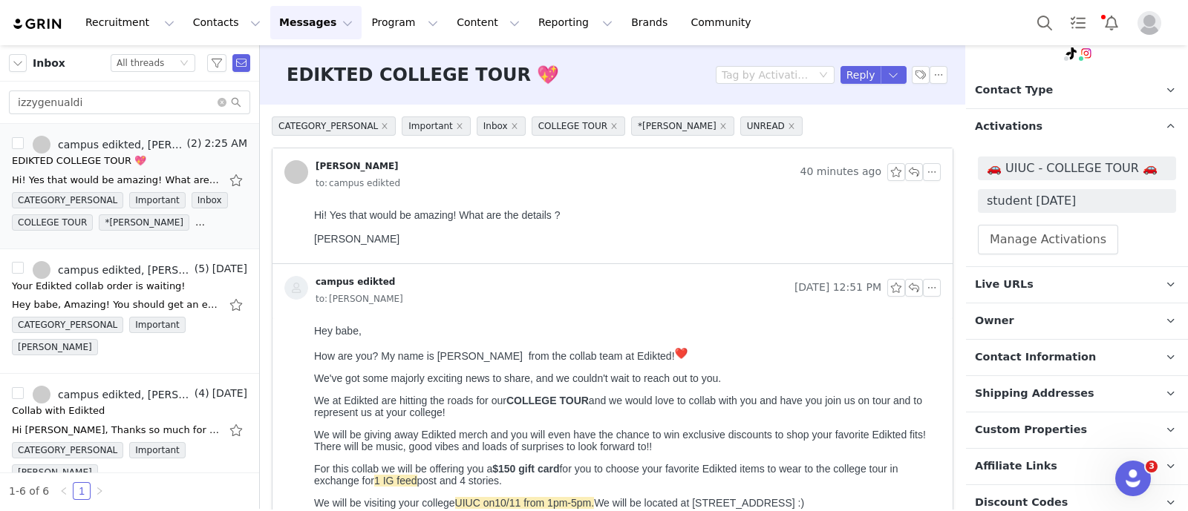
scroll to position [46, 0]
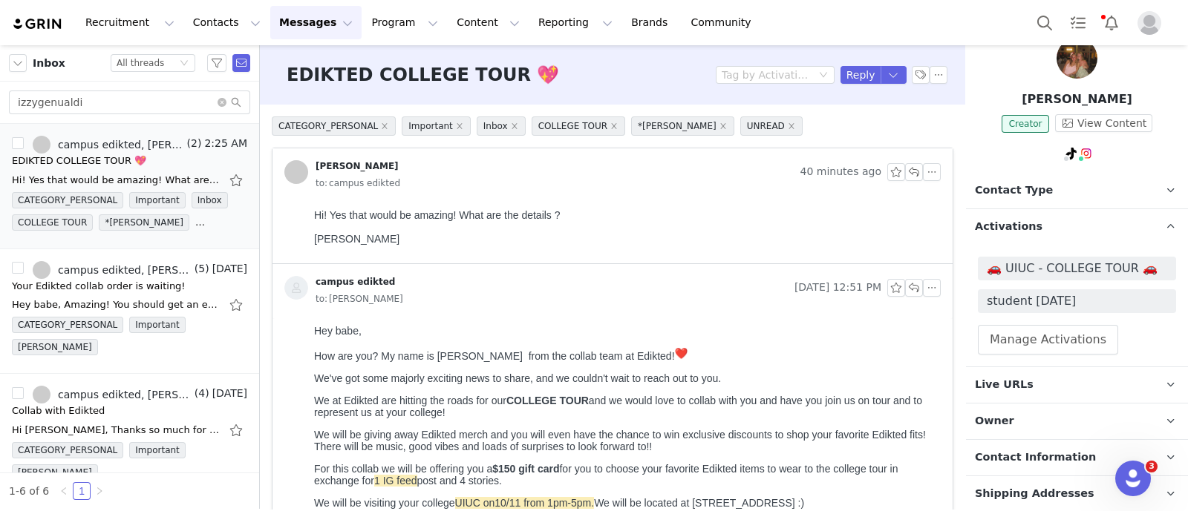
click at [1054, 183] on p "Contact Type Contact type can be Creator, Prospect, Application, or Manager." at bounding box center [1059, 191] width 186 height 36
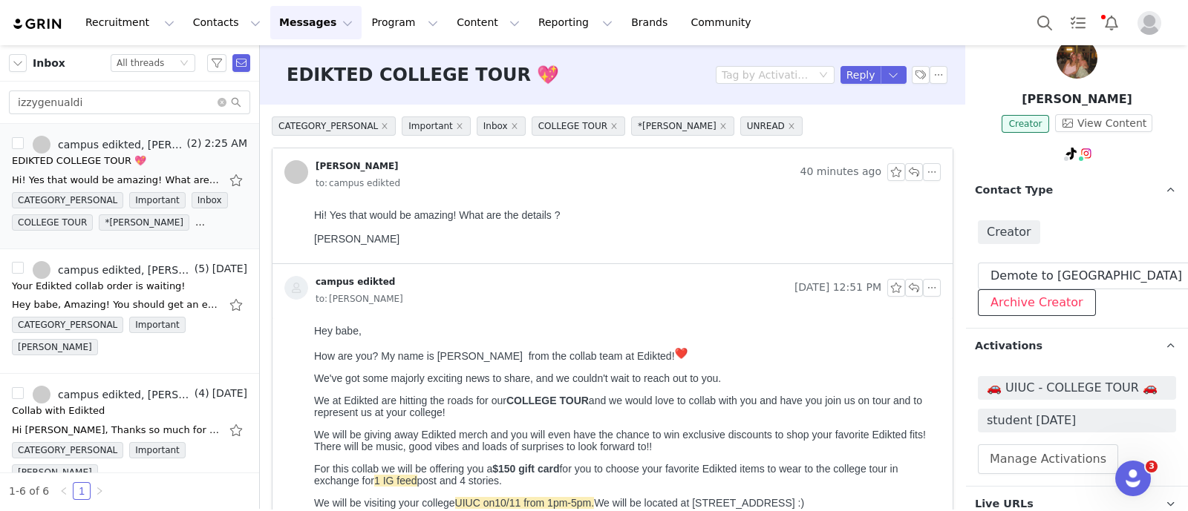
click at [1044, 289] on button "Archive Creator" at bounding box center [1036, 302] width 118 height 27
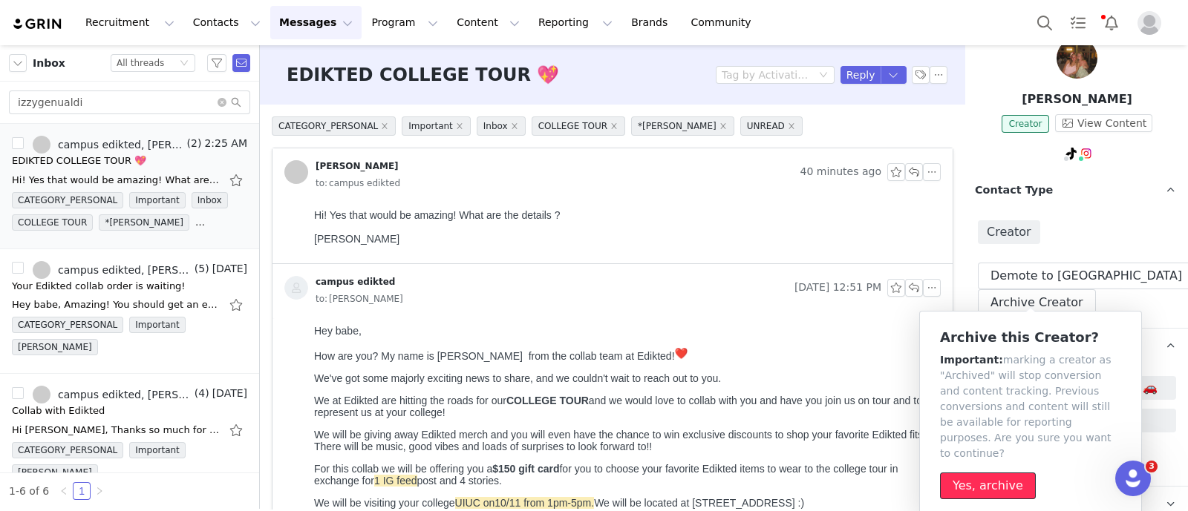
click at [987, 473] on button "Yes, archive" at bounding box center [988, 486] width 96 height 27
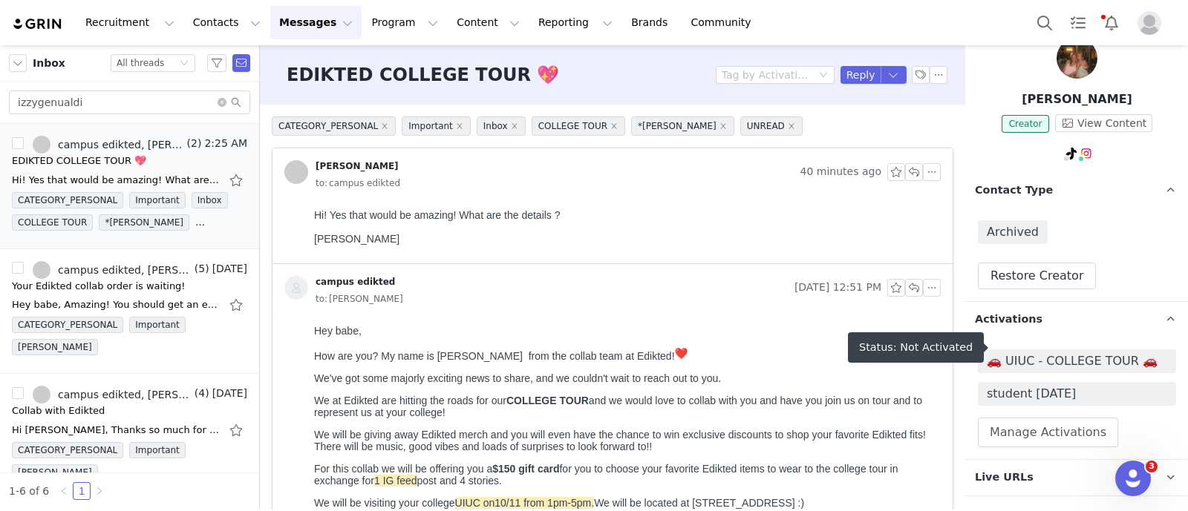
click at [1081, 353] on span "🚗 UIUC - COLLEGE TOUR 🚗" at bounding box center [1076, 362] width 180 height 18
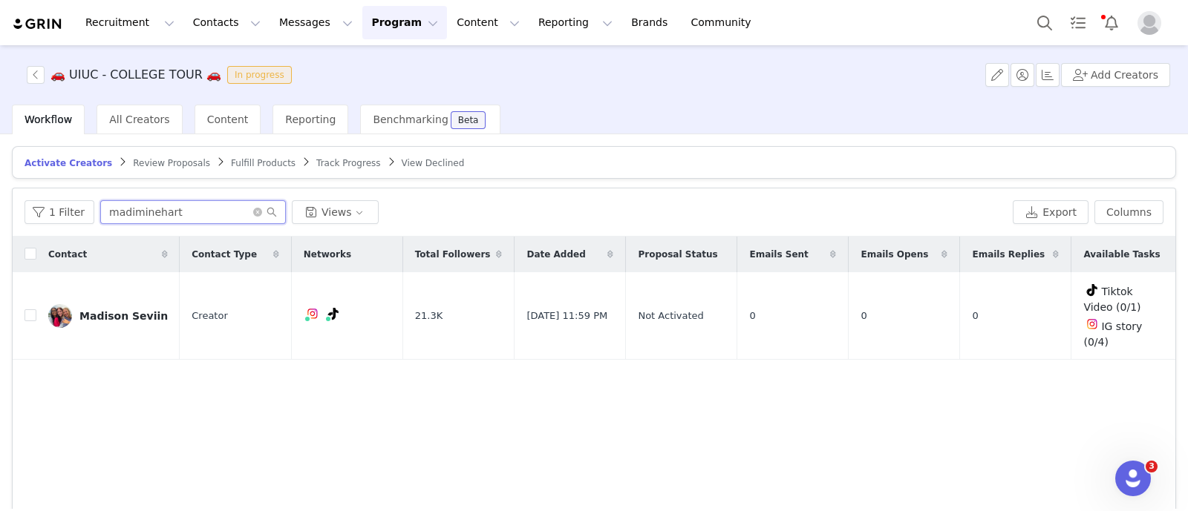
click at [169, 208] on input "madiminehart" at bounding box center [193, 212] width 186 height 24
paste input "izzygenualdi"
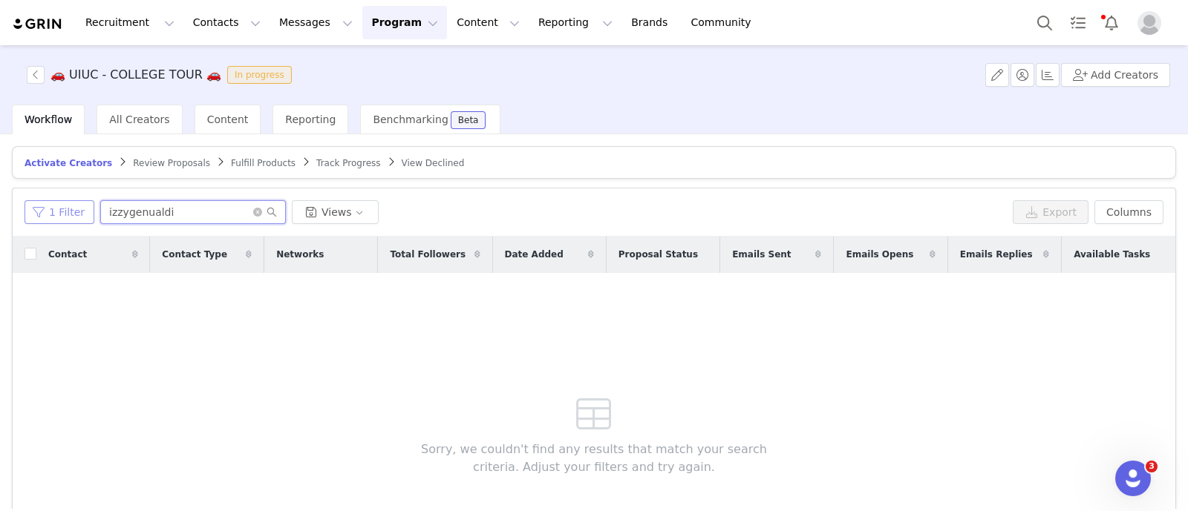
type input "izzygenualdi"
drag, startPoint x: 74, startPoint y: 213, endPoint x: 81, endPoint y: 217, distance: 7.6
click at [74, 213] on button "1 Filter" at bounding box center [59, 212] width 70 height 24
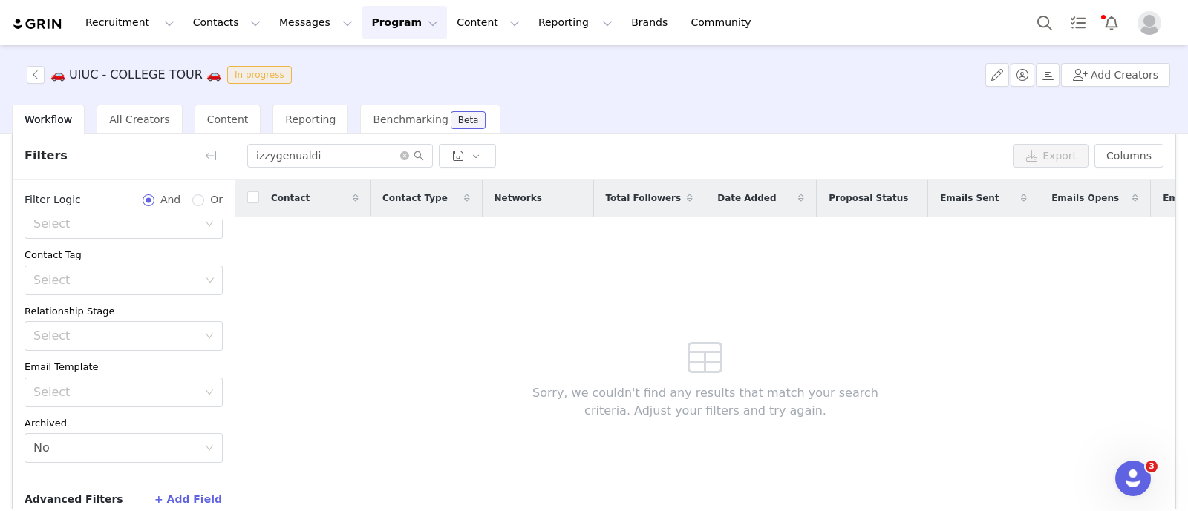
scroll to position [134, 0]
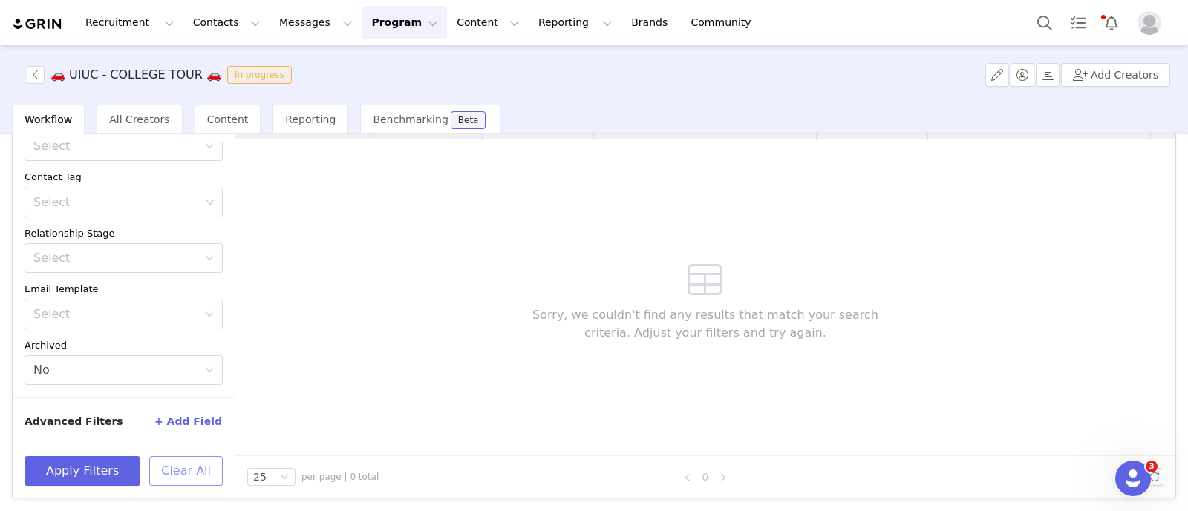
click at [186, 458] on button "Clear All" at bounding box center [185, 471] width 73 height 30
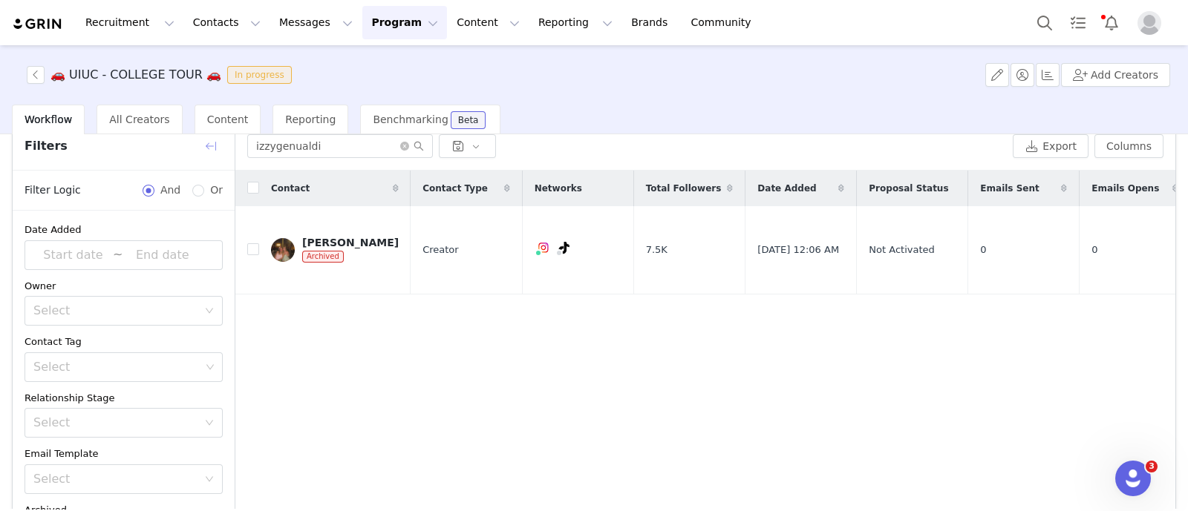
scroll to position [0, 0]
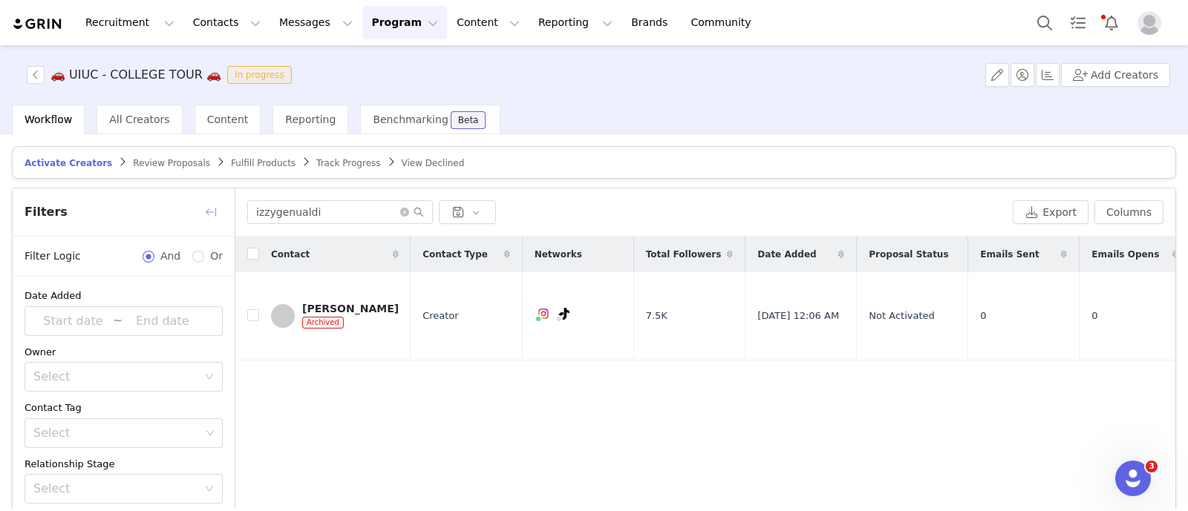
click at [215, 209] on button "button" at bounding box center [211, 212] width 24 height 24
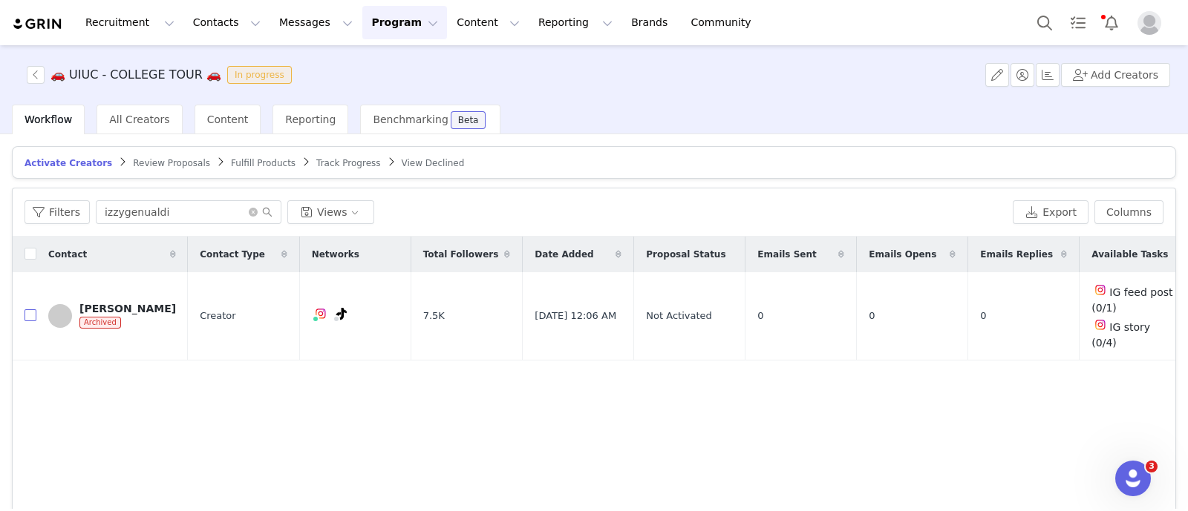
drag, startPoint x: 29, startPoint y: 307, endPoint x: 195, endPoint y: 274, distance: 169.4
click at [29, 309] on input "checkbox" at bounding box center [30, 315] width 12 height 12
checkbox input "true"
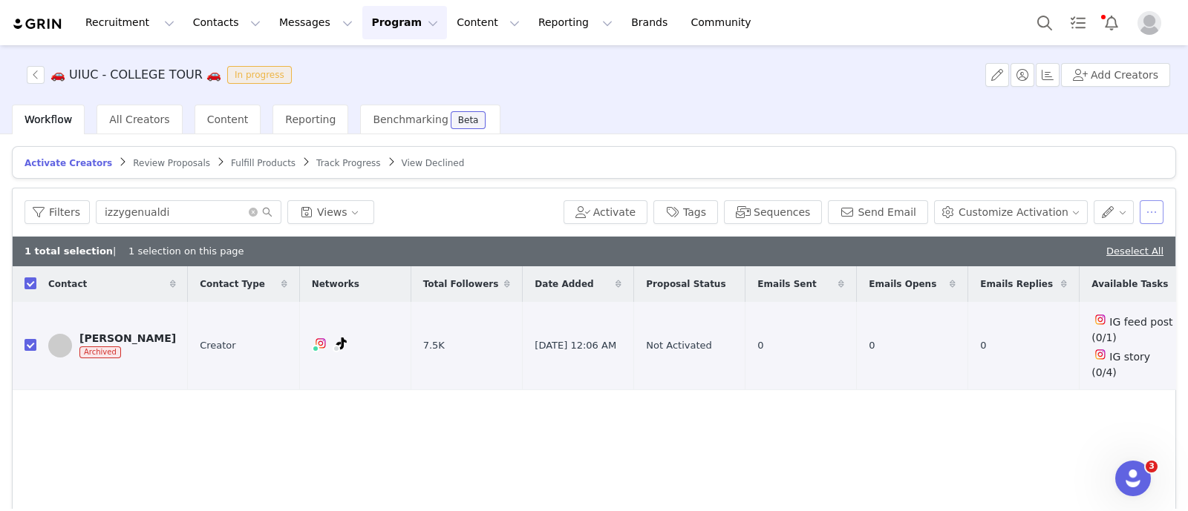
click at [1139, 207] on button "button" at bounding box center [1151, 212] width 24 height 24
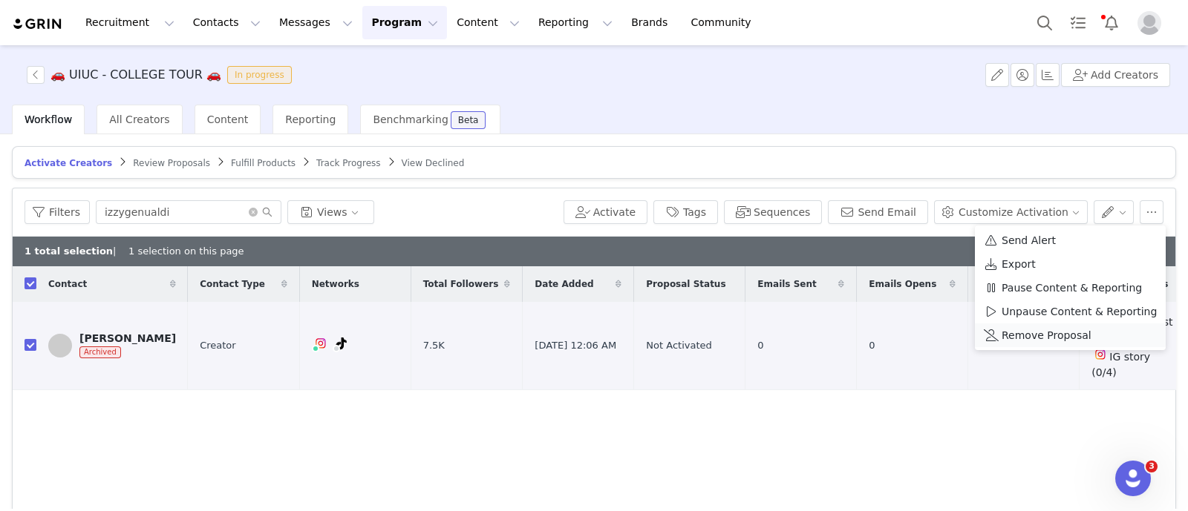
click at [1072, 340] on span "Remove Proposal" at bounding box center [1046, 335] width 90 height 16
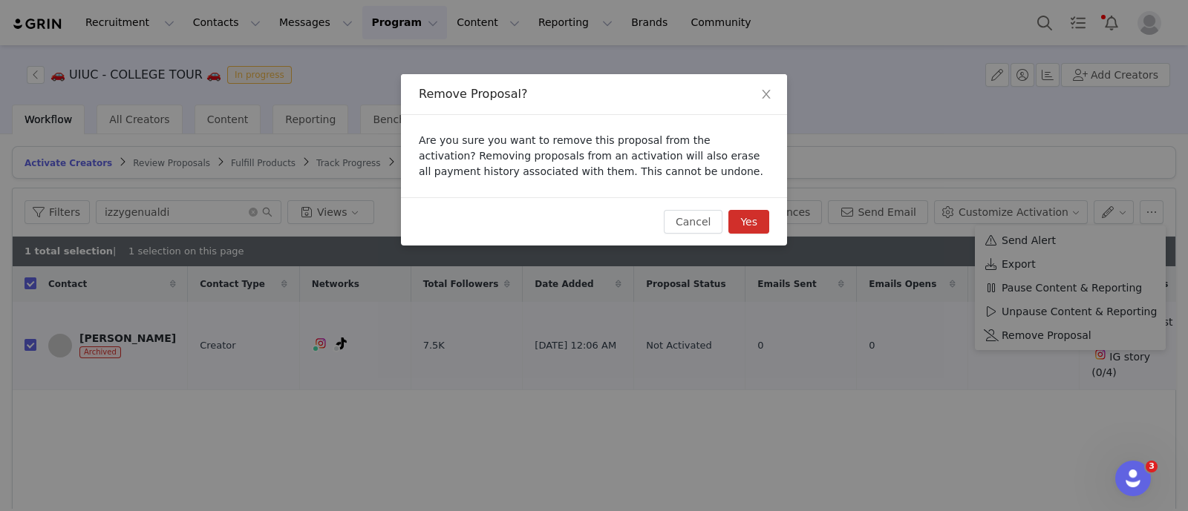
click at [747, 227] on button "Yes" at bounding box center [748, 222] width 41 height 24
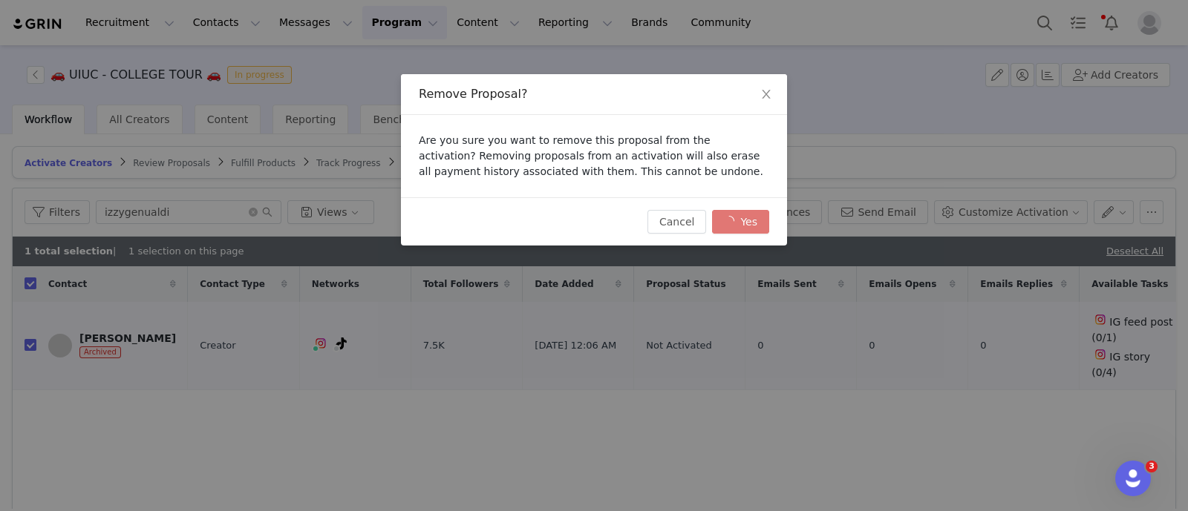
checkbox input "false"
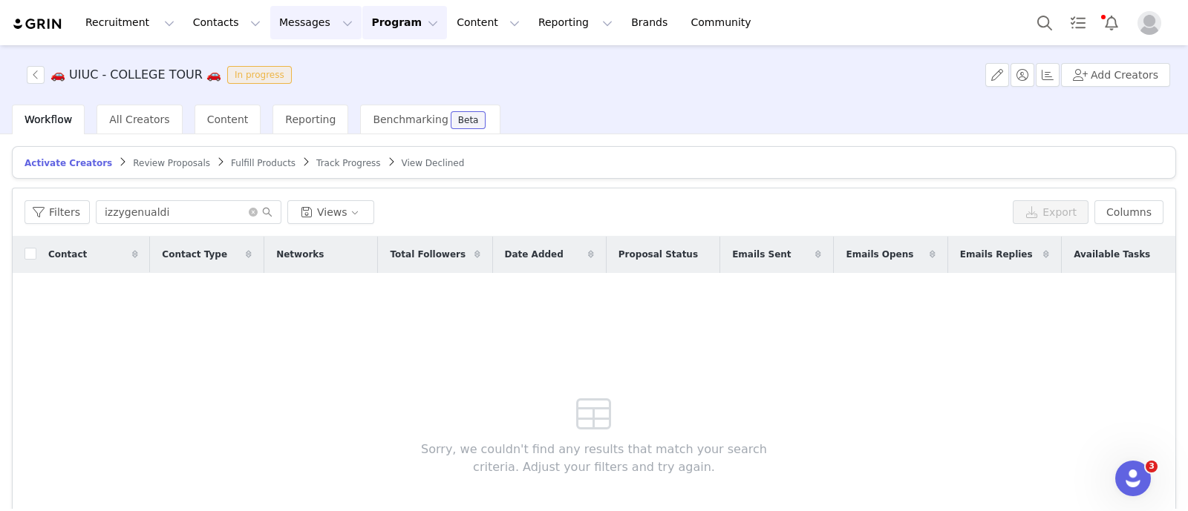
drag, startPoint x: 279, startPoint y: 19, endPoint x: 278, endPoint y: 34, distance: 15.6
click at [281, 19] on button "Messages Messages" at bounding box center [315, 22] width 91 height 33
click at [273, 98] on p "Inbox" at bounding box center [272, 93] width 28 height 16
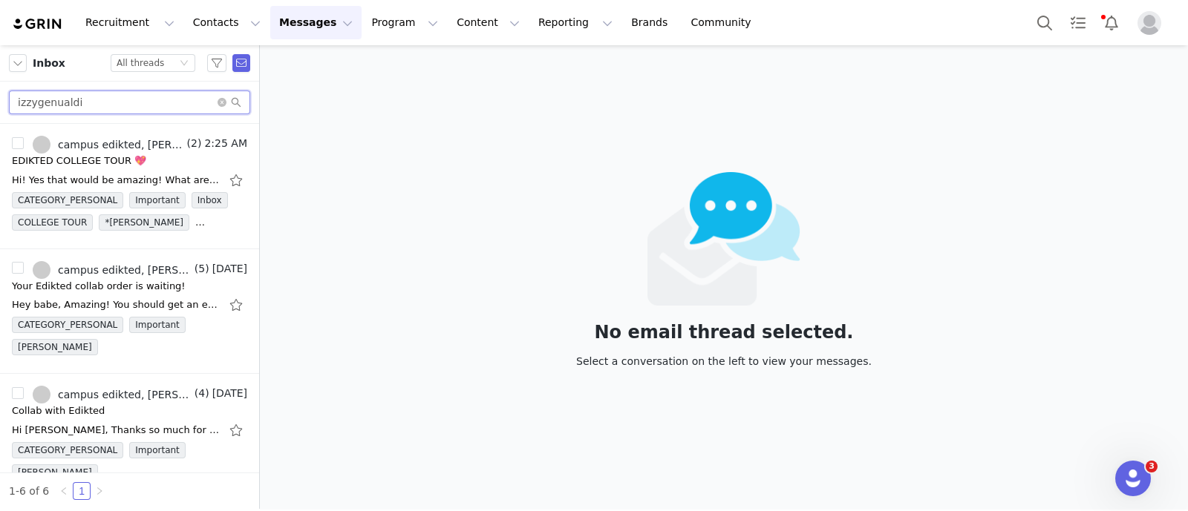
click at [69, 103] on input "izzygenualdi" at bounding box center [129, 103] width 241 height 24
paste input "rileycrow27"
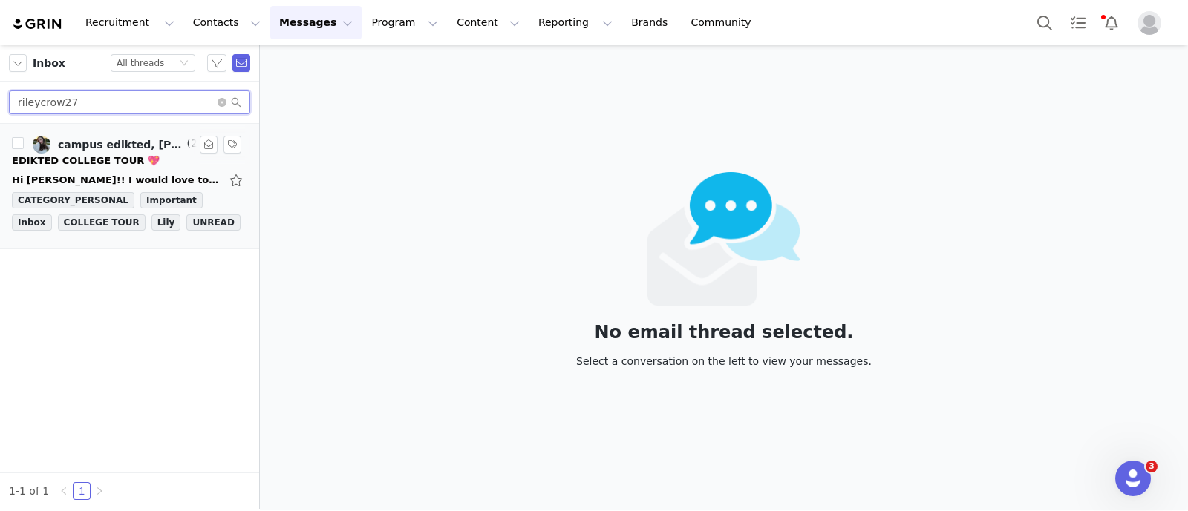
type input "rileycrow27"
click at [102, 164] on div "EDIKTED COLLEGE TOUR 💖" at bounding box center [86, 161] width 148 height 15
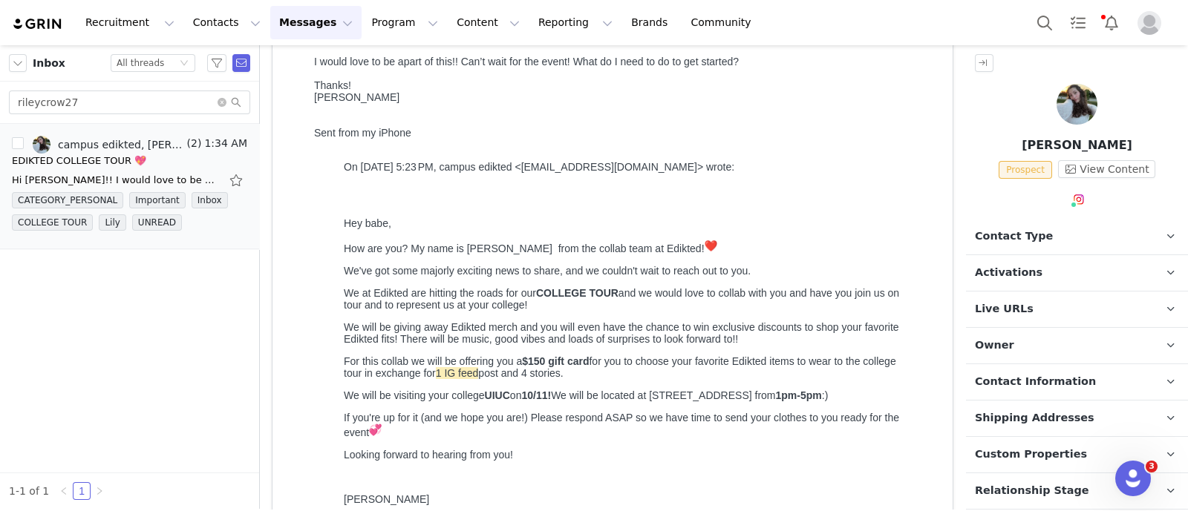
scroll to position [185, 0]
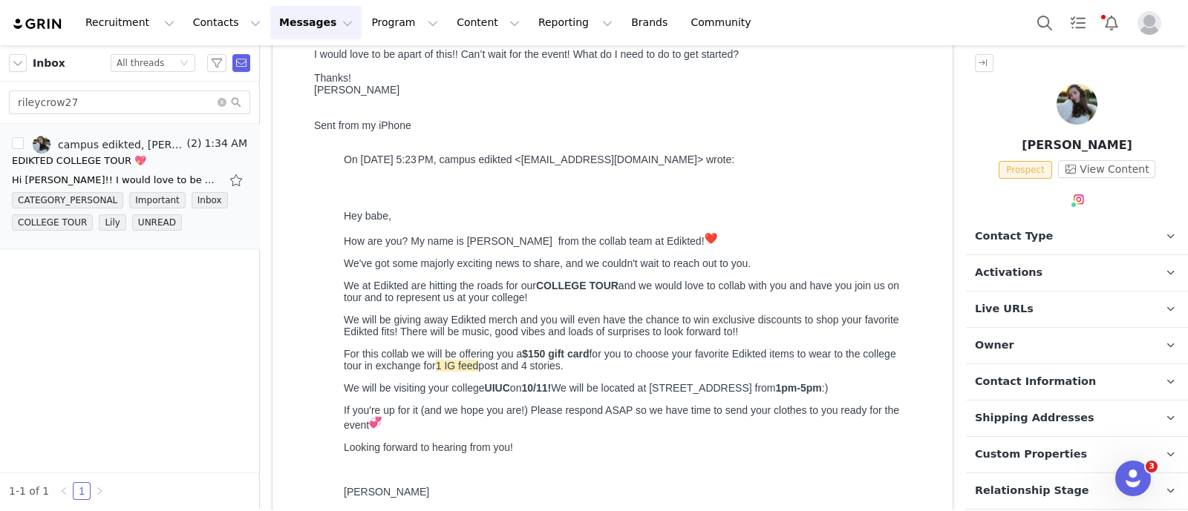
click at [986, 353] on p "Owner The account user who owns the contact" at bounding box center [1059, 346] width 186 height 36
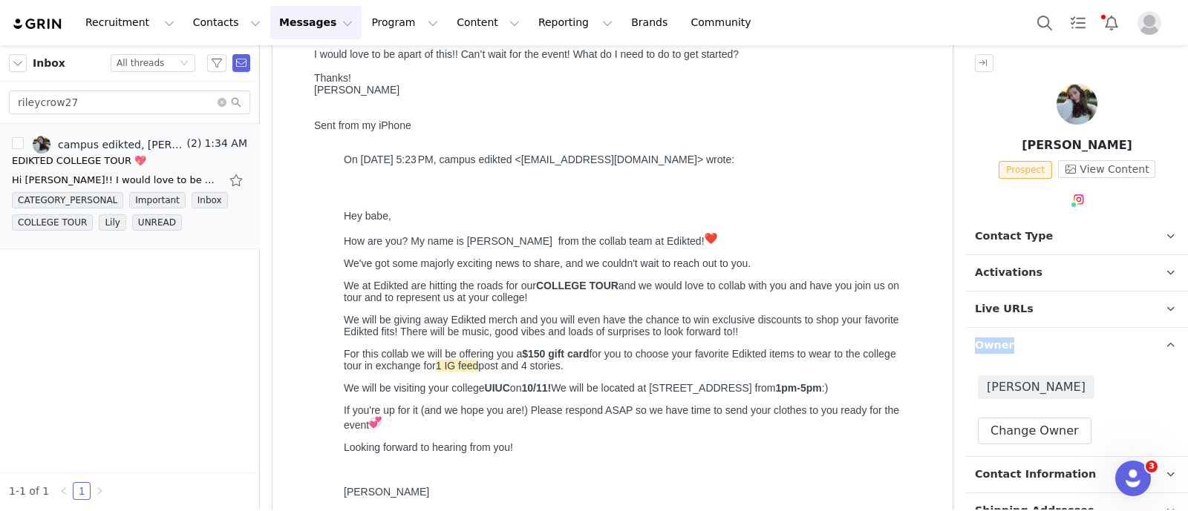
click at [986, 353] on p "Owner The account user who owns the contact" at bounding box center [1059, 346] width 186 height 36
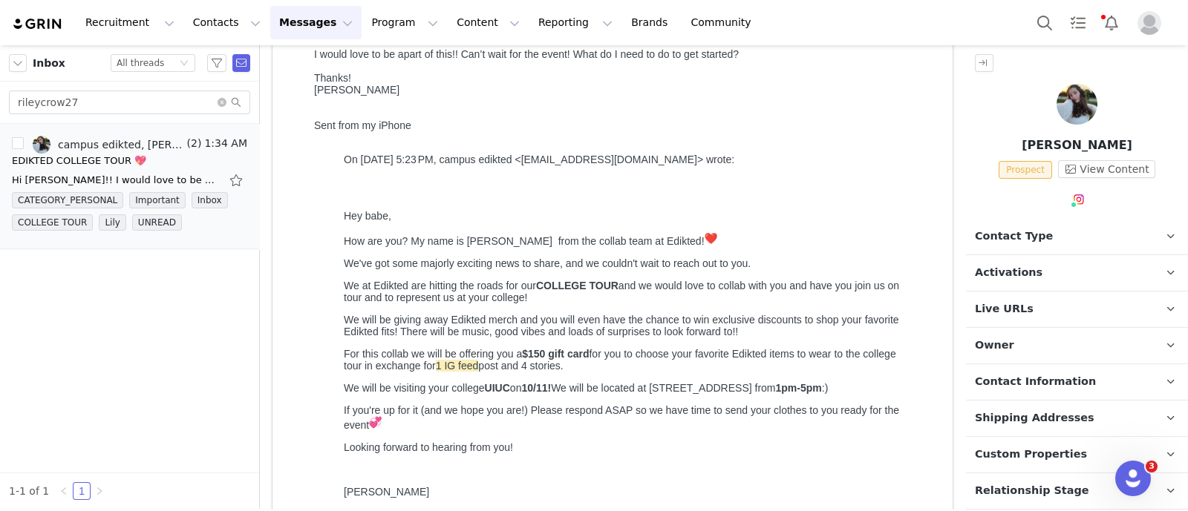
click at [1051, 232] on p "Contact Type Contact type can be Creator, Prospect, Application, or Manager." at bounding box center [1059, 237] width 186 height 36
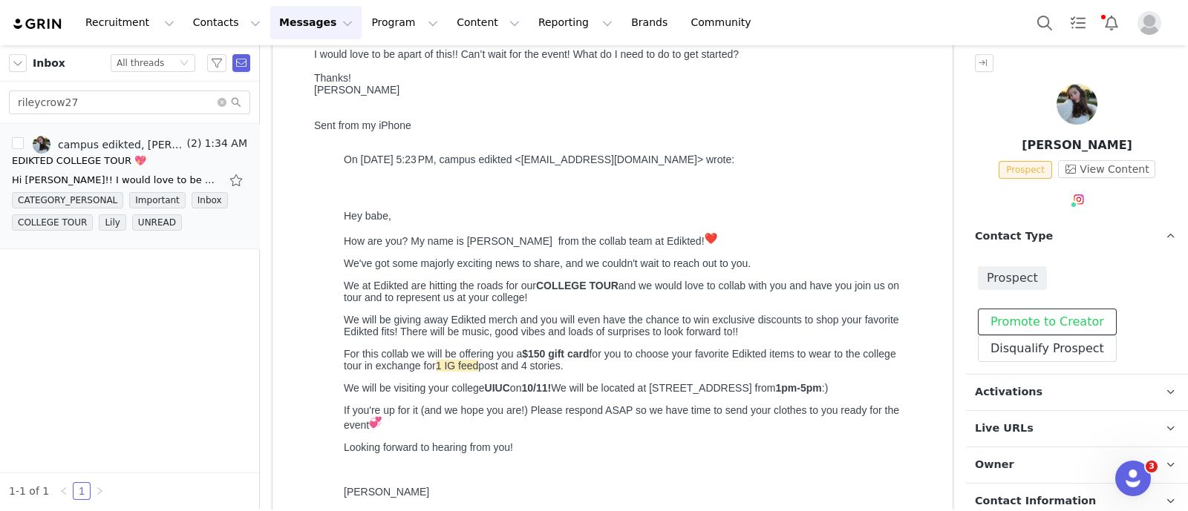
click at [1050, 316] on button "Promote to Creator" at bounding box center [1046, 322] width 139 height 27
click at [1049, 228] on p "Contact Type Contact type can be Creator, Prospect, Application, or Manager." at bounding box center [1059, 237] width 186 height 36
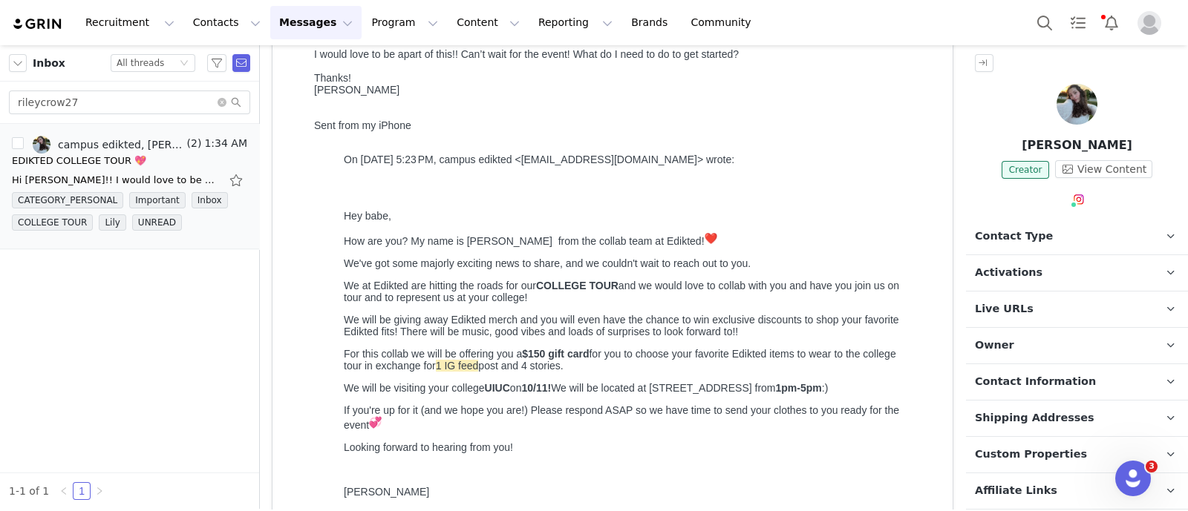
click at [1046, 272] on p "Activations" at bounding box center [1059, 273] width 186 height 36
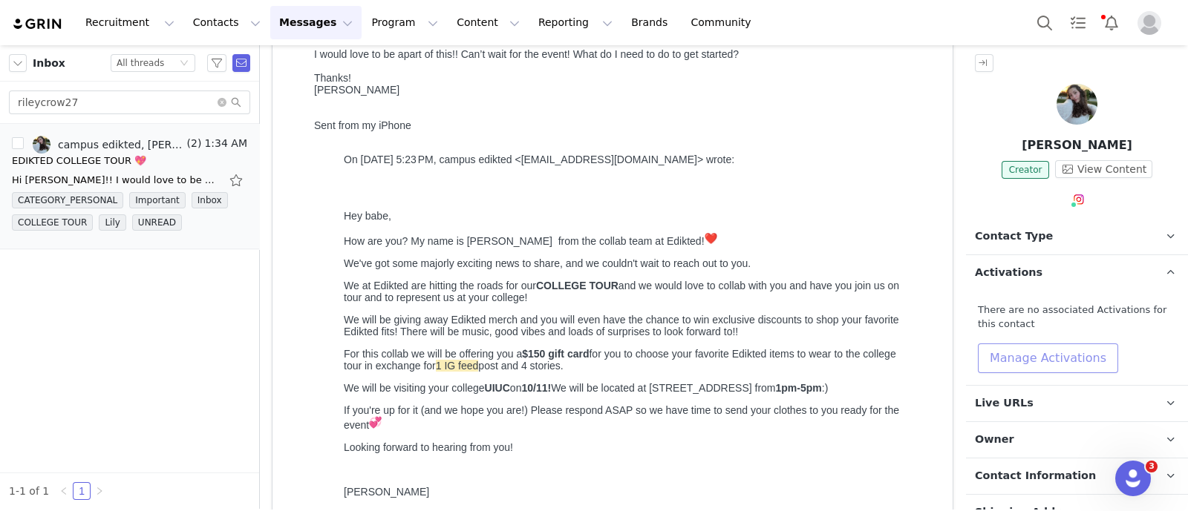
click at [1054, 353] on button "Manage Activations" at bounding box center [1047, 359] width 140 height 30
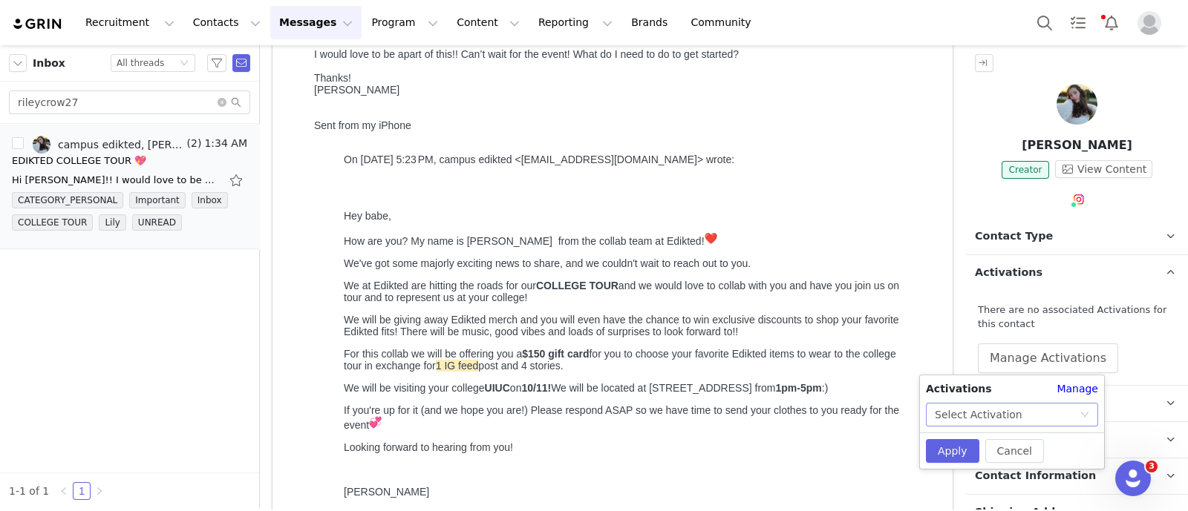
click at [1086, 413] on icon "icon: down" at bounding box center [1084, 414] width 9 height 9
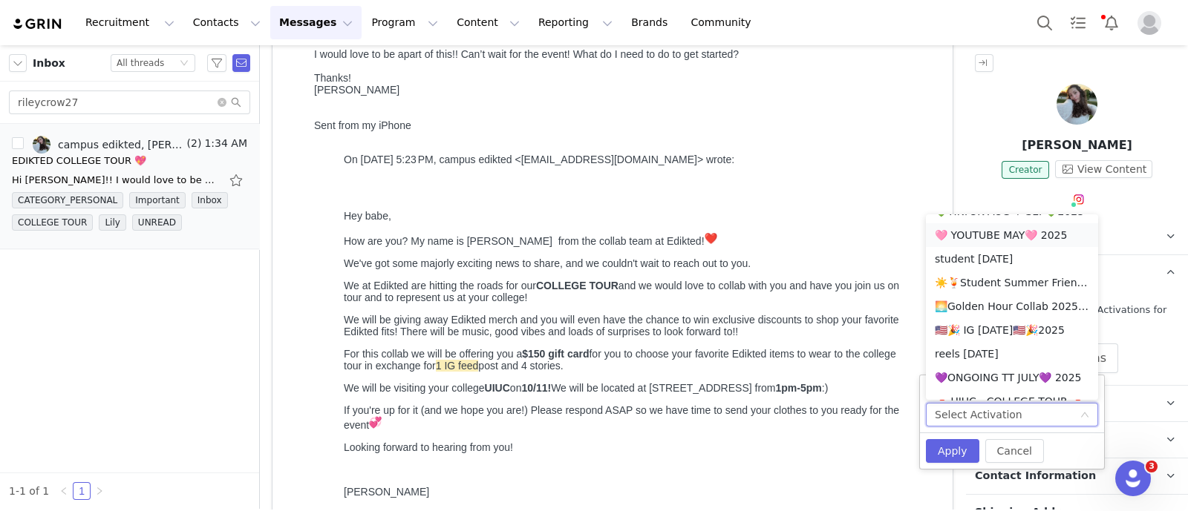
scroll to position [842, 0]
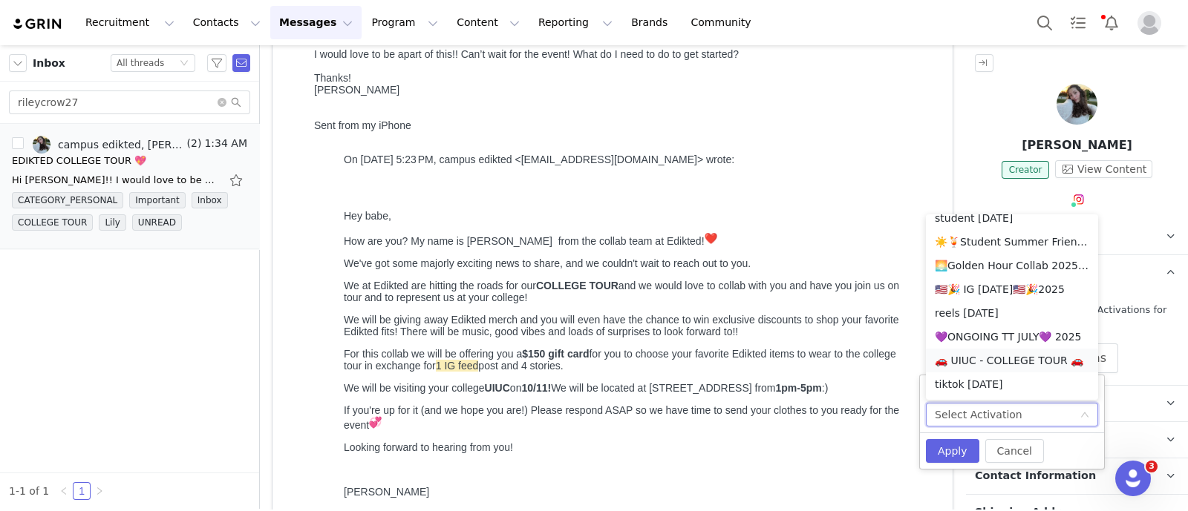
click at [981, 357] on li "🚗 UIUC - COLLEGE TOUR 🚗" at bounding box center [1012, 361] width 172 height 24
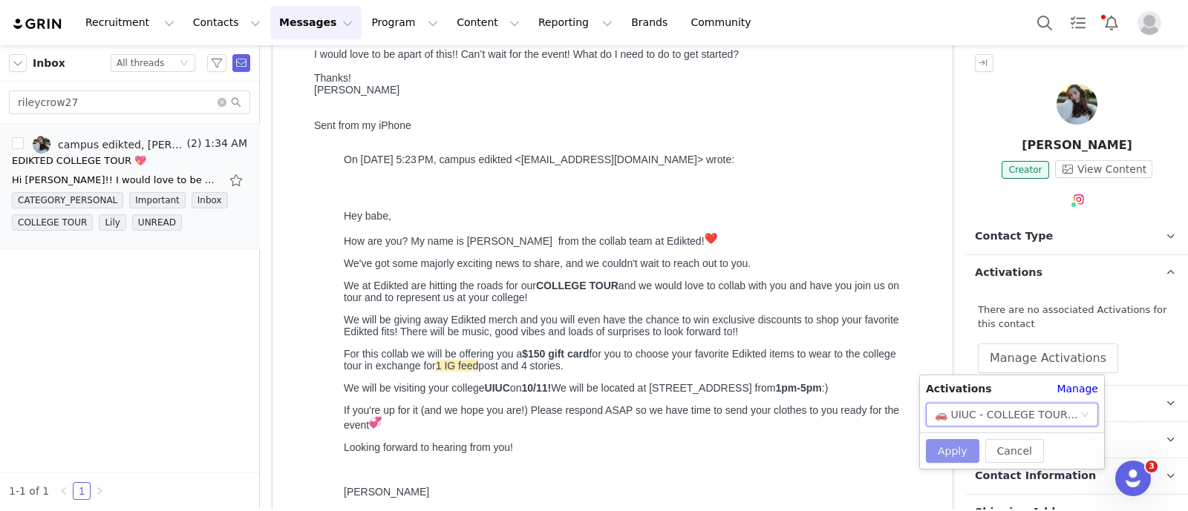
click at [957, 445] on button "Apply" at bounding box center [952, 451] width 53 height 24
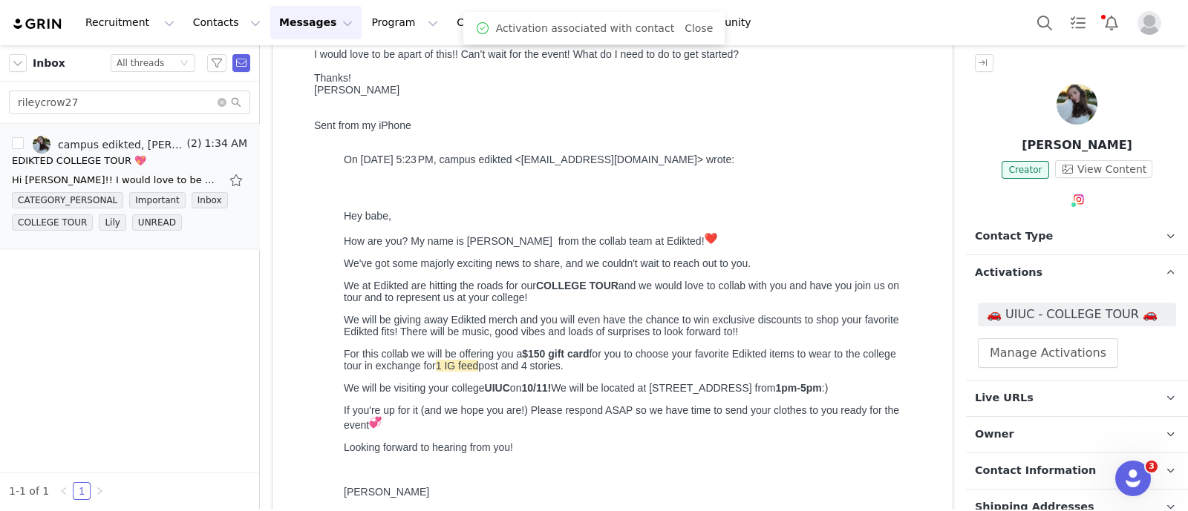
click at [1067, 272] on p "Activations" at bounding box center [1059, 273] width 186 height 36
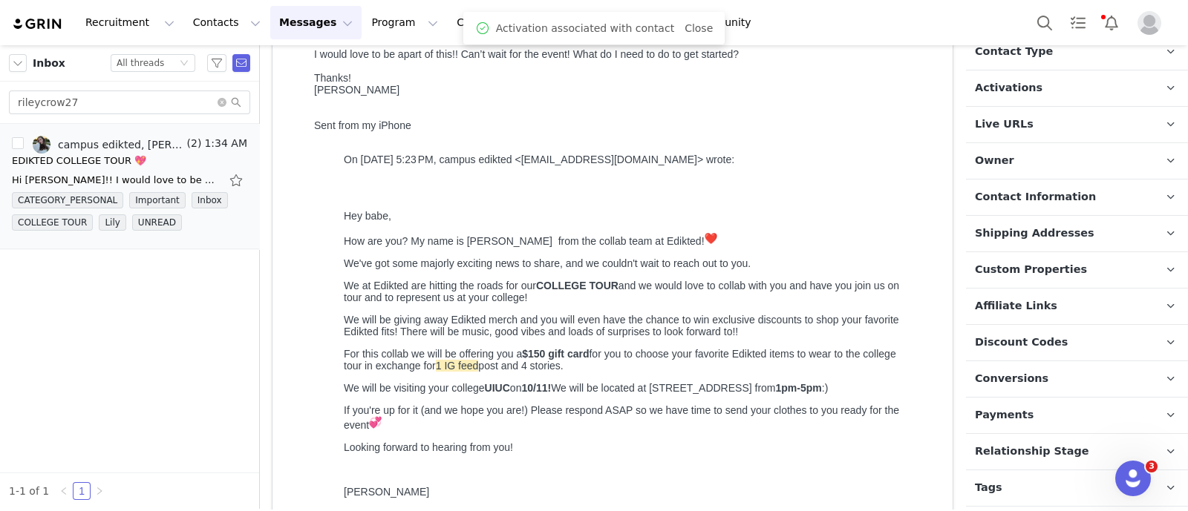
click at [1035, 445] on span "Relationship Stage" at bounding box center [1032, 452] width 114 height 16
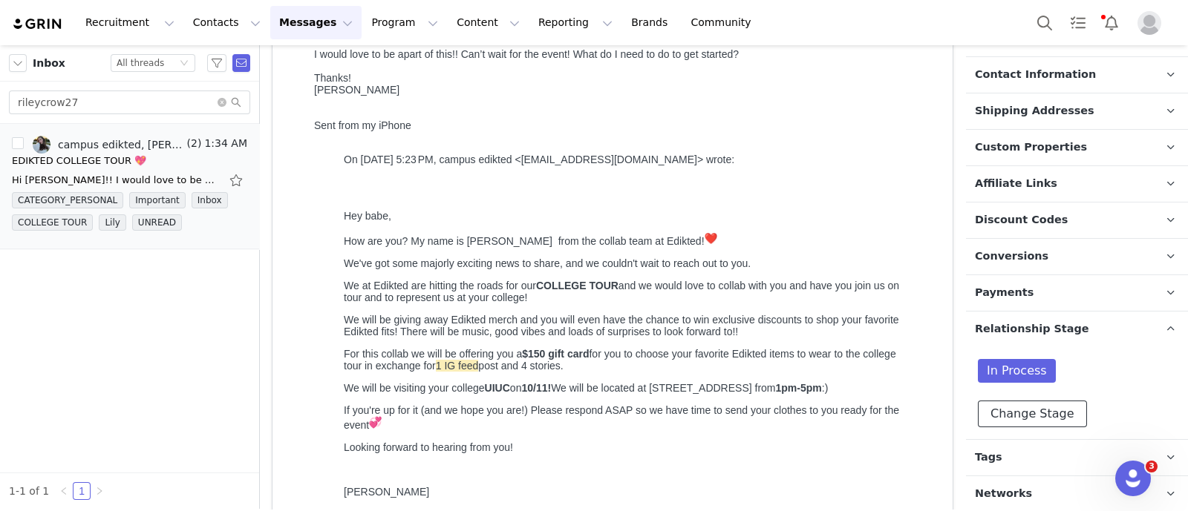
click at [1035, 408] on button "Change Stage" at bounding box center [1031, 414] width 109 height 27
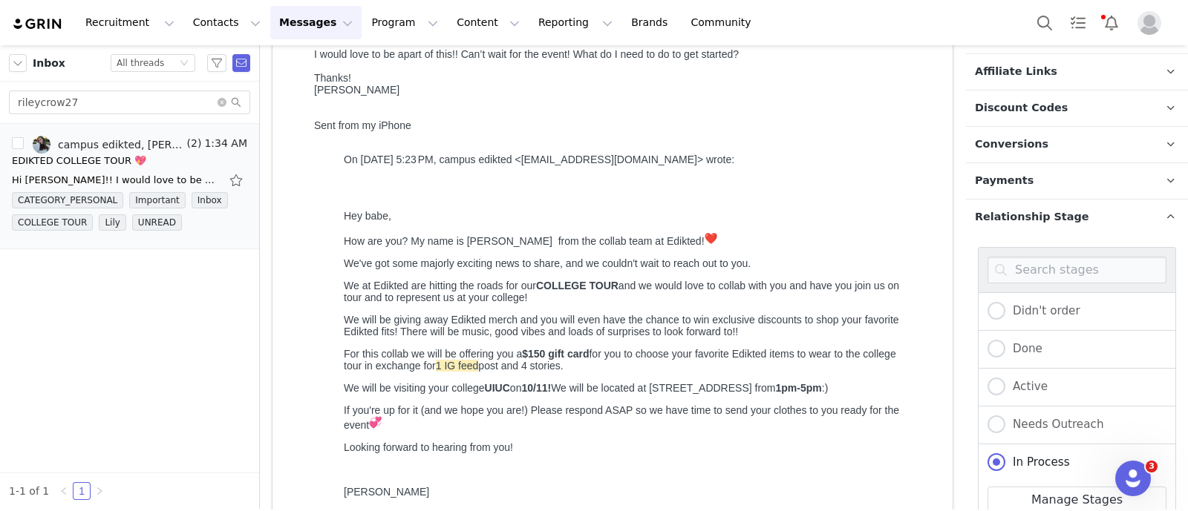
scroll to position [493, 0]
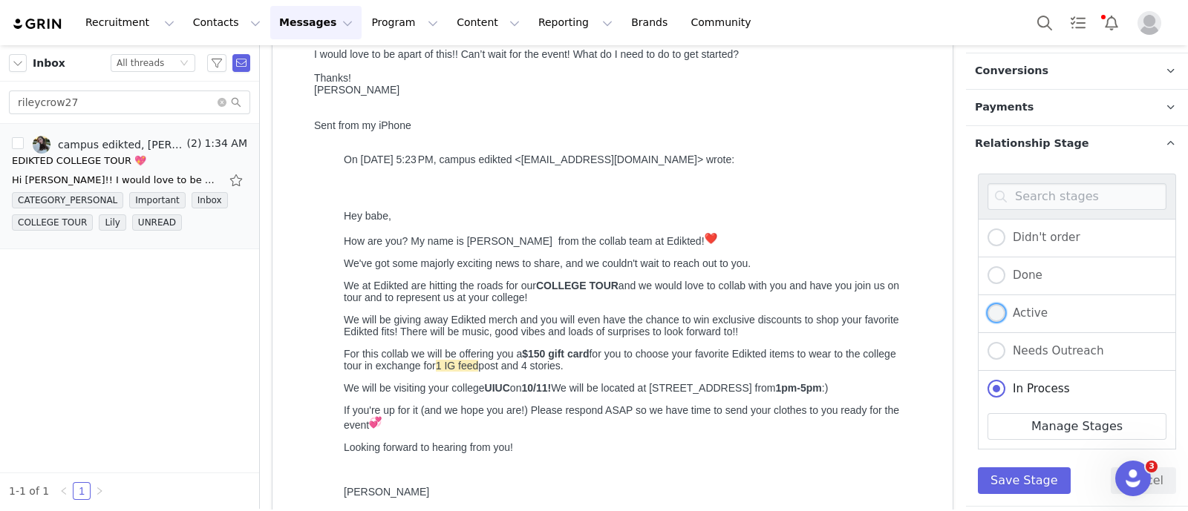
click at [1033, 316] on label "Active" at bounding box center [1017, 313] width 60 height 19
click at [1005, 316] on input "Active" at bounding box center [996, 313] width 18 height 19
radio input "true"
radio input "false"
click at [1021, 473] on button "Save Stage" at bounding box center [1023, 481] width 93 height 27
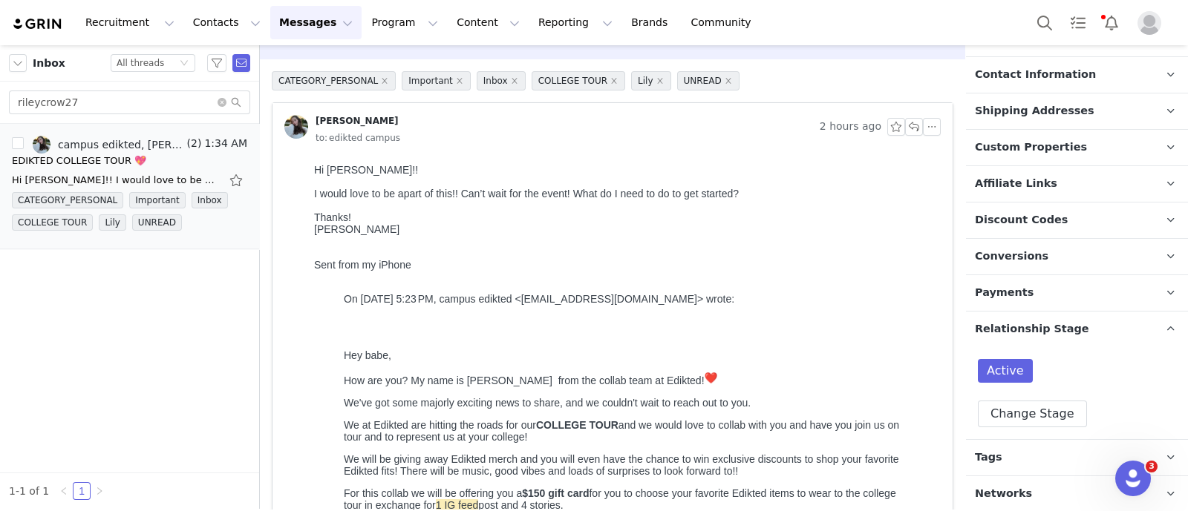
scroll to position [0, 0]
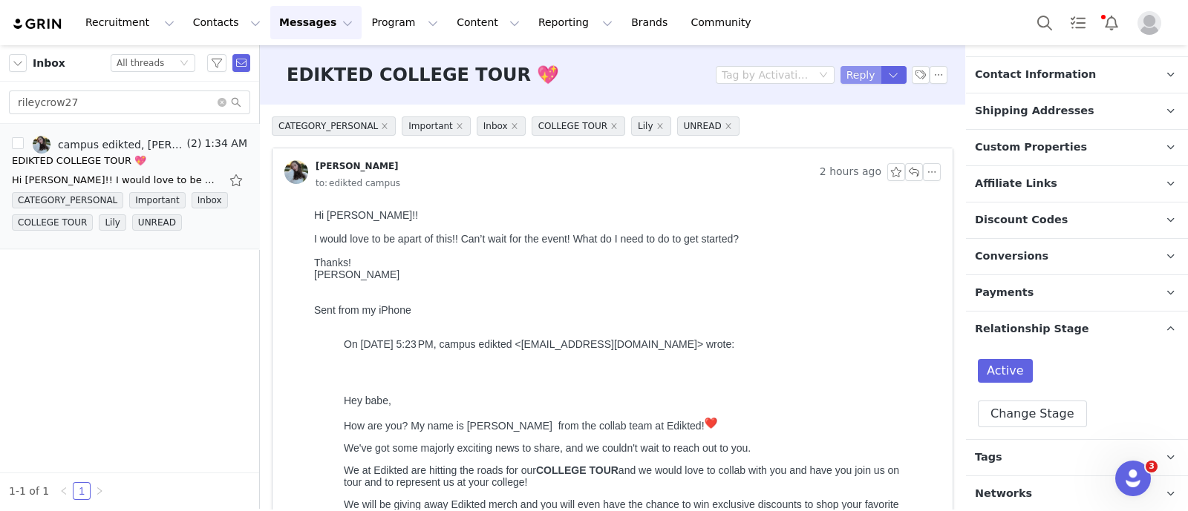
click at [843, 83] on button "Reply" at bounding box center [860, 75] width 41 height 18
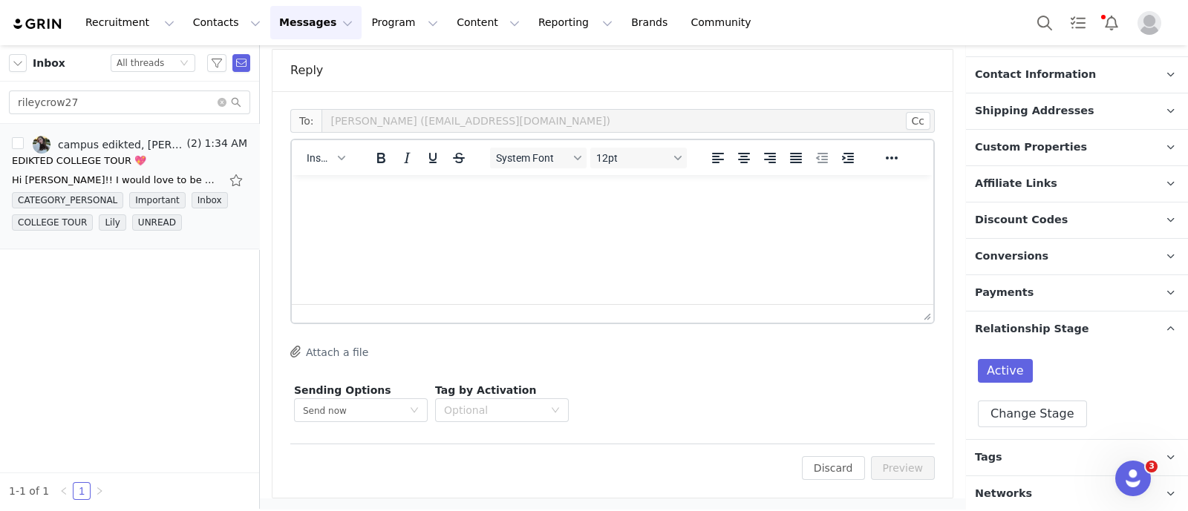
click at [328, 143] on div "Insert" at bounding box center [326, 157] width 68 height 29
click at [332, 163] on button "Insert" at bounding box center [326, 158] width 50 height 21
click at [363, 187] on div "Insert Template" at bounding box center [379, 183] width 134 height 18
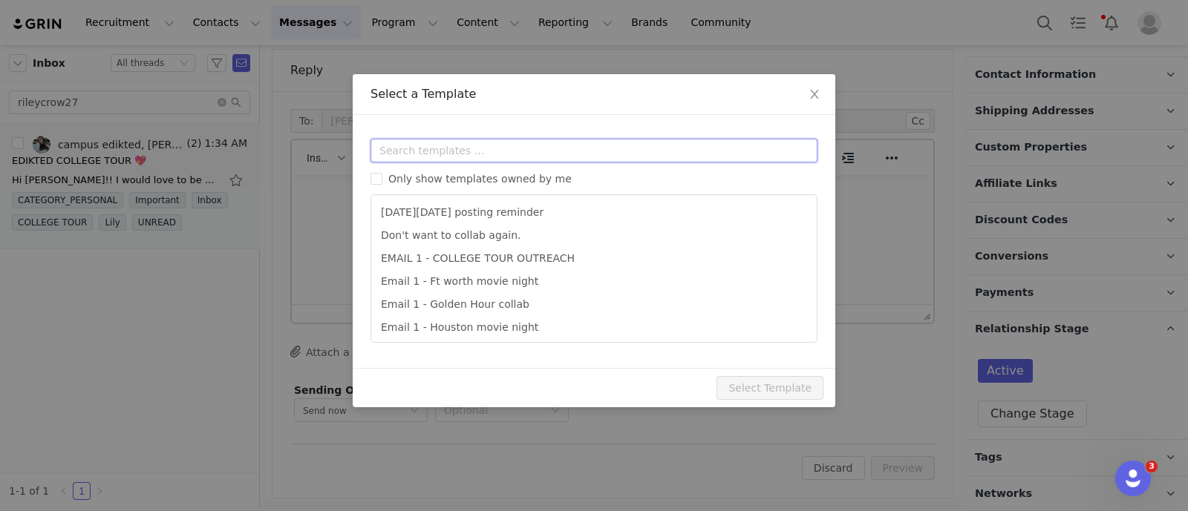
click at [430, 147] on input "text" at bounding box center [593, 151] width 447 height 24
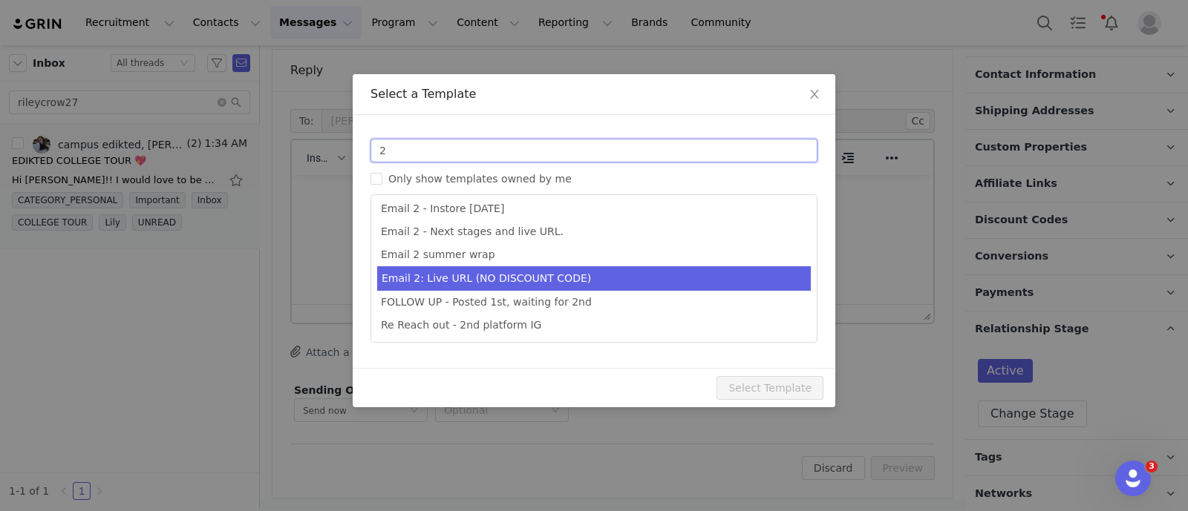
type input "2"
type input "Collab with Edikted"
click at [545, 284] on li "Email 2: Live URL (NO DISCOUNT CODE)" at bounding box center [593, 278] width 433 height 24
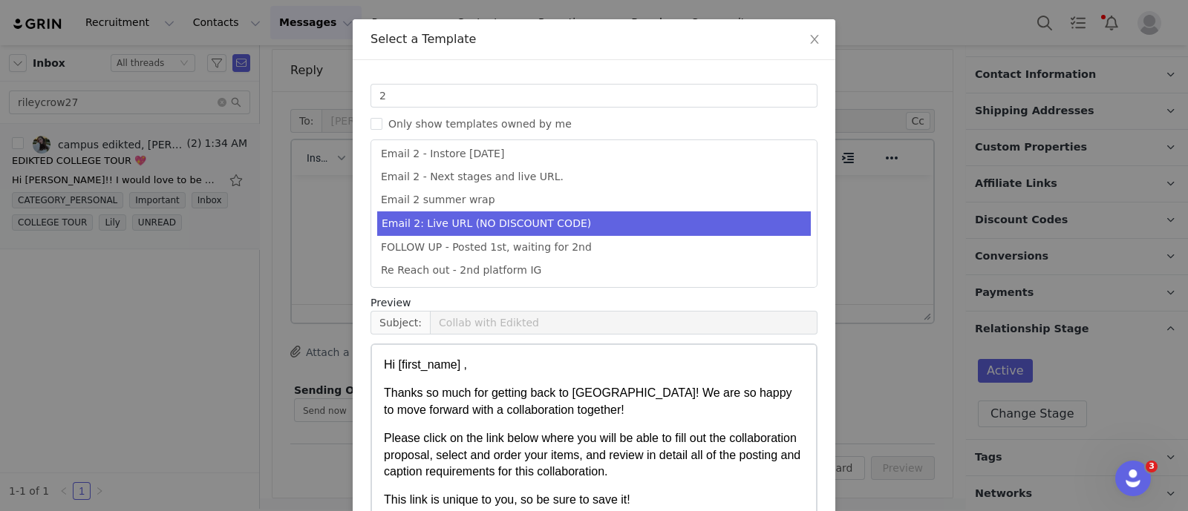
scroll to position [147, 0]
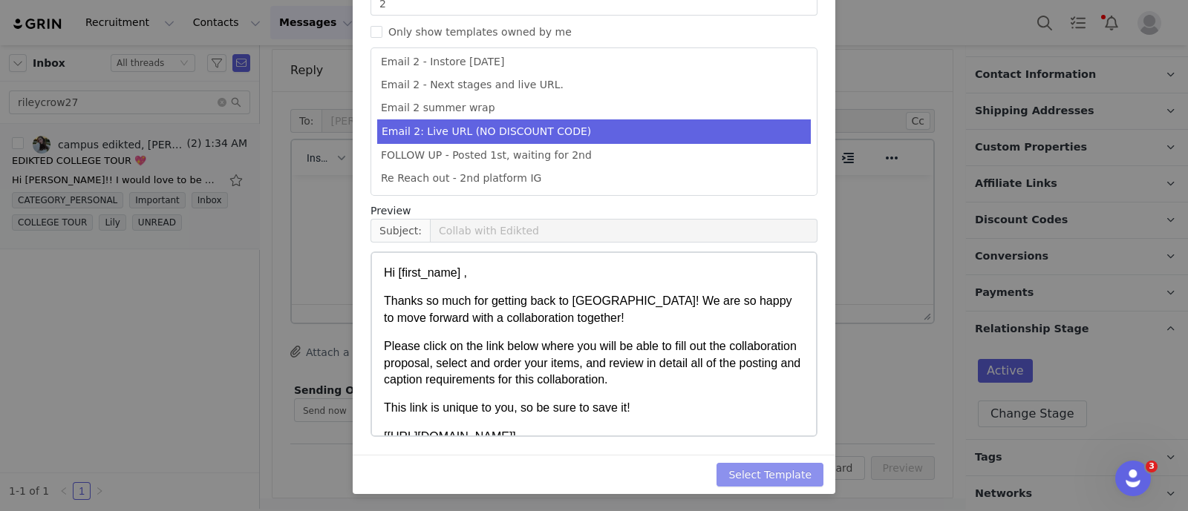
click at [796, 473] on button "Select Template" at bounding box center [769, 475] width 107 height 24
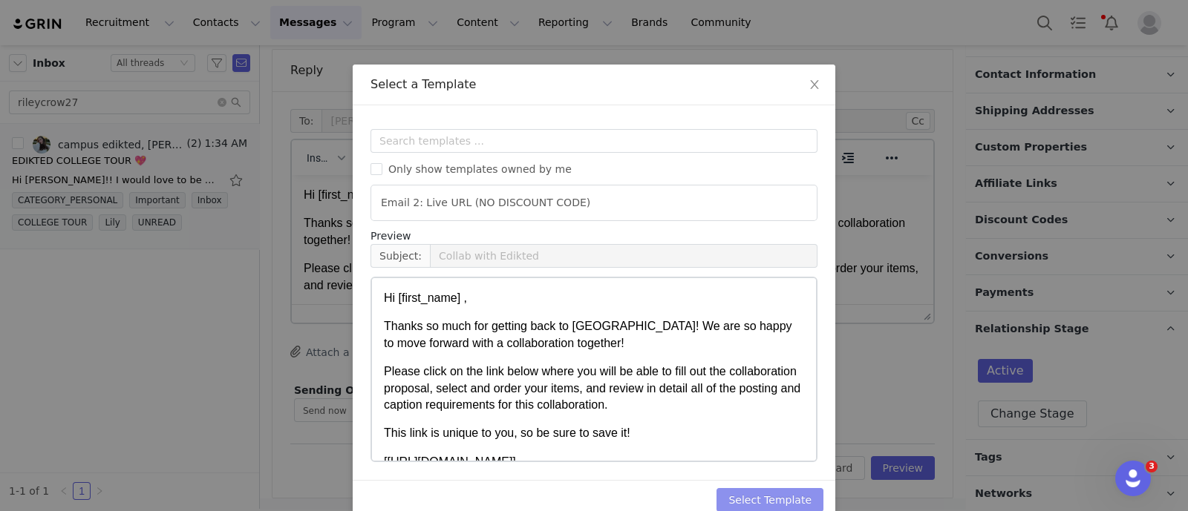
scroll to position [0, 0]
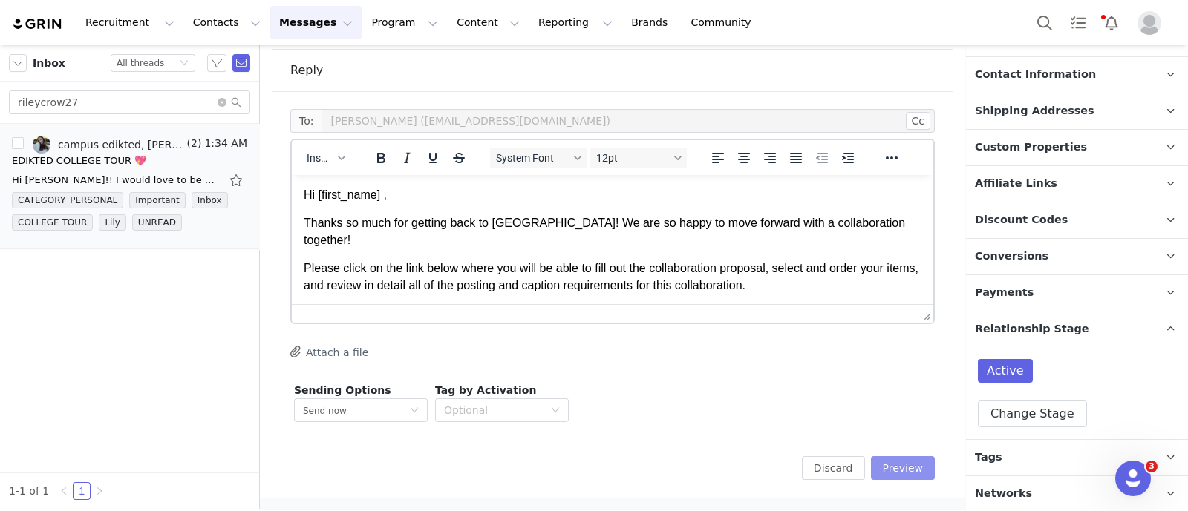
click at [895, 471] on button "Preview" at bounding box center [903, 468] width 65 height 24
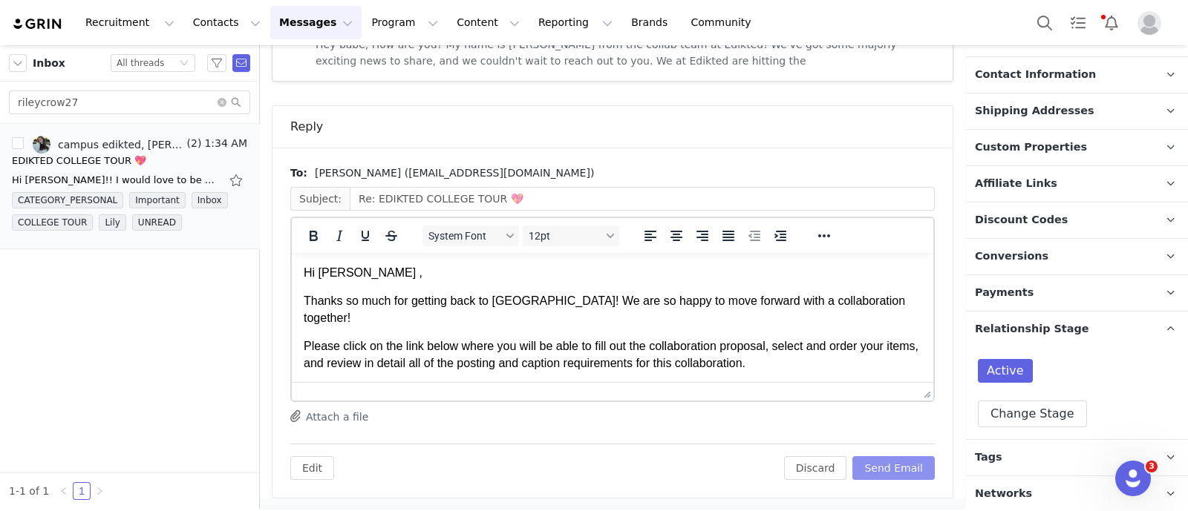
click at [888, 468] on button "Send Email" at bounding box center [893, 468] width 82 height 24
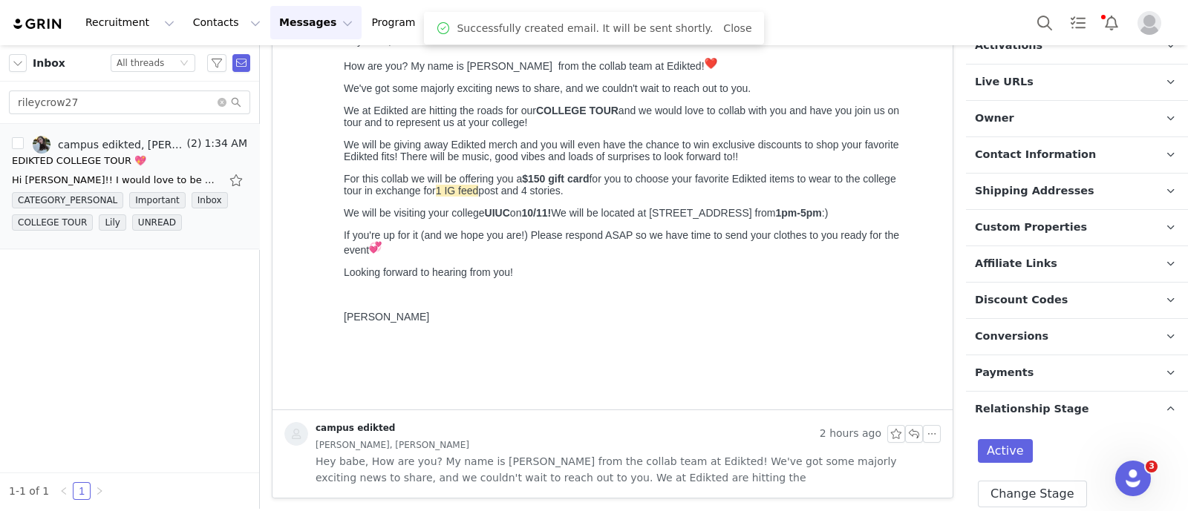
scroll to position [29, 0]
